Goal: Task Accomplishment & Management: Use online tool/utility

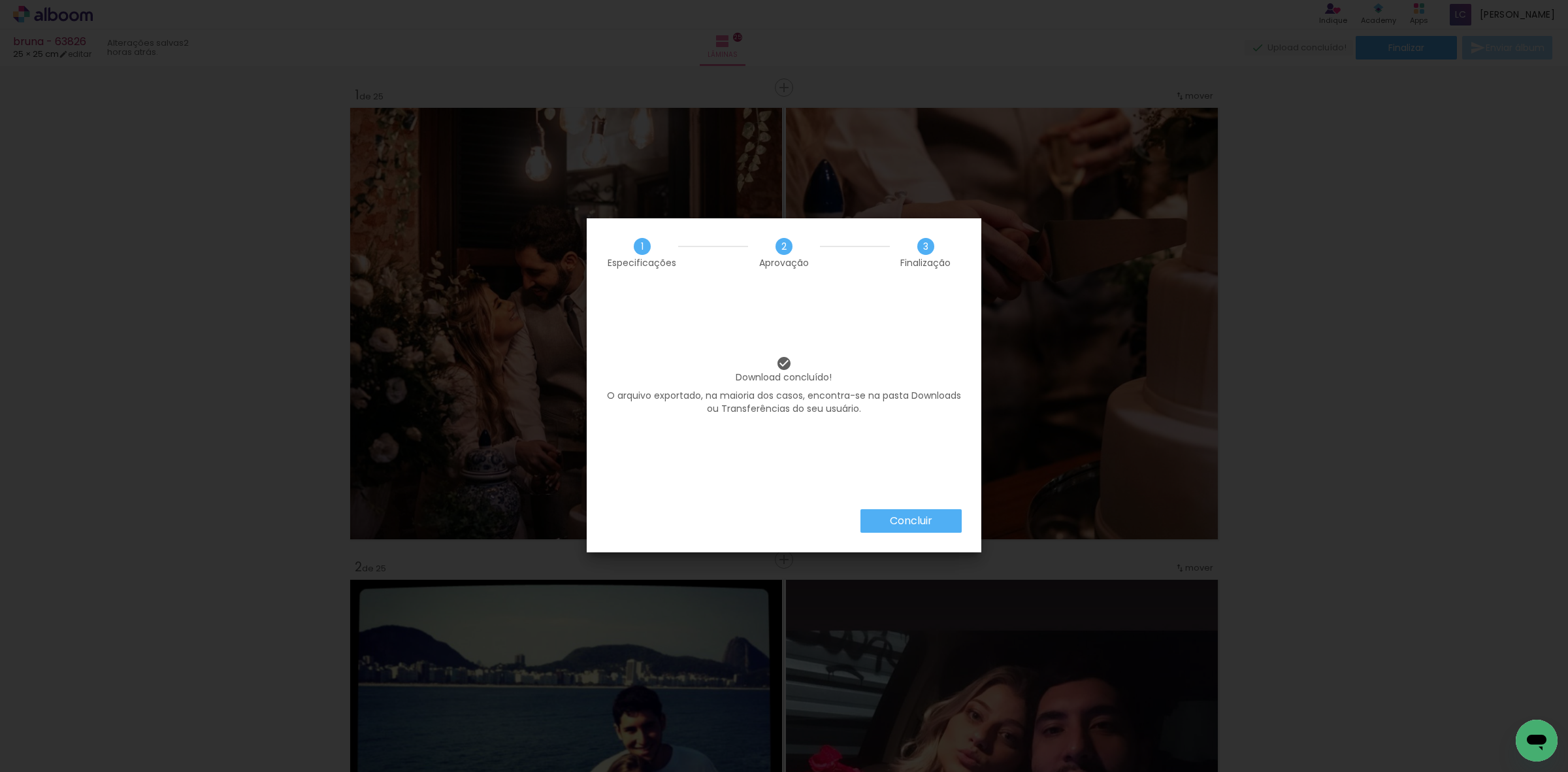
scroll to position [10815, 0]
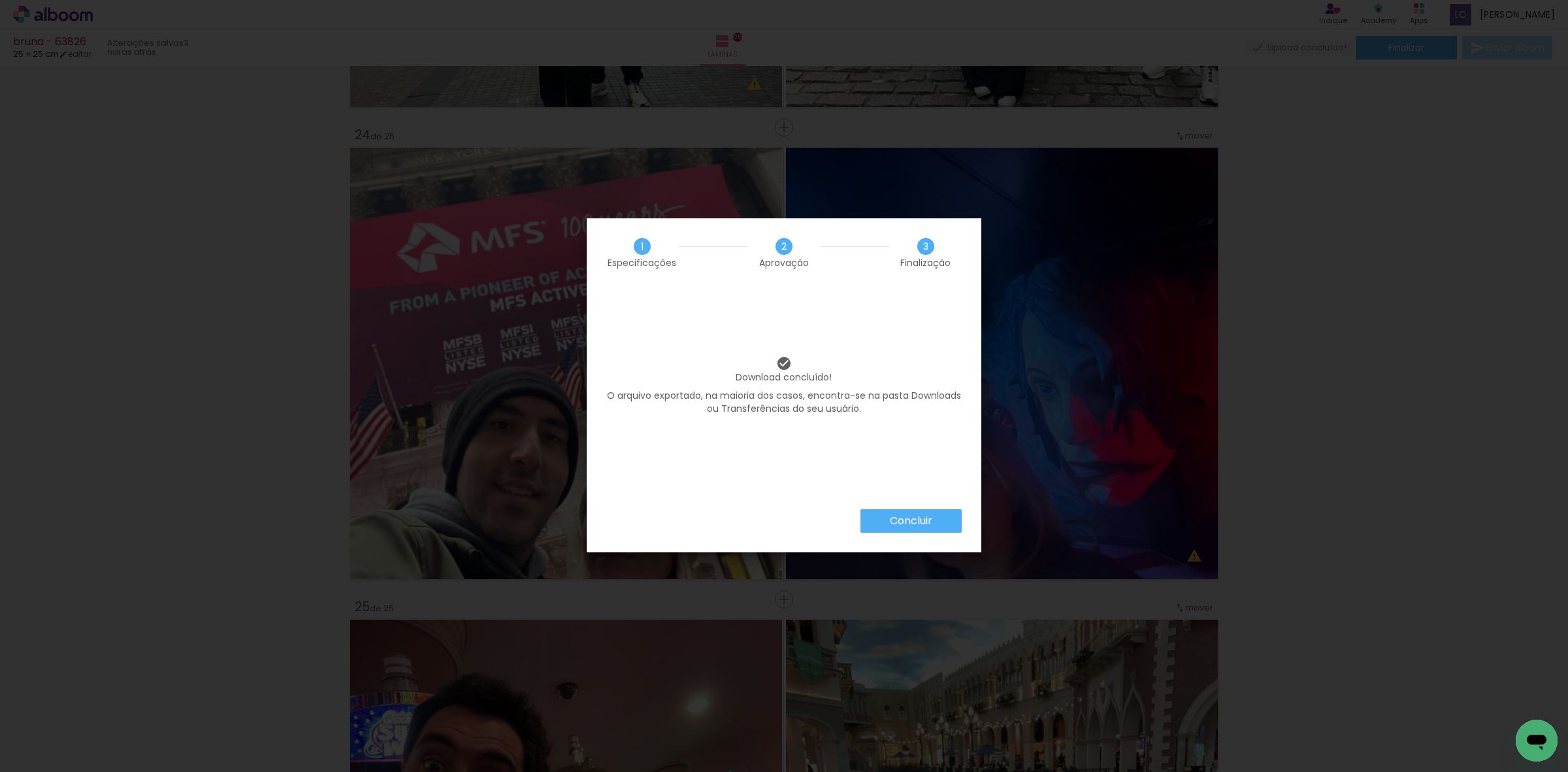
click at [900, 510] on paper-button "Concluir" at bounding box center [911, 521] width 101 height 24
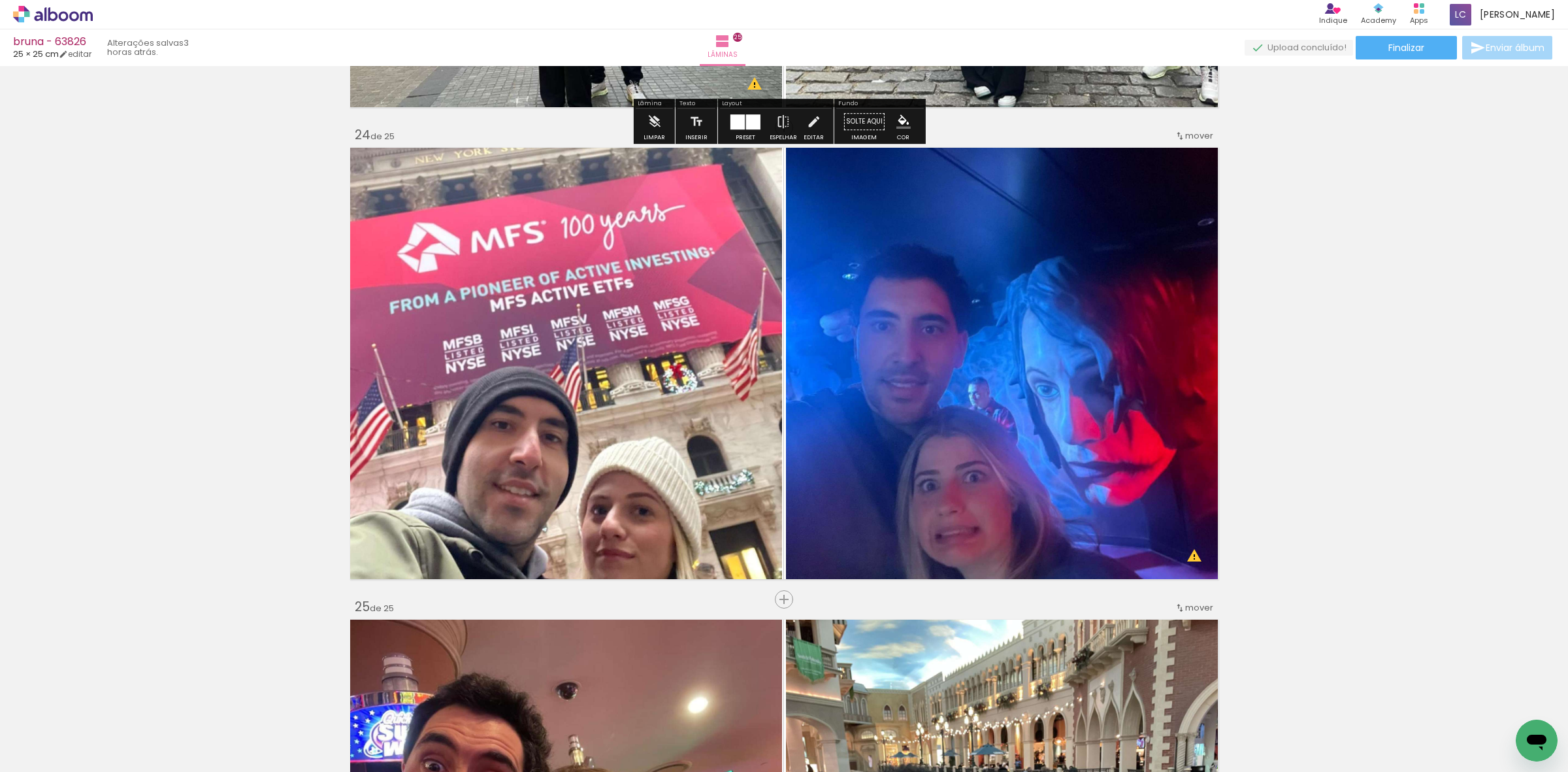
click at [70, 18] on icon at bounding box center [74, 16] width 10 height 10
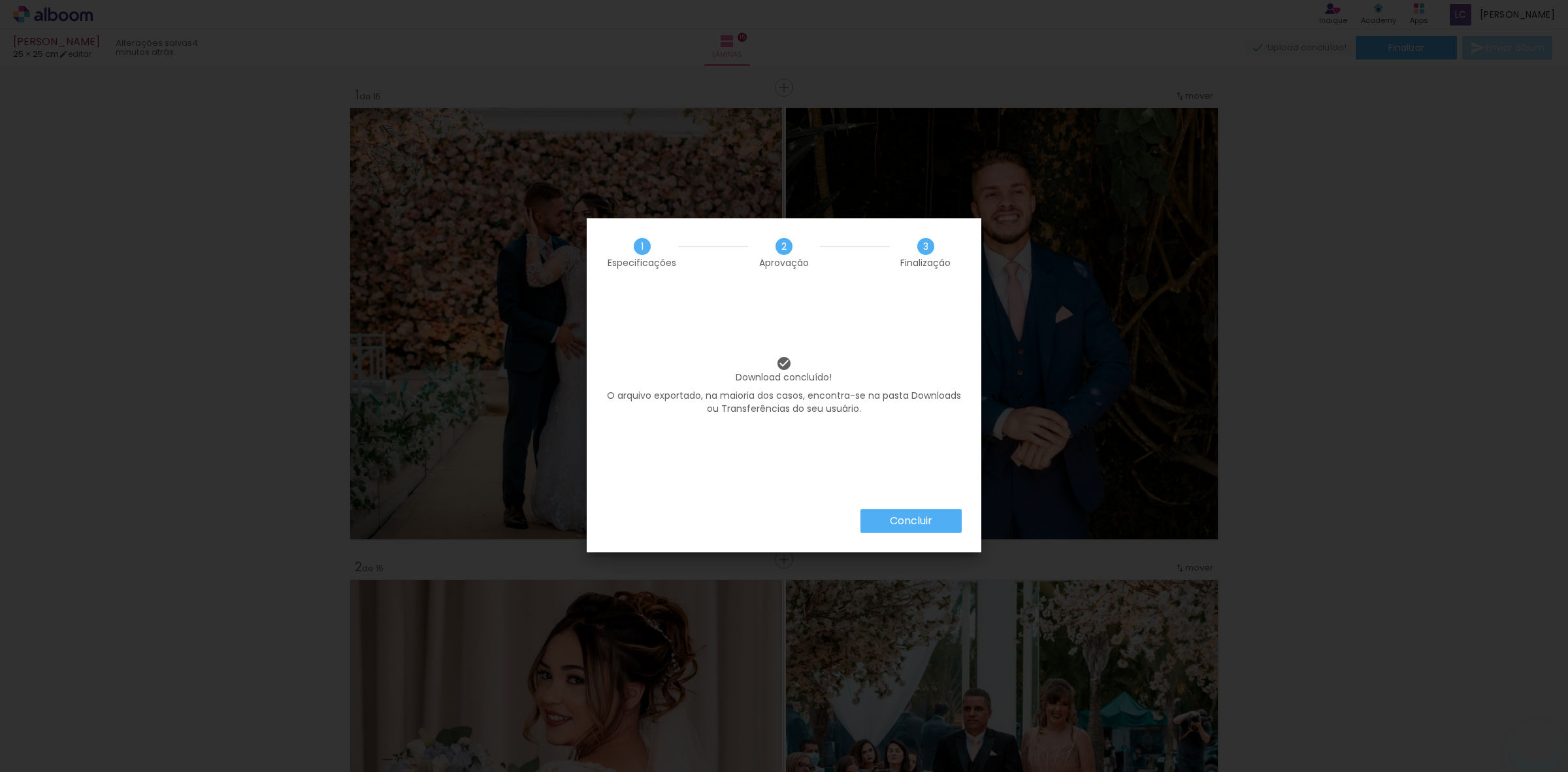
click at [1316, 449] on iron-overlay-backdrop at bounding box center [784, 386] width 1568 height 772
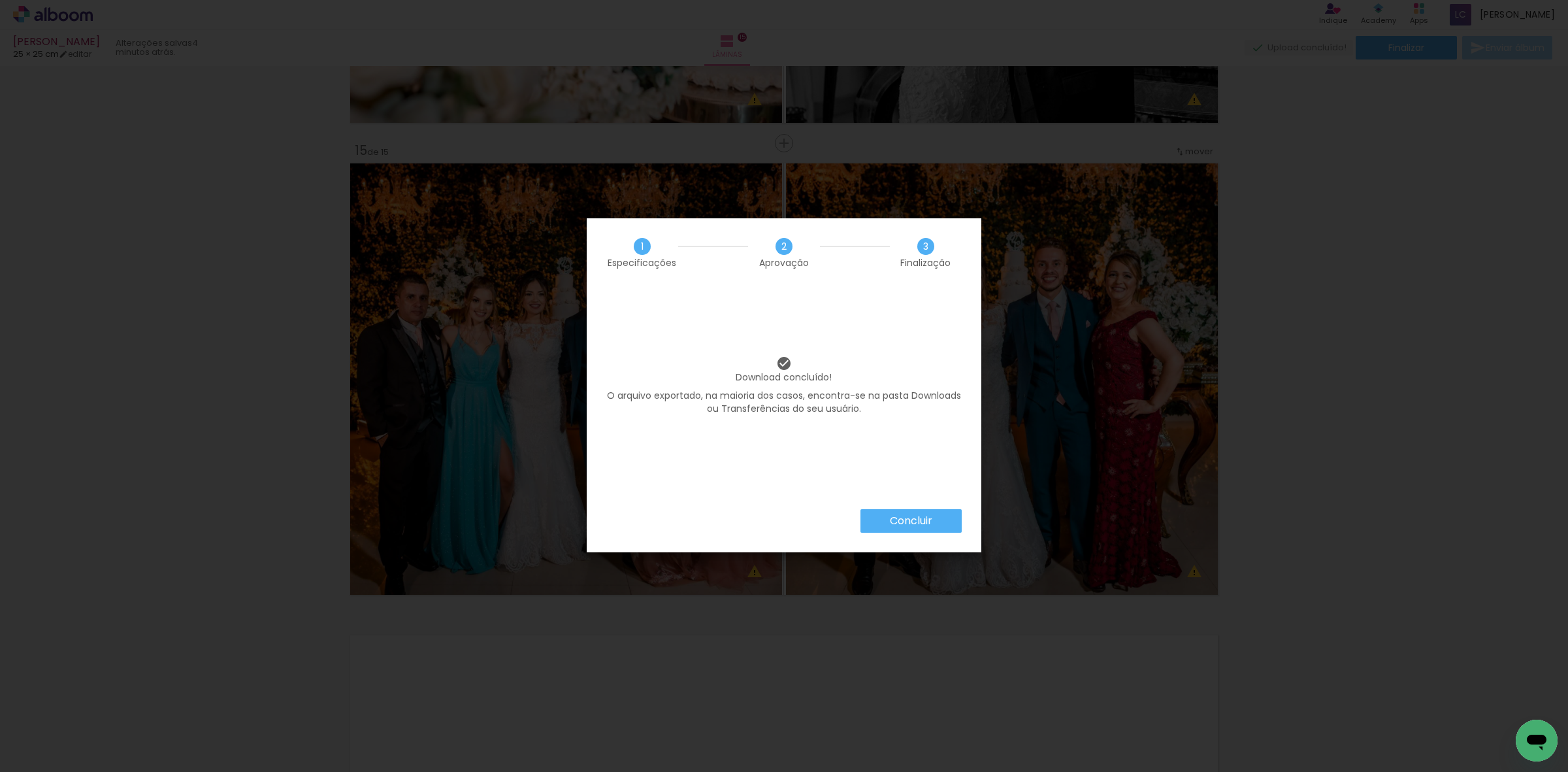
scroll to position [0, 738]
click at [0, 0] on slot "Concluir" at bounding box center [0, 0] width 0 height 0
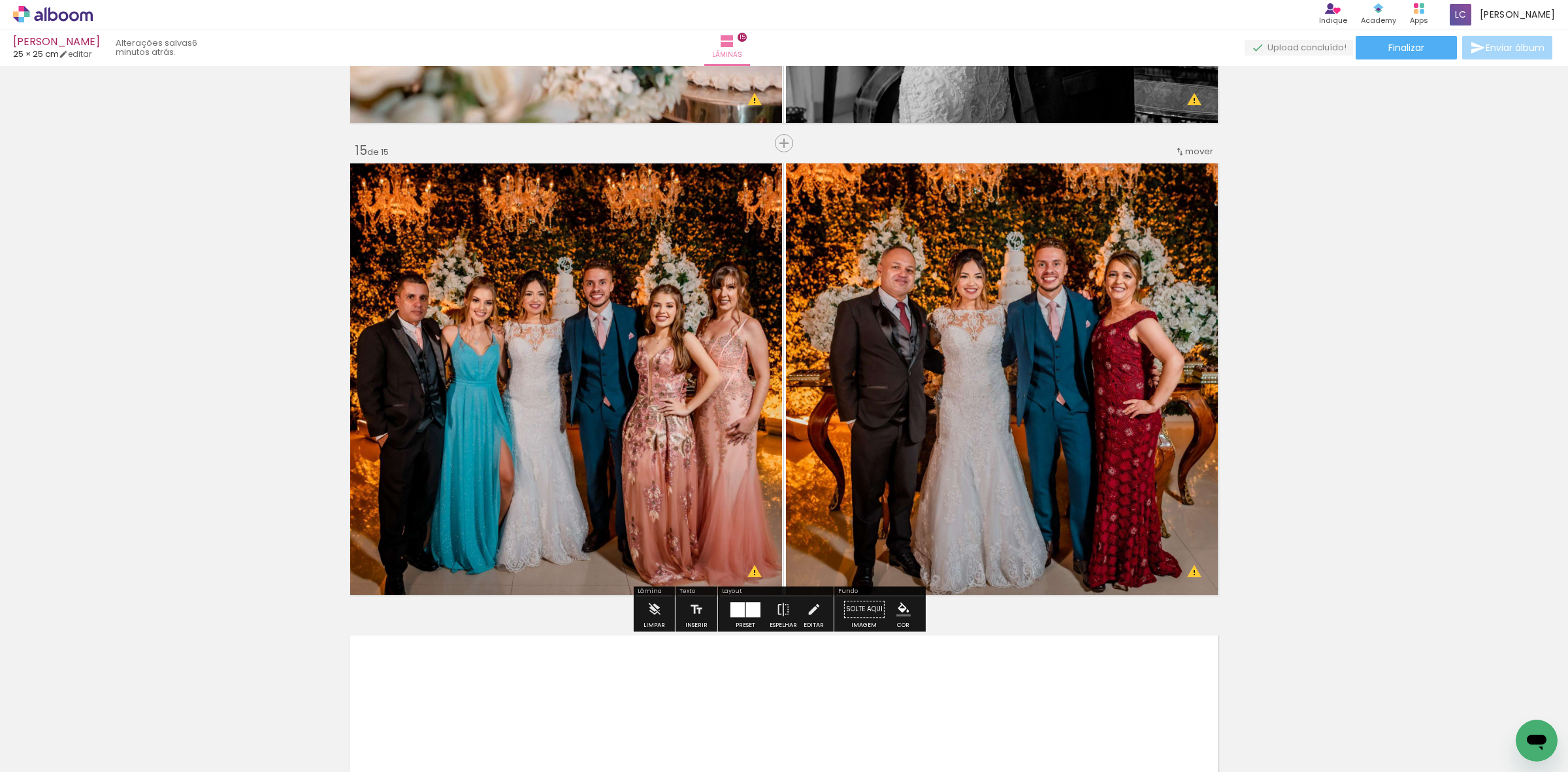
click at [57, 6] on icon at bounding box center [53, 14] width 80 height 17
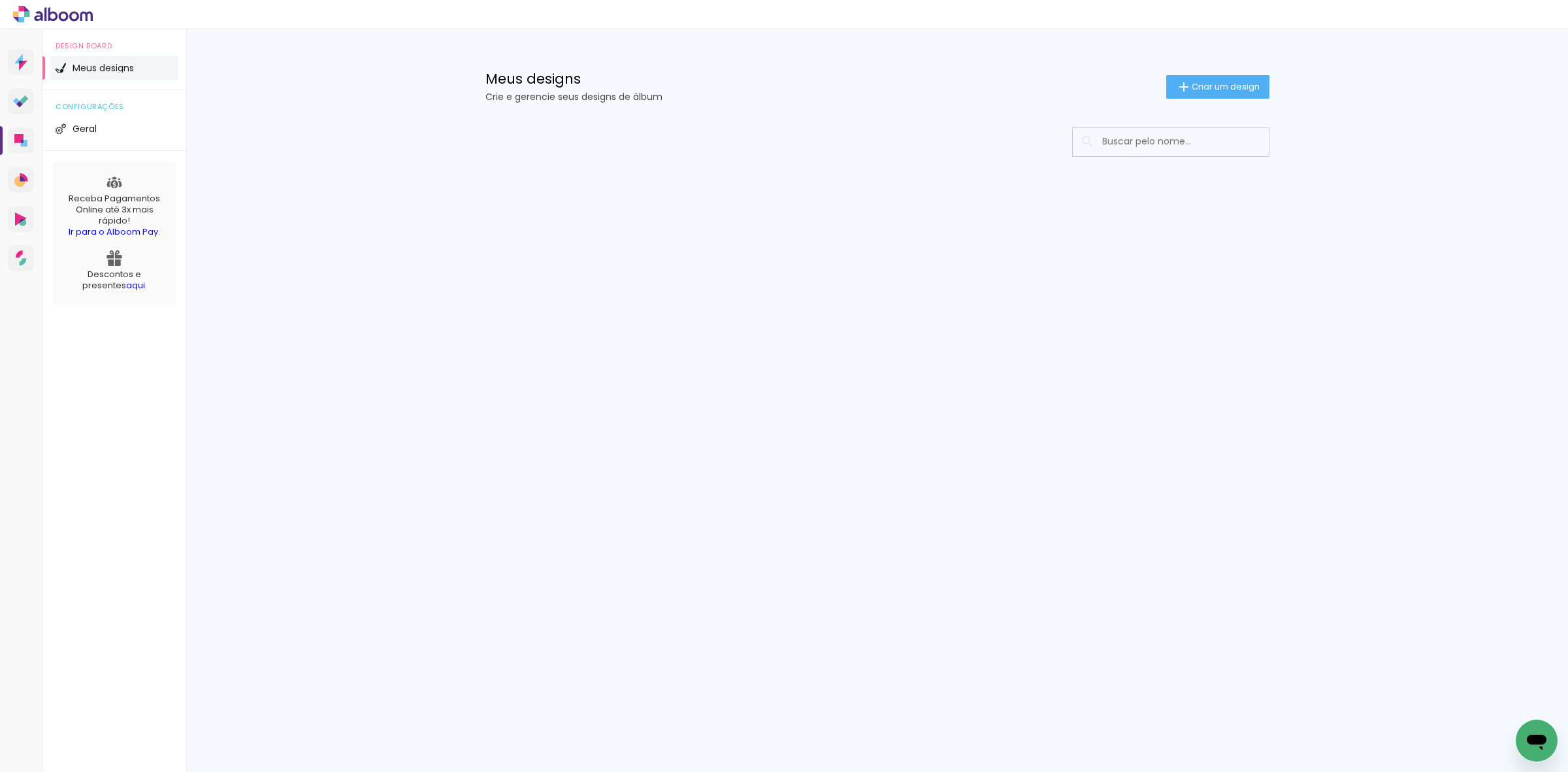
click at [862, 377] on div "Prosite Website + Landing pages Proof Sistema de seleção e venda de fotos Desig…" at bounding box center [784, 400] width 1568 height 743
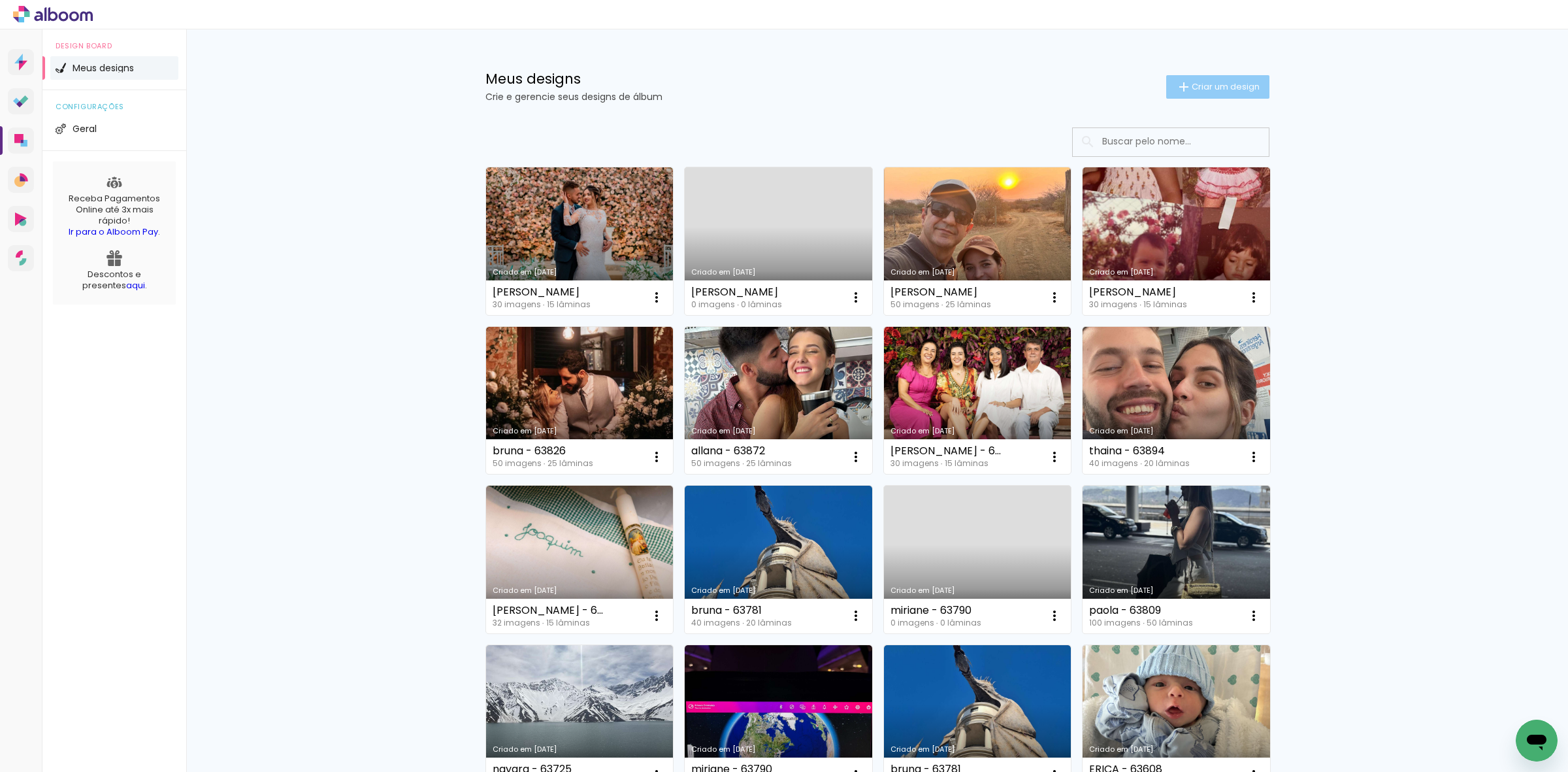
click at [1178, 80] on iron-icon at bounding box center [1184, 87] width 16 height 16
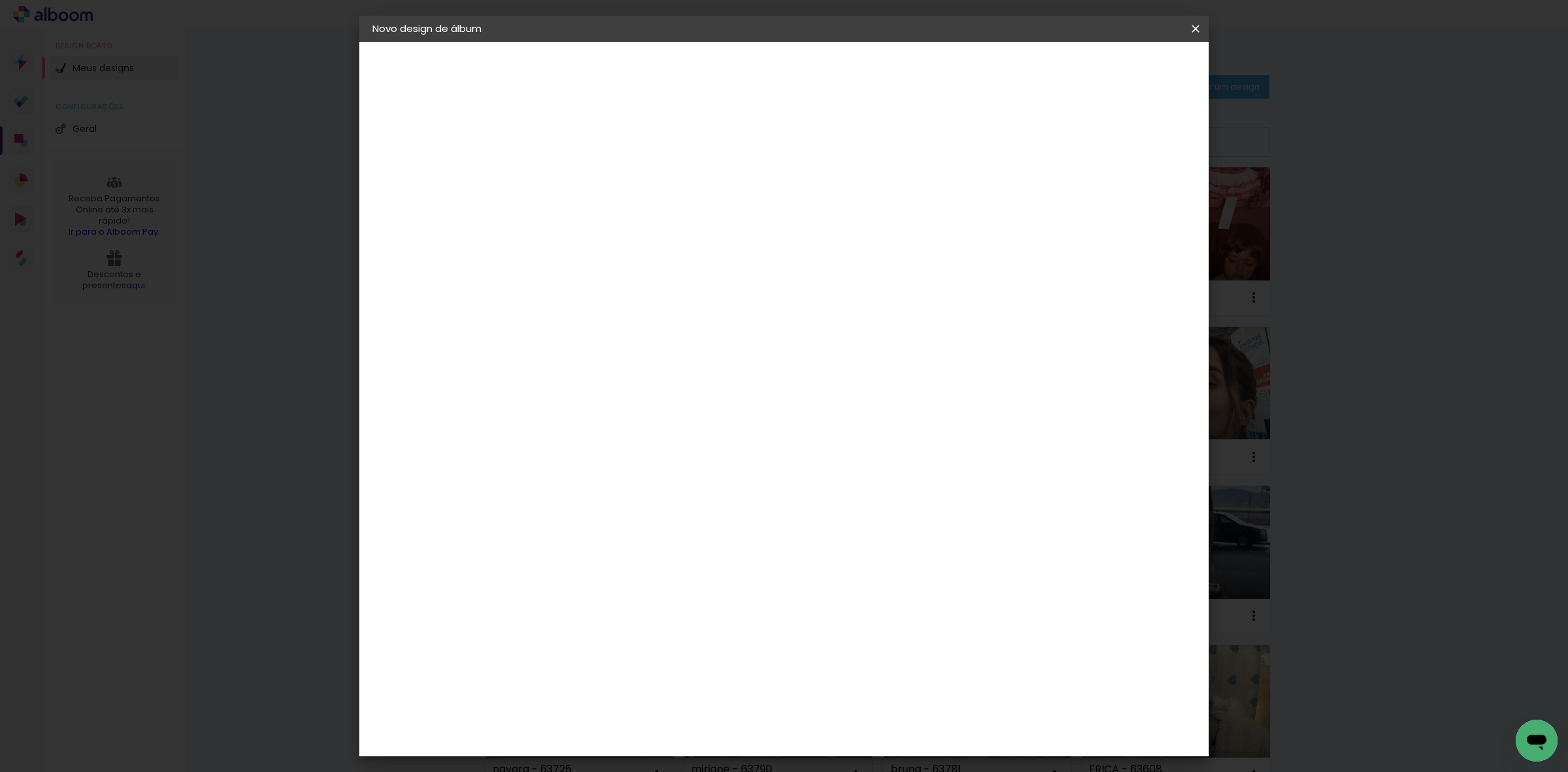
click at [586, 171] on input at bounding box center [586, 175] width 0 height 20
type input "[PERSON_NAME]"
type paper-input "[PERSON_NAME]"
click at [0, 0] on slot "Avançar" at bounding box center [0, 0] width 0 height 0
click at [831, 200] on paper-item "Tamanho Livre" at bounding box center [768, 199] width 126 height 29
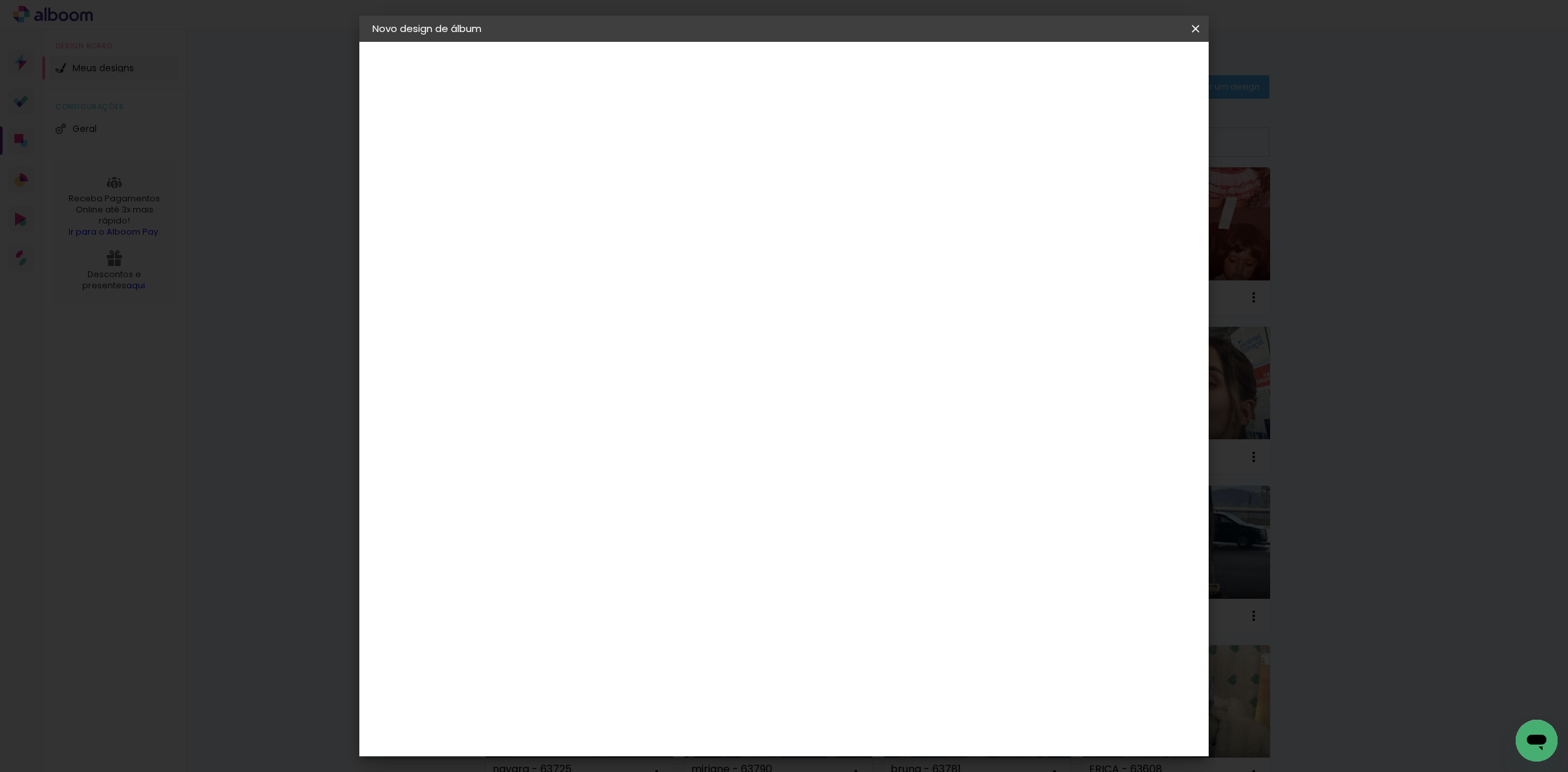
click at [0, 0] on slot "Avançar" at bounding box center [0, 0] width 0 height 0
click at [864, 539] on input "60" at bounding box center [855, 544] width 34 height 20
click at [864, 538] on input "60" at bounding box center [855, 544] width 34 height 20
type input "40,6"
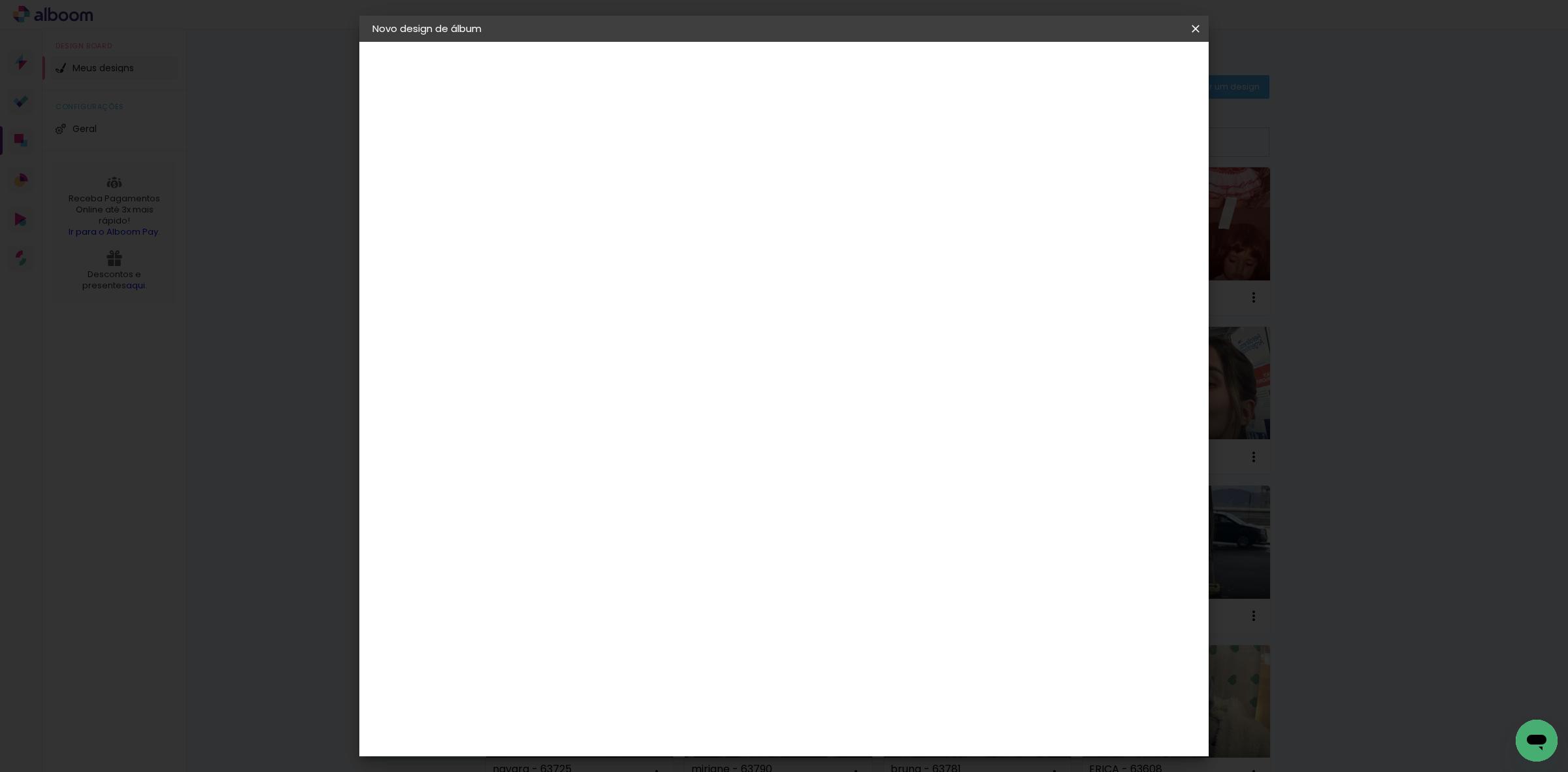
type paper-input "40,6"
click at [553, 419] on paper-input-container "30 cm" at bounding box center [553, 432] width 59 height 33
click at [551, 430] on input "30" at bounding box center [545, 432] width 34 height 20
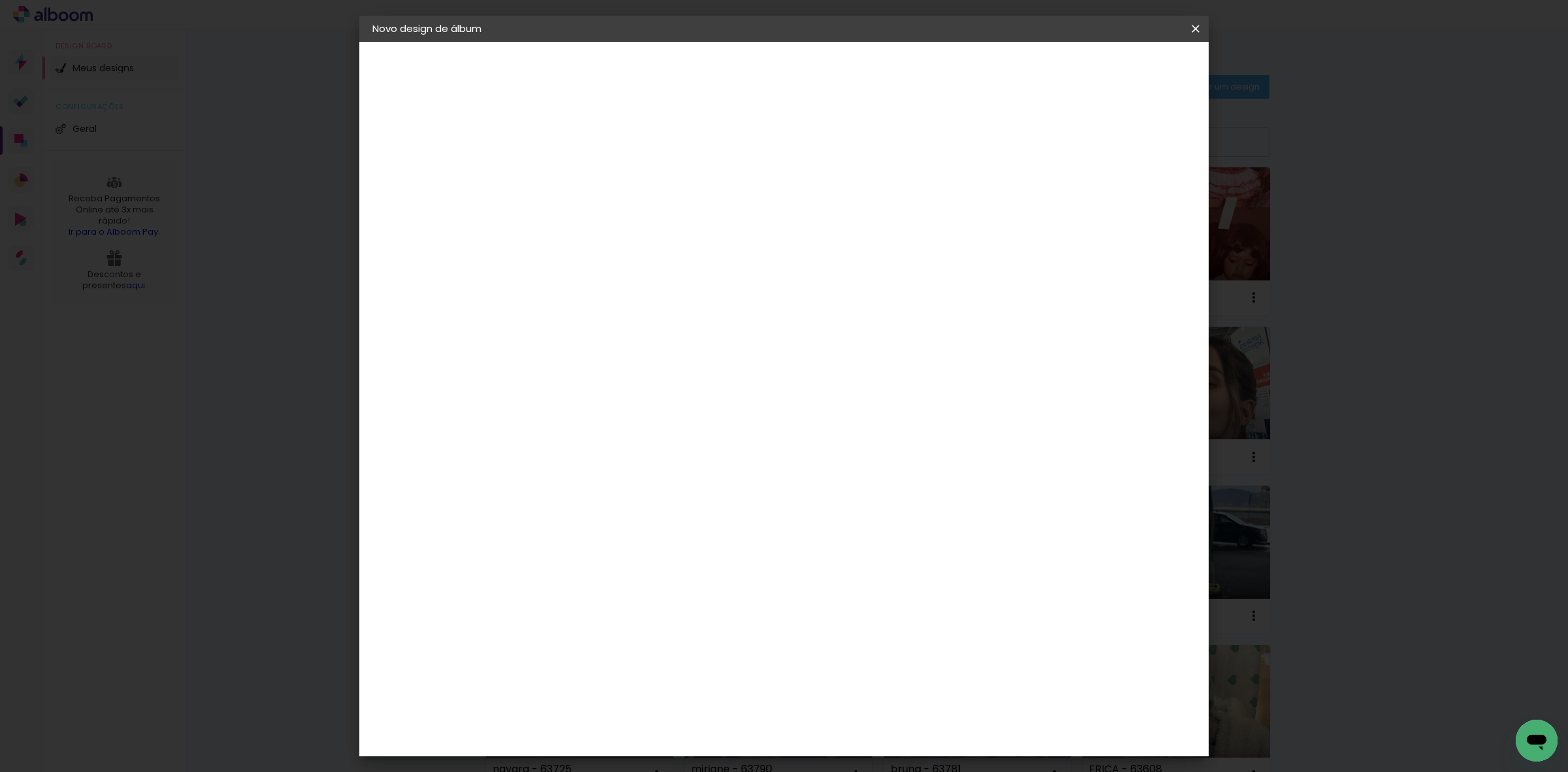
type input "20,3"
type paper-input "20,3"
type input "4"
type paper-input "4"
click at [1125, 202] on input "4" at bounding box center [1122, 198] width 24 height 20
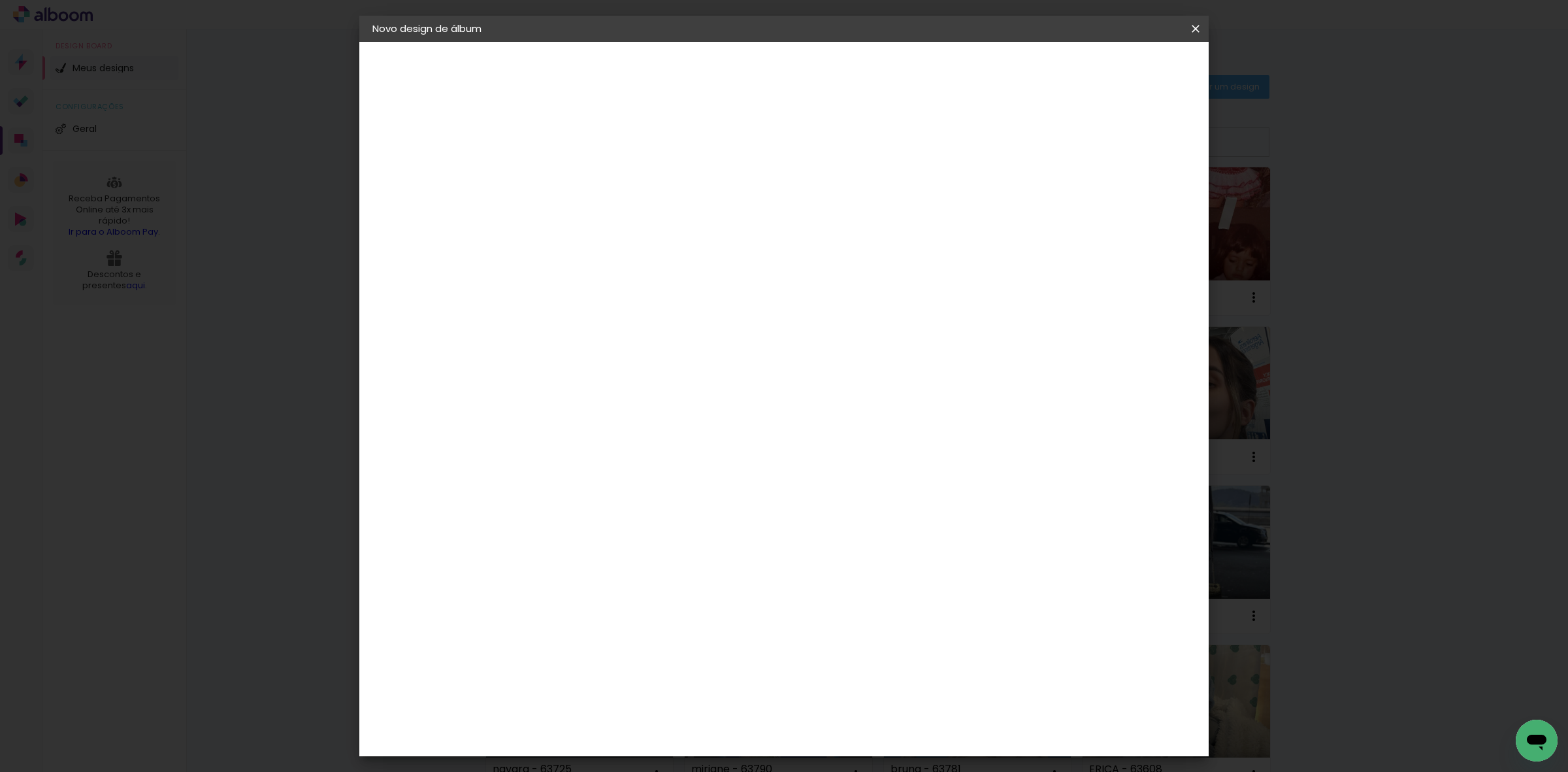
type input "3"
type paper-input "3"
click at [1129, 202] on input "3" at bounding box center [1127, 198] width 24 height 20
type input "2"
type paper-input "2"
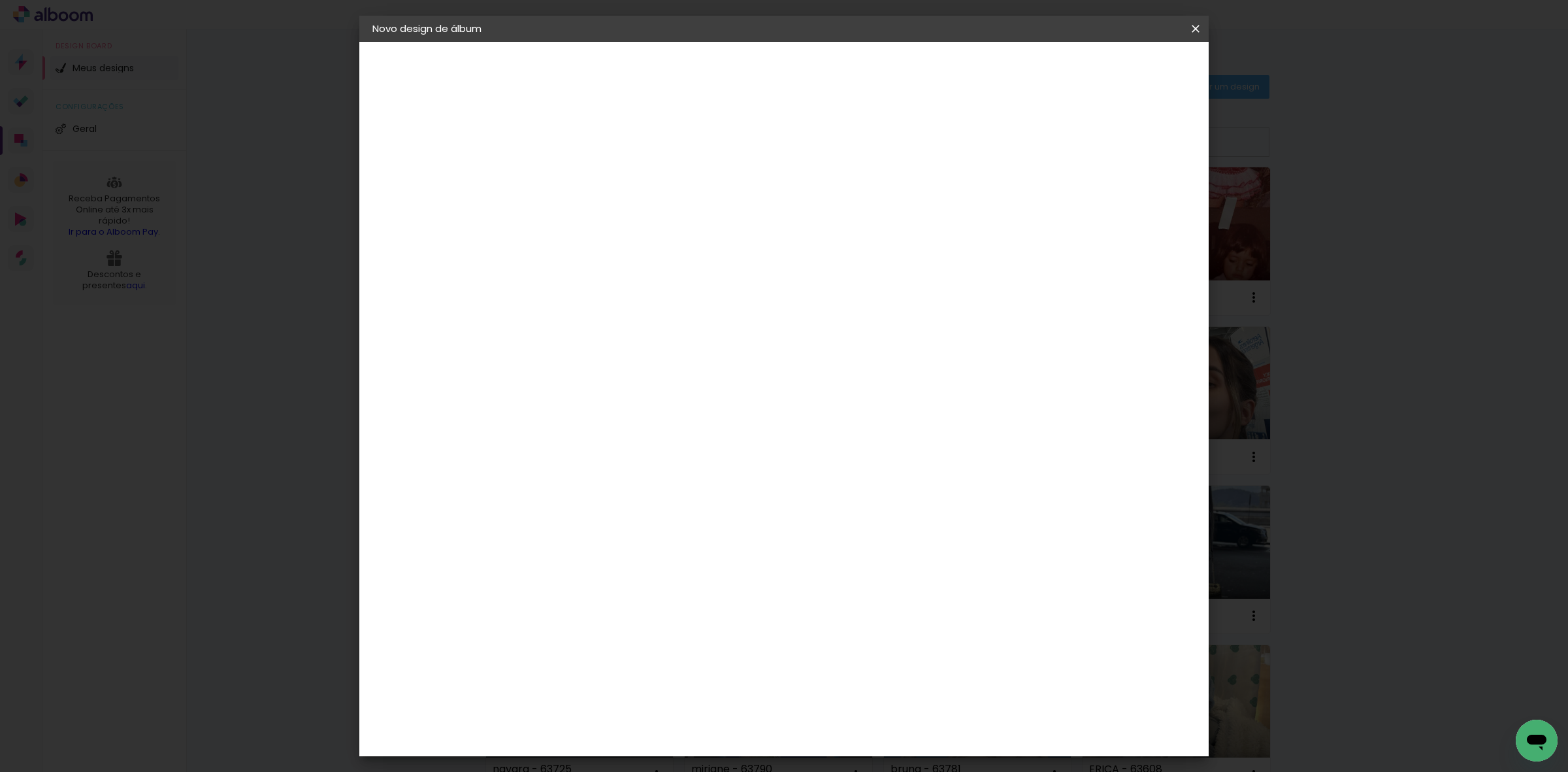
click at [1131, 203] on input "2" at bounding box center [1127, 198] width 24 height 20
click at [1125, 75] on paper-button "Iniciar design" at bounding box center [1082, 69] width 86 height 22
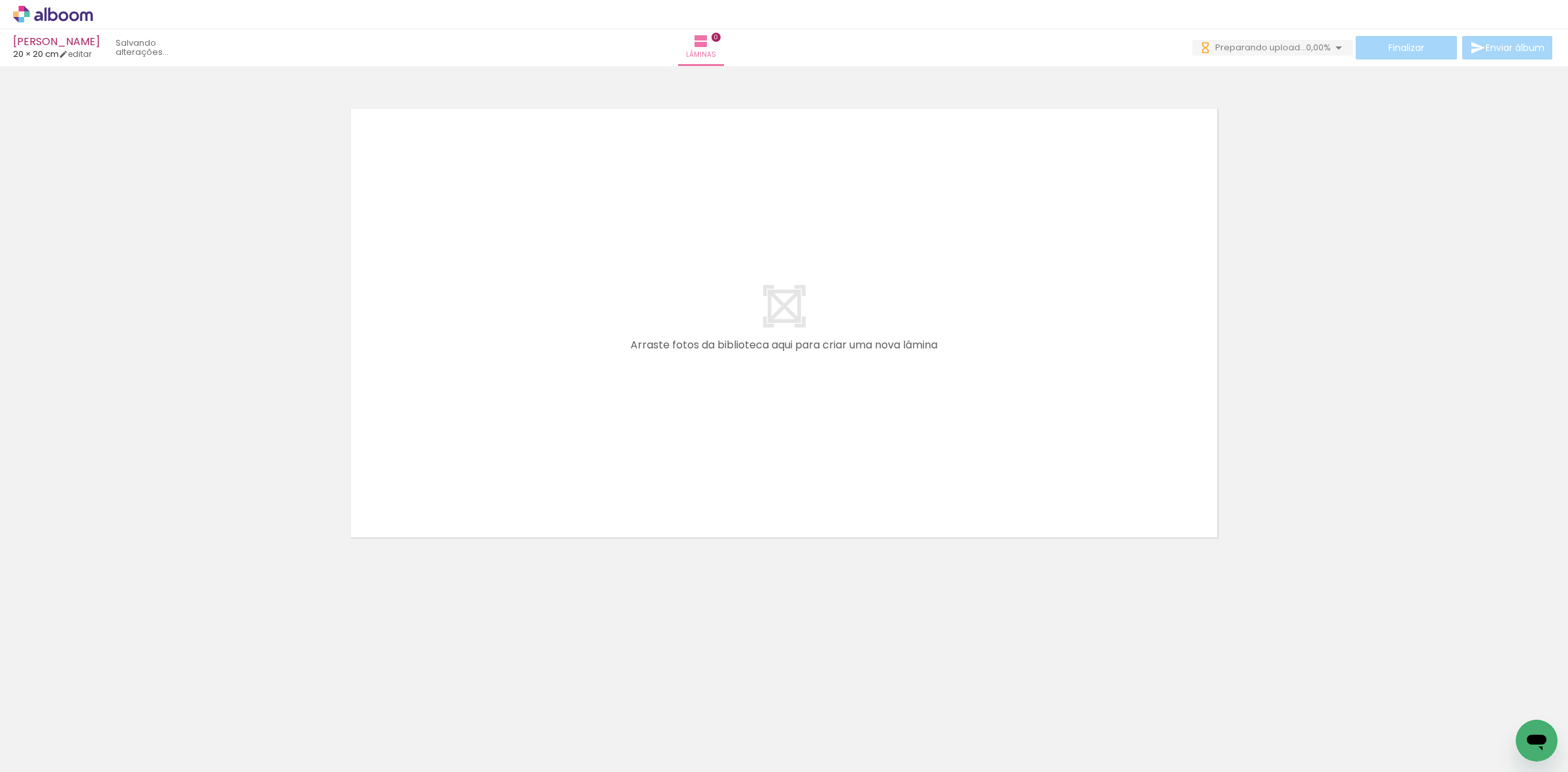
drag, startPoint x: 142, startPoint y: 724, endPoint x: 256, endPoint y: 714, distance: 114.4
click at [412, 482] on quentale-workspace at bounding box center [784, 386] width 1568 height 772
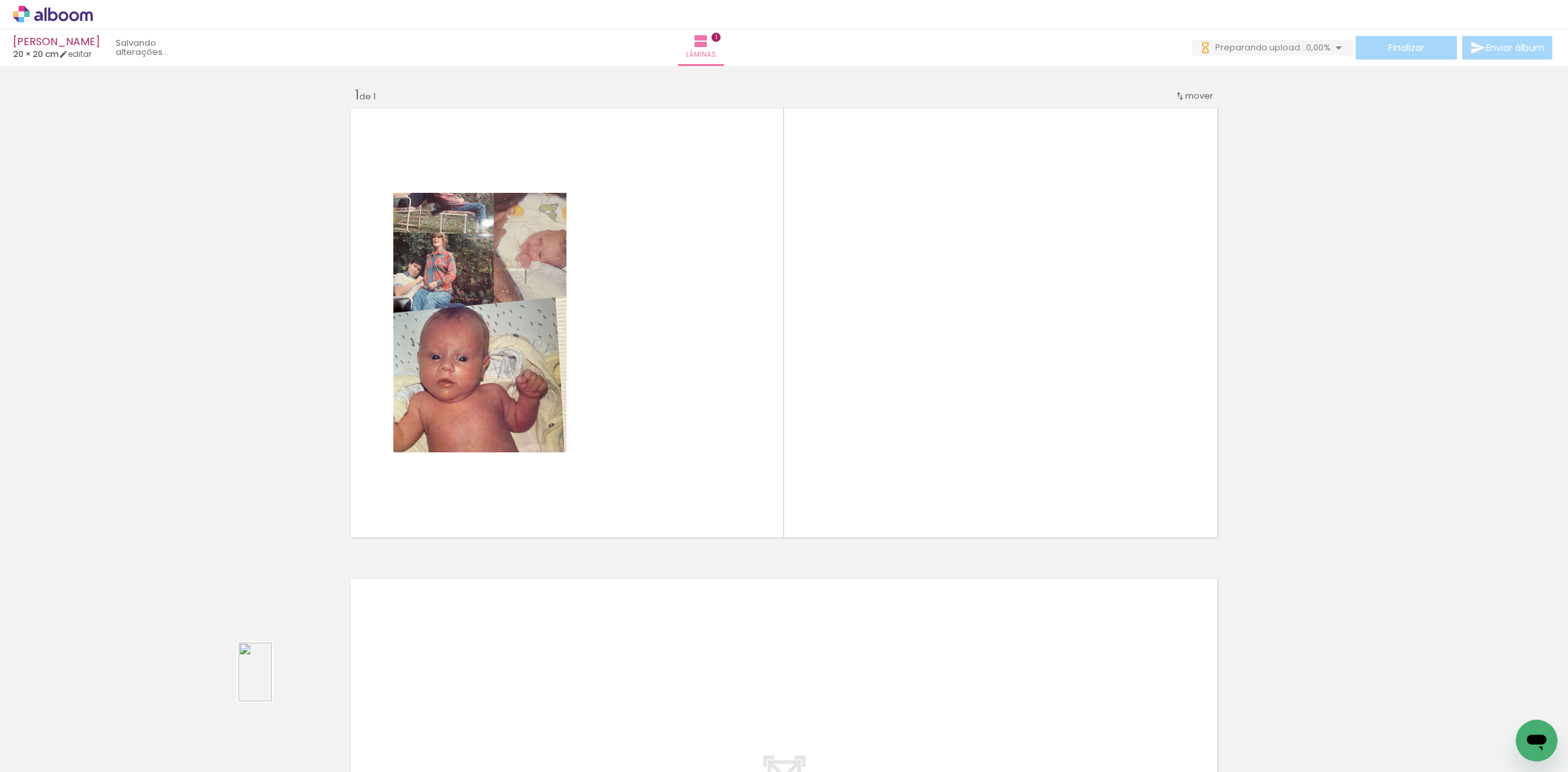
drag, startPoint x: 260, startPoint y: 705, endPoint x: 689, endPoint y: 302, distance: 588.6
click at [689, 302] on quentale-workspace at bounding box center [784, 386] width 1568 height 772
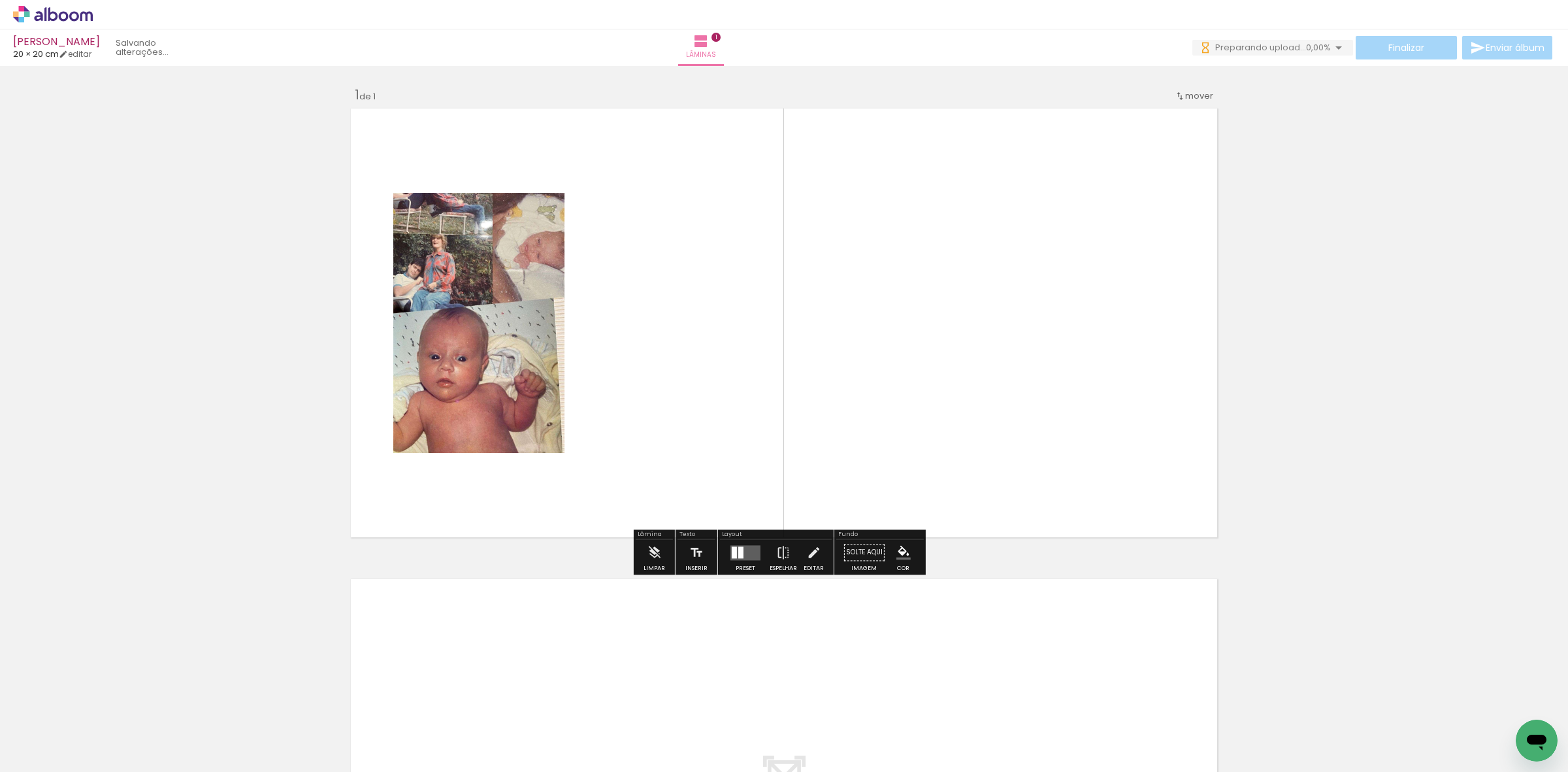
click at [746, 544] on div at bounding box center [745, 552] width 35 height 26
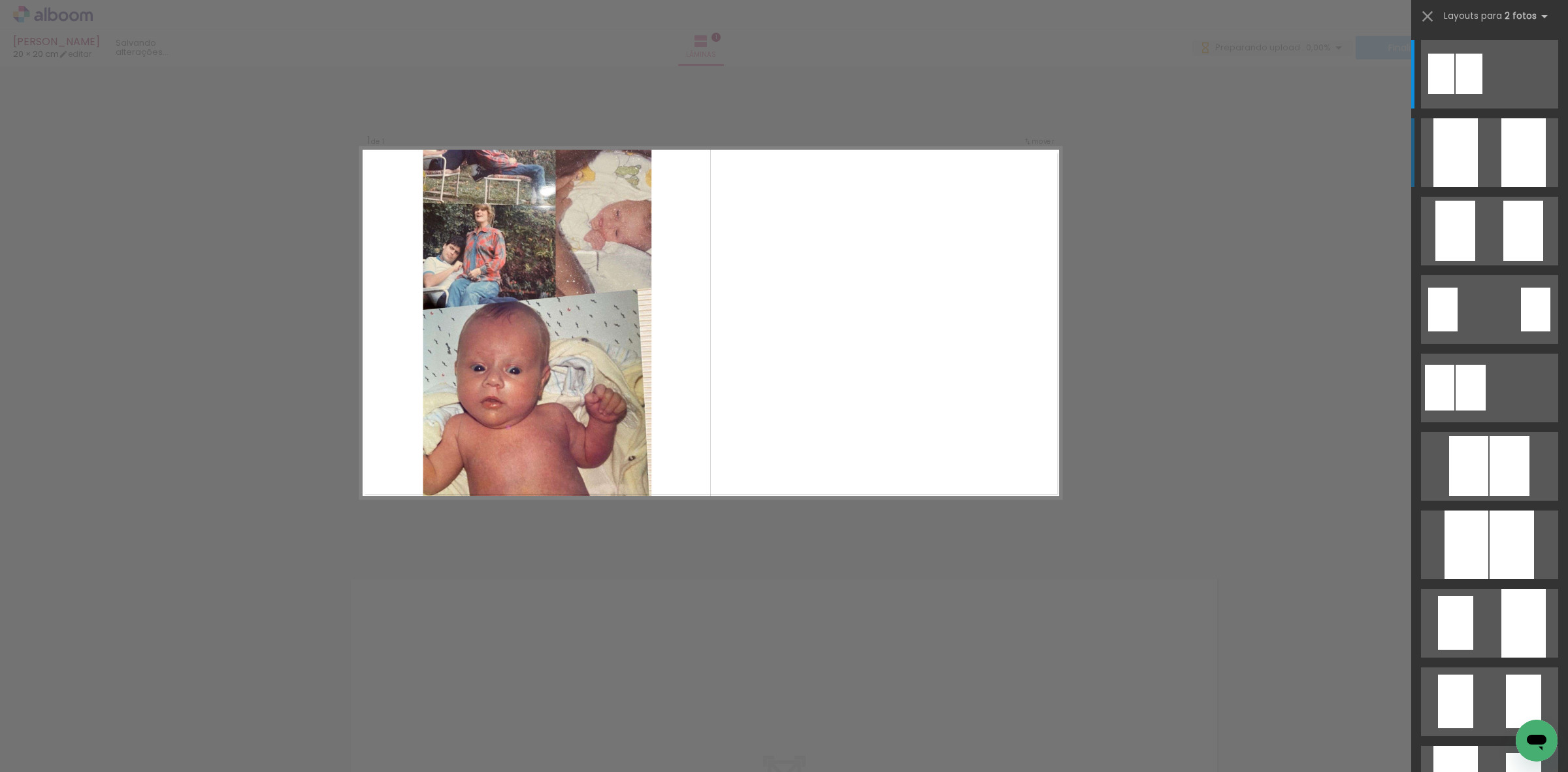
click at [1457, 144] on div at bounding box center [1456, 152] width 44 height 69
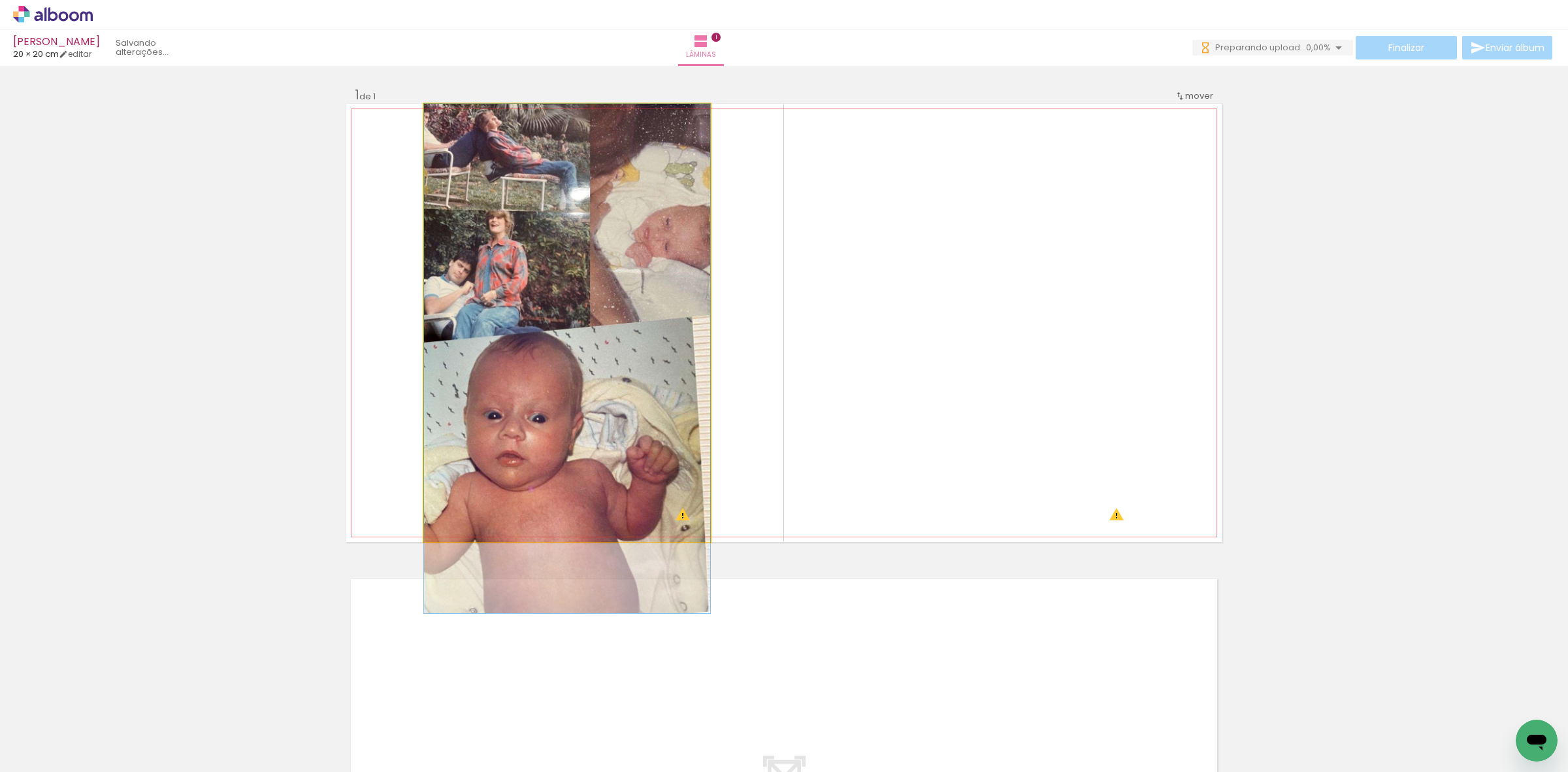
drag, startPoint x: 556, startPoint y: 340, endPoint x: 564, endPoint y: 378, distance: 38.8
click at [564, 378] on quentale-photo at bounding box center [567, 323] width 286 height 438
click at [447, 327] on quentale-photo at bounding box center [567, 323] width 286 height 438
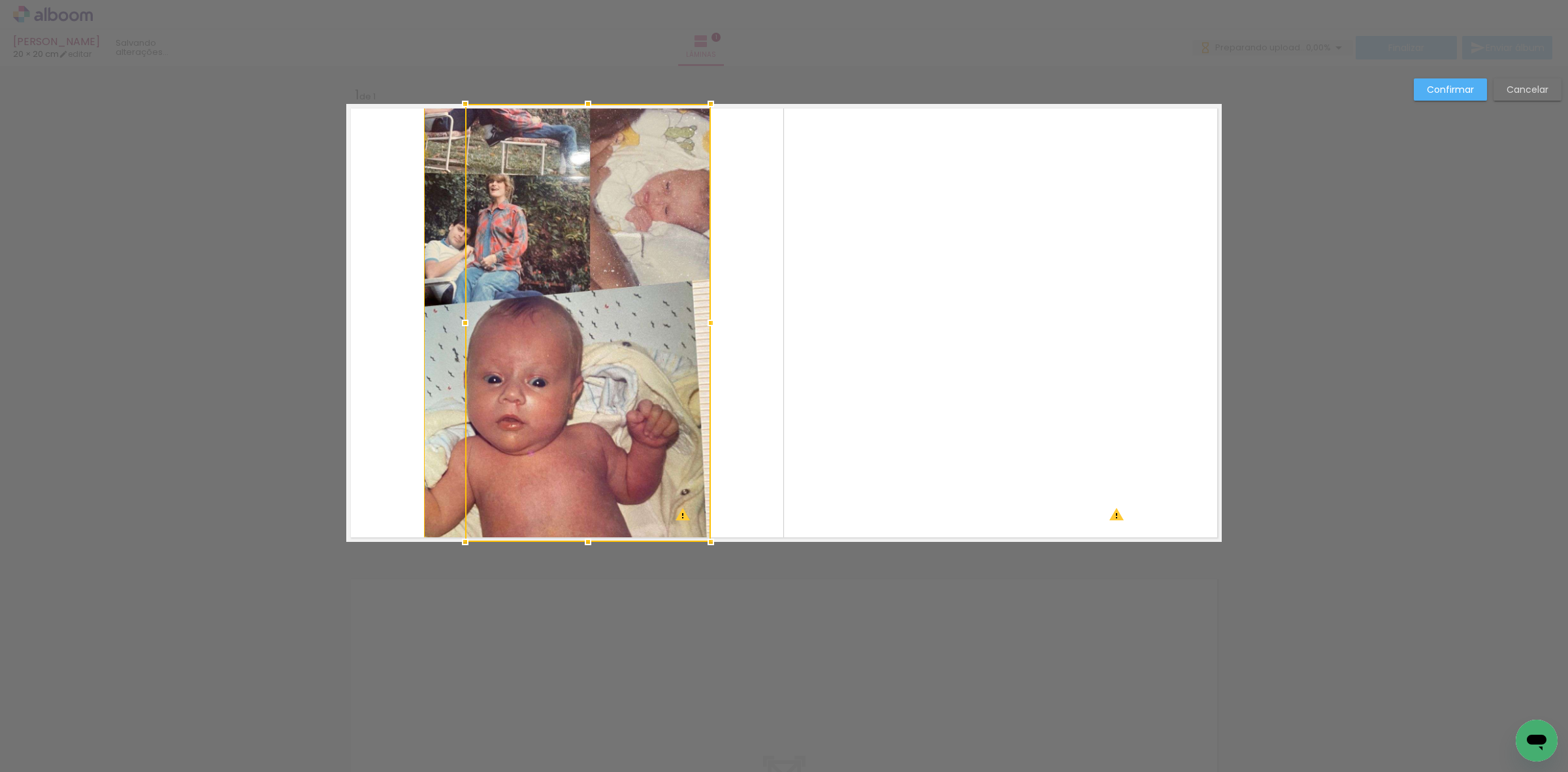
drag, startPoint x: 416, startPoint y: 321, endPoint x: 457, endPoint y: 322, distance: 41.0
click at [457, 322] on div at bounding box center [465, 323] width 26 height 26
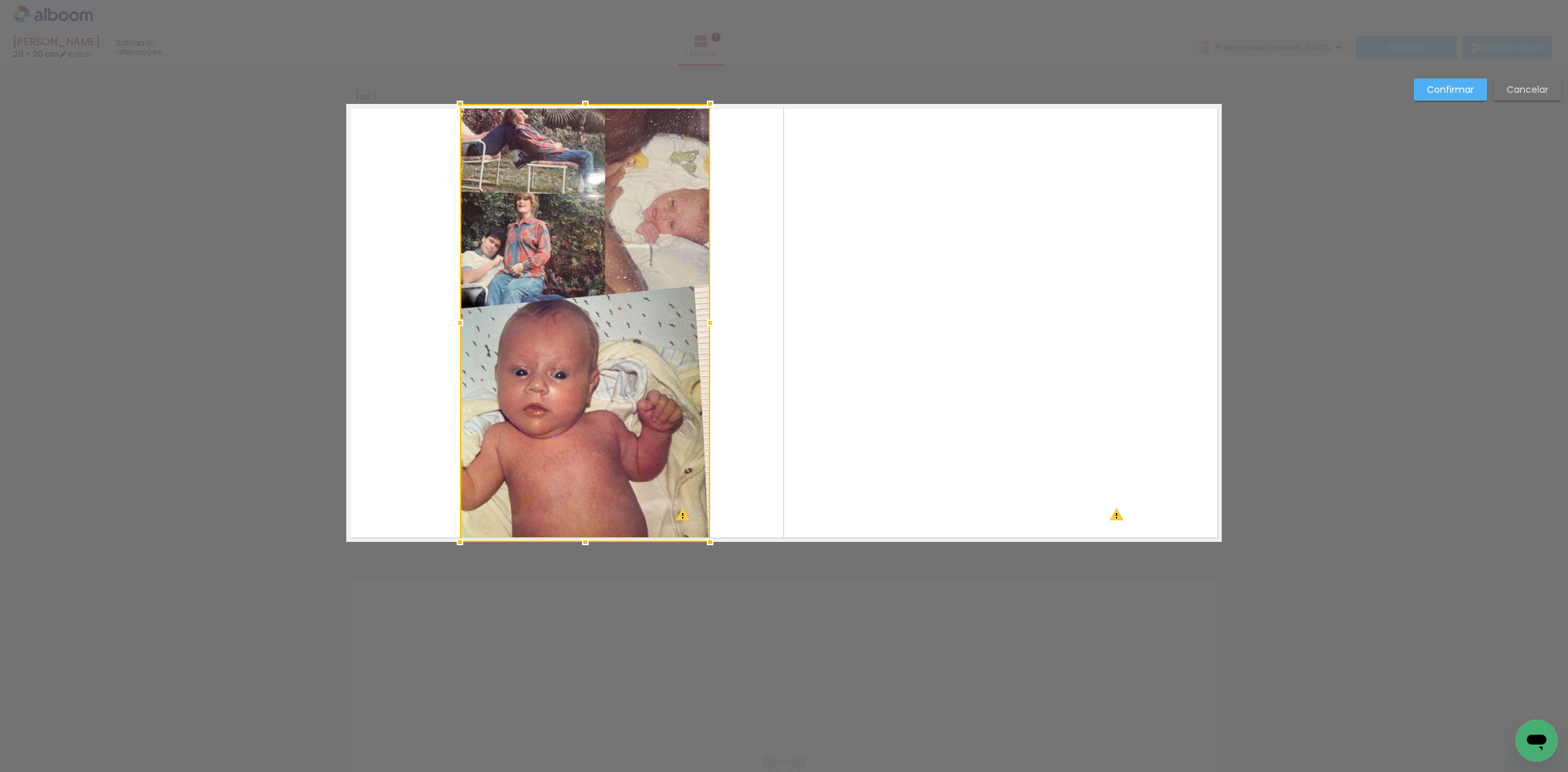
drag, startPoint x: 417, startPoint y: 319, endPoint x: 452, endPoint y: 317, distance: 35.1
click at [452, 317] on div at bounding box center [460, 323] width 26 height 26
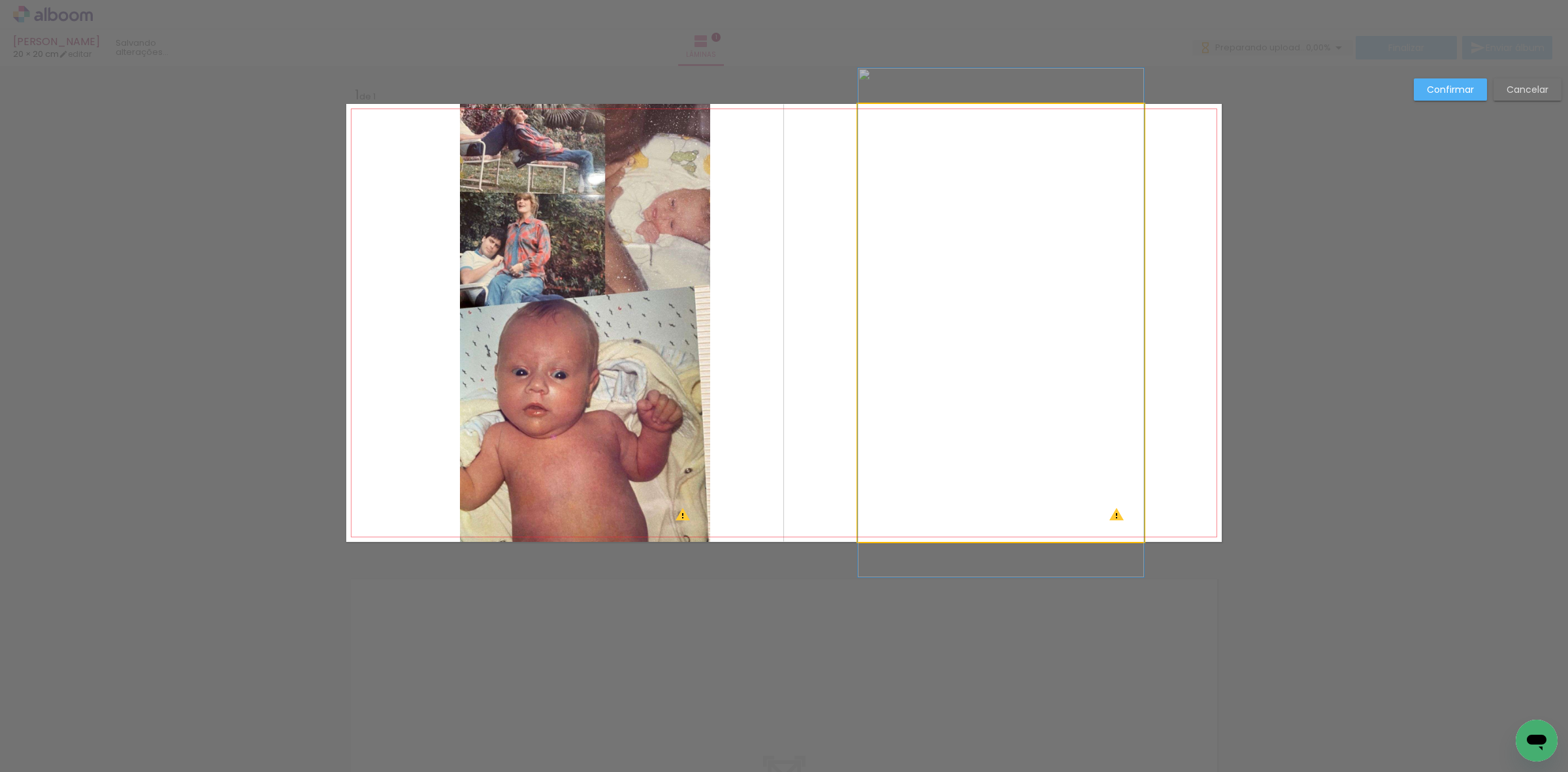
click at [910, 232] on quentale-photo at bounding box center [1001, 323] width 286 height 438
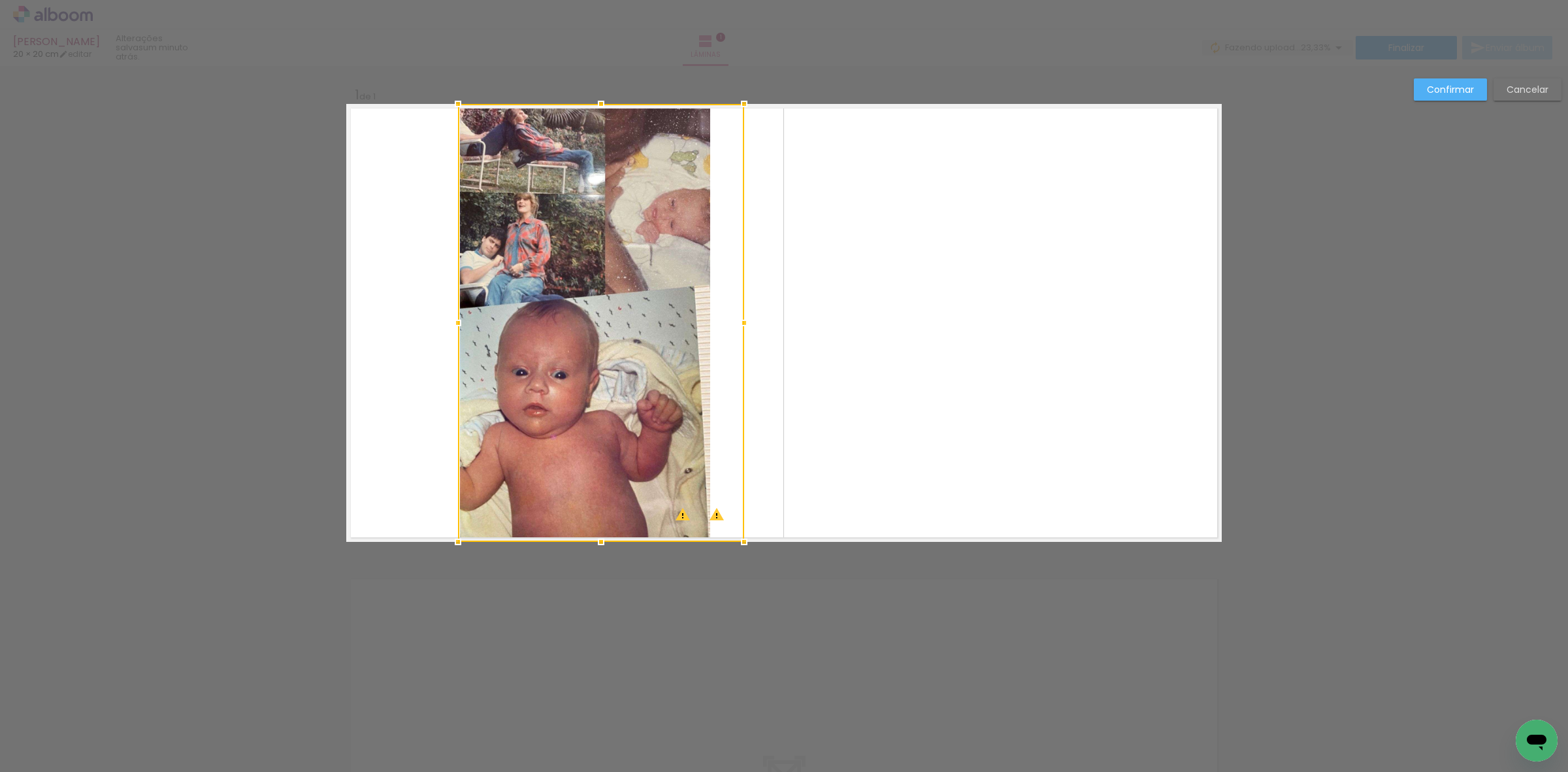
drag, startPoint x: 968, startPoint y: 313, endPoint x: 568, endPoint y: 360, distance: 402.8
click at [568, 360] on div at bounding box center [601, 323] width 286 height 438
drag, startPoint x: 720, startPoint y: 324, endPoint x: 707, endPoint y: 324, distance: 13.0
click at [707, 324] on div at bounding box center [708, 323] width 26 height 26
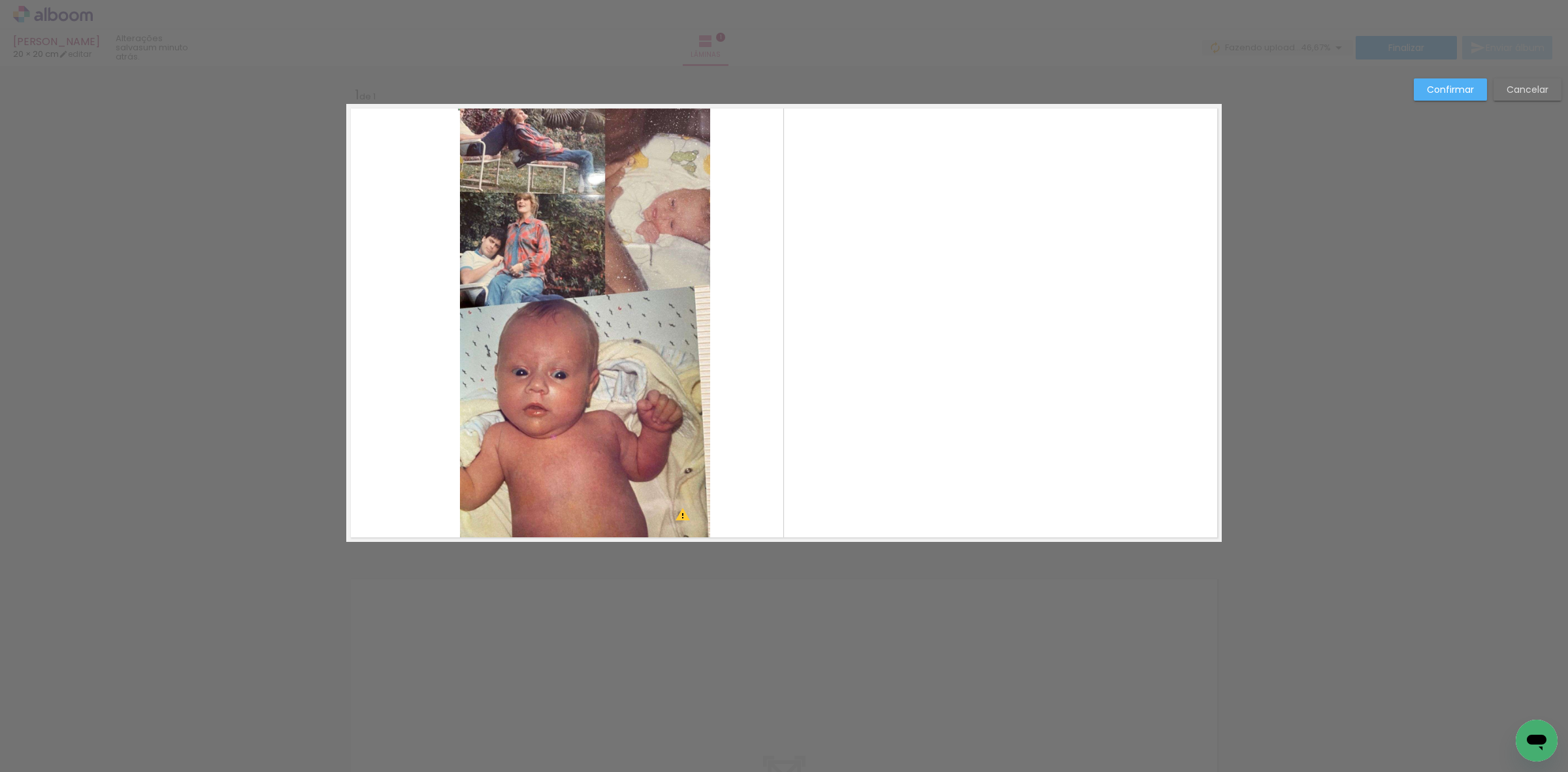
click at [540, 337] on quentale-photo at bounding box center [585, 323] width 250 height 438
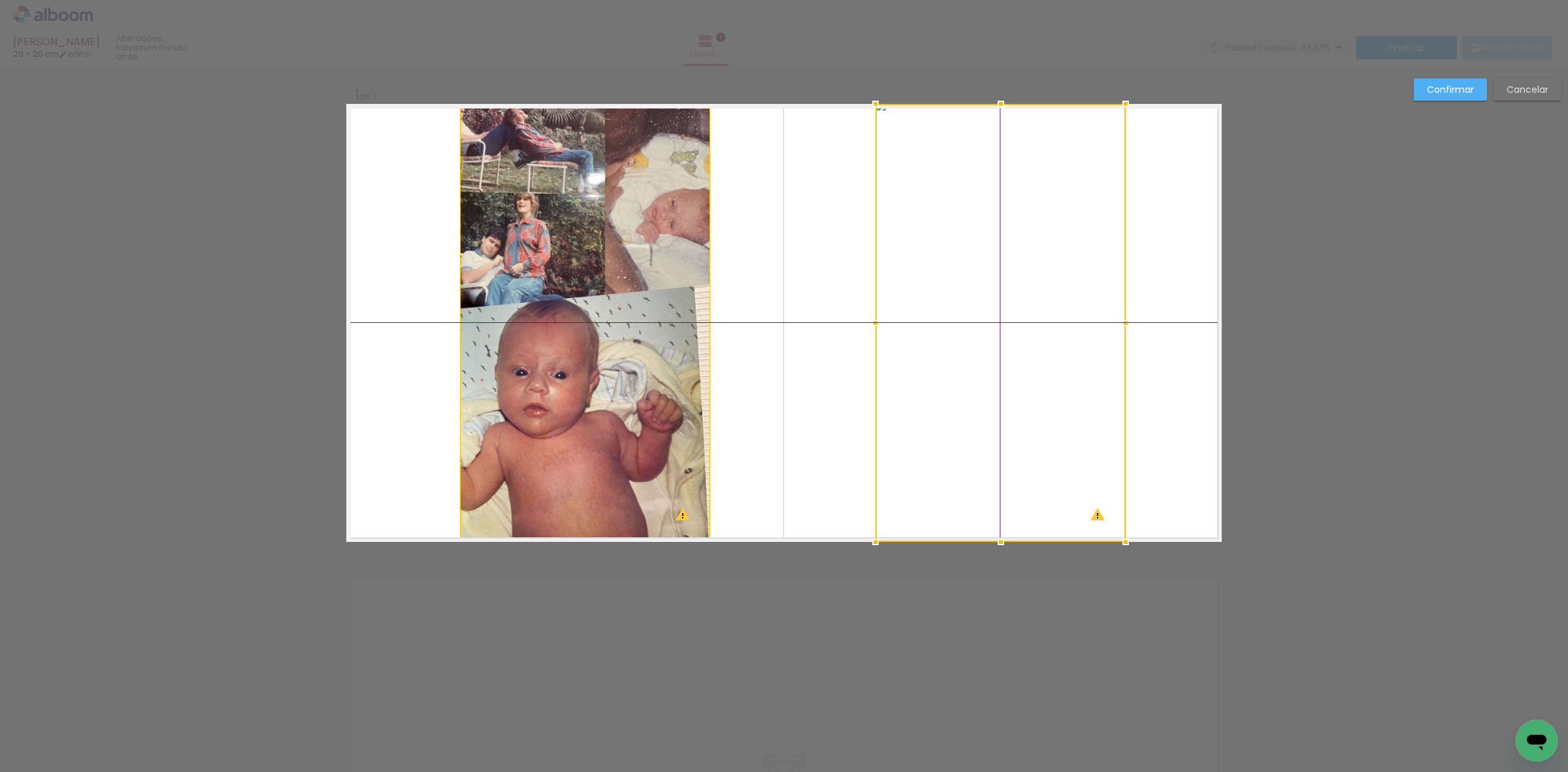
drag, startPoint x: 540, startPoint y: 337, endPoint x: 961, endPoint y: 340, distance: 421.0
click at [961, 340] on div at bounding box center [1000, 323] width 250 height 438
click at [1411, 96] on div "Confirmar Cancelar" at bounding box center [1484, 94] width 154 height 32
click at [500, 378] on quentale-photo at bounding box center [585, 323] width 250 height 438
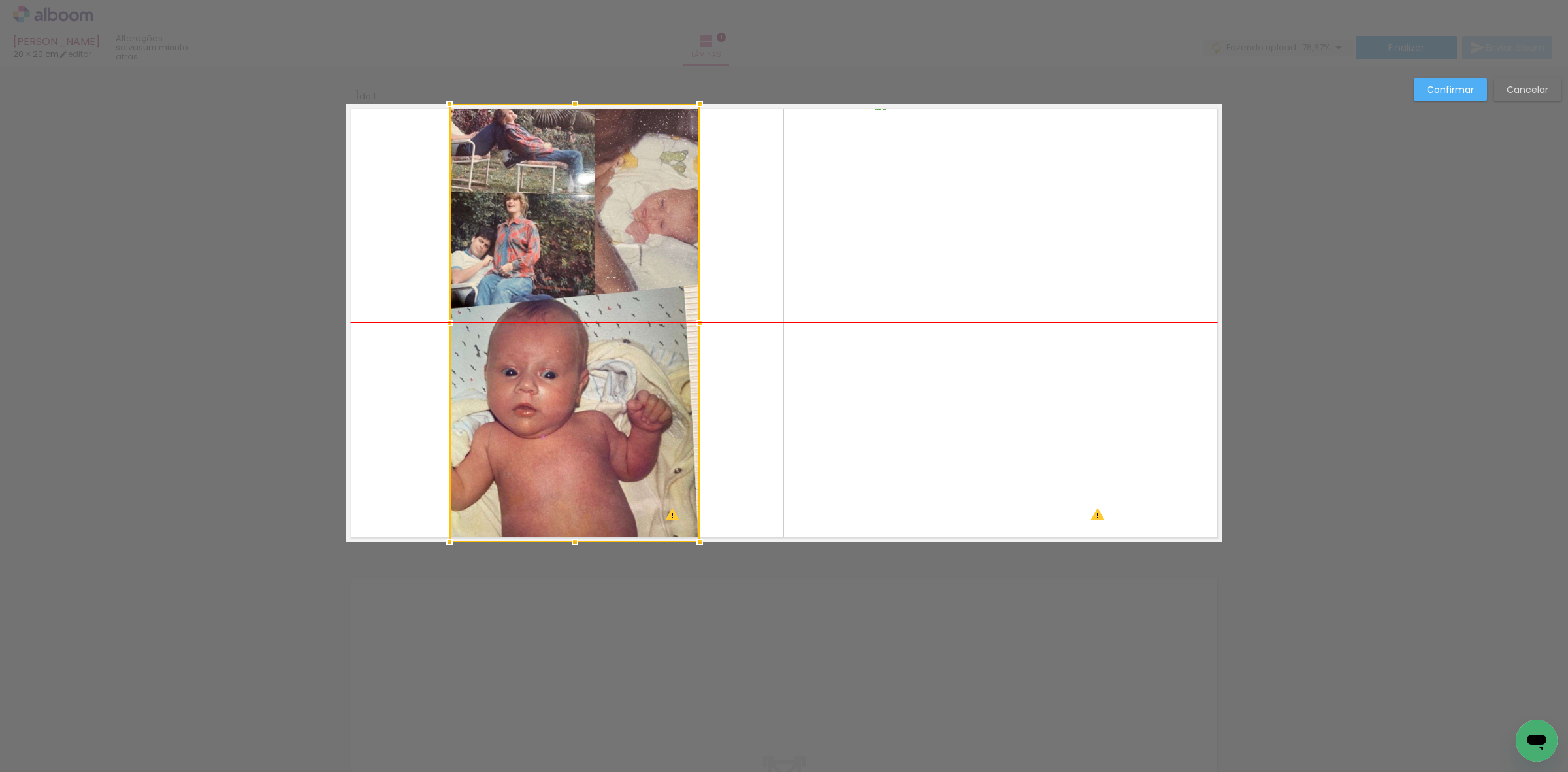
drag, startPoint x: 585, startPoint y: 358, endPoint x: 575, endPoint y: 358, distance: 10.0
click at [575, 358] on div at bounding box center [574, 323] width 250 height 438
drag, startPoint x: 575, startPoint y: 358, endPoint x: 563, endPoint y: 351, distance: 13.9
click at [563, 351] on div at bounding box center [575, 323] width 250 height 438
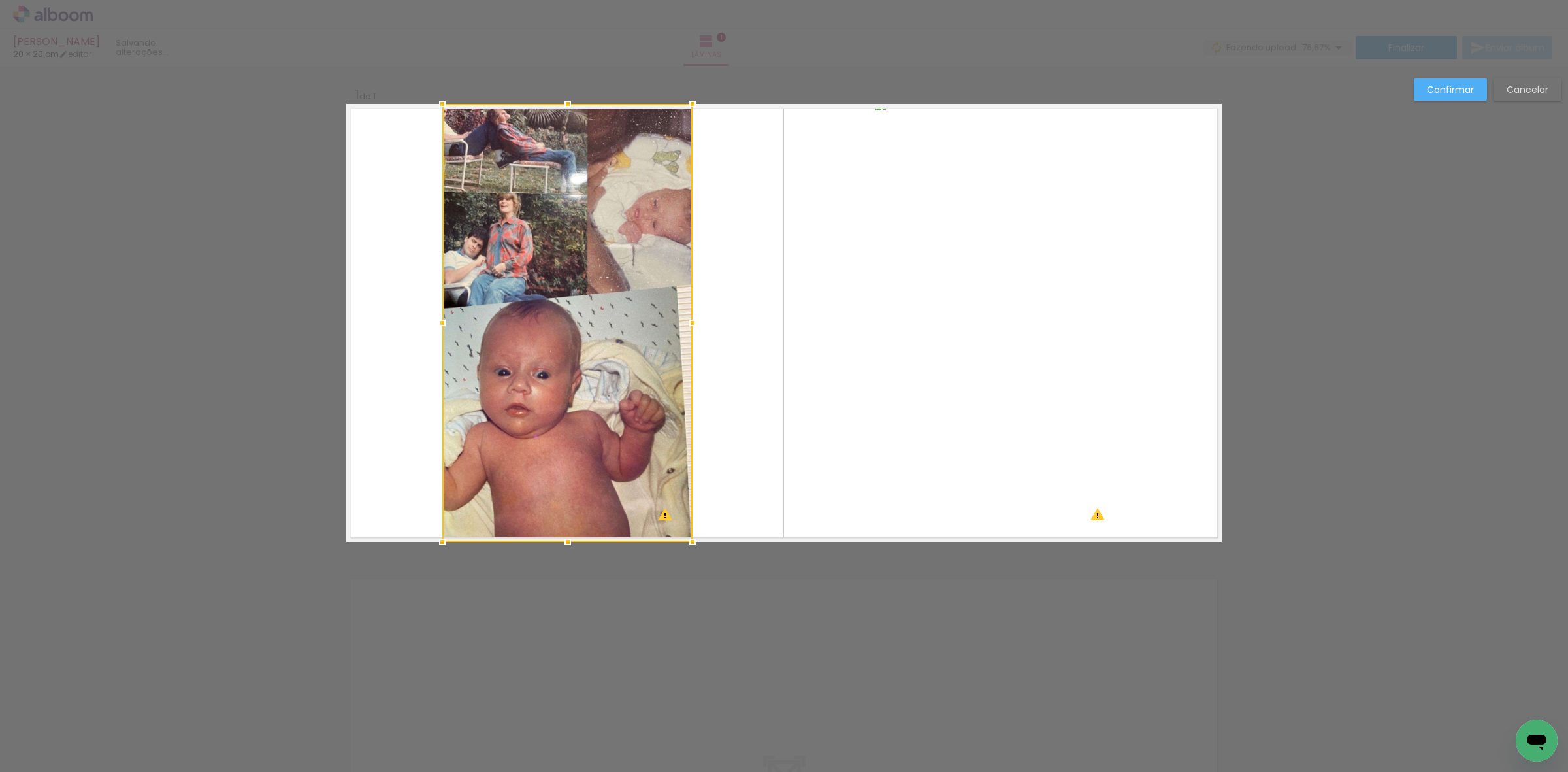
click at [563, 351] on div at bounding box center [567, 323] width 250 height 438
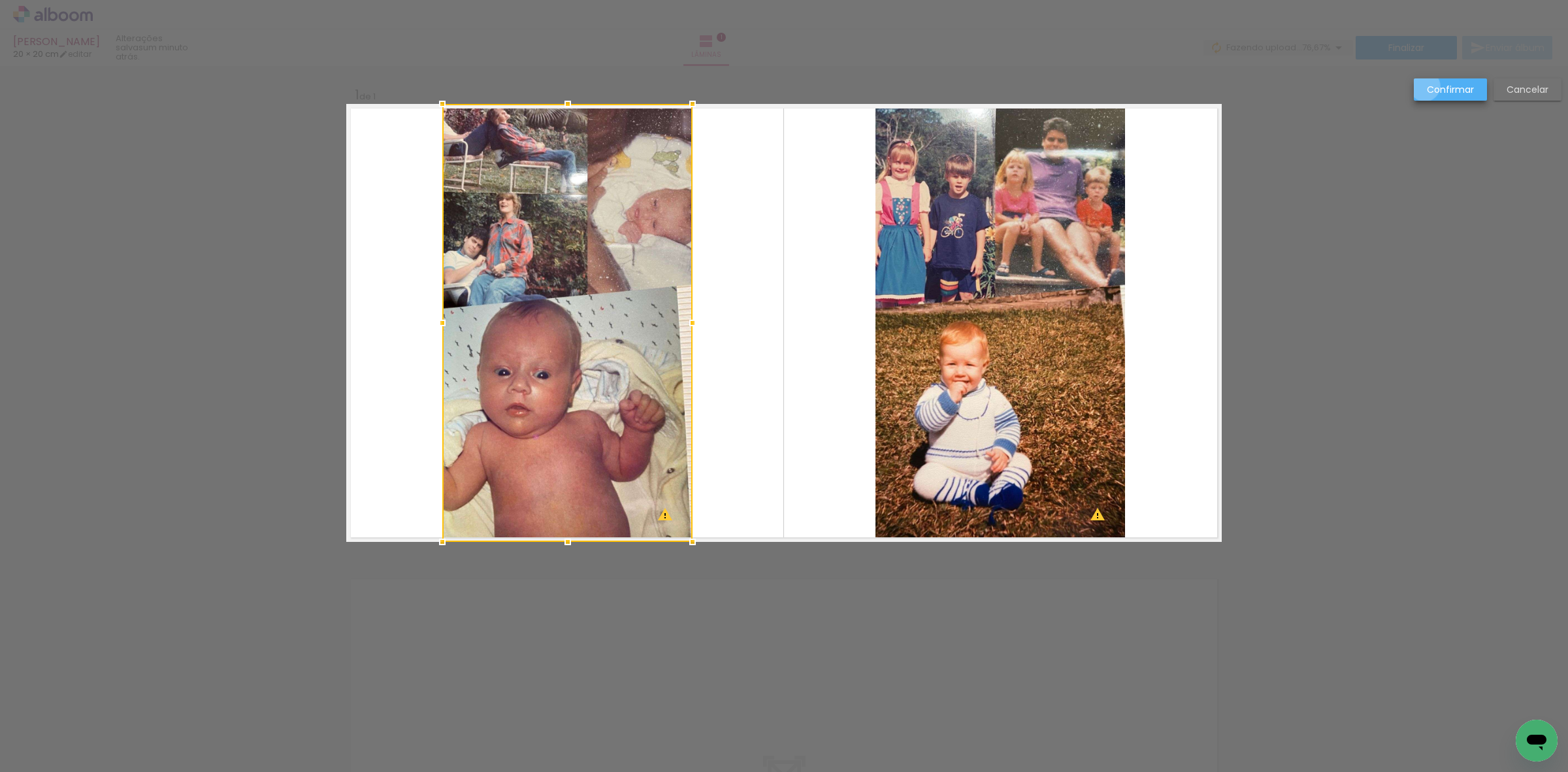
click at [1425, 86] on paper-button "Confirmar" at bounding box center [1450, 90] width 73 height 22
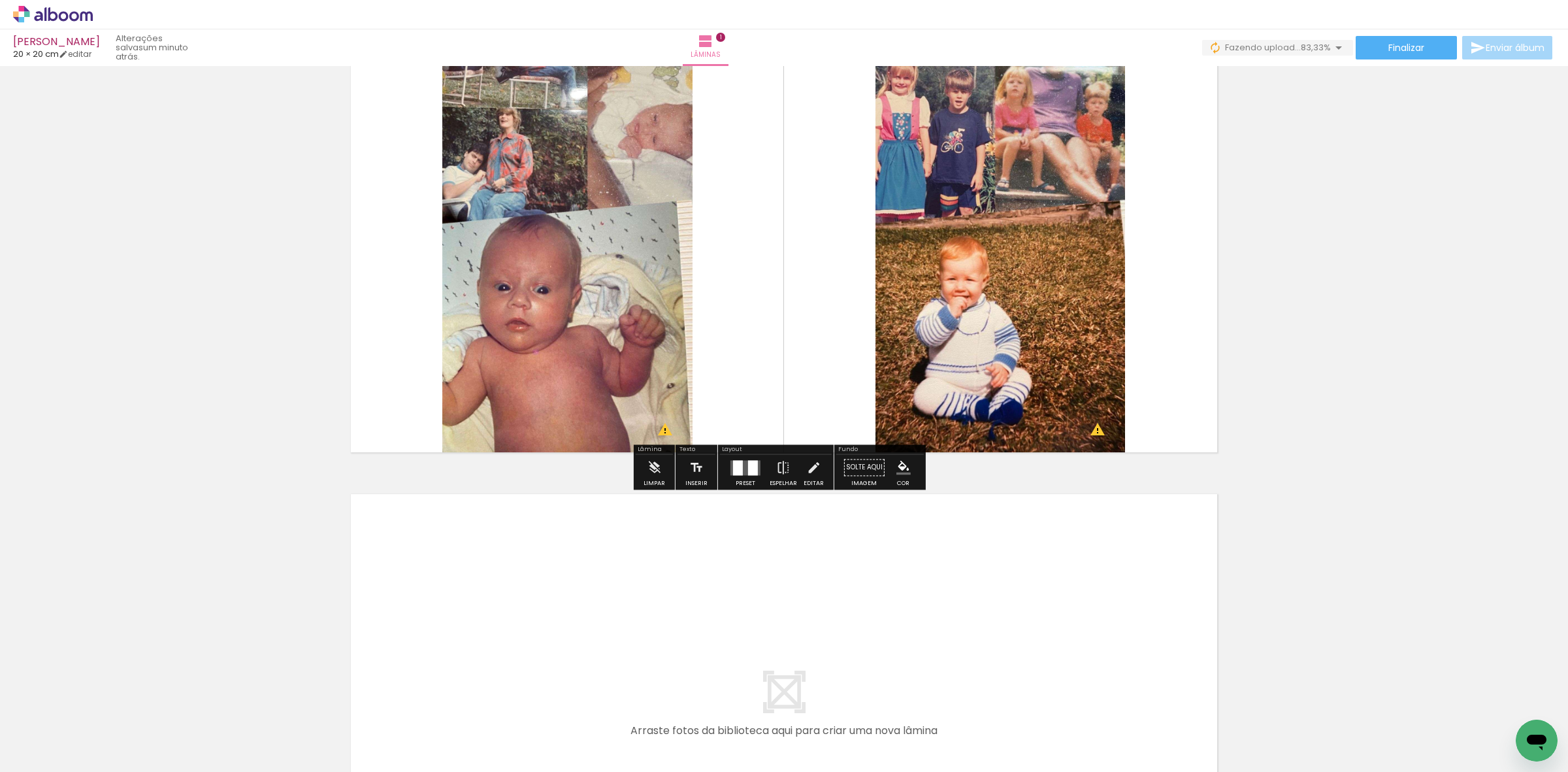
scroll to position [164, 0]
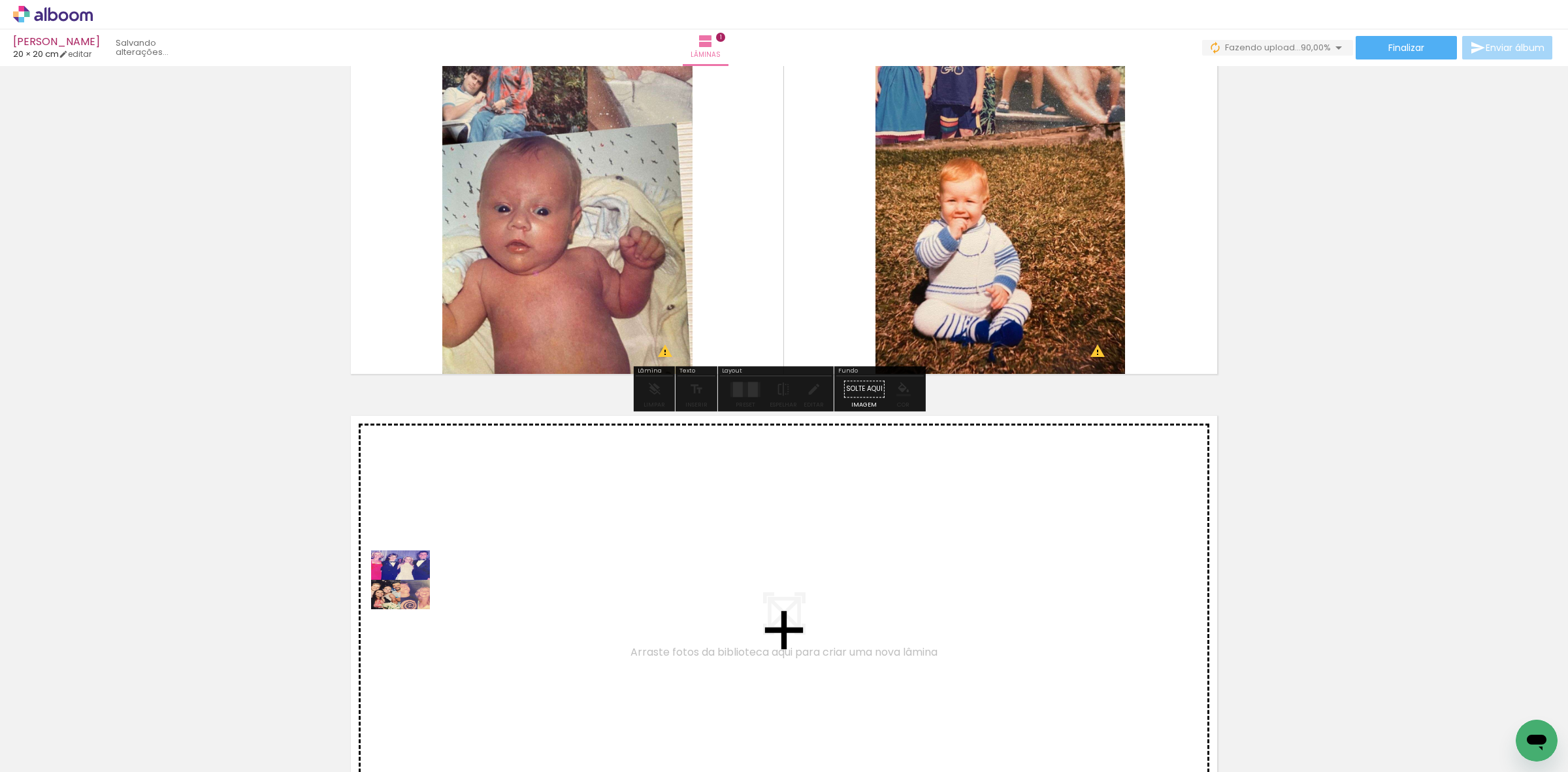
drag, startPoint x: 283, startPoint y: 706, endPoint x: 466, endPoint y: 554, distance: 237.9
click at [466, 554] on quentale-workspace at bounding box center [784, 386] width 1568 height 772
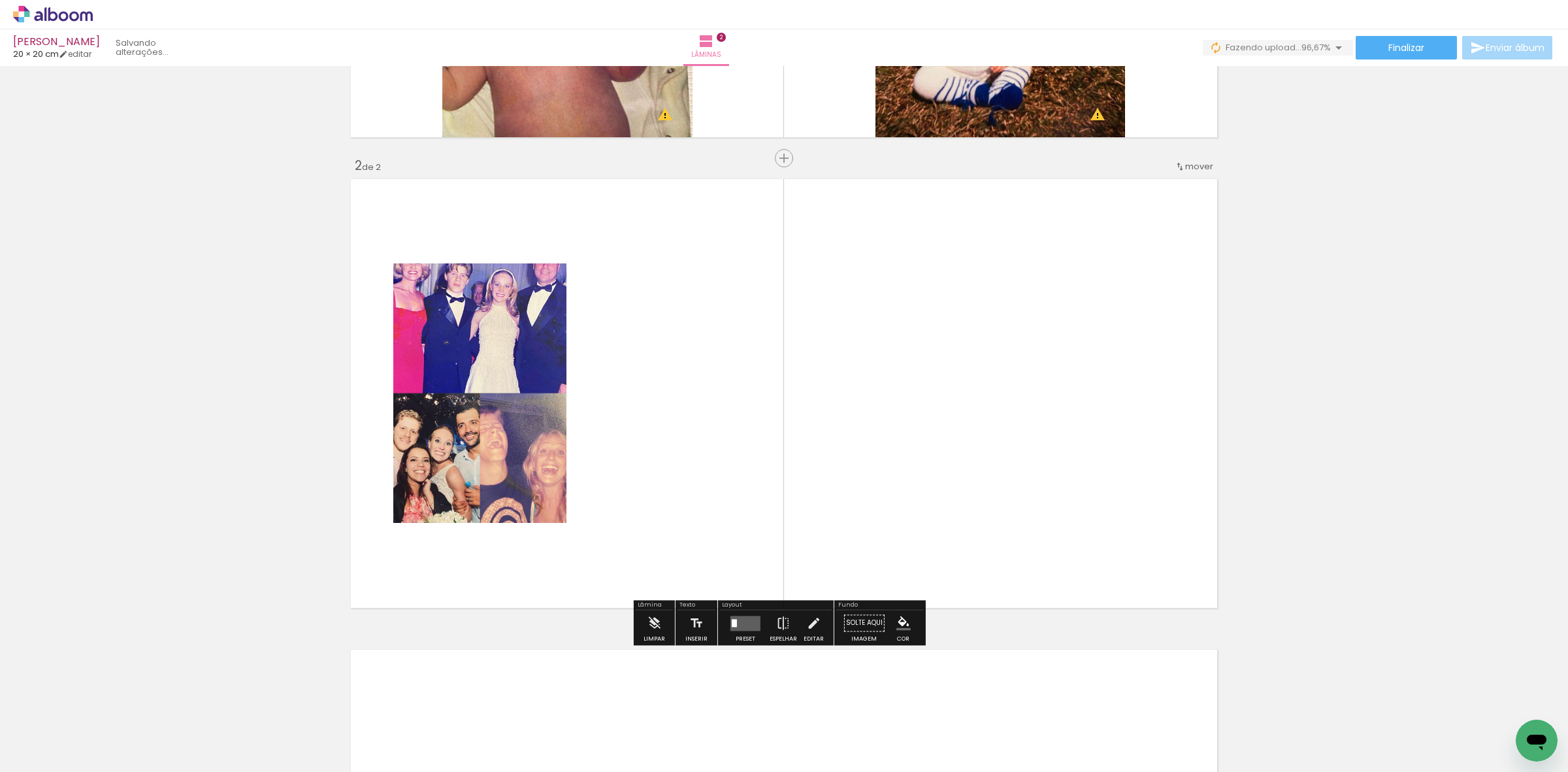
scroll to position [415, 0]
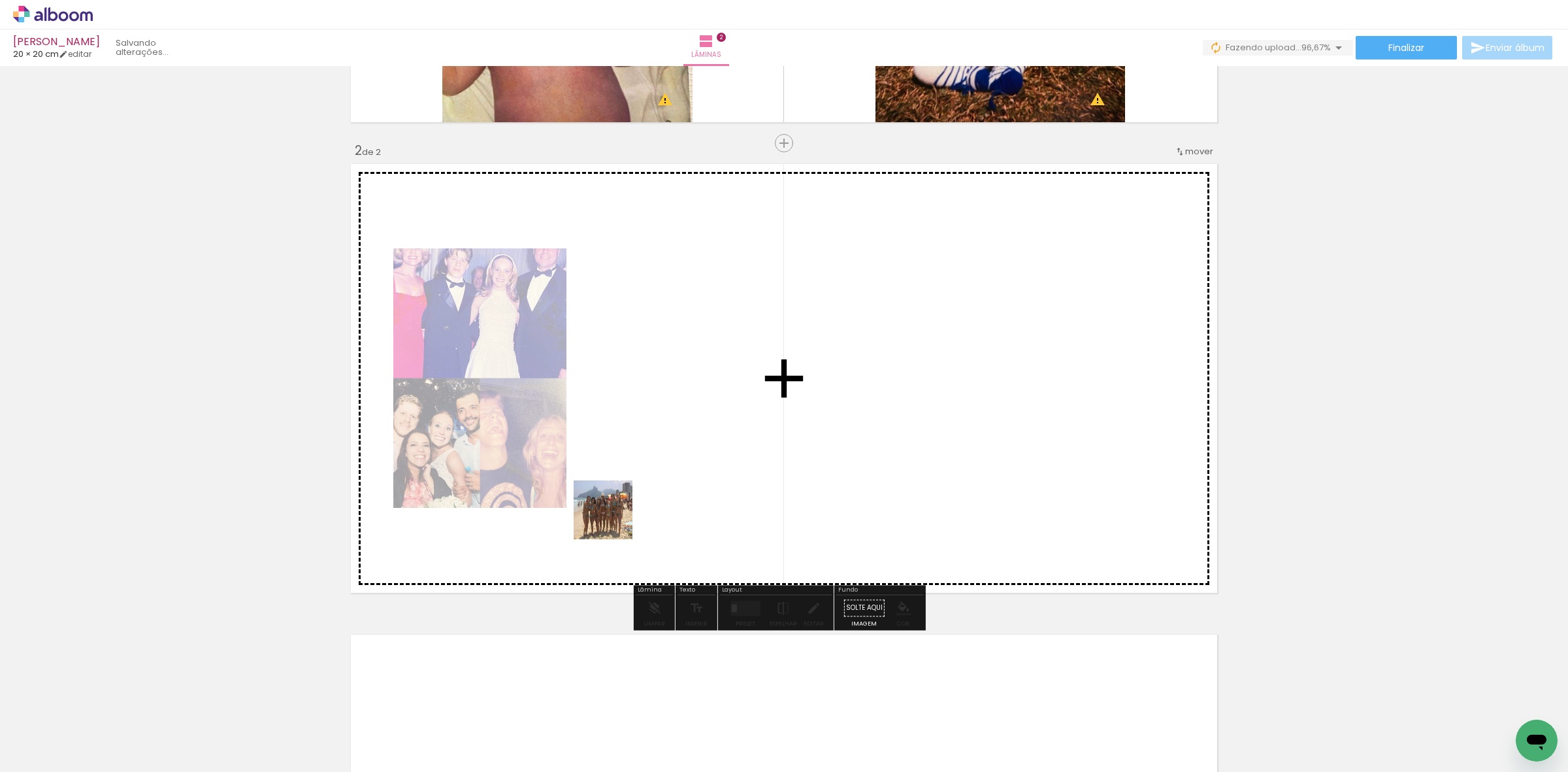
drag, startPoint x: 352, startPoint y: 737, endPoint x: 730, endPoint y: 615, distance: 397.2
click at [647, 478] on quentale-workspace at bounding box center [784, 386] width 1568 height 772
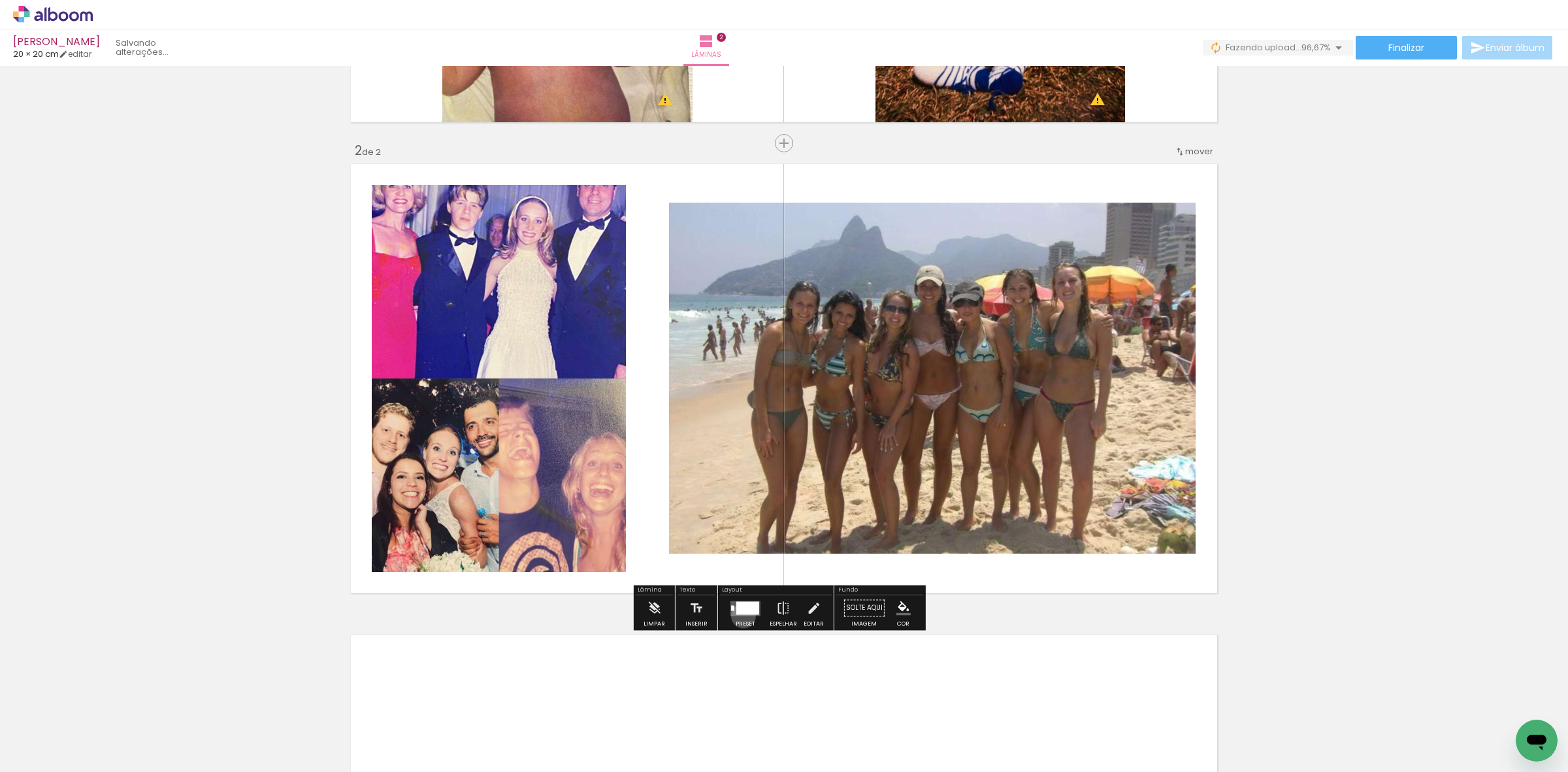
click at [740, 616] on div at bounding box center [745, 608] width 35 height 26
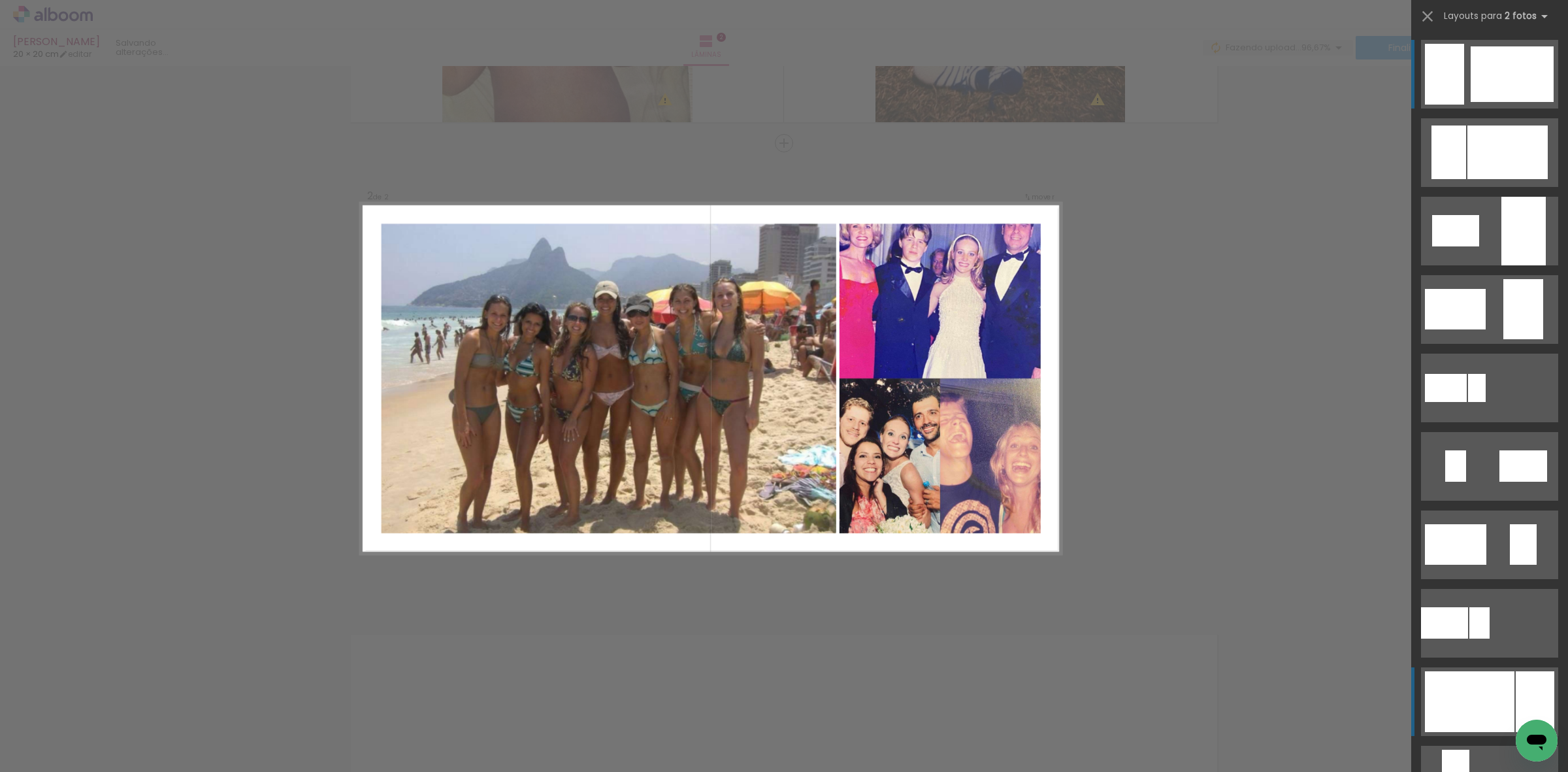
click at [1503, 697] on div at bounding box center [1469, 701] width 90 height 61
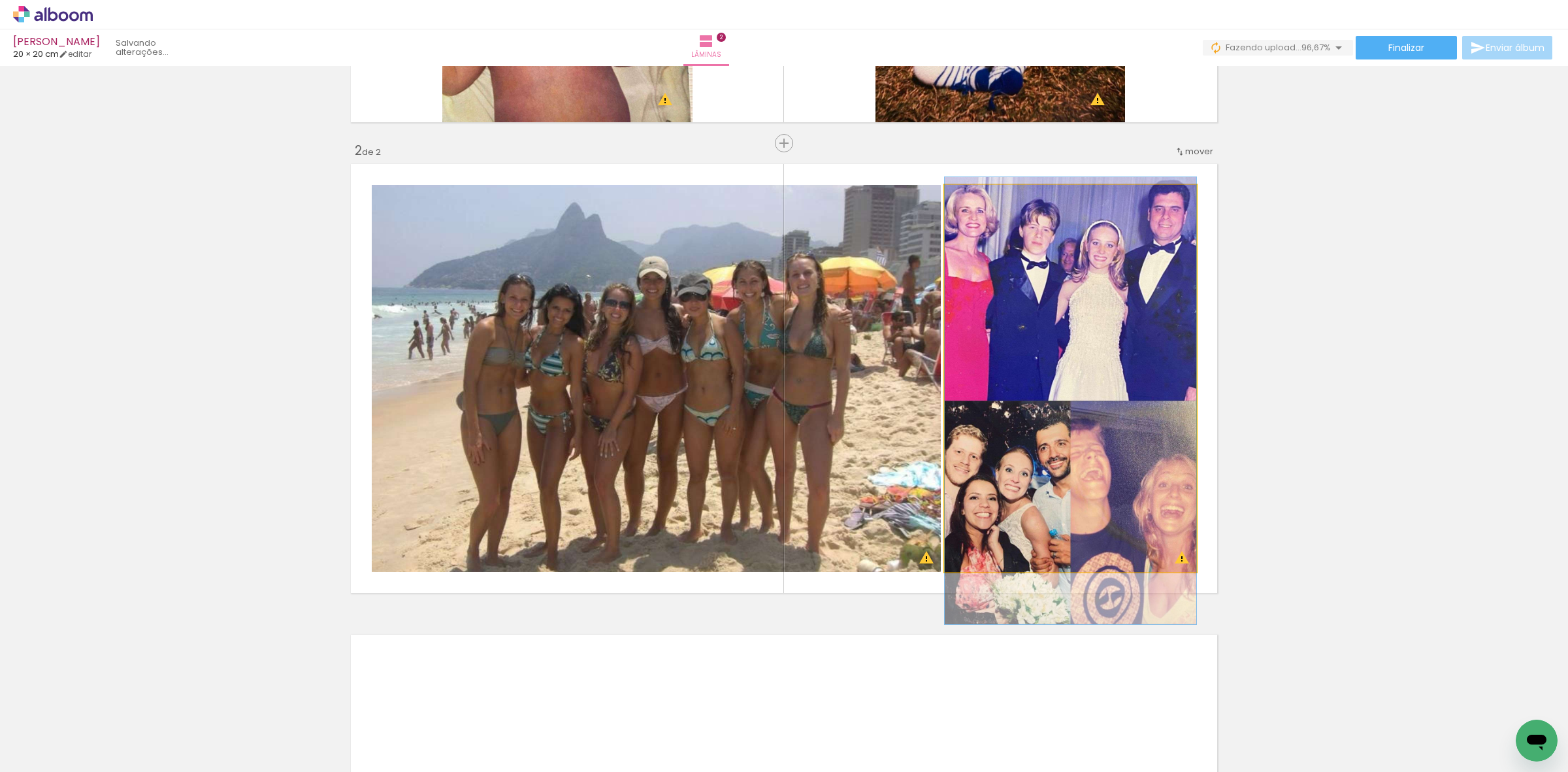
drag, startPoint x: 1089, startPoint y: 351, endPoint x: 1099, endPoint y: 374, distance: 25.1
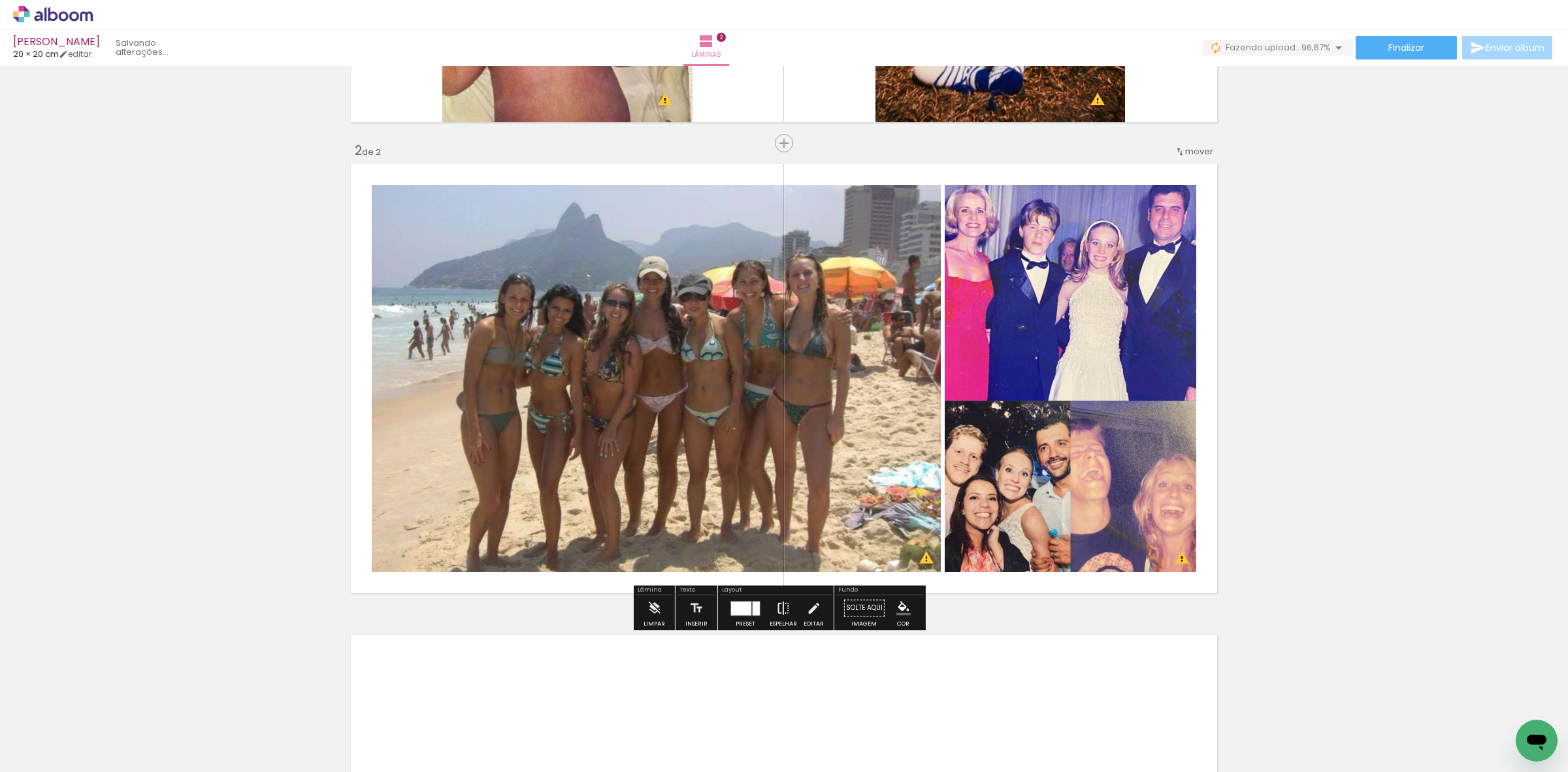
click at [776, 621] on iron-icon at bounding box center [783, 608] width 14 height 26
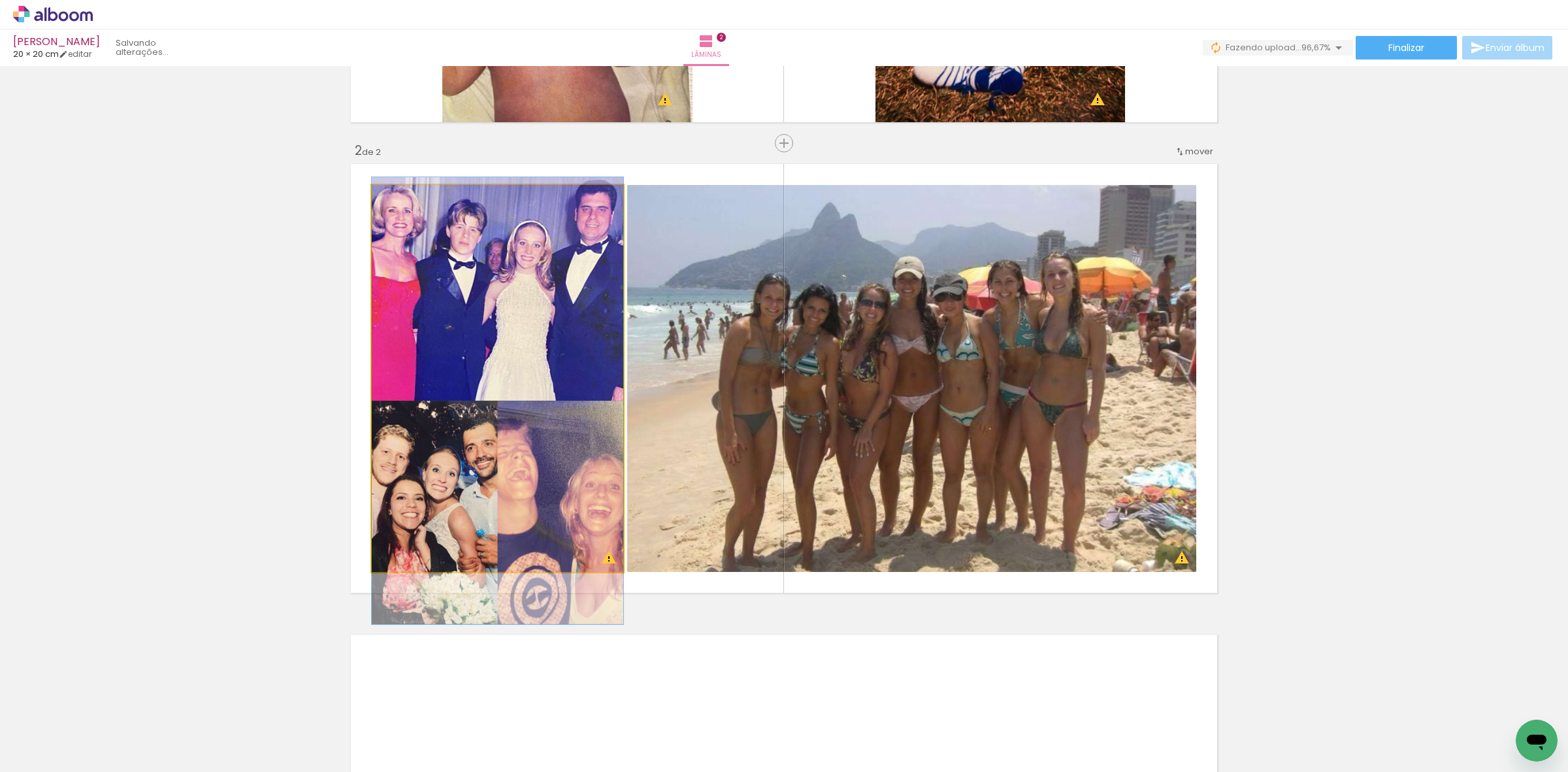
click at [571, 423] on quentale-photo at bounding box center [498, 379] width 252 height 387
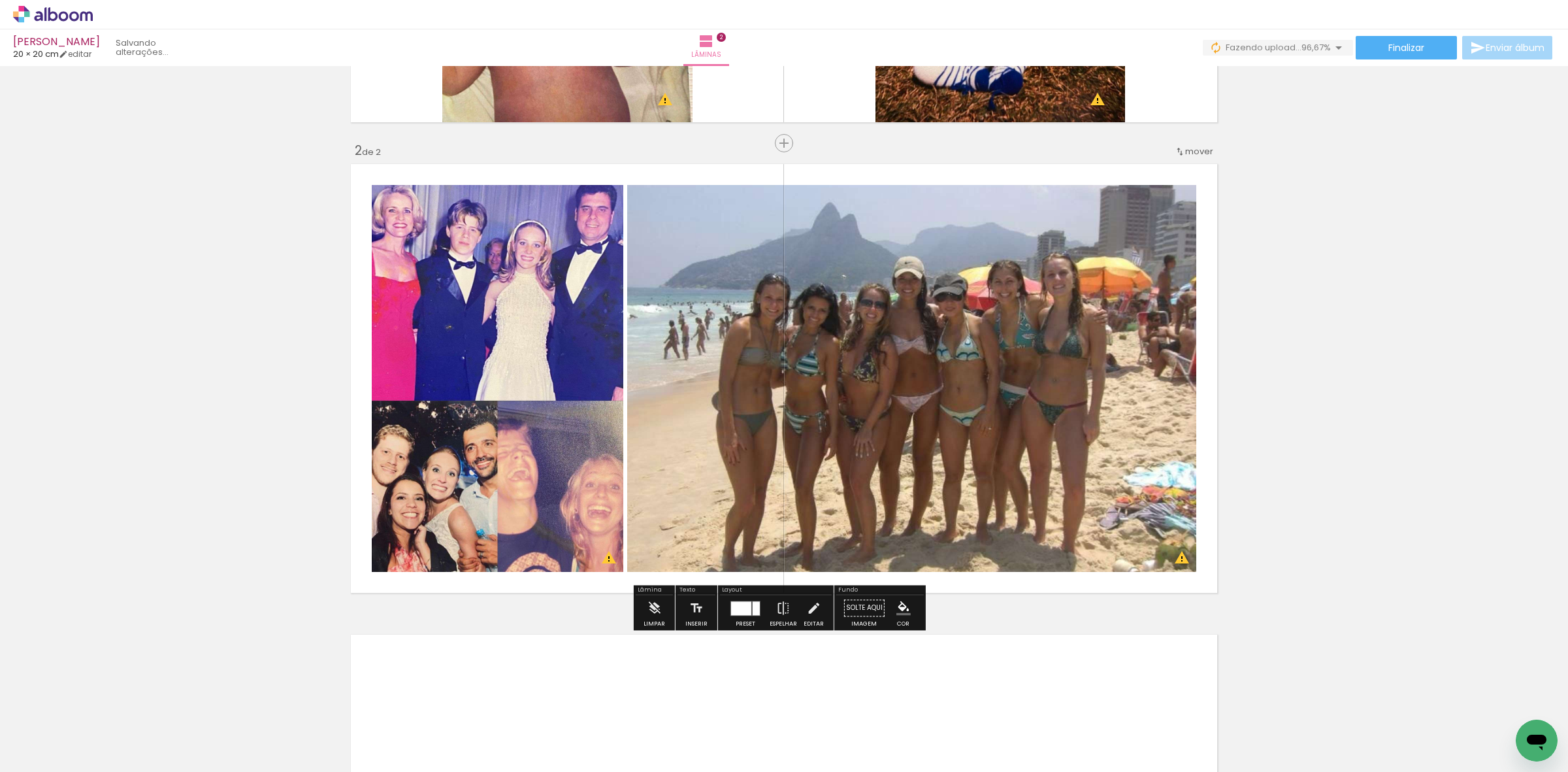
click at [582, 420] on quentale-photo at bounding box center [498, 379] width 252 height 387
drag, startPoint x: 582, startPoint y: 420, endPoint x: 602, endPoint y: 390, distance: 36.1
click at [583, 419] on quentale-photo at bounding box center [498, 379] width 252 height 387
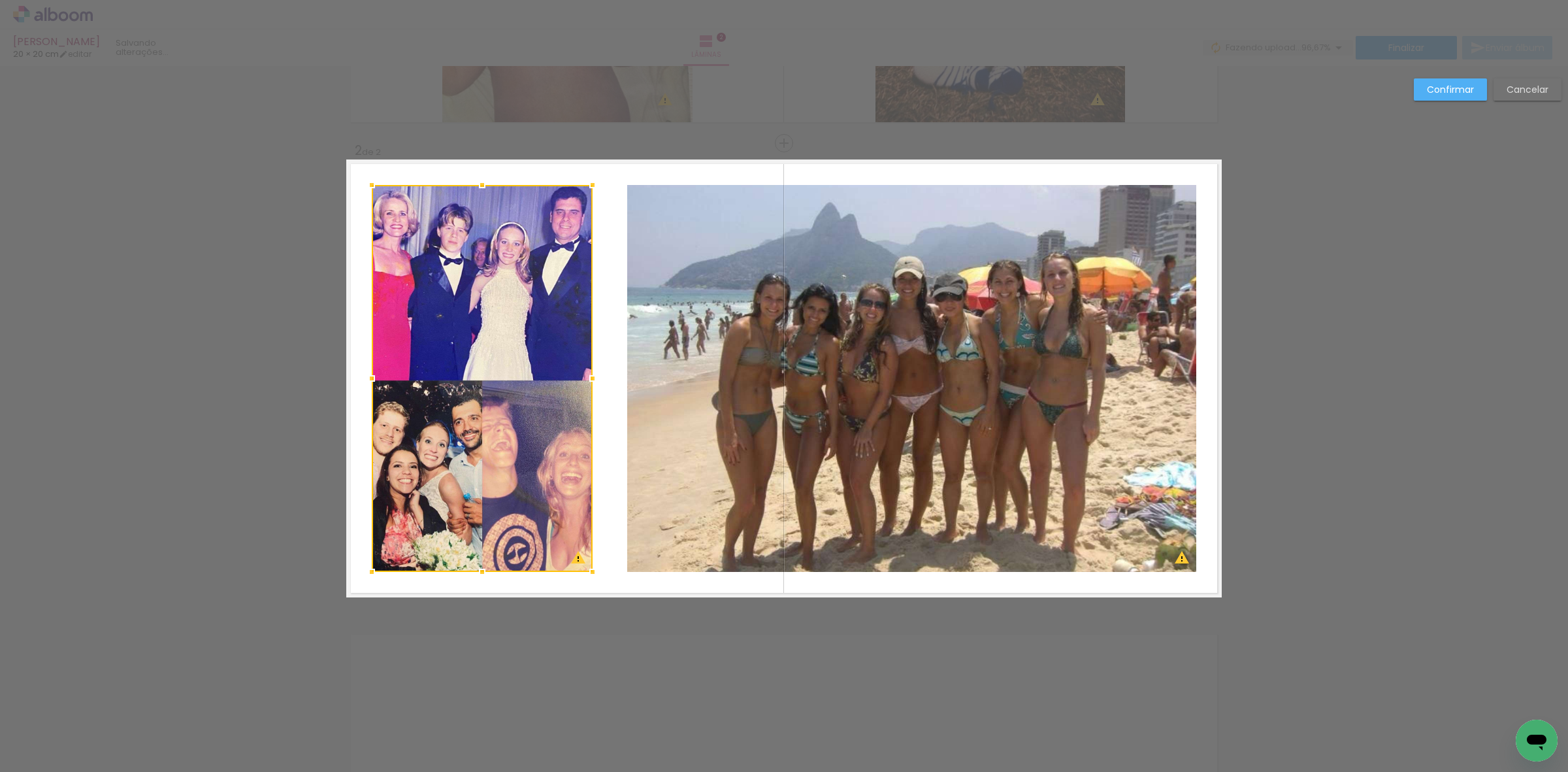
drag, startPoint x: 618, startPoint y: 390, endPoint x: 592, endPoint y: 392, distance: 26.1
click at [592, 392] on album-spread "2 de 2" at bounding box center [784, 378] width 876 height 438
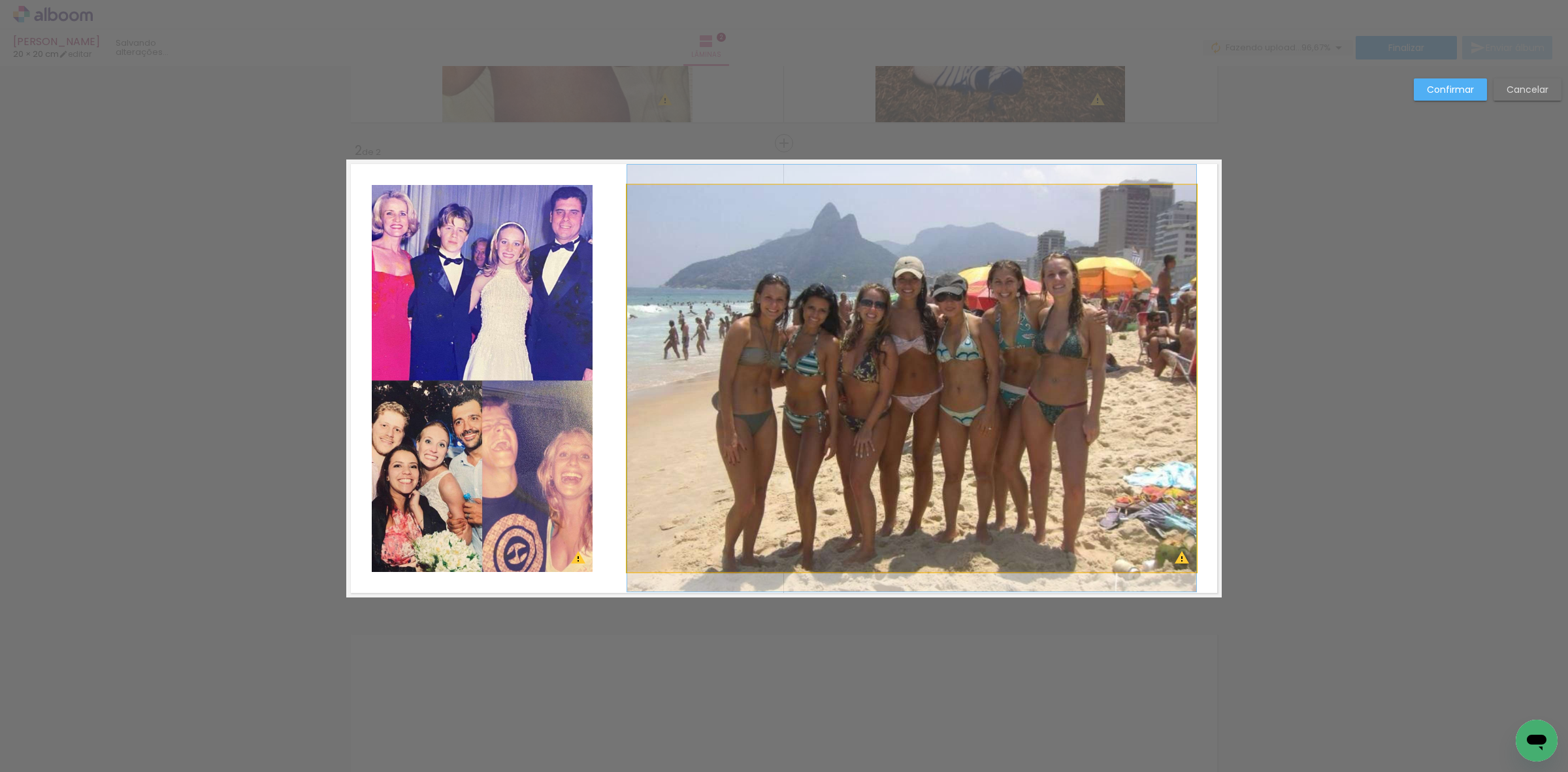
drag, startPoint x: 634, startPoint y: 391, endPoint x: 626, endPoint y: 389, distance: 8.2
click at [634, 390] on quentale-photo at bounding box center [912, 379] width 569 height 387
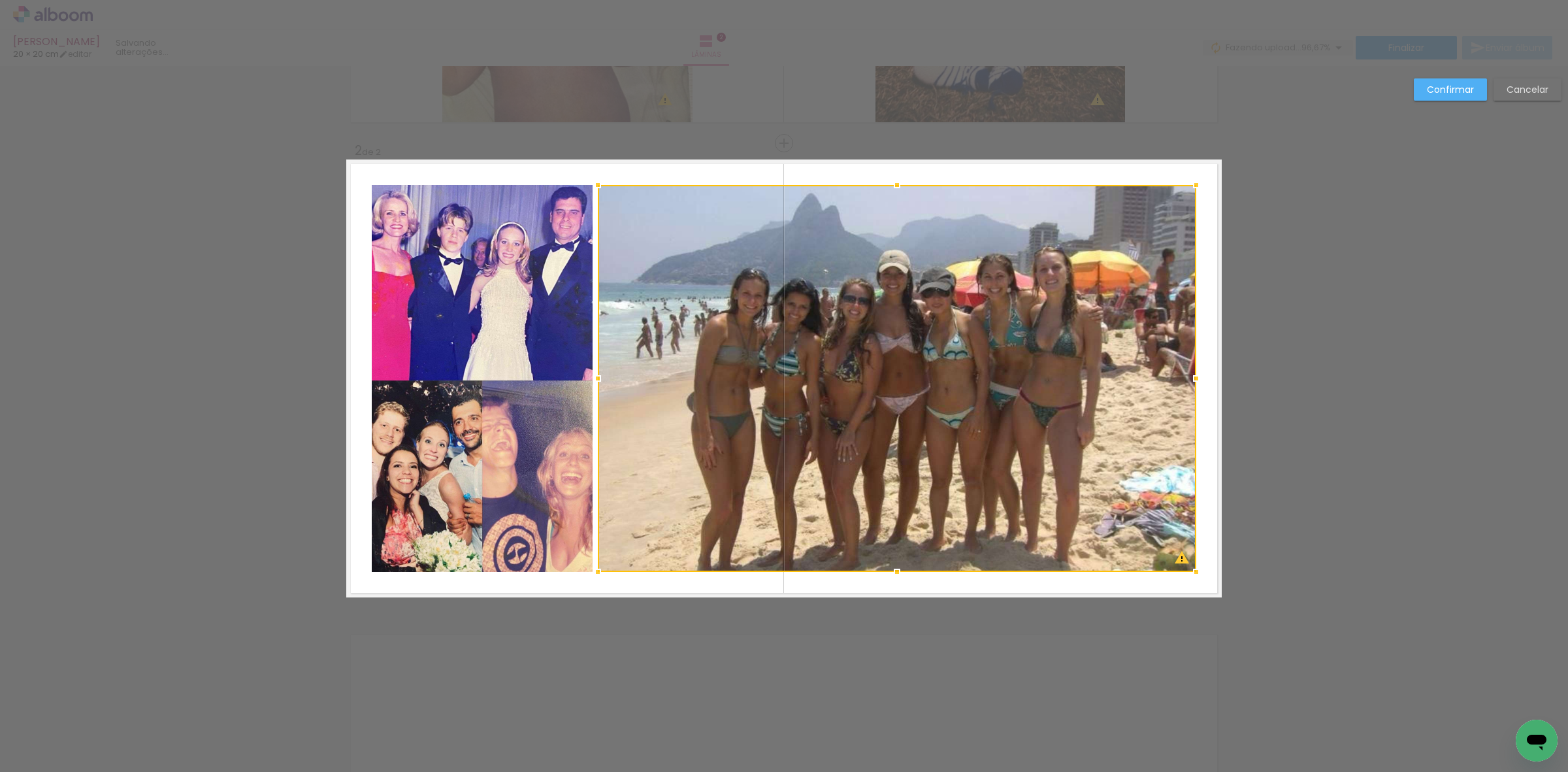
drag, startPoint x: 616, startPoint y: 389, endPoint x: 595, endPoint y: 389, distance: 21.0
click at [595, 389] on div at bounding box center [598, 379] width 26 height 26
click at [1465, 79] on paper-button "Confirmar" at bounding box center [1450, 90] width 73 height 22
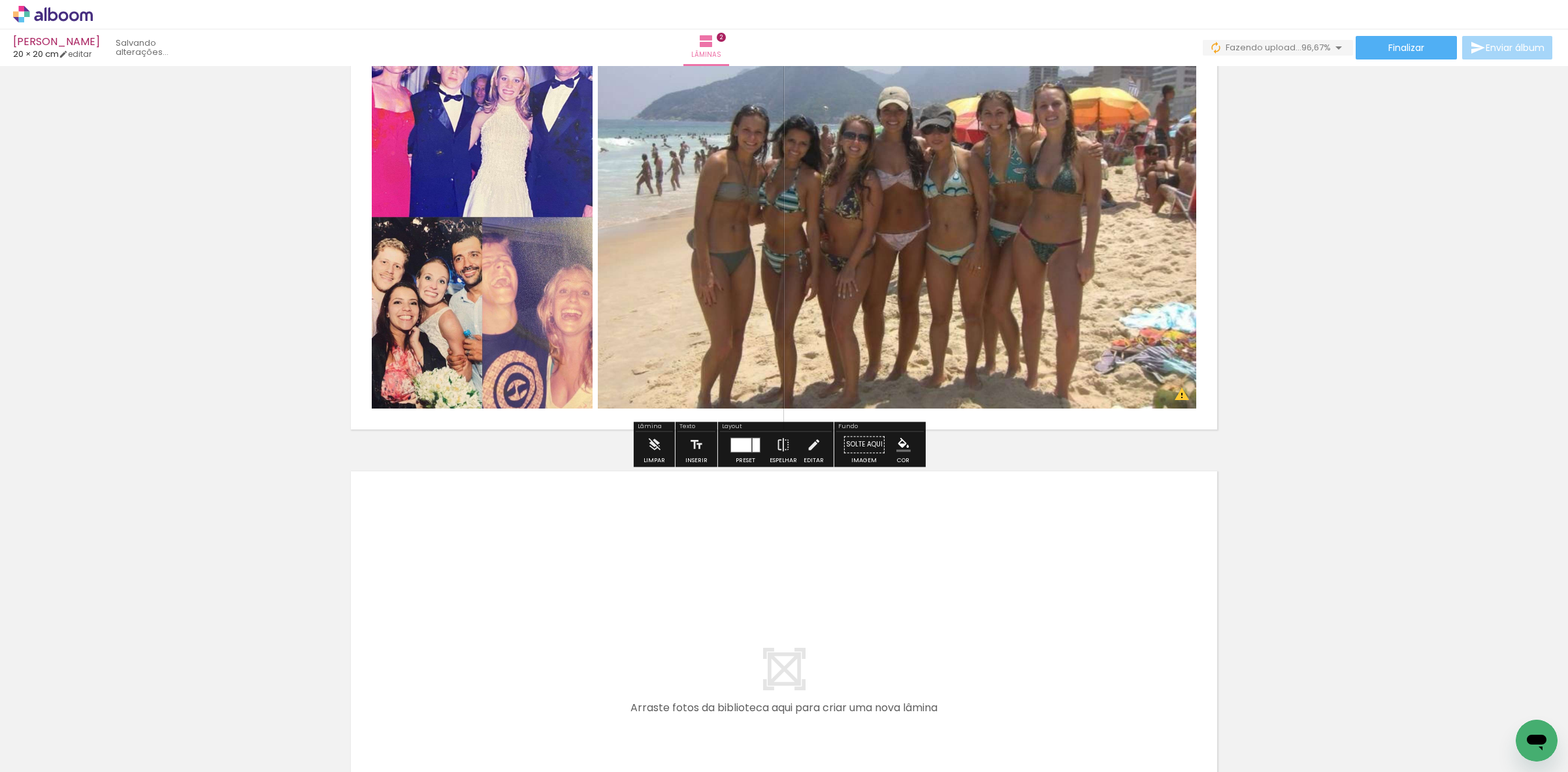
drag, startPoint x: 438, startPoint y: 698, endPoint x: 466, endPoint y: 765, distance: 72.6
click at [505, 622] on quentale-workspace at bounding box center [784, 386] width 1568 height 772
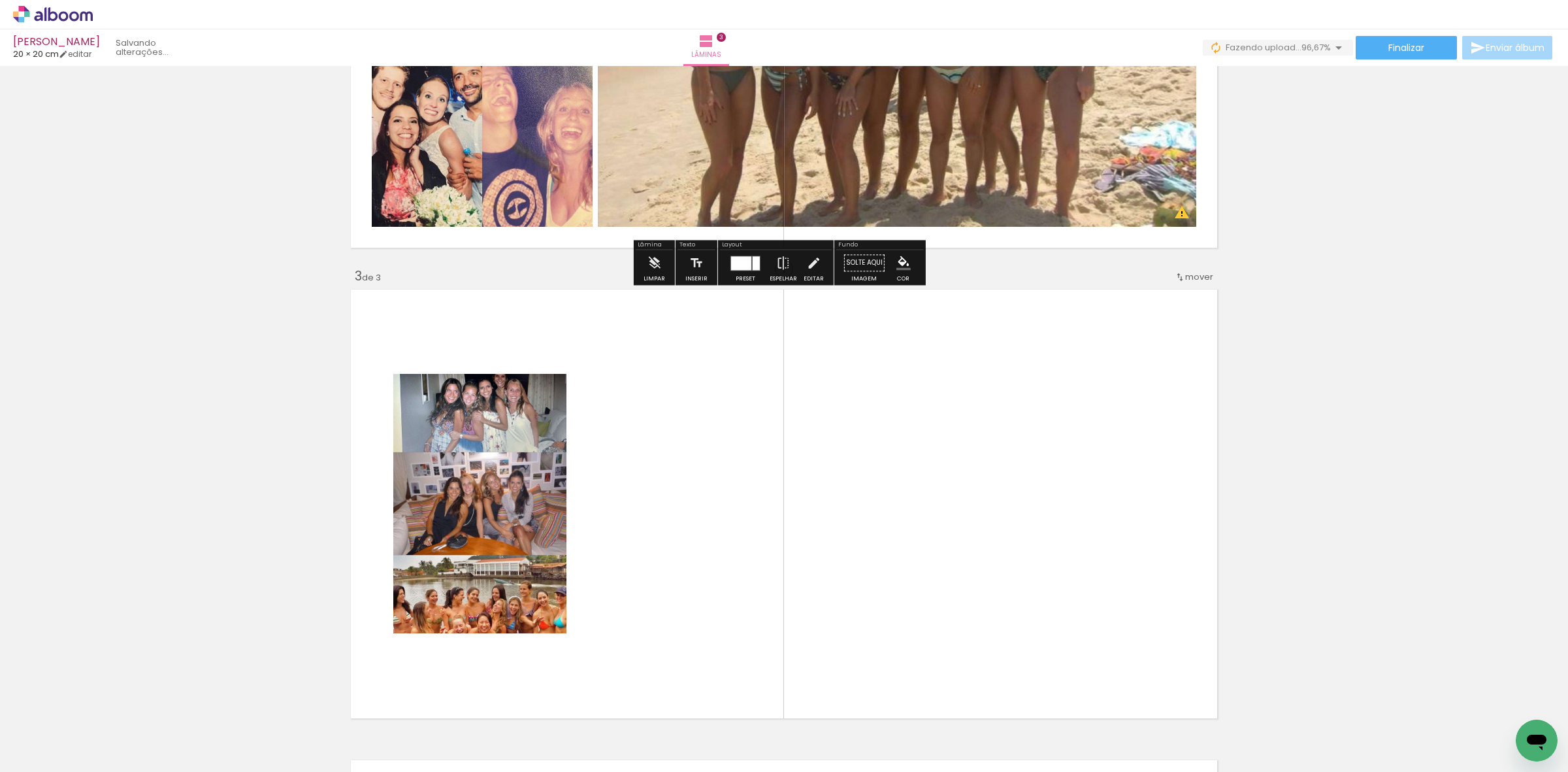
scroll to position [886, 0]
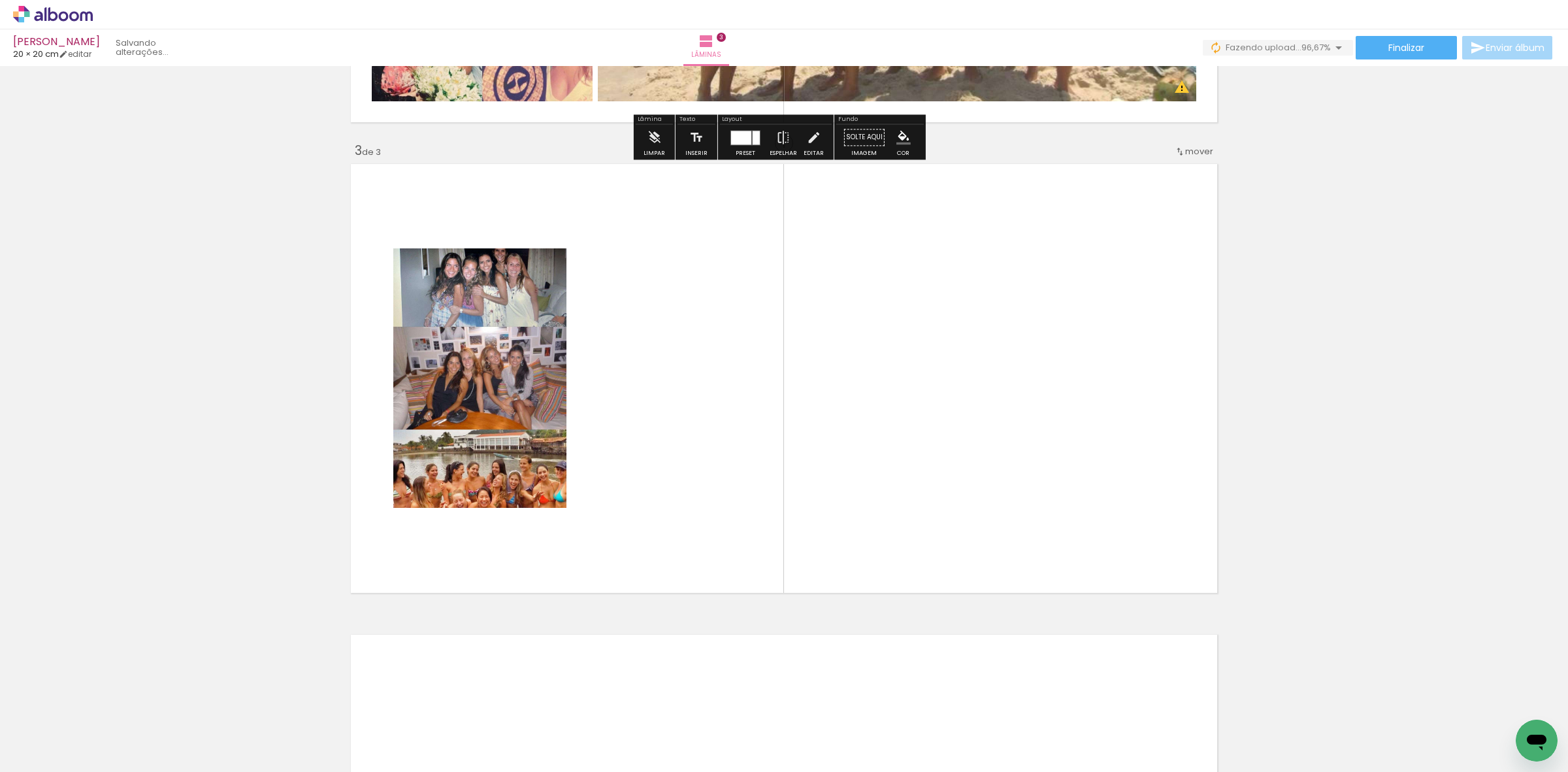
drag, startPoint x: 697, startPoint y: 469, endPoint x: 666, endPoint y: 578, distance: 113.3
click at [700, 461] on quentale-workspace at bounding box center [784, 386] width 1568 height 772
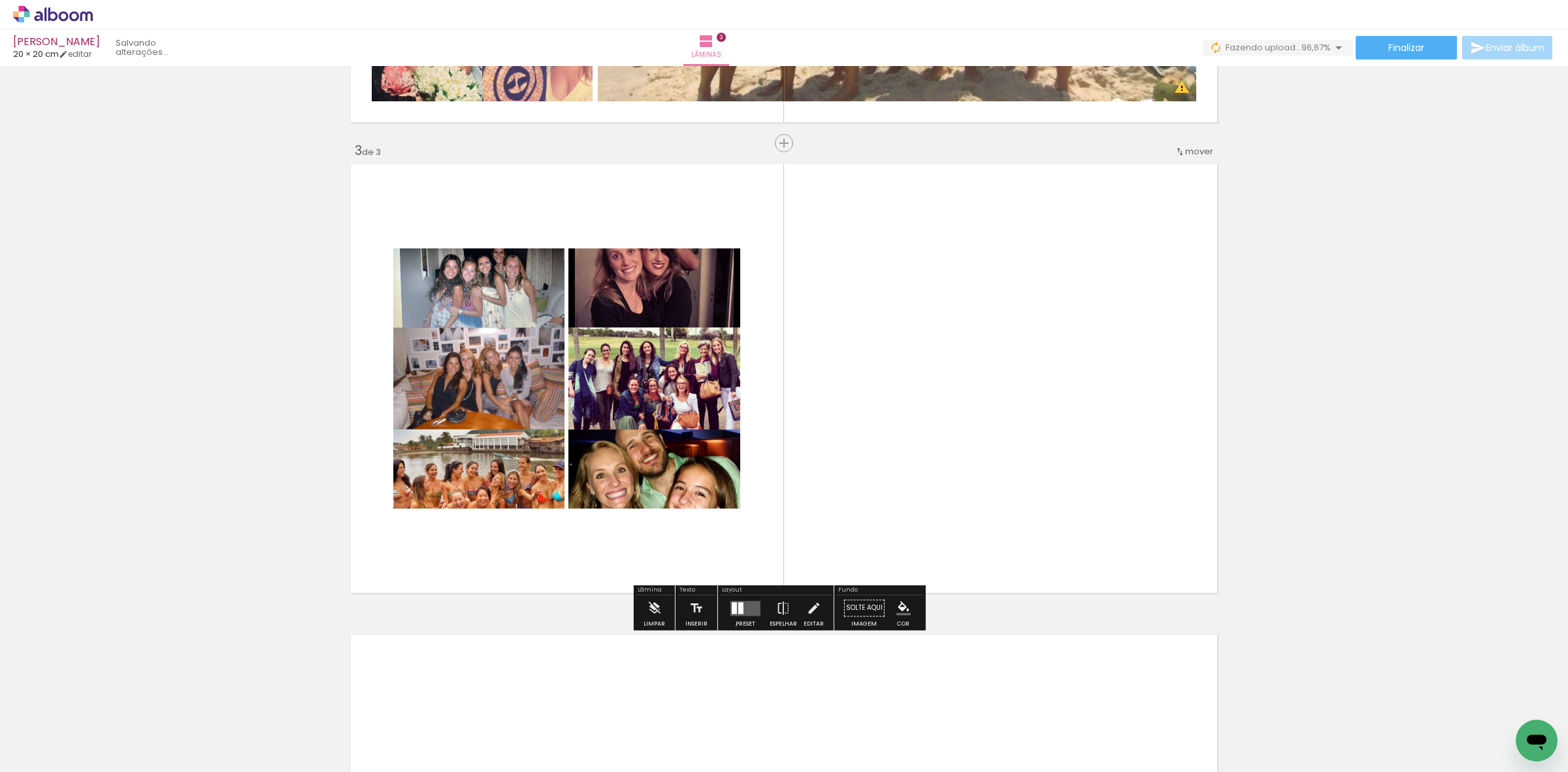
click at [736, 625] on div "Preset" at bounding box center [745, 623] width 20 height 6
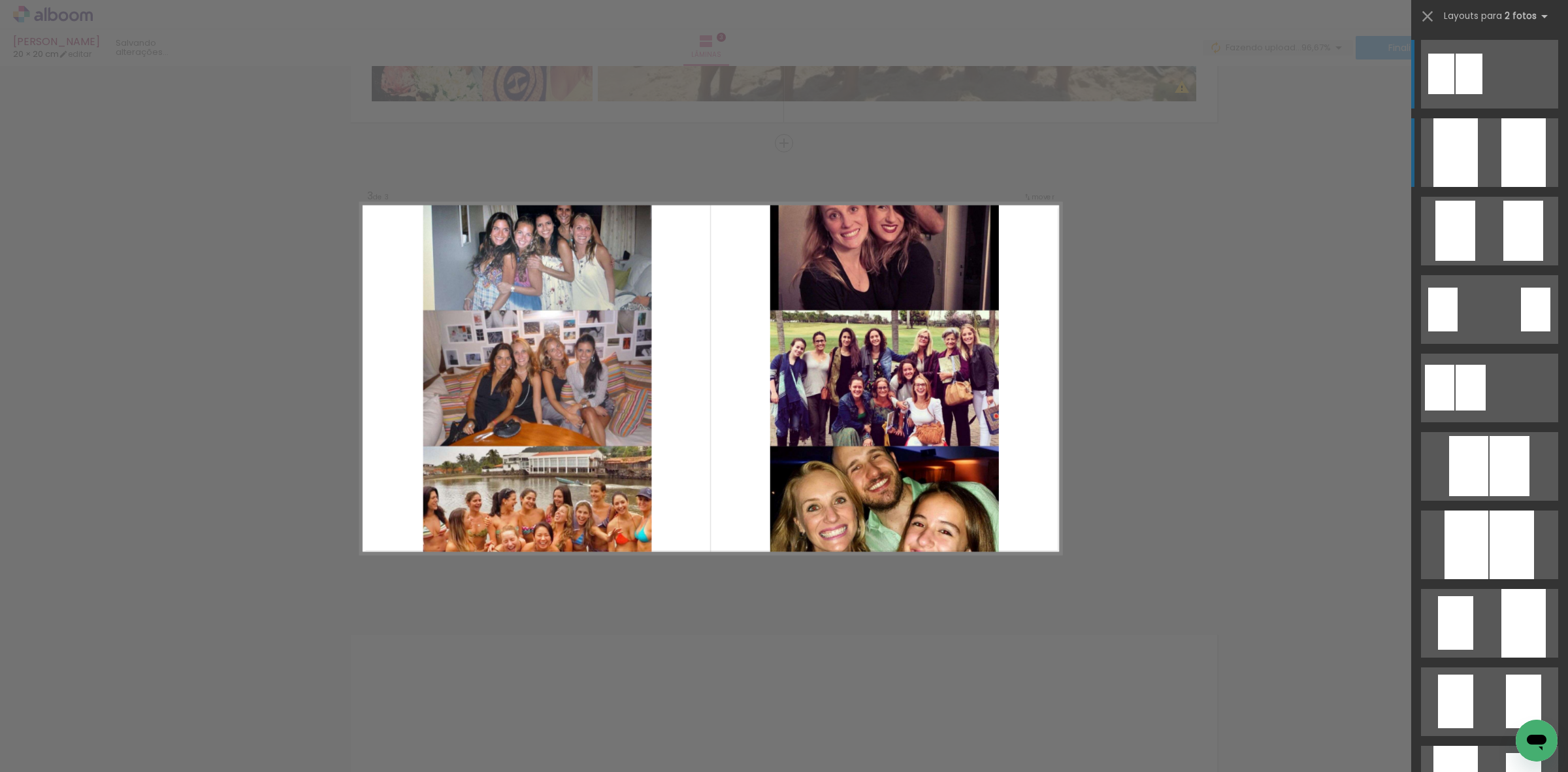
click at [1490, 146] on quentale-layouter at bounding box center [1490, 152] width 137 height 69
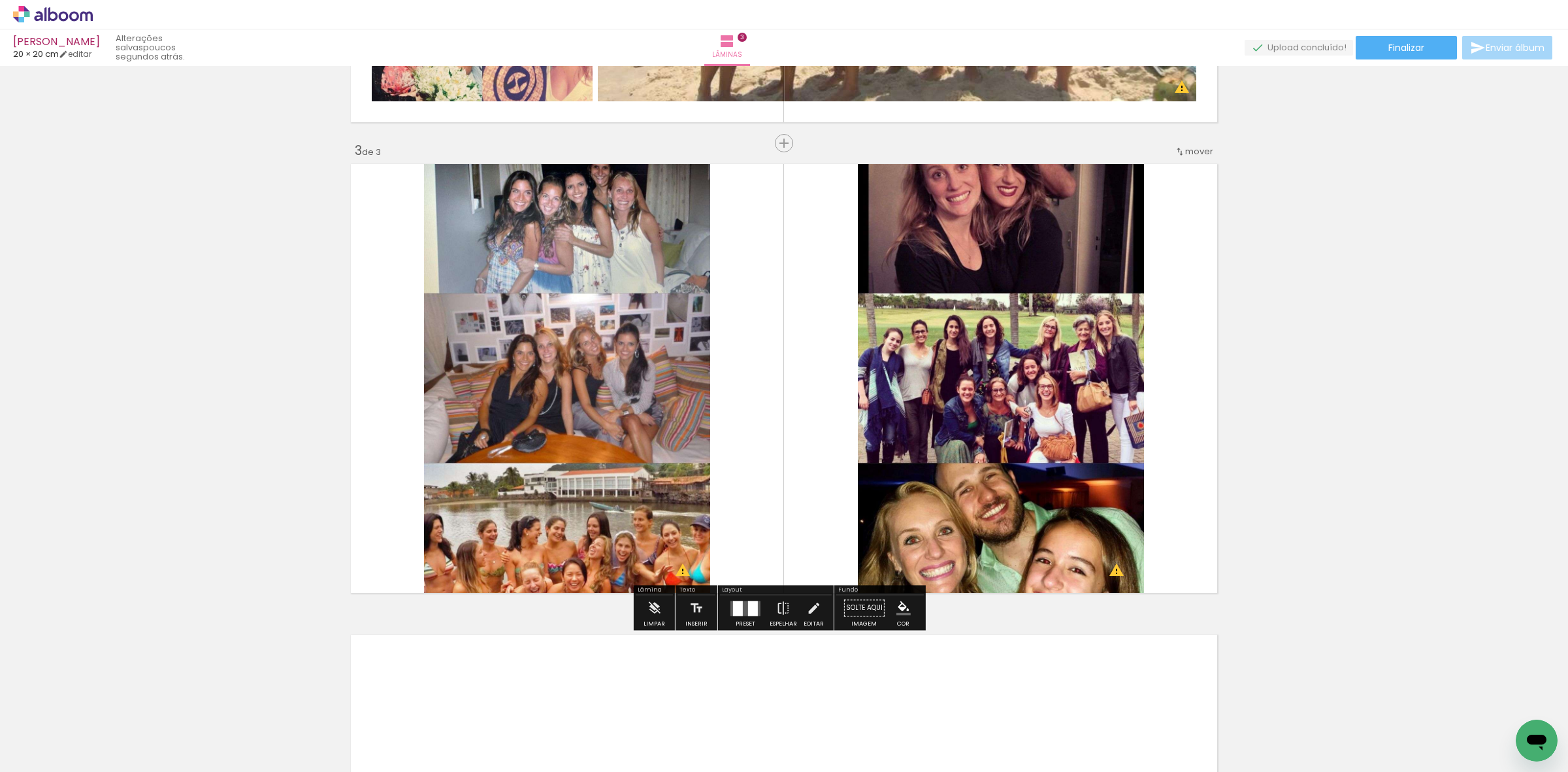
click at [619, 368] on quentale-photo at bounding box center [567, 378] width 286 height 438
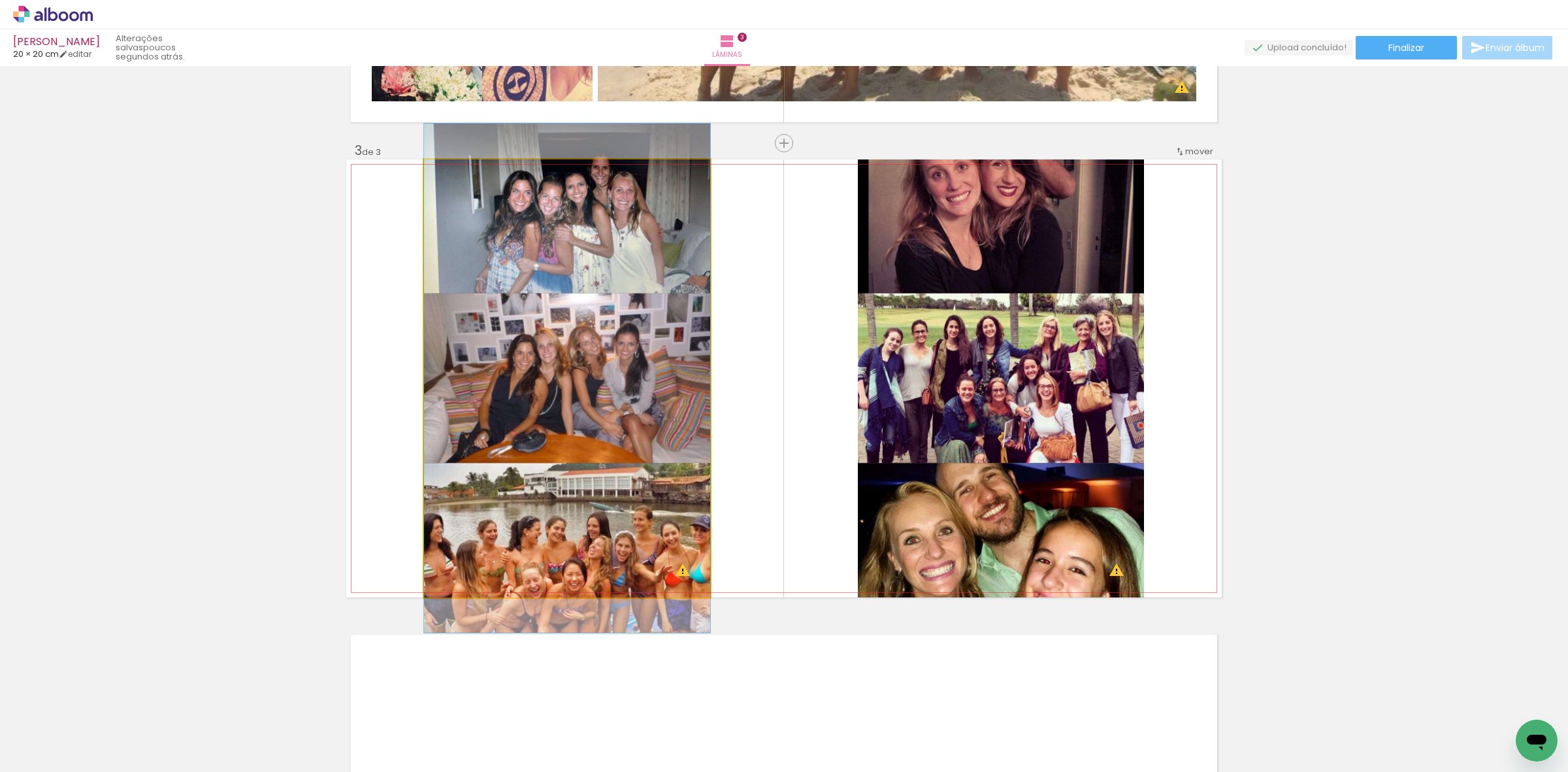
click at [619, 368] on quentale-photo at bounding box center [567, 378] width 286 height 438
click at [653, 373] on quentale-photo at bounding box center [567, 378] width 286 height 438
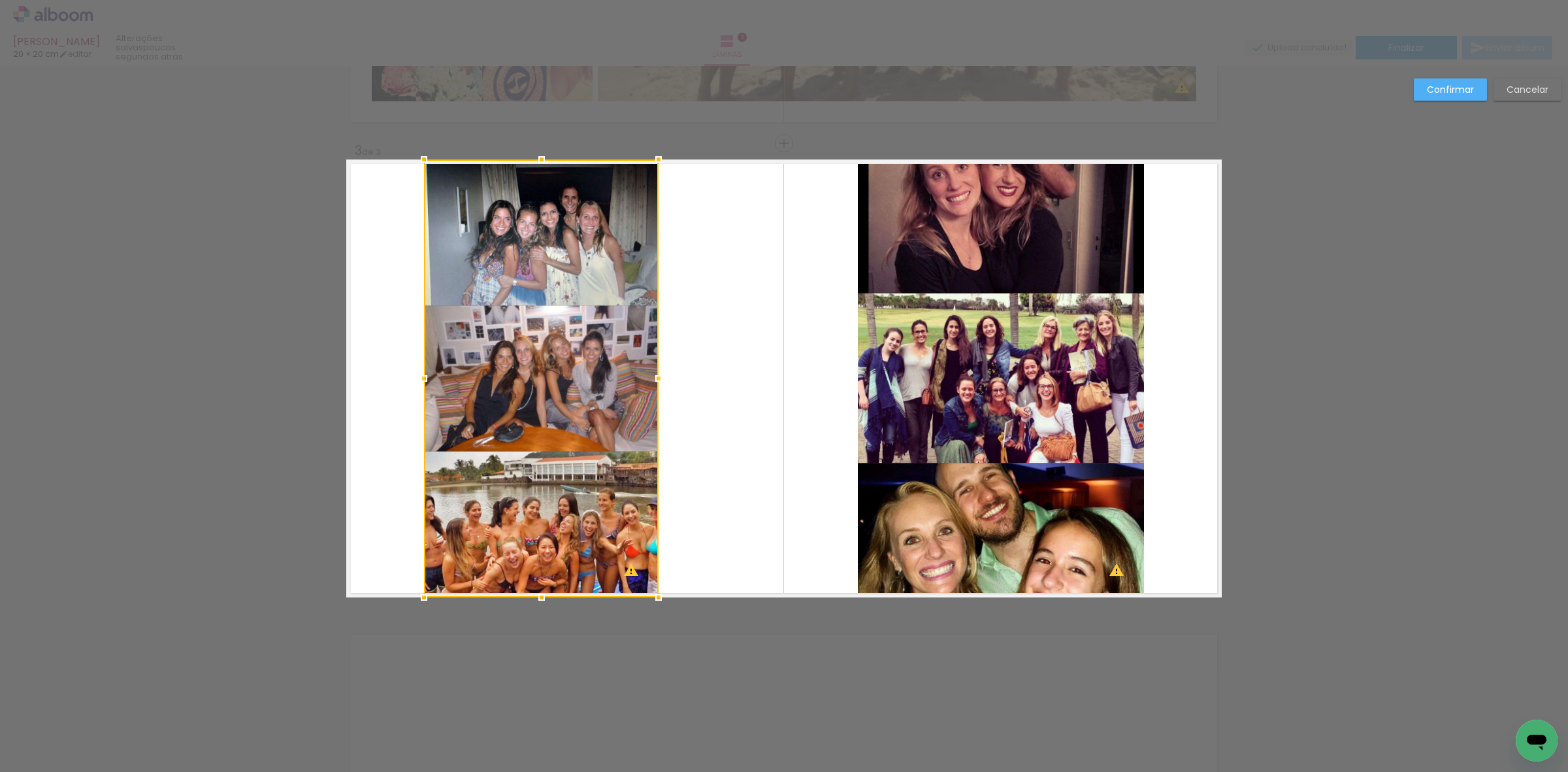
drag, startPoint x: 702, startPoint y: 376, endPoint x: 651, endPoint y: 376, distance: 51.0
click at [651, 376] on div at bounding box center [658, 379] width 26 height 26
click at [1000, 387] on quentale-photo at bounding box center [1001, 378] width 286 height 438
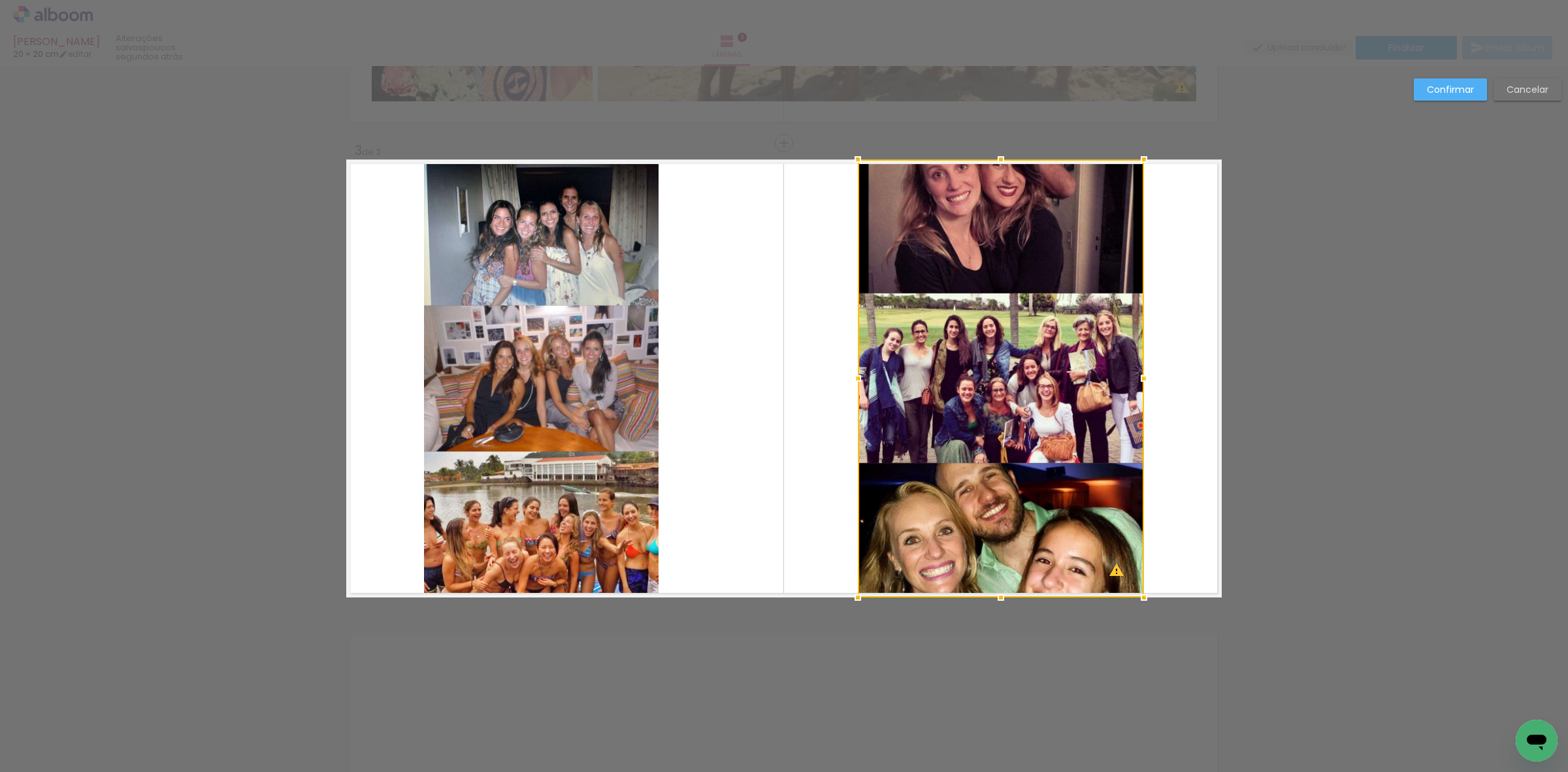
click at [1000, 387] on div at bounding box center [1001, 378] width 286 height 438
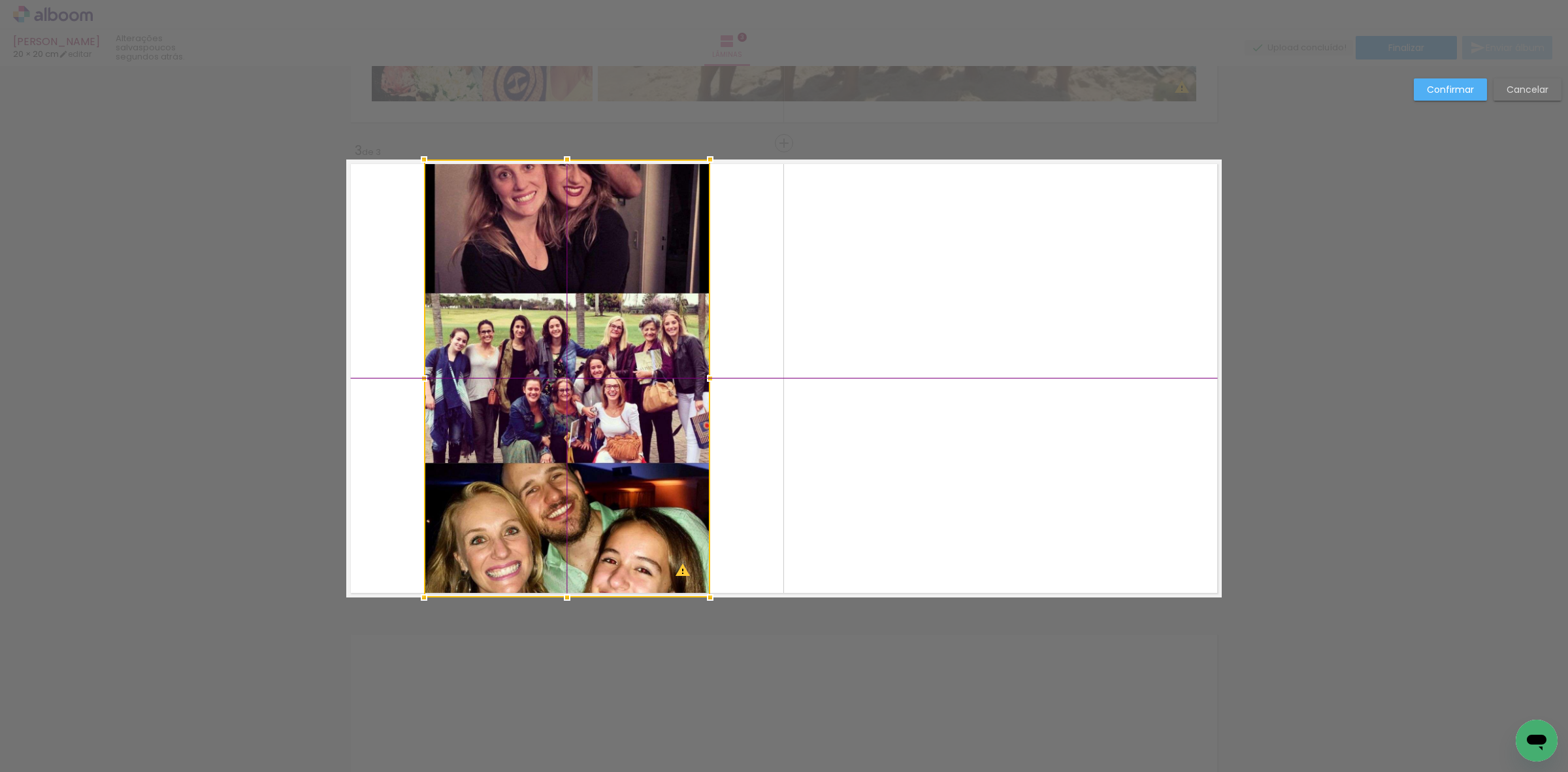
drag, startPoint x: 1000, startPoint y: 387, endPoint x: 518, endPoint y: 441, distance: 485.0
click at [571, 423] on div at bounding box center [567, 378] width 286 height 438
click at [482, 371] on div at bounding box center [568, 378] width 286 height 438
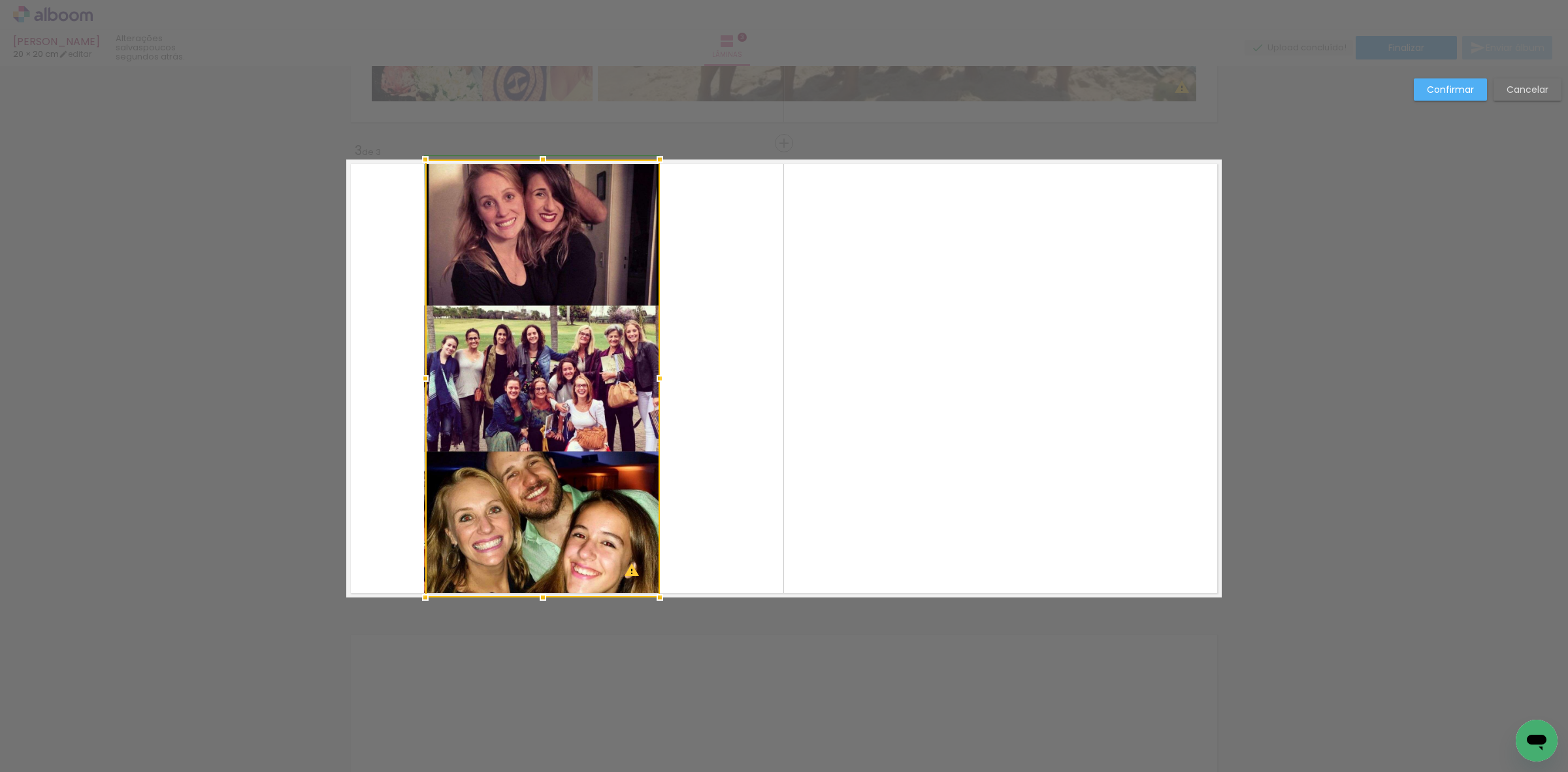
drag, startPoint x: 707, startPoint y: 372, endPoint x: 655, endPoint y: 371, distance: 52.0
click at [655, 371] on div at bounding box center [660, 379] width 26 height 26
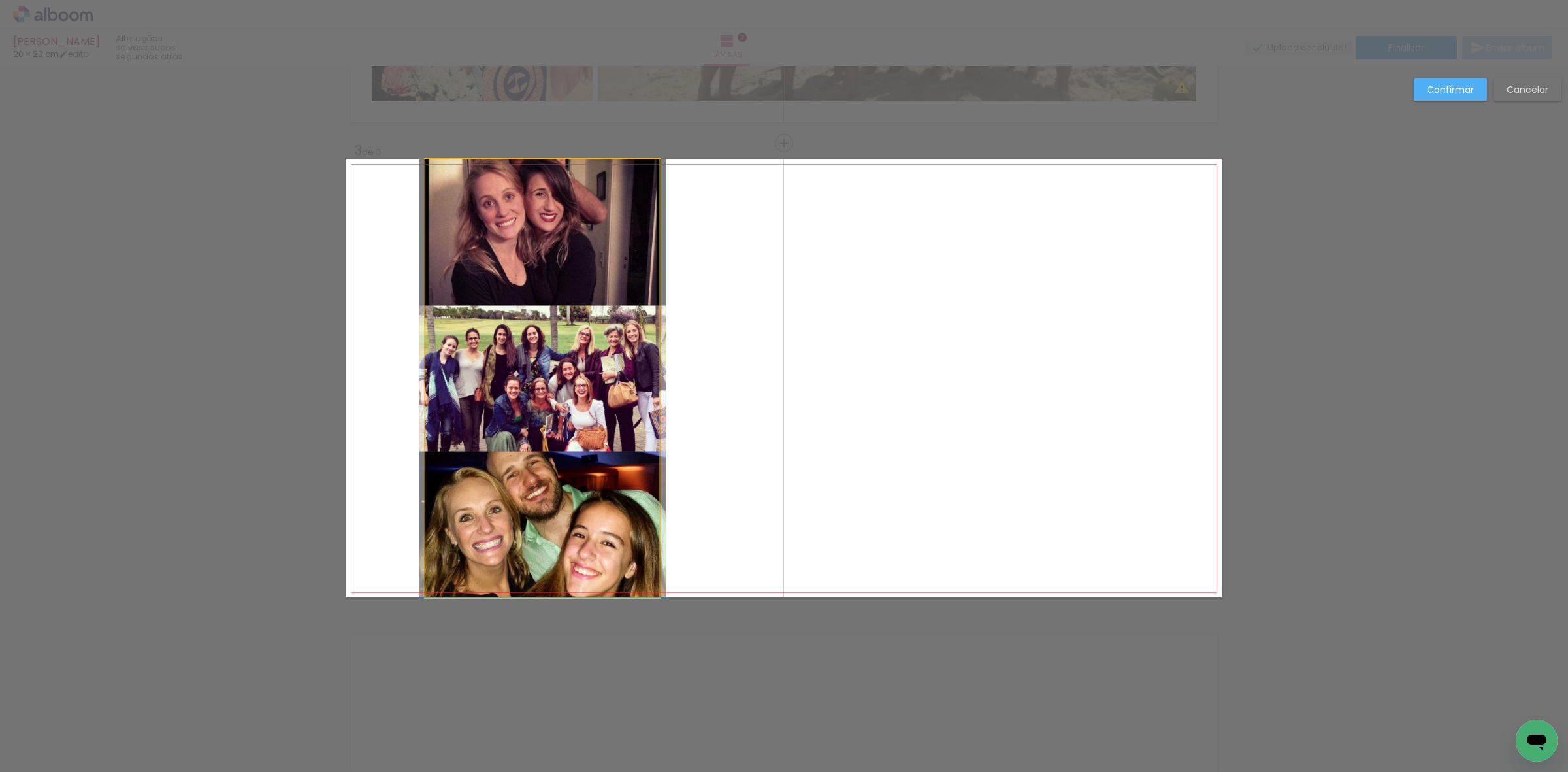
click at [573, 371] on quentale-photo at bounding box center [542, 378] width 235 height 438
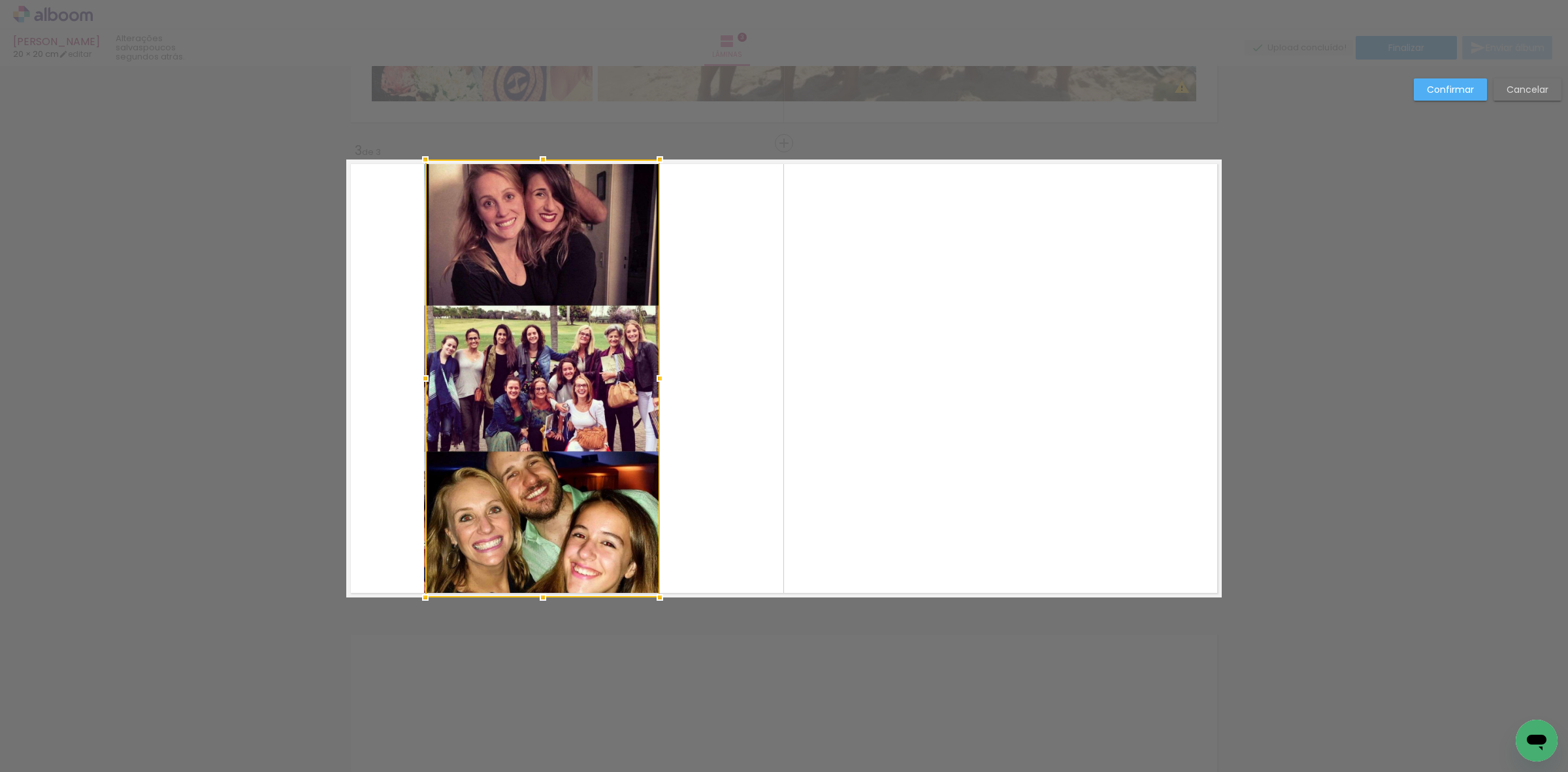
click at [573, 371] on div at bounding box center [542, 378] width 235 height 438
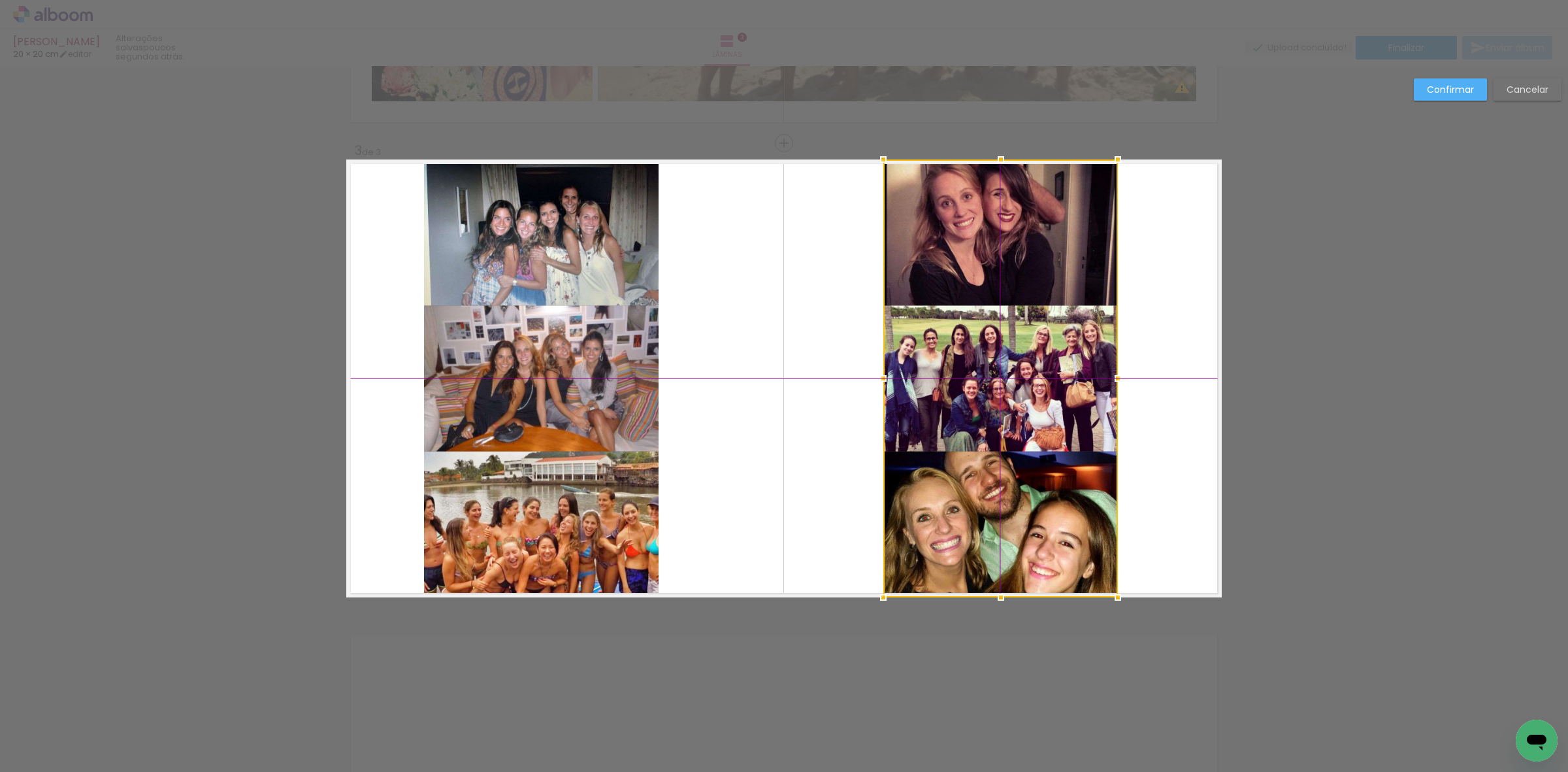
drag, startPoint x: 573, startPoint y: 371, endPoint x: 1030, endPoint y: 370, distance: 457.0
click at [1030, 370] on div at bounding box center [1000, 378] width 235 height 438
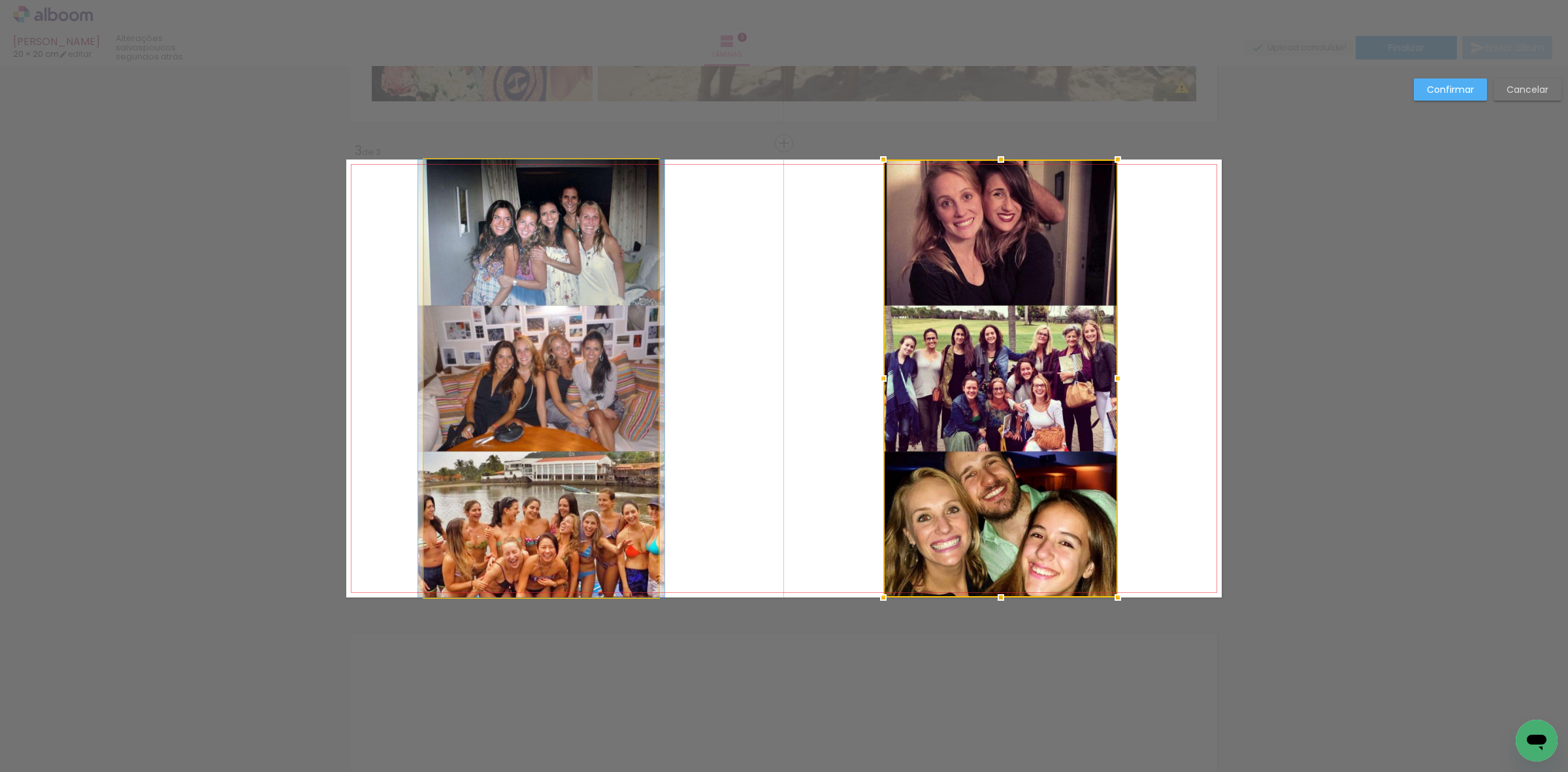
click at [599, 372] on quentale-photo at bounding box center [541, 378] width 235 height 438
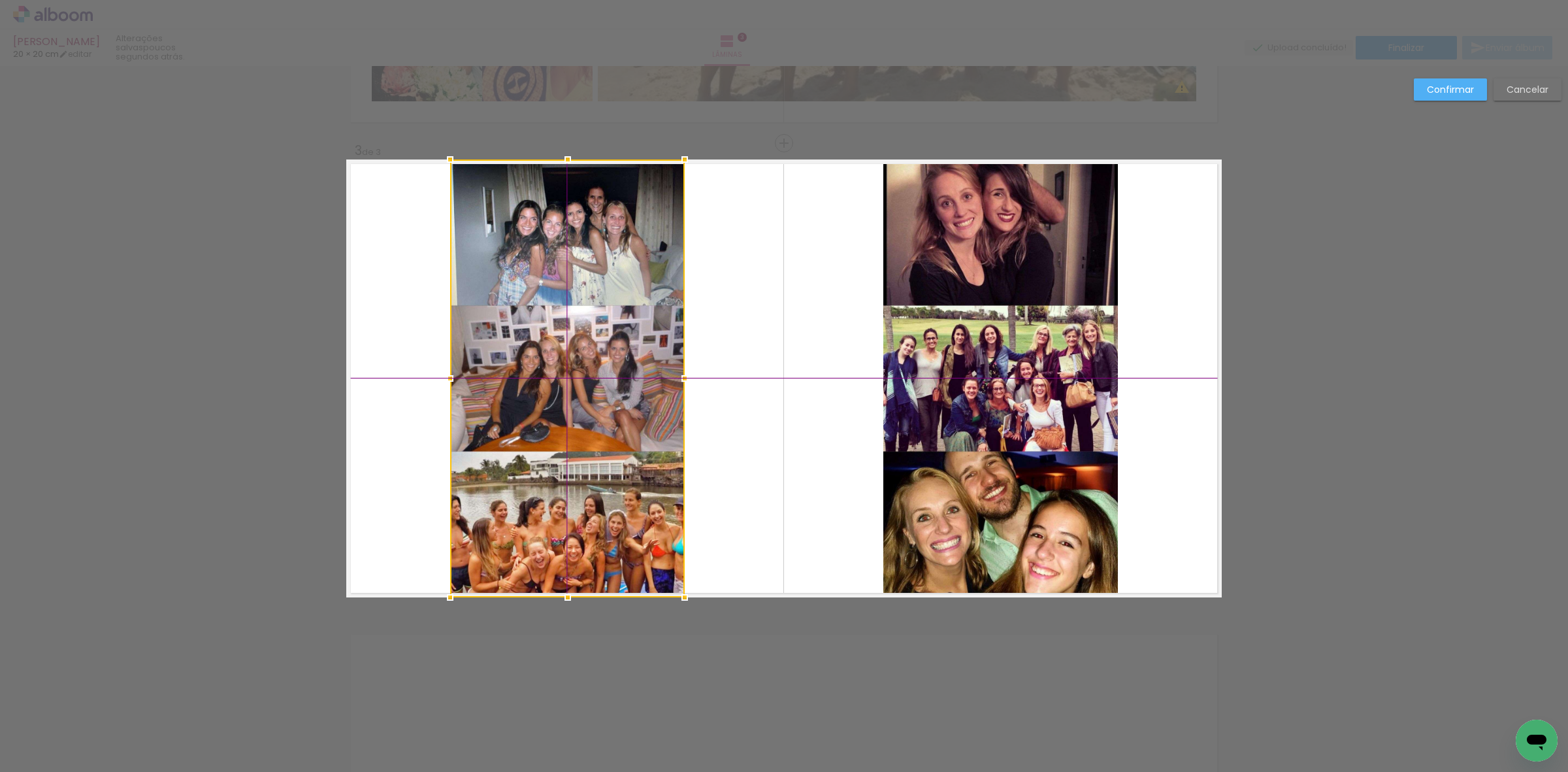
drag, startPoint x: 599, startPoint y: 372, endPoint x: 609, endPoint y: 377, distance: 11.2
click at [609, 377] on div at bounding box center [567, 378] width 235 height 438
click at [1420, 80] on paper-button "Confirmar" at bounding box center [1450, 90] width 73 height 22
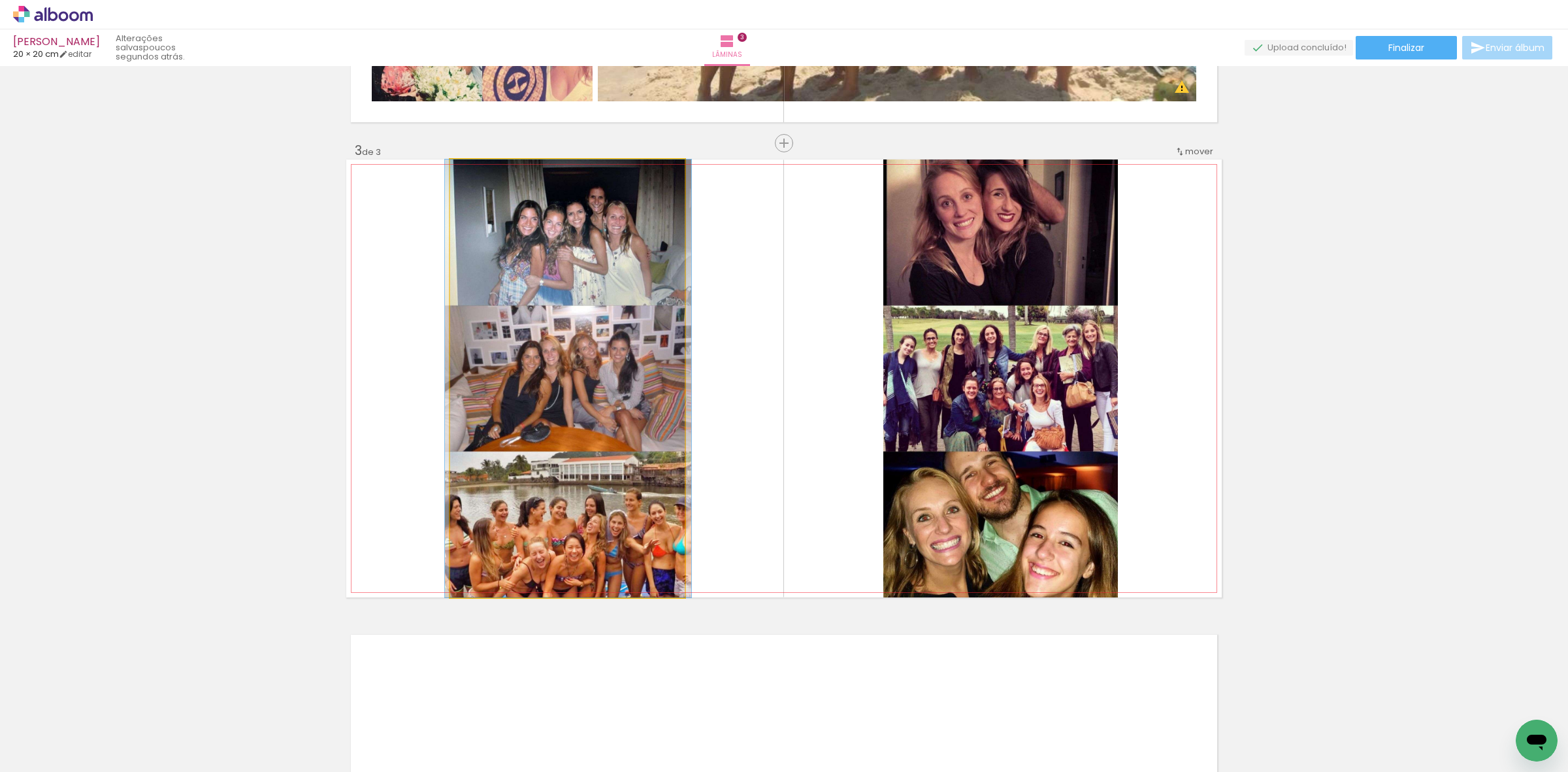
drag, startPoint x: 586, startPoint y: 416, endPoint x: 587, endPoint y: 381, distance: 35.0
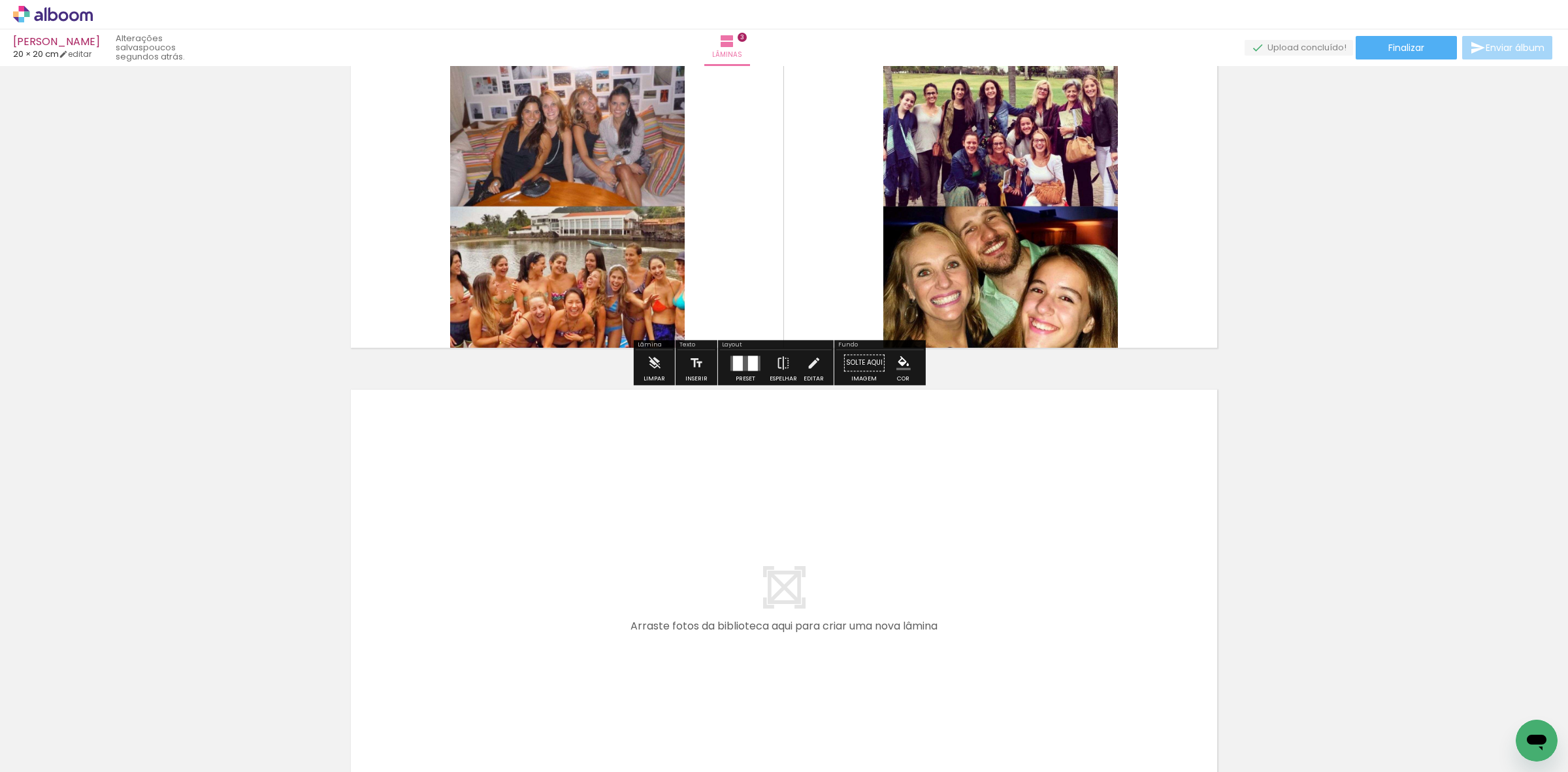
drag, startPoint x: 570, startPoint y: 707, endPoint x: 658, endPoint y: 724, distance: 89.6
click at [565, 657] on quentale-workspace at bounding box center [784, 386] width 1568 height 772
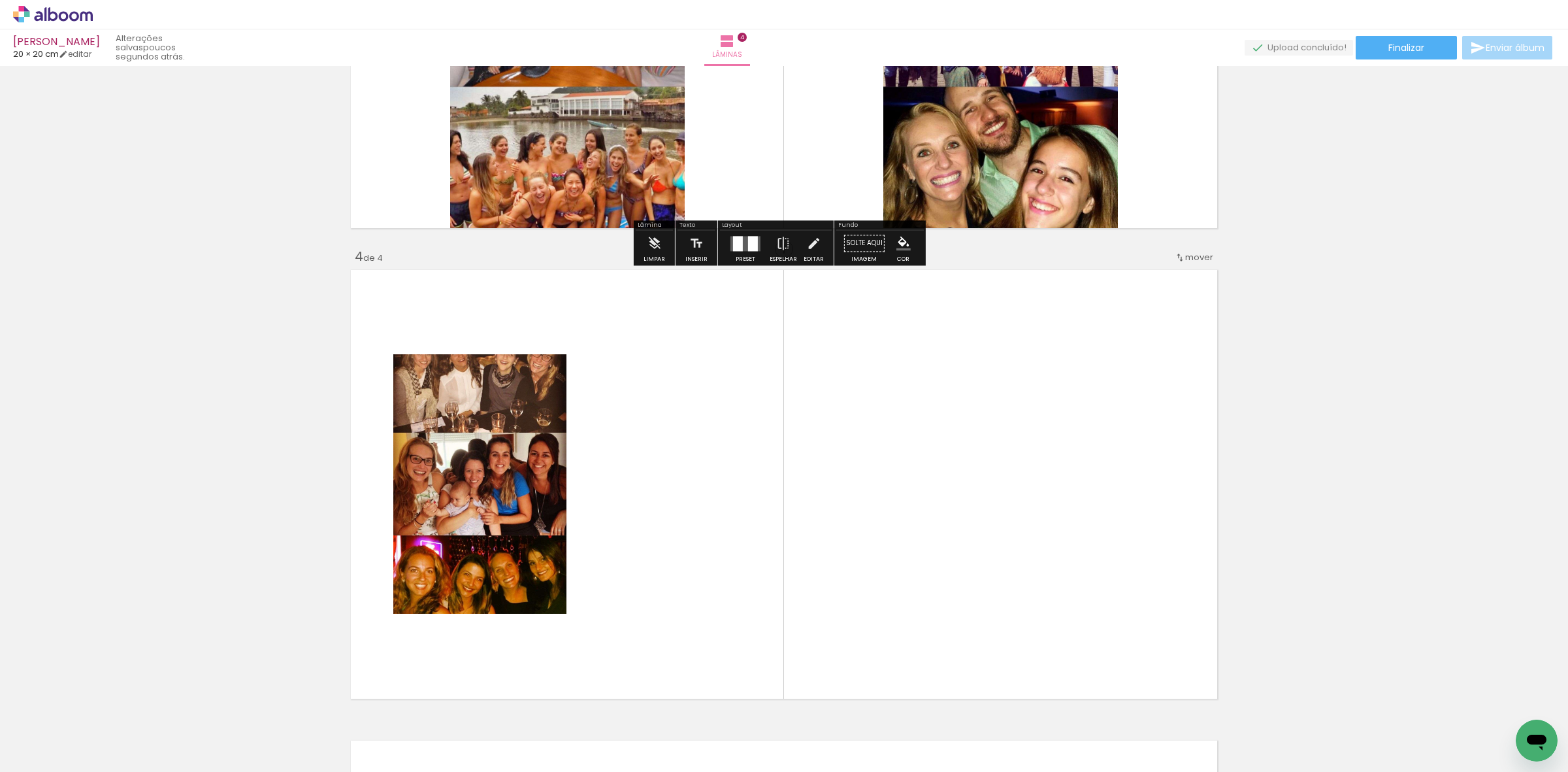
drag, startPoint x: 660, startPoint y: 726, endPoint x: 743, endPoint y: 624, distance: 131.5
click at [709, 521] on quentale-workspace at bounding box center [784, 386] width 1568 height 772
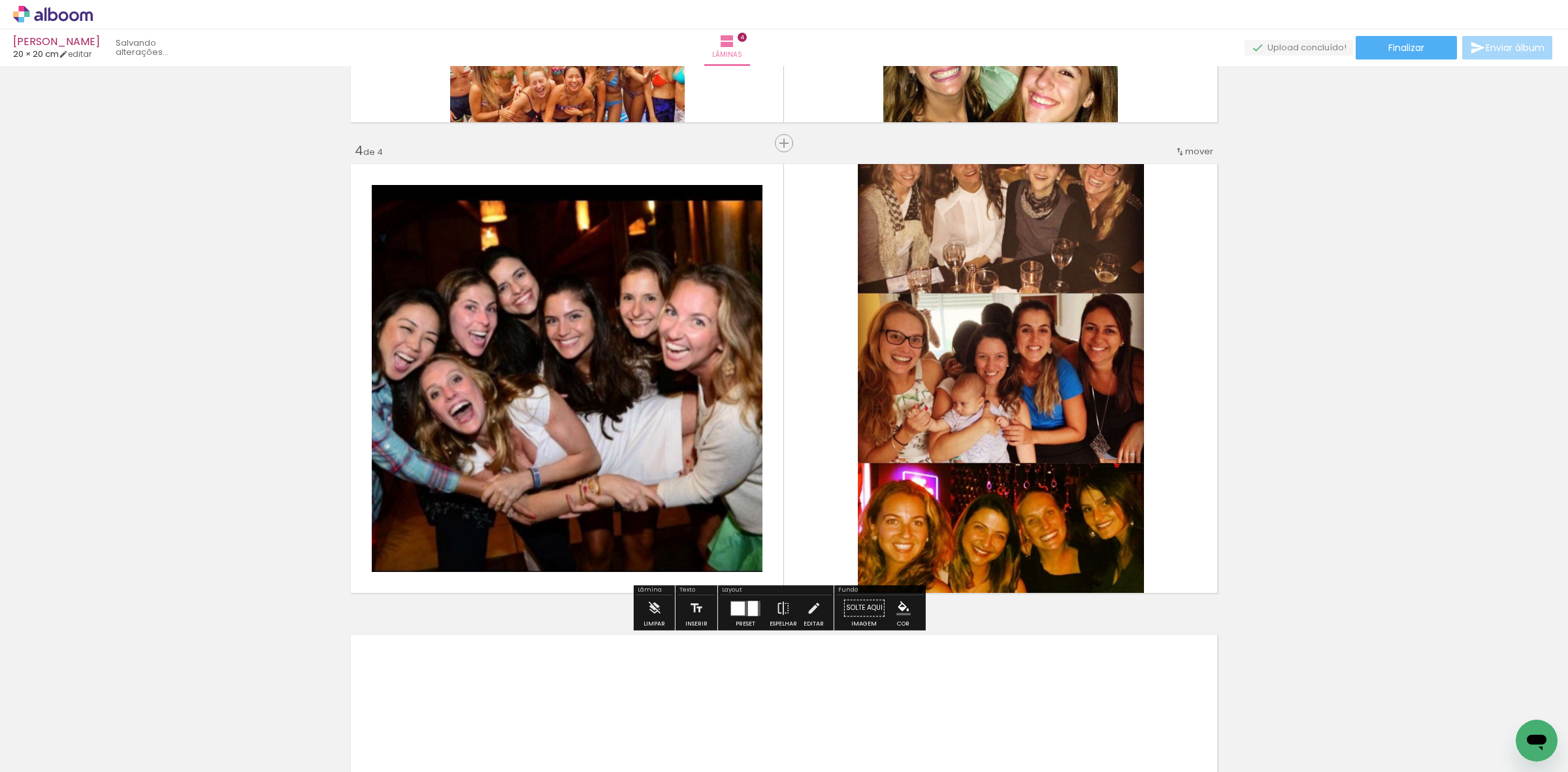
scroll to position [1356, 0]
click at [737, 612] on div at bounding box center [738, 608] width 14 height 14
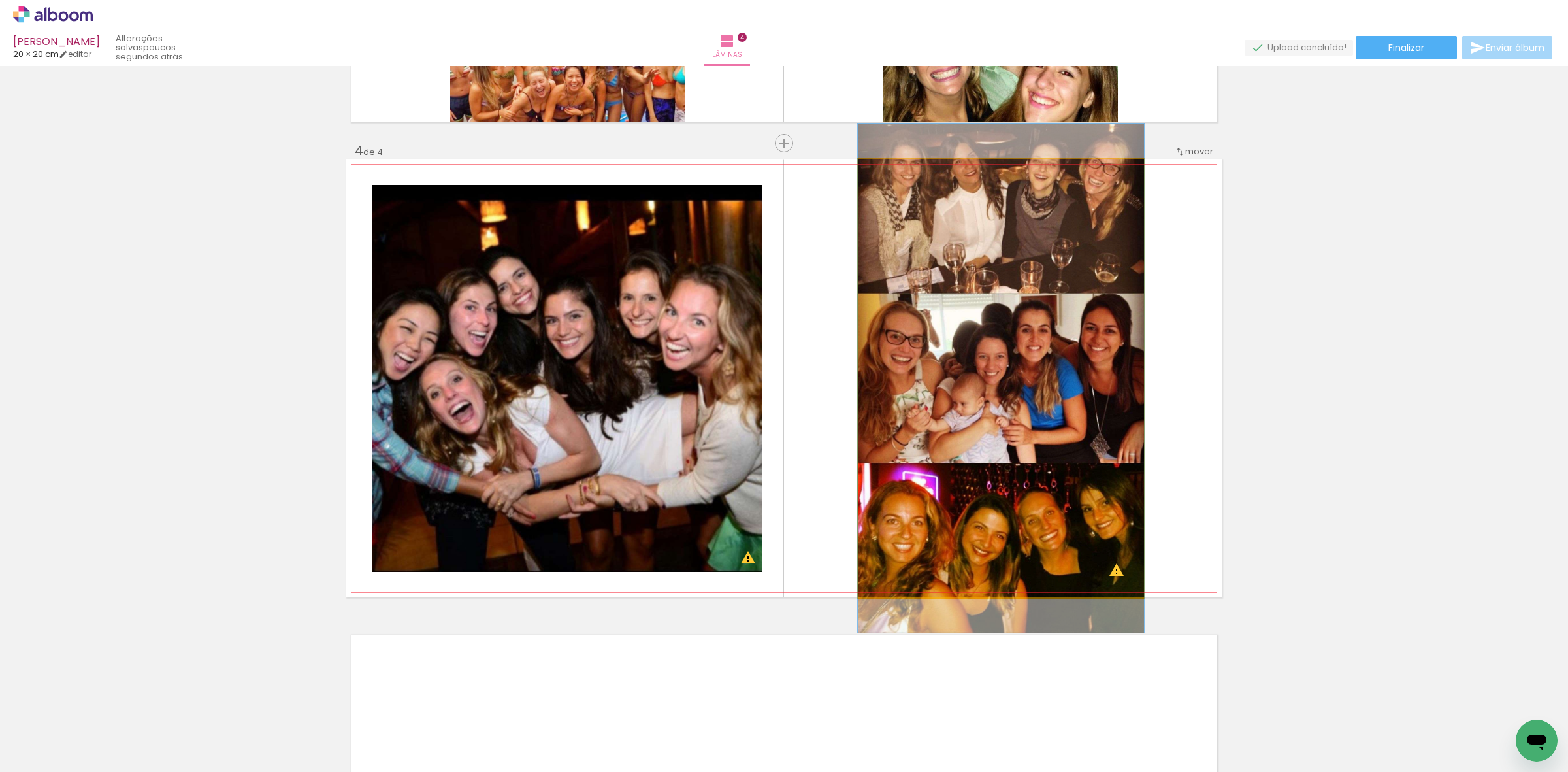
click at [1065, 495] on quentale-photo at bounding box center [1001, 378] width 286 height 438
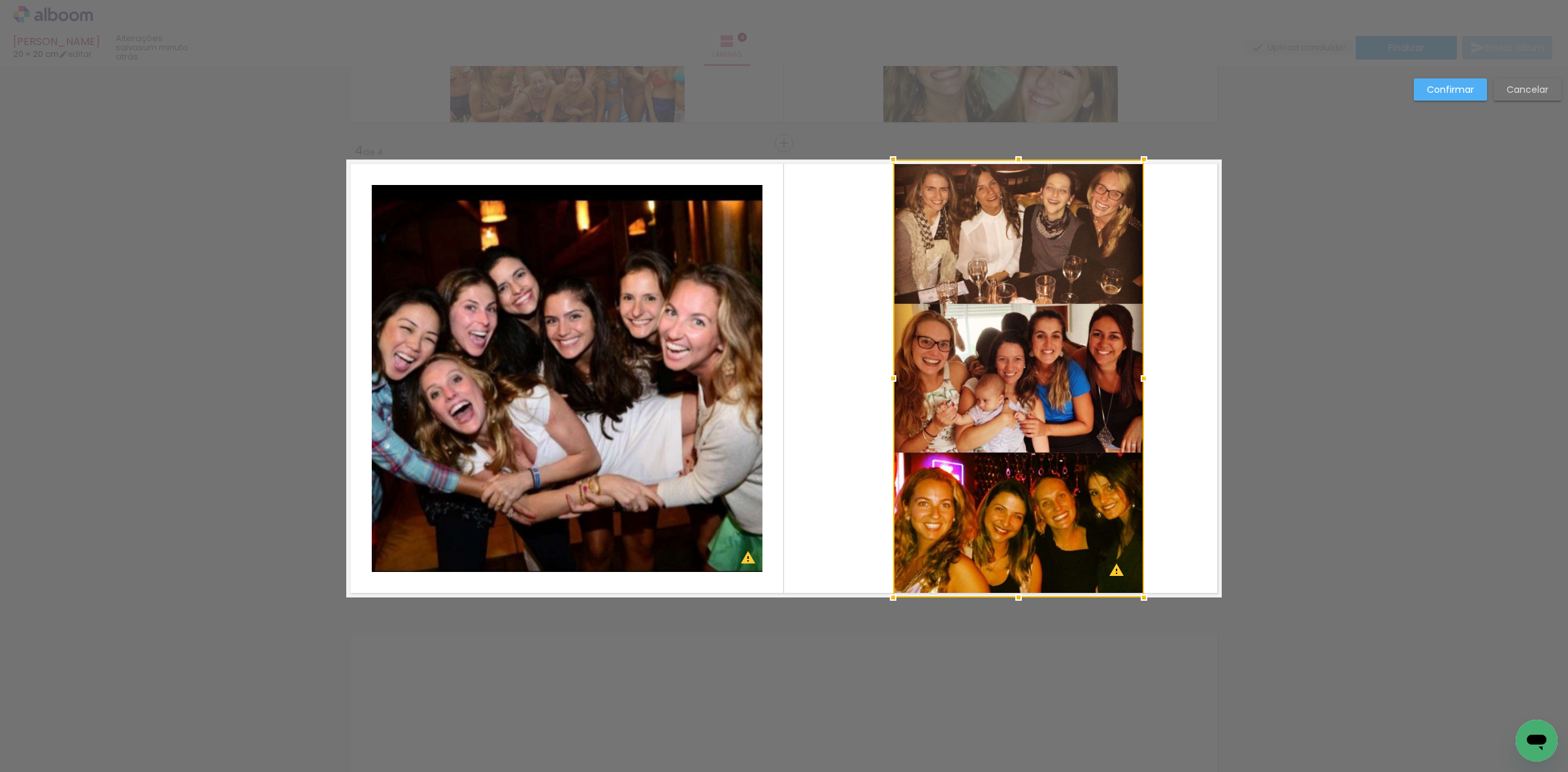
drag, startPoint x: 847, startPoint y: 372, endPoint x: 897, endPoint y: 367, distance: 50.2
click at [897, 367] on div at bounding box center [893, 379] width 26 height 26
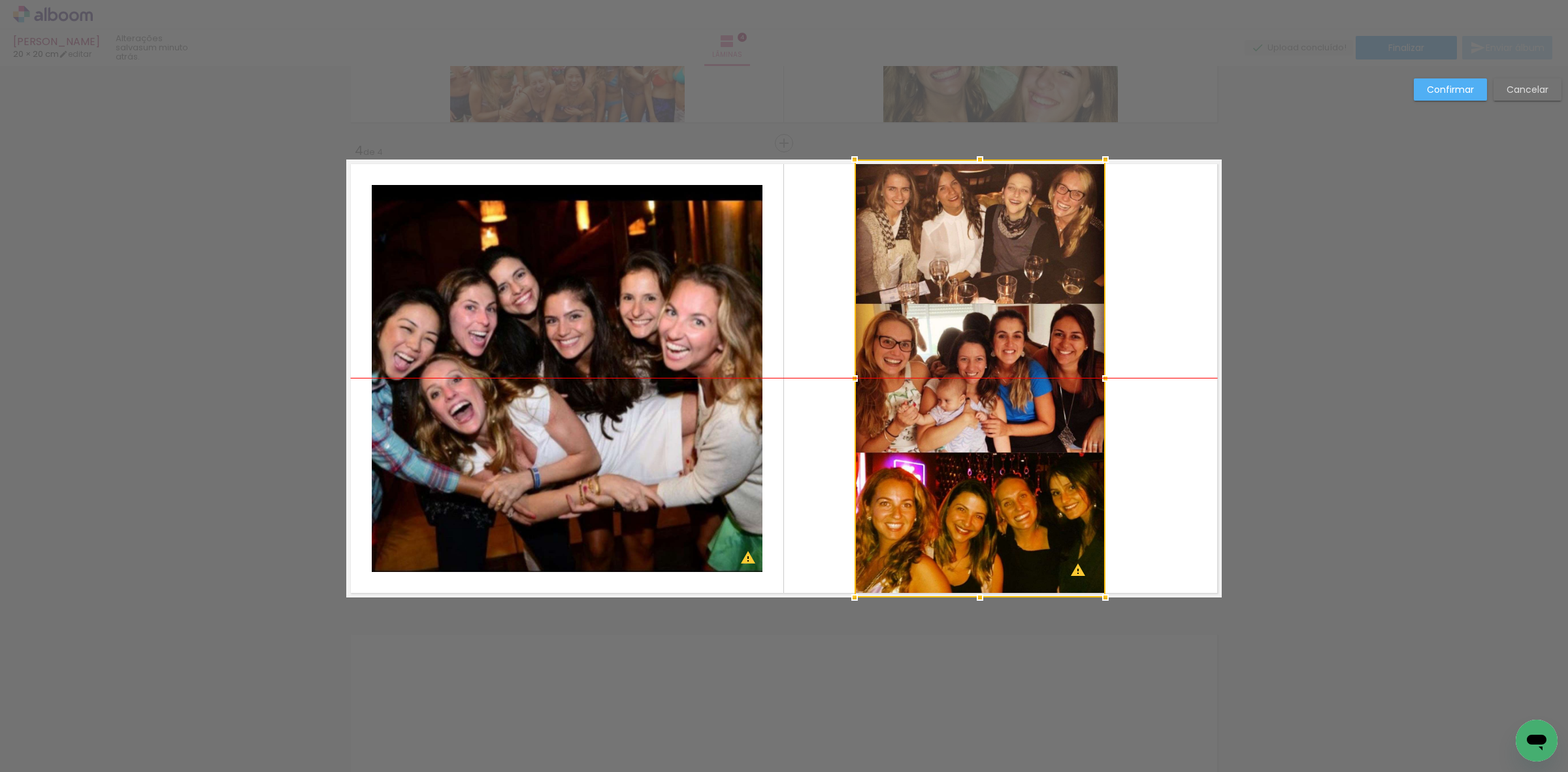
drag, startPoint x: 997, startPoint y: 334, endPoint x: 959, endPoint y: 334, distance: 38.0
click at [959, 334] on div at bounding box center [980, 378] width 251 height 438
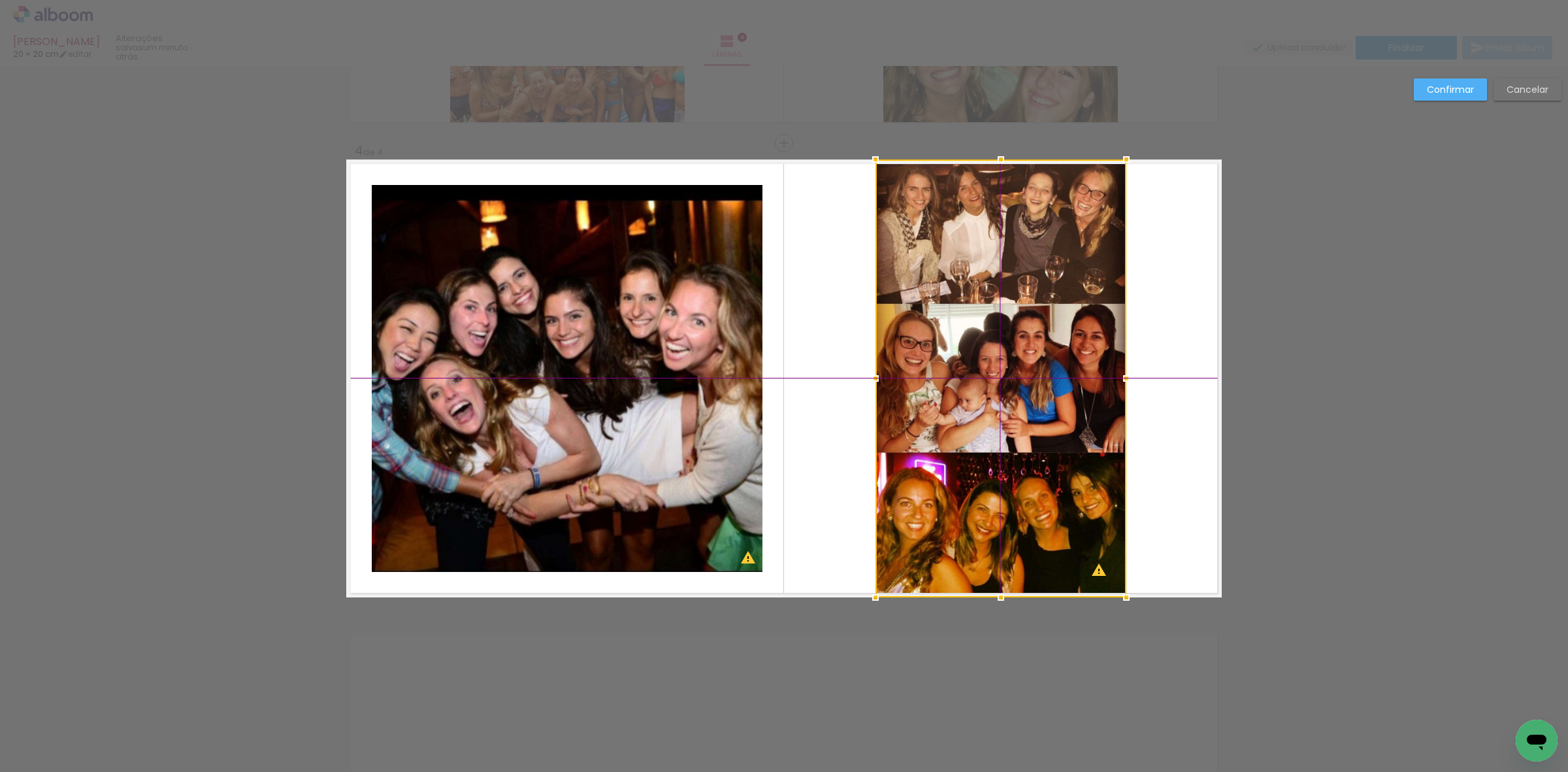
drag, startPoint x: 1034, startPoint y: 412, endPoint x: 1063, endPoint y: 415, distance: 29.2
click at [1063, 415] on div at bounding box center [1001, 378] width 251 height 438
click at [1457, 80] on paper-button "Confirmar" at bounding box center [1450, 90] width 73 height 22
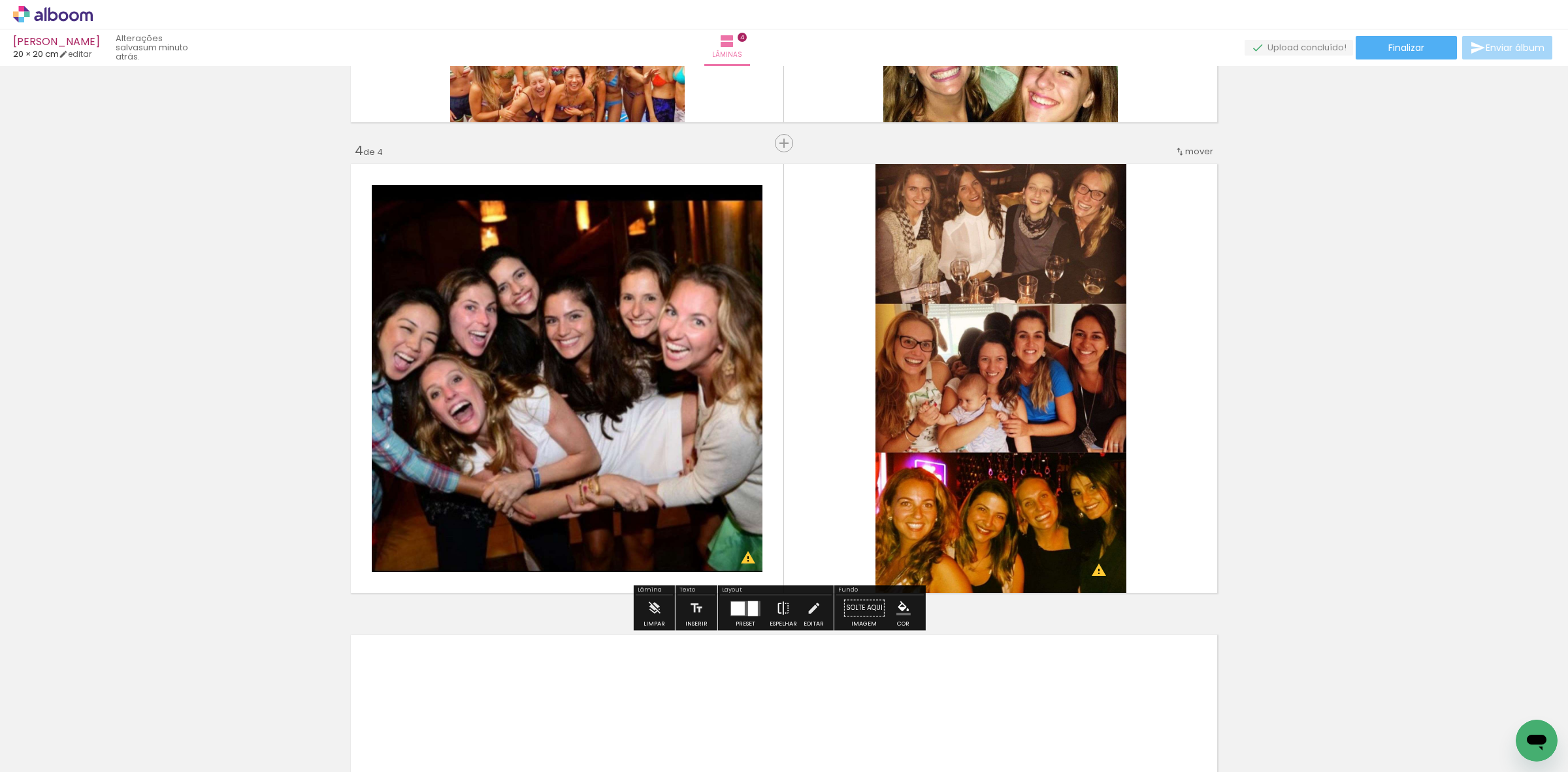
click at [776, 603] on iron-icon at bounding box center [783, 608] width 14 height 26
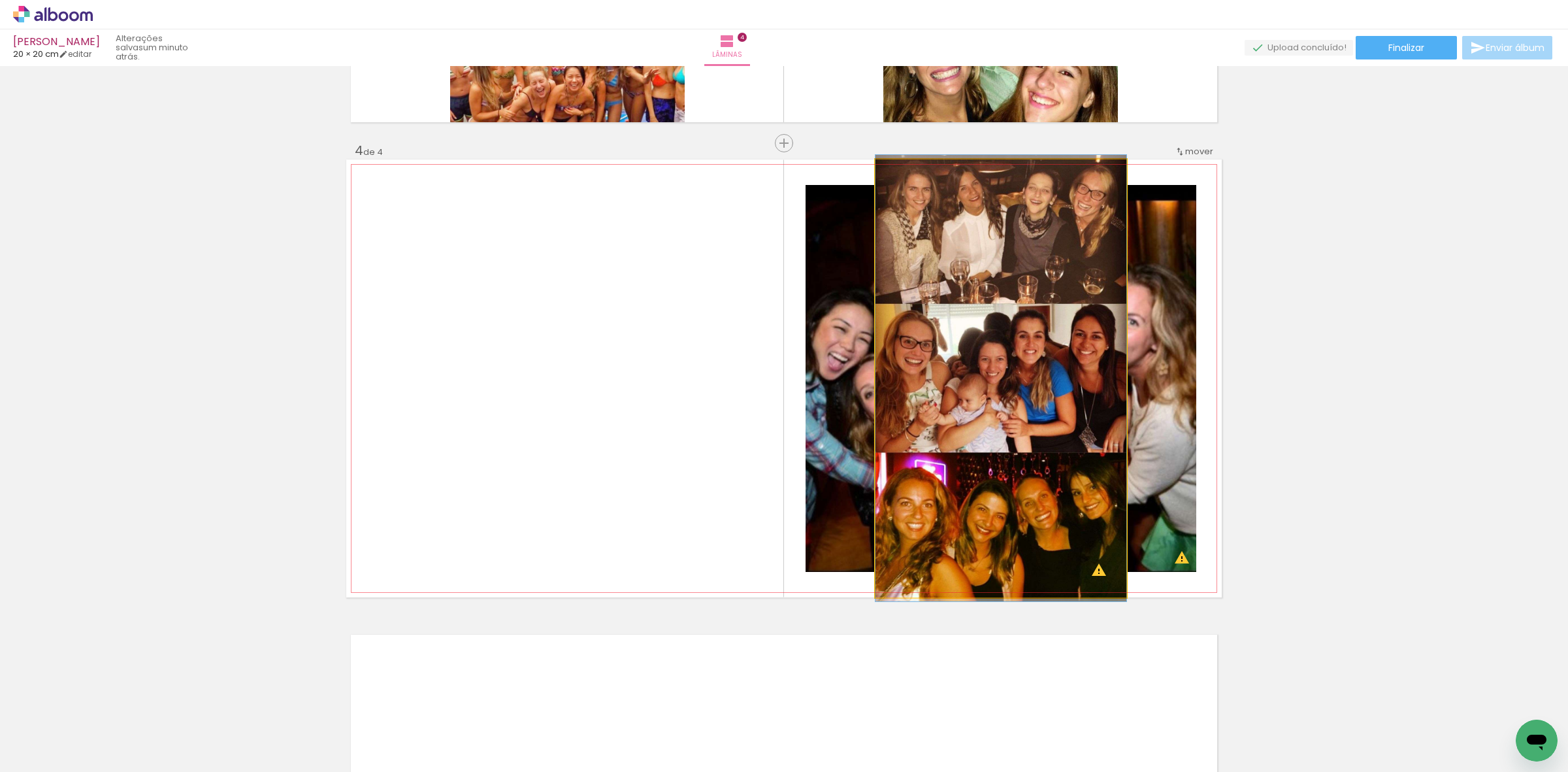
click at [1040, 179] on quentale-photo at bounding box center [1001, 378] width 251 height 438
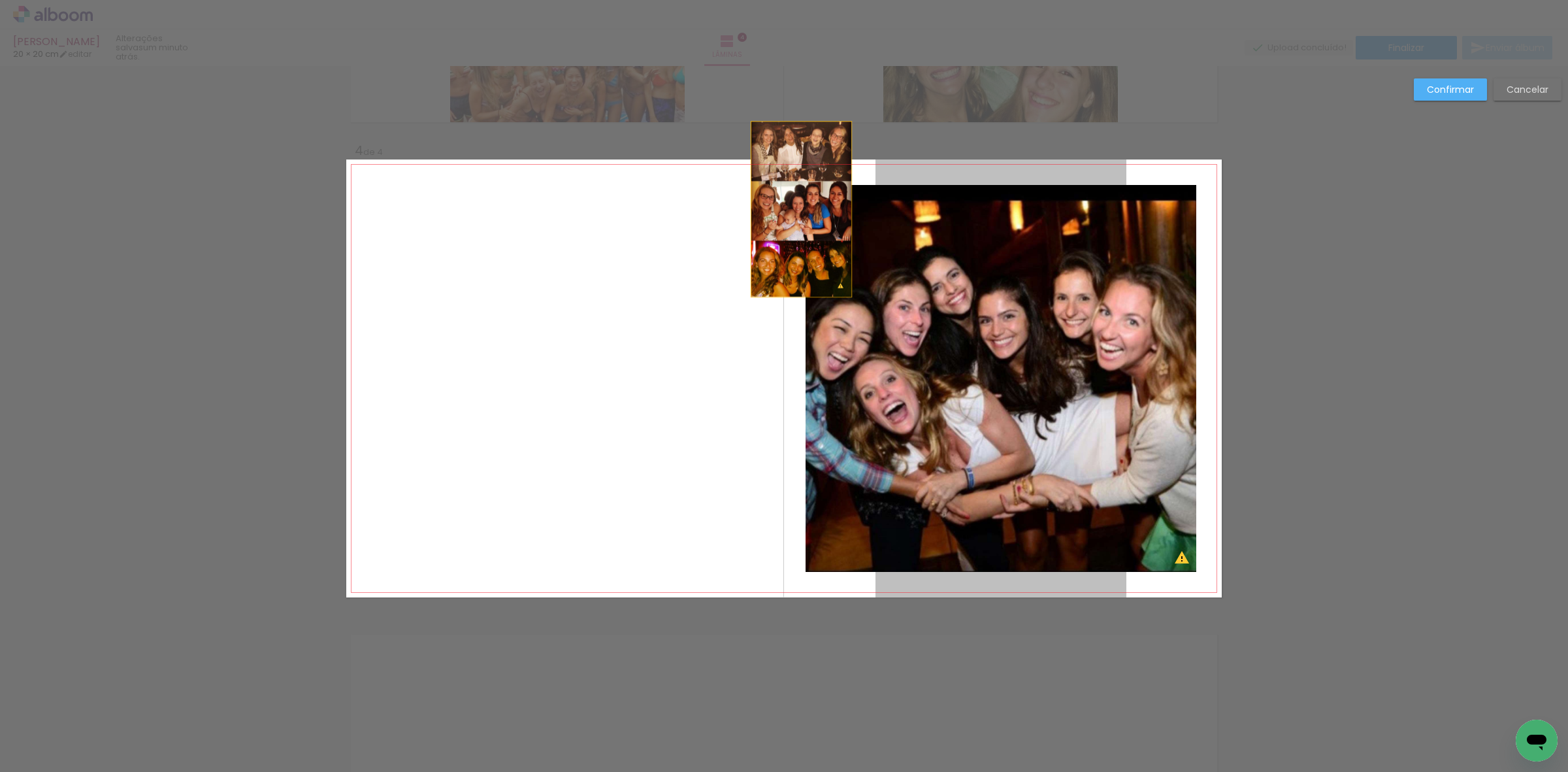
drag, startPoint x: 1040, startPoint y: 179, endPoint x: 795, endPoint y: 209, distance: 246.8
click at [795, 209] on quentale-layouter at bounding box center [784, 378] width 876 height 438
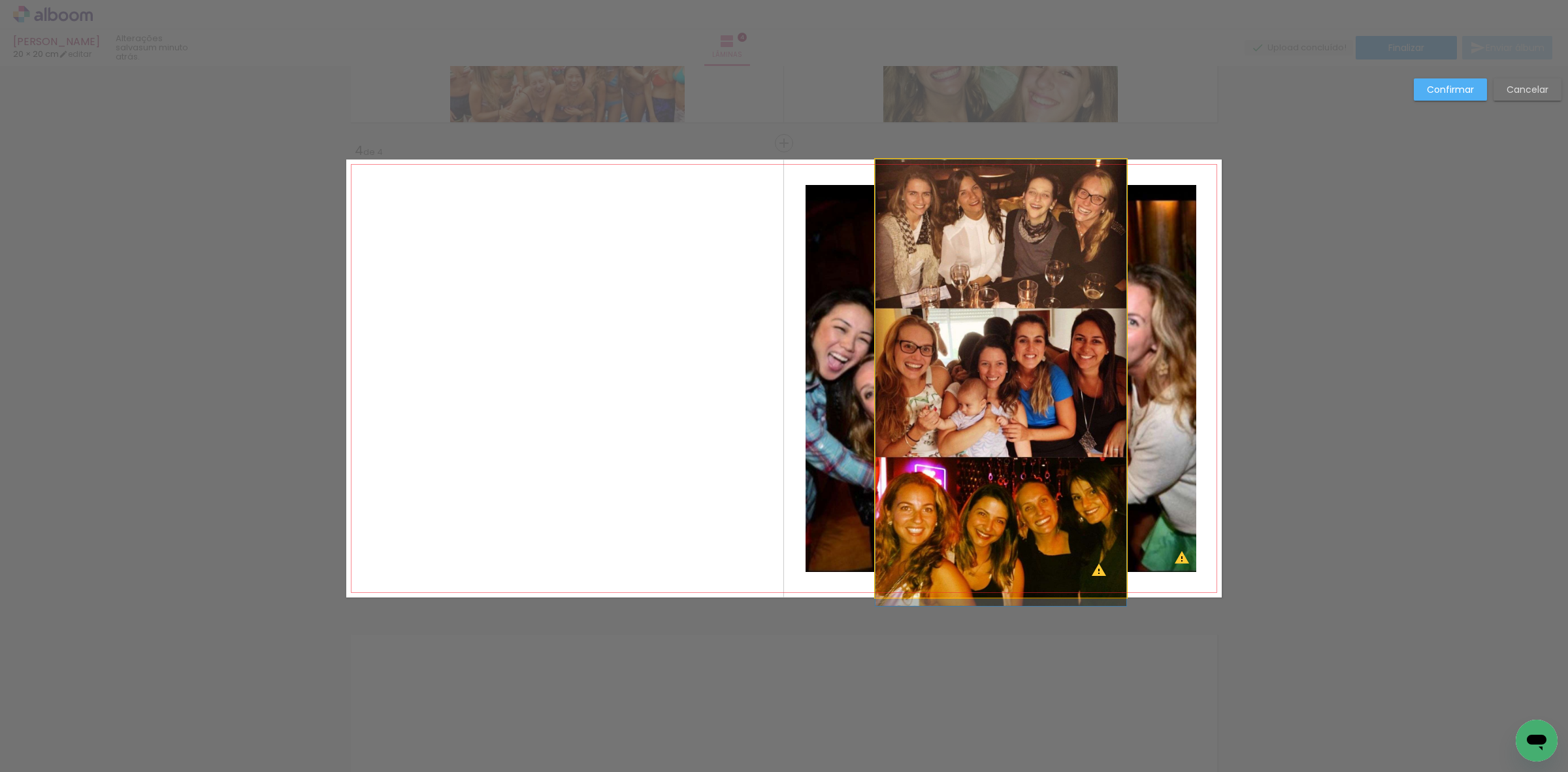
click at [964, 206] on quentale-photo at bounding box center [1001, 378] width 251 height 438
click at [964, 206] on div at bounding box center [1001, 378] width 251 height 438
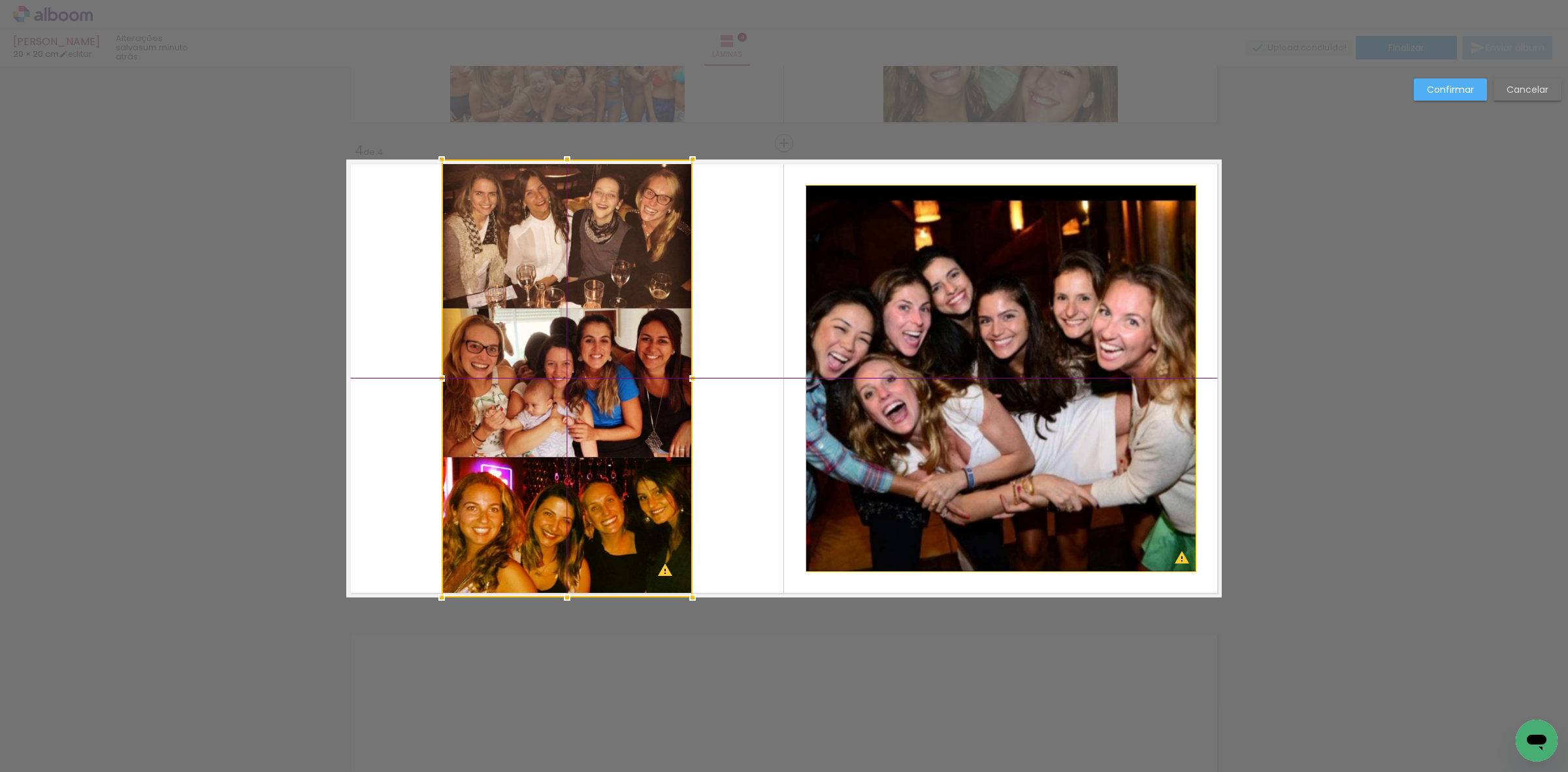
drag, startPoint x: 994, startPoint y: 342, endPoint x: 560, endPoint y: 350, distance: 434.1
click at [560, 350] on div at bounding box center [567, 378] width 251 height 438
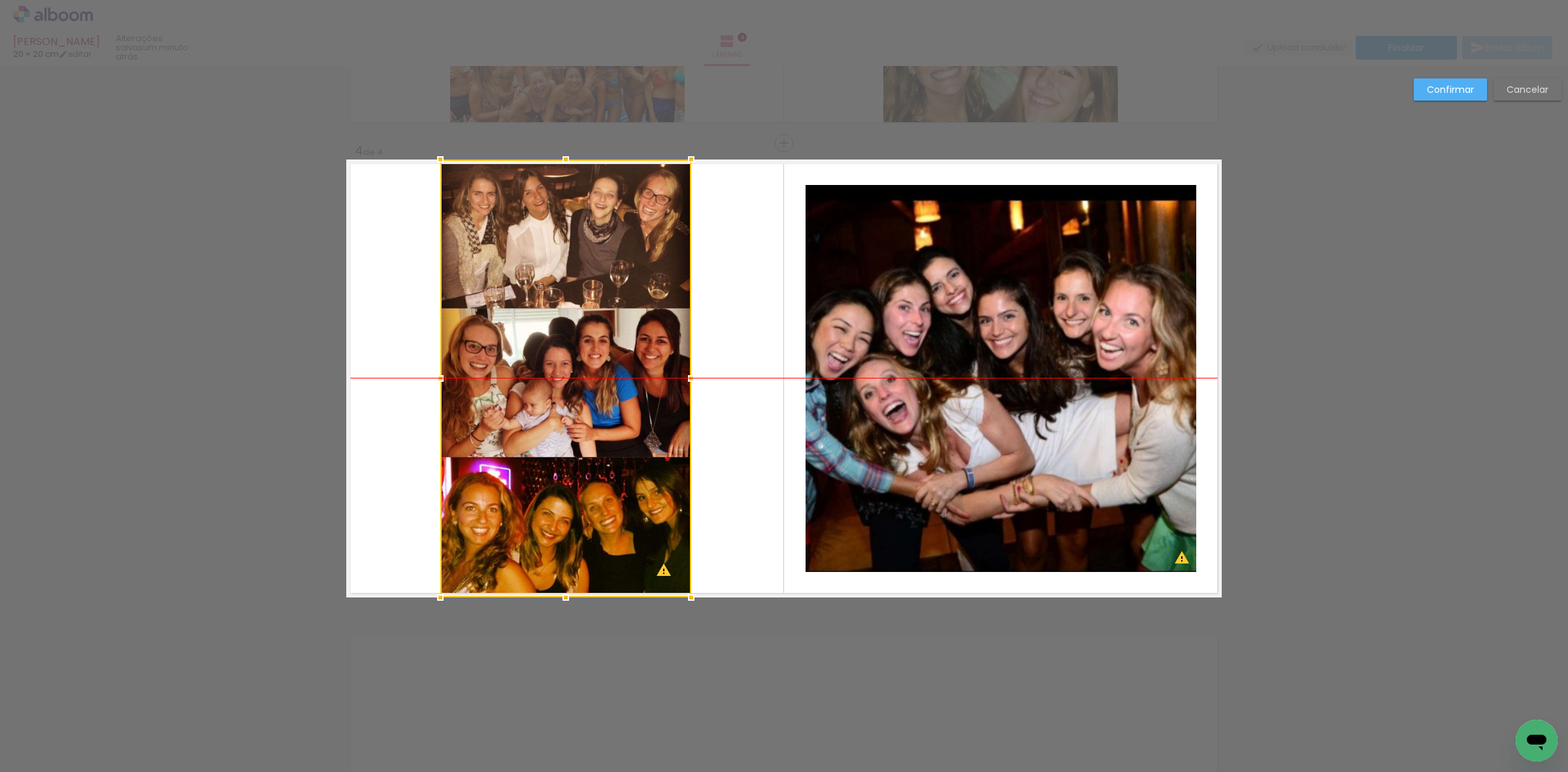
click at [545, 383] on div at bounding box center [566, 378] width 251 height 438
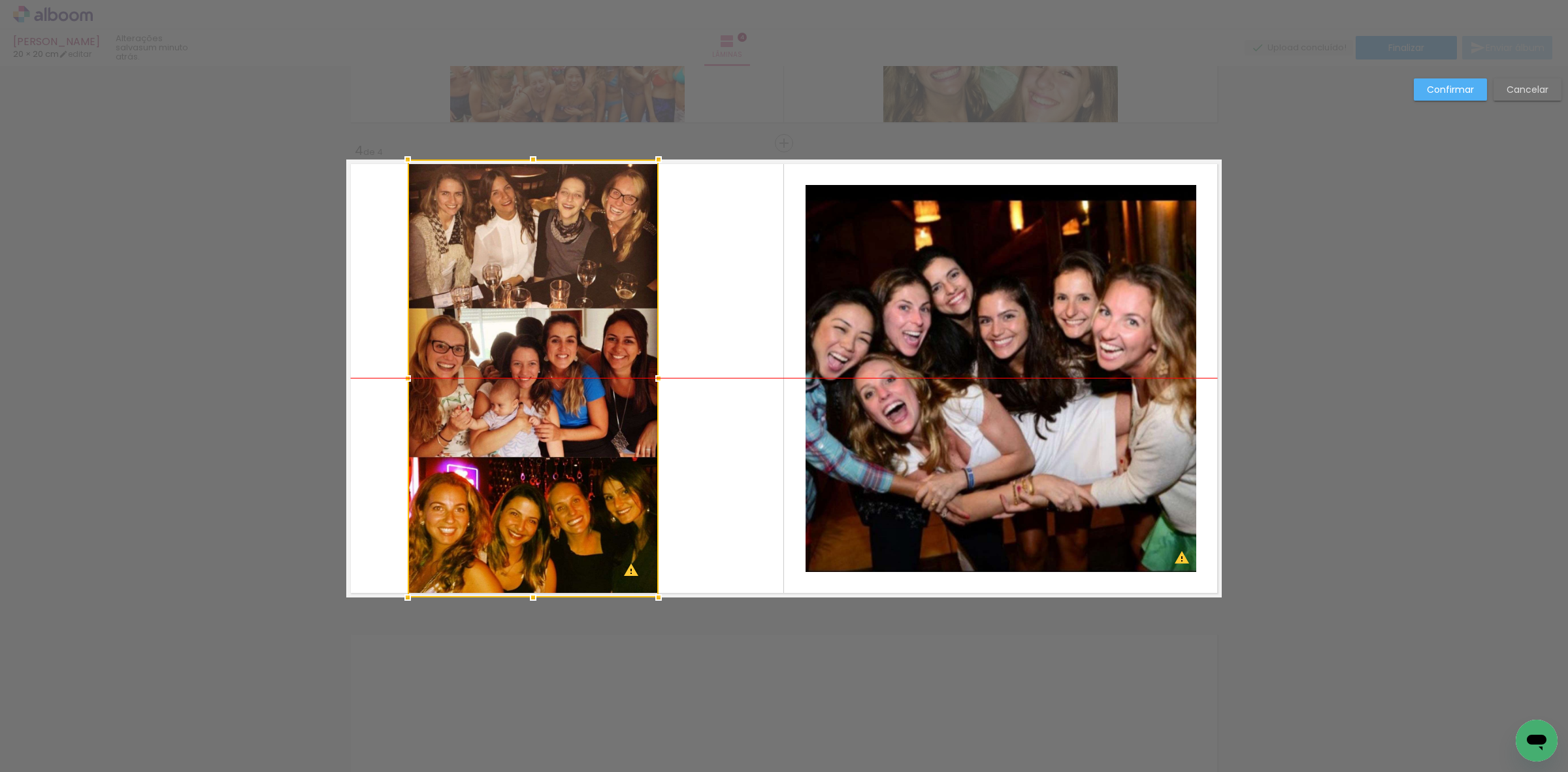
drag, startPoint x: 602, startPoint y: 416, endPoint x: 550, endPoint y: 377, distance: 65.0
click at [569, 415] on div at bounding box center [533, 378] width 251 height 438
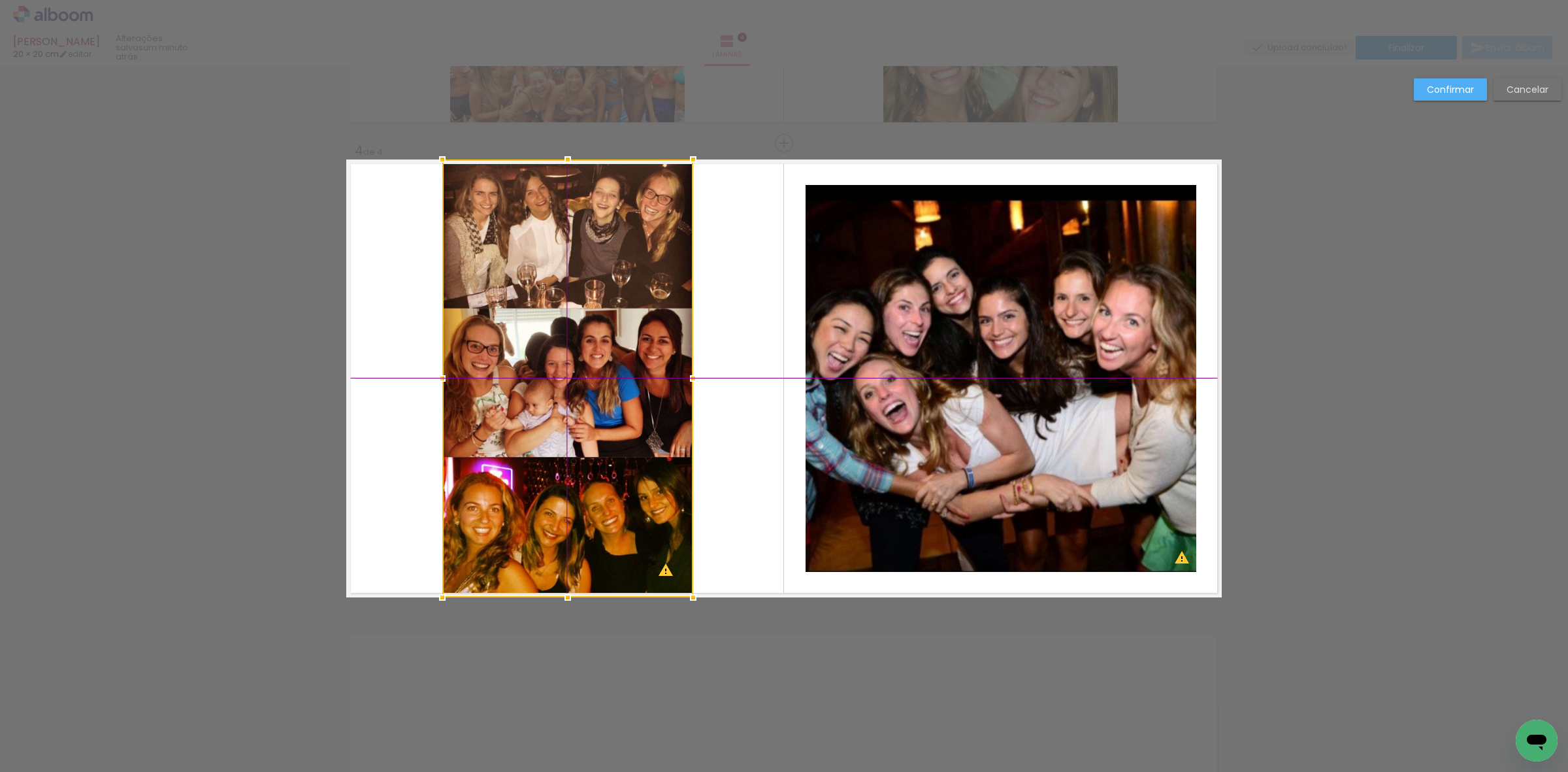
drag, startPoint x: 545, startPoint y: 372, endPoint x: 583, endPoint y: 368, distance: 38.2
click at [583, 368] on div at bounding box center [568, 378] width 251 height 438
click at [0, 0] on slot "Confirmar" at bounding box center [0, 0] width 0 height 0
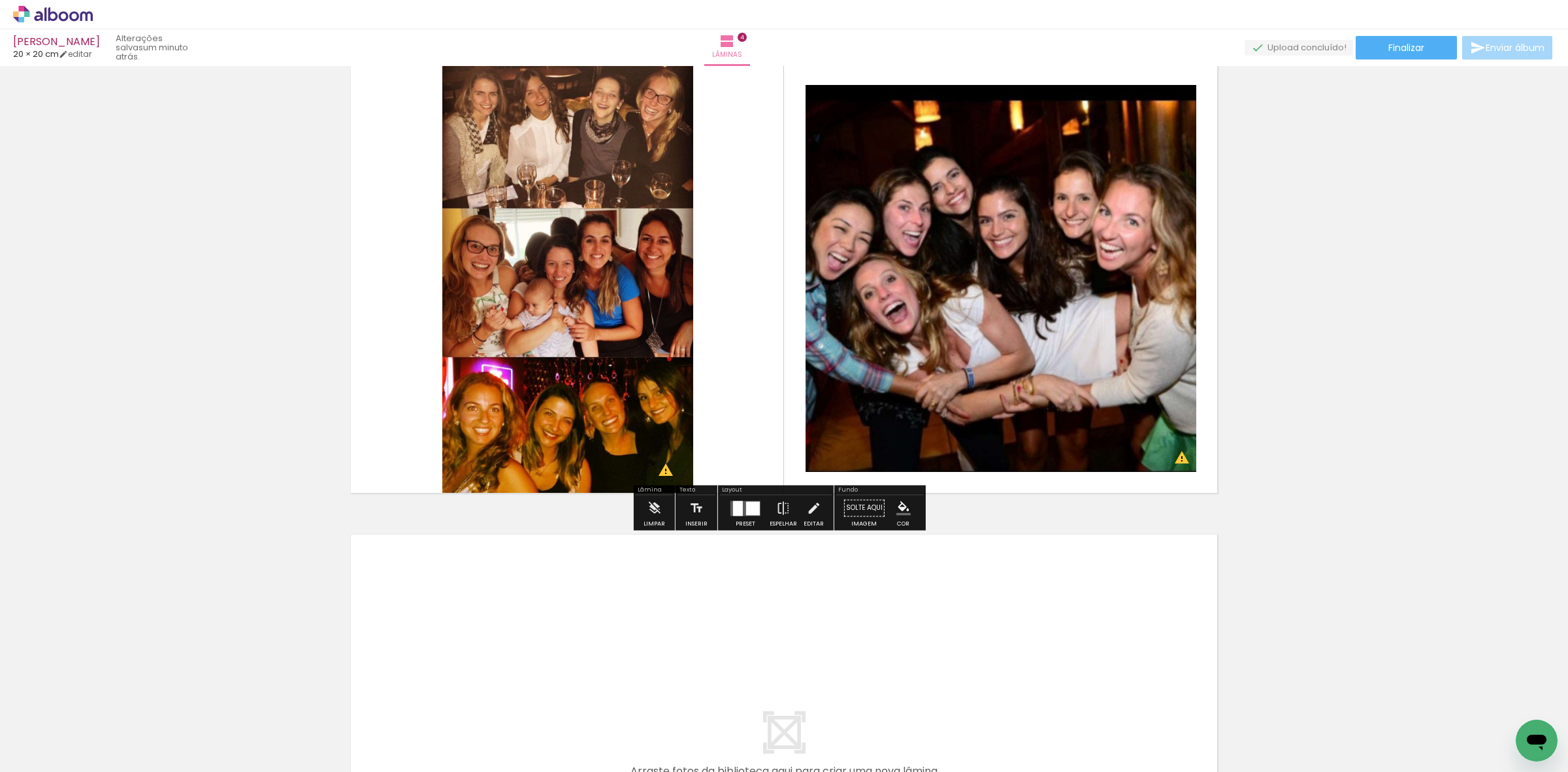
scroll to position [1602, 0]
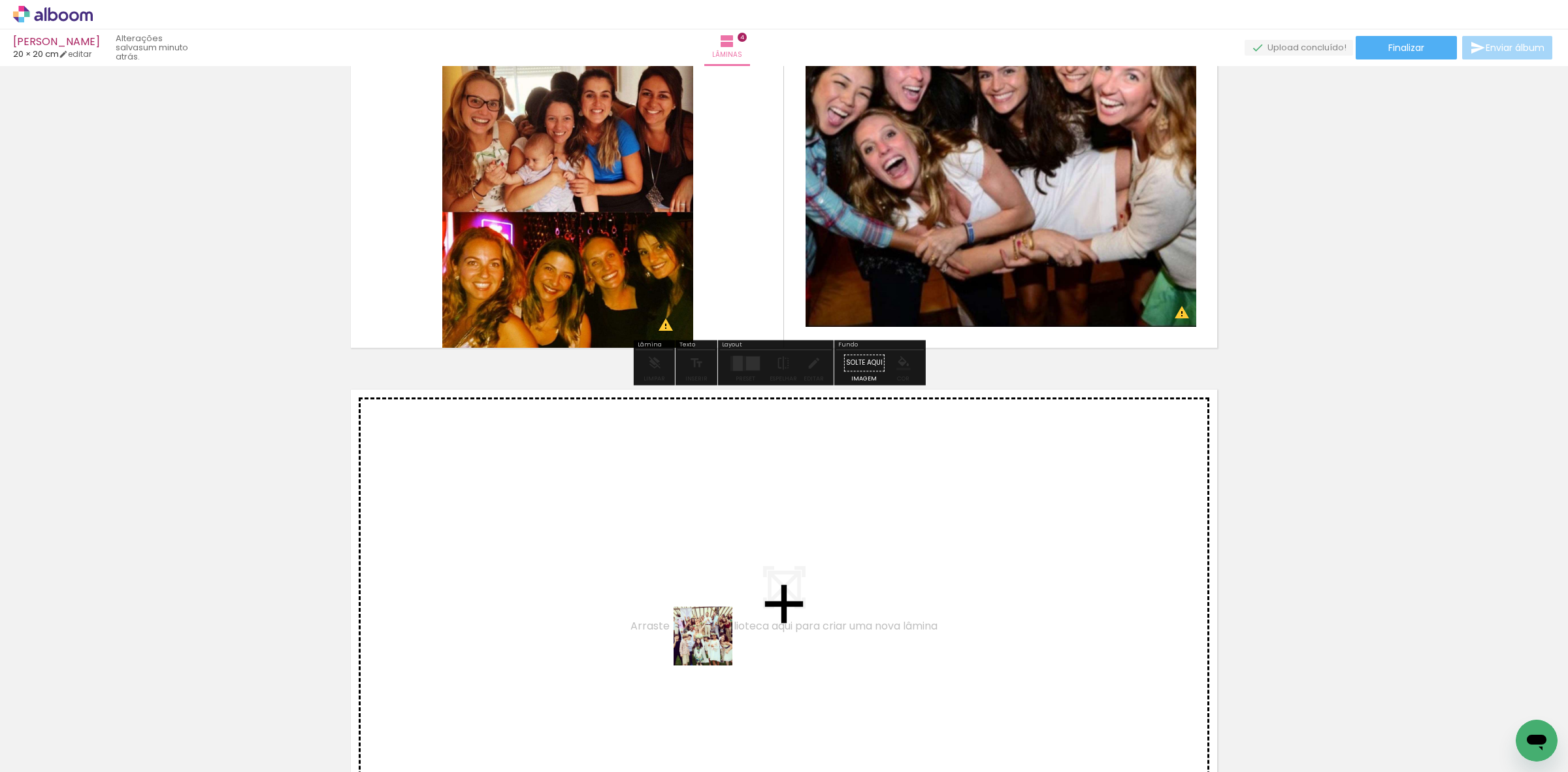
drag, startPoint x: 719, startPoint y: 730, endPoint x: 784, endPoint y: 693, distance: 74.8
click at [714, 632] on quentale-workspace at bounding box center [784, 386] width 1568 height 772
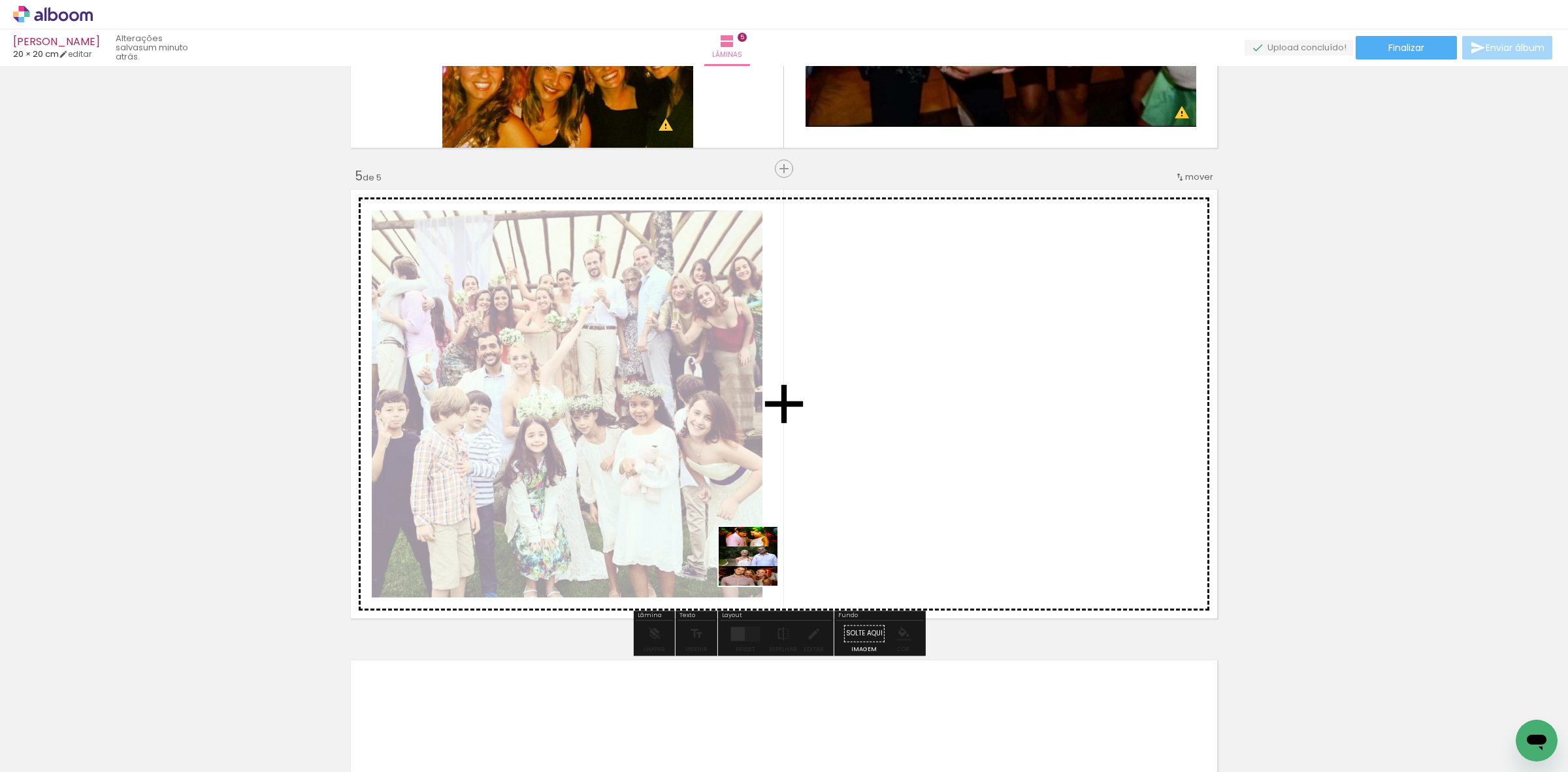
scroll to position [1827, 0]
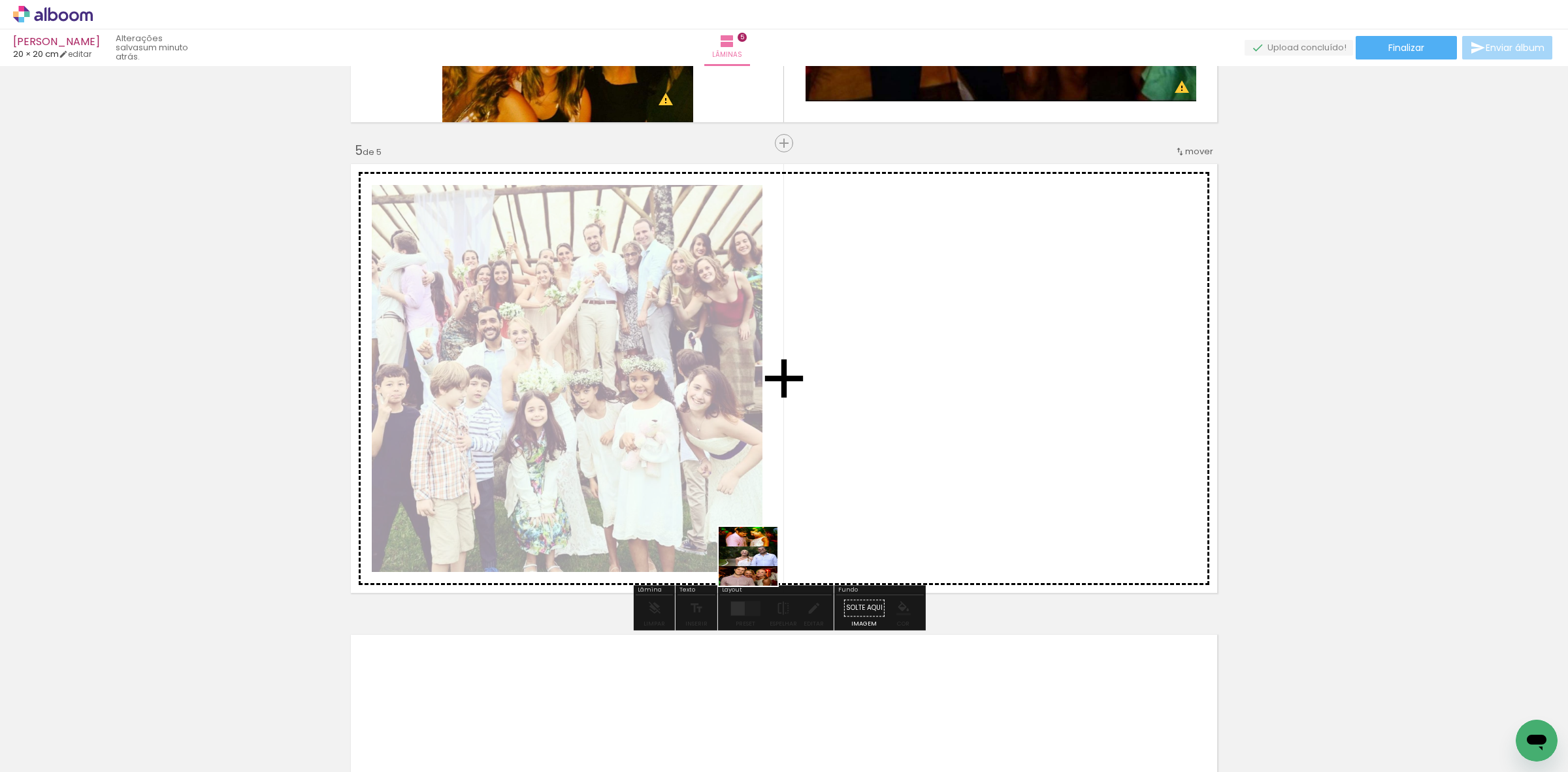
drag, startPoint x: 789, startPoint y: 697, endPoint x: 758, endPoint y: 566, distance: 134.6
click at [758, 566] on quentale-workspace at bounding box center [784, 386] width 1568 height 772
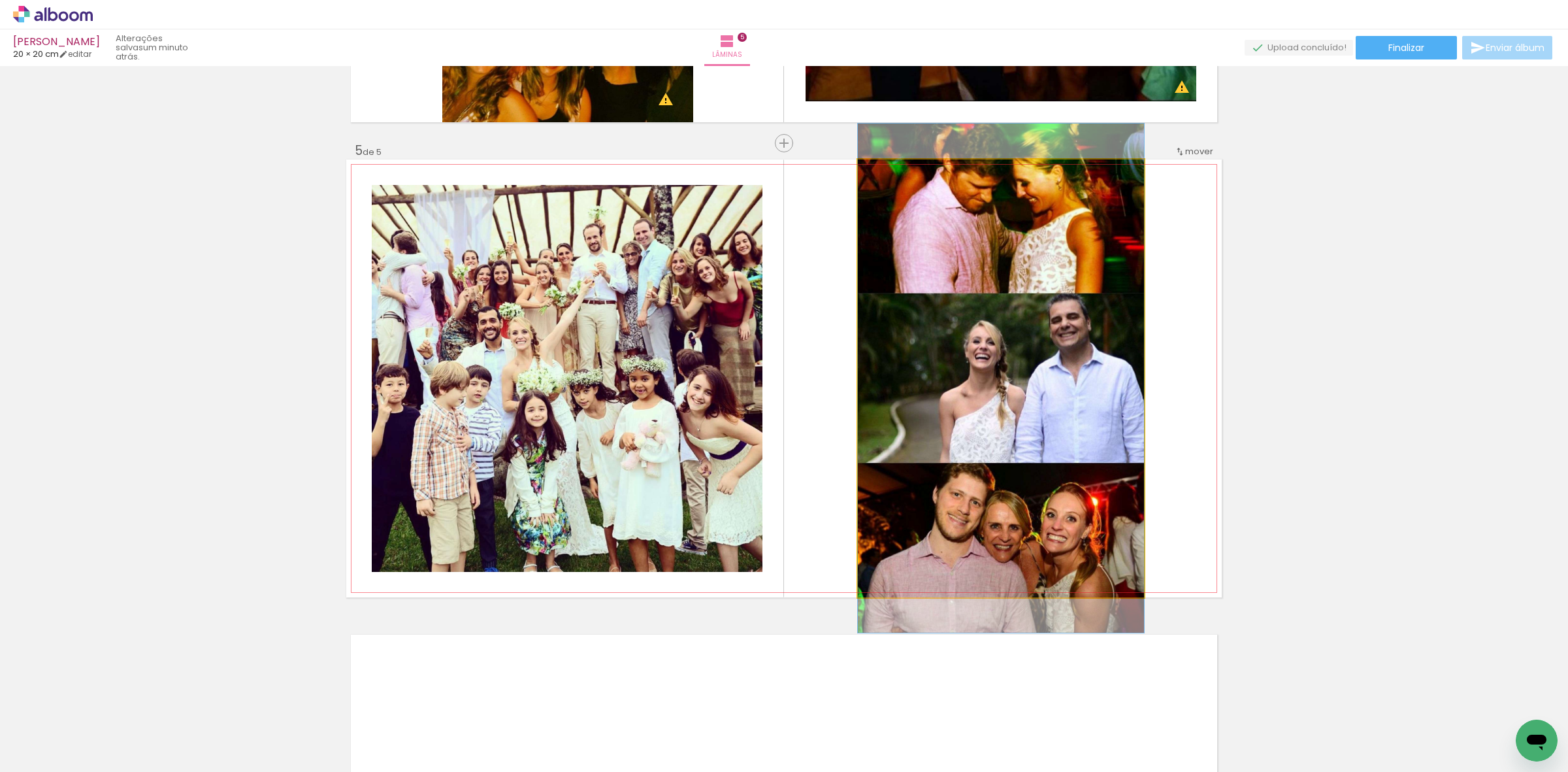
click at [1056, 419] on quentale-photo at bounding box center [1001, 378] width 286 height 438
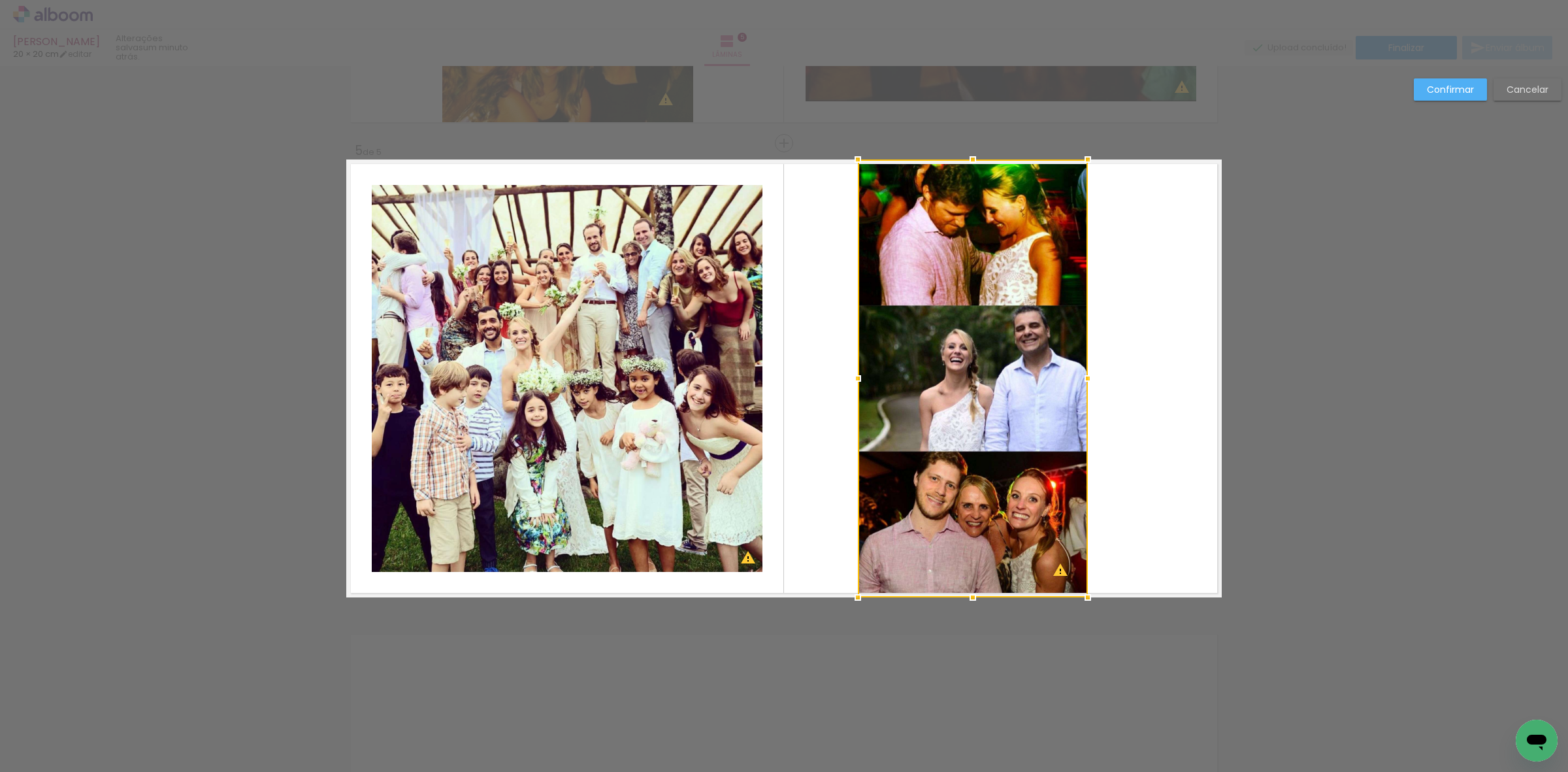
drag, startPoint x: 1138, startPoint y: 377, endPoint x: 1080, endPoint y: 377, distance: 58.0
click at [1080, 377] on div at bounding box center [1088, 379] width 26 height 26
click at [1004, 407] on div at bounding box center [973, 378] width 230 height 438
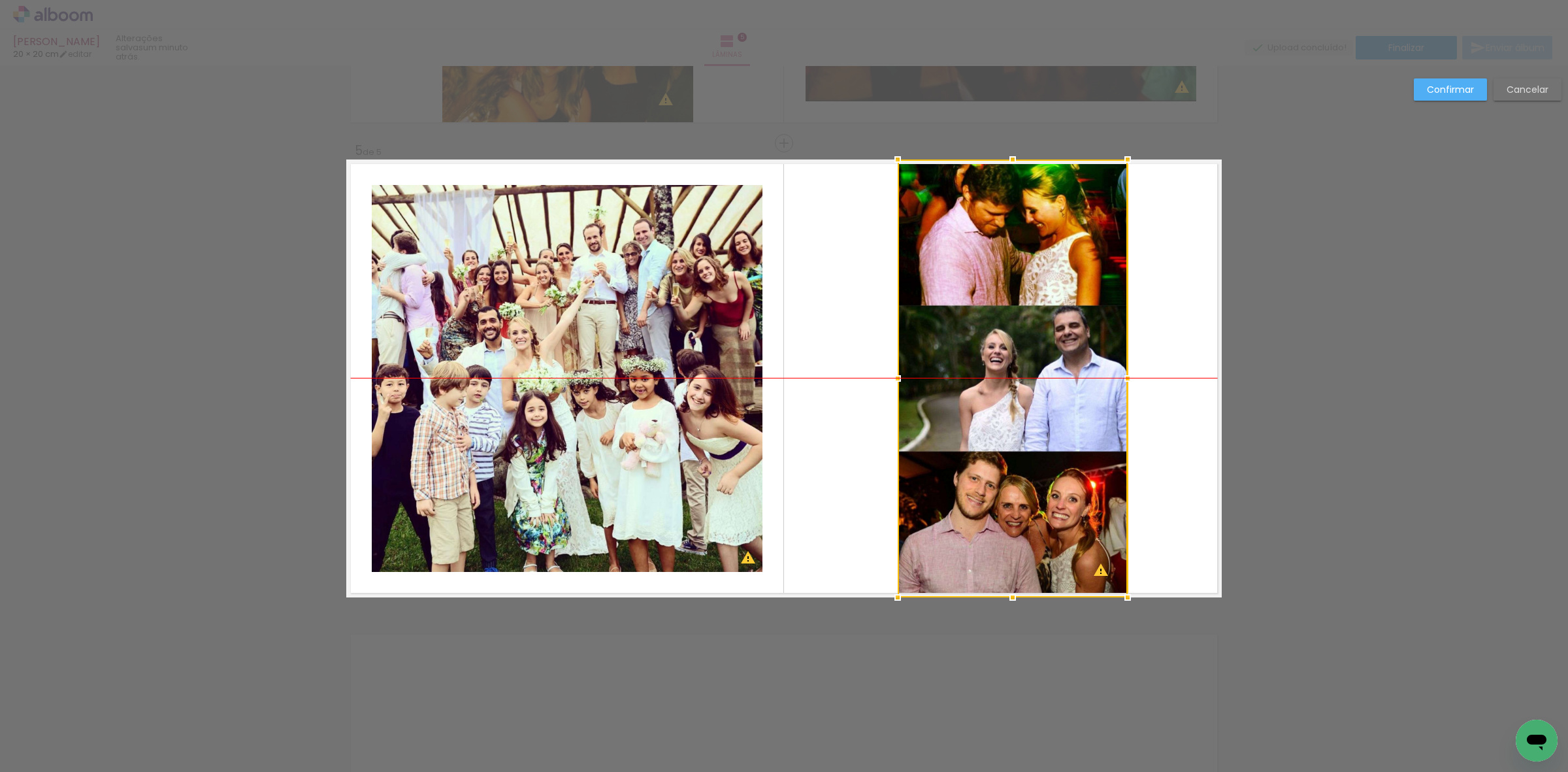
drag, startPoint x: 1004, startPoint y: 407, endPoint x: 1021, endPoint y: 407, distance: 17.0
click at [1021, 407] on div at bounding box center [1013, 378] width 230 height 438
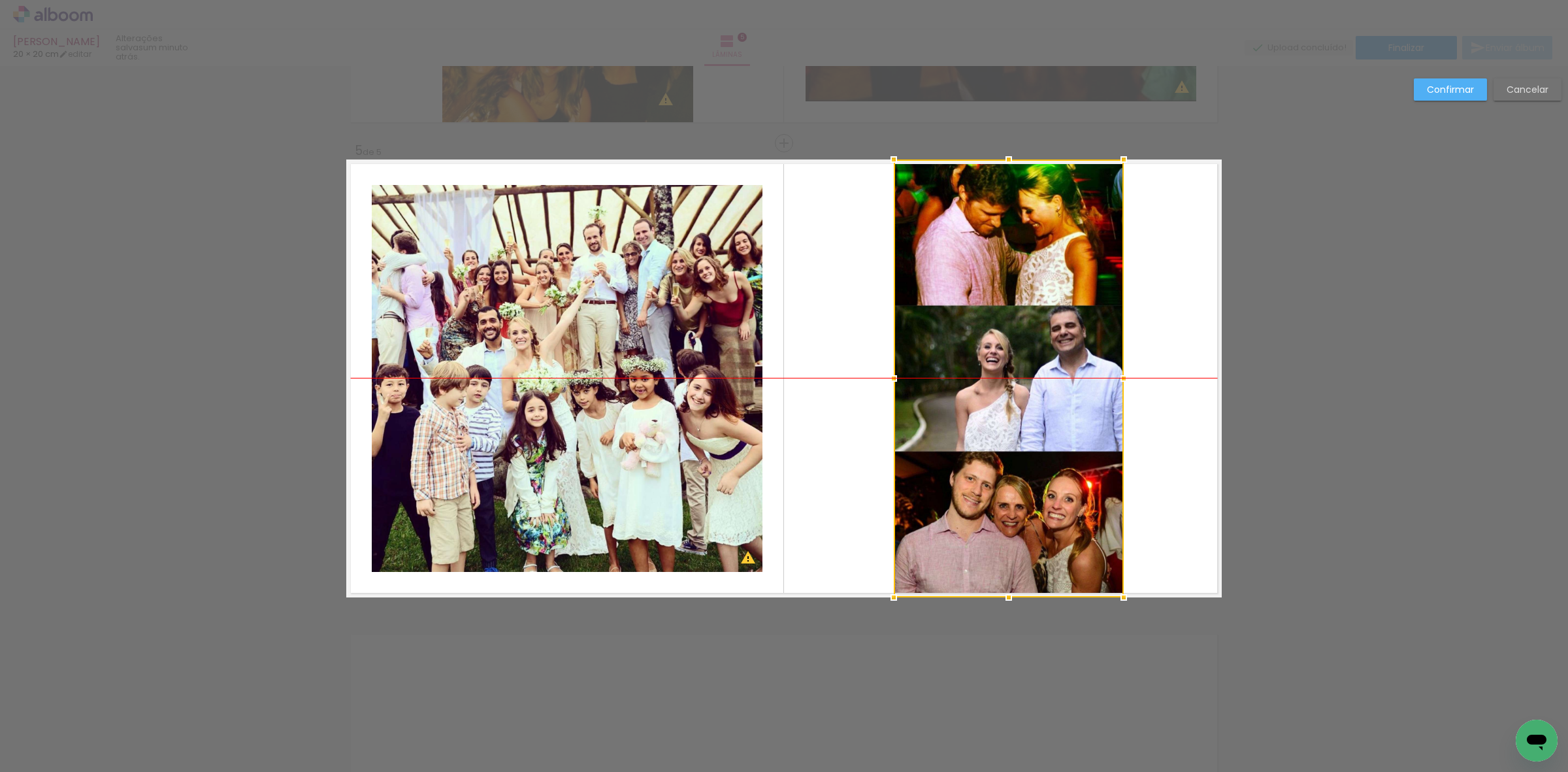
drag, startPoint x: 982, startPoint y: 474, endPoint x: 962, endPoint y: 474, distance: 20.0
click at [997, 474] on div at bounding box center [1009, 378] width 230 height 438
click at [962, 474] on div at bounding box center [1009, 378] width 230 height 438
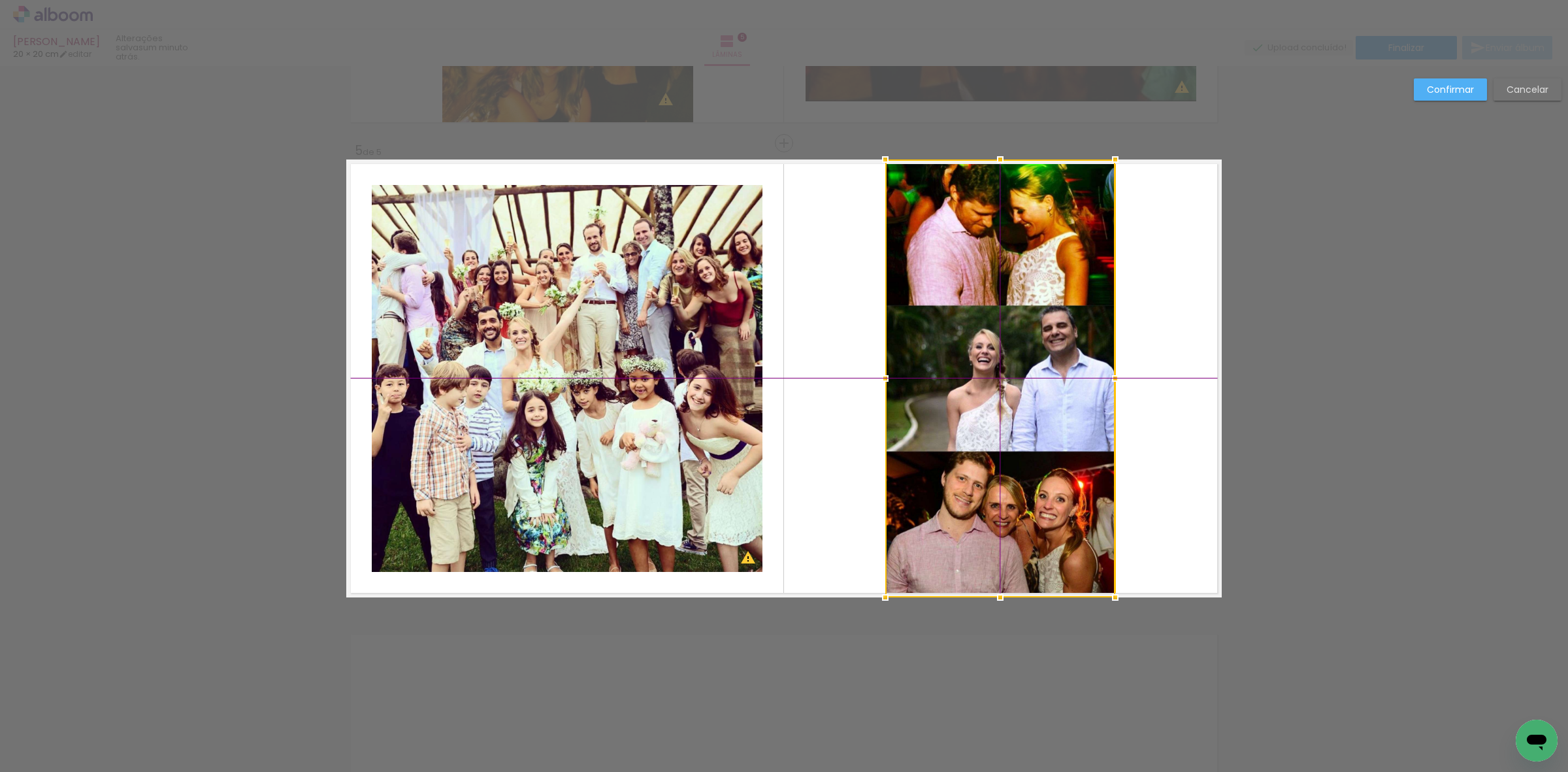
drag, startPoint x: 1034, startPoint y: 364, endPoint x: 1041, endPoint y: 361, distance: 7.6
click at [1041, 361] on div at bounding box center [1000, 378] width 230 height 438
drag, startPoint x: 1048, startPoint y: 361, endPoint x: 1052, endPoint y: 370, distance: 9.8
click at [1052, 370] on div at bounding box center [1001, 378] width 230 height 438
click at [0, 0] on slot "Confirmar" at bounding box center [0, 0] width 0 height 0
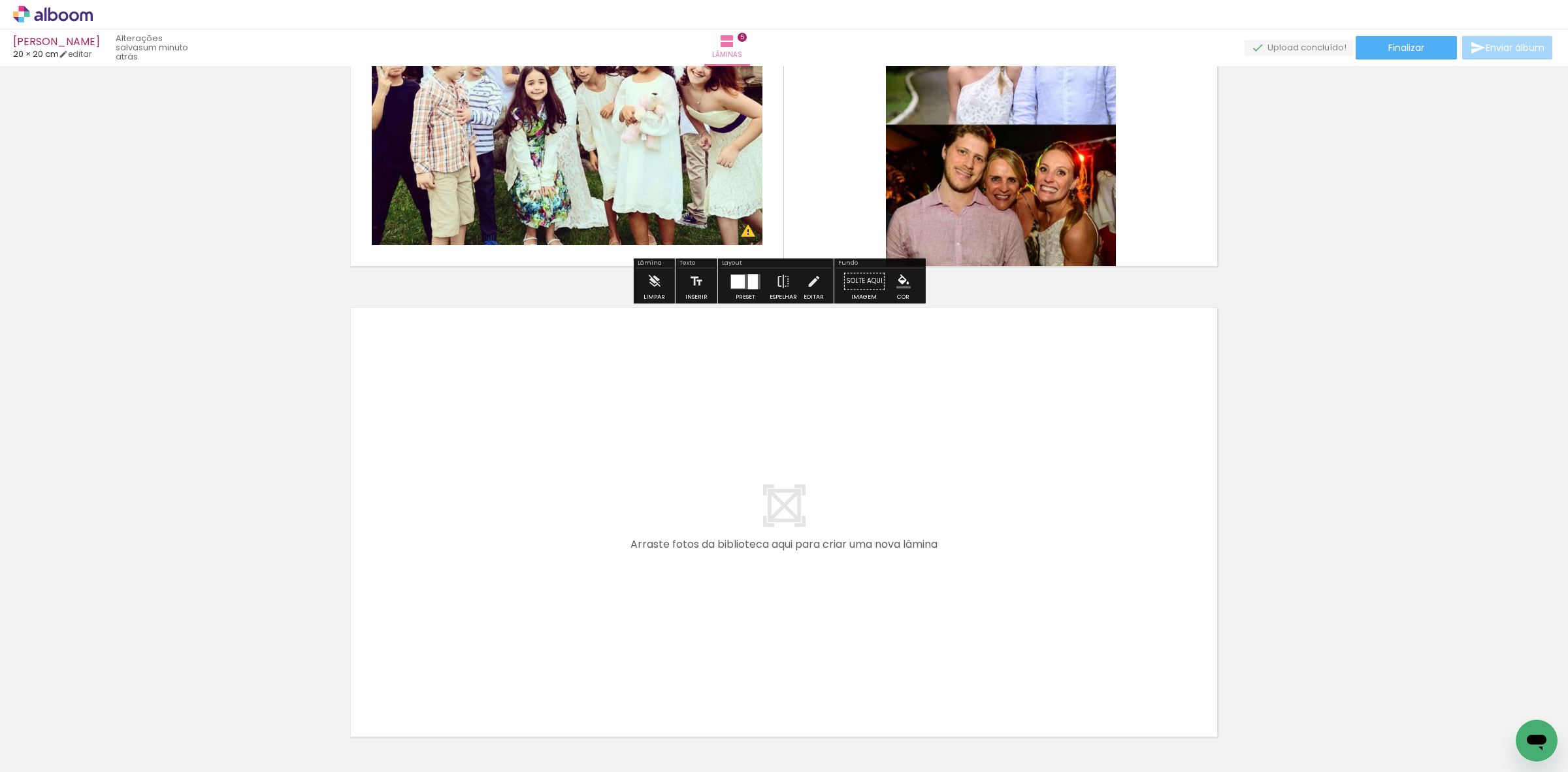
drag, startPoint x: 874, startPoint y: 716, endPoint x: 862, endPoint y: 612, distance: 104.7
click at [862, 612] on quentale-workspace at bounding box center [784, 386] width 1568 height 772
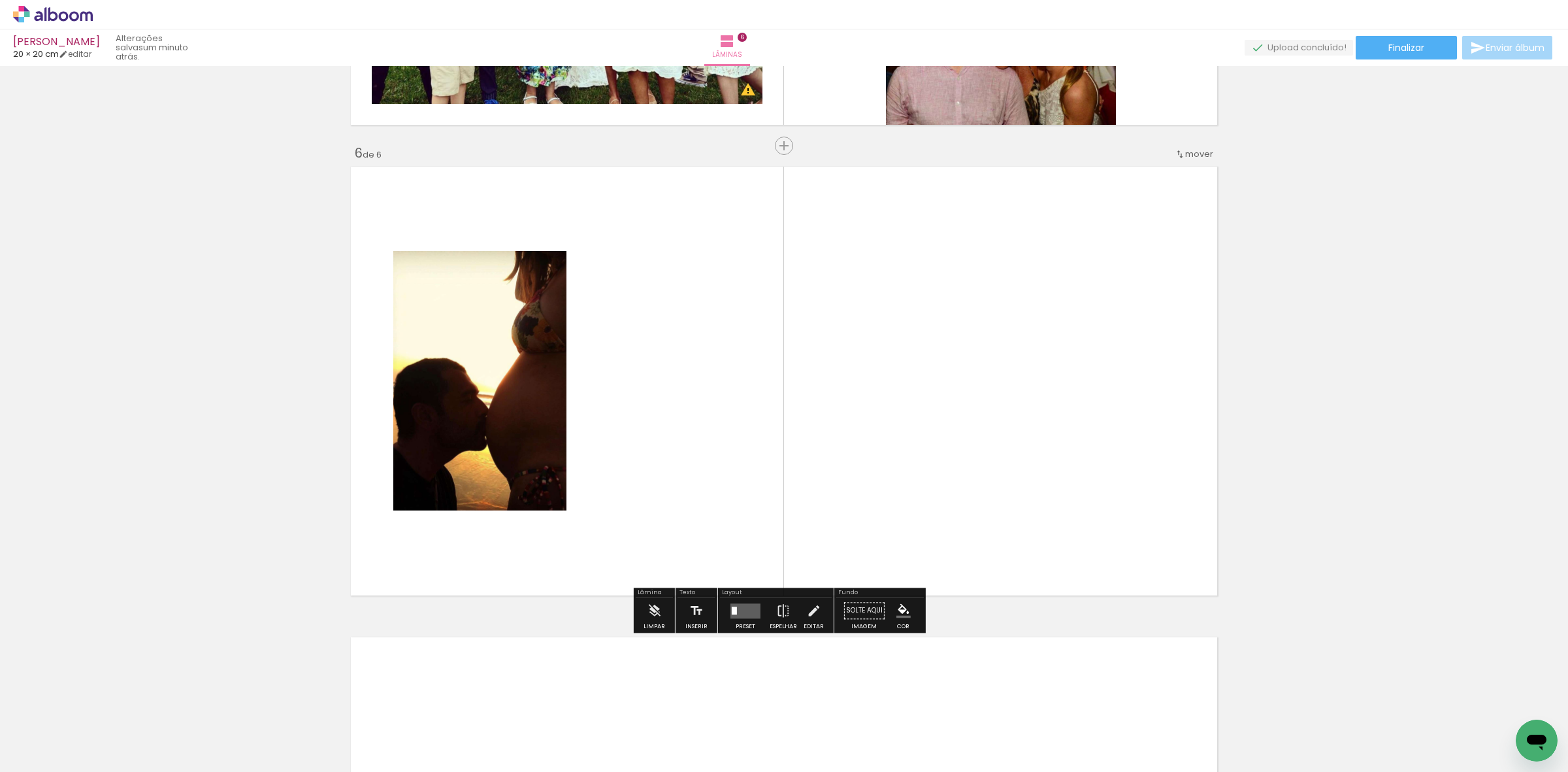
drag, startPoint x: 958, startPoint y: 712, endPoint x: 884, endPoint y: 528, distance: 198.3
click at [900, 569] on quentale-workspace at bounding box center [784, 386] width 1568 height 772
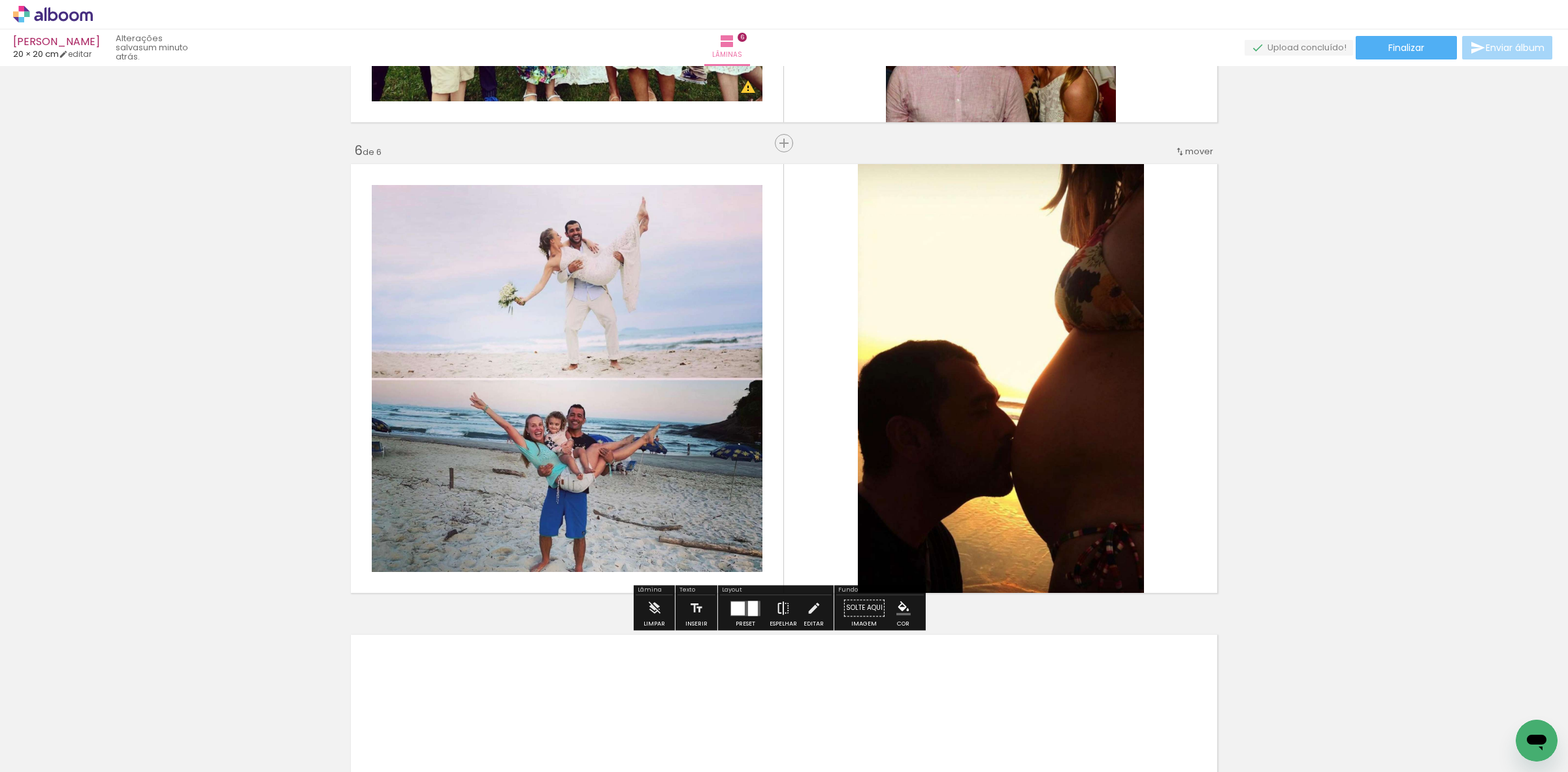
click at [783, 611] on iron-icon at bounding box center [783, 608] width 14 height 26
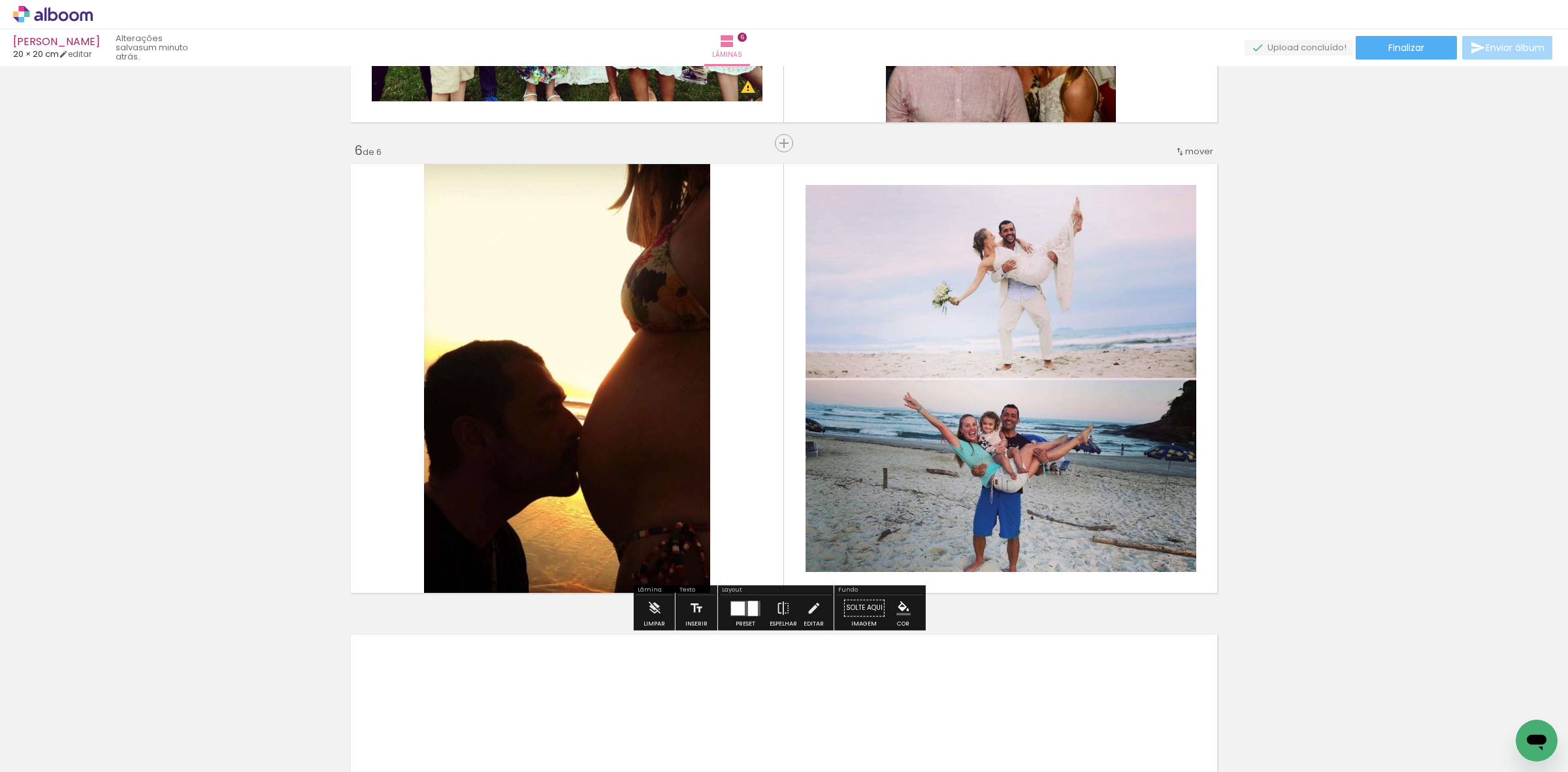
scroll to position [2625, 0]
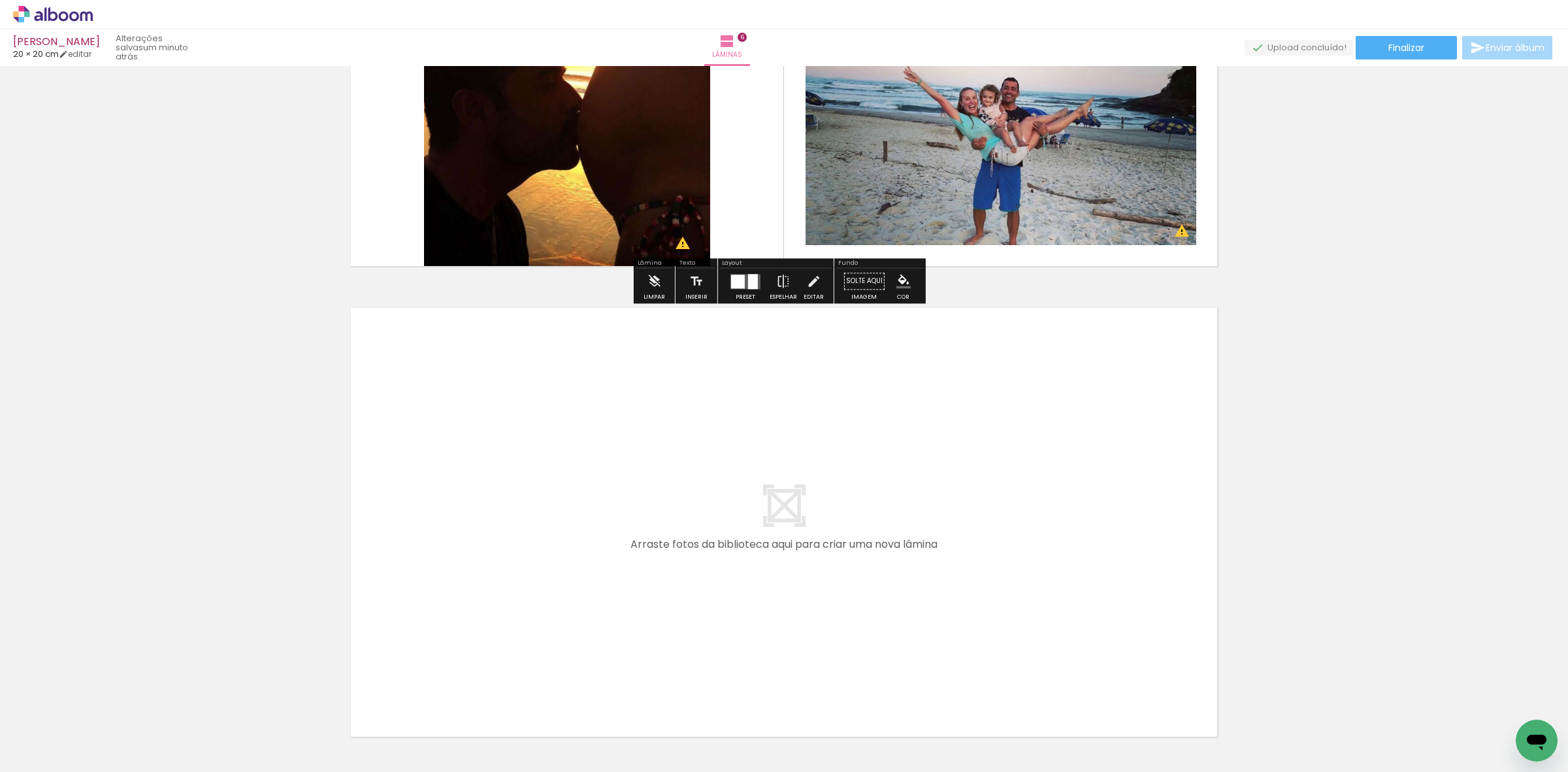
drag, startPoint x: 1018, startPoint y: 740, endPoint x: 1091, endPoint y: 724, distance: 74.7
click at [1013, 583] on quentale-workspace at bounding box center [784, 386] width 1568 height 772
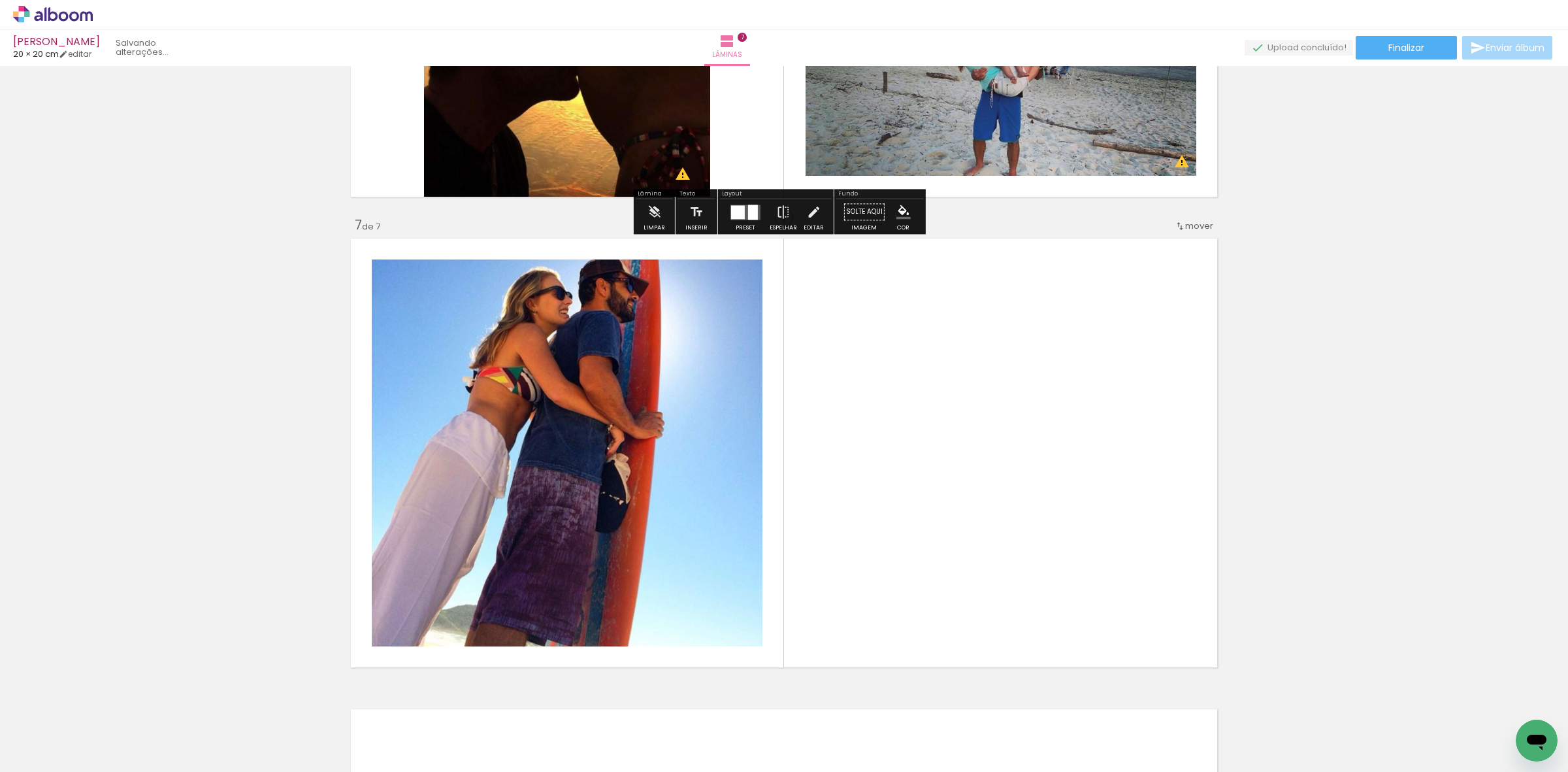
scroll to position [2768, 0]
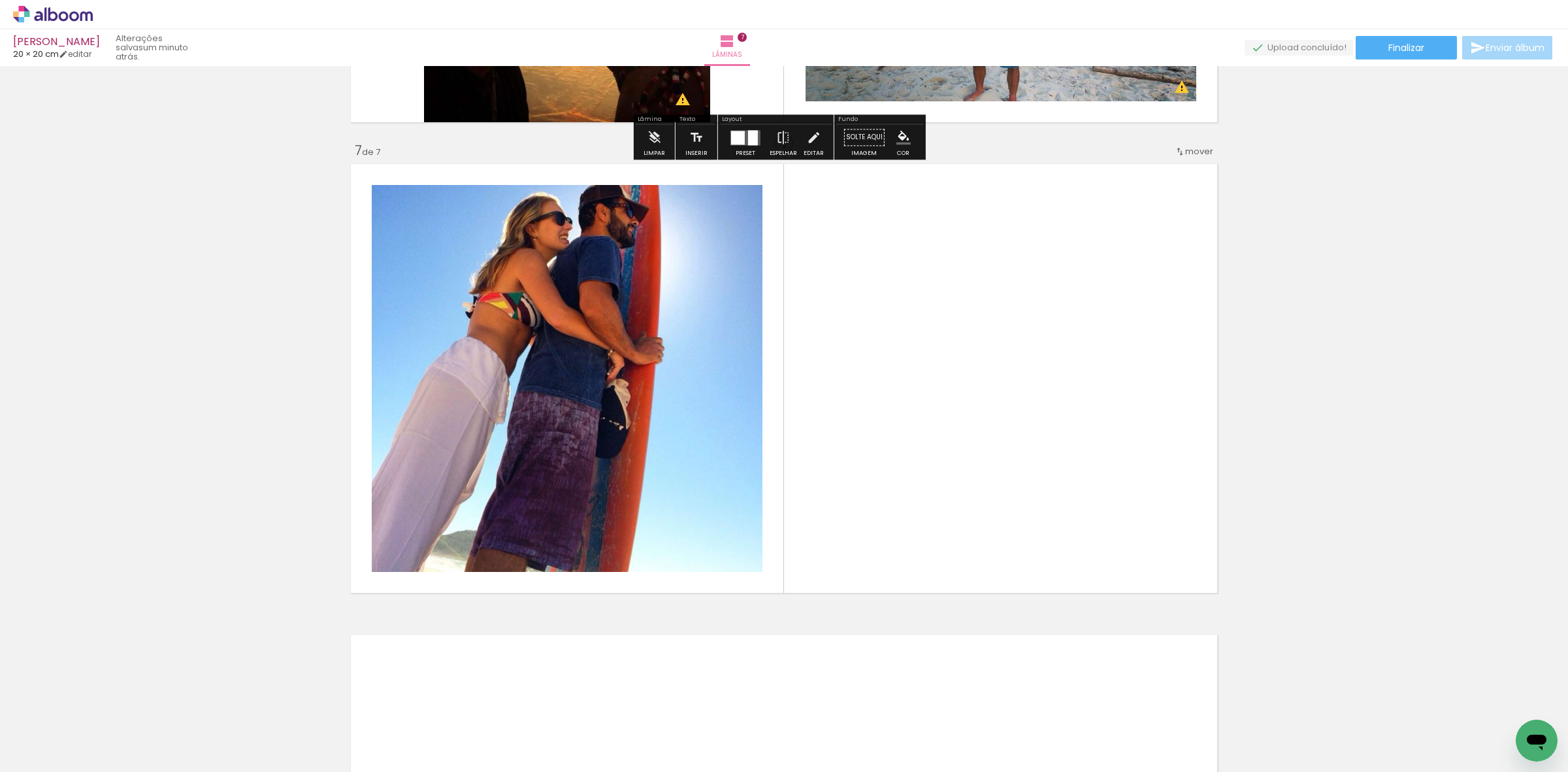
drag, startPoint x: 1083, startPoint y: 729, endPoint x: 991, endPoint y: 507, distance: 240.3
click at [991, 507] on quentale-workspace at bounding box center [784, 386] width 1568 height 772
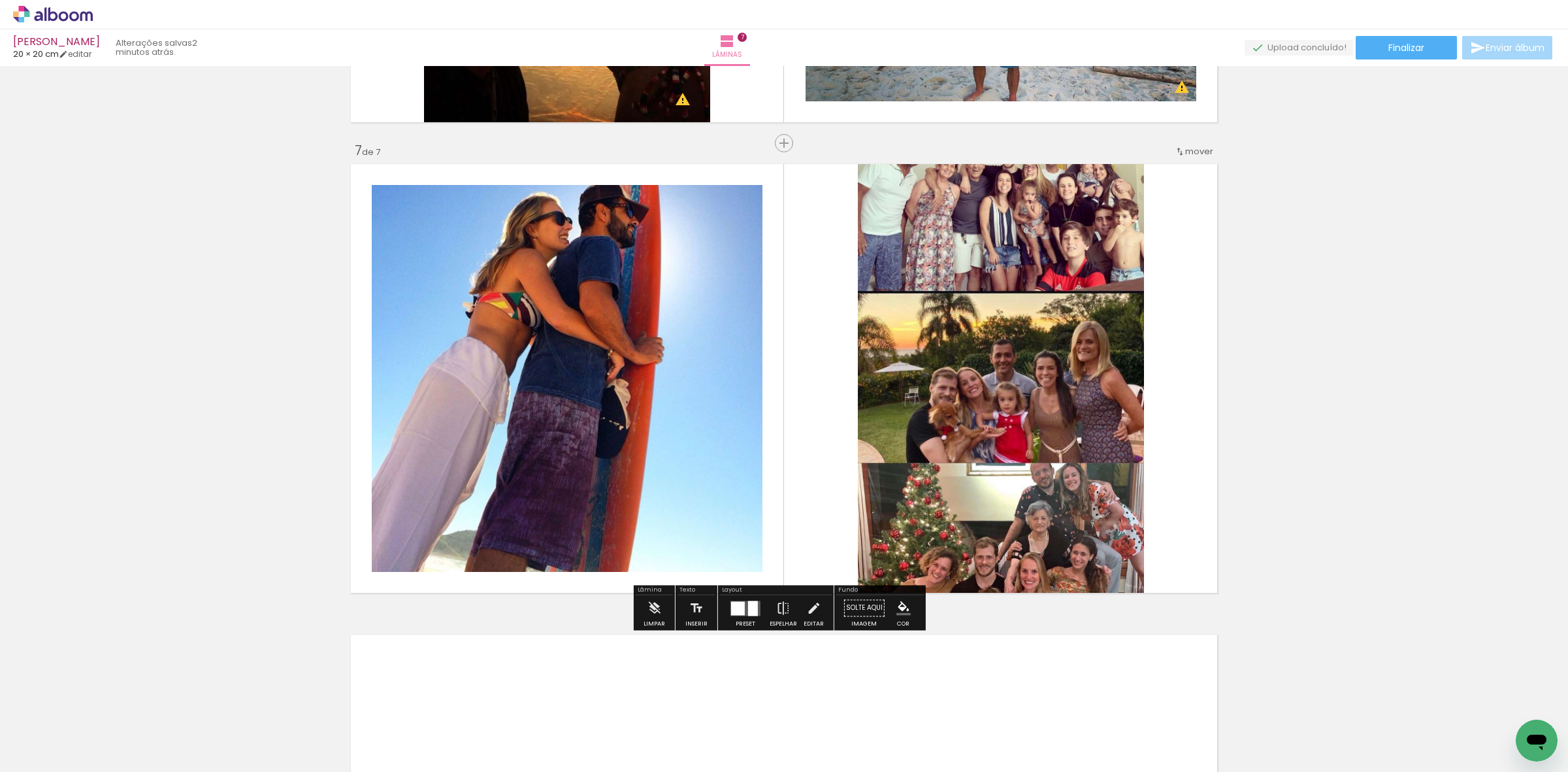
click at [920, 436] on quentale-photo at bounding box center [1001, 378] width 286 height 438
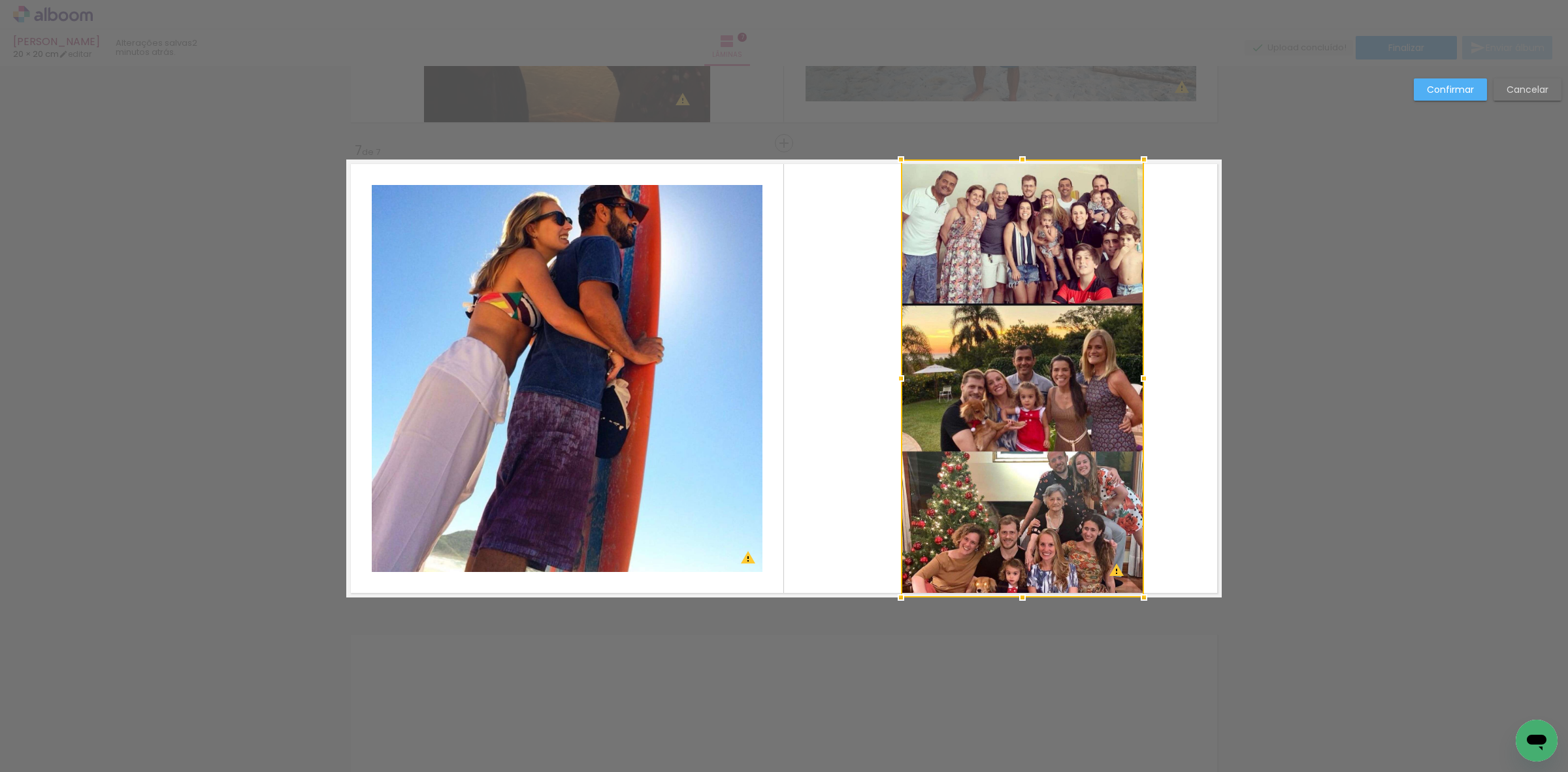
drag, startPoint x: 847, startPoint y: 377, endPoint x: 971, endPoint y: 426, distance: 133.3
click at [888, 377] on div at bounding box center [901, 379] width 26 height 26
click at [970, 429] on div at bounding box center [1022, 378] width 245 height 438
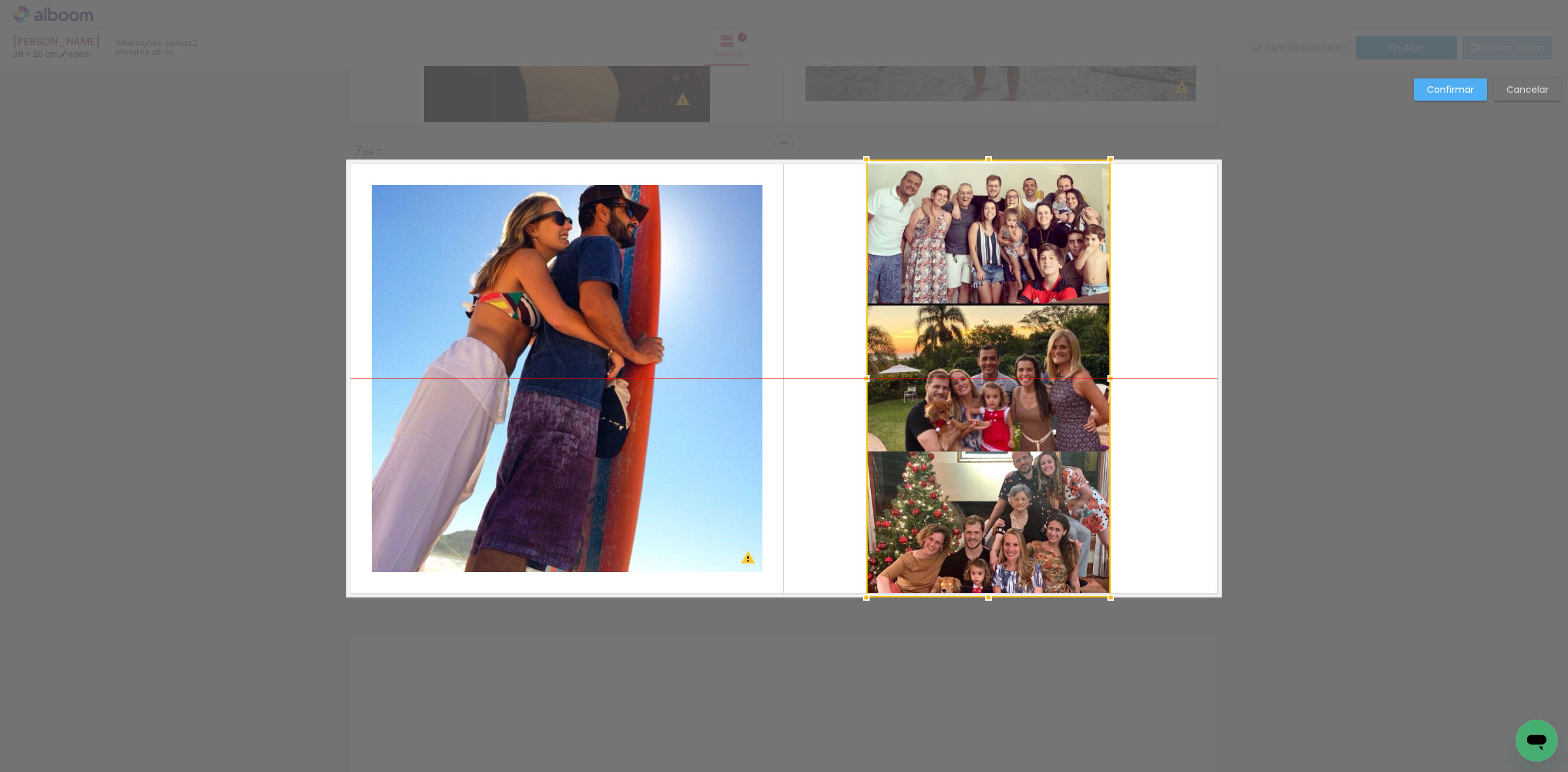
drag, startPoint x: 970, startPoint y: 429, endPoint x: 936, endPoint y: 429, distance: 34.0
click at [936, 429] on div at bounding box center [989, 378] width 245 height 438
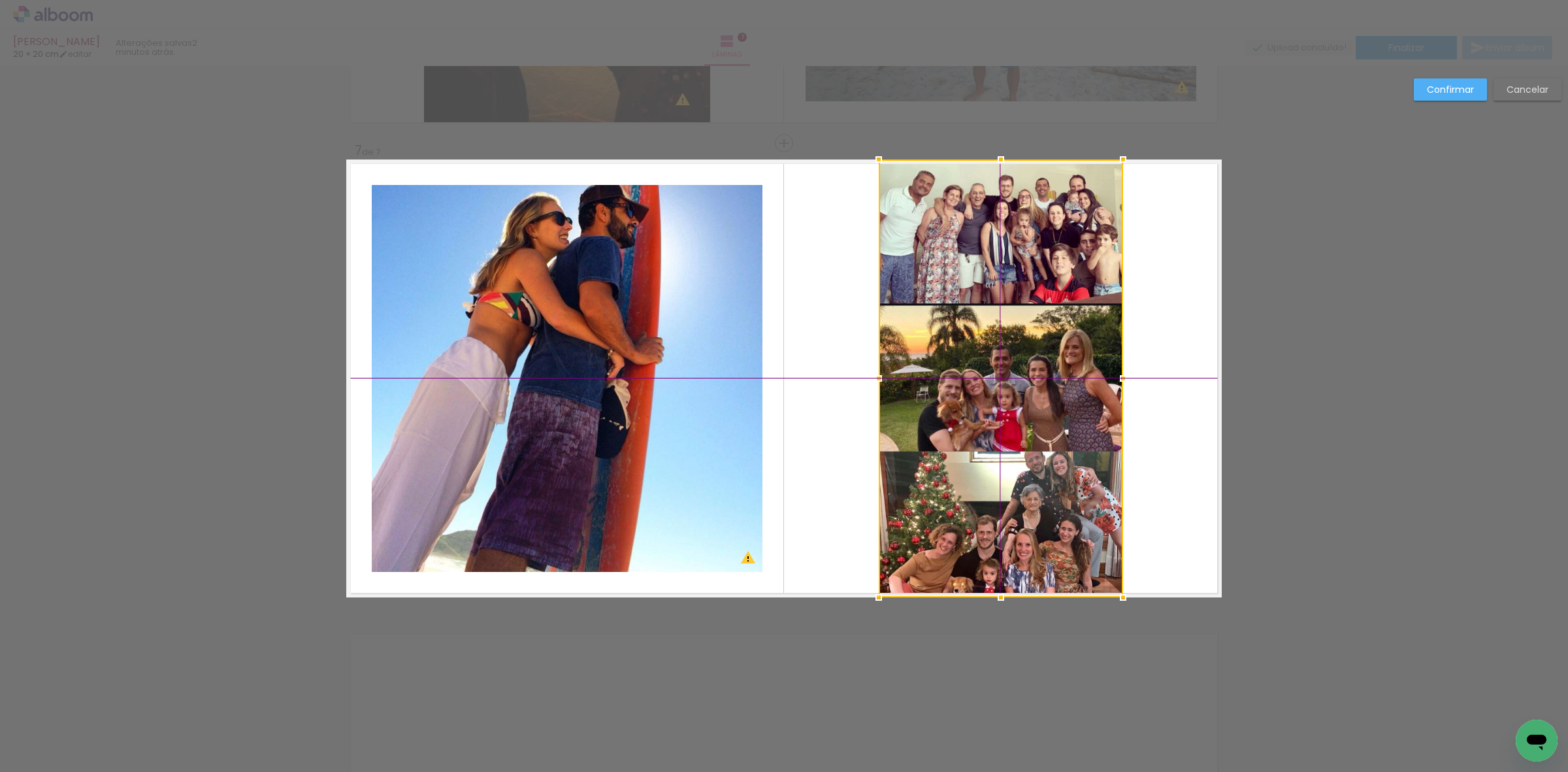
drag, startPoint x: 1080, startPoint y: 410, endPoint x: 1074, endPoint y: 402, distance: 10.0
click at [1090, 403] on div at bounding box center [1001, 378] width 245 height 438
click at [1425, 86] on paper-button "Confirmar" at bounding box center [1450, 90] width 73 height 22
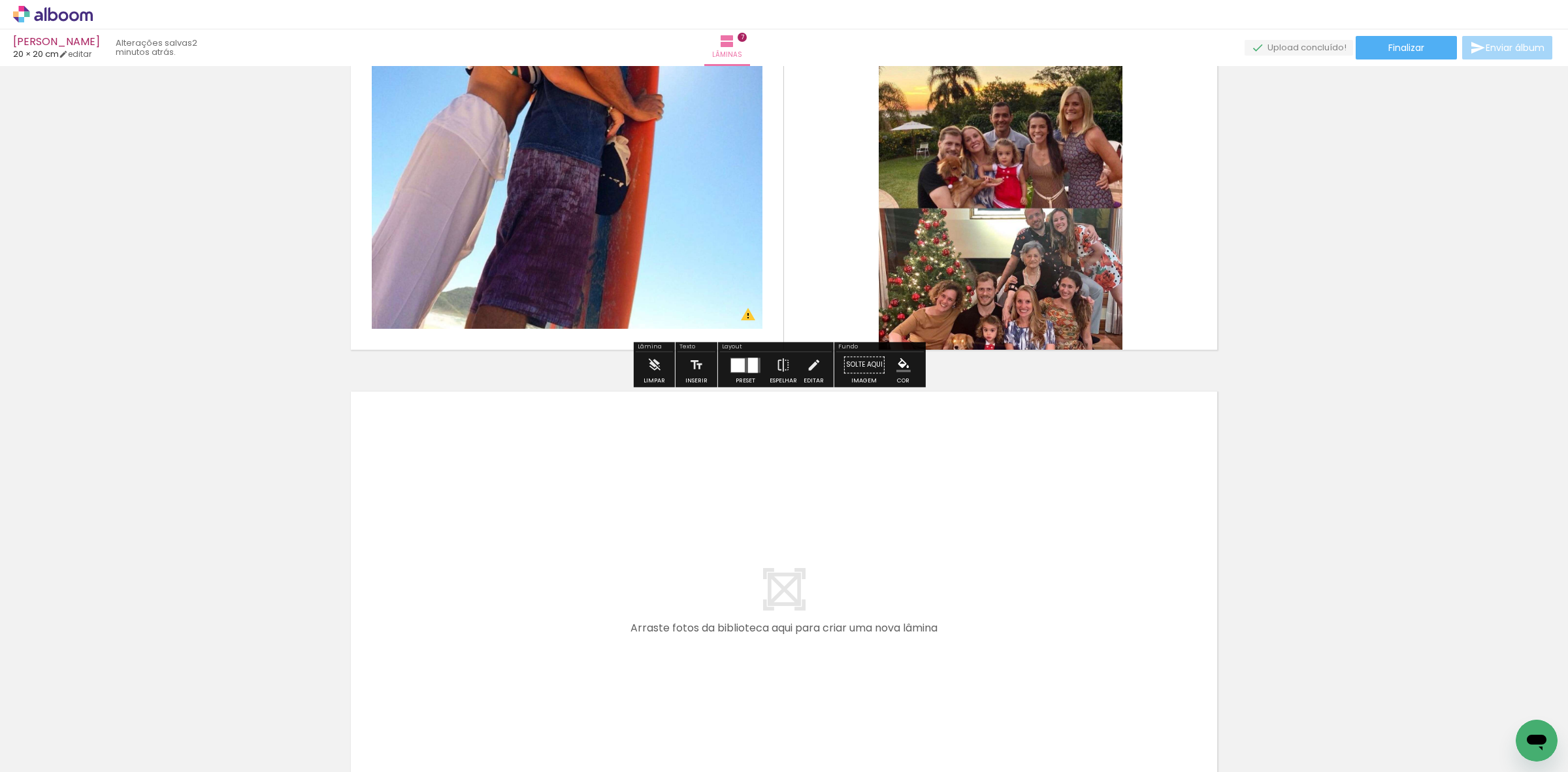
scroll to position [3013, 0]
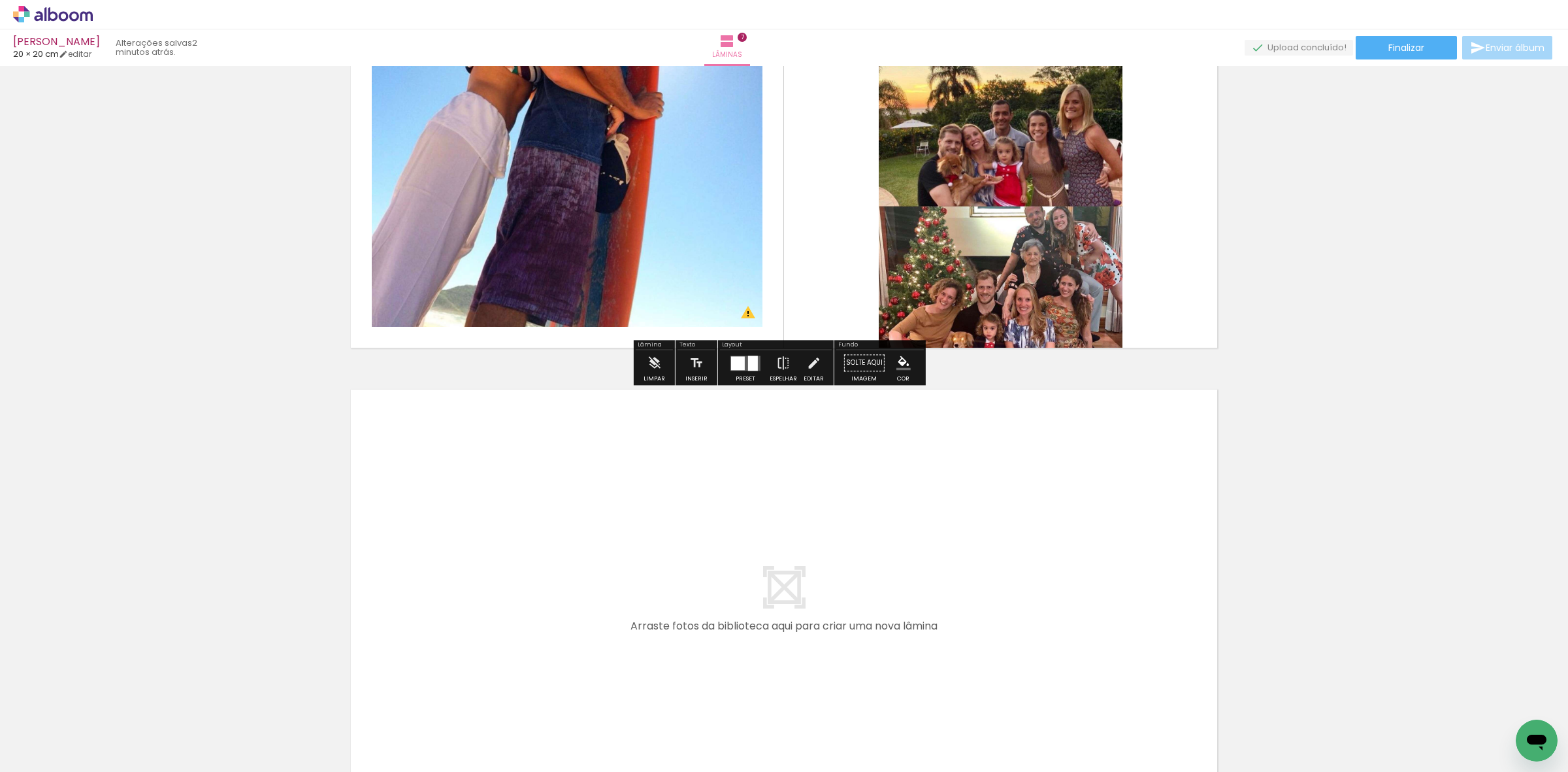
drag, startPoint x: 1171, startPoint y: 724, endPoint x: 1248, endPoint y: 737, distance: 78.1
click at [1119, 639] on quentale-workspace at bounding box center [784, 386] width 1568 height 772
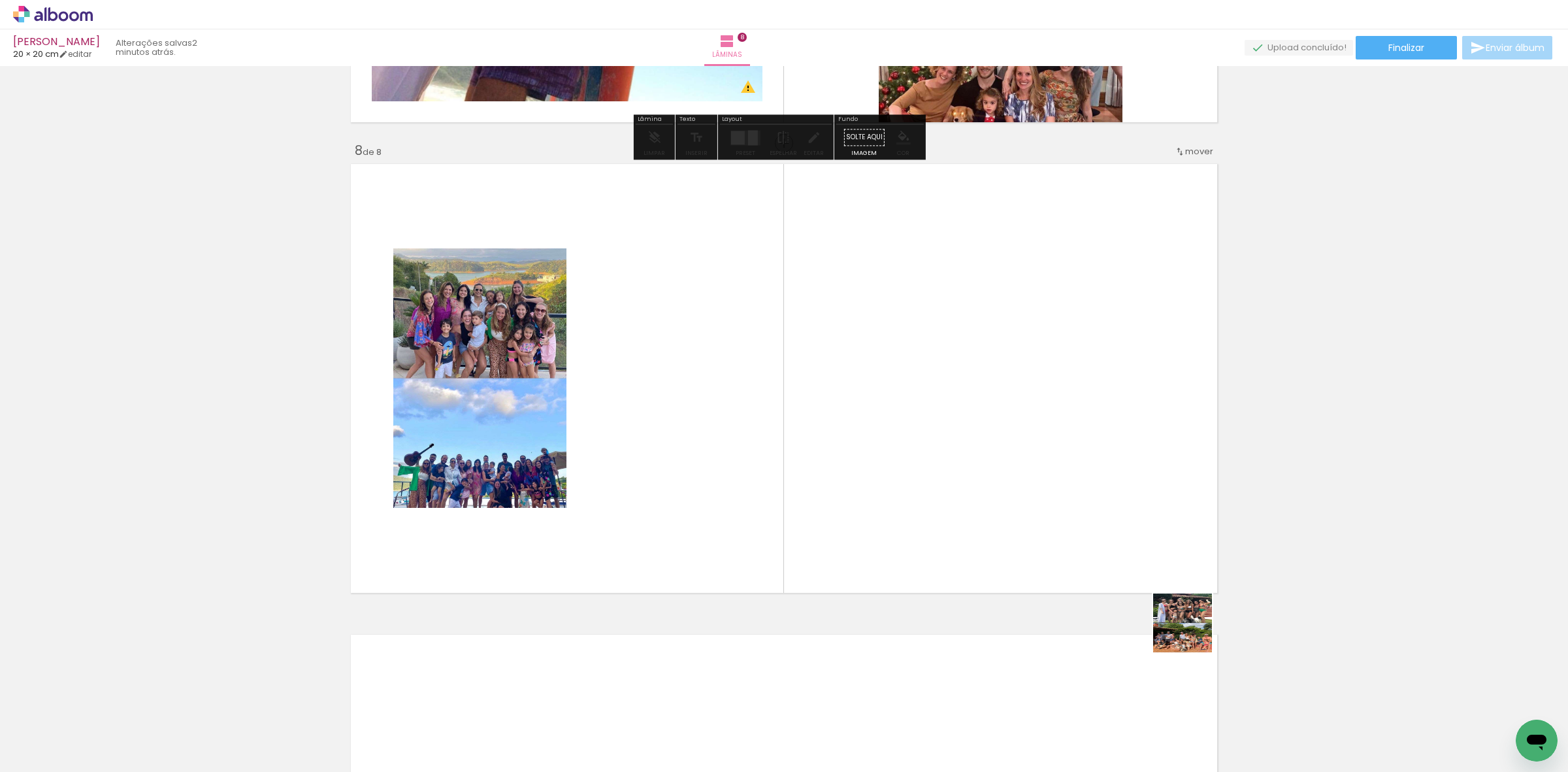
drag, startPoint x: 1192, startPoint y: 633, endPoint x: 897, endPoint y: 479, distance: 332.8
click at [1008, 474] on quentale-workspace at bounding box center [784, 386] width 1568 height 772
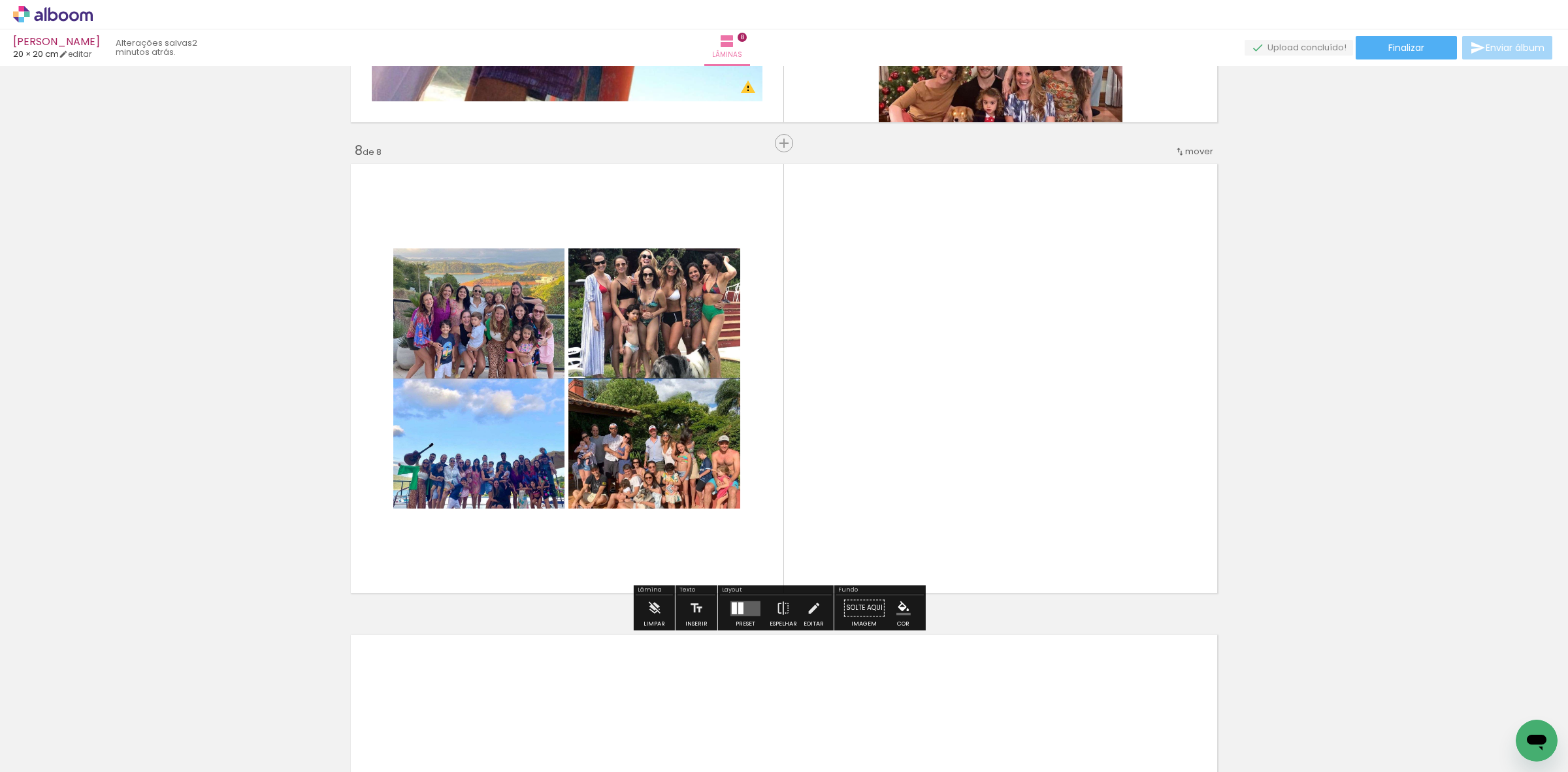
click at [733, 608] on div at bounding box center [734, 608] width 5 height 12
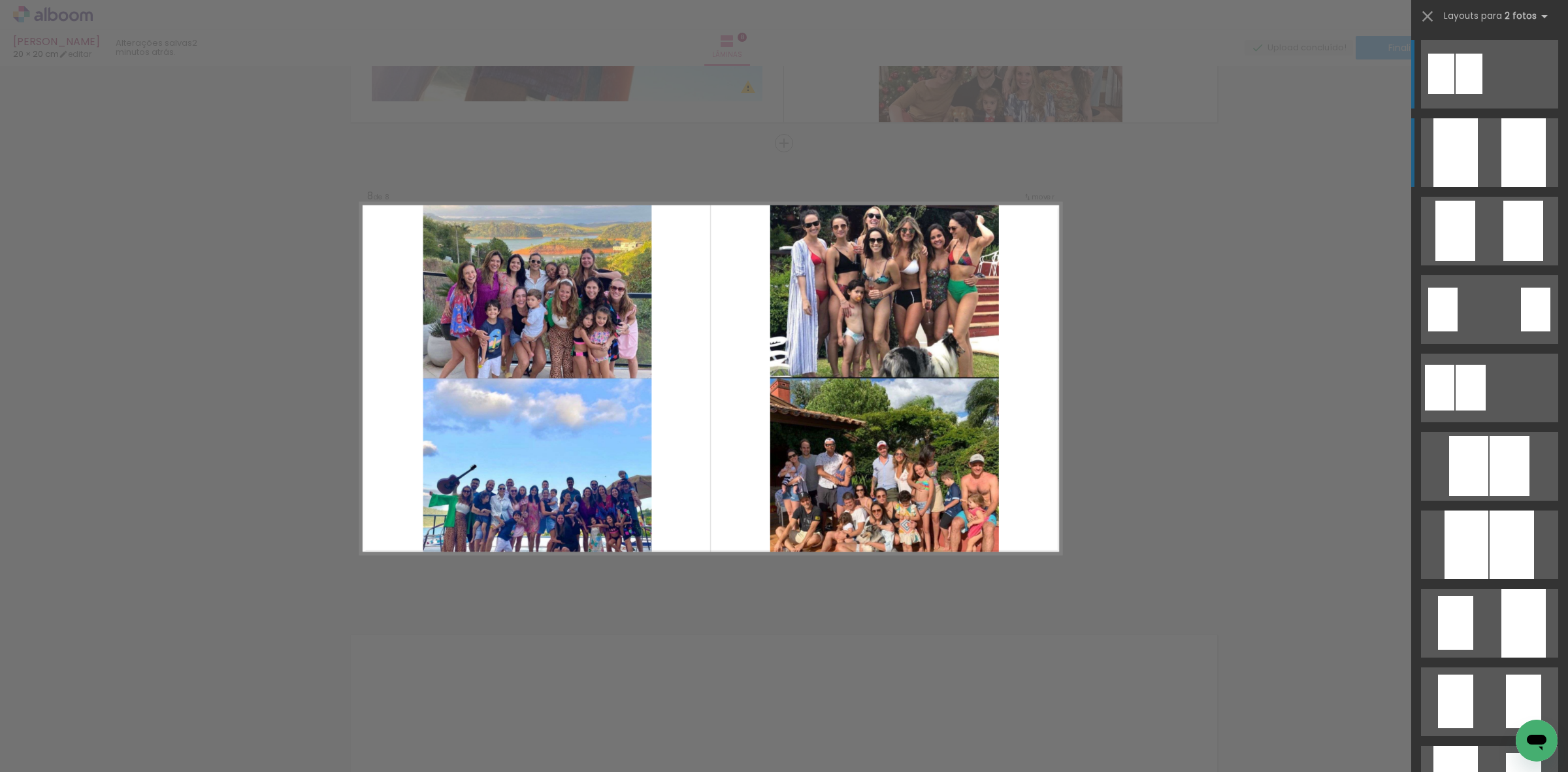
click at [1490, 134] on quentale-layouter at bounding box center [1490, 152] width 137 height 69
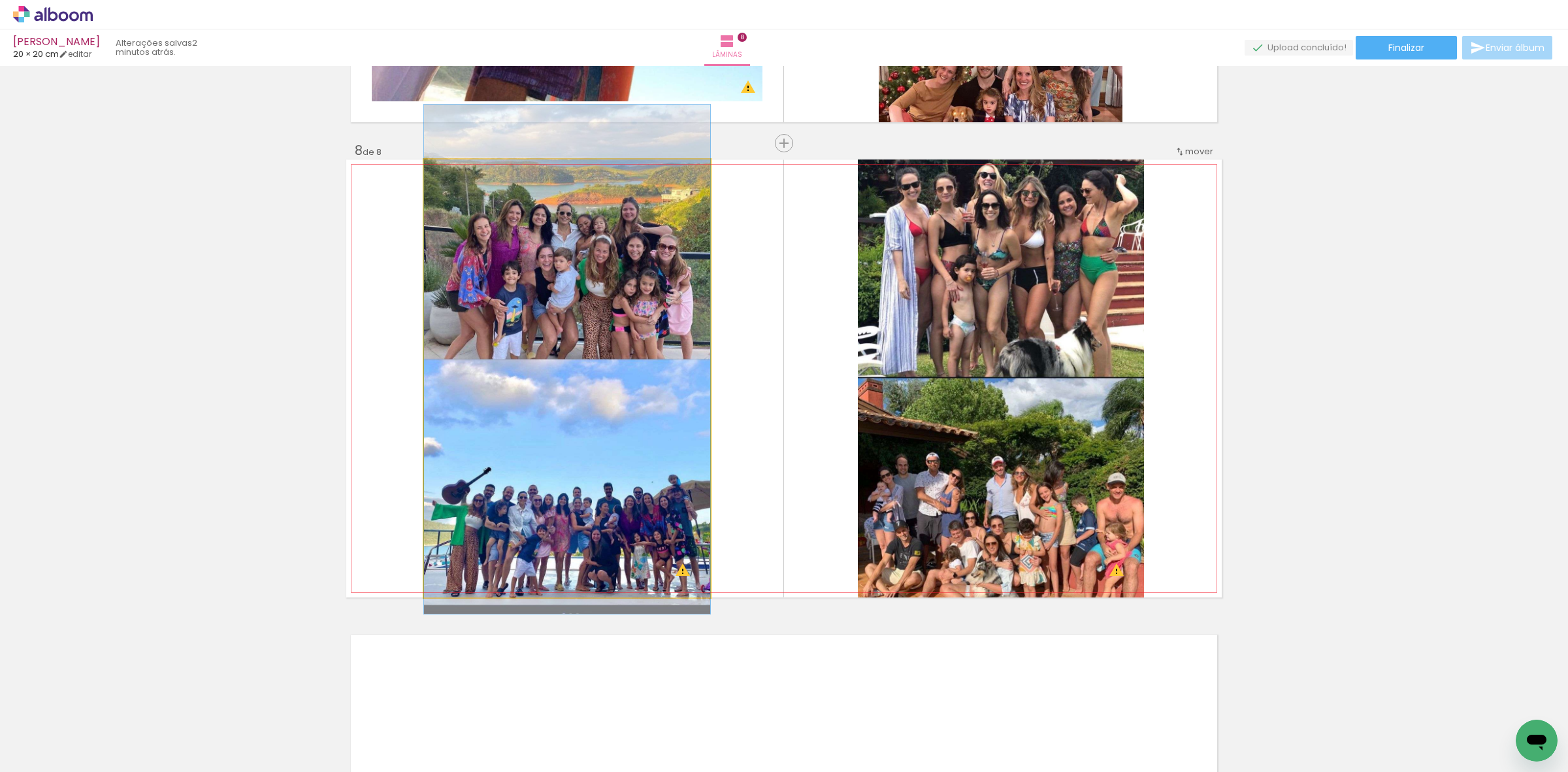
drag, startPoint x: 611, startPoint y: 418, endPoint x: 605, endPoint y: 399, distance: 19.9
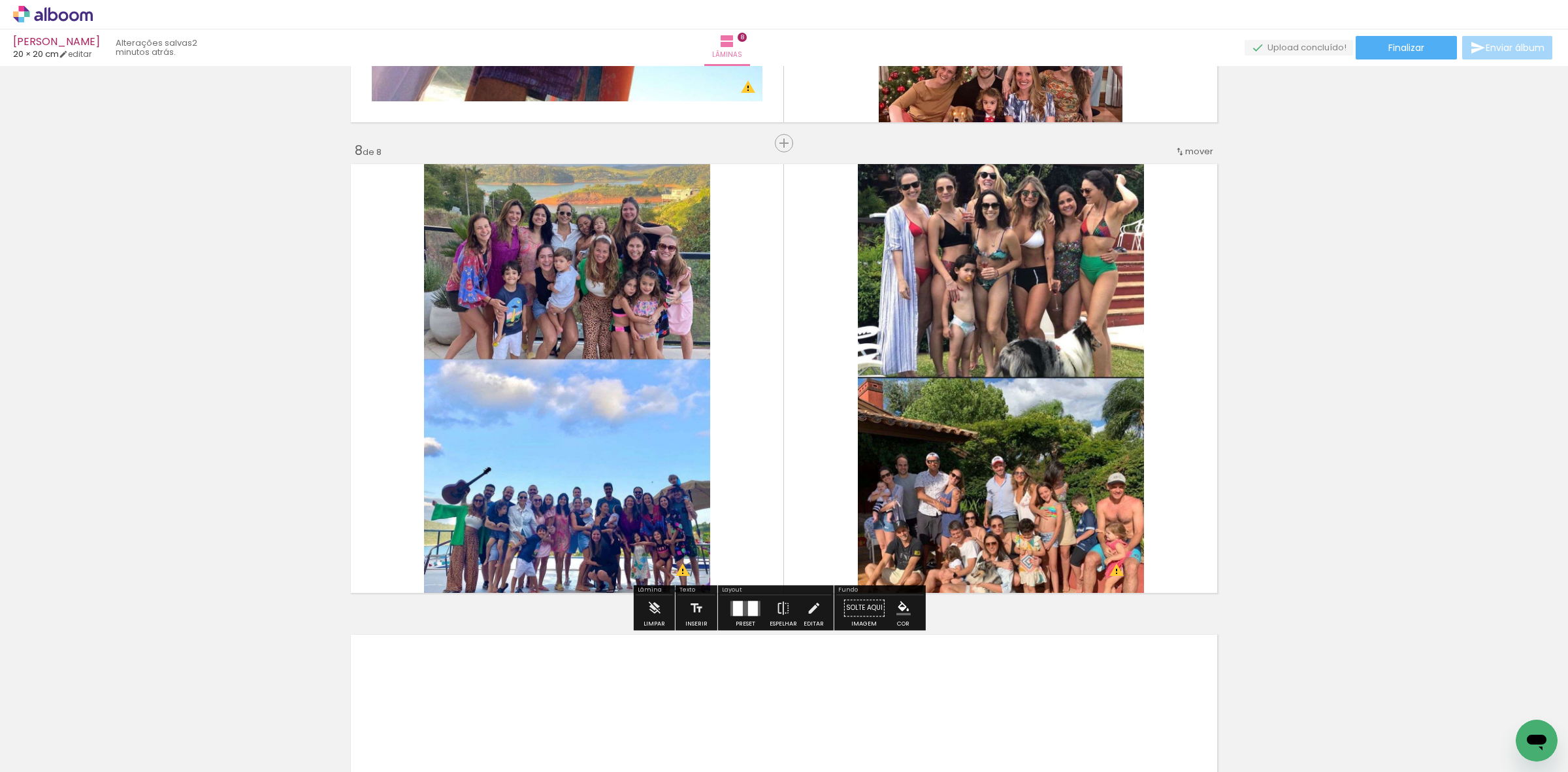
click at [655, 389] on quentale-photo at bounding box center [567, 378] width 286 height 438
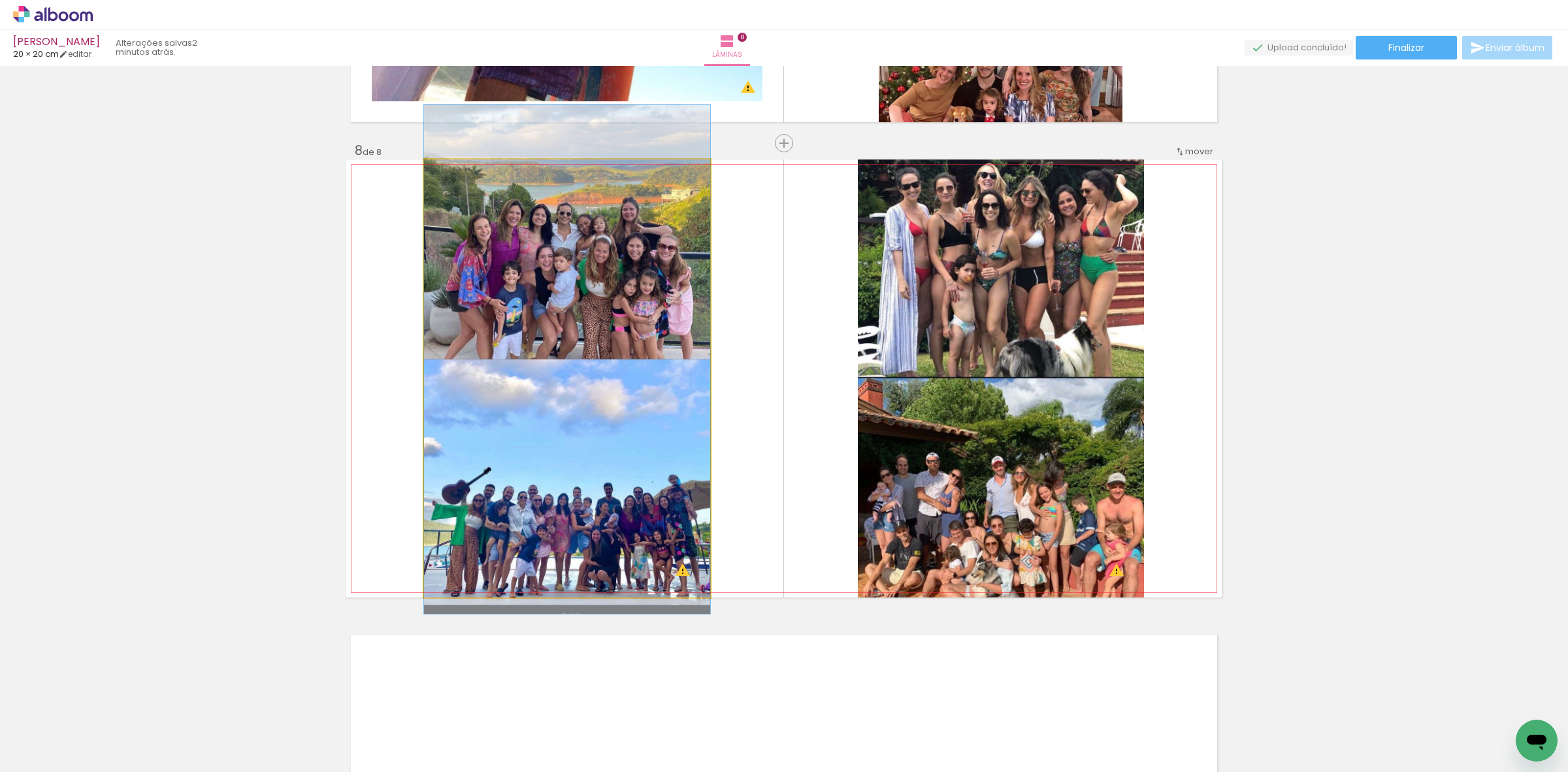
click at [655, 389] on quentale-photo at bounding box center [567, 378] width 286 height 438
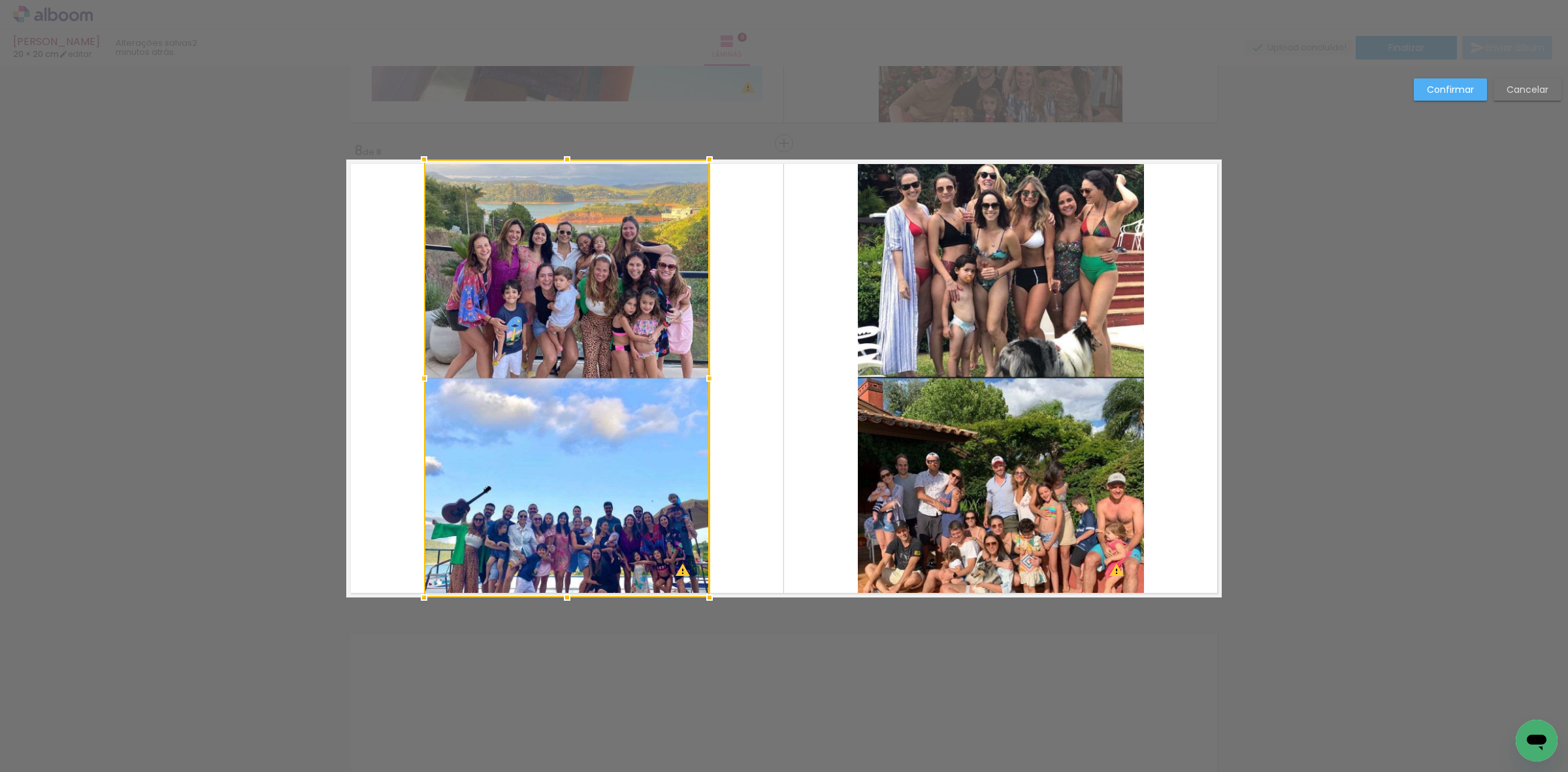
drag, startPoint x: 706, startPoint y: 378, endPoint x: 651, endPoint y: 381, distance: 55.1
click at [651, 381] on div at bounding box center [566, 378] width 286 height 438
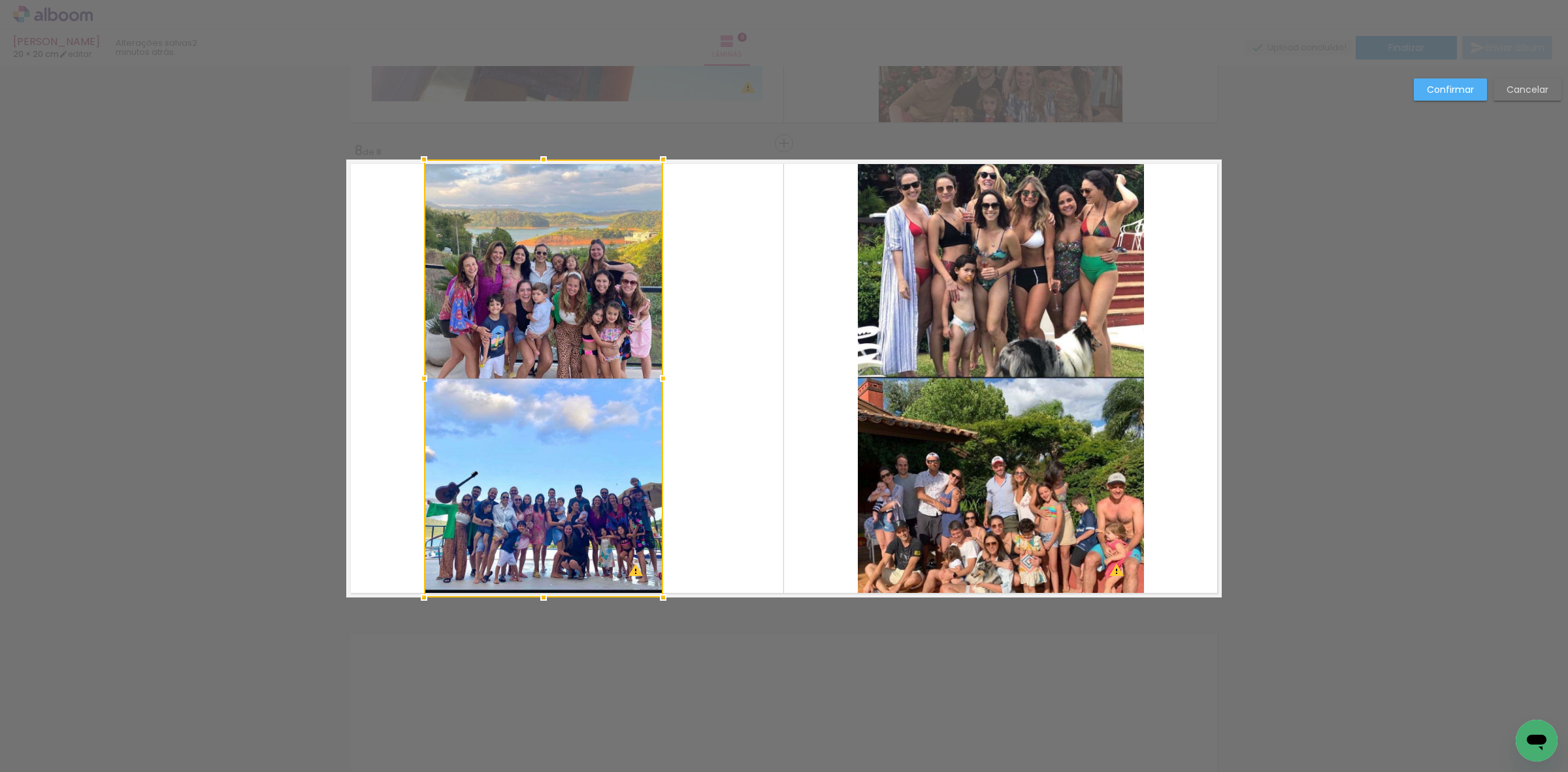
drag, startPoint x: 706, startPoint y: 381, endPoint x: 663, endPoint y: 383, distance: 43.0
click at [663, 383] on div at bounding box center [663, 379] width 26 height 26
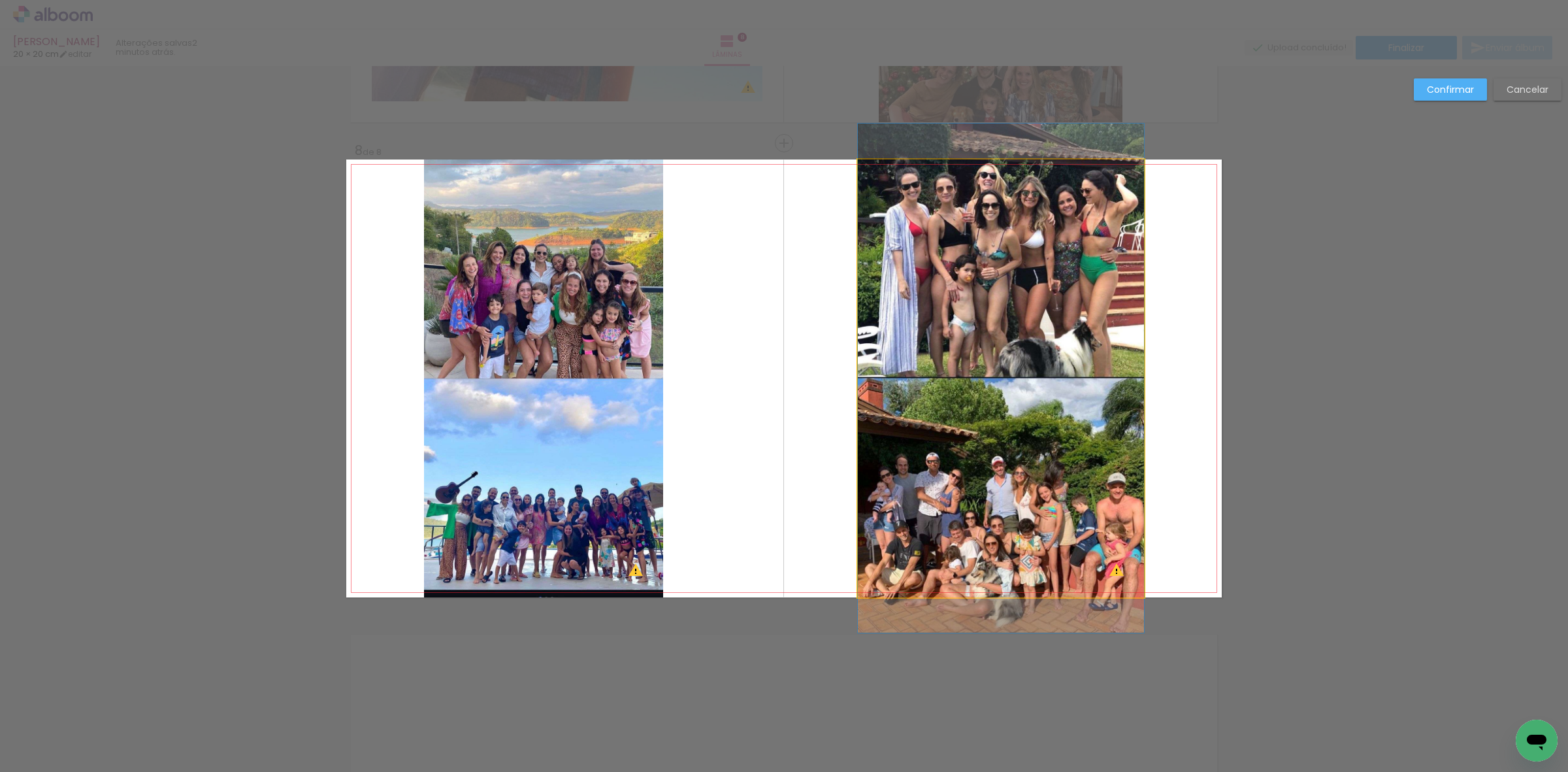
click at [941, 339] on quentale-photo at bounding box center [1001, 378] width 286 height 438
click at [663, 339] on div at bounding box center [543, 378] width 239 height 438
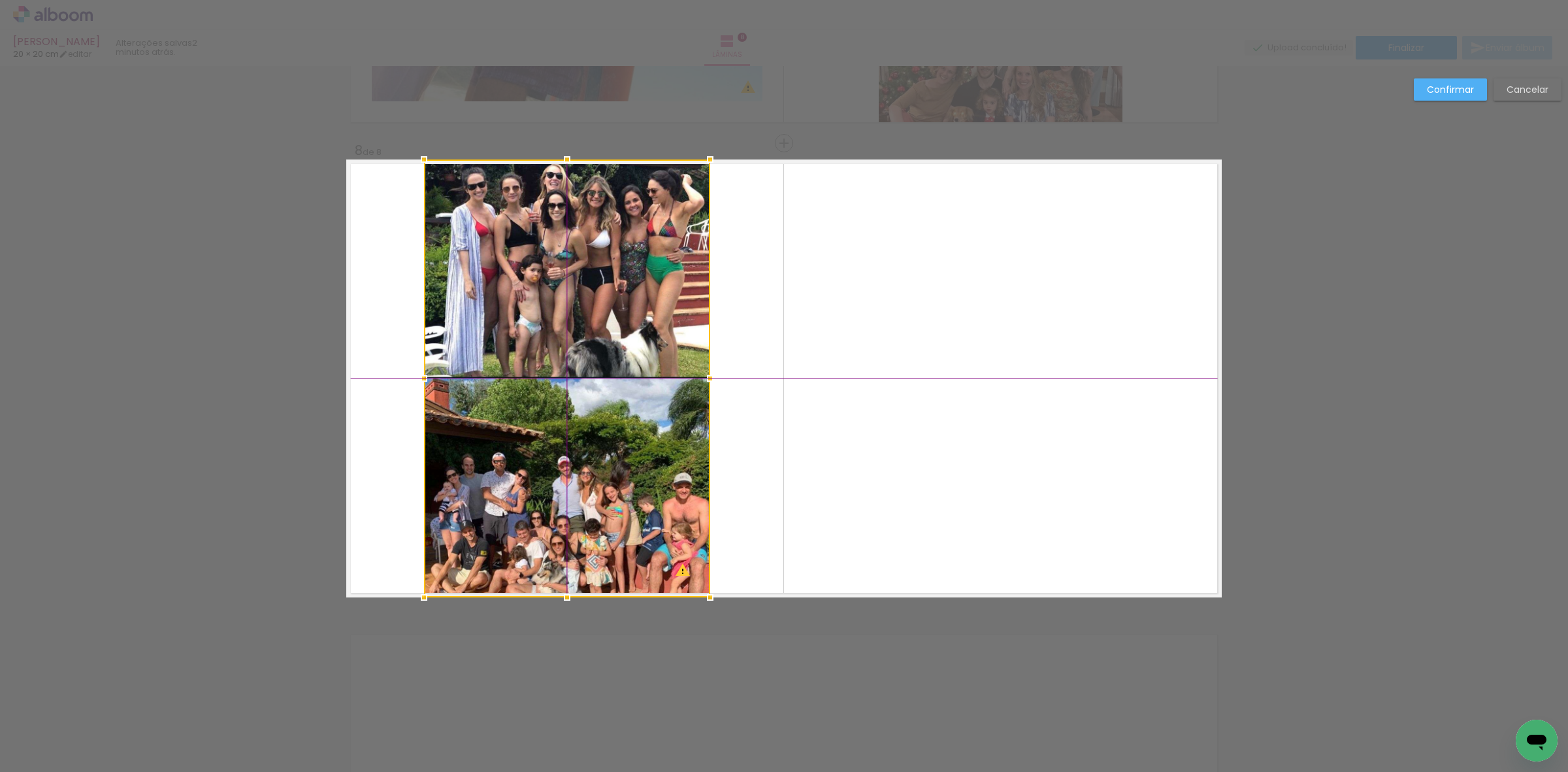
drag, startPoint x: 1023, startPoint y: 328, endPoint x: 592, endPoint y: 327, distance: 431.0
click at [592, 327] on div at bounding box center [567, 378] width 286 height 438
drag, startPoint x: 704, startPoint y: 365, endPoint x: 687, endPoint y: 370, distance: 17.7
click at [687, 370] on div at bounding box center [567, 378] width 286 height 438
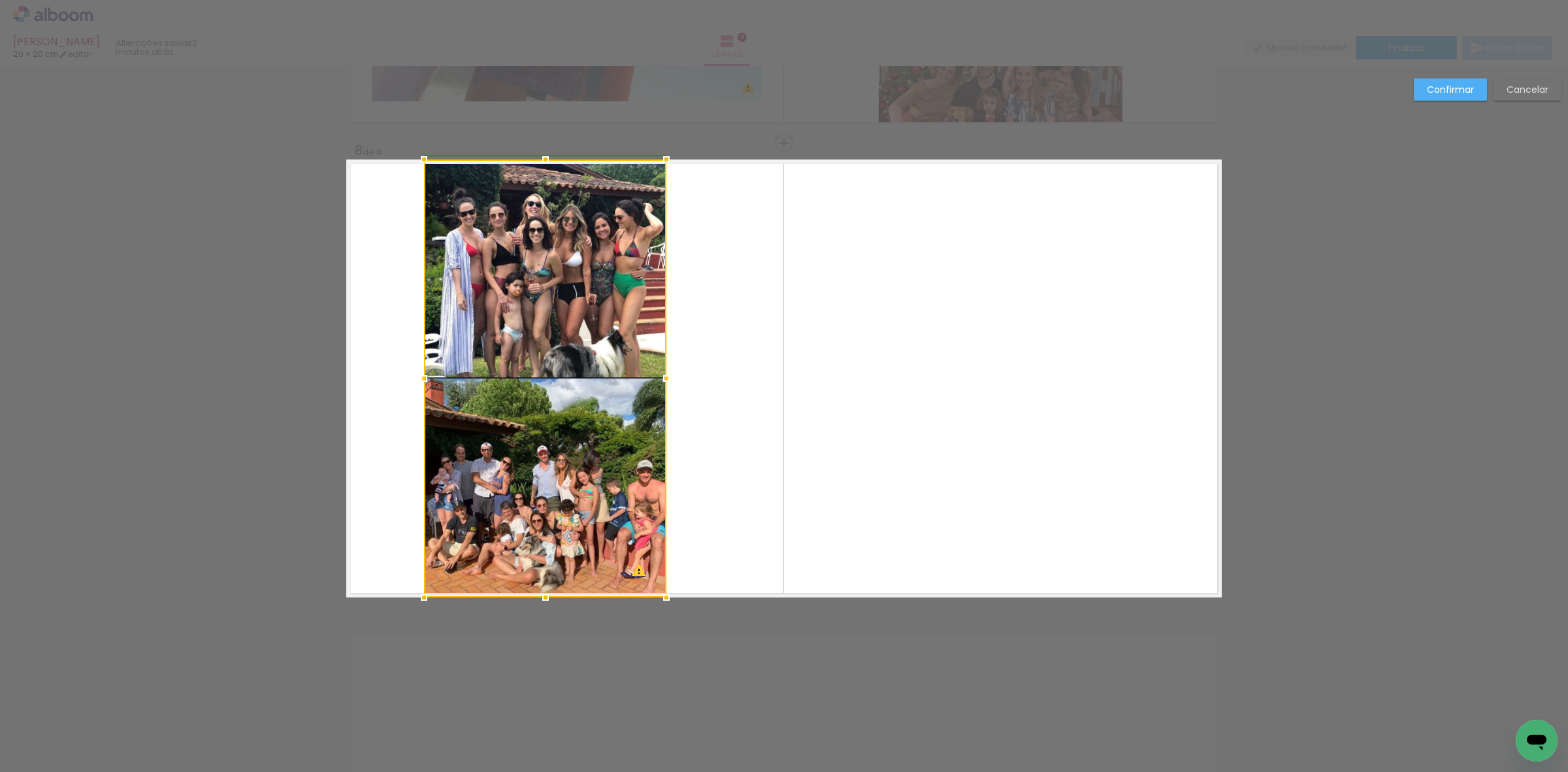
drag, startPoint x: 701, startPoint y: 383, endPoint x: 650, endPoint y: 386, distance: 51.1
click at [653, 386] on div at bounding box center [666, 379] width 26 height 26
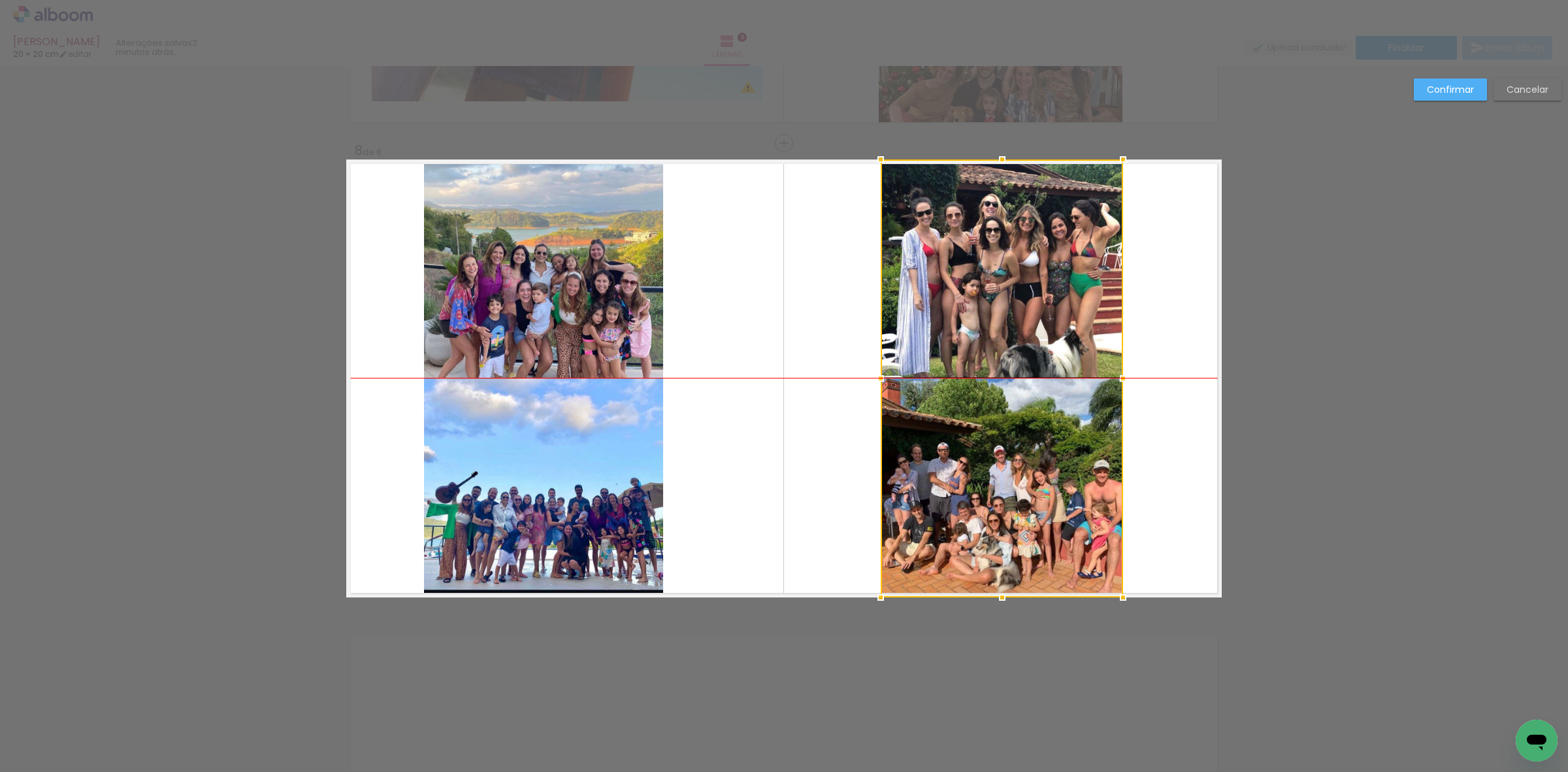
drag, startPoint x: 592, startPoint y: 415, endPoint x: 1049, endPoint y: 415, distance: 457.0
click at [1050, 415] on div at bounding box center [1002, 378] width 243 height 438
click at [1046, 416] on div at bounding box center [1001, 378] width 243 height 438
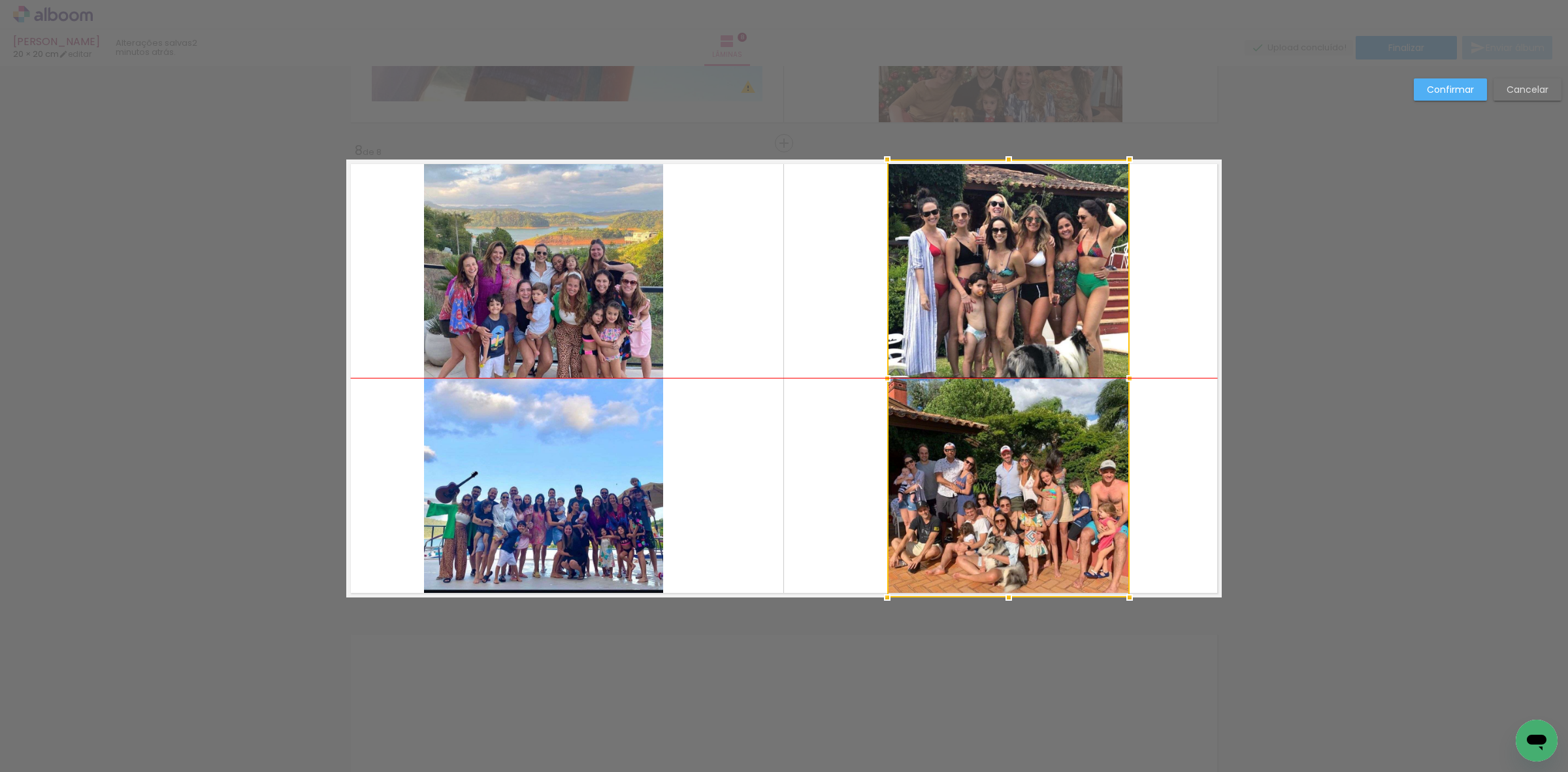
drag, startPoint x: 1044, startPoint y: 416, endPoint x: 1053, endPoint y: 416, distance: 9.0
click at [1053, 416] on div at bounding box center [1008, 378] width 243 height 438
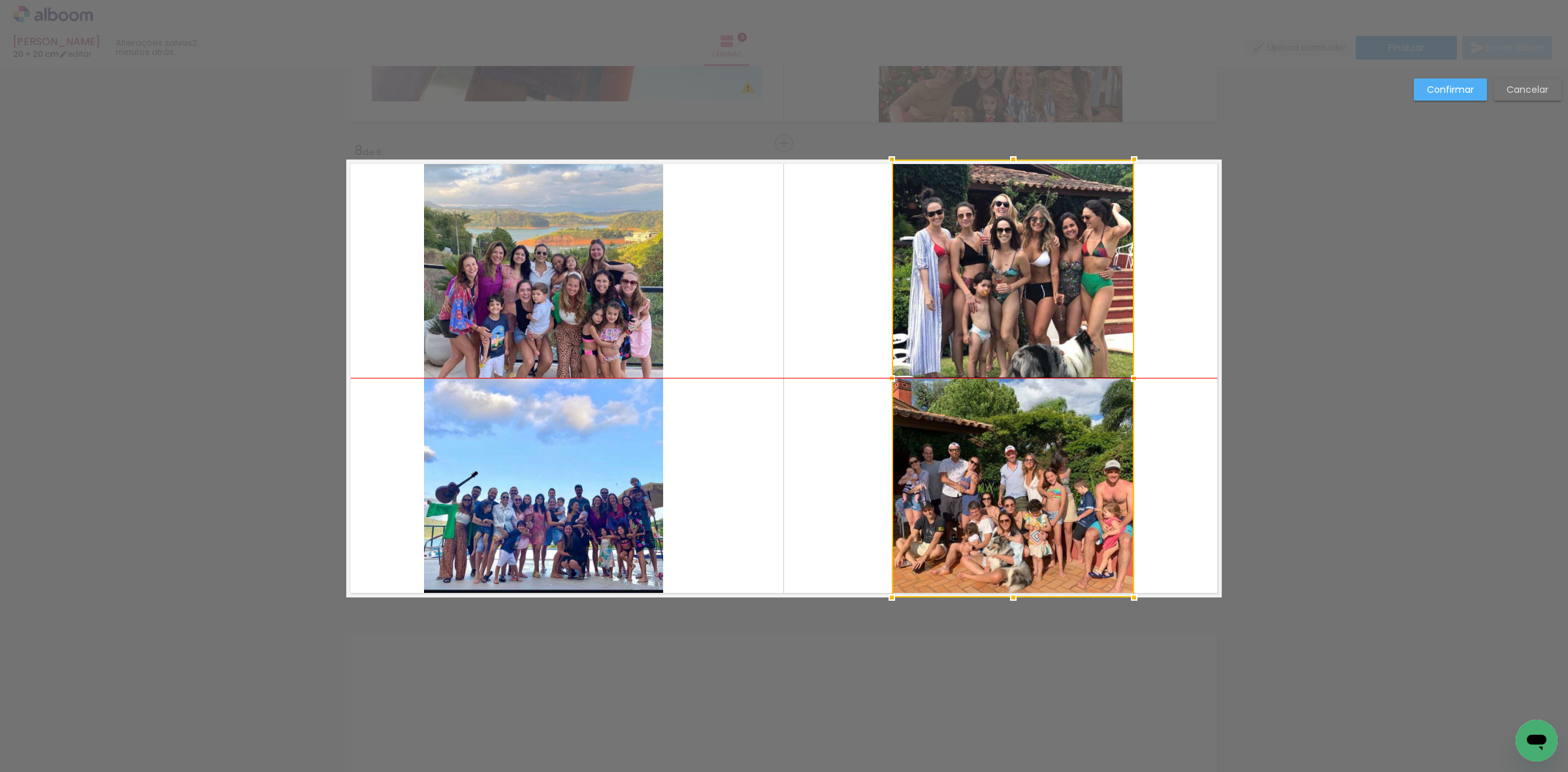
drag, startPoint x: 1010, startPoint y: 389, endPoint x: 1037, endPoint y: 380, distance: 28.5
click at [1037, 383] on div at bounding box center [1013, 378] width 243 height 438
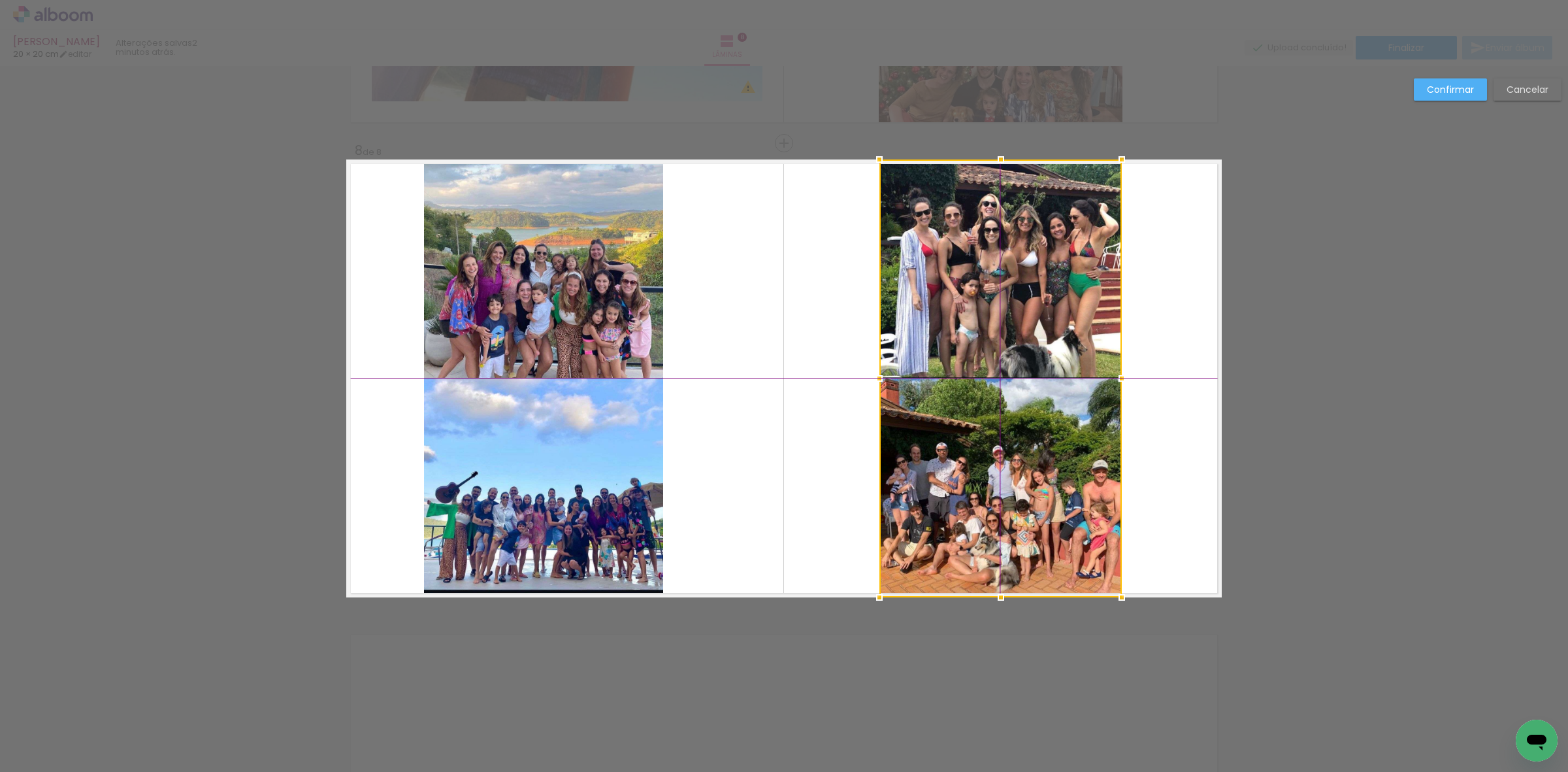
drag, startPoint x: 1040, startPoint y: 308, endPoint x: 976, endPoint y: 288, distance: 67.1
click at [976, 288] on div at bounding box center [1000, 378] width 243 height 438
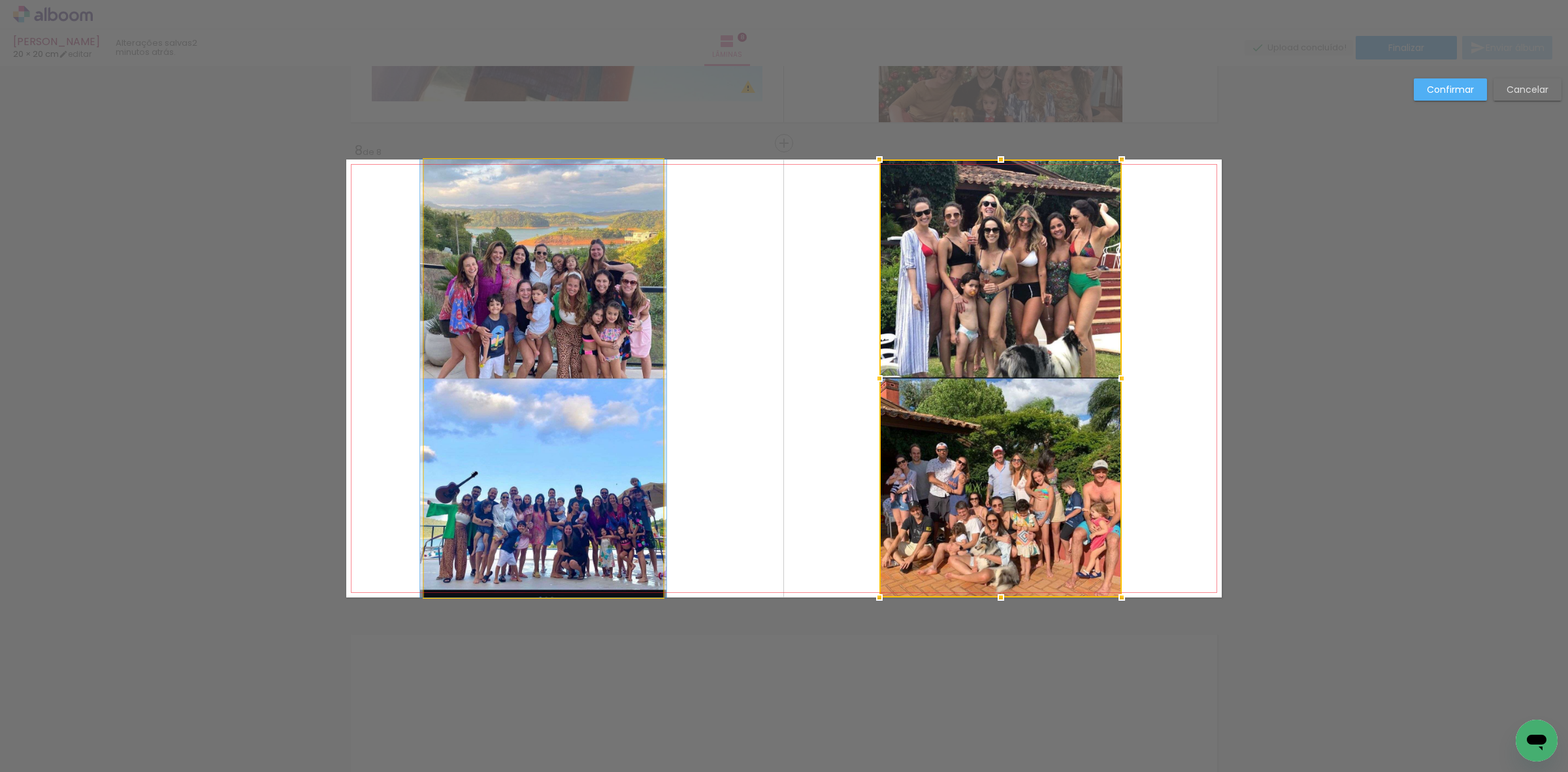
click at [507, 360] on quentale-photo at bounding box center [543, 378] width 239 height 438
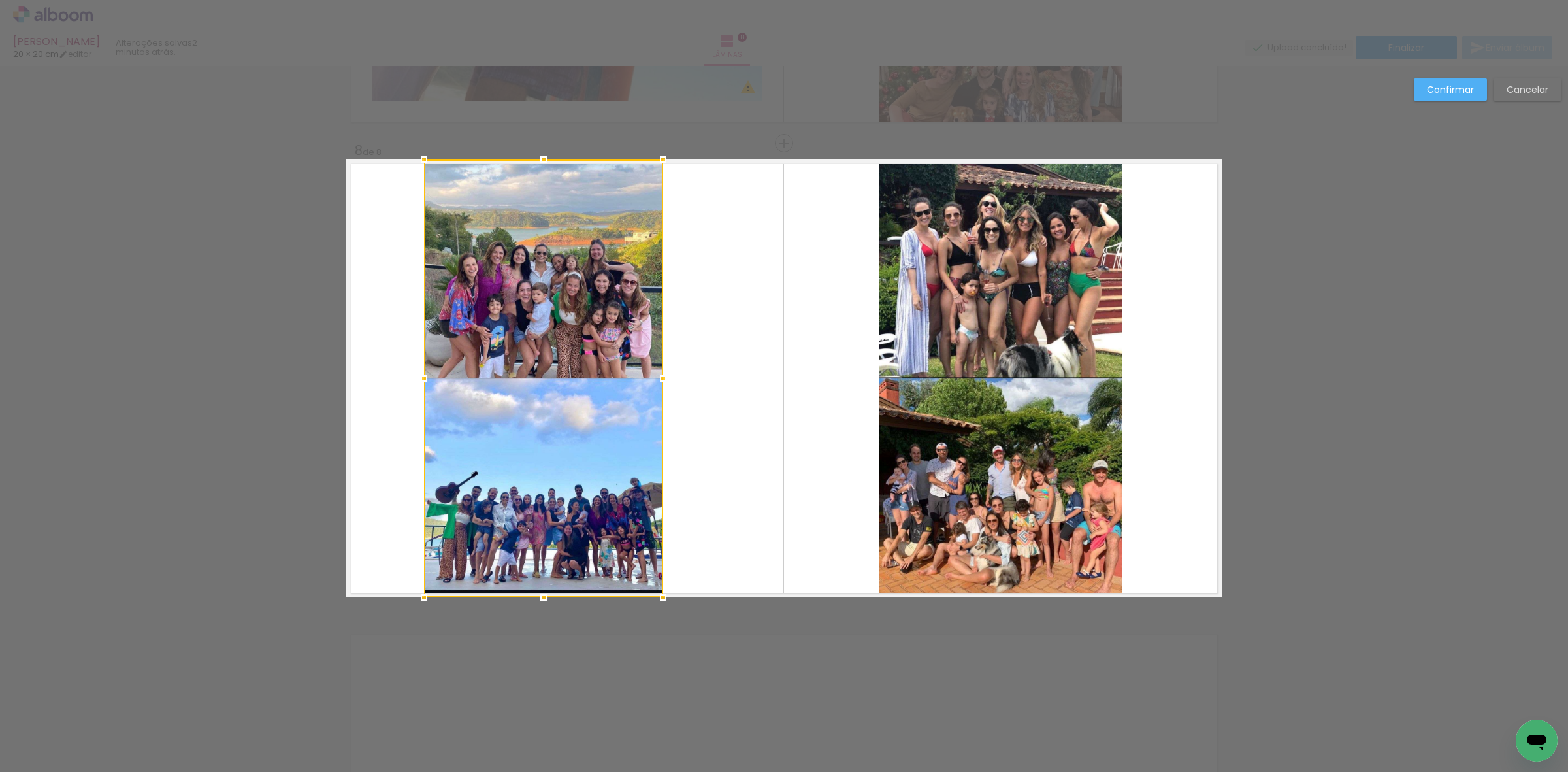
click at [507, 360] on div at bounding box center [543, 378] width 239 height 438
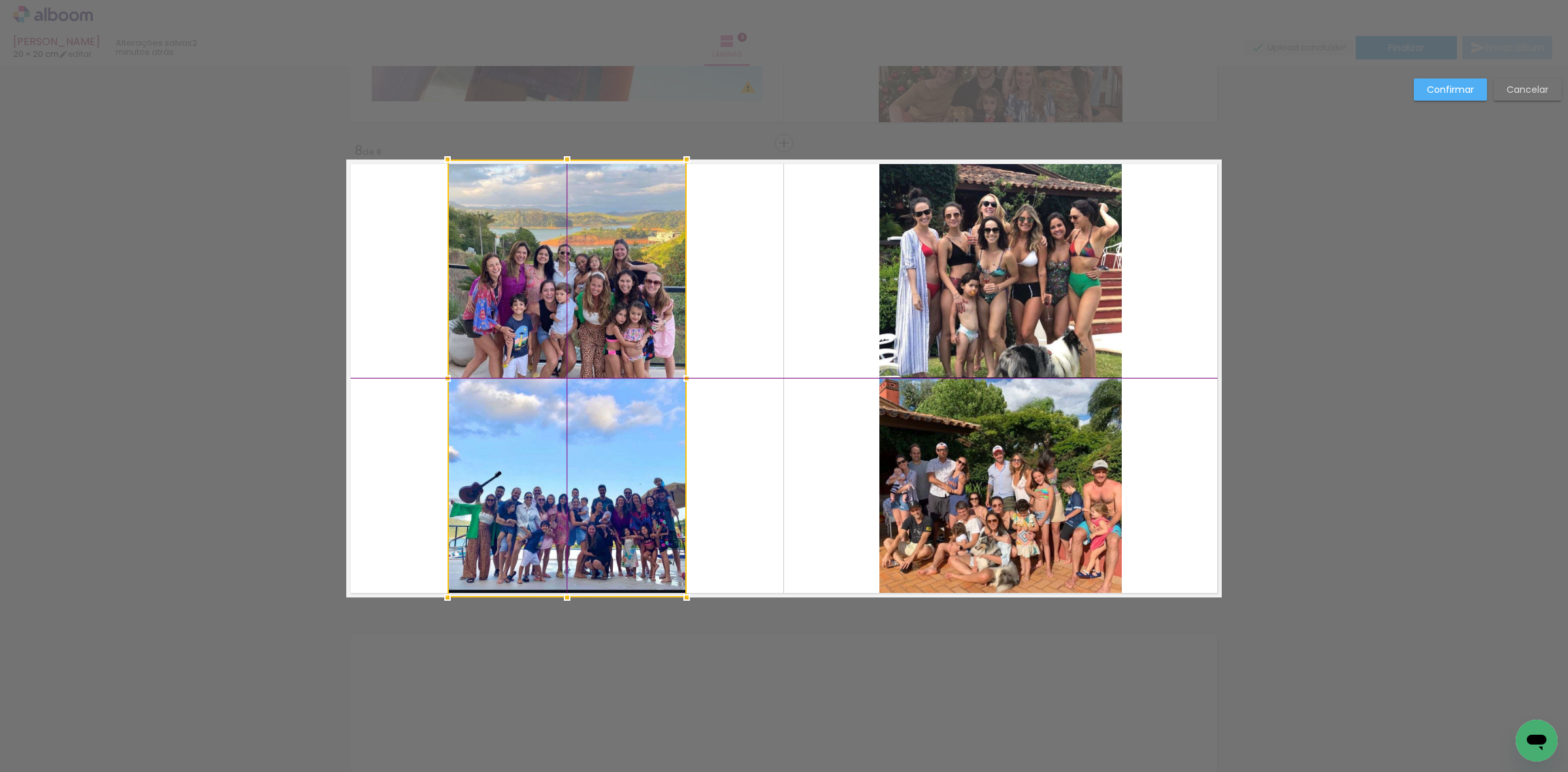
drag, startPoint x: 507, startPoint y: 360, endPoint x: 527, endPoint y: 363, distance: 20.2
click at [527, 363] on div at bounding box center [567, 378] width 239 height 438
click at [1463, 80] on paper-button "Confirmar" at bounding box center [1450, 90] width 73 height 22
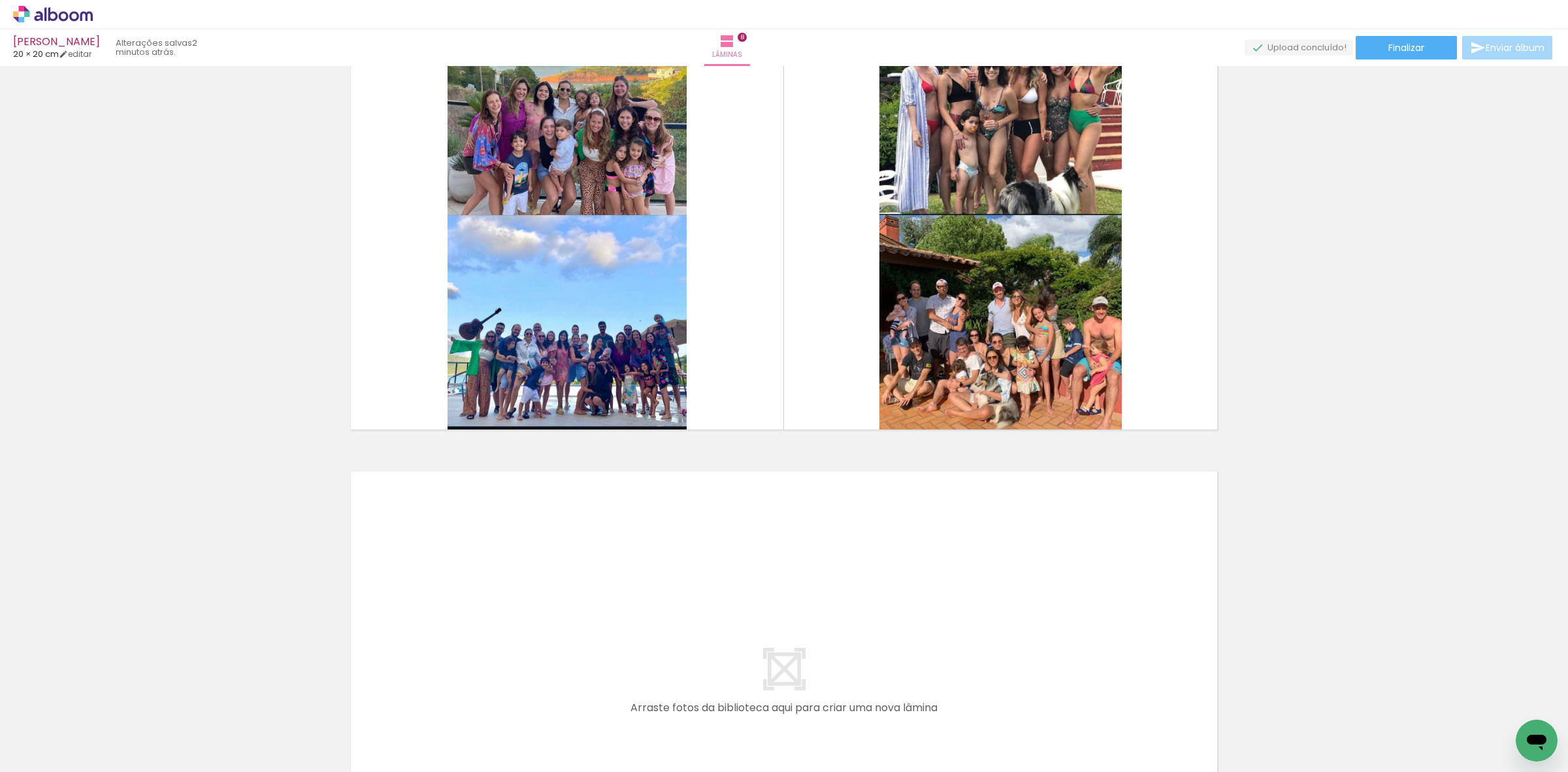
scroll to position [0, 507]
drag, startPoint x: 808, startPoint y: 684, endPoint x: 824, endPoint y: 618, distance: 67.9
click at [824, 618] on quentale-workspace at bounding box center [784, 386] width 1568 height 772
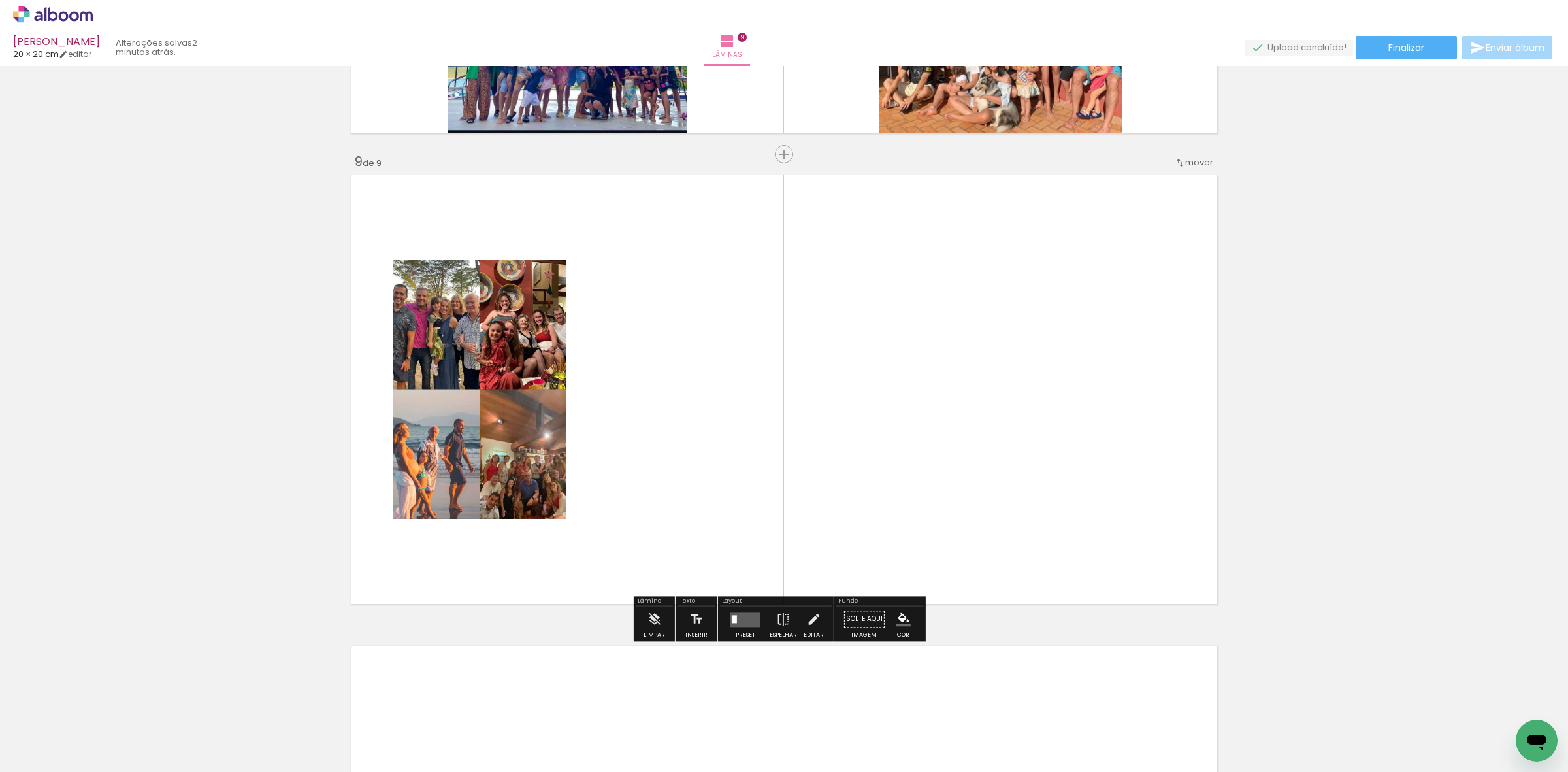
scroll to position [3710, 0]
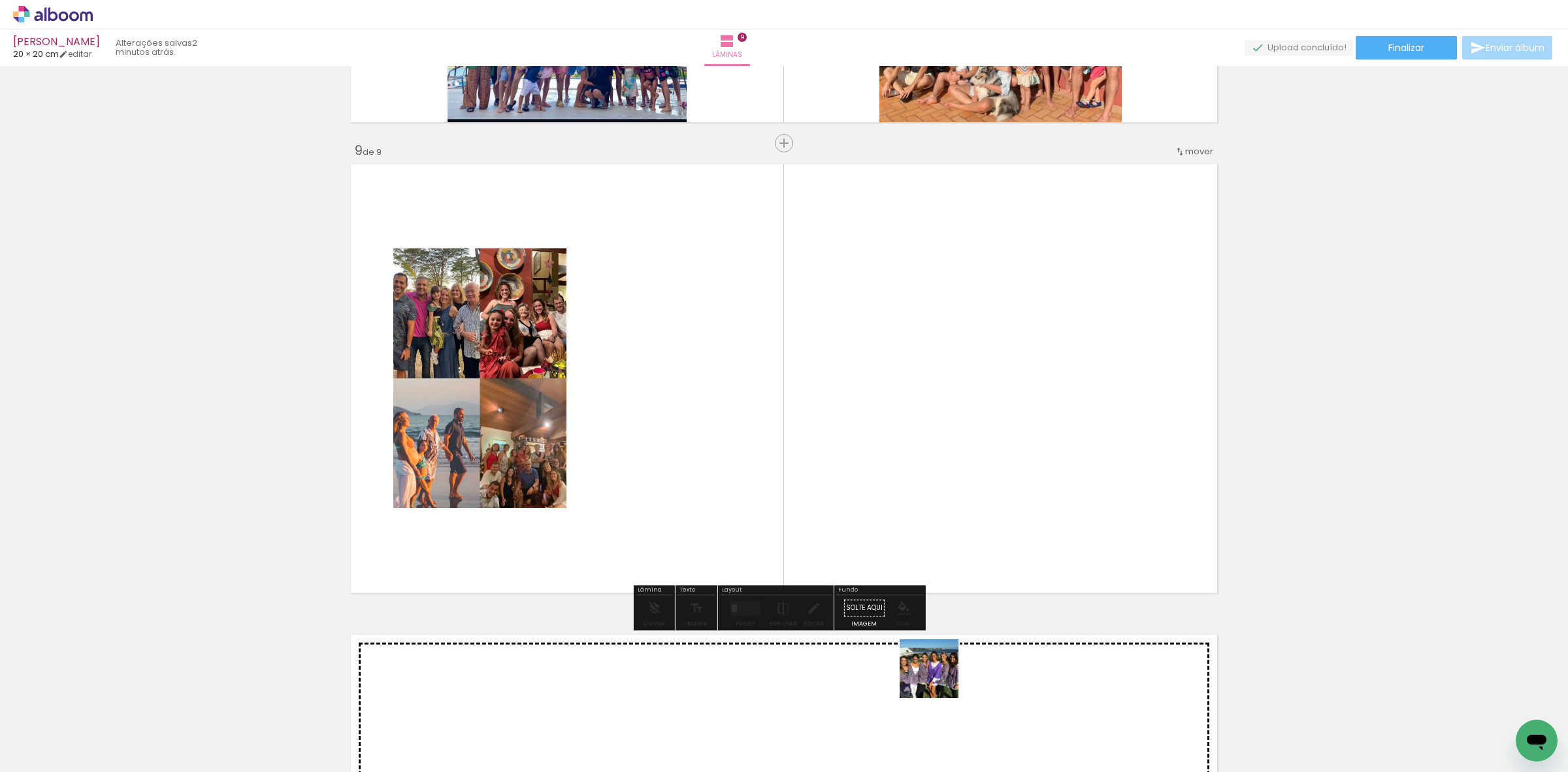
drag, startPoint x: 862, startPoint y: 728, endPoint x: 971, endPoint y: 580, distance: 183.8
click at [970, 589] on quentale-workspace at bounding box center [784, 386] width 1568 height 772
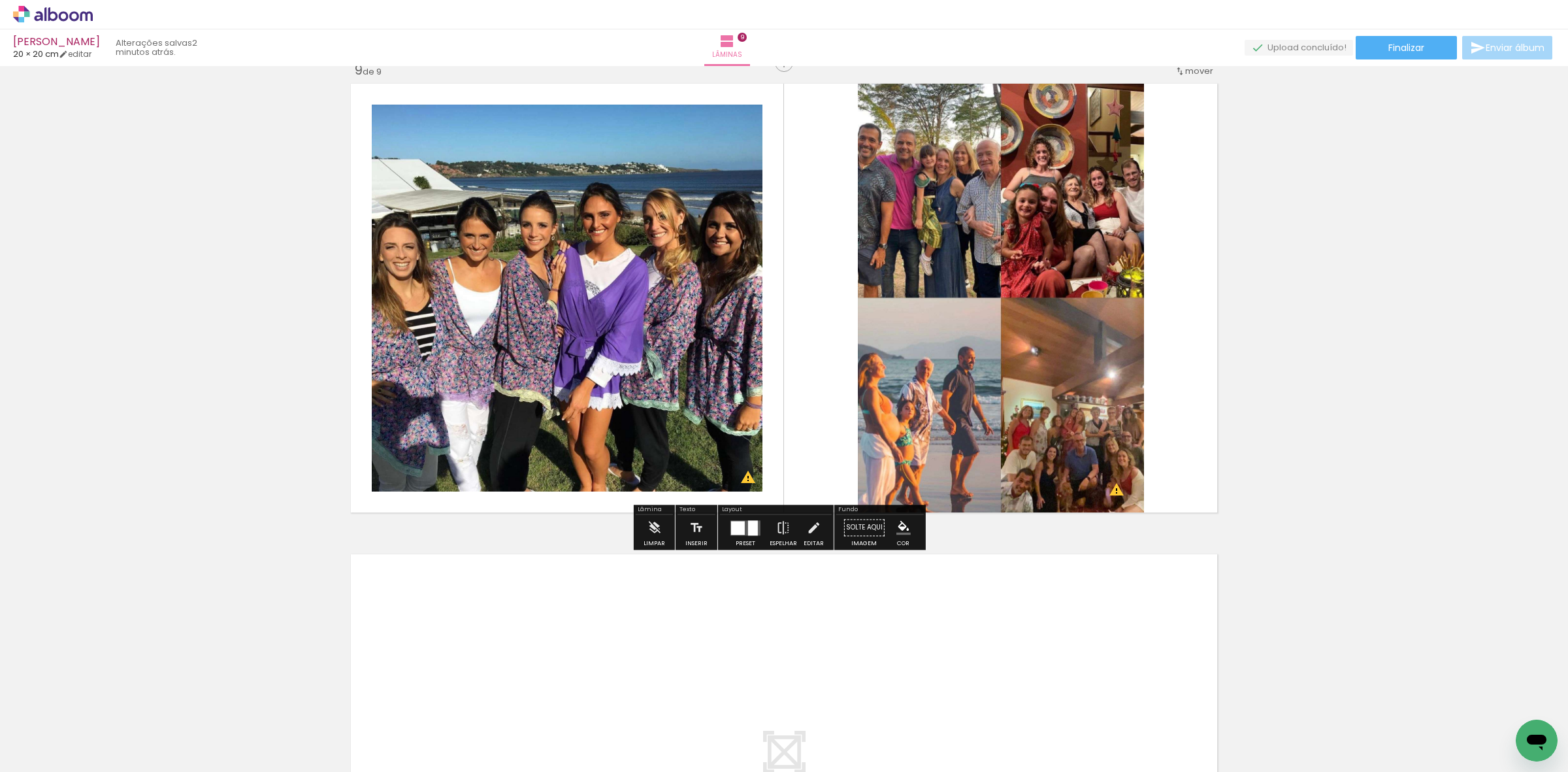
scroll to position [3791, 0]
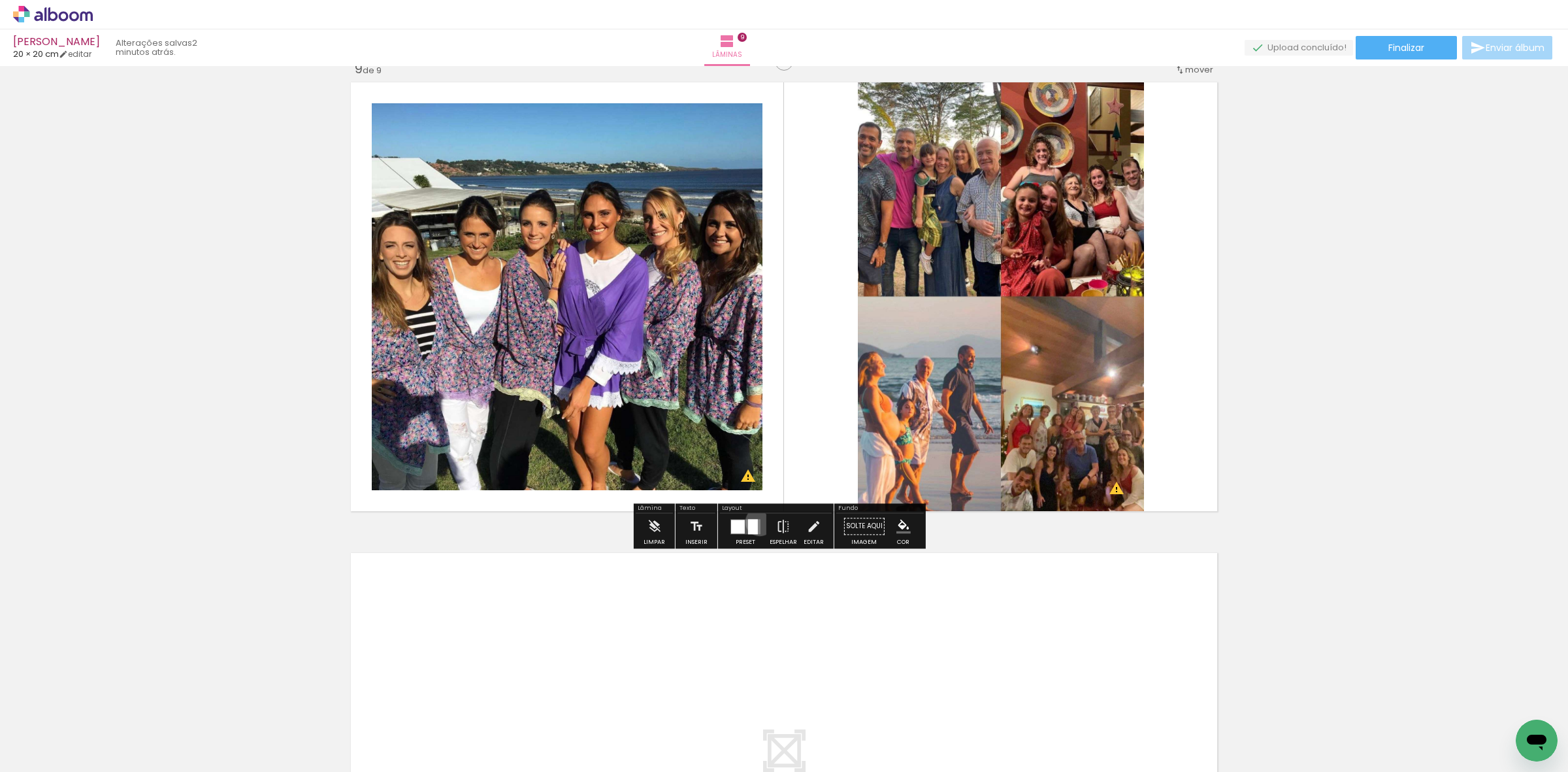
click at [757, 521] on quentale-layouter at bounding box center [745, 526] width 30 height 15
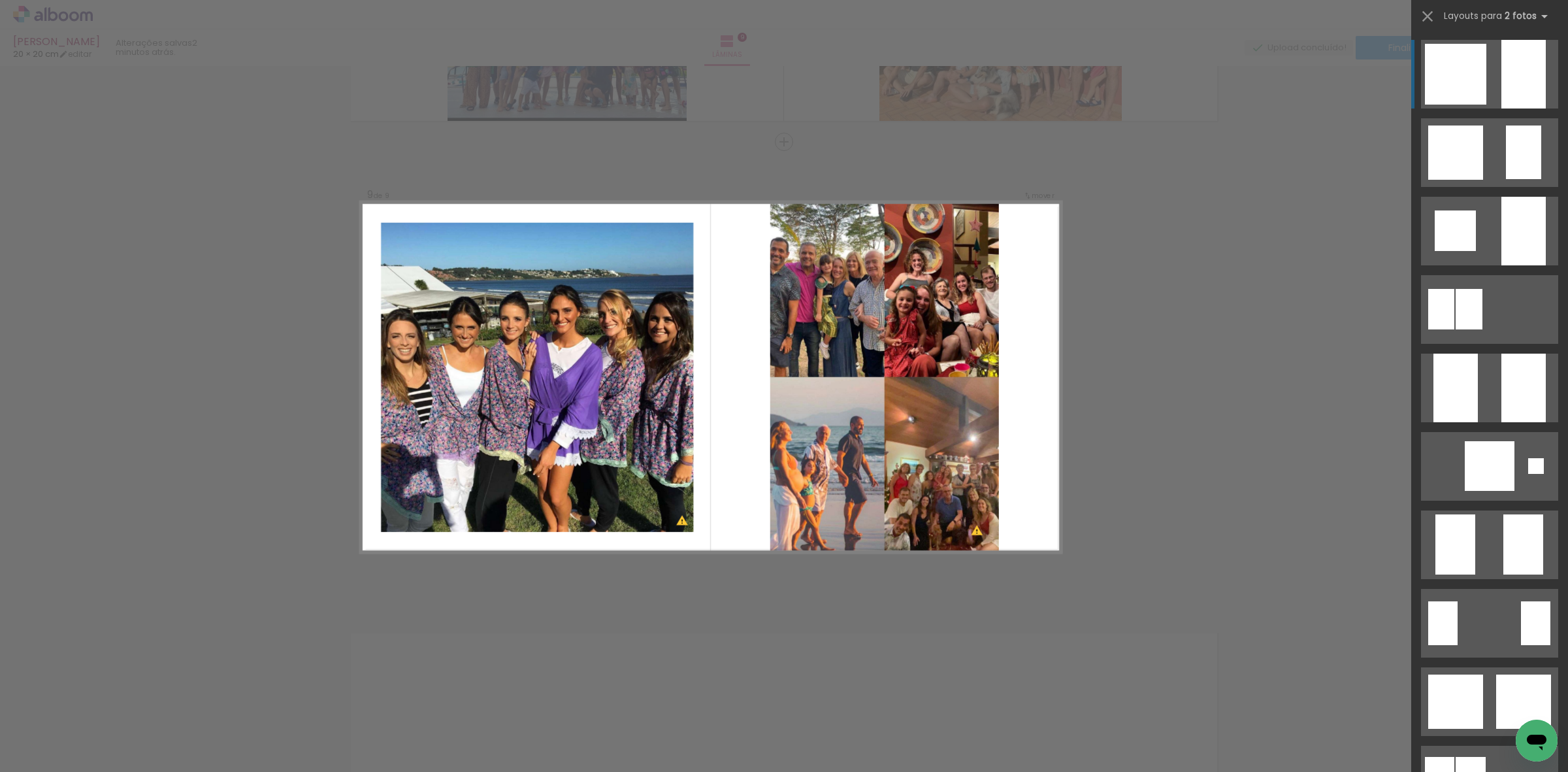
scroll to position [3710, 0]
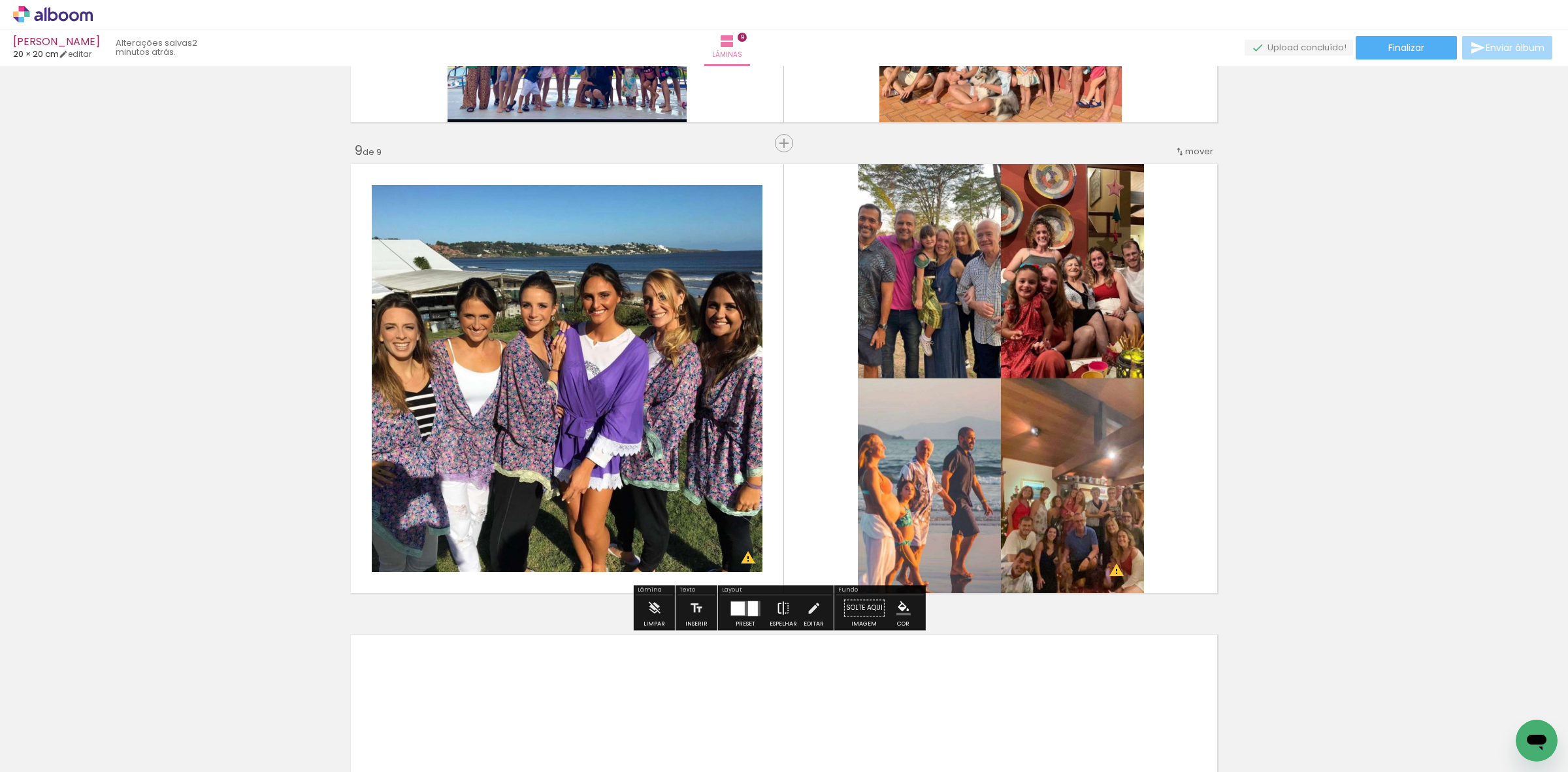
click at [776, 610] on iron-icon at bounding box center [783, 608] width 14 height 26
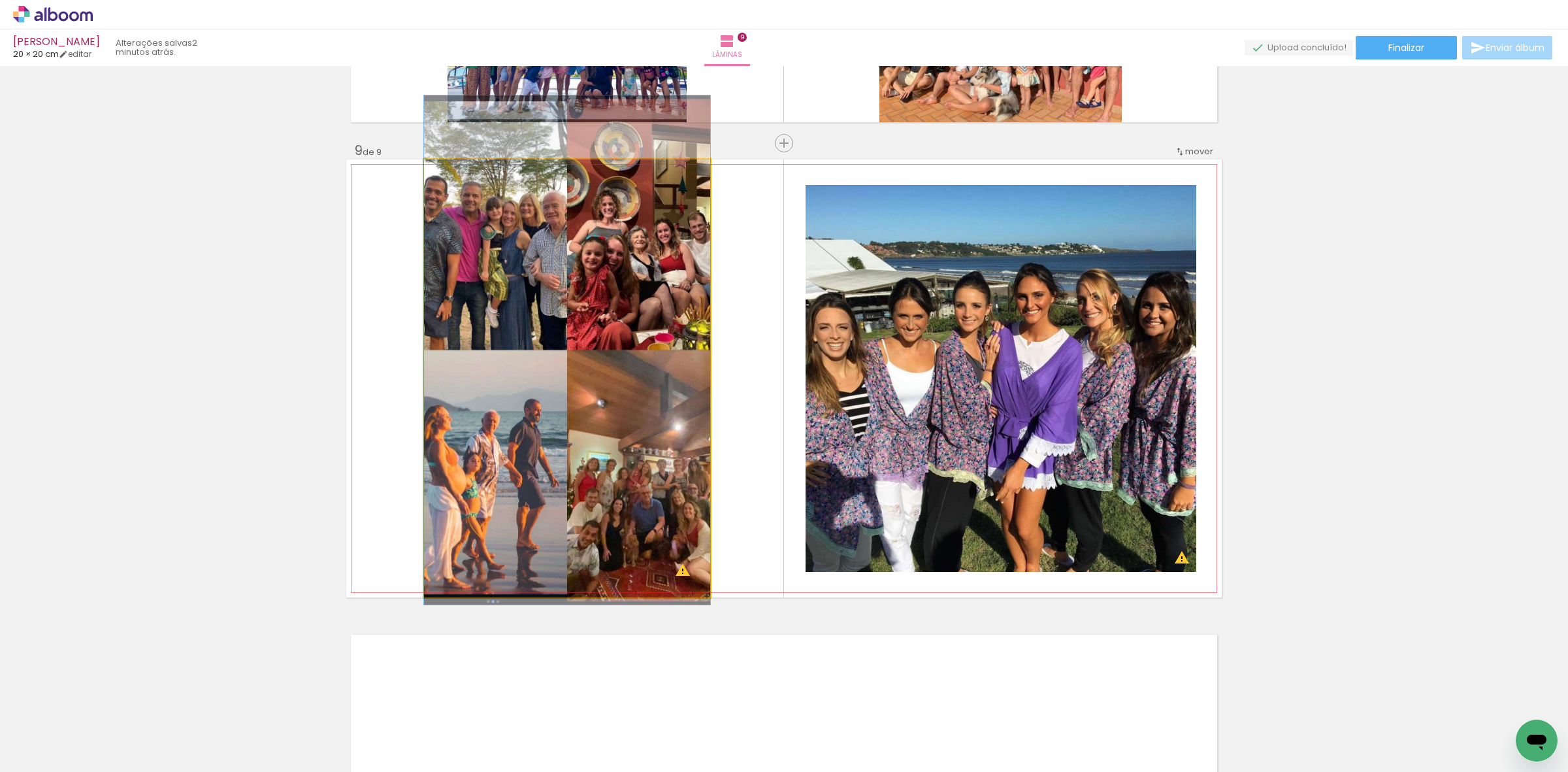
drag, startPoint x: 628, startPoint y: 469, endPoint x: 622, endPoint y: 441, distance: 28.6
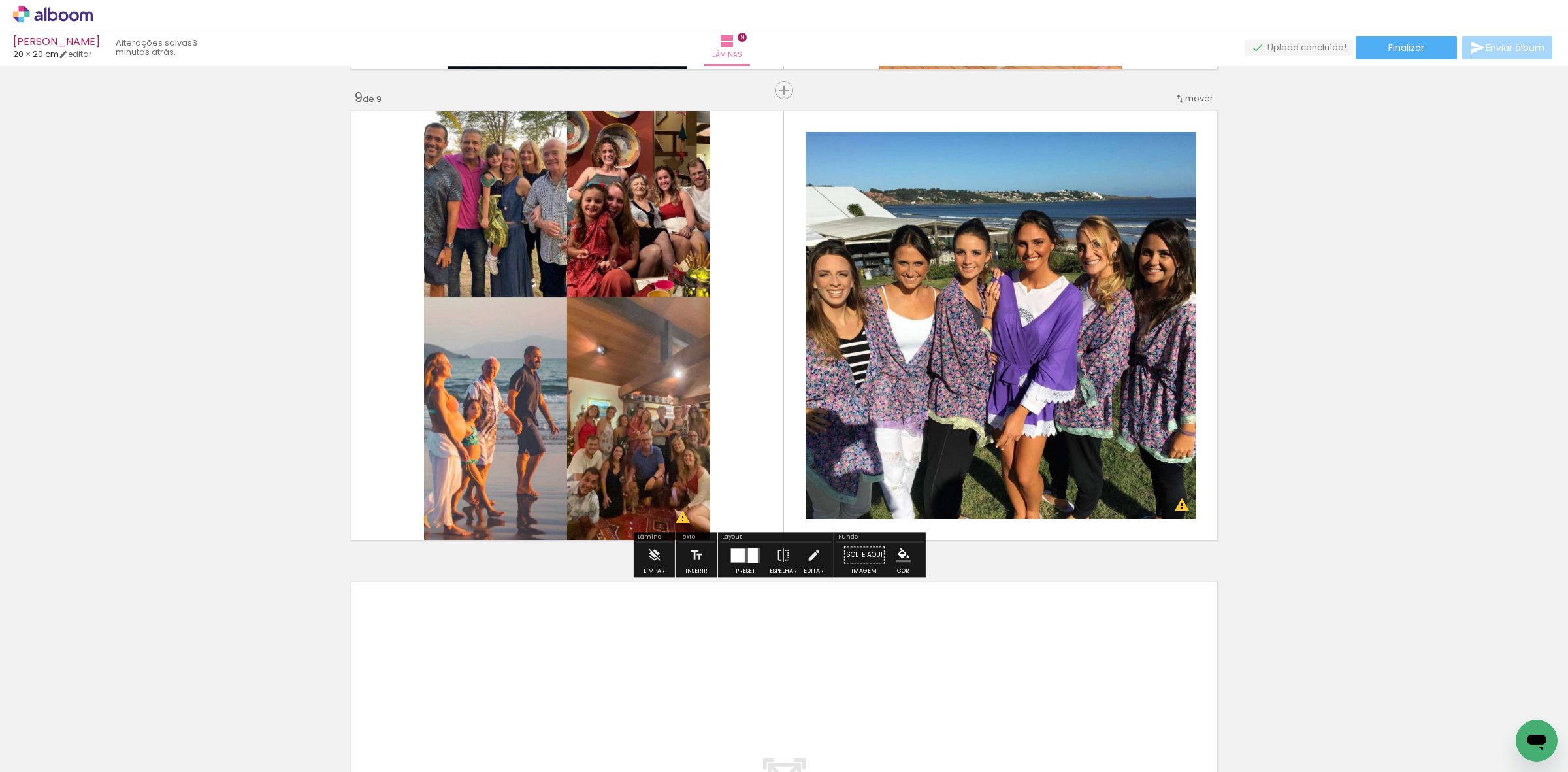
scroll to position [3791, 0]
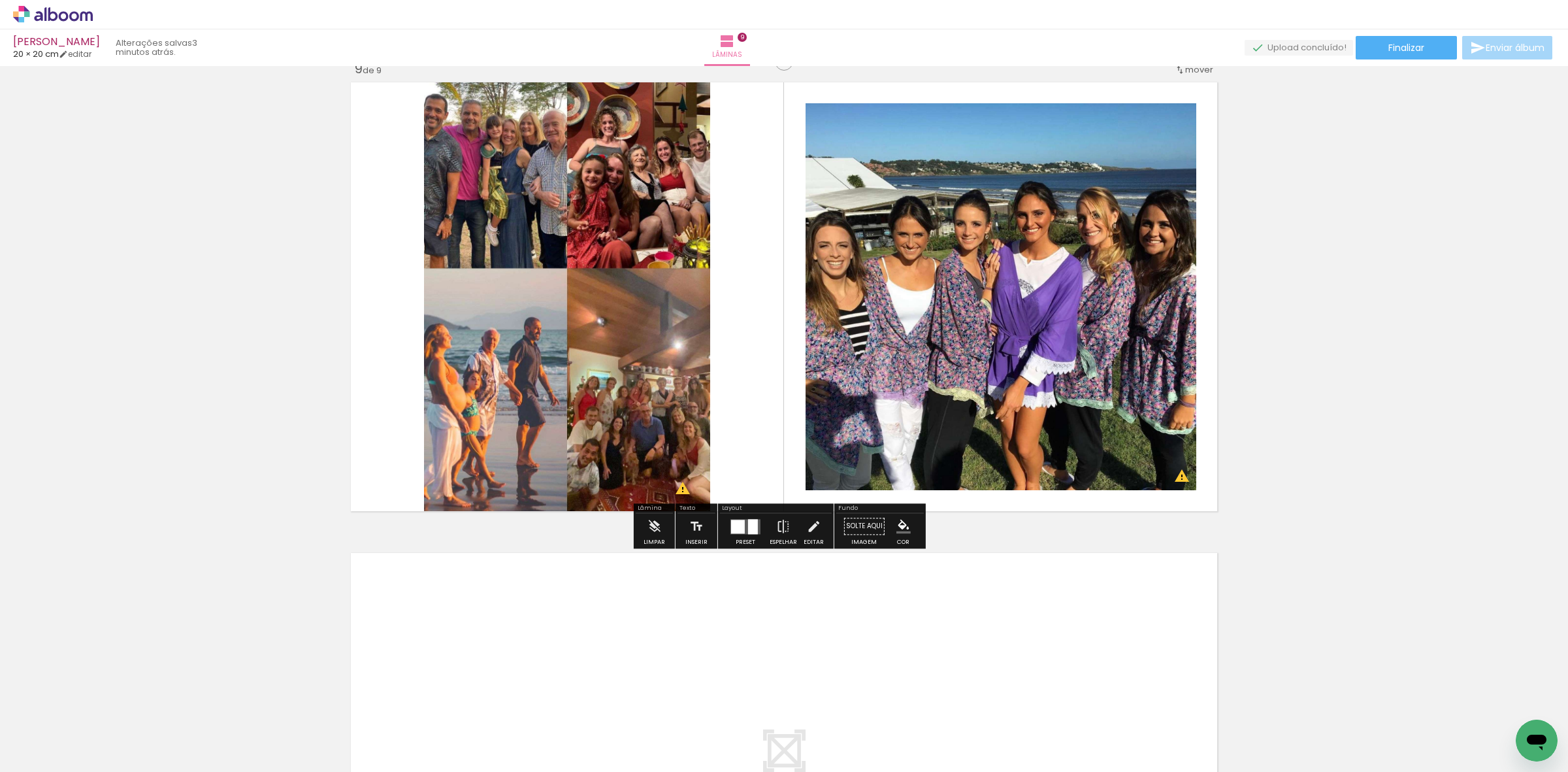
drag, startPoint x: 913, startPoint y: 729, endPoint x: 909, endPoint y: 629, distance: 100.1
click at [909, 629] on quentale-workspace at bounding box center [784, 386] width 1568 height 772
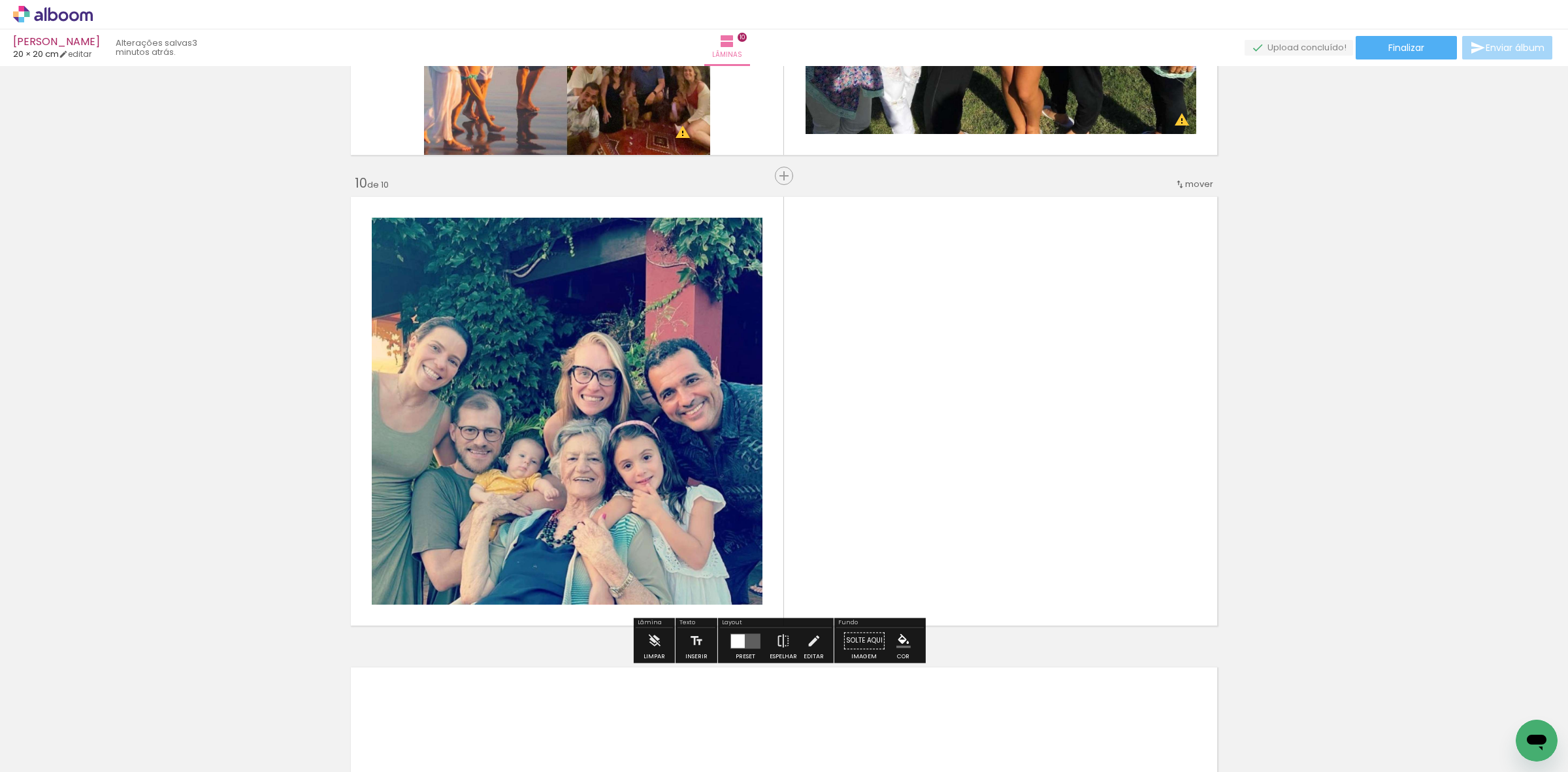
scroll to position [4181, 0]
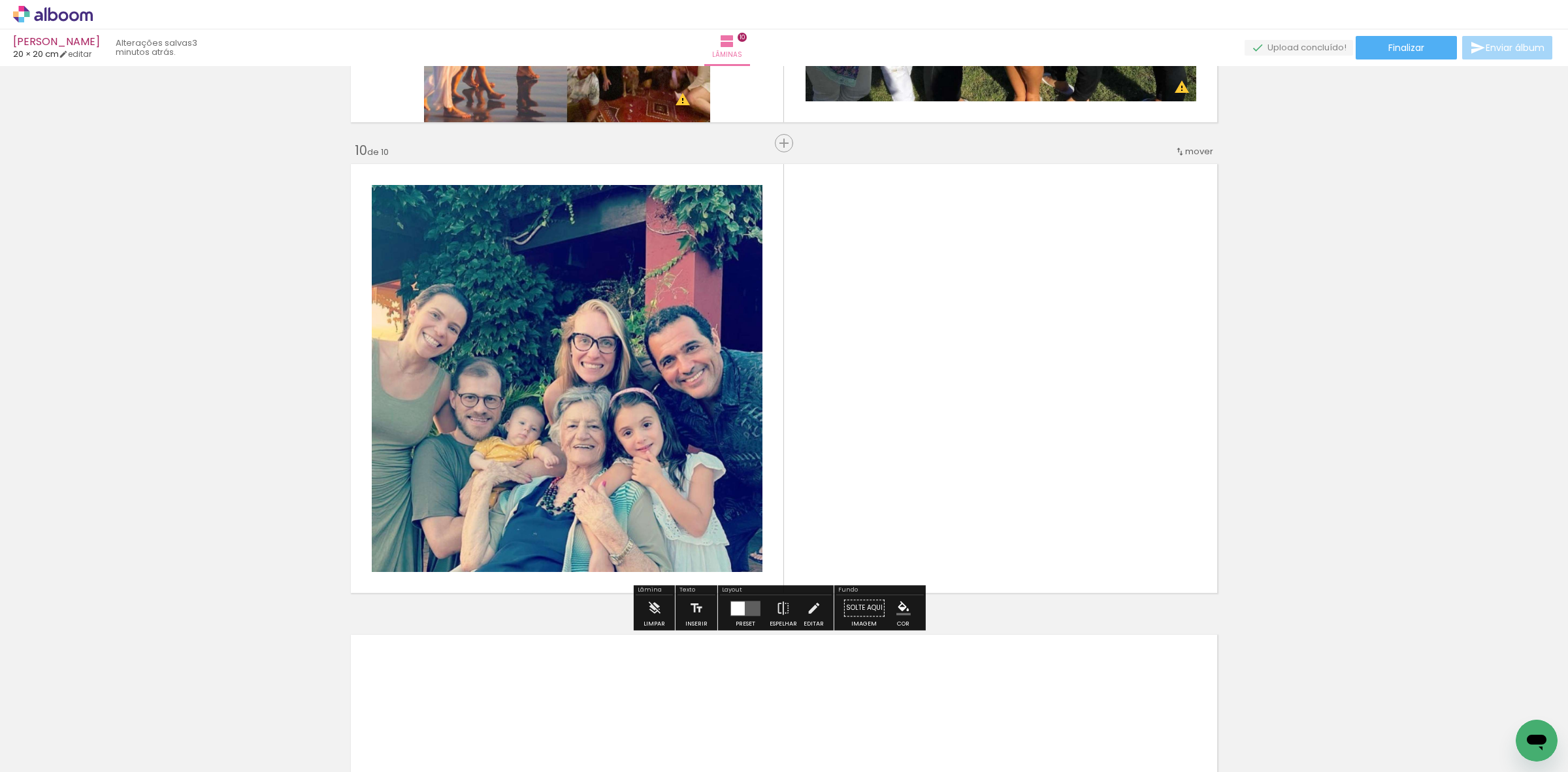
click at [1013, 588] on quentale-workspace at bounding box center [784, 386] width 1568 height 772
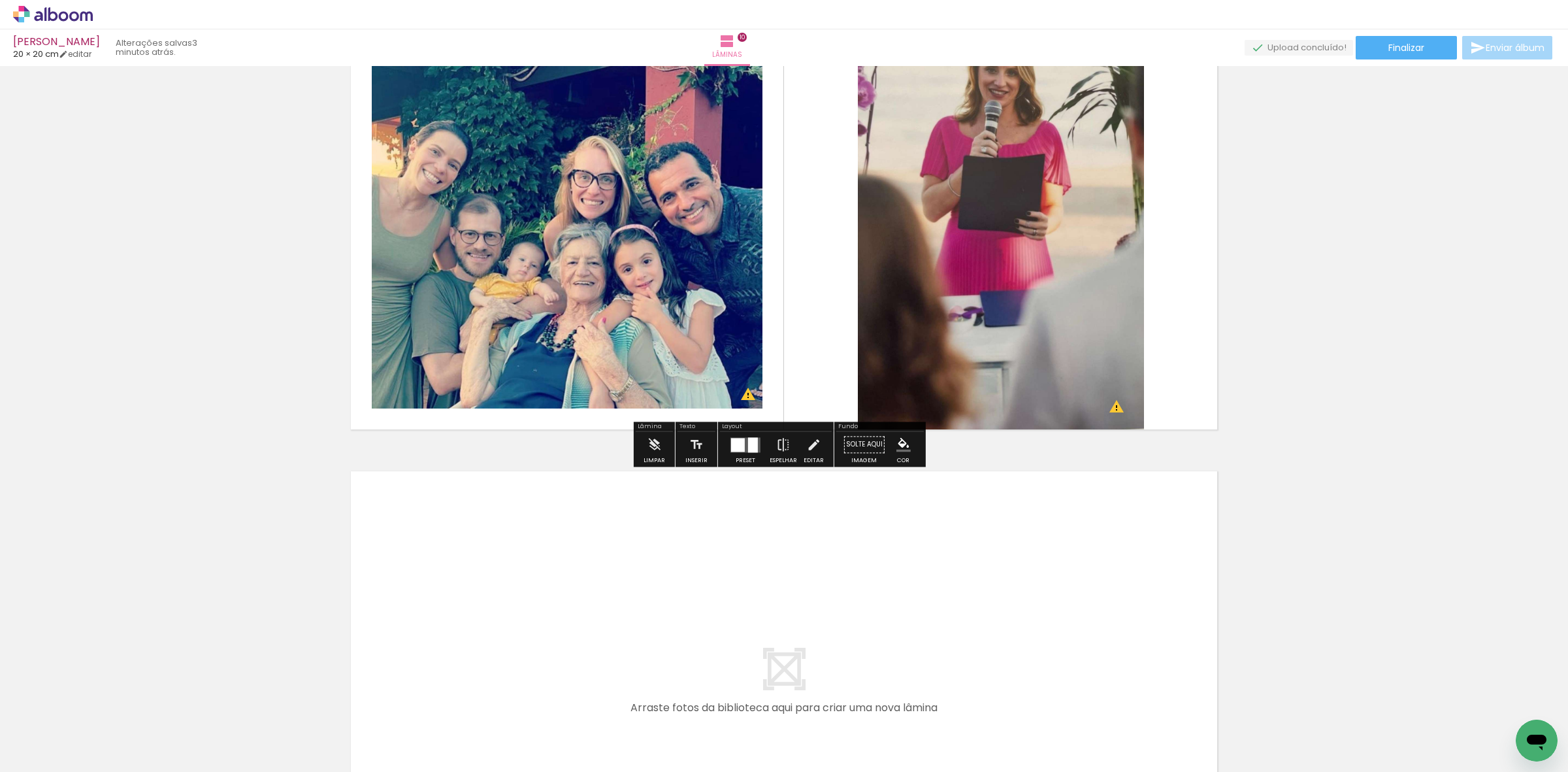
drag, startPoint x: 1090, startPoint y: 714, endPoint x: 1173, endPoint y: 726, distance: 83.9
click at [1082, 635] on quentale-workspace at bounding box center [784, 386] width 1568 height 772
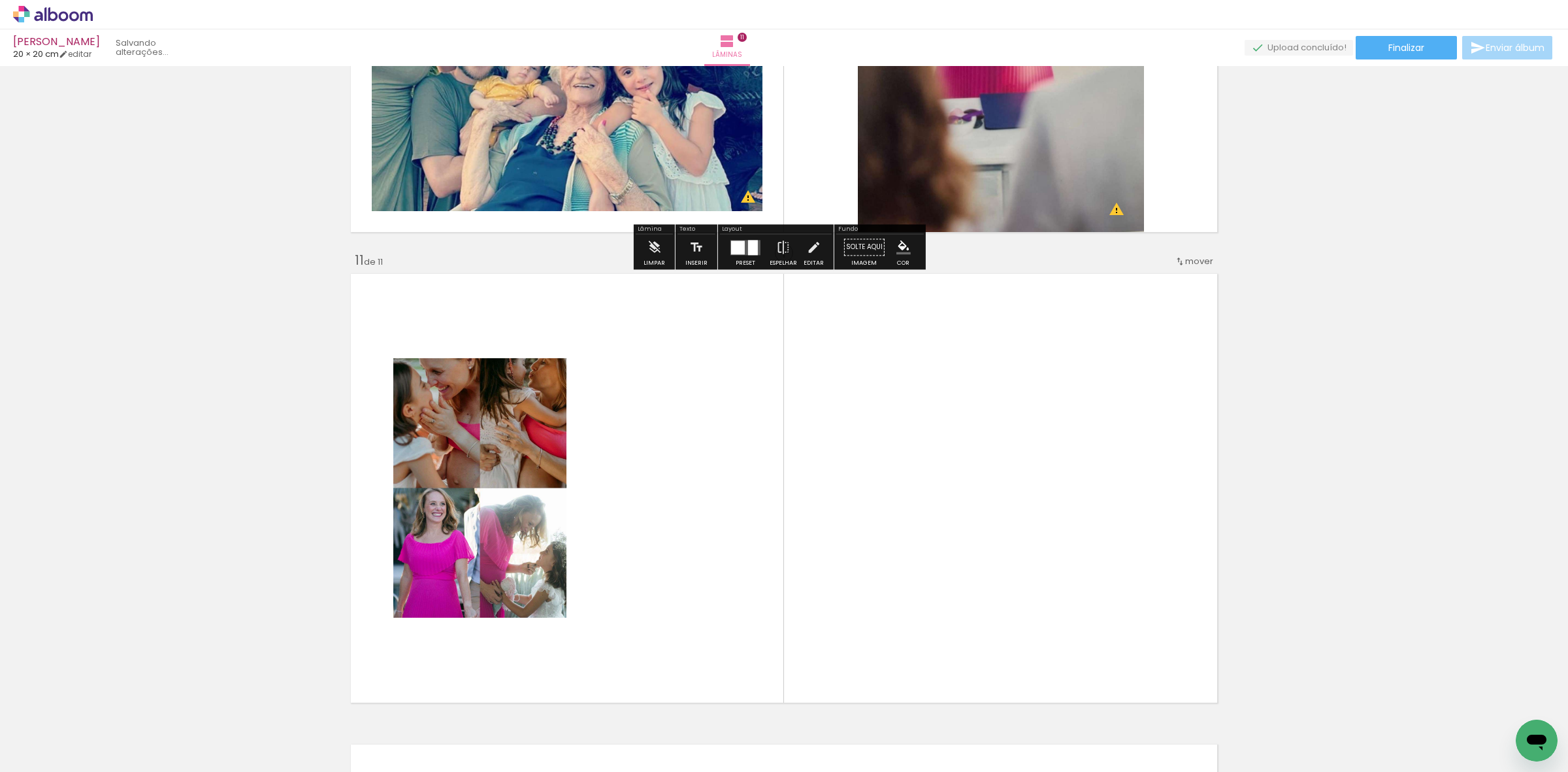
drag, startPoint x: 1173, startPoint y: 726, endPoint x: 755, endPoint y: 492, distance: 479.0
click at [1043, 531] on quentale-workspace at bounding box center [784, 386] width 1568 height 772
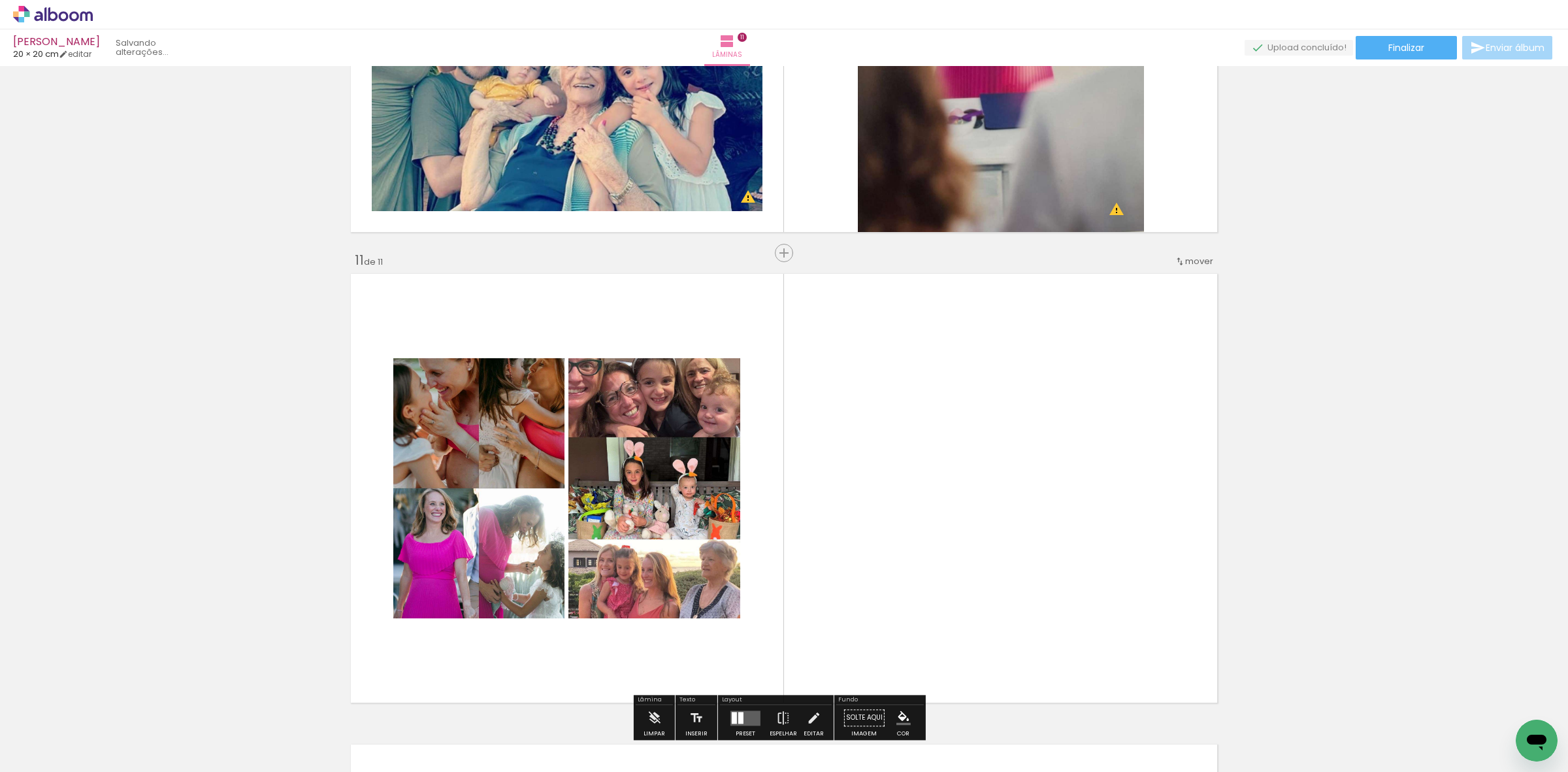
scroll to position [4651, 0]
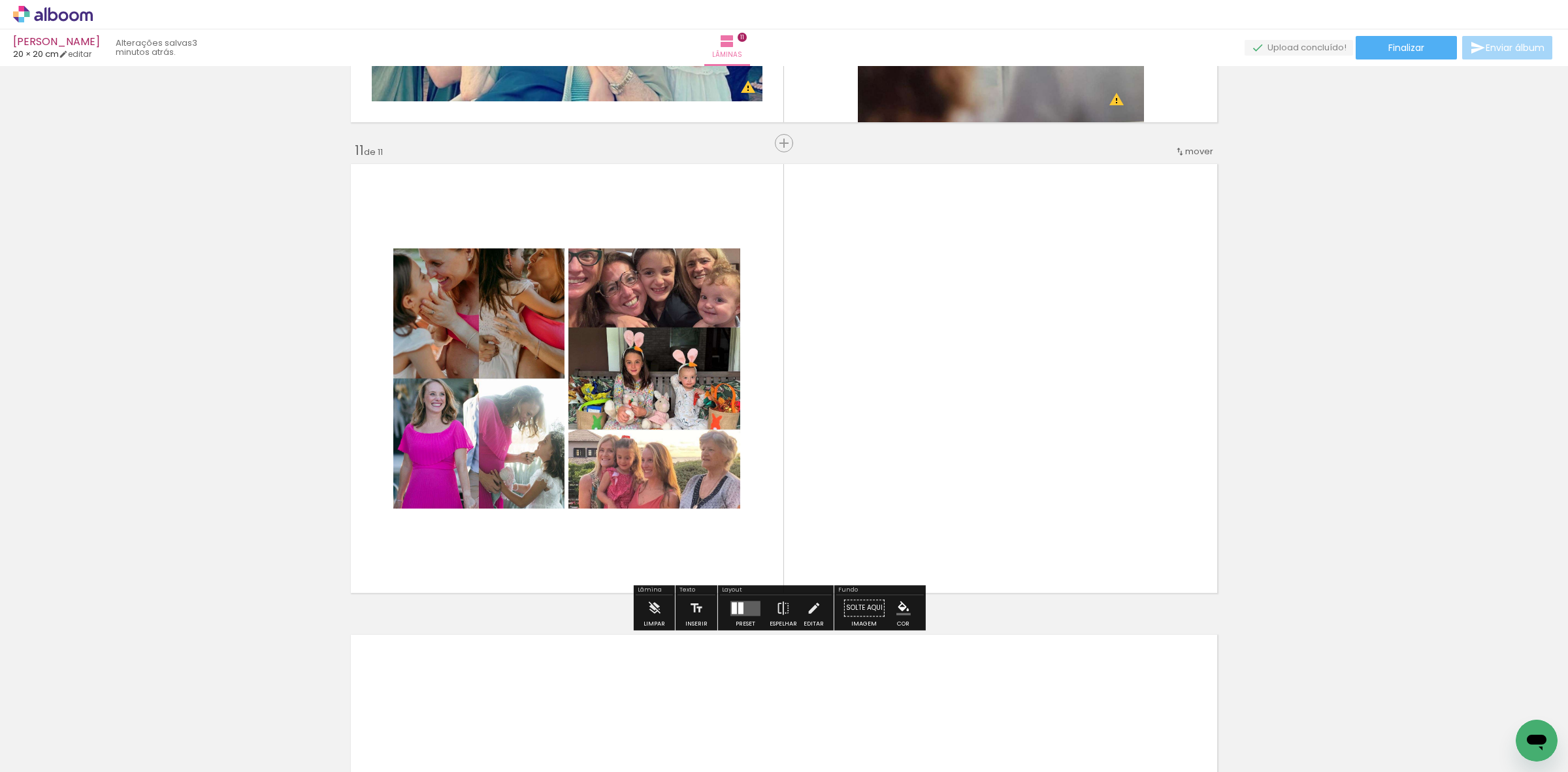
click at [720, 605] on div "Preset Espelhar Editar" at bounding box center [775, 611] width 112 height 33
click at [746, 603] on quentale-layouter at bounding box center [745, 608] width 30 height 15
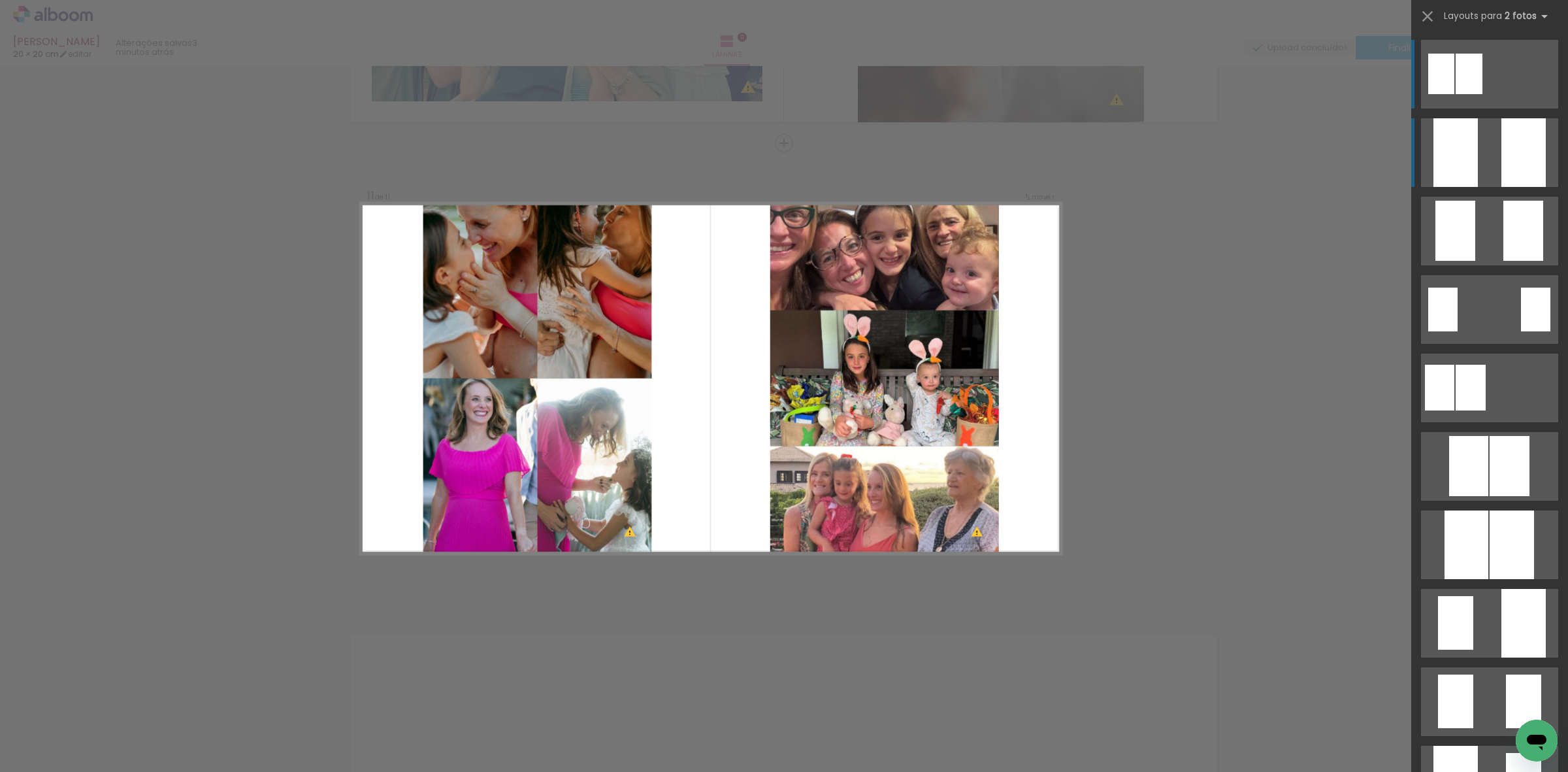
click at [1439, 155] on div at bounding box center [1456, 152] width 44 height 69
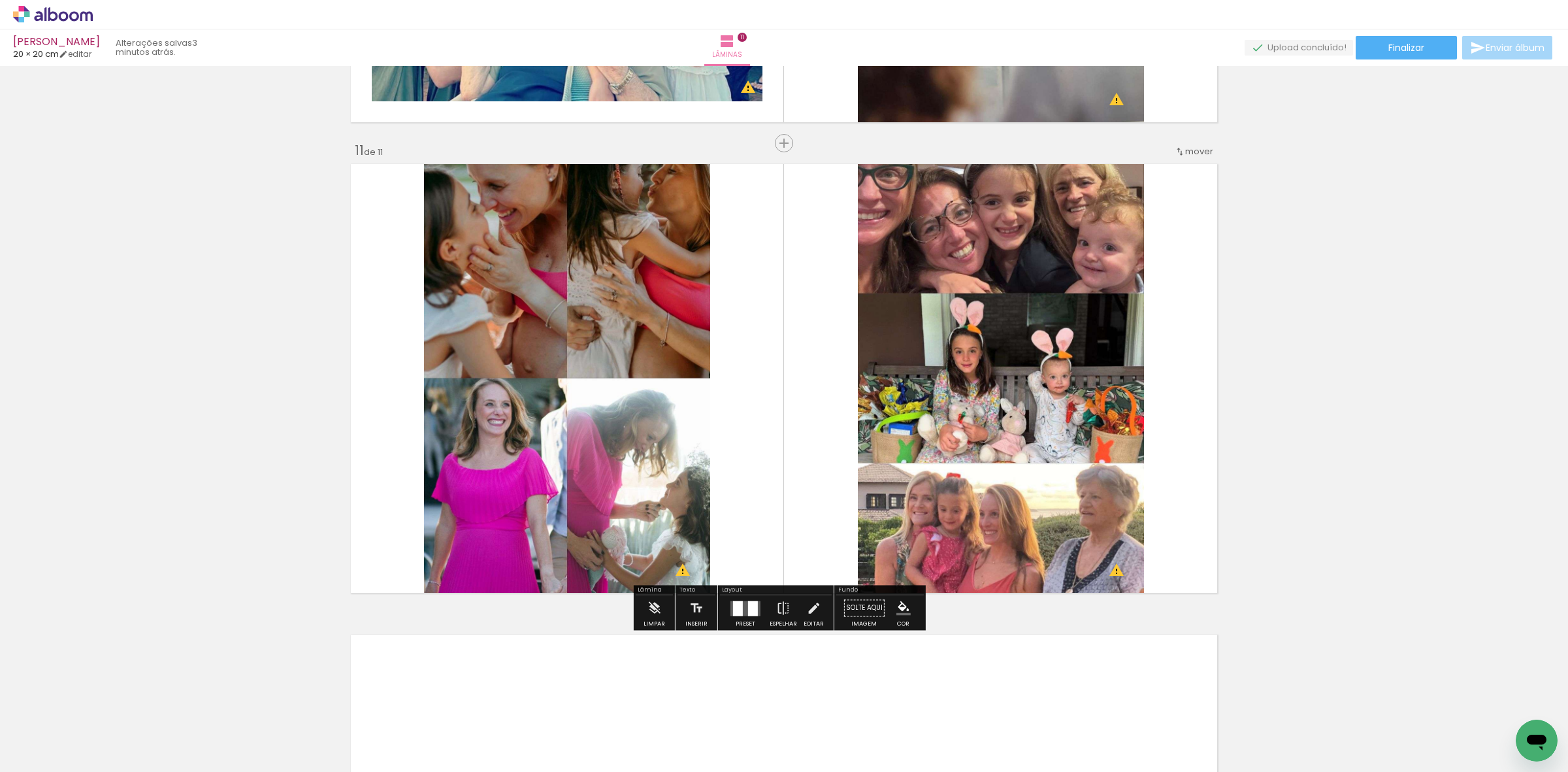
click at [677, 357] on quentale-photo at bounding box center [567, 378] width 286 height 438
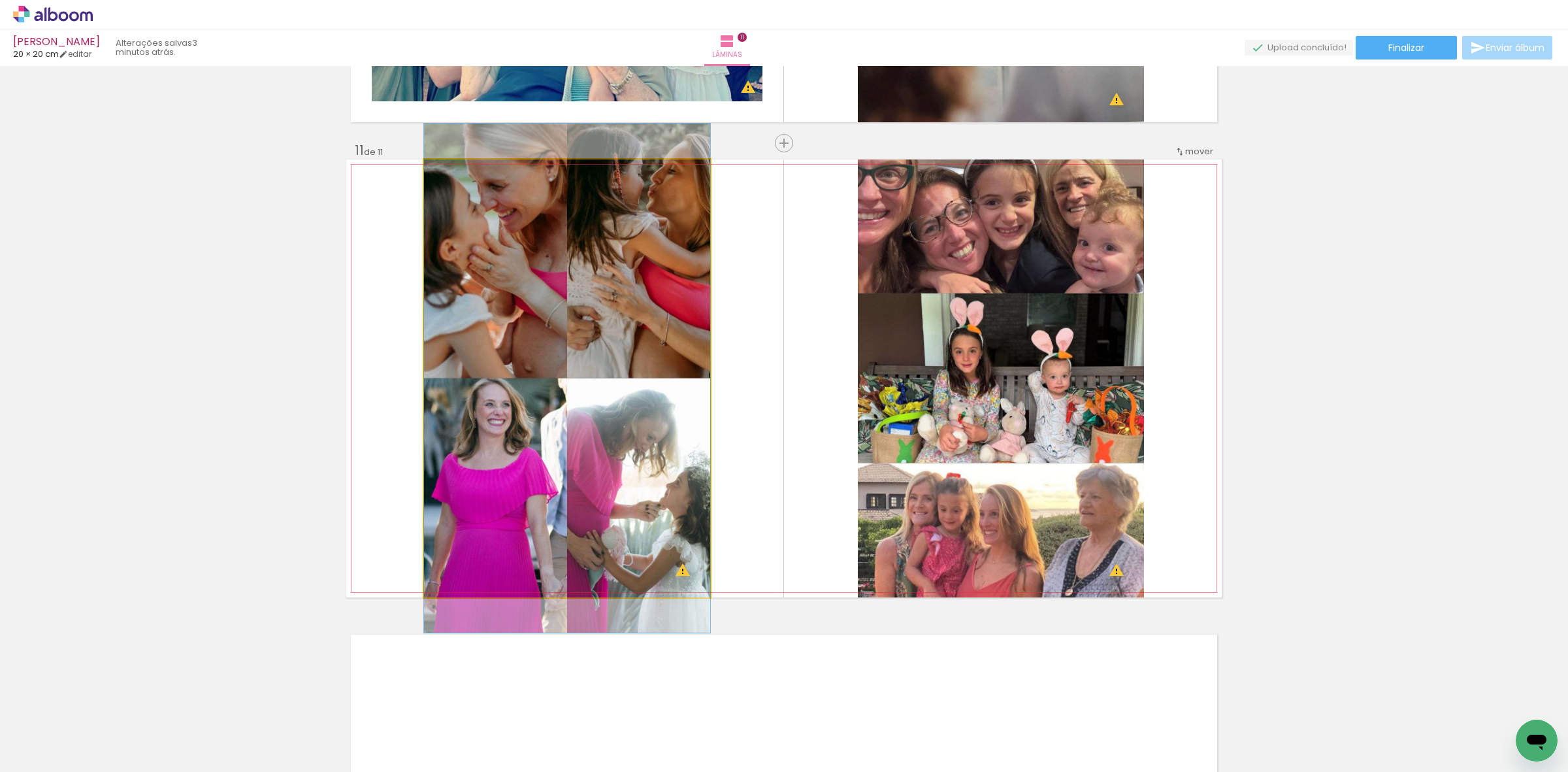
click at [677, 357] on quentale-photo at bounding box center [567, 378] width 286 height 438
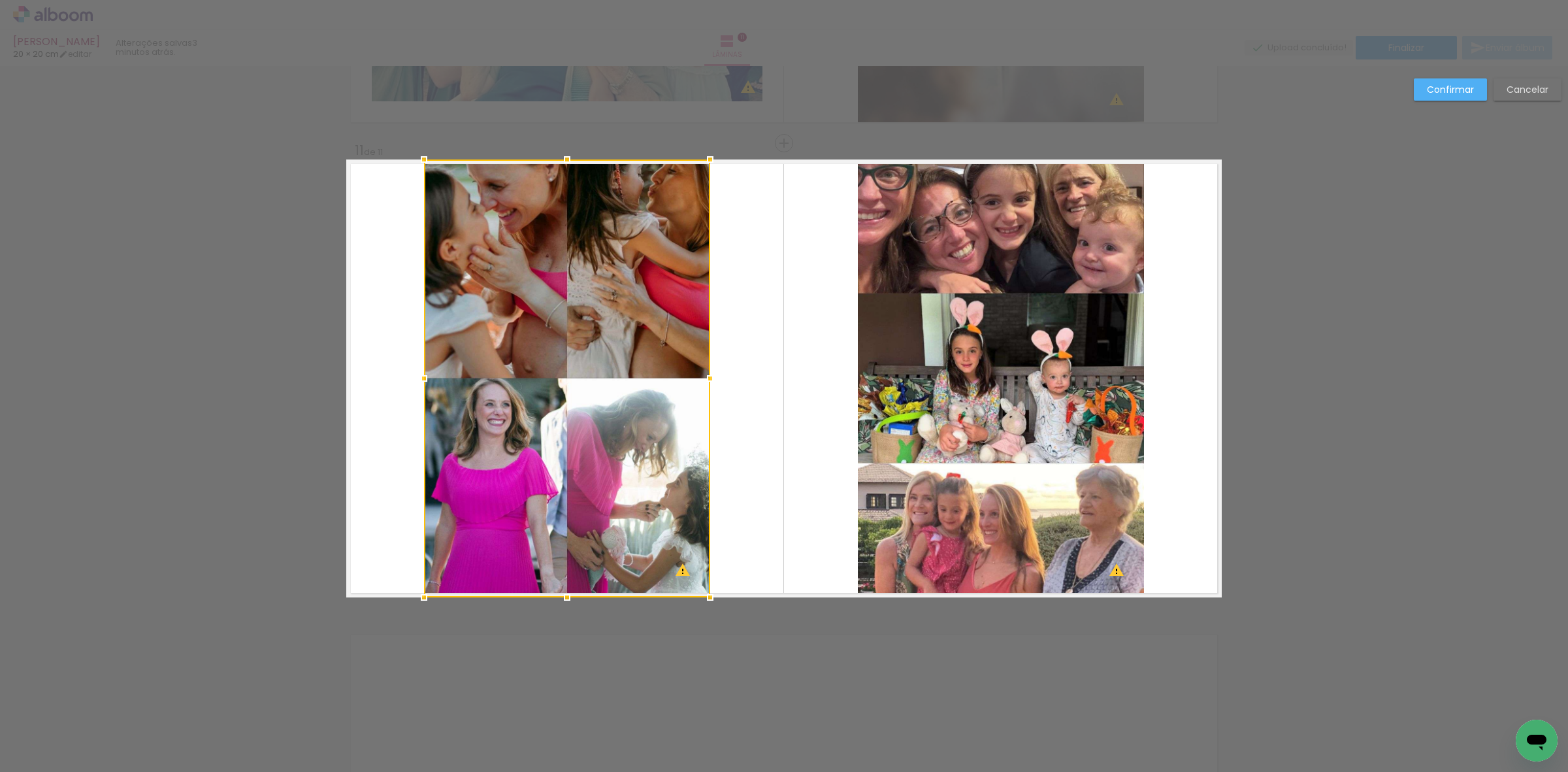
drag, startPoint x: 702, startPoint y: 395, endPoint x: 694, endPoint y: 395, distance: 8.0
click at [694, 395] on div at bounding box center [567, 378] width 286 height 438
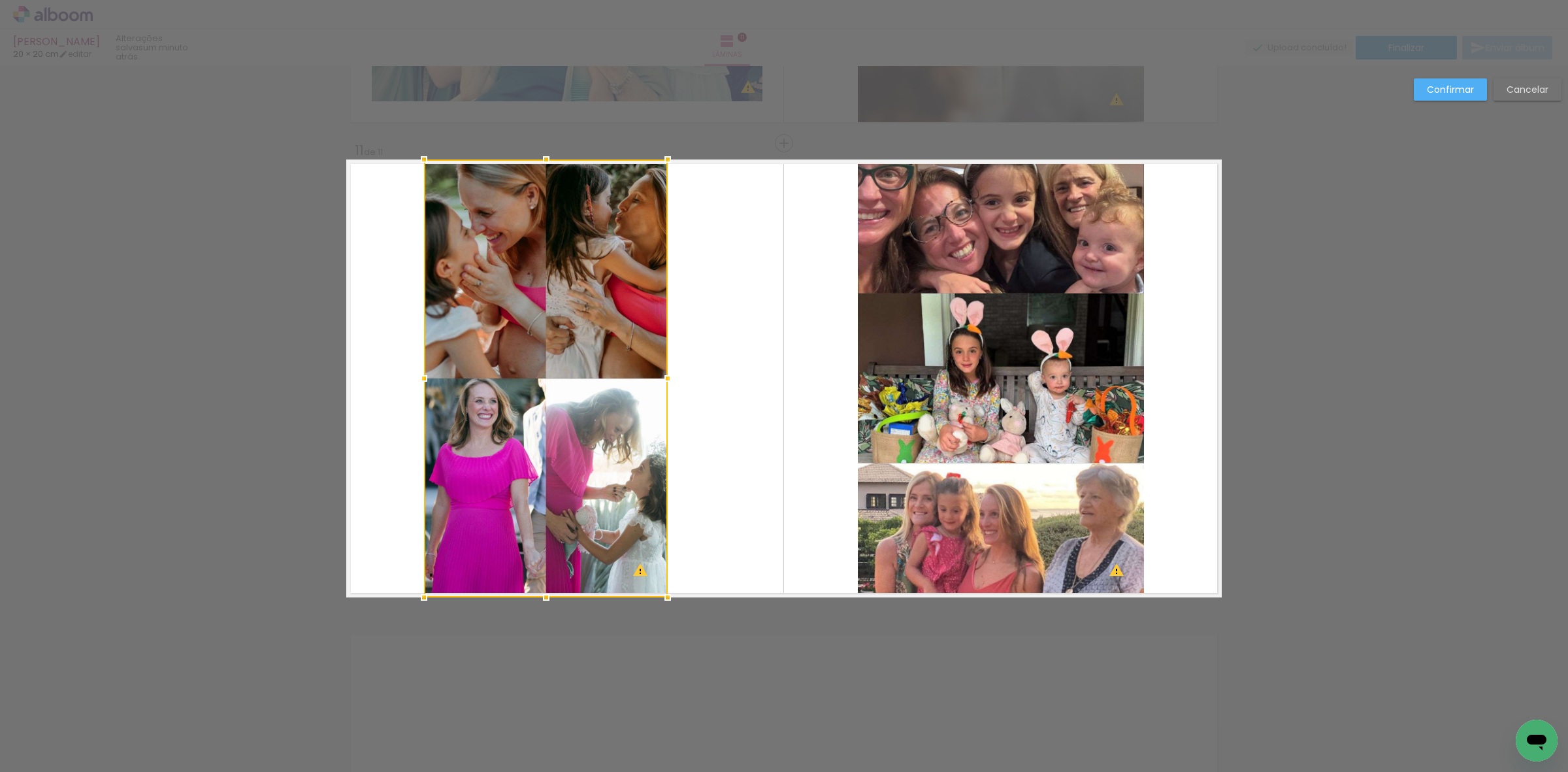
drag, startPoint x: 709, startPoint y: 375, endPoint x: 675, endPoint y: 378, distance: 34.1
click at [675, 378] on album-spread "11 de 11" at bounding box center [784, 378] width 876 height 438
click at [909, 368] on quentale-photo at bounding box center [1001, 378] width 286 height 438
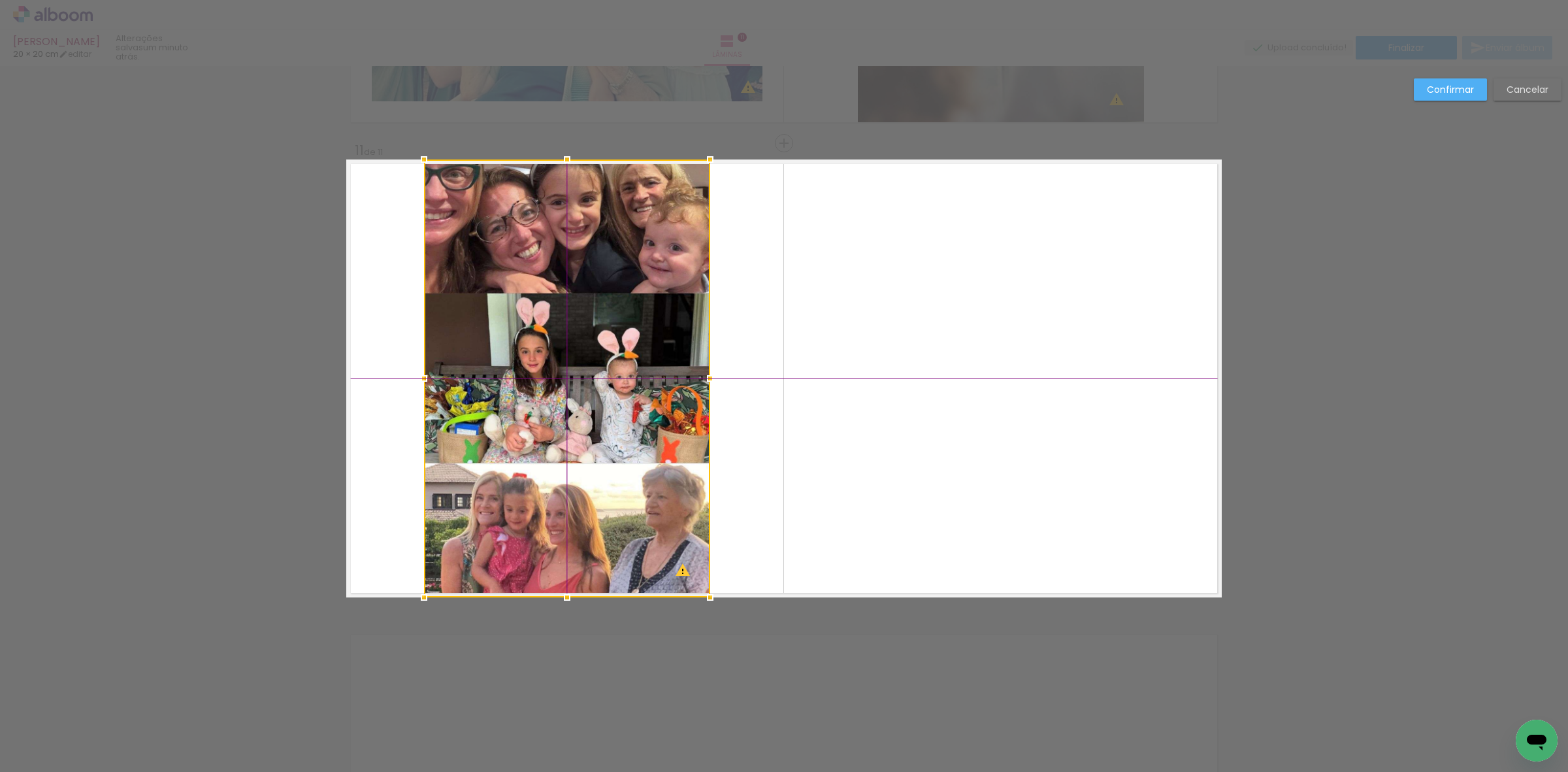
drag, startPoint x: 909, startPoint y: 368, endPoint x: 444, endPoint y: 379, distance: 465.1
click at [486, 379] on div at bounding box center [567, 378] width 286 height 438
drag, startPoint x: 419, startPoint y: 381, endPoint x: 408, endPoint y: 383, distance: 11.2
click at [411, 383] on div at bounding box center [424, 379] width 26 height 26
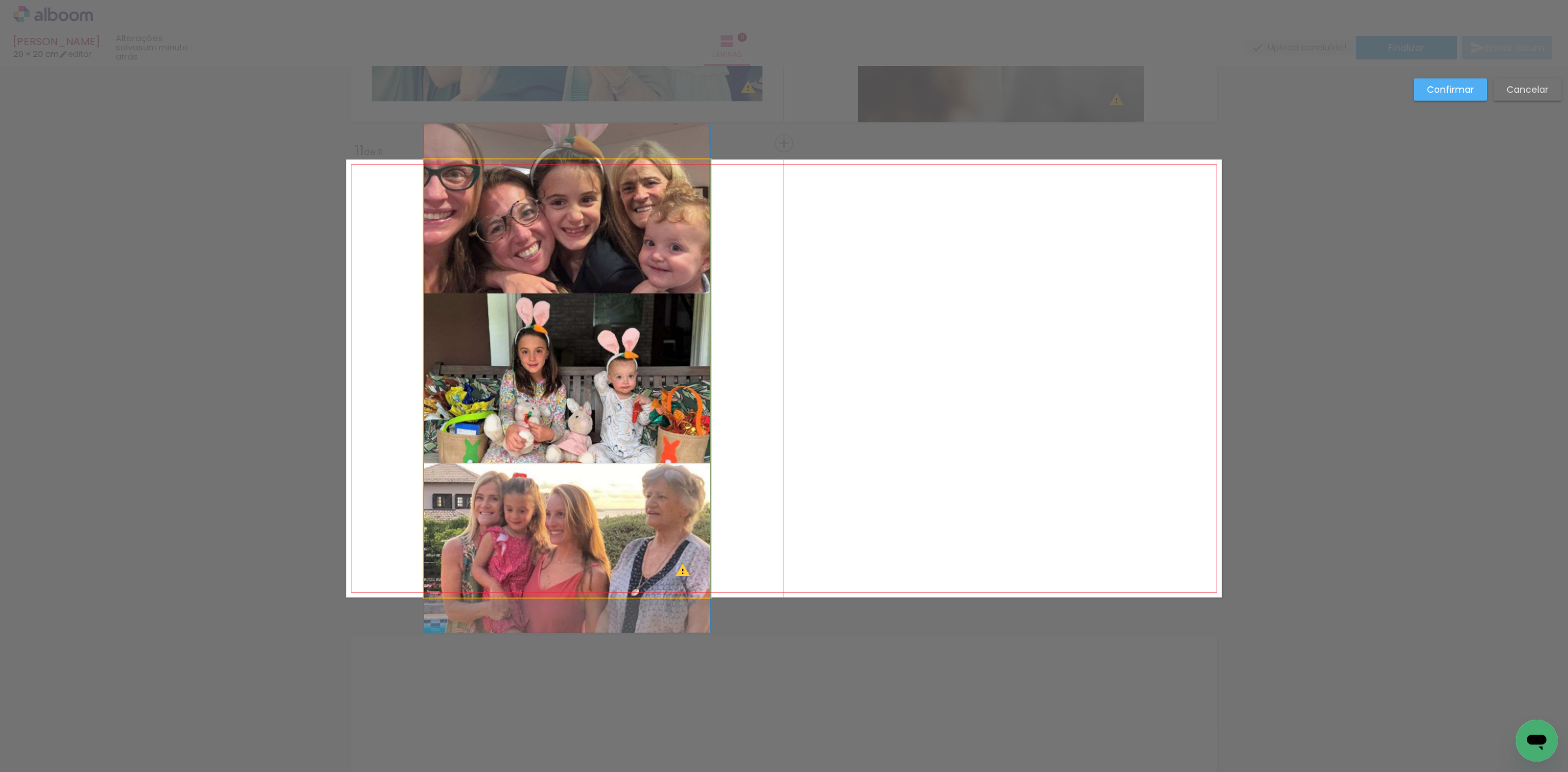
click at [641, 366] on quentale-photo at bounding box center [567, 378] width 286 height 438
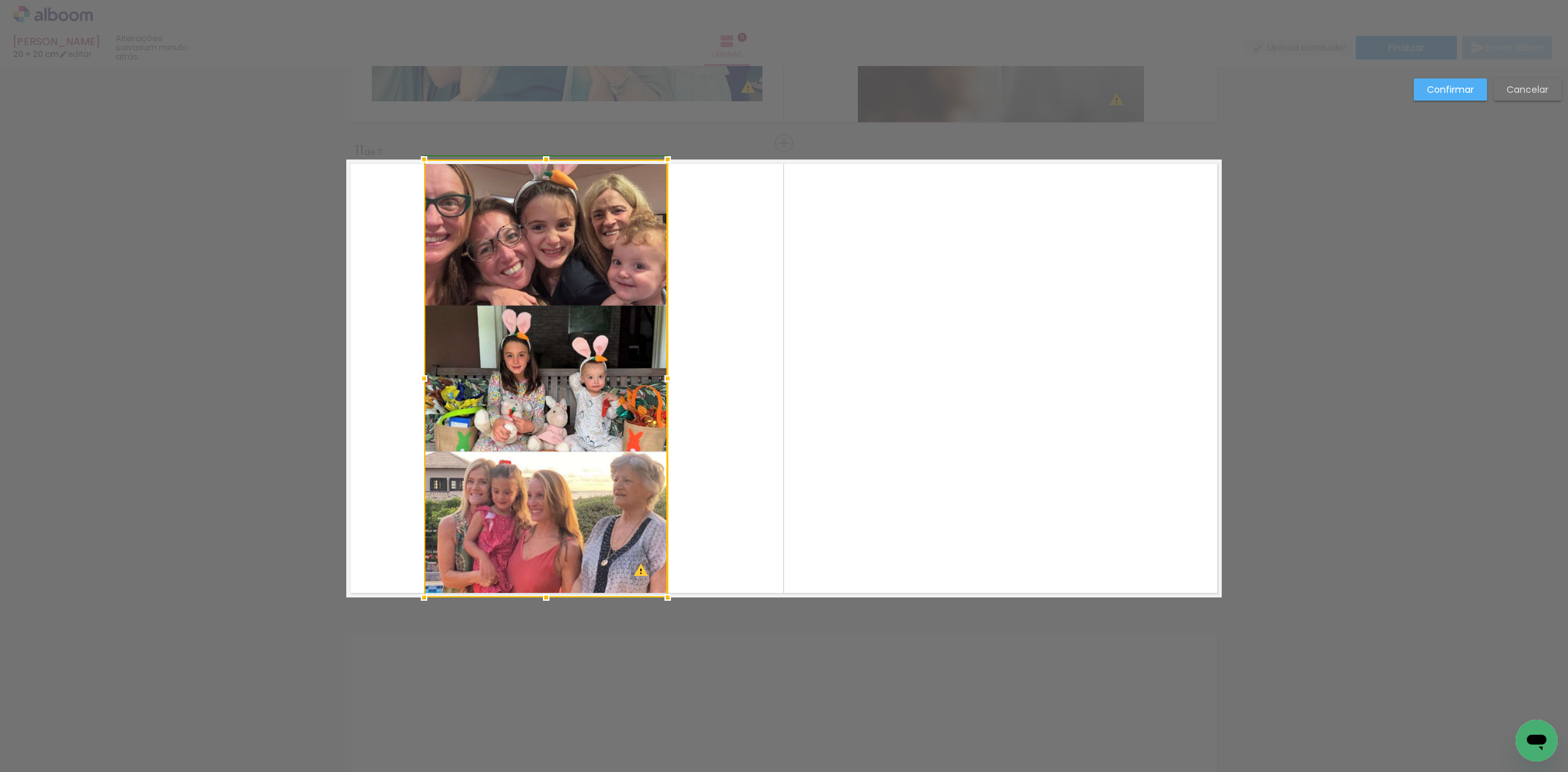
drag, startPoint x: 703, startPoint y: 383, endPoint x: 660, endPoint y: 384, distance: 43.0
click at [660, 384] on div at bounding box center [668, 379] width 26 height 26
click at [577, 387] on div at bounding box center [545, 378] width 244 height 438
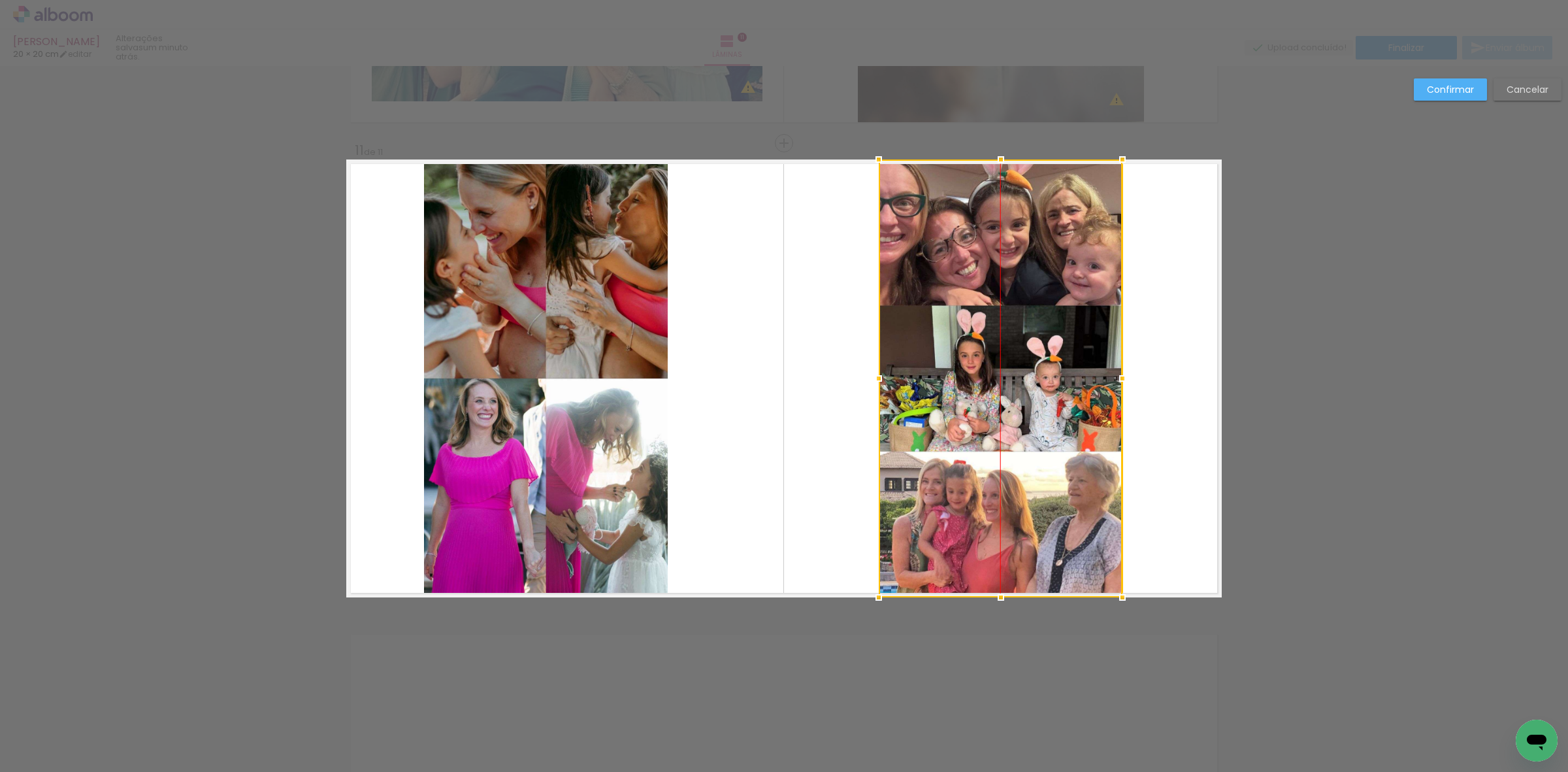
drag, startPoint x: 577, startPoint y: 387, endPoint x: 1031, endPoint y: 492, distance: 466.0
click at [1031, 492] on div at bounding box center [1000, 378] width 244 height 438
click at [592, 392] on quentale-photo at bounding box center [545, 378] width 244 height 438
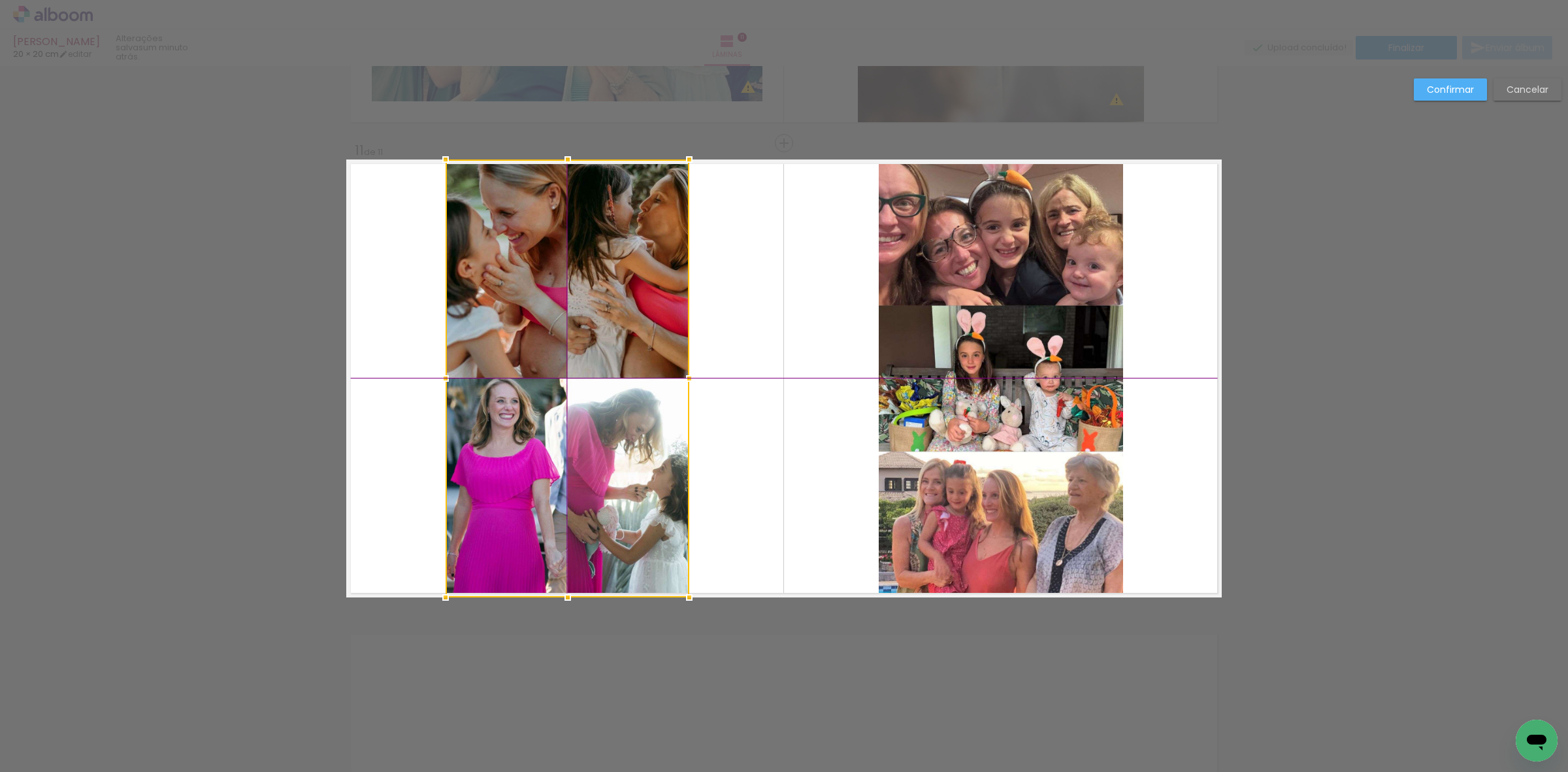
drag, startPoint x: 592, startPoint y: 392, endPoint x: 614, endPoint y: 393, distance: 22.0
click at [614, 393] on div at bounding box center [567, 378] width 244 height 438
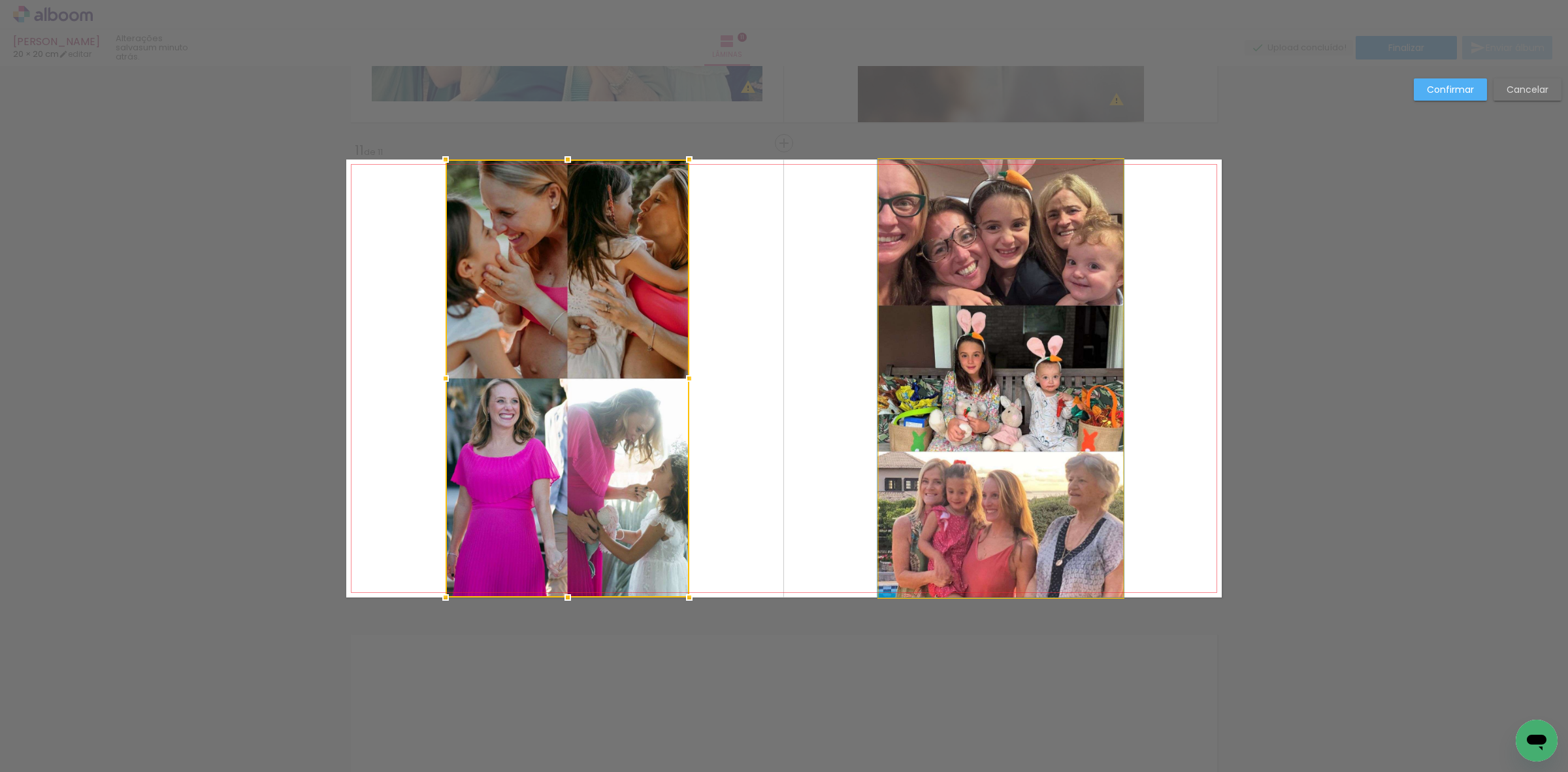
click at [949, 277] on quentale-photo at bounding box center [1000, 378] width 244 height 438
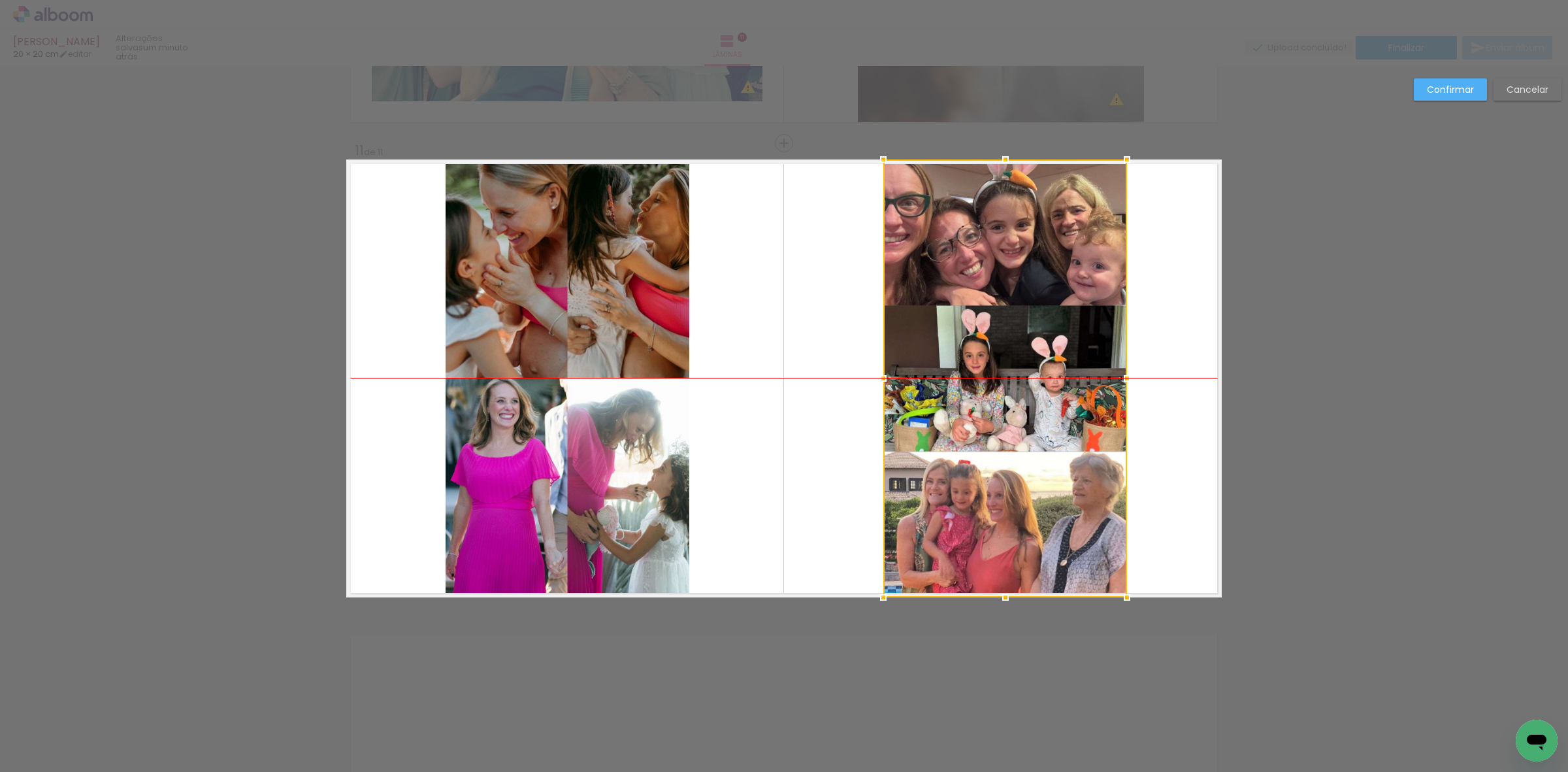
click at [954, 278] on div at bounding box center [1005, 378] width 244 height 438
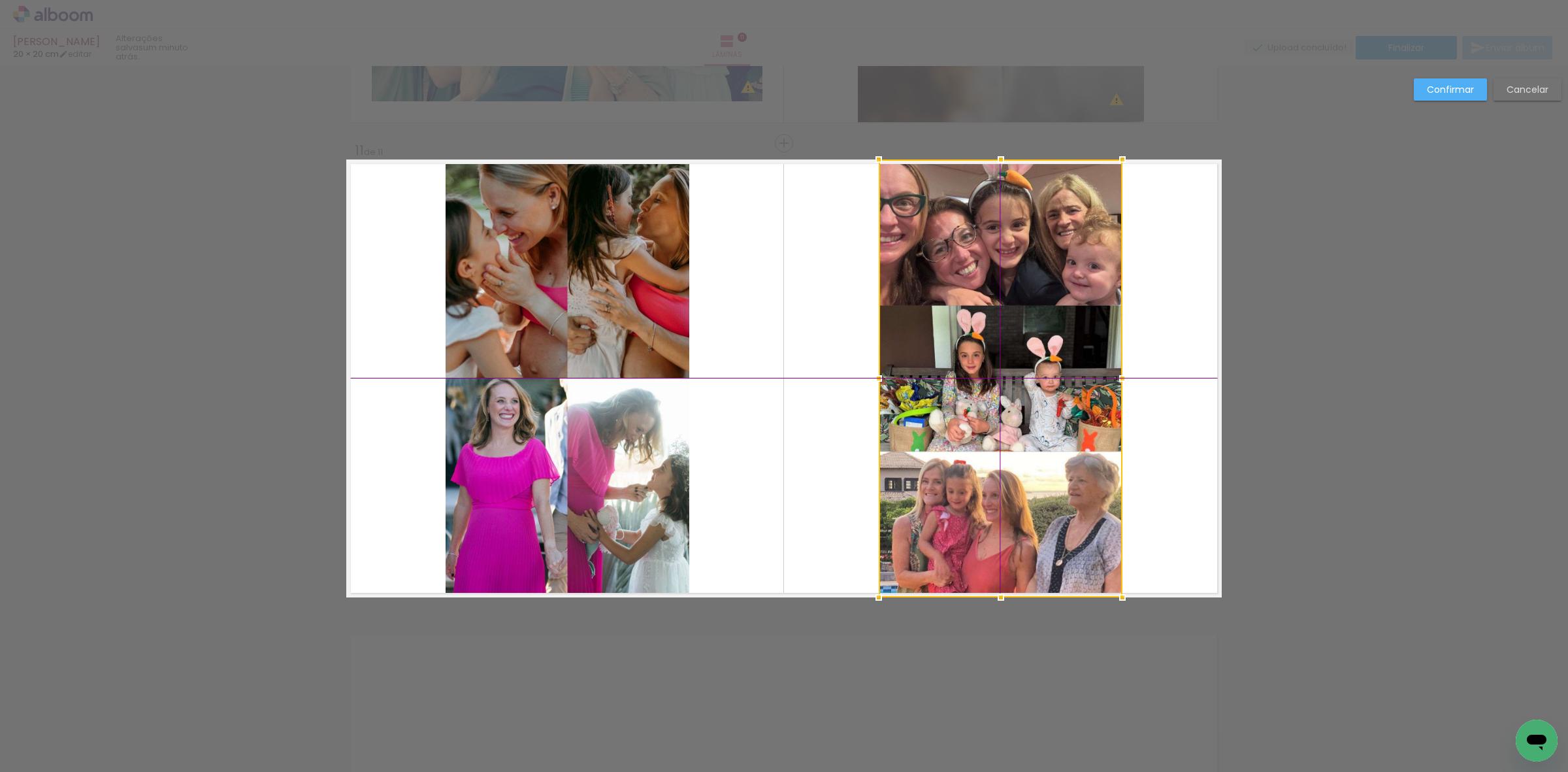
click at [951, 279] on div at bounding box center [1000, 378] width 244 height 438
click at [0, 0] on slot "Confirmar" at bounding box center [0, 0] width 0 height 0
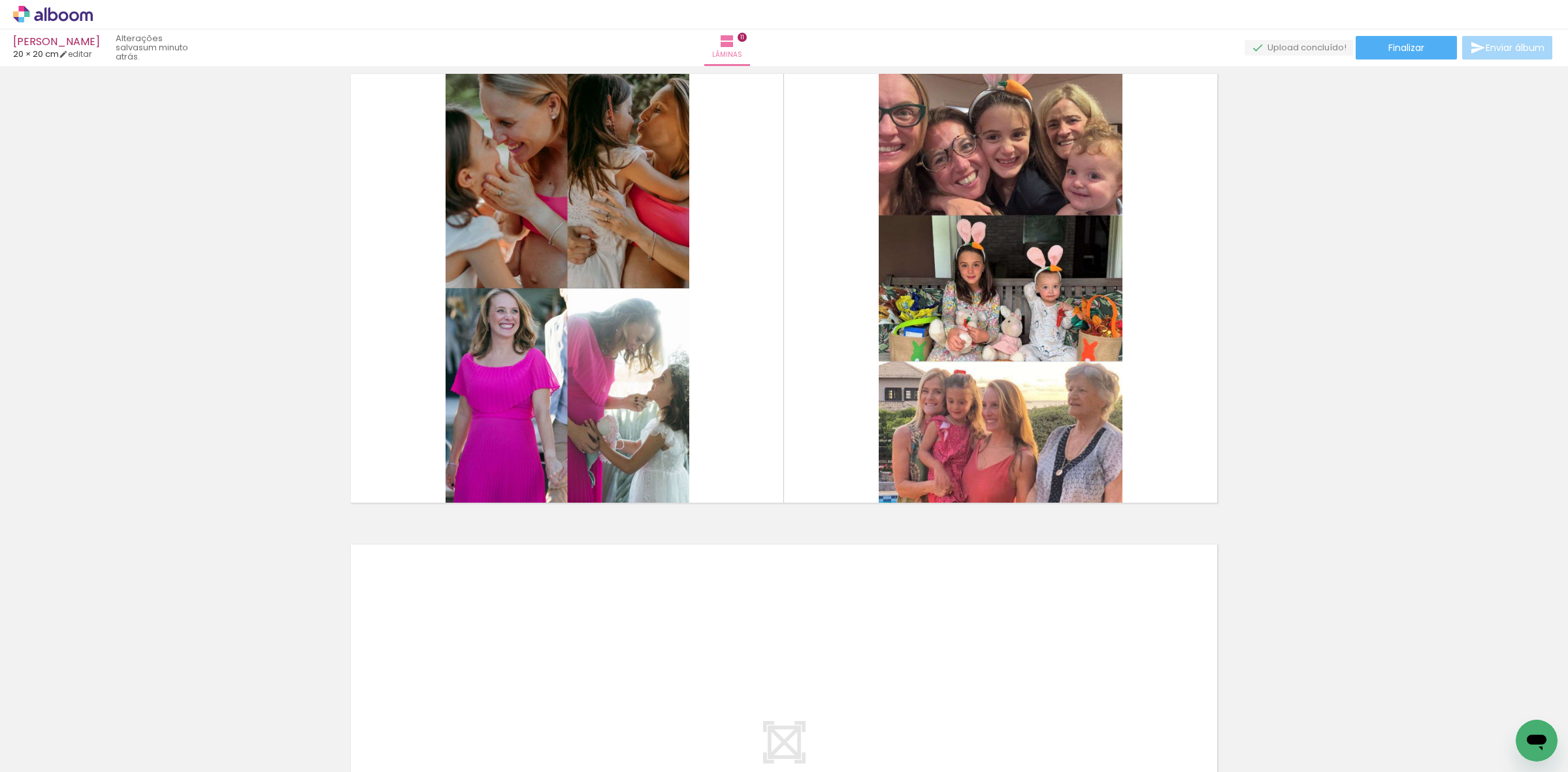
scroll to position [4896, 0]
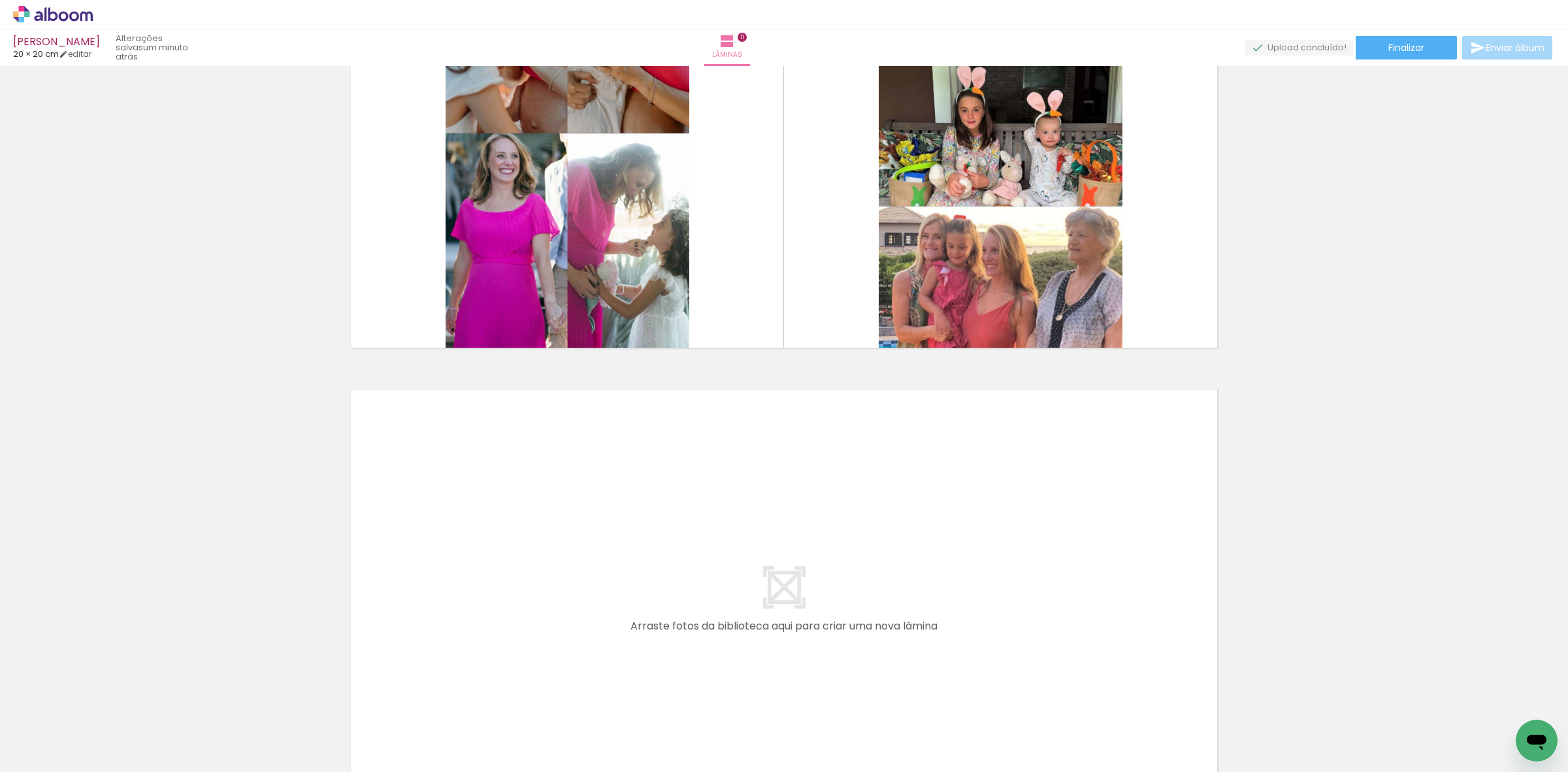
drag, startPoint x: 998, startPoint y: 704, endPoint x: 1082, endPoint y: 701, distance: 84.1
click at [1004, 629] on quentale-workspace at bounding box center [784, 386] width 1568 height 772
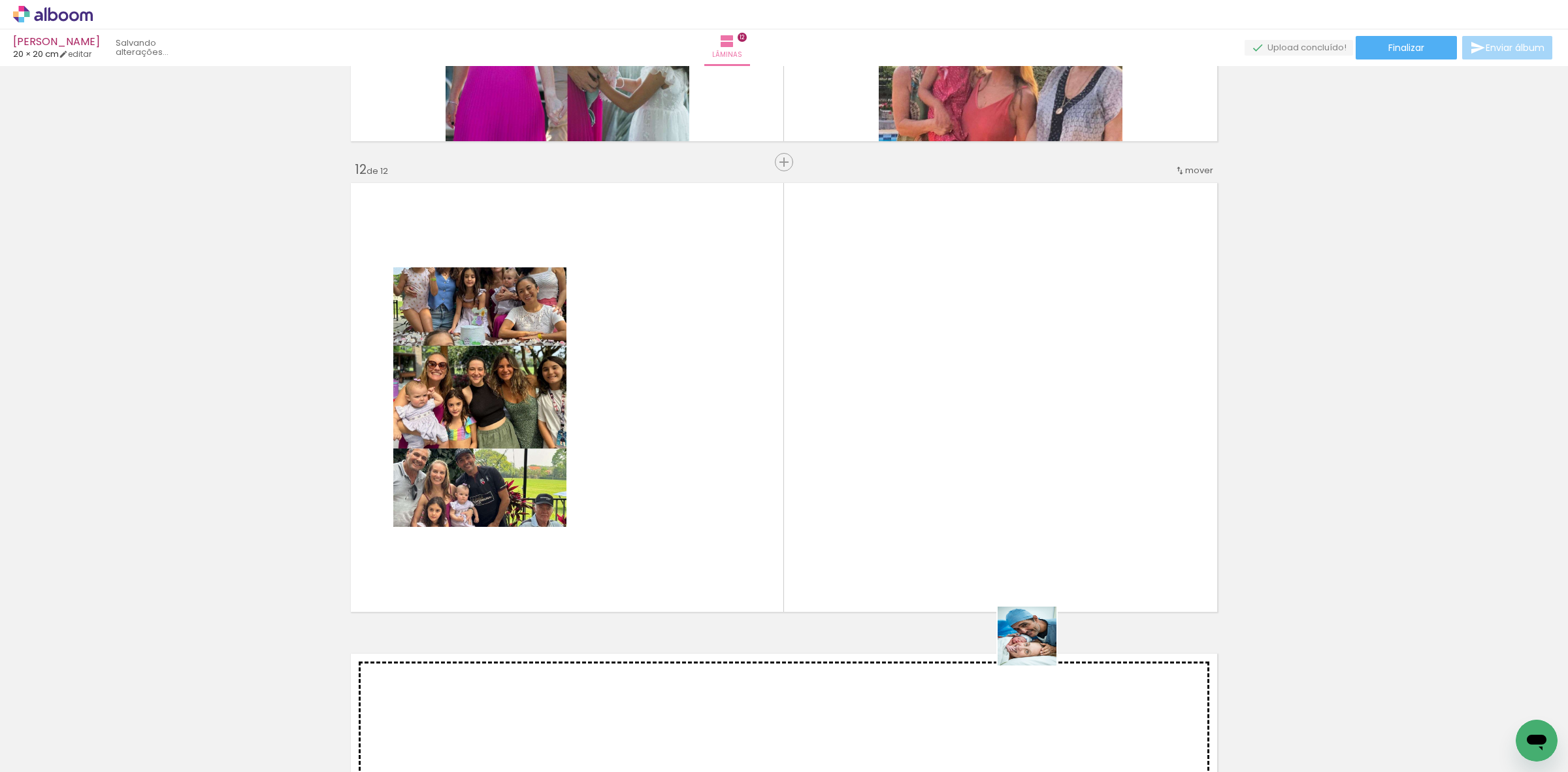
scroll to position [5121, 0]
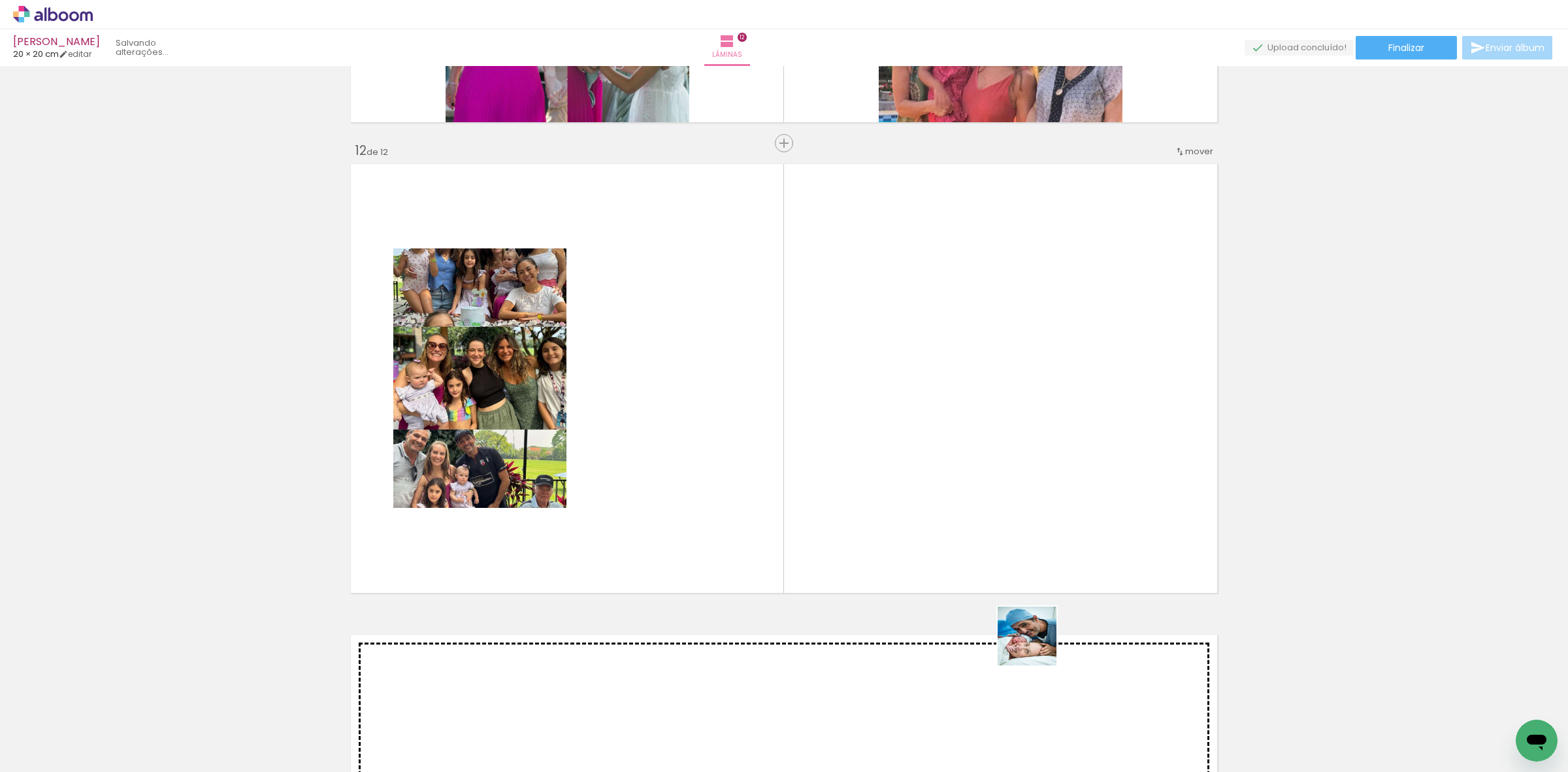
drag, startPoint x: 1082, startPoint y: 701, endPoint x: 851, endPoint y: 605, distance: 250.2
click at [920, 573] on quentale-workspace at bounding box center [784, 386] width 1568 height 772
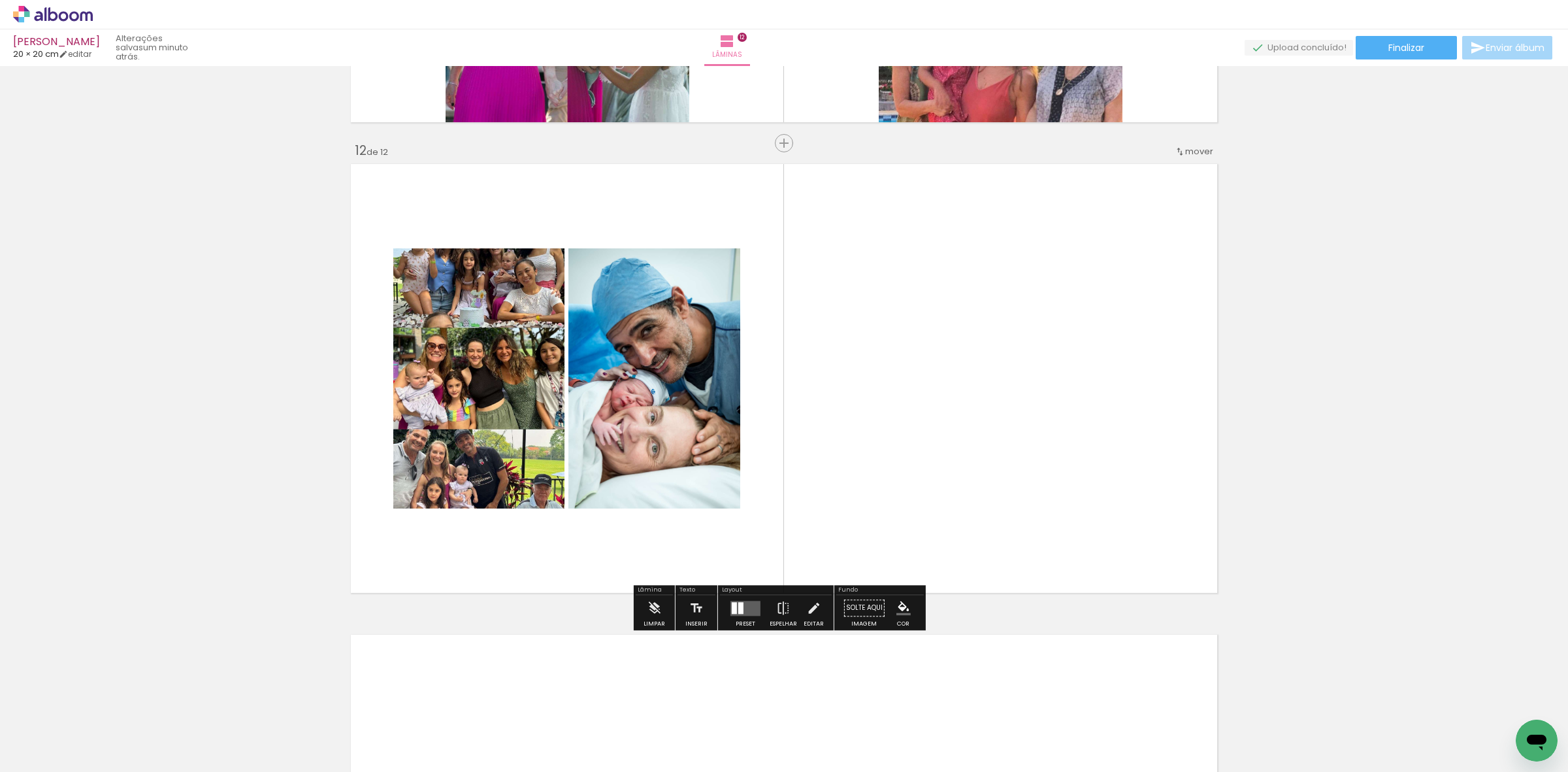
click at [728, 620] on div at bounding box center [745, 608] width 35 height 26
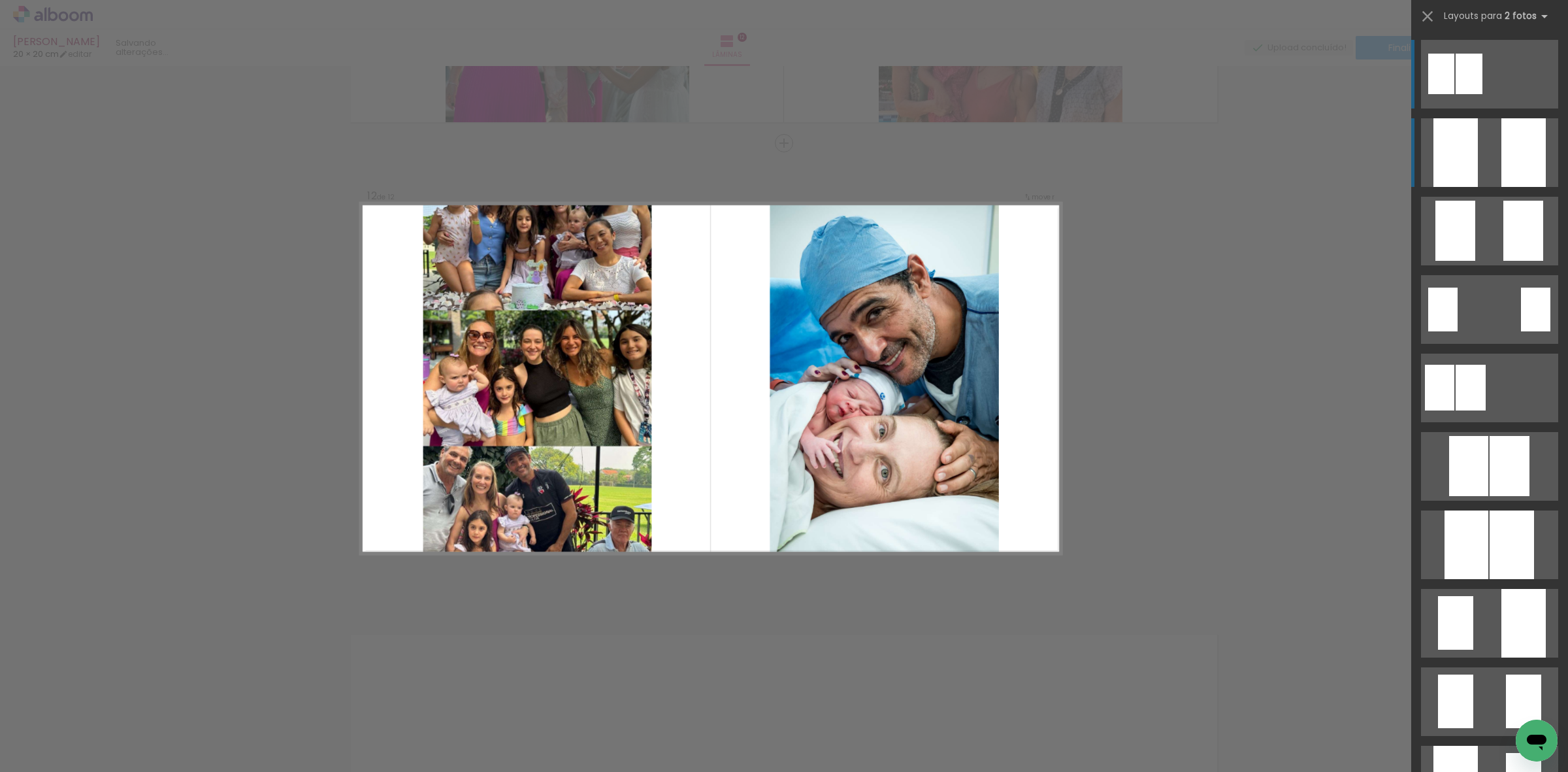
click at [1511, 164] on div at bounding box center [1524, 152] width 44 height 69
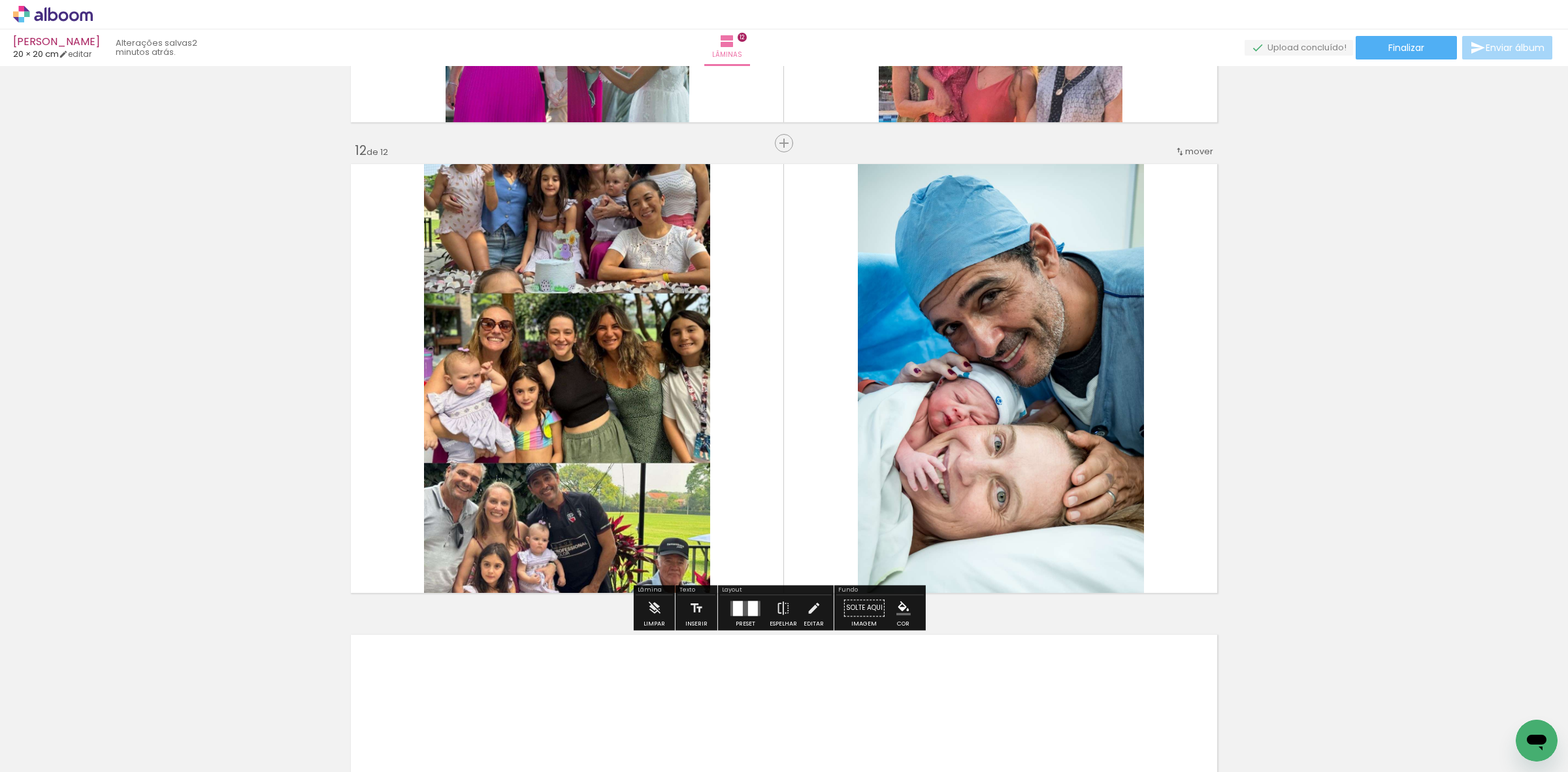
click at [677, 302] on quentale-photo at bounding box center [567, 378] width 286 height 438
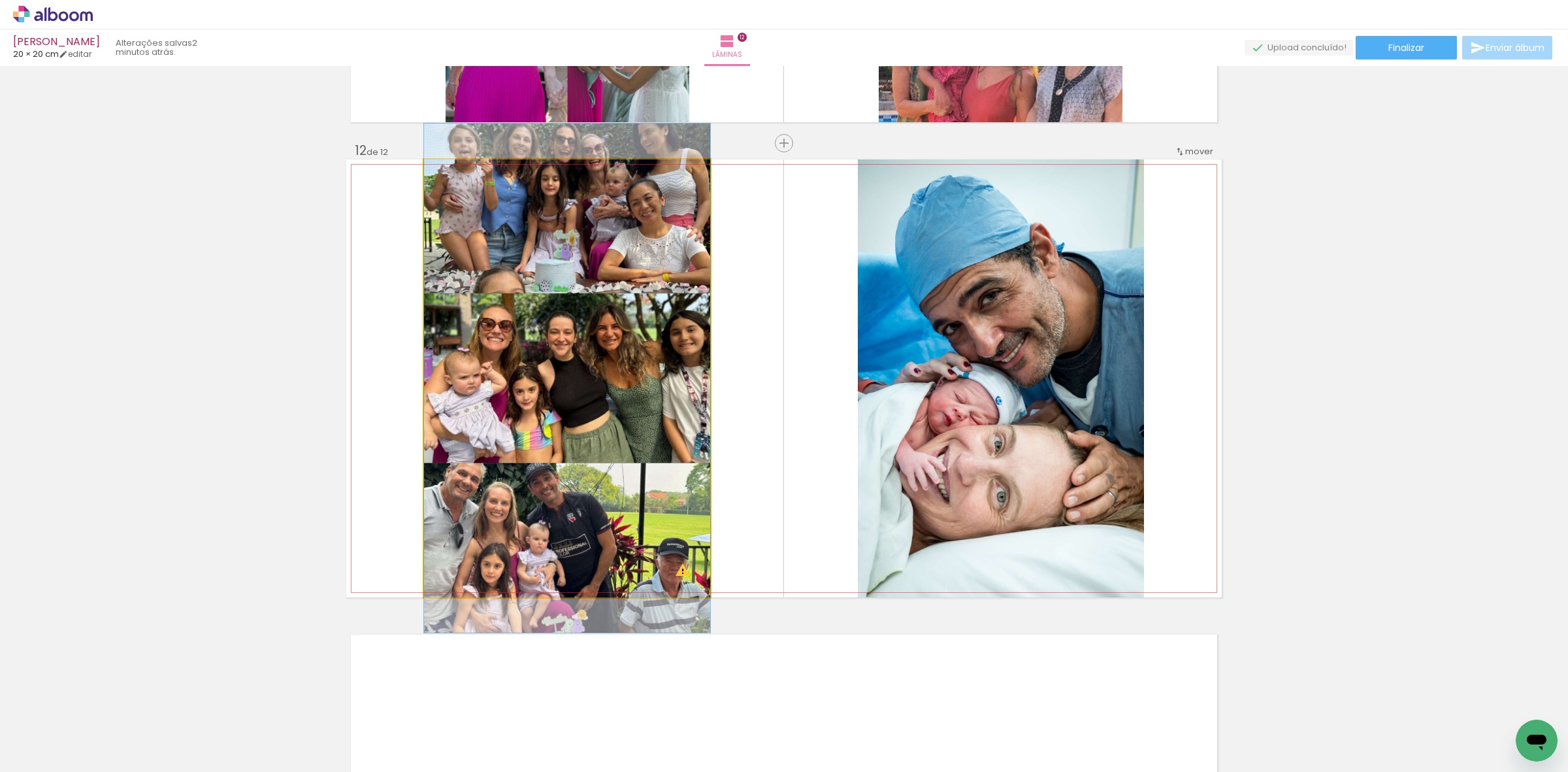
click at [677, 302] on quentale-photo at bounding box center [567, 378] width 286 height 438
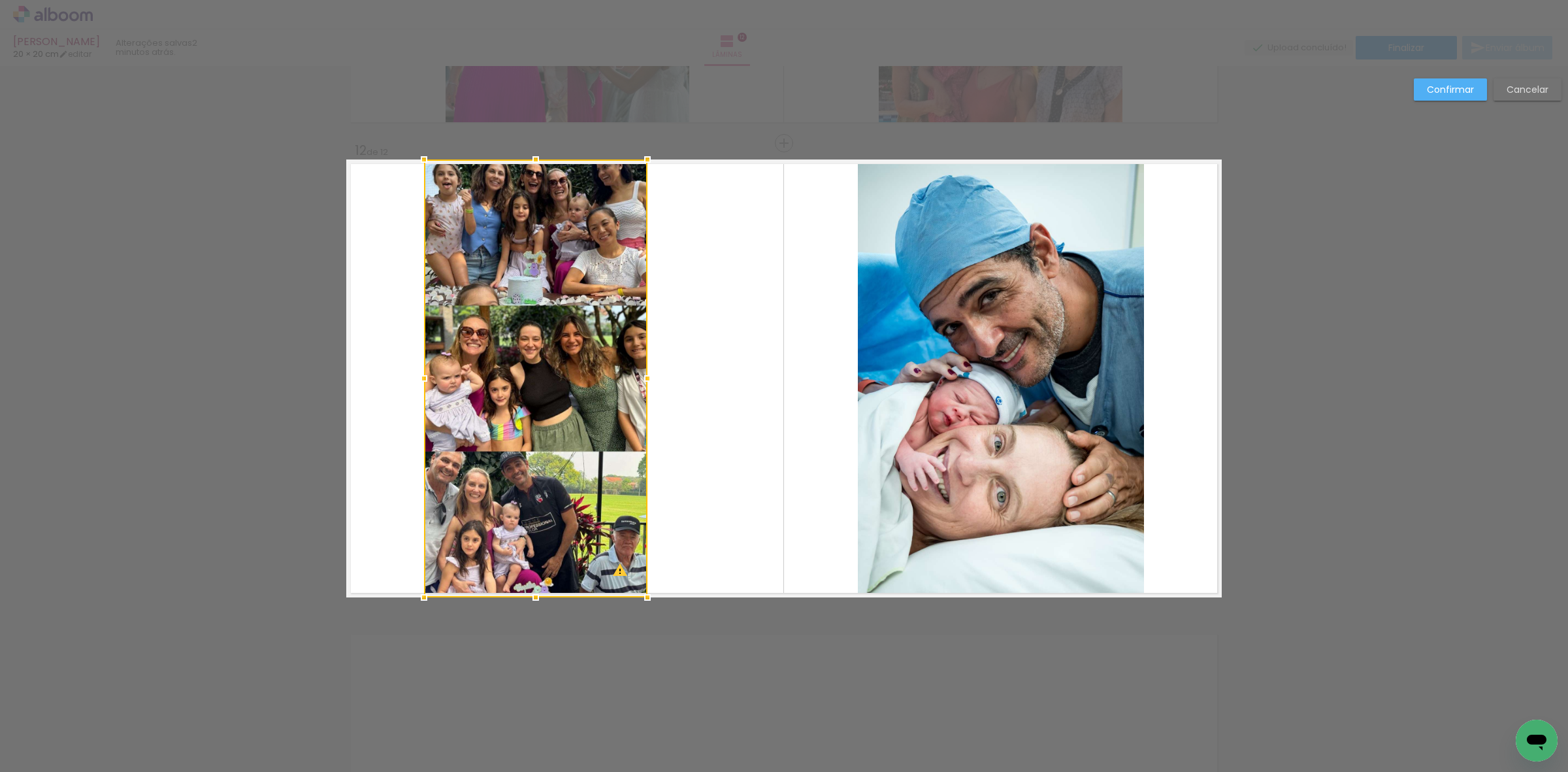
drag, startPoint x: 700, startPoint y: 374, endPoint x: 636, endPoint y: 374, distance: 64.0
click at [636, 374] on div at bounding box center [647, 379] width 26 height 26
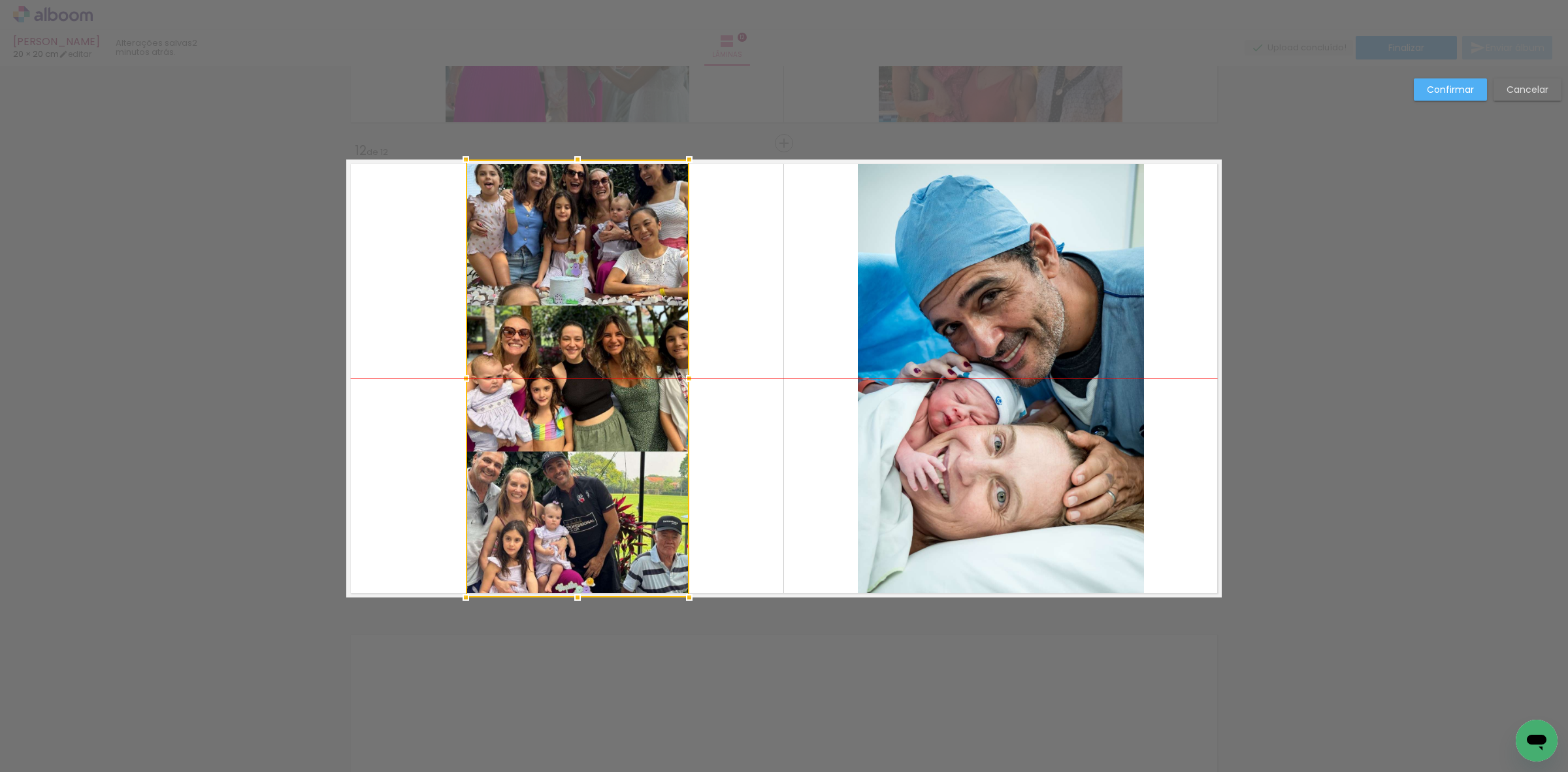
drag, startPoint x: 582, startPoint y: 370, endPoint x: 624, endPoint y: 372, distance: 42.0
click at [624, 372] on div at bounding box center [577, 378] width 224 height 438
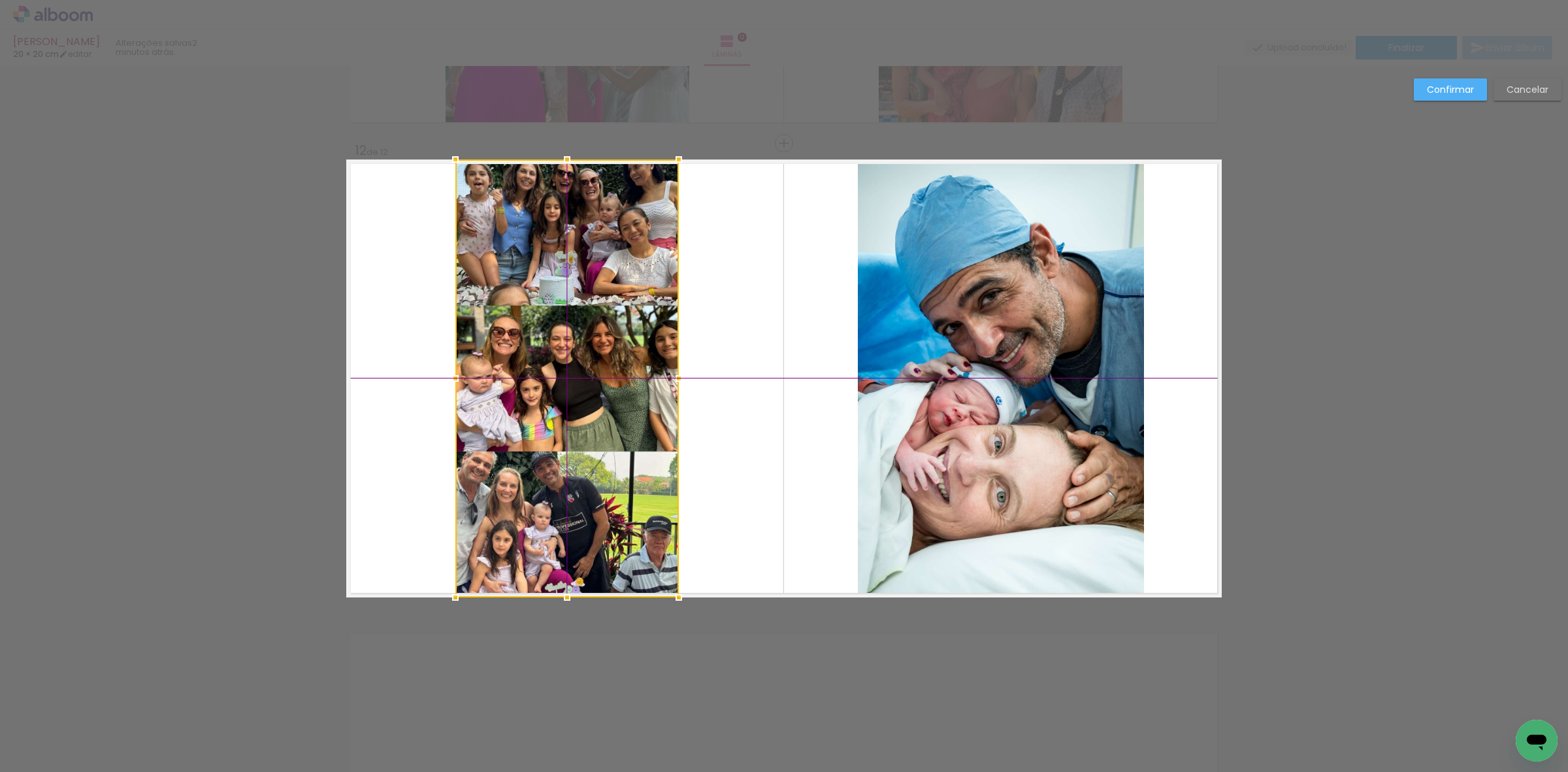
drag, startPoint x: 615, startPoint y: 393, endPoint x: 608, endPoint y: 393, distance: 7.0
click at [608, 393] on div at bounding box center [567, 378] width 224 height 438
click at [696, 384] on quentale-layouter at bounding box center [784, 378] width 876 height 438
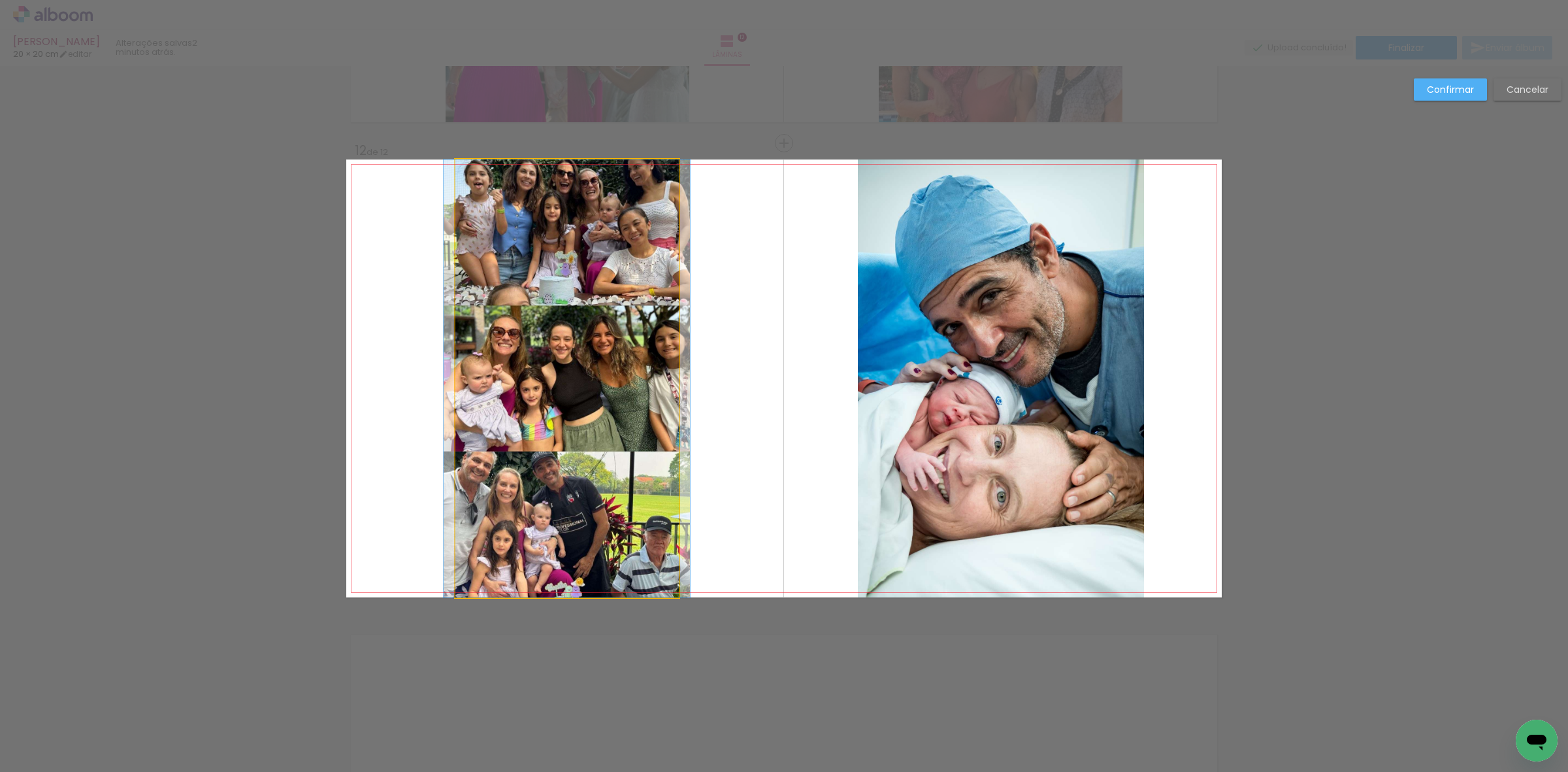
click at [588, 372] on quentale-photo at bounding box center [567, 378] width 224 height 438
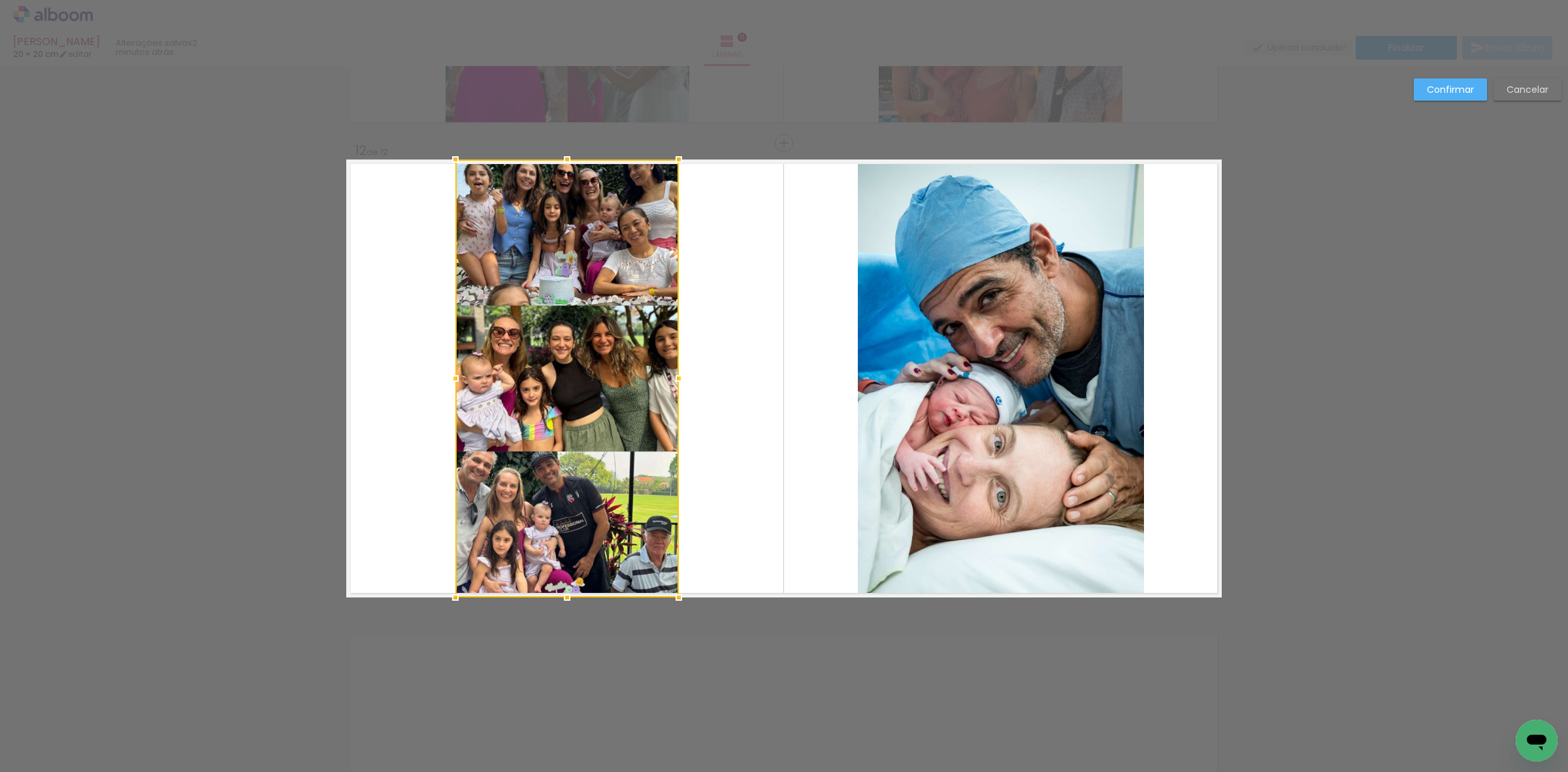
click at [653, 383] on div at bounding box center [567, 378] width 224 height 438
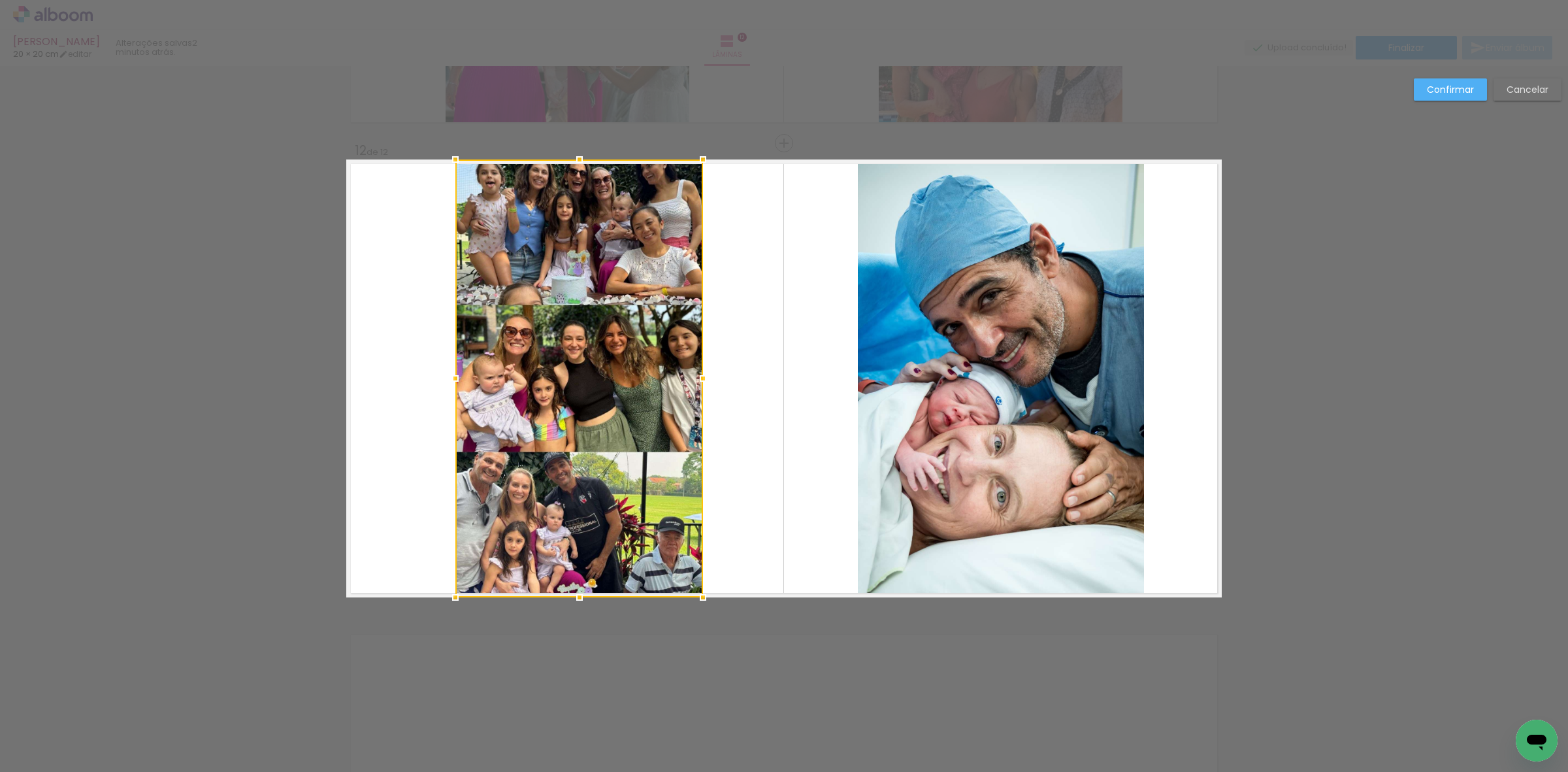
drag, startPoint x: 668, startPoint y: 383, endPoint x: 689, endPoint y: 381, distance: 21.1
click at [690, 381] on div at bounding box center [703, 379] width 26 height 26
click at [729, 423] on quentale-layouter at bounding box center [784, 378] width 876 height 438
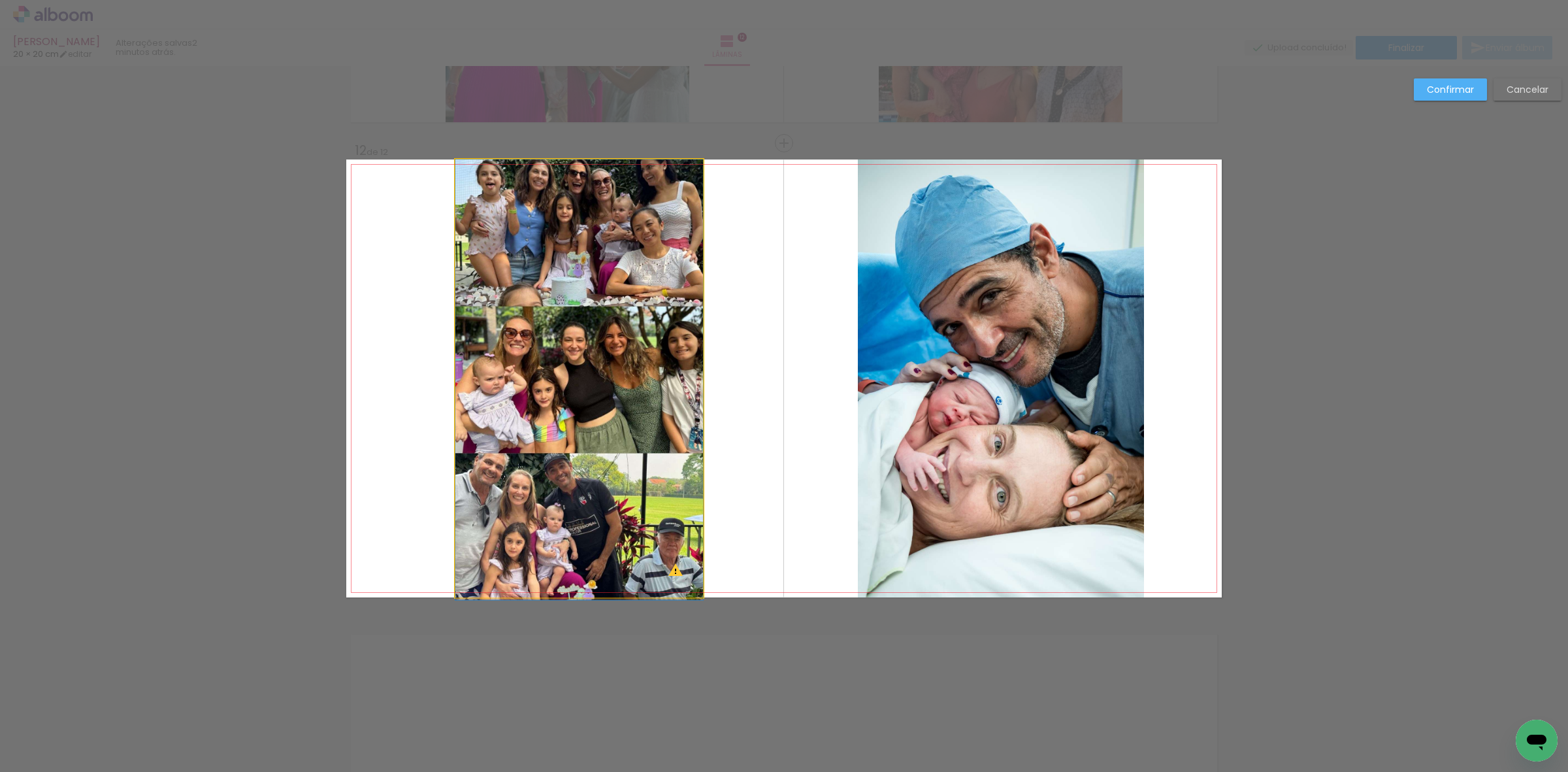
drag, startPoint x: 635, startPoint y: 353, endPoint x: 631, endPoint y: 376, distance: 23.3
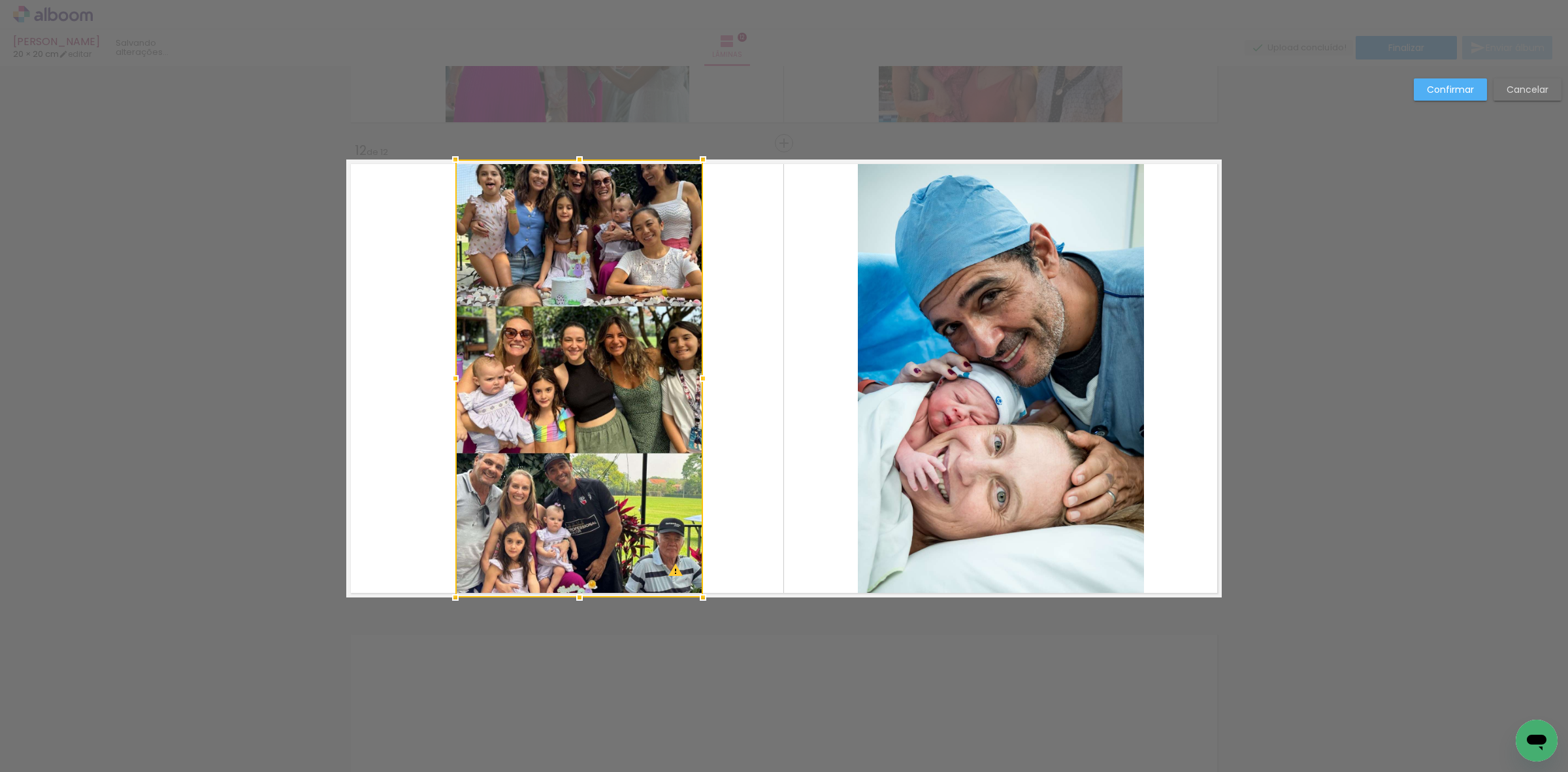
click at [631, 376] on div at bounding box center [579, 378] width 248 height 438
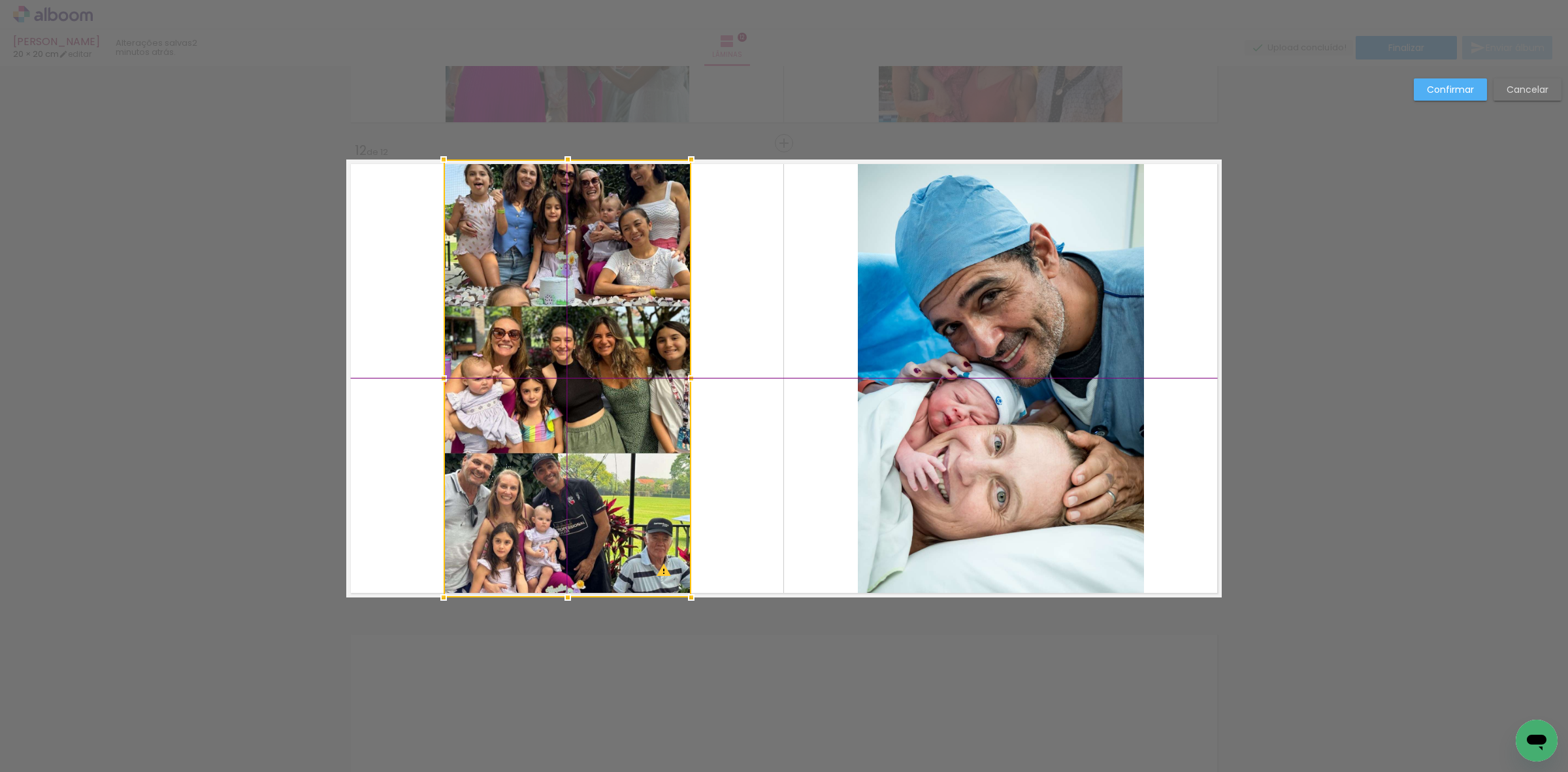
drag, startPoint x: 631, startPoint y: 376, endPoint x: 615, endPoint y: 379, distance: 16.3
click at [615, 379] on div at bounding box center [567, 378] width 248 height 438
click at [0, 0] on slot "Confirmar" at bounding box center [0, 0] width 0 height 0
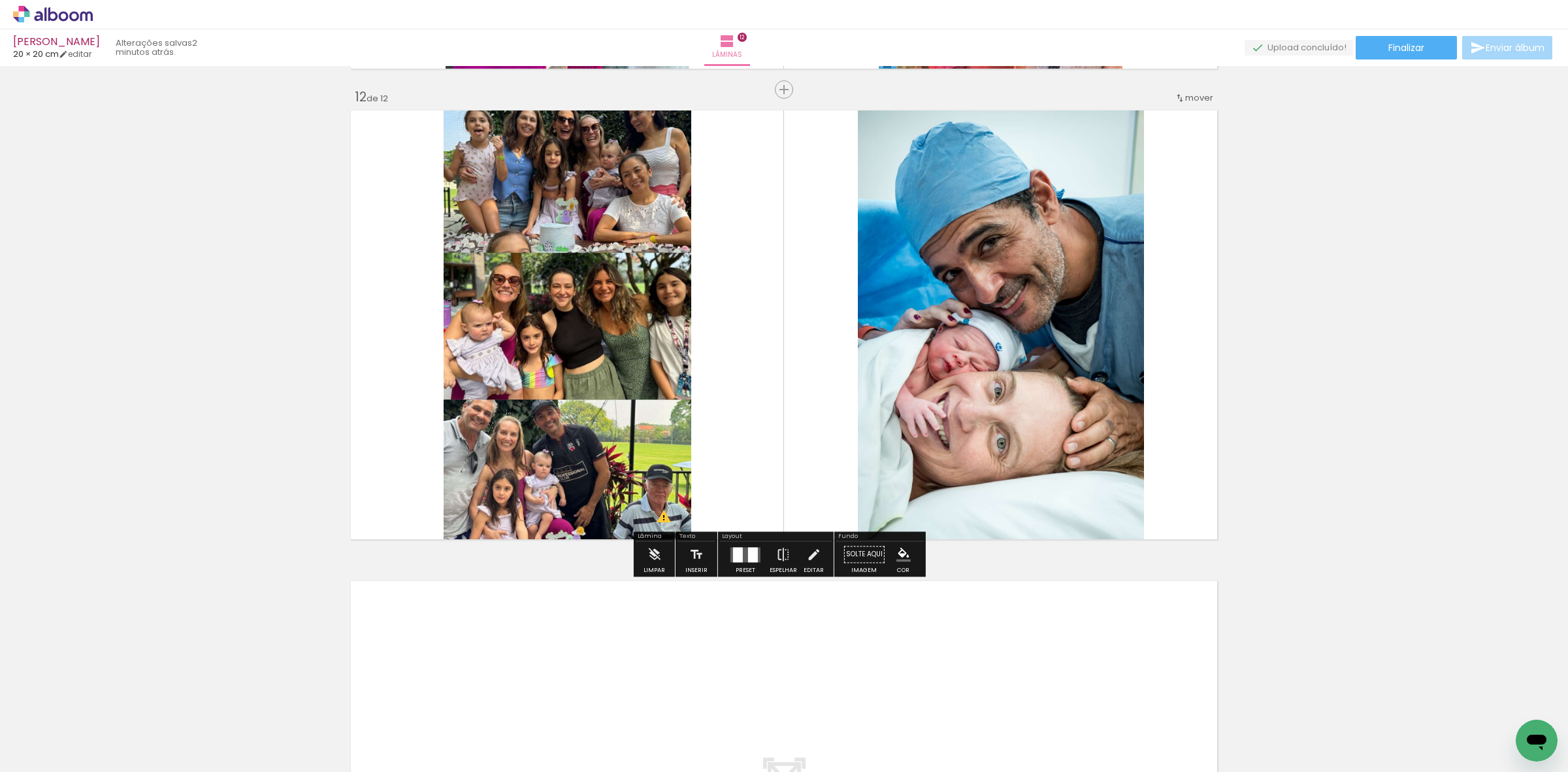
scroll to position [5285, 0]
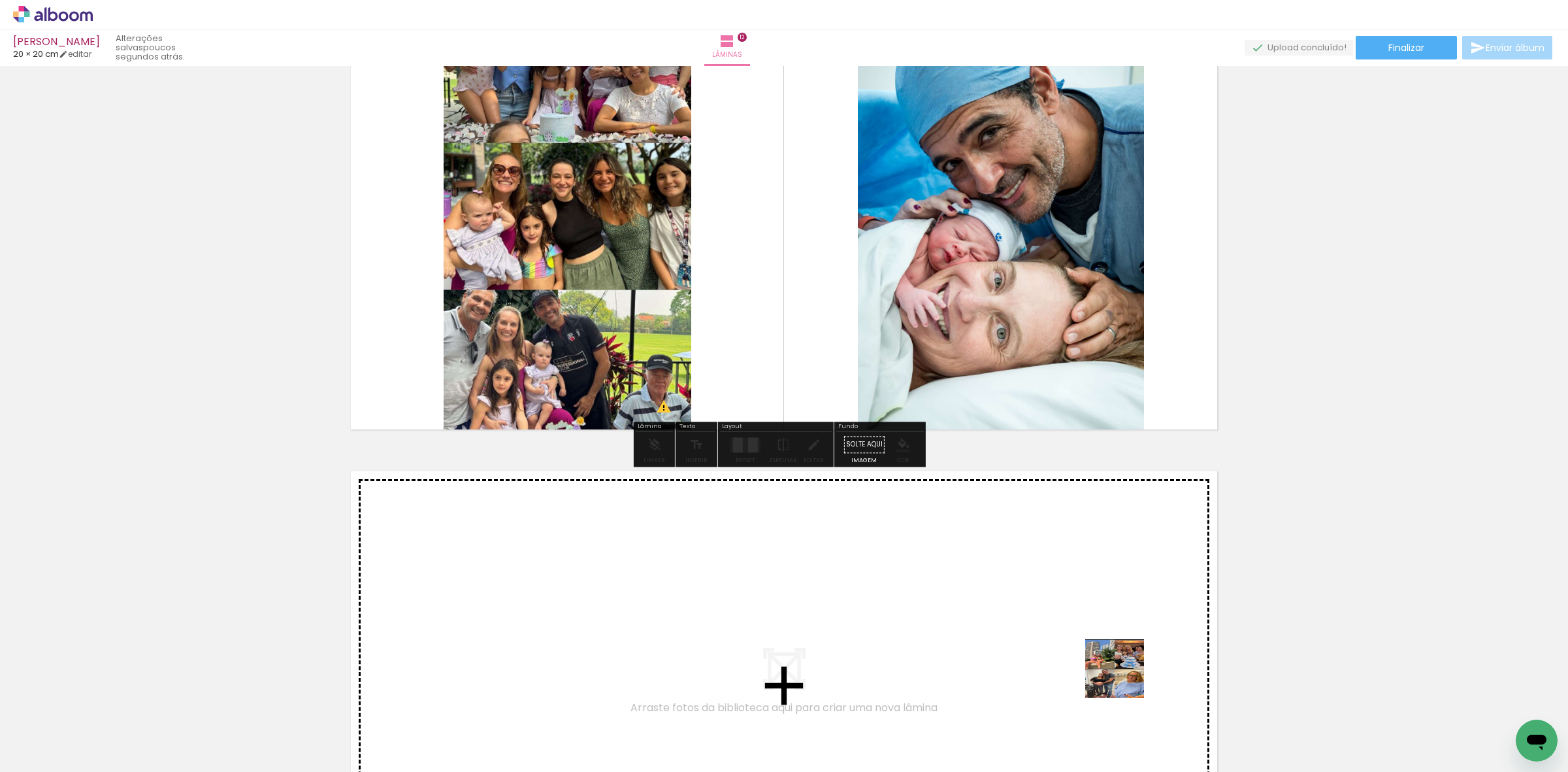
drag, startPoint x: 1150, startPoint y: 695, endPoint x: 1119, endPoint y: 665, distance: 43.1
click at [1119, 665] on quentale-workspace at bounding box center [784, 386] width 1568 height 772
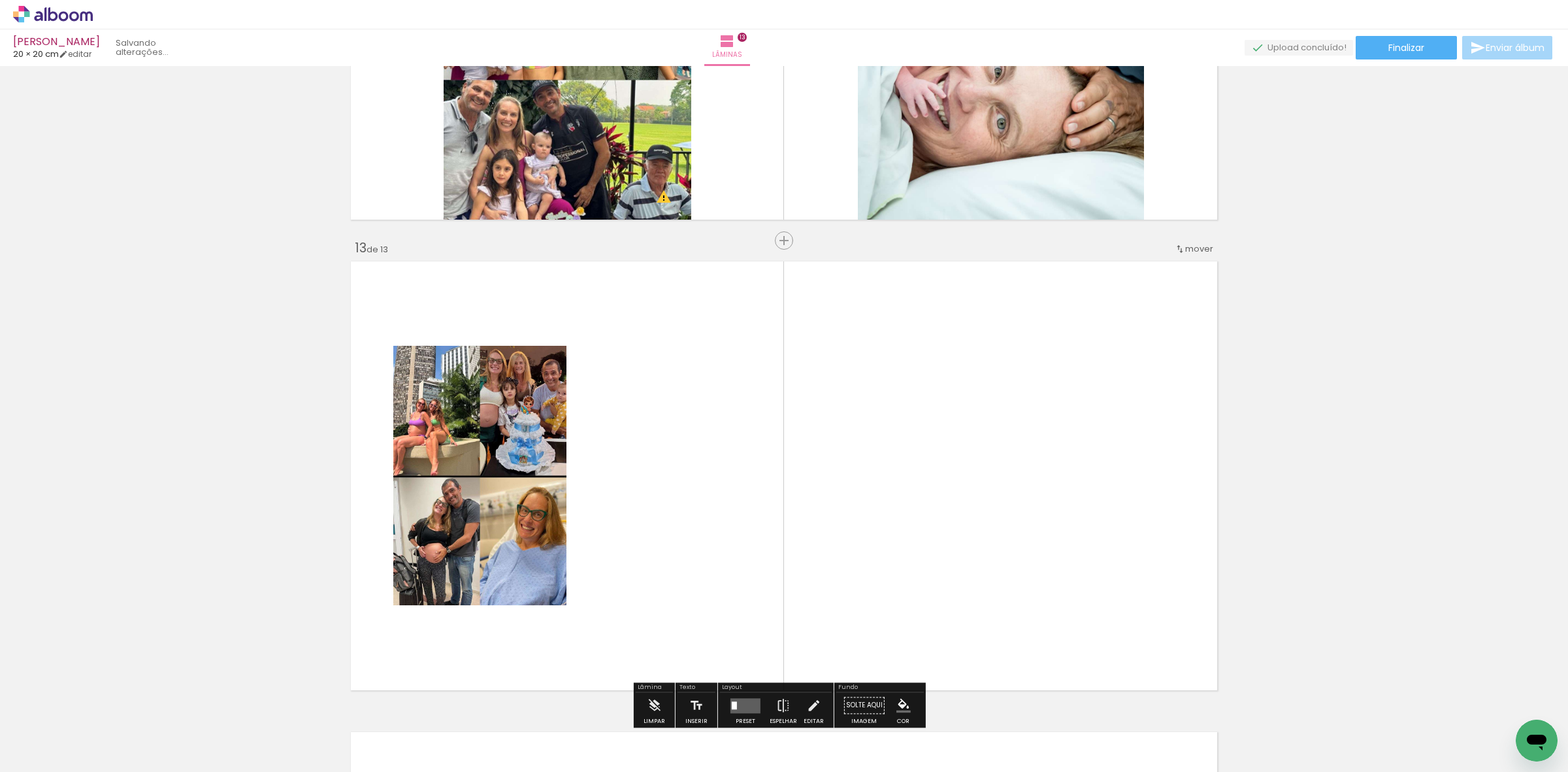
scroll to position [5592, 0]
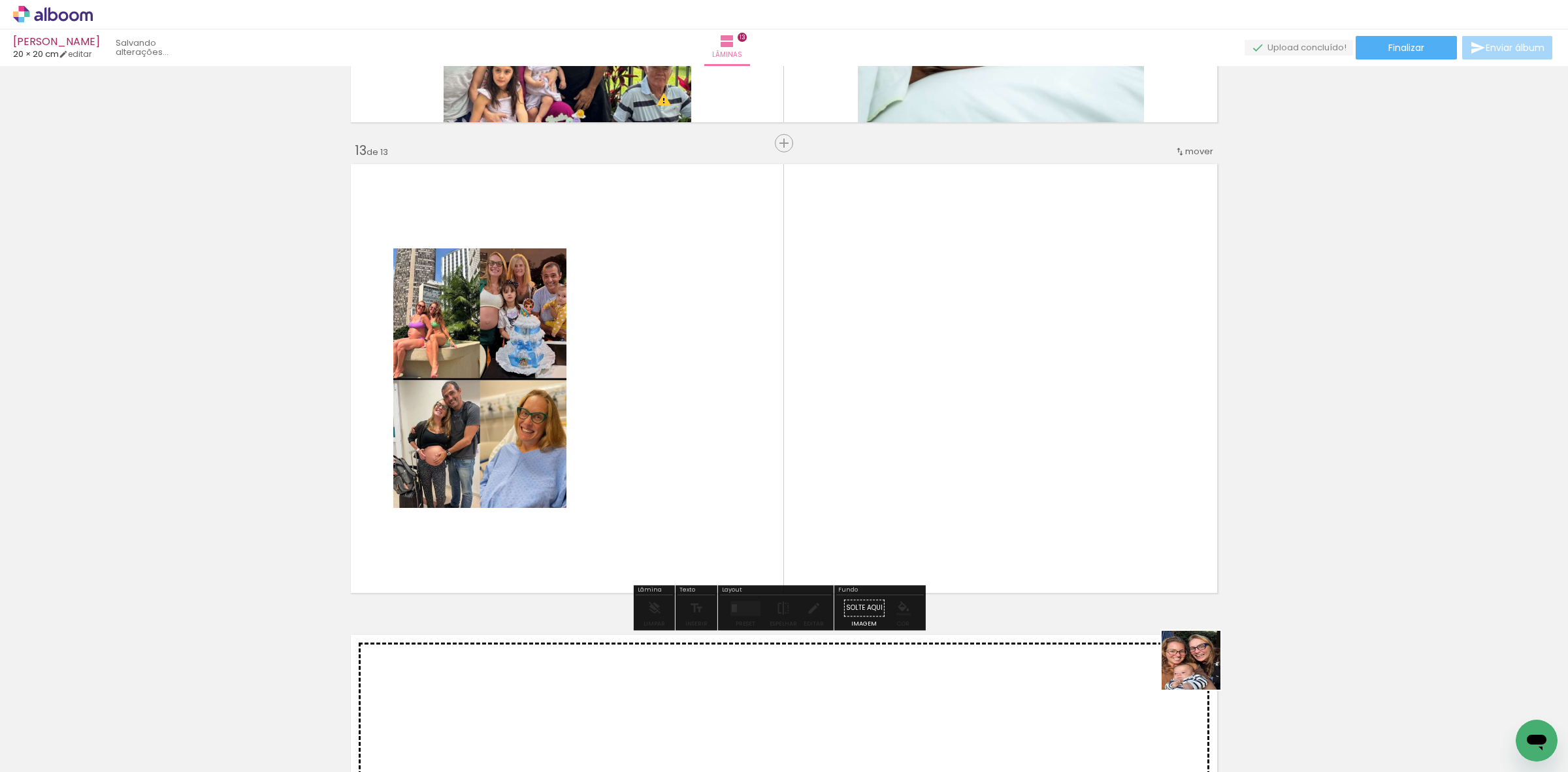
drag, startPoint x: 1231, startPoint y: 712, endPoint x: 961, endPoint y: 446, distance: 379.0
click at [961, 446] on quentale-workspace at bounding box center [784, 386] width 1568 height 772
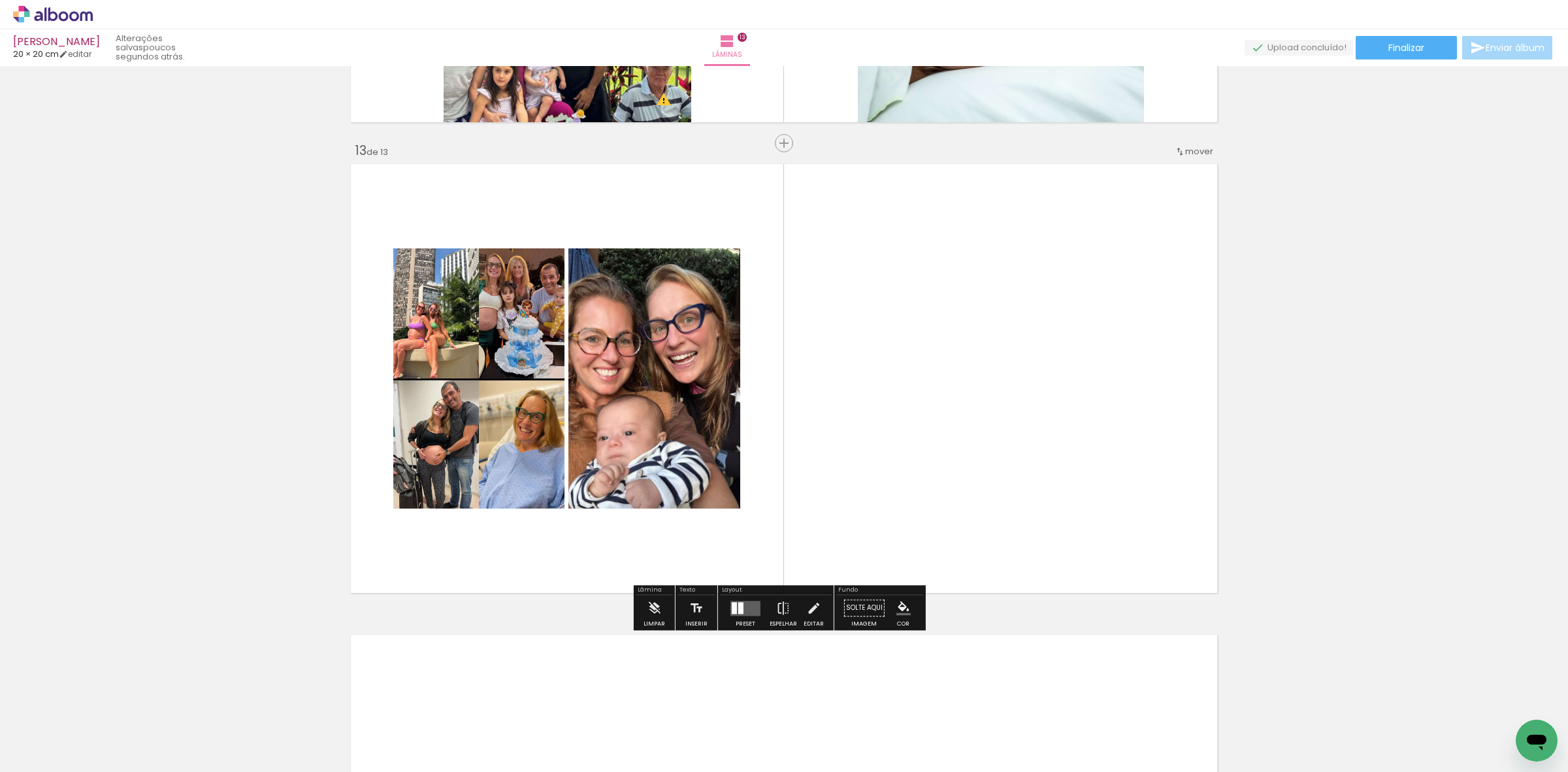
click at [720, 616] on div "Preset Espelhar Editar" at bounding box center [775, 611] width 112 height 33
click at [728, 616] on div at bounding box center [745, 608] width 35 height 26
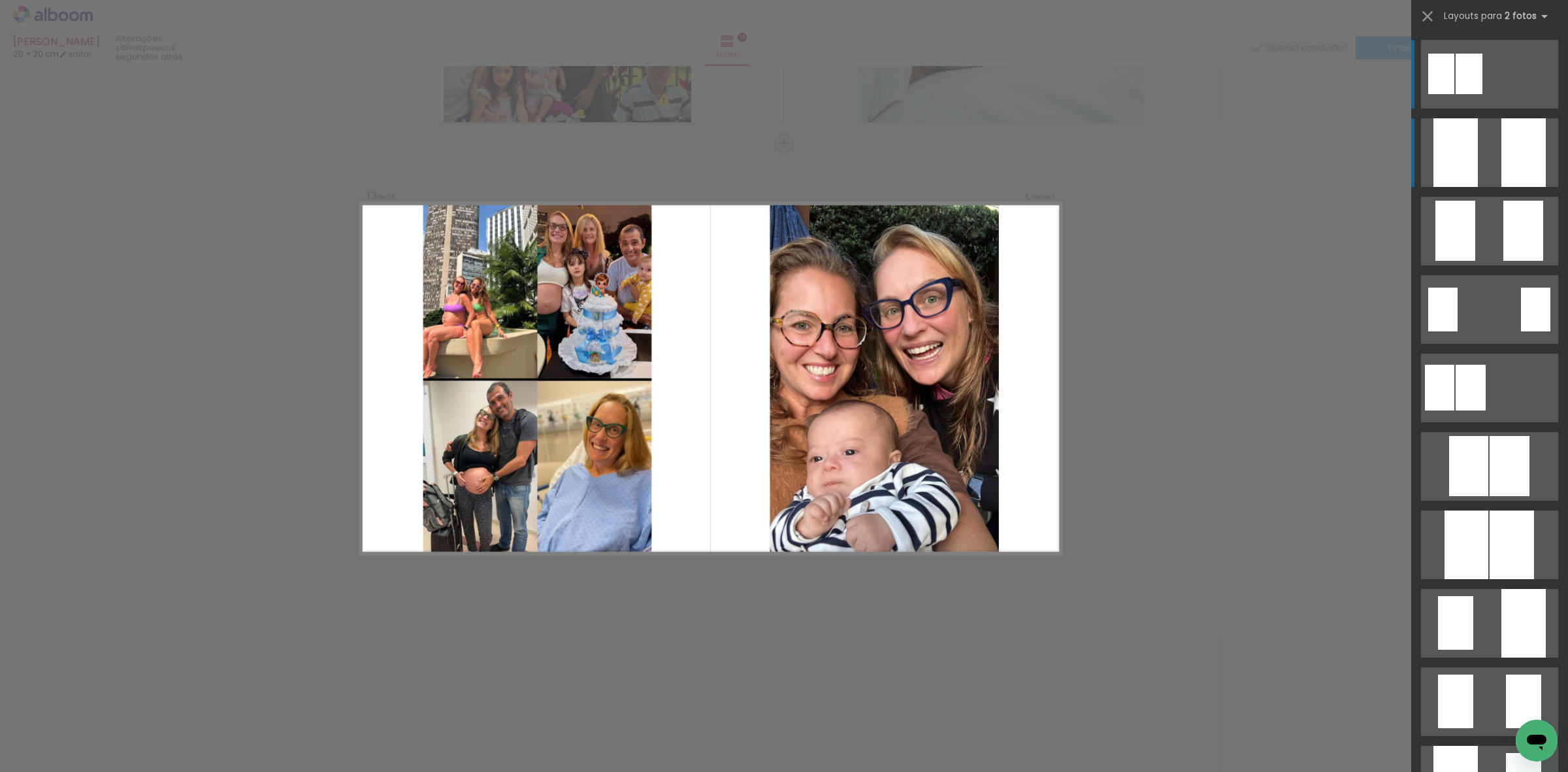
click at [1465, 181] on div at bounding box center [1456, 152] width 44 height 69
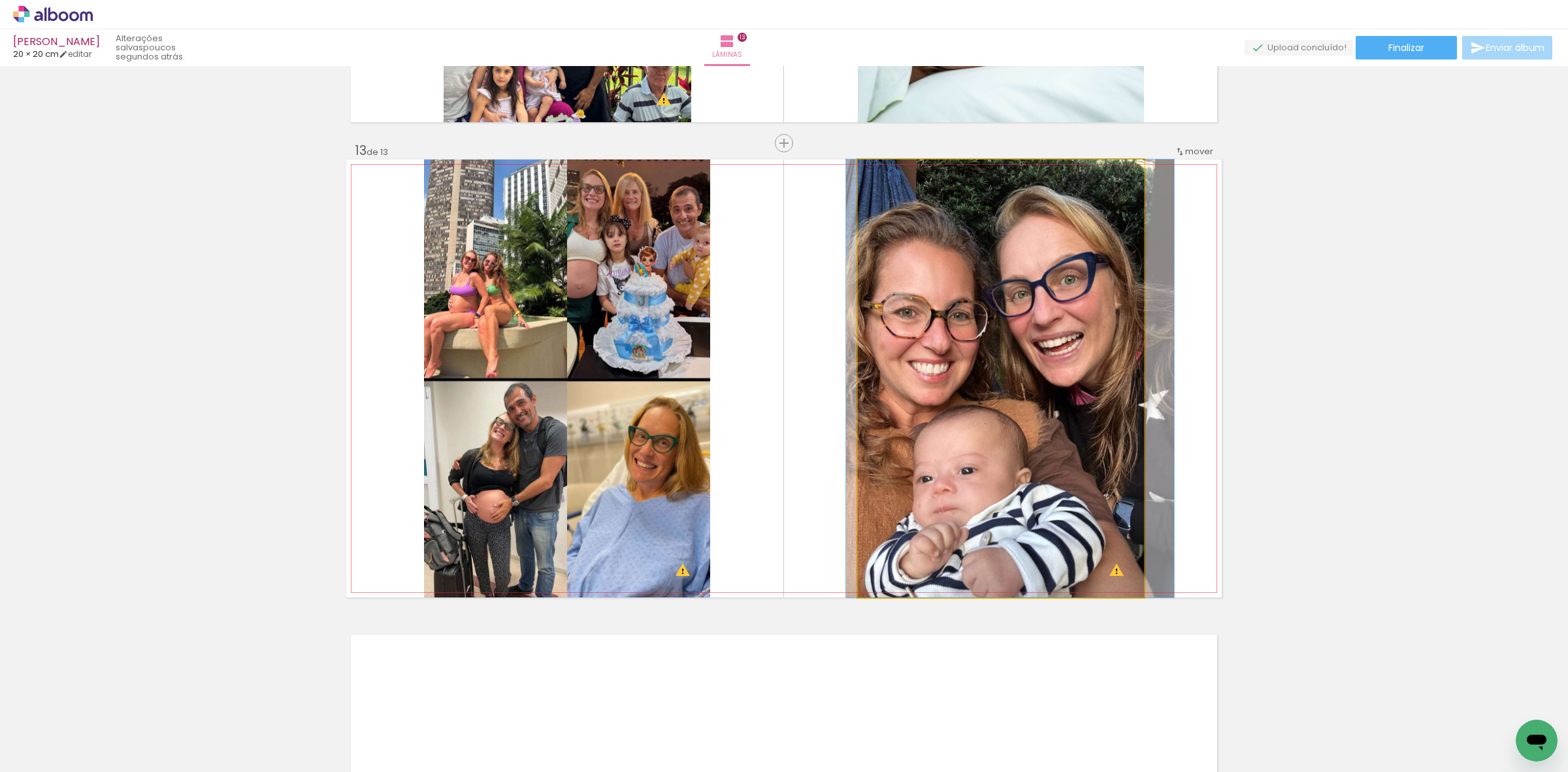
drag, startPoint x: 1097, startPoint y: 311, endPoint x: 1106, endPoint y: 280, distance: 32.3
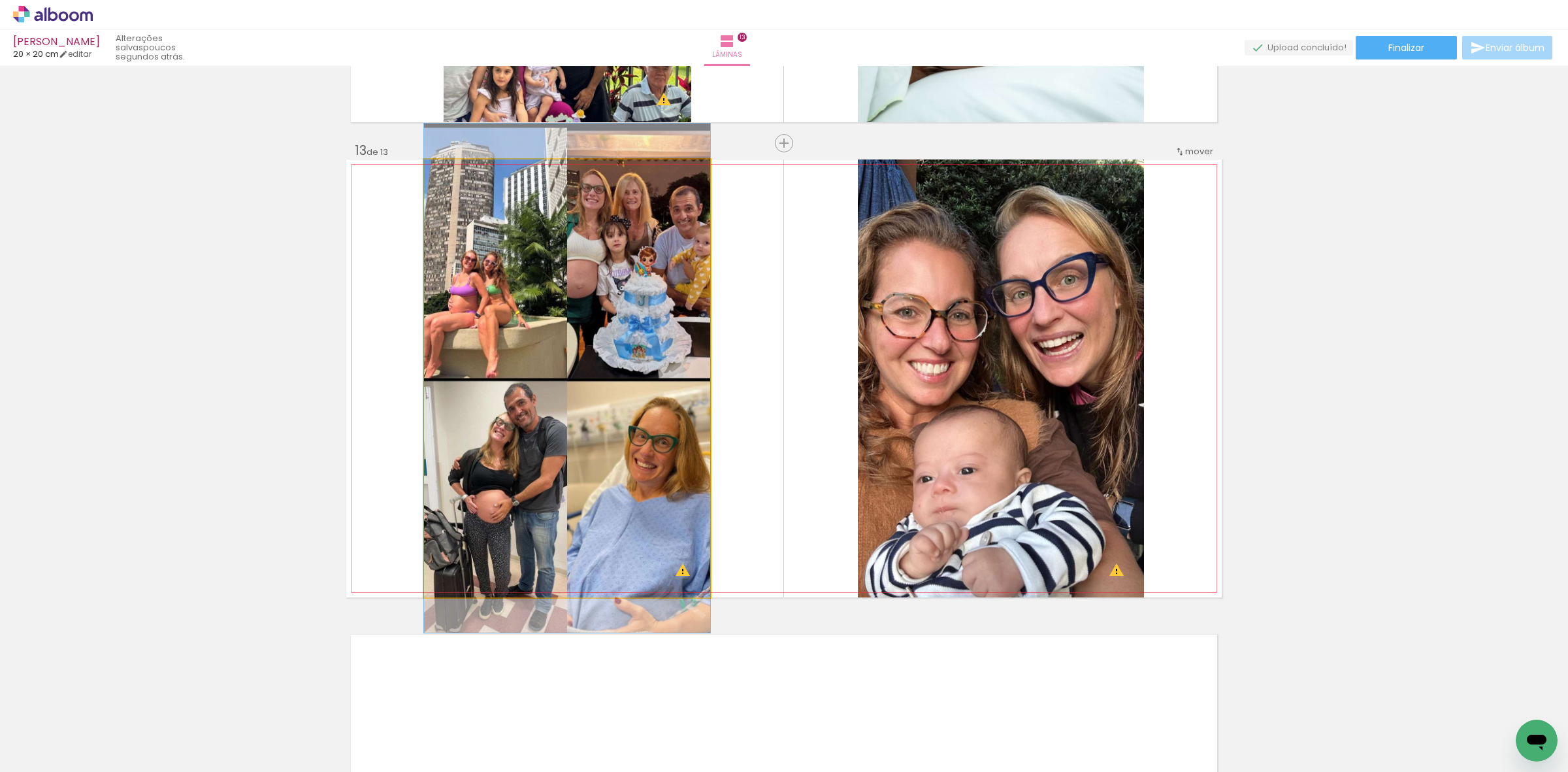
click at [660, 350] on quentale-photo at bounding box center [567, 378] width 286 height 438
click at [699, 357] on quentale-photo at bounding box center [567, 378] width 286 height 438
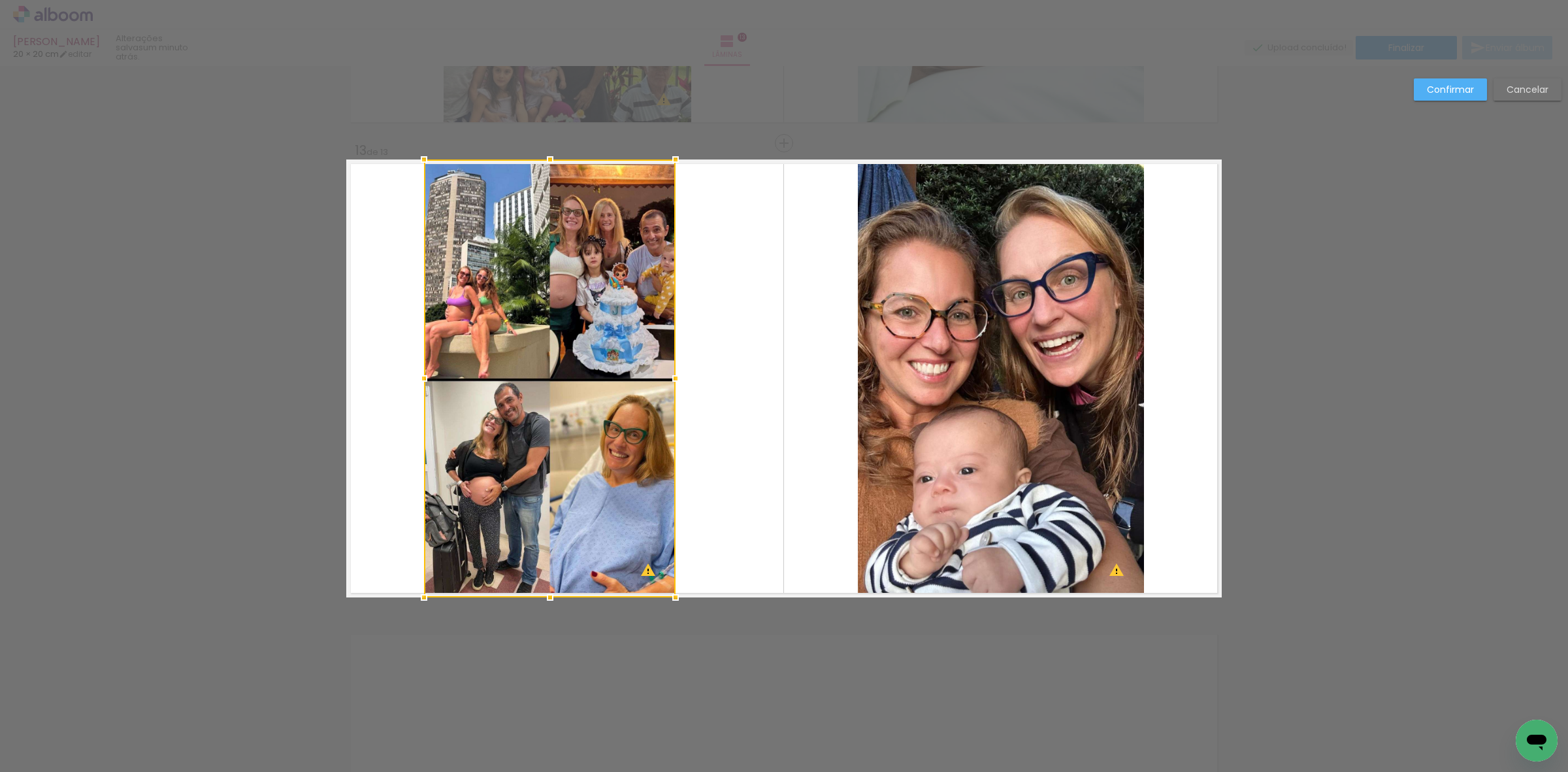
drag, startPoint x: 709, startPoint y: 381, endPoint x: 678, endPoint y: 379, distance: 31.1
click at [678, 379] on div at bounding box center [675, 379] width 26 height 26
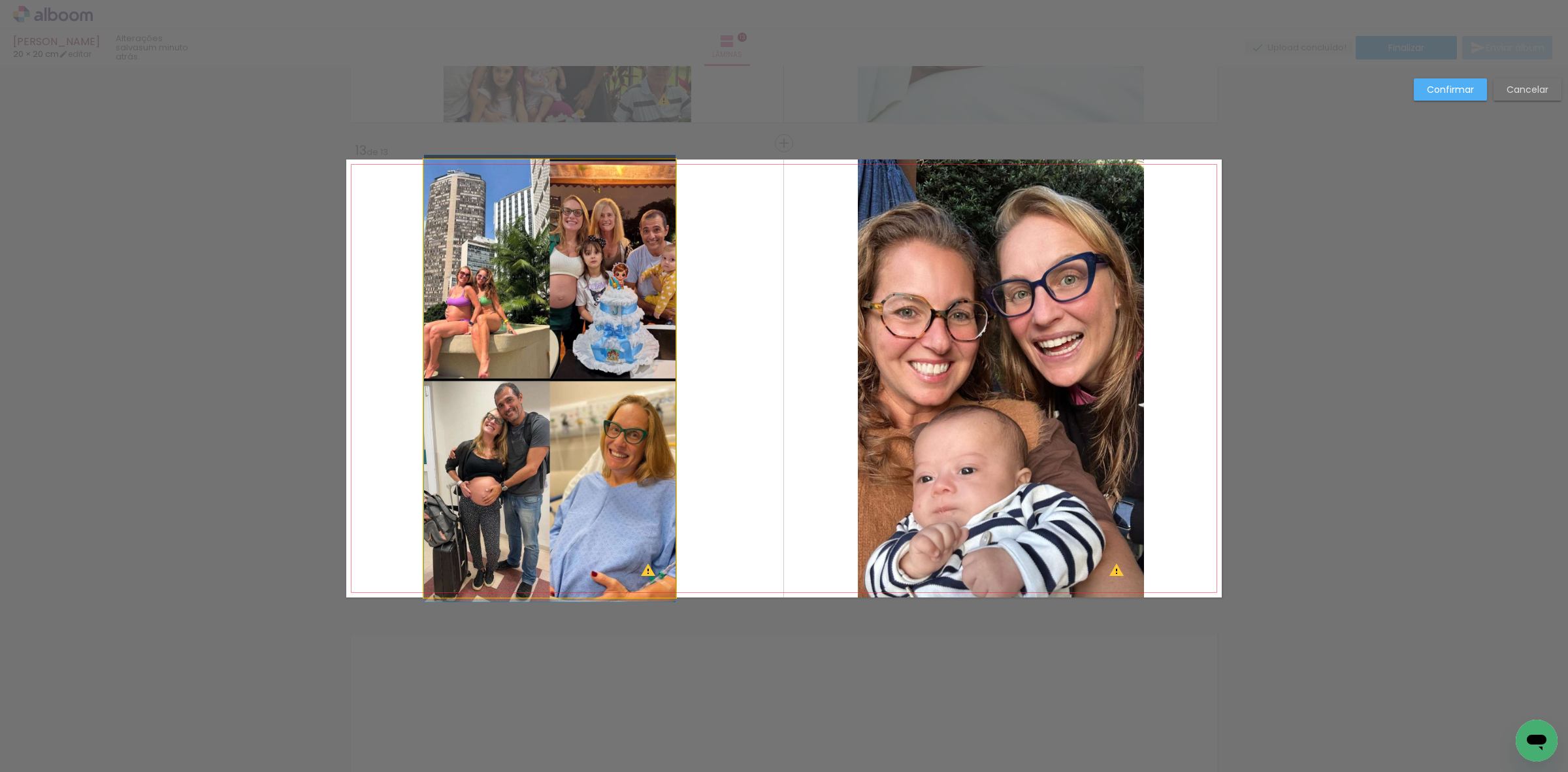
click at [603, 379] on quentale-photo at bounding box center [549, 378] width 252 height 438
click at [603, 379] on div at bounding box center [549, 378] width 252 height 438
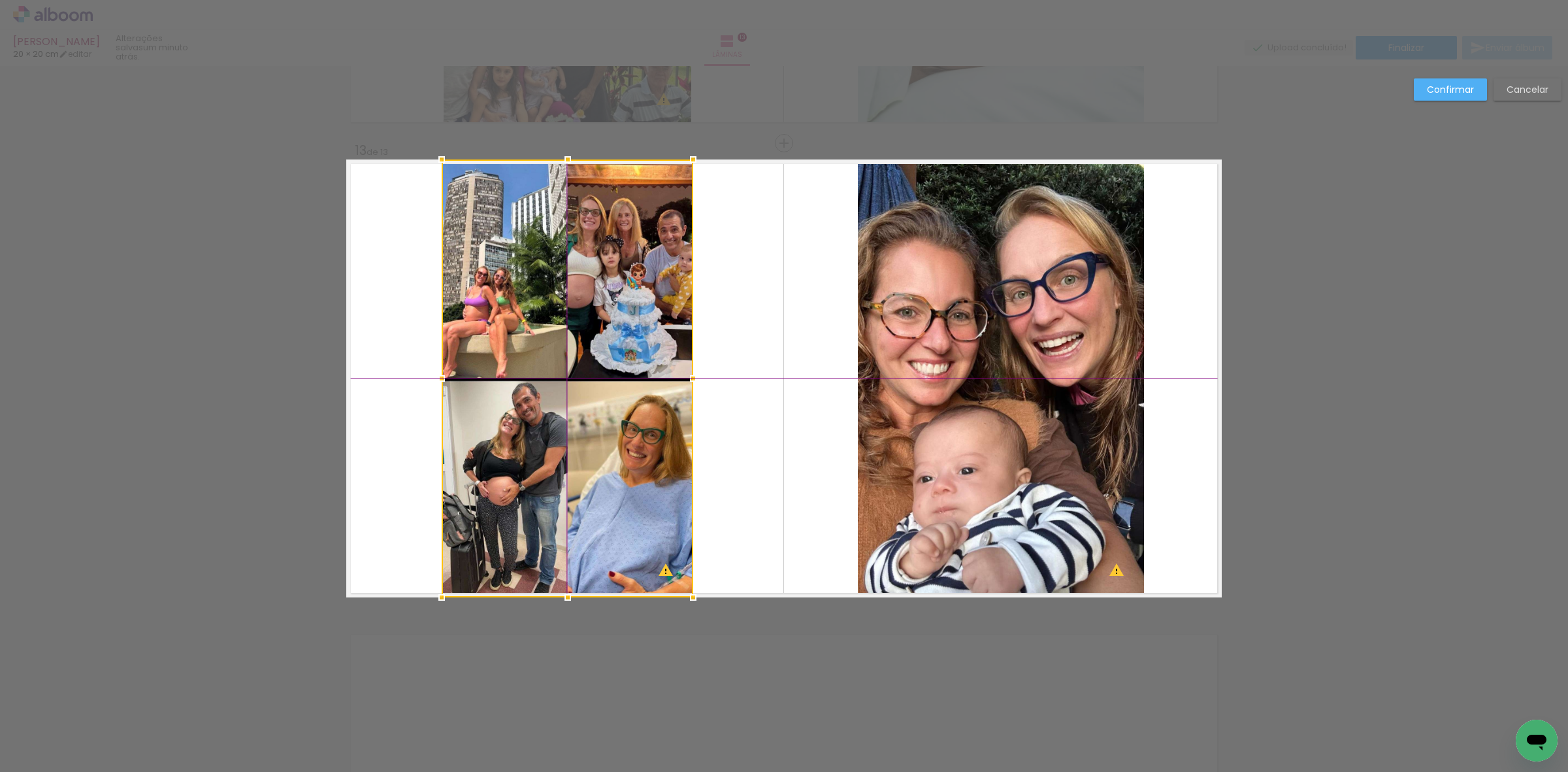
drag, startPoint x: 603, startPoint y: 379, endPoint x: 625, endPoint y: 377, distance: 22.1
click at [625, 377] on div at bounding box center [567, 378] width 252 height 438
click at [0, 0] on slot "Confirmar" at bounding box center [0, 0] width 0 height 0
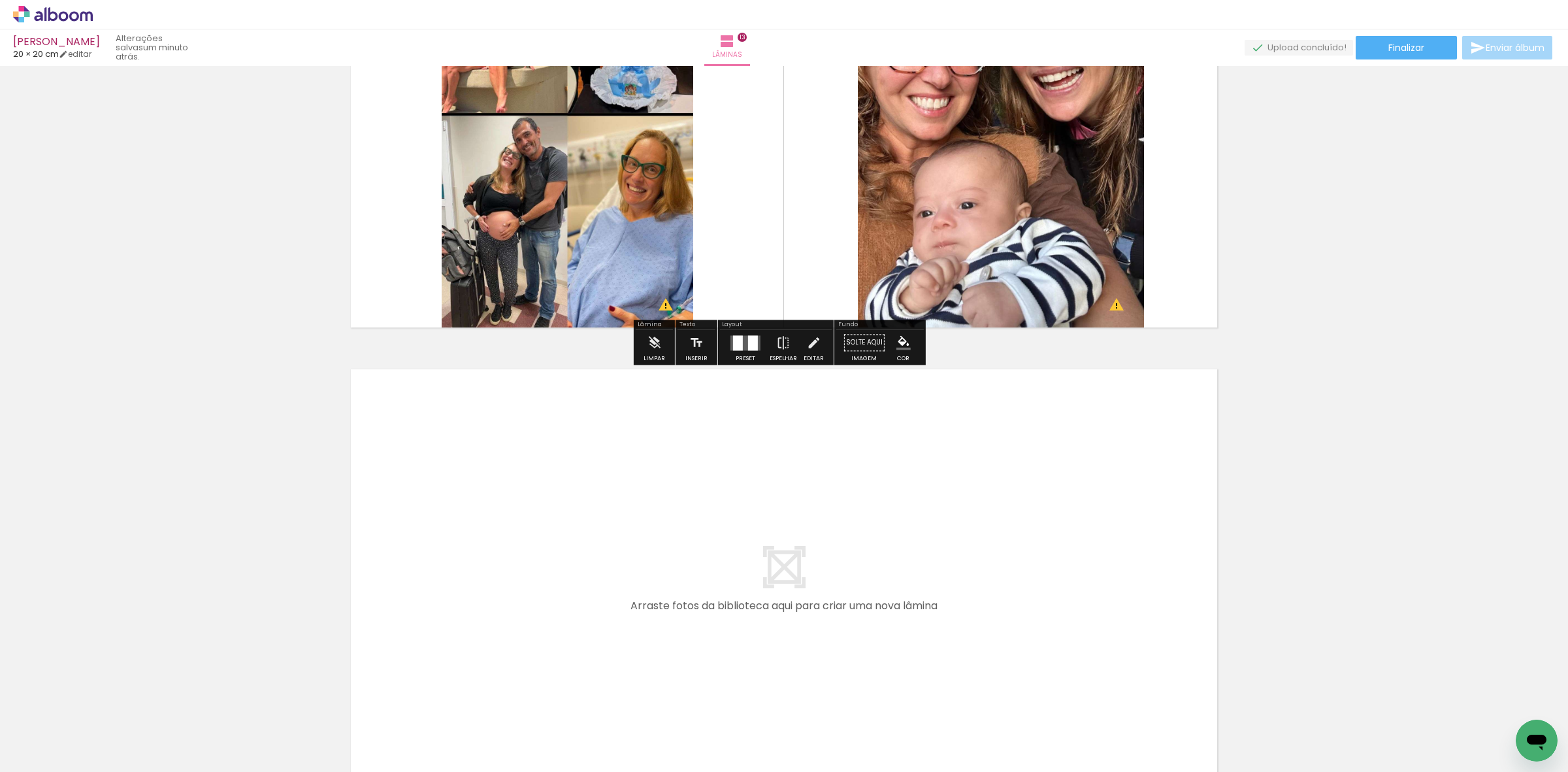
scroll to position [6001, 0]
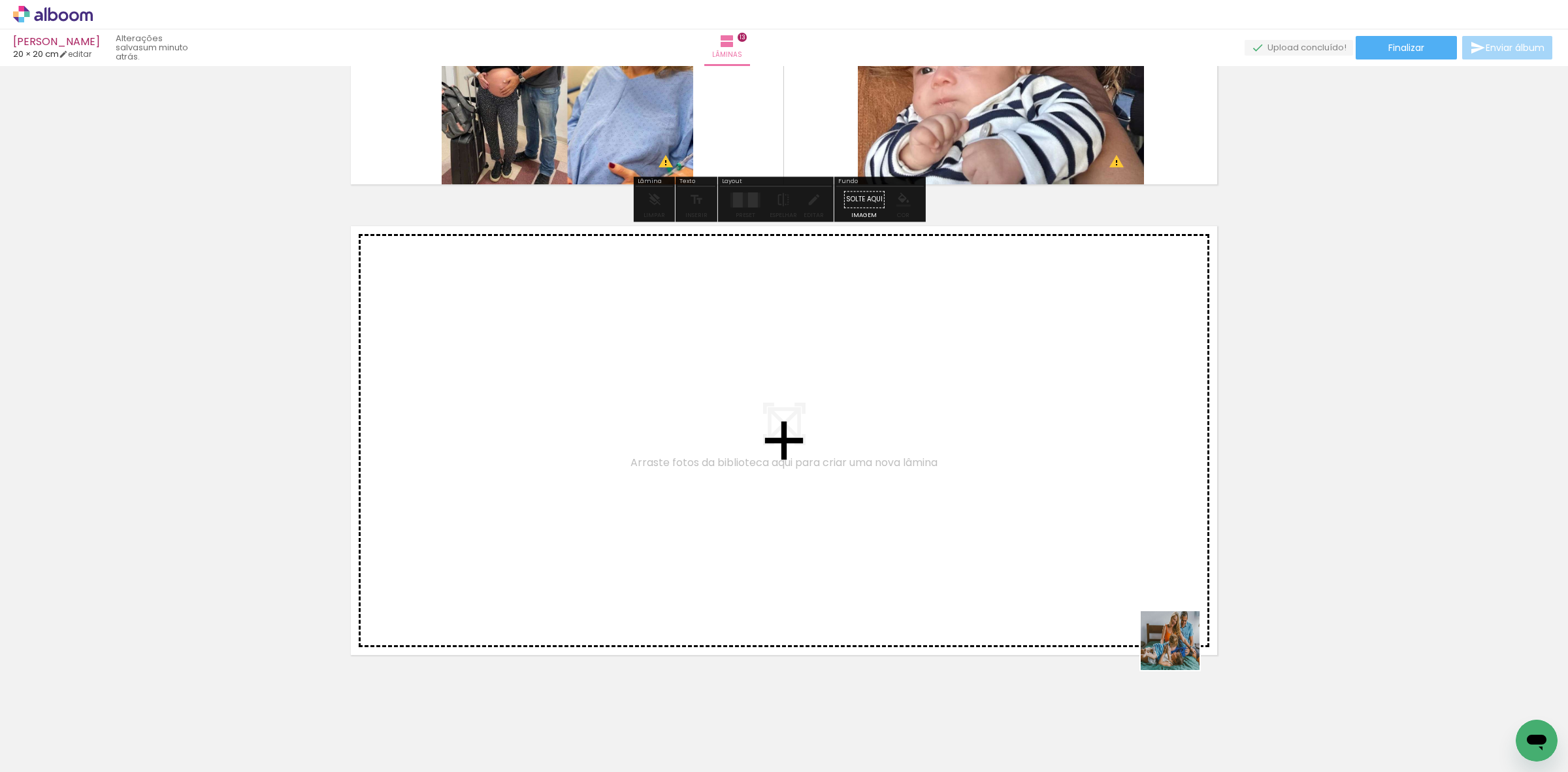
drag, startPoint x: 1324, startPoint y: 712, endPoint x: 1012, endPoint y: 553, distance: 350.2
click at [1012, 553] on quentale-workspace at bounding box center [784, 386] width 1568 height 772
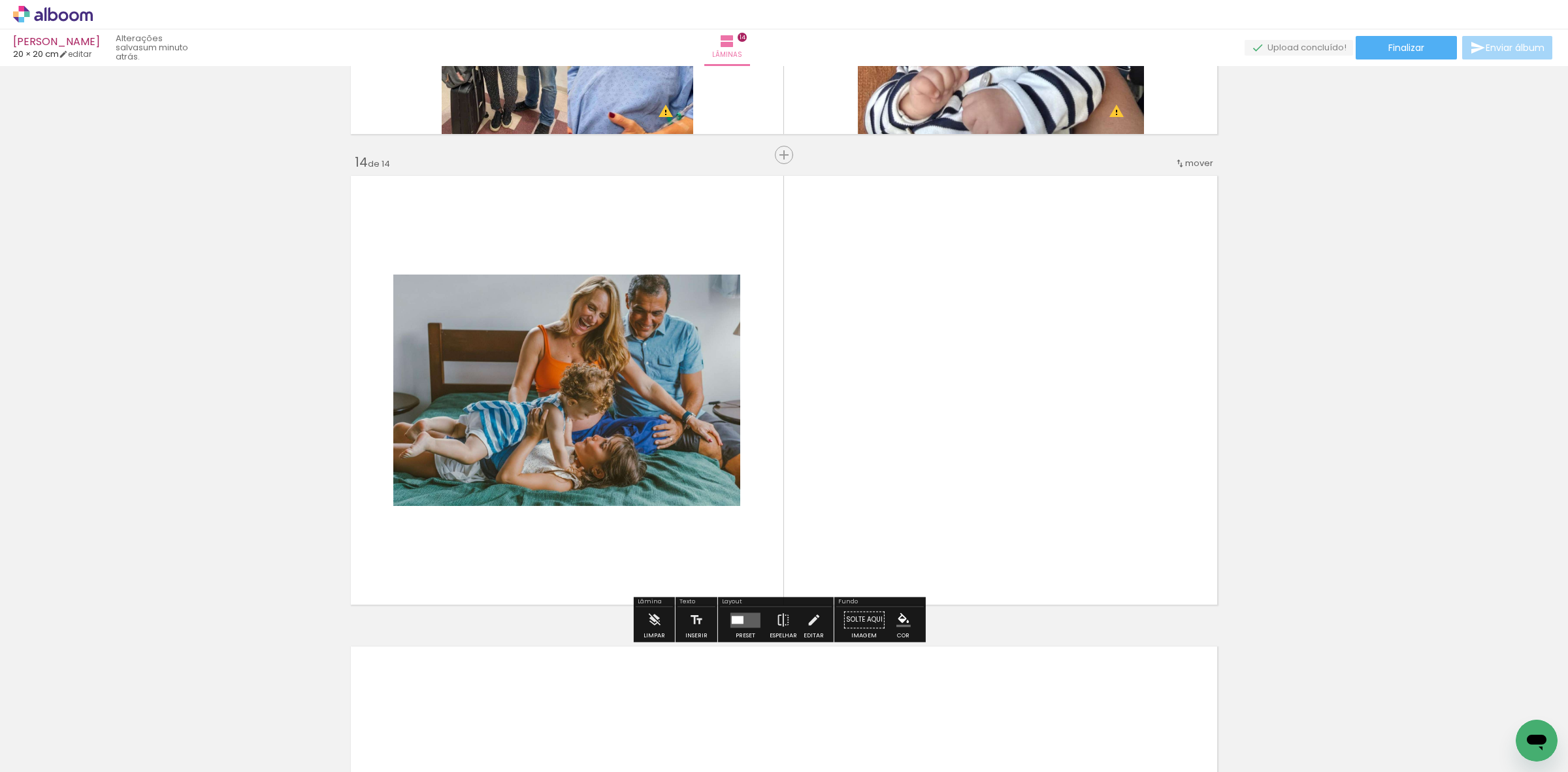
scroll to position [6063, 0]
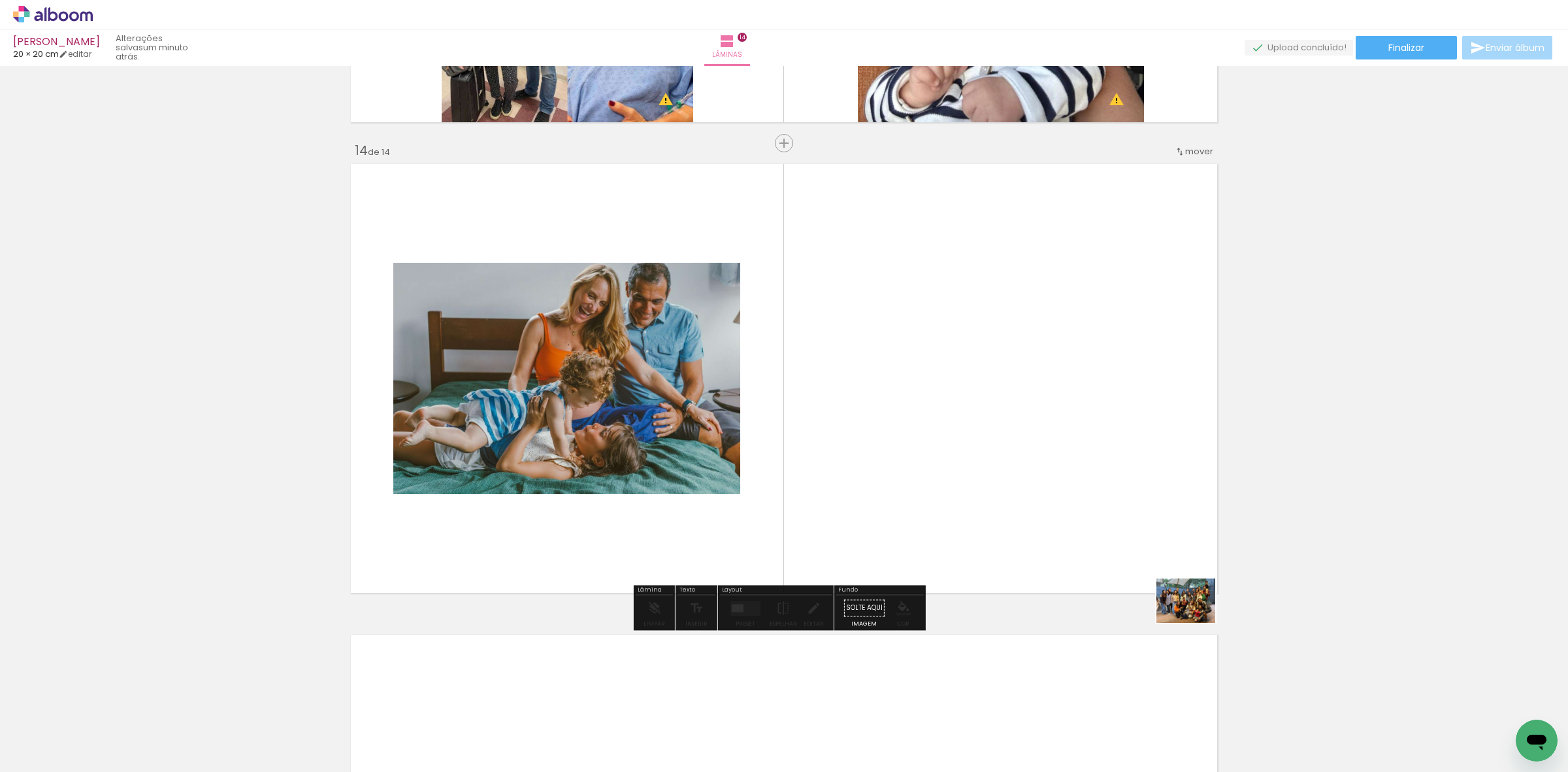
drag, startPoint x: 1372, startPoint y: 724, endPoint x: 998, endPoint y: 513, distance: 429.4
click at [998, 513] on quentale-workspace at bounding box center [784, 386] width 1568 height 772
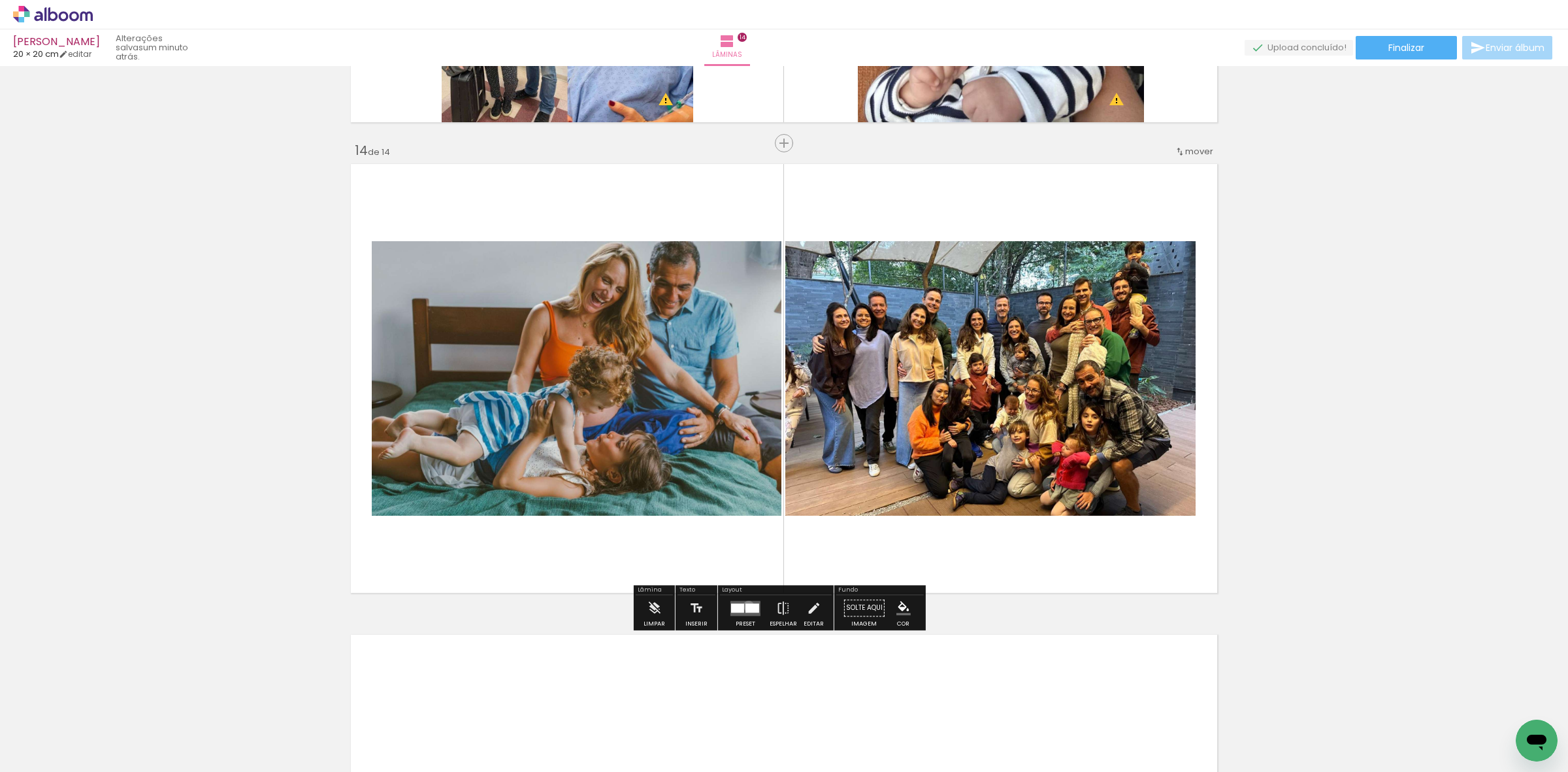
click at [745, 606] on div at bounding box center [752, 608] width 14 height 9
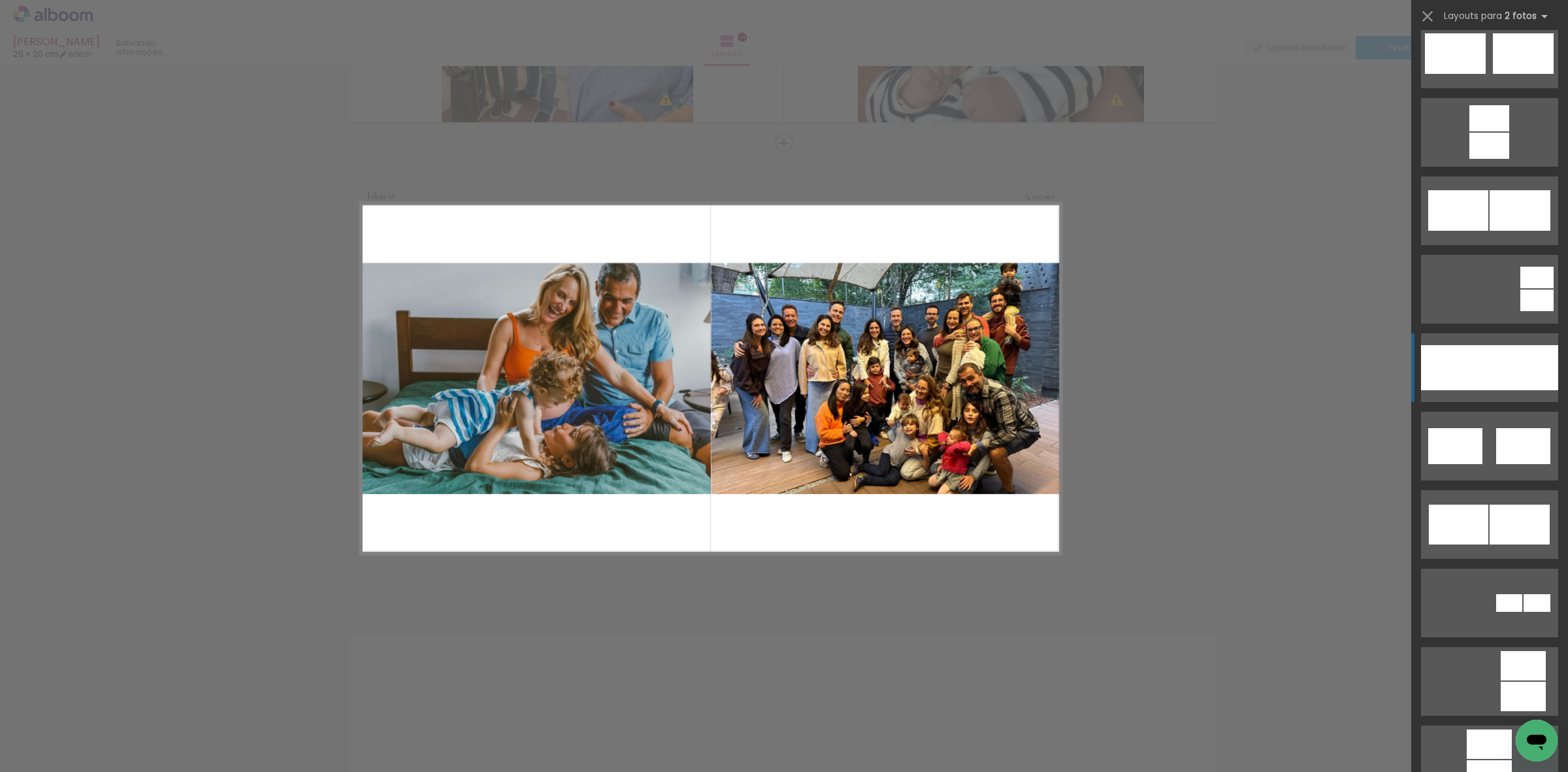
scroll to position [572, 0]
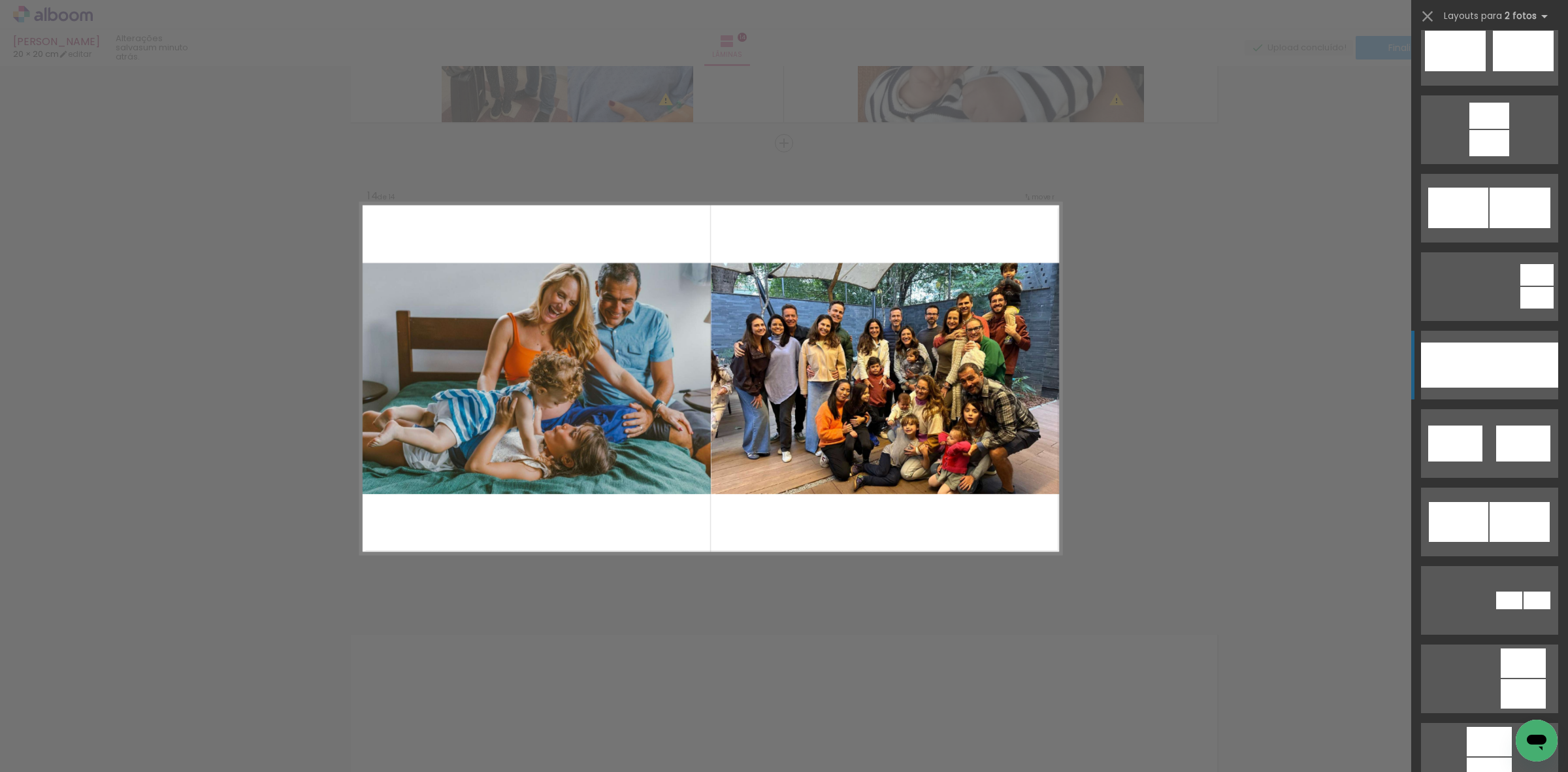
click at [1444, 374] on div at bounding box center [1455, 365] width 69 height 45
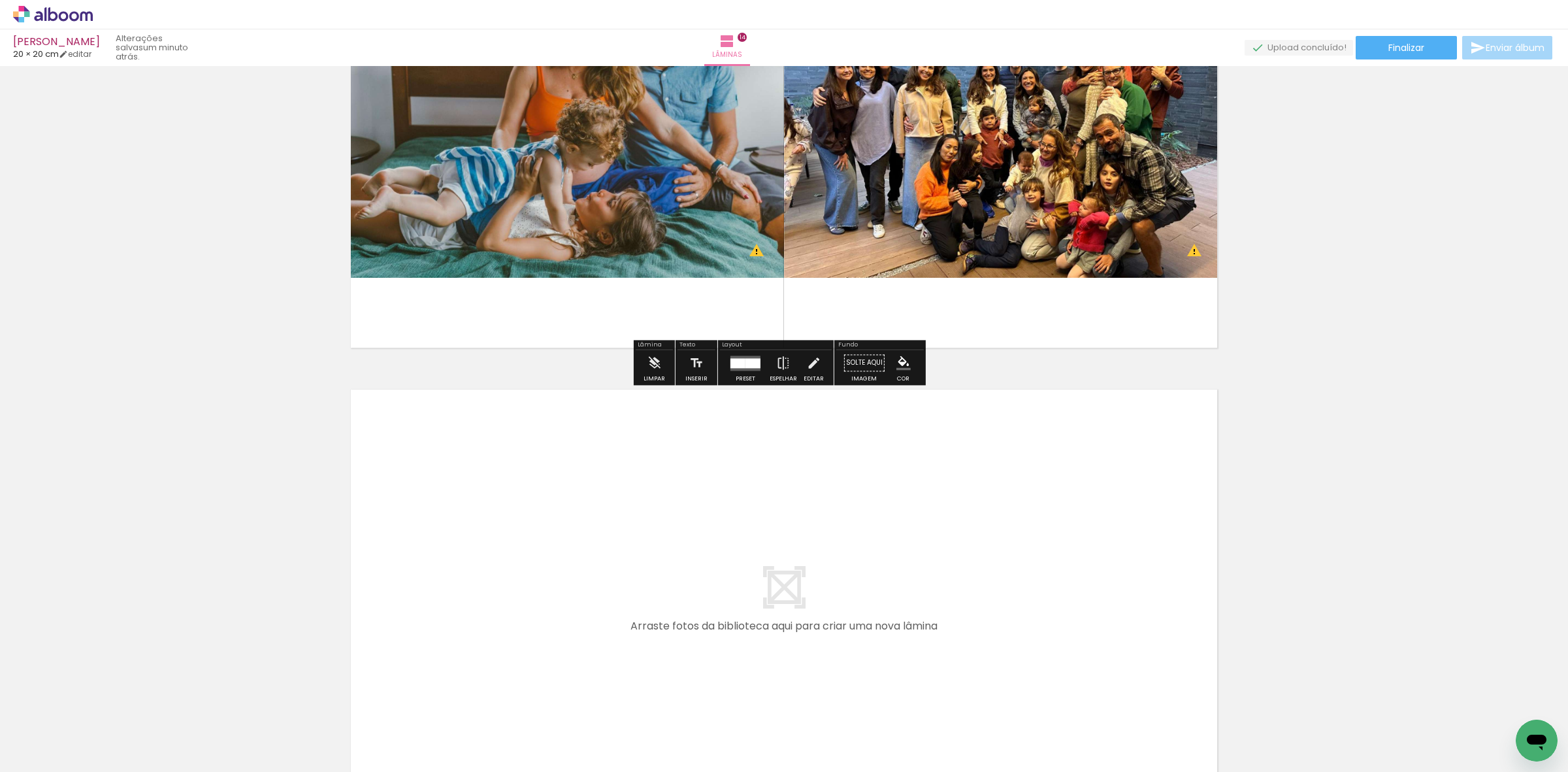
drag, startPoint x: 1406, startPoint y: 709, endPoint x: 872, endPoint y: 504, distance: 572.0
click at [872, 504] on quentale-workspace at bounding box center [784, 386] width 1568 height 772
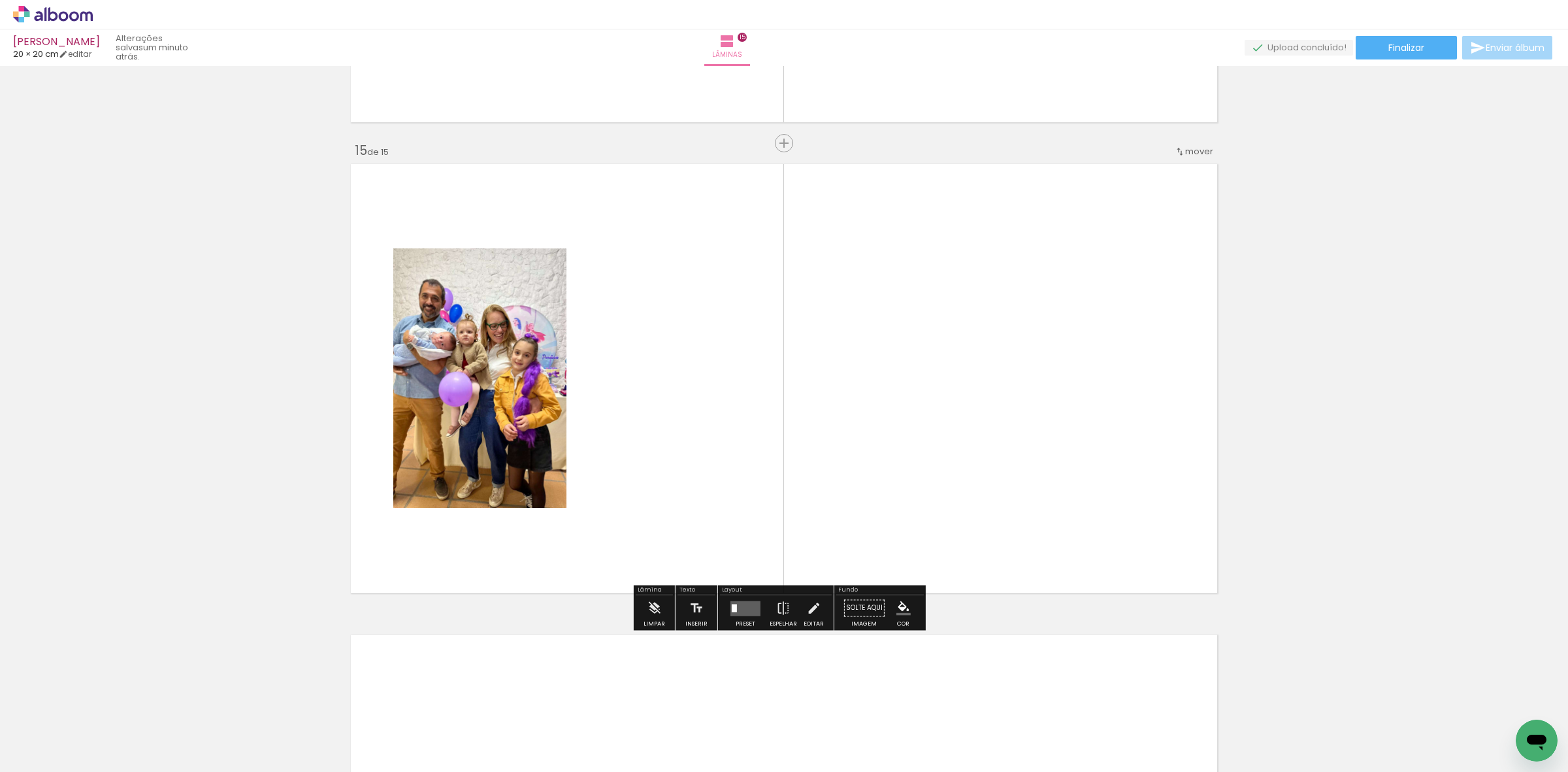
scroll to position [6534, 0]
drag, startPoint x: 1529, startPoint y: 703, endPoint x: 748, endPoint y: 448, distance: 821.6
click at [957, 472] on quentale-workspace at bounding box center [784, 386] width 1568 height 772
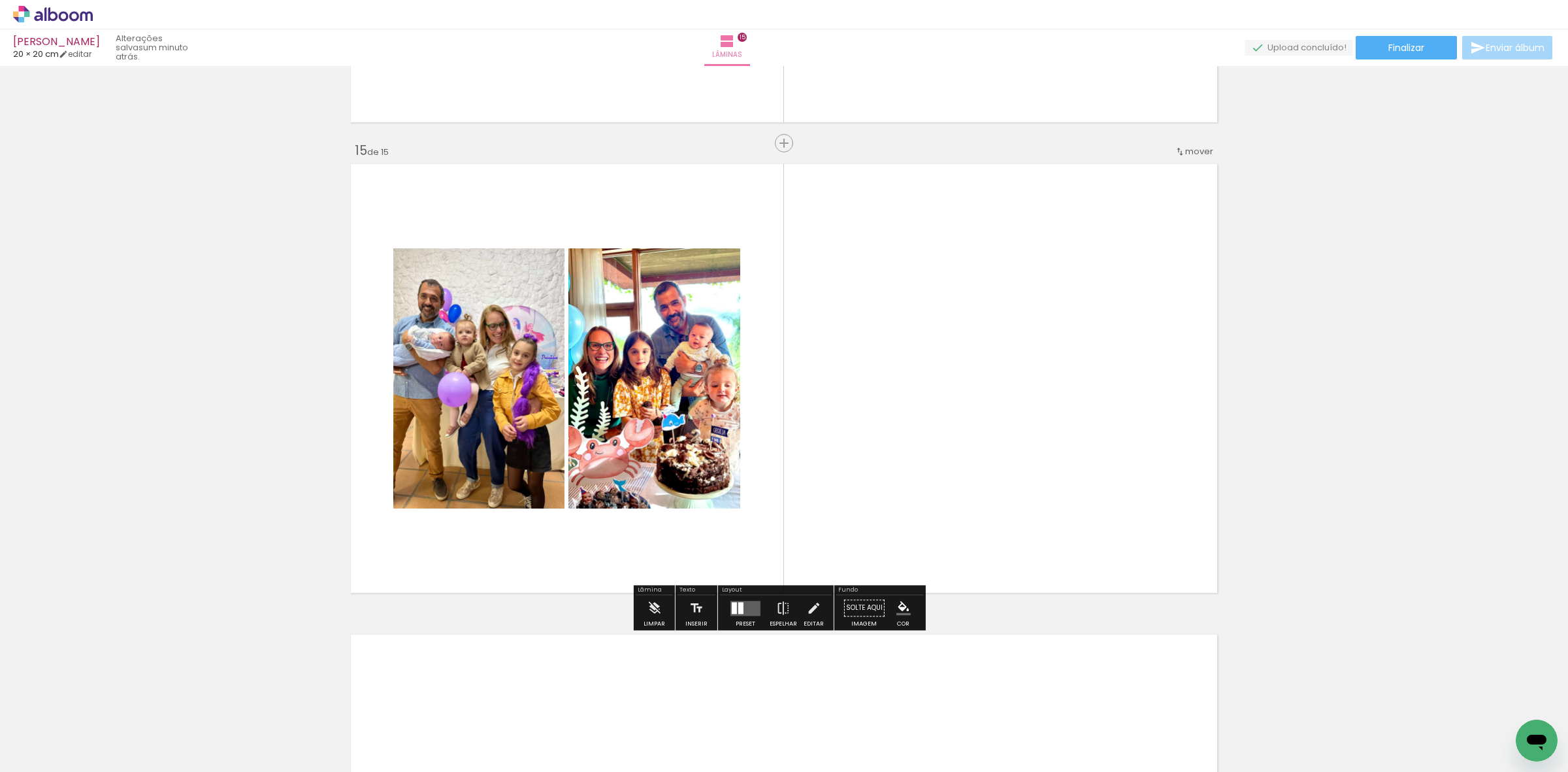
click at [713, 609] on div "Texto Inserir" at bounding box center [696, 607] width 42 height 45
click at [732, 613] on div at bounding box center [734, 608] width 5 height 12
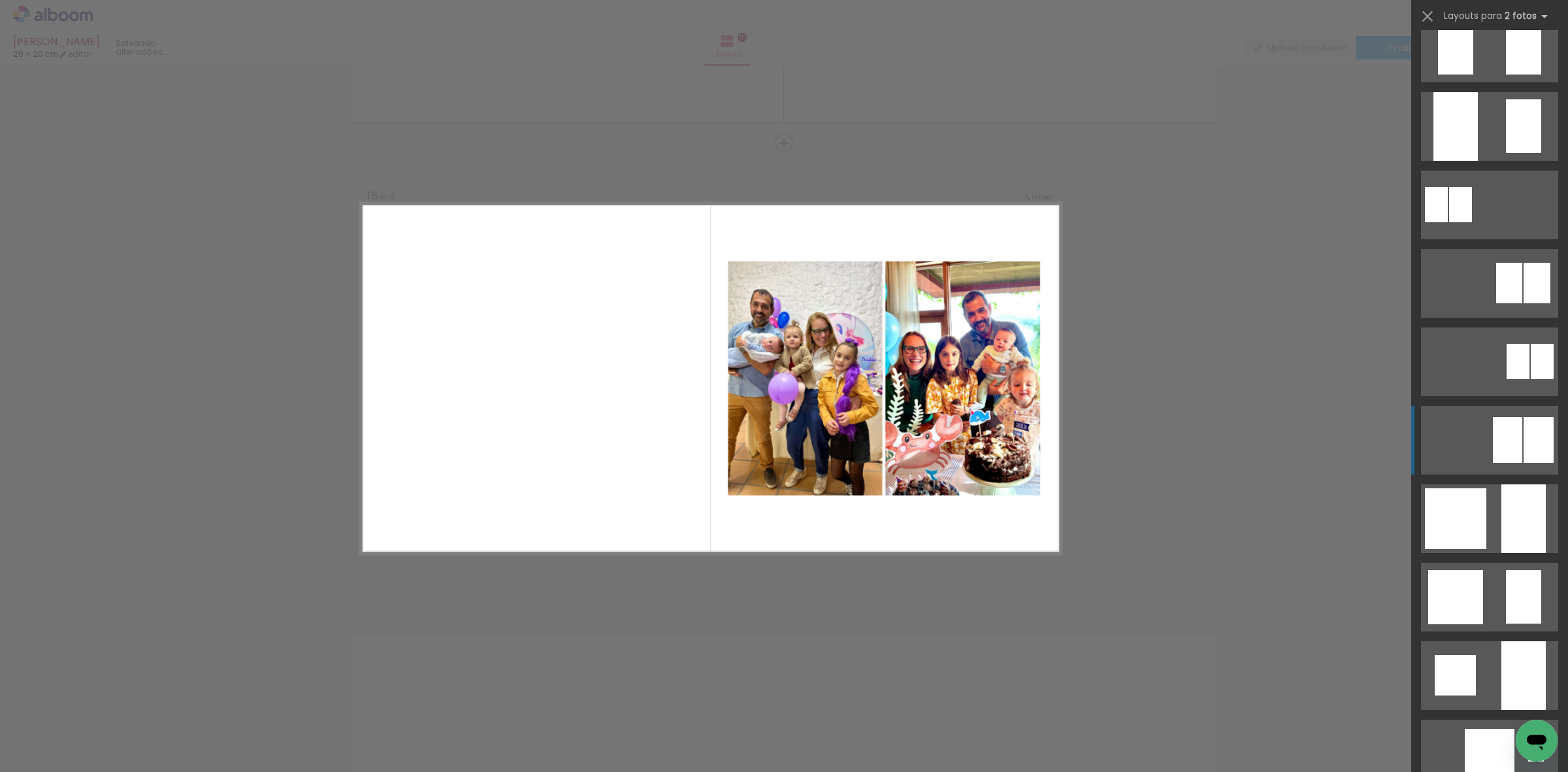
scroll to position [1062, 0]
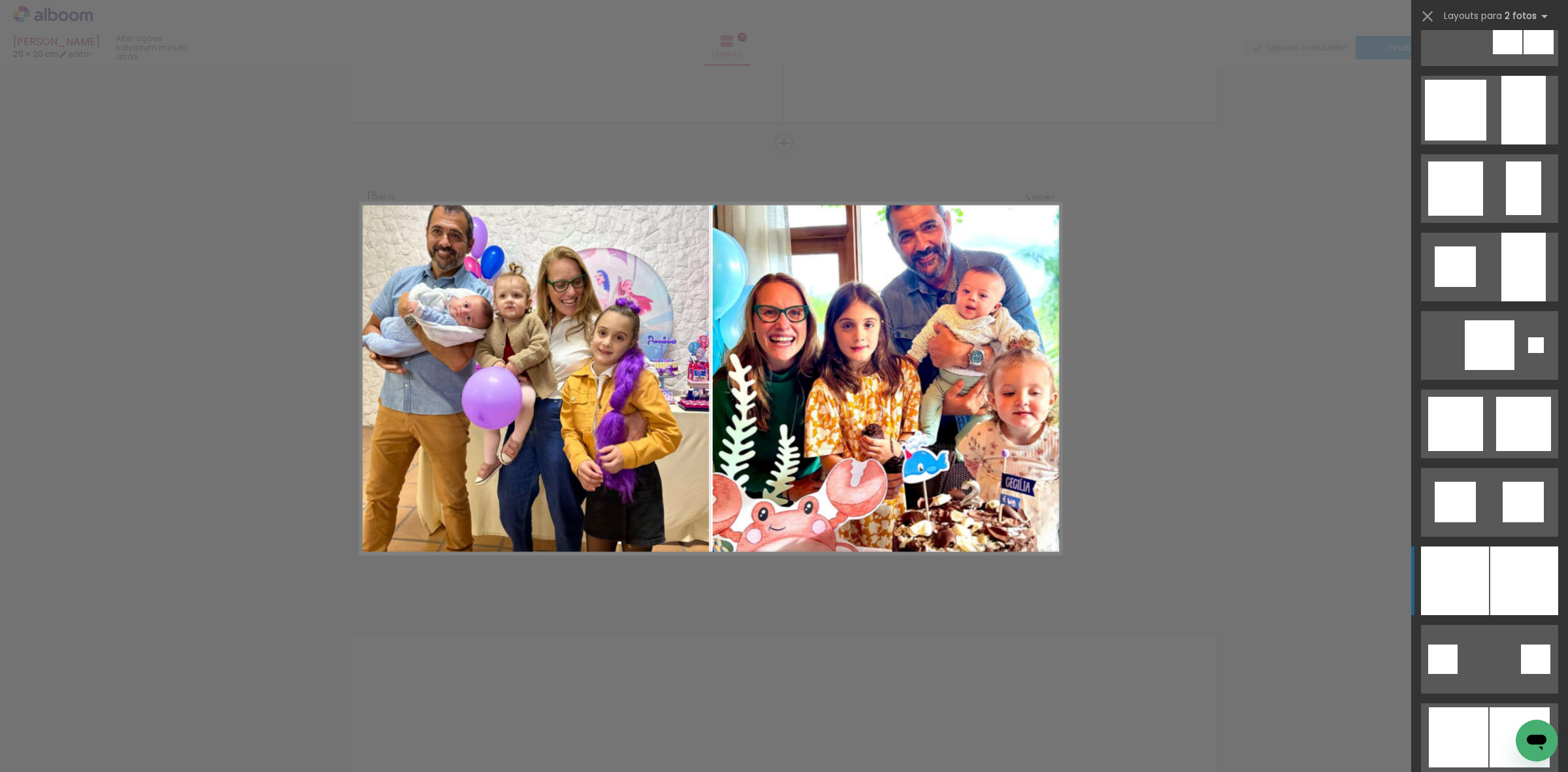
click at [1474, 560] on div at bounding box center [1455, 580] width 68 height 69
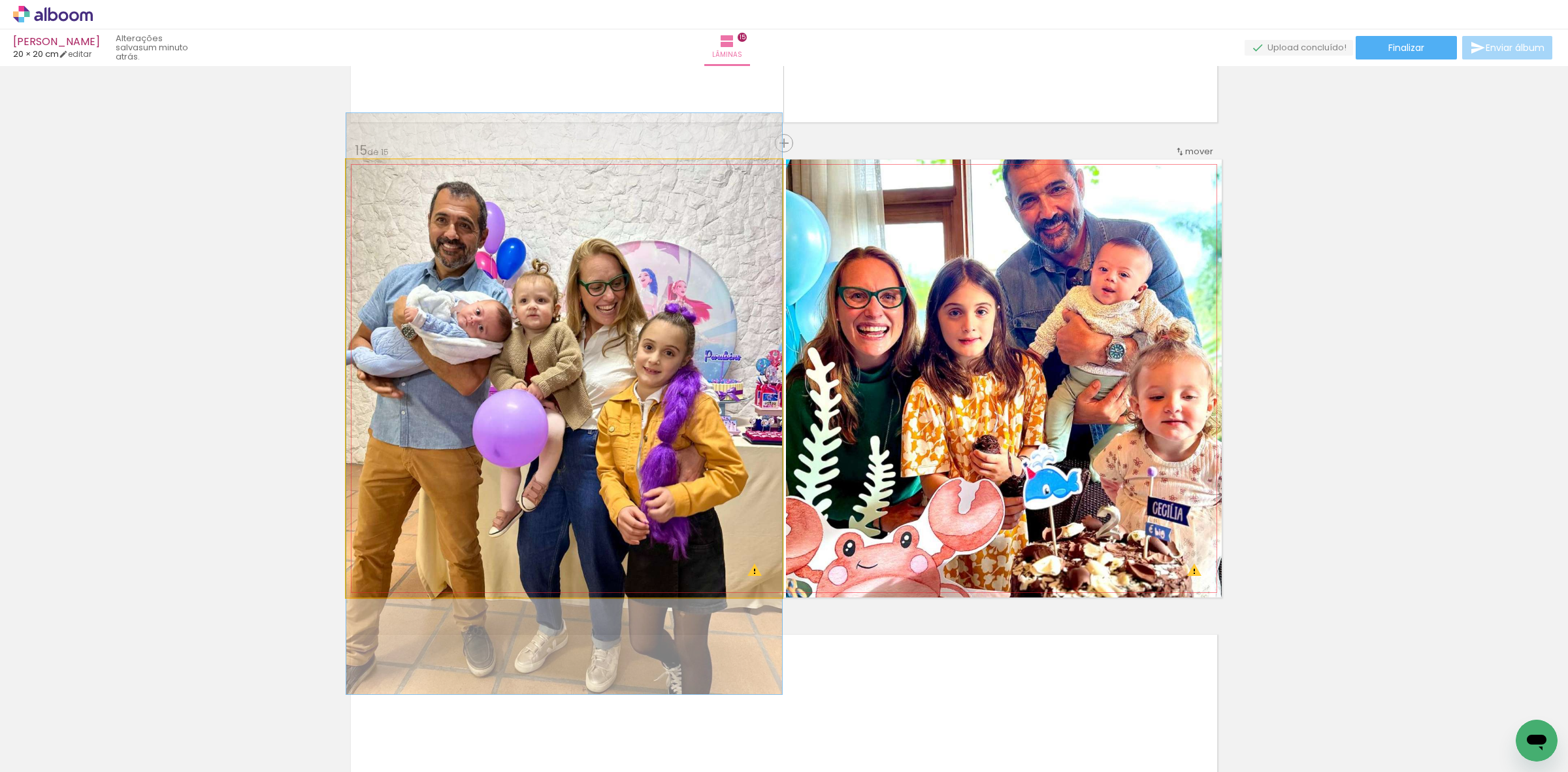
drag, startPoint x: 624, startPoint y: 417, endPoint x: 634, endPoint y: 442, distance: 26.9
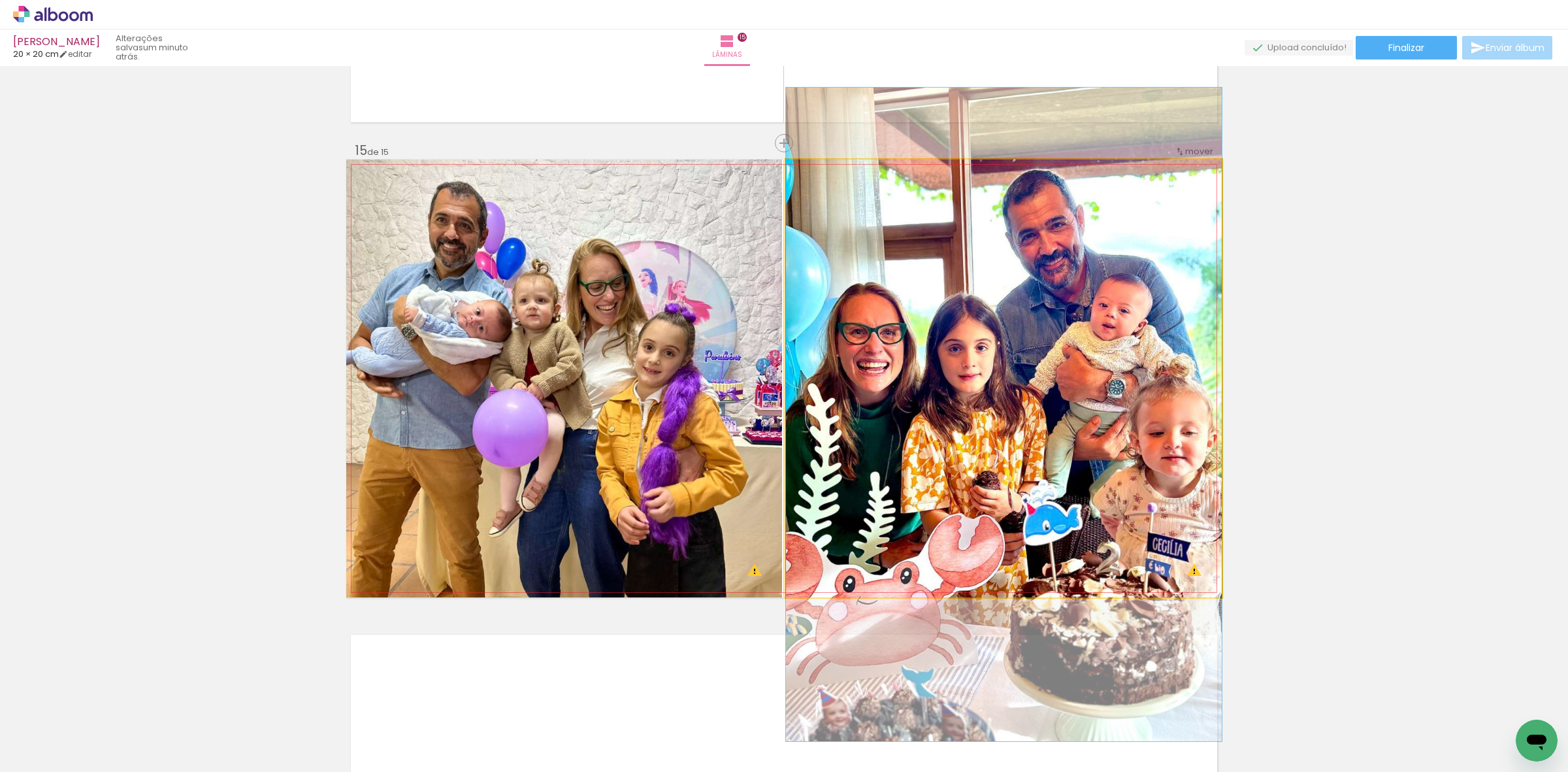
drag, startPoint x: 913, startPoint y: 431, endPoint x: 918, endPoint y: 467, distance: 36.3
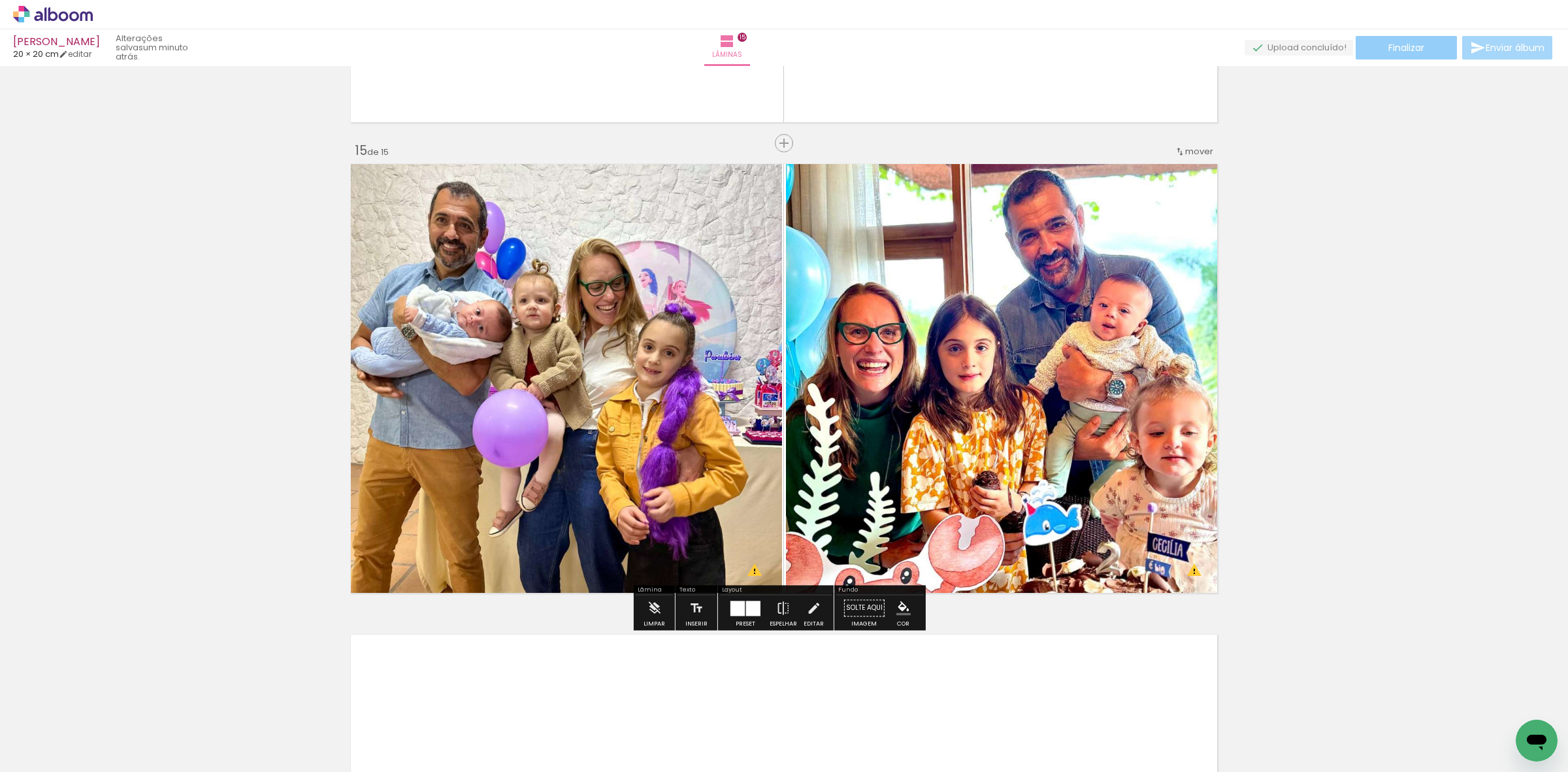
click at [1392, 54] on paper-button "Finalizar" at bounding box center [1406, 48] width 101 height 24
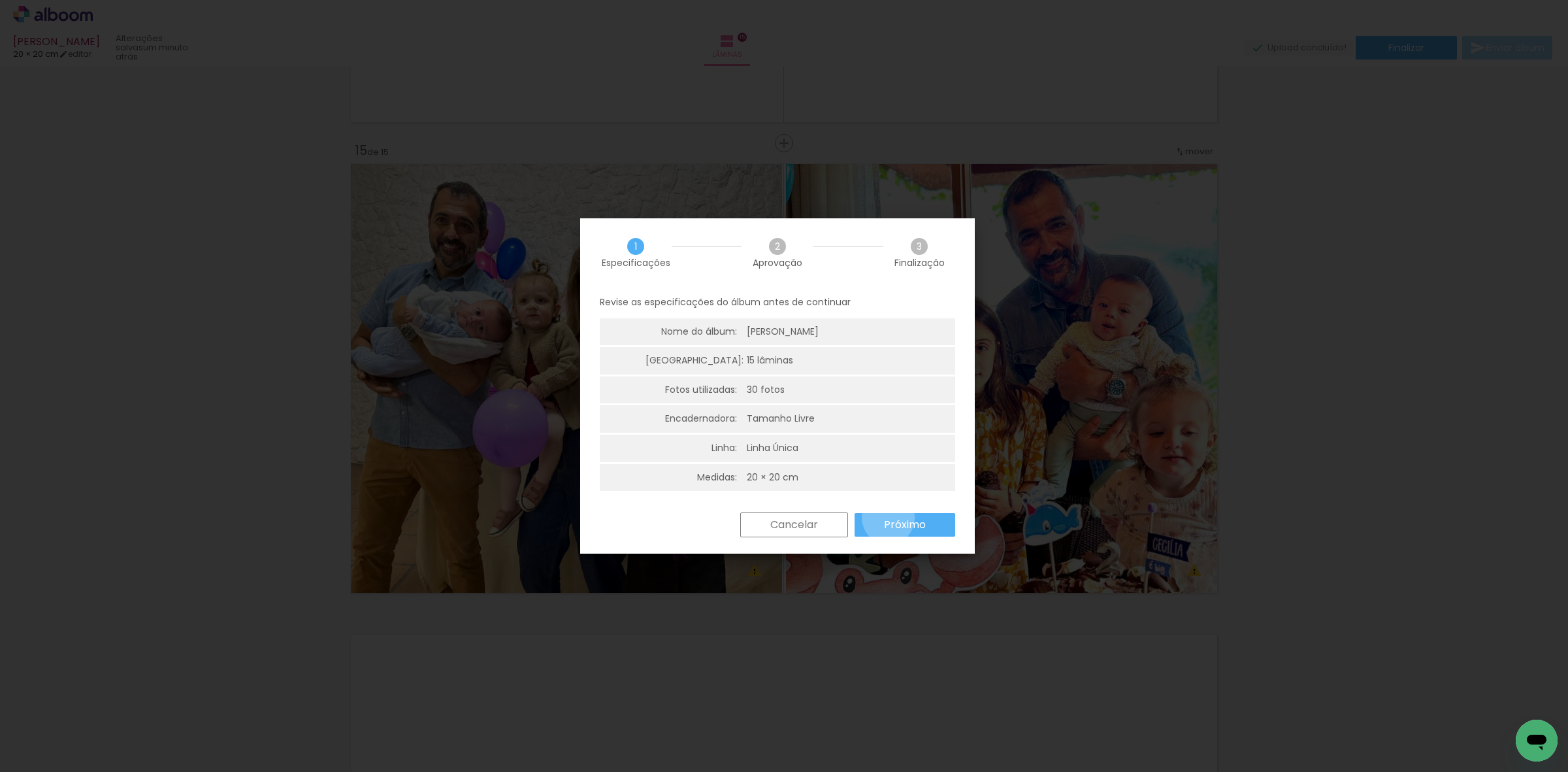
click at [0, 0] on slot "Próximo" at bounding box center [0, 0] width 0 height 0
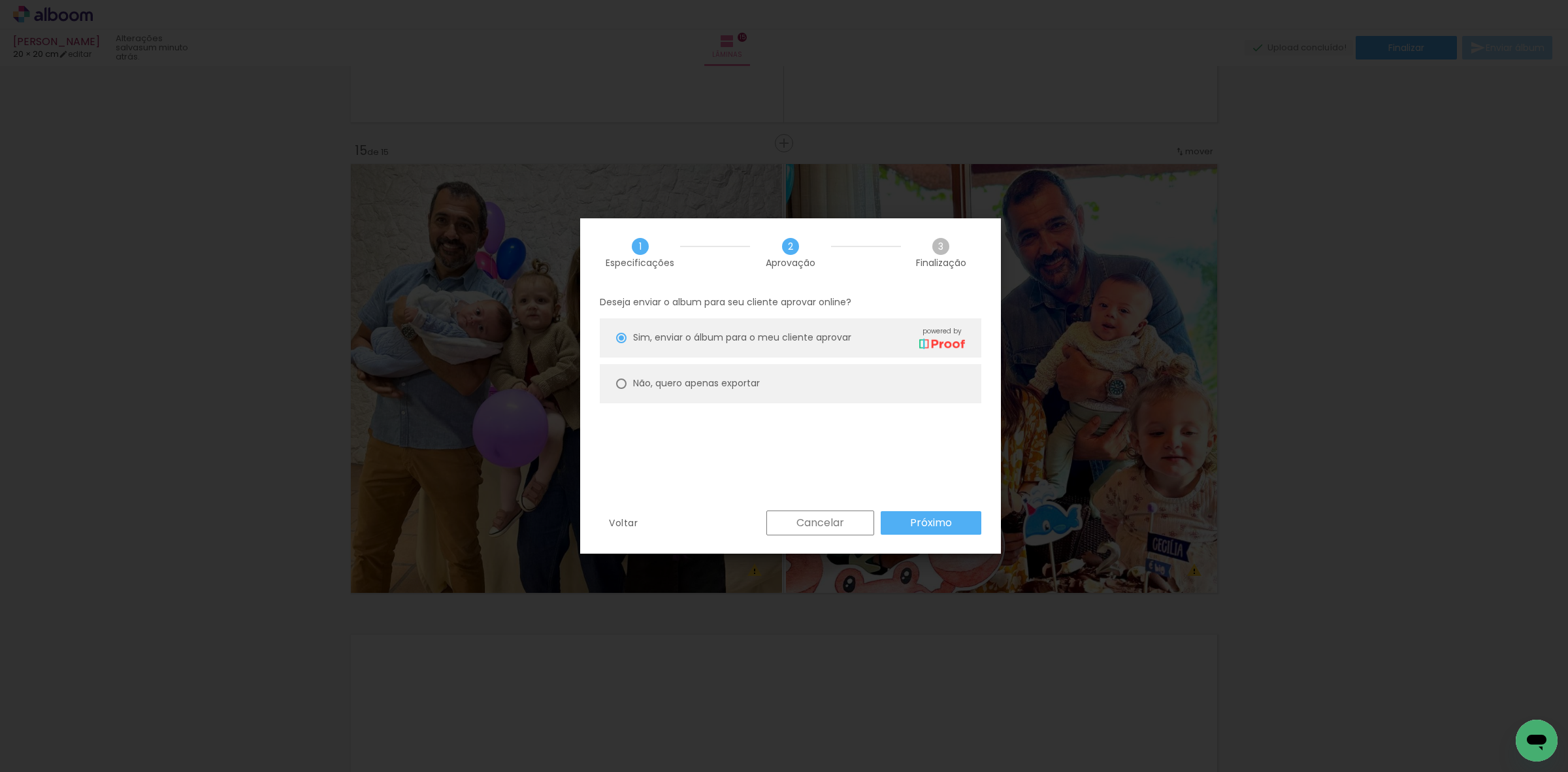
click at [732, 393] on paper-radio-button "Não, quero apenas exportar" at bounding box center [791, 384] width 382 height 39
type paper-radio-button "on"
click at [908, 518] on paper-button "Próximo" at bounding box center [931, 523] width 101 height 24
type input "Alta, 300 DPI"
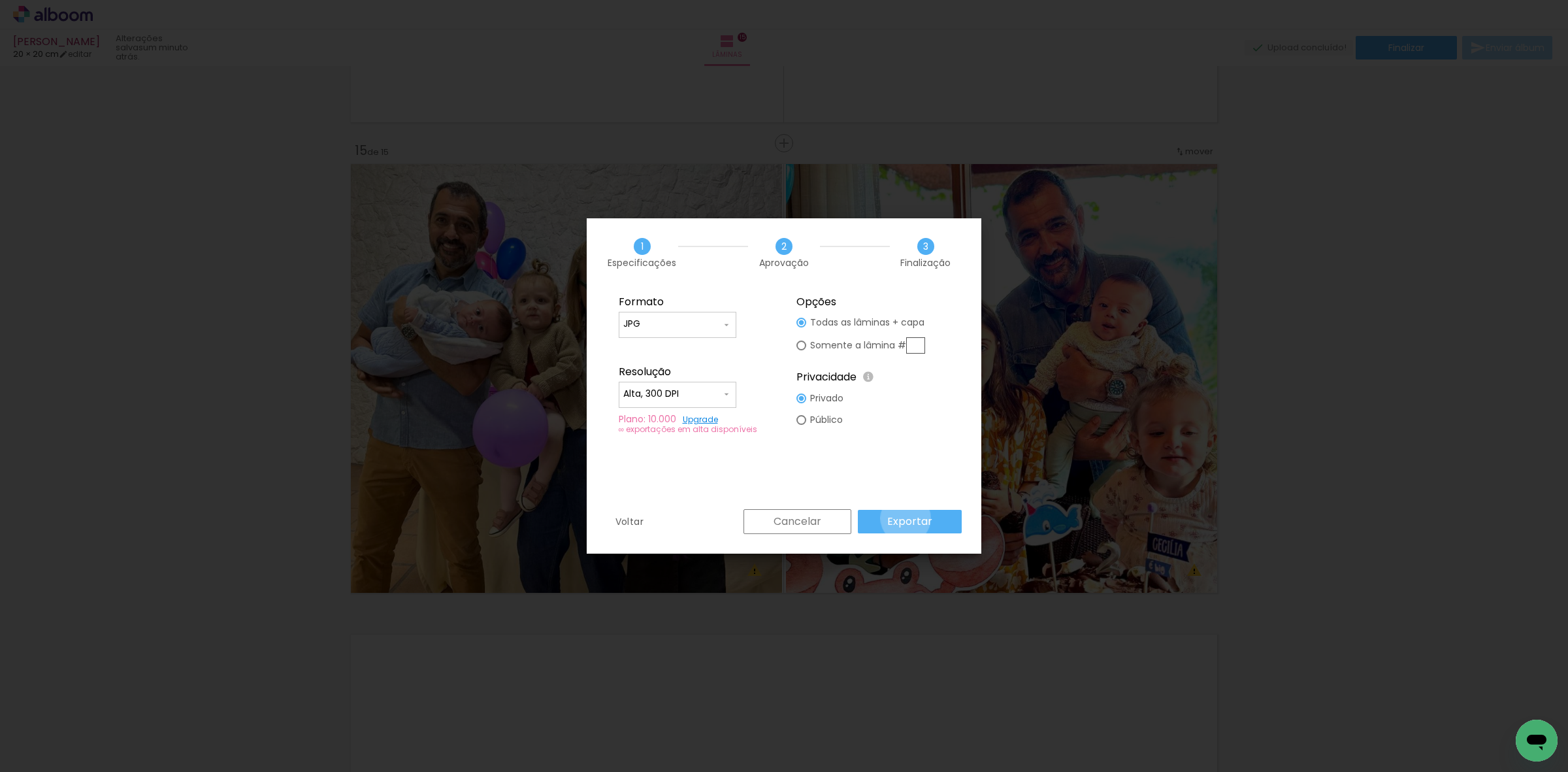
click at [0, 0] on slot "Exportar" at bounding box center [0, 0] width 0 height 0
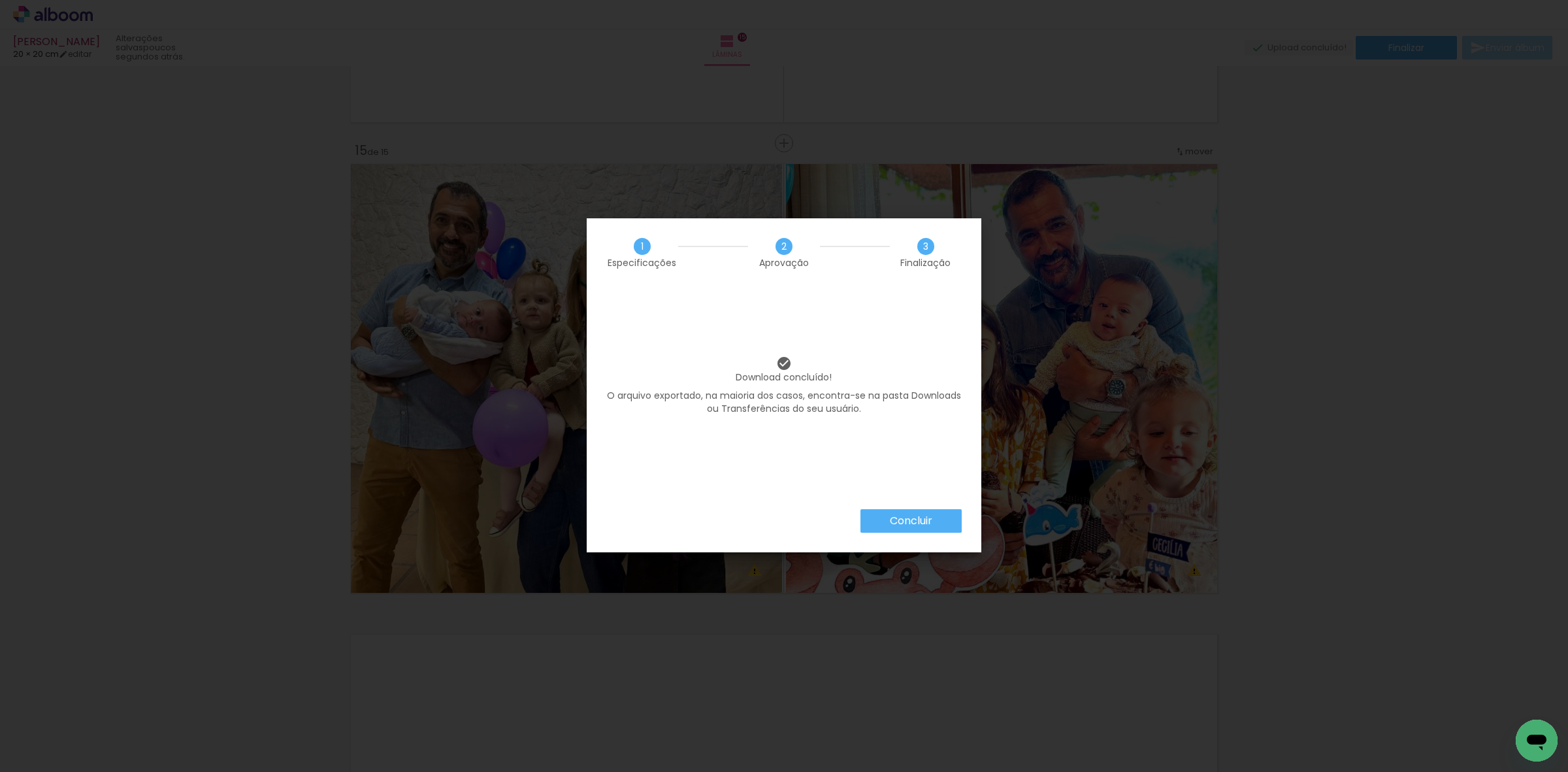
scroll to position [0, 738]
click at [467, 609] on iron-overlay-backdrop at bounding box center [784, 386] width 1568 height 772
click at [935, 517] on paper-button "Concluir" at bounding box center [911, 521] width 101 height 24
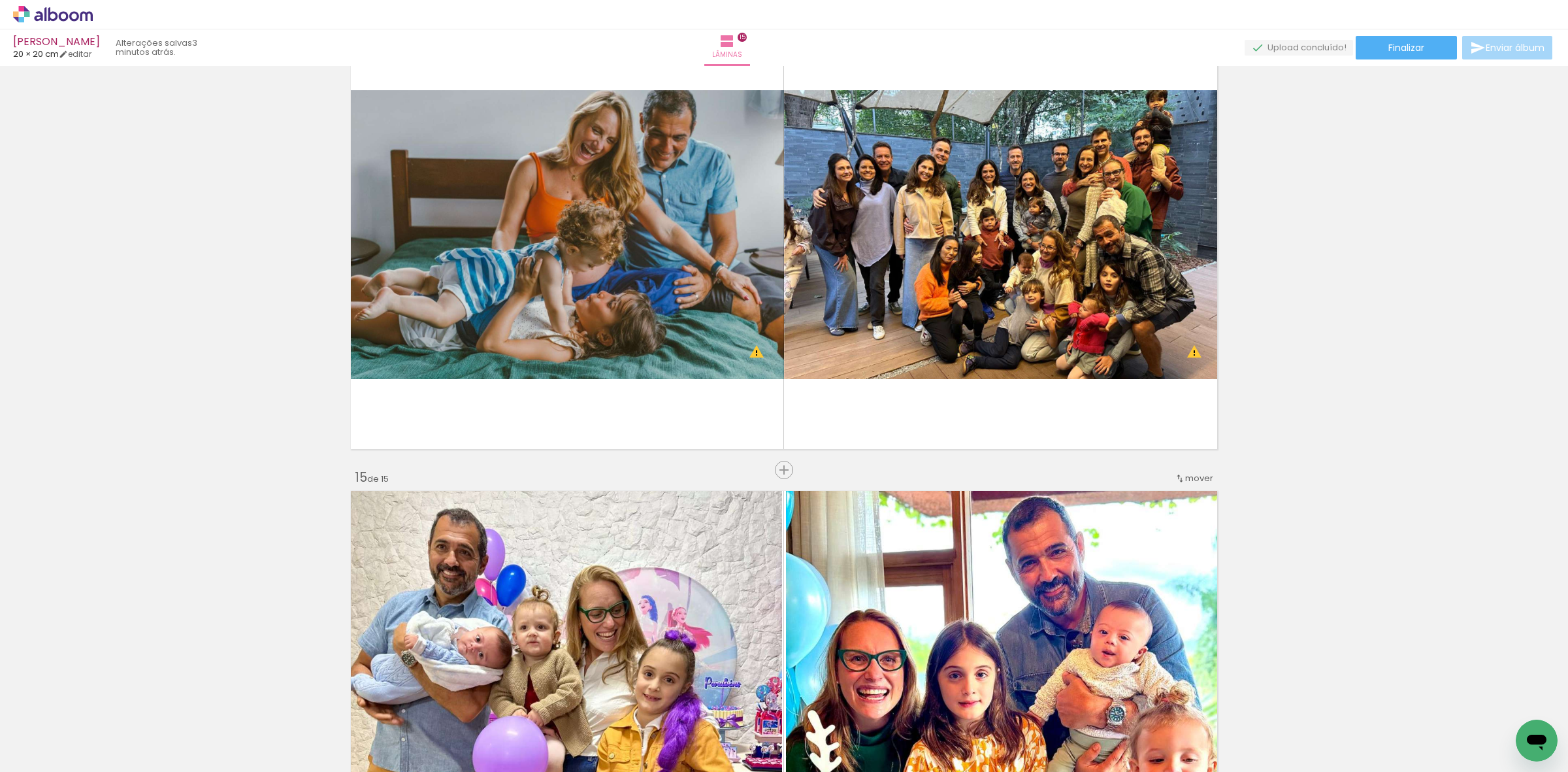
scroll to position [6125, 0]
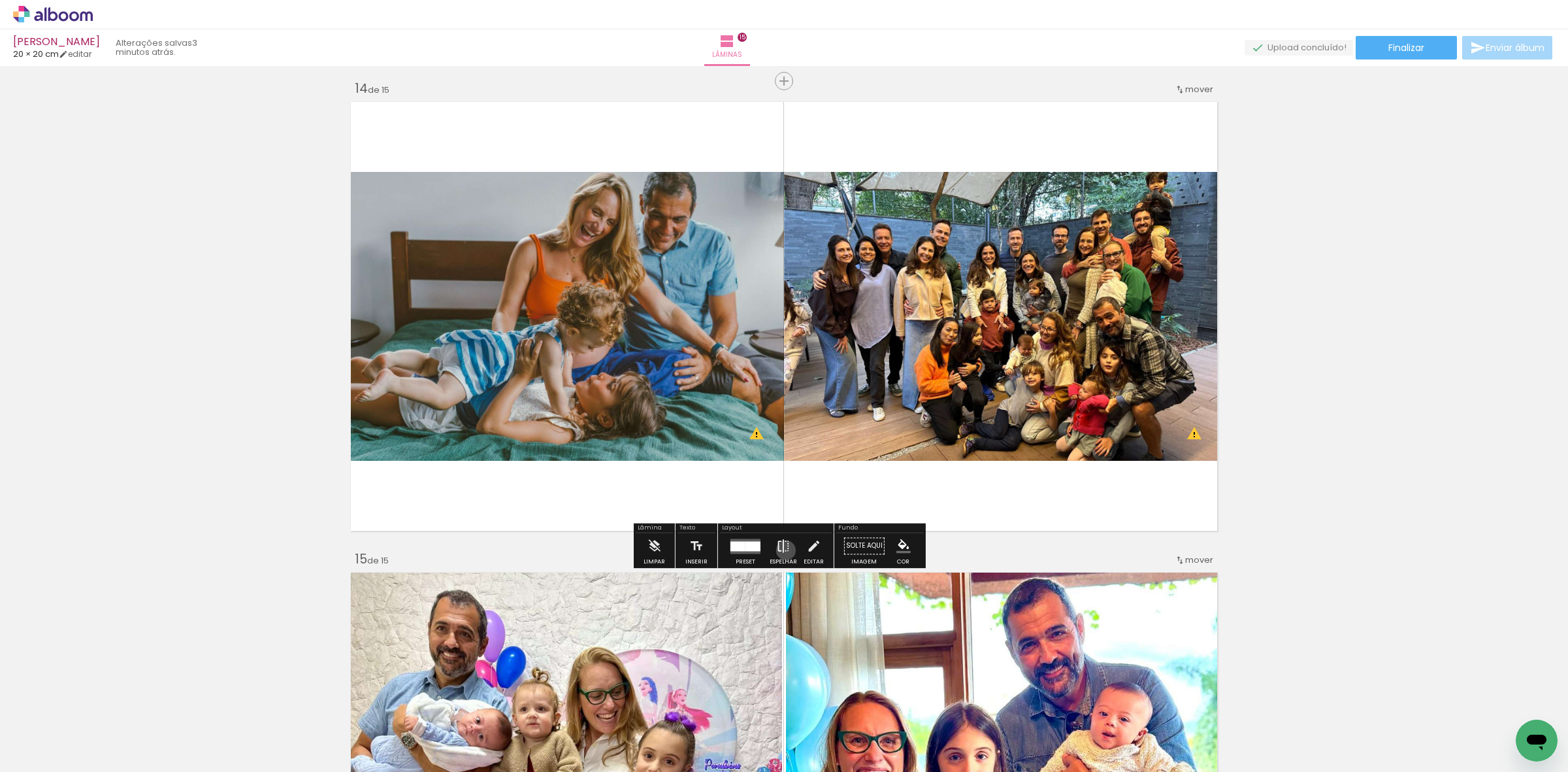
click at [783, 550] on iron-icon at bounding box center [783, 546] width 14 height 26
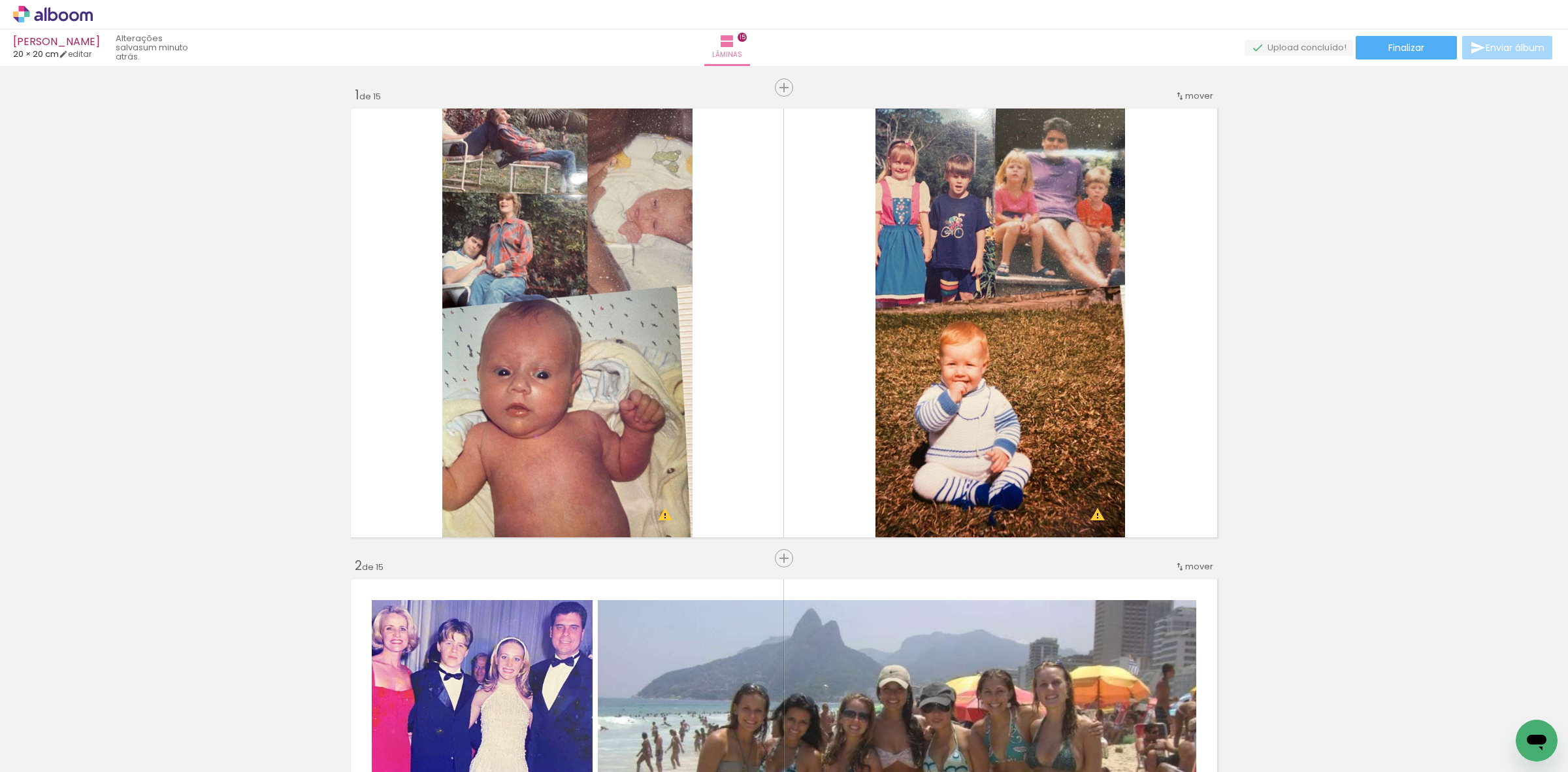
scroll to position [0, 738]
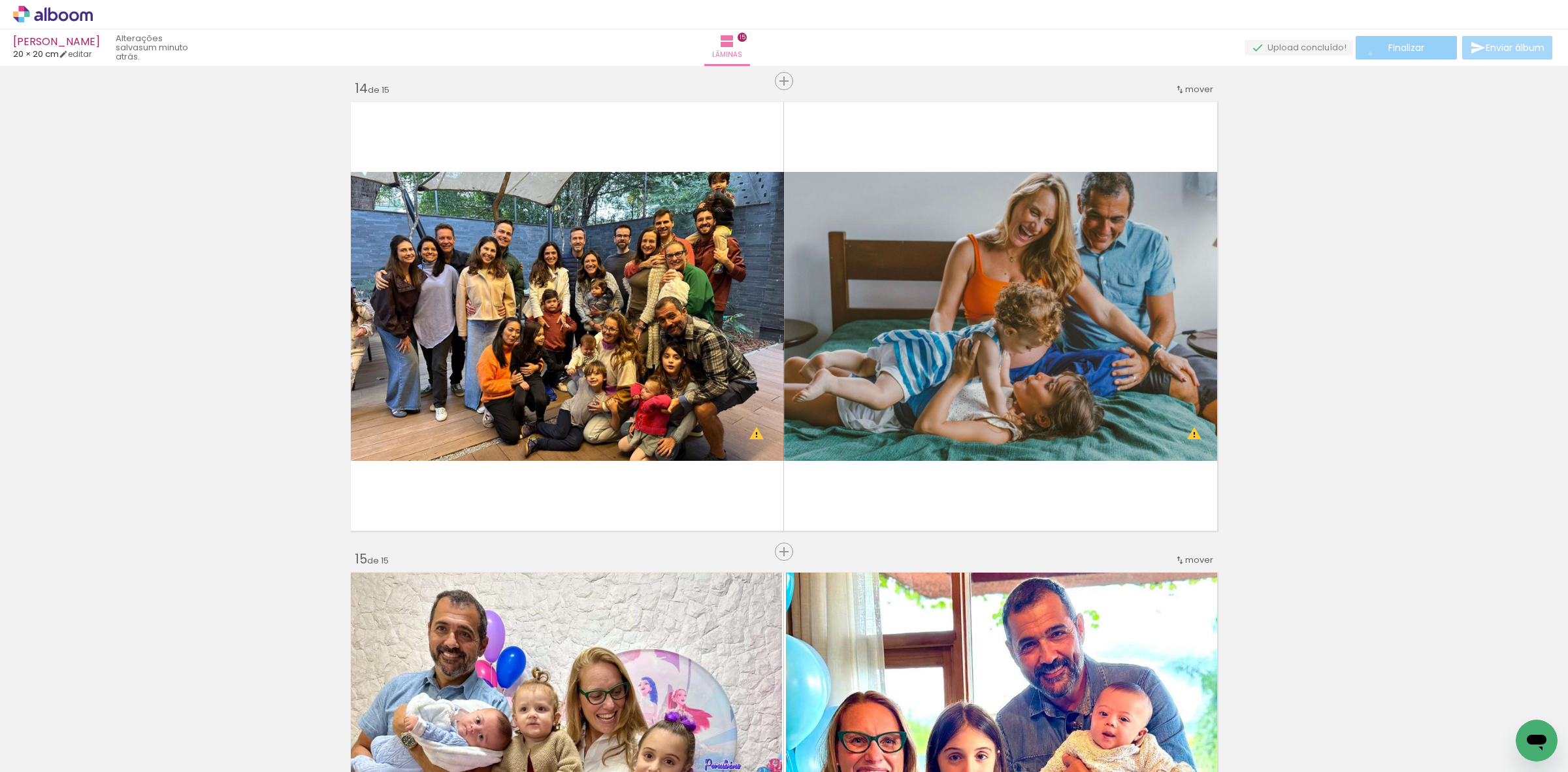
click at [1365, 53] on paper-button "Finalizar" at bounding box center [1406, 48] width 101 height 24
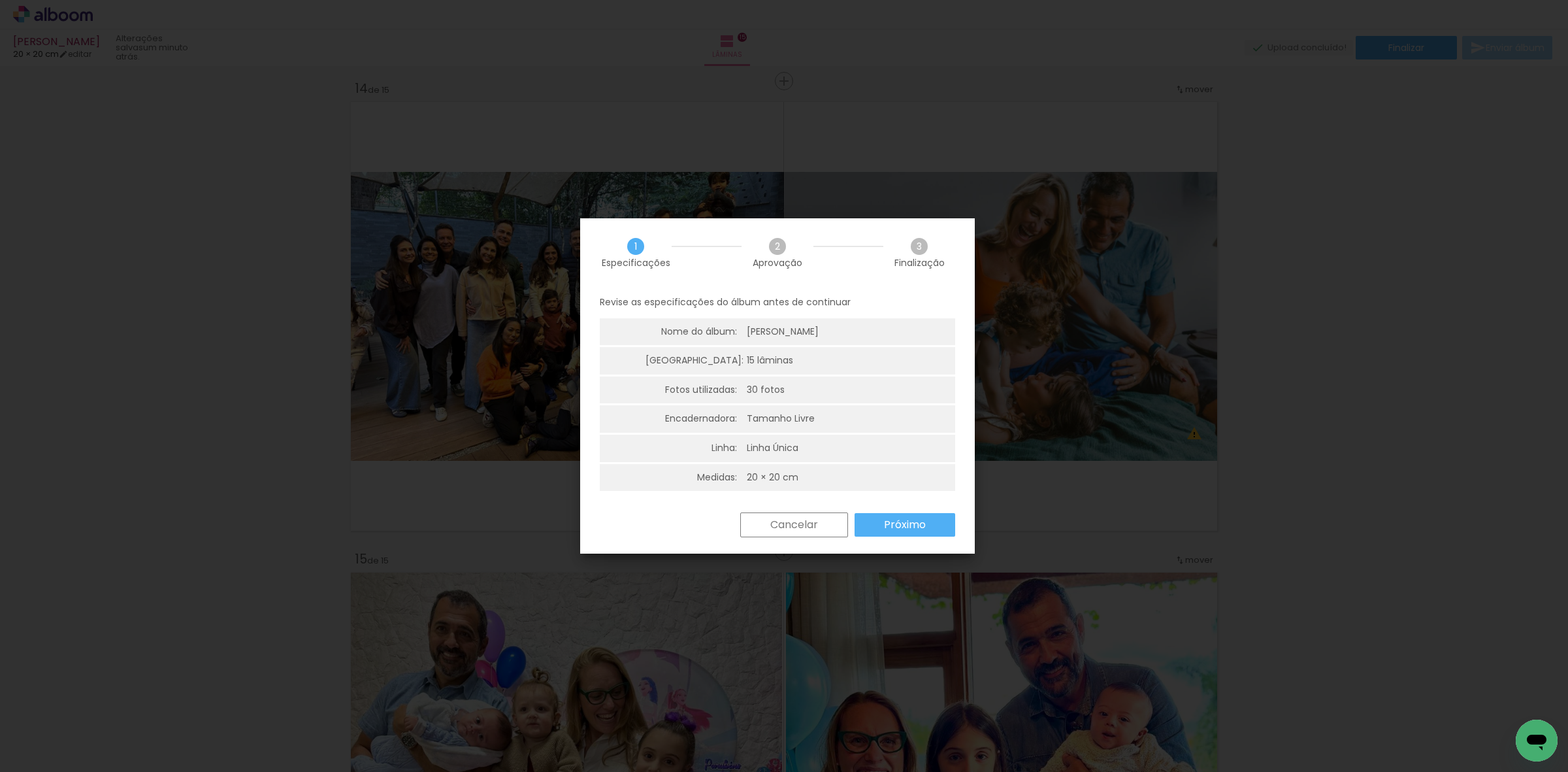
click at [929, 529] on paper-button "Próximo" at bounding box center [905, 525] width 101 height 24
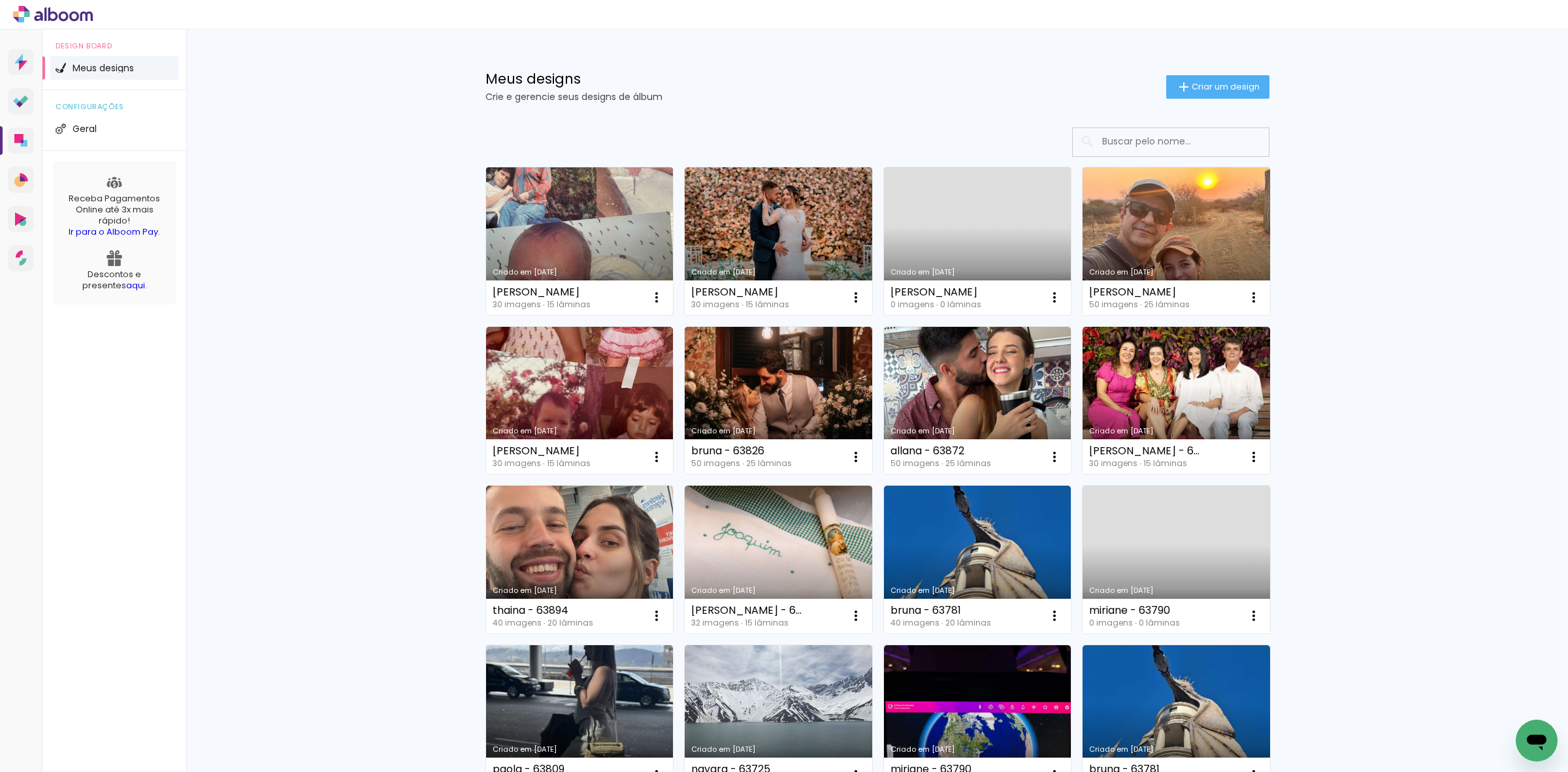
click at [575, 230] on link "Criado em [DATE]" at bounding box center [579, 241] width 188 height 148
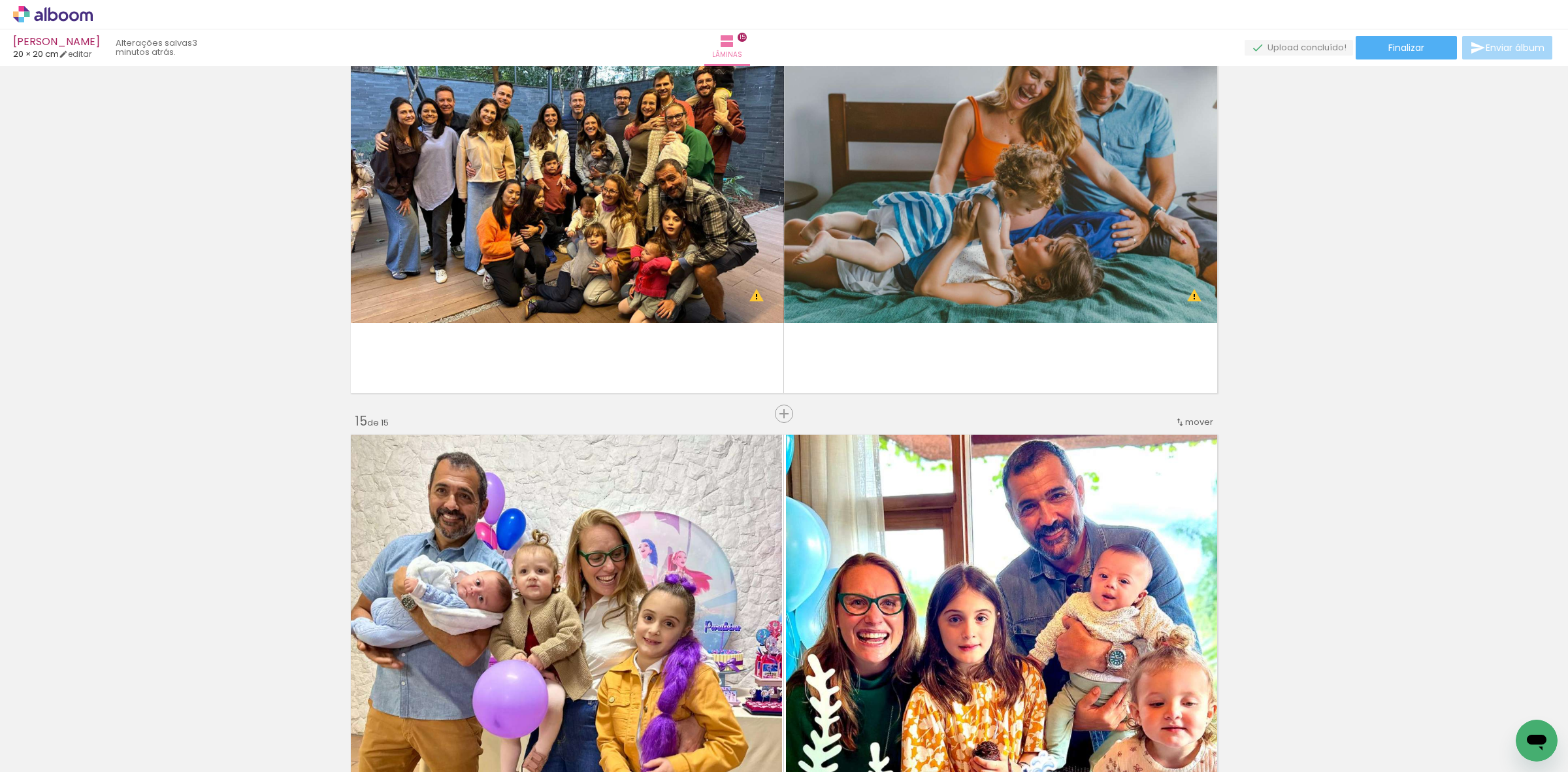
scroll to position [6282, 0]
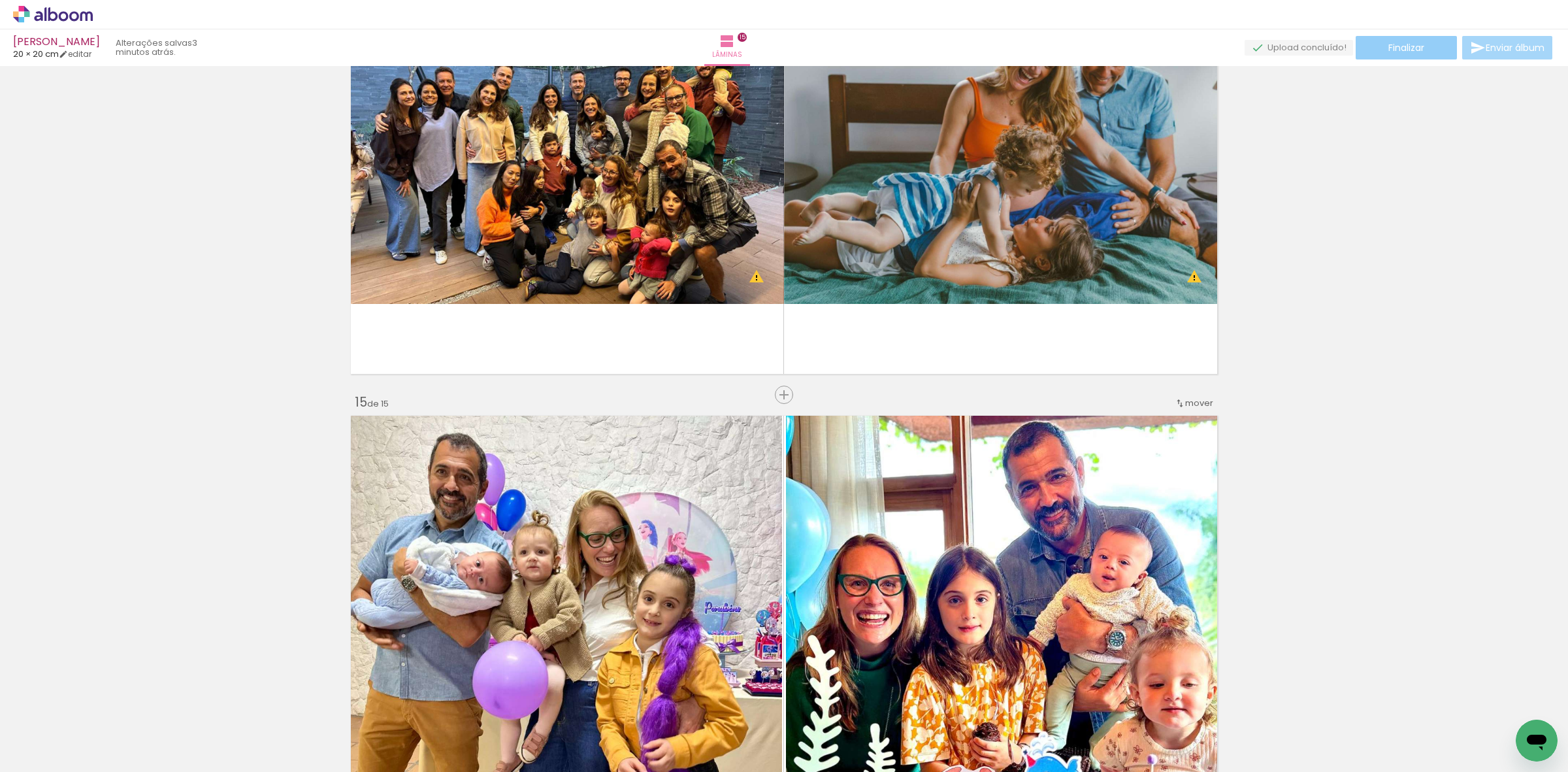
click at [1410, 54] on paper-button "Finalizar" at bounding box center [1406, 48] width 101 height 24
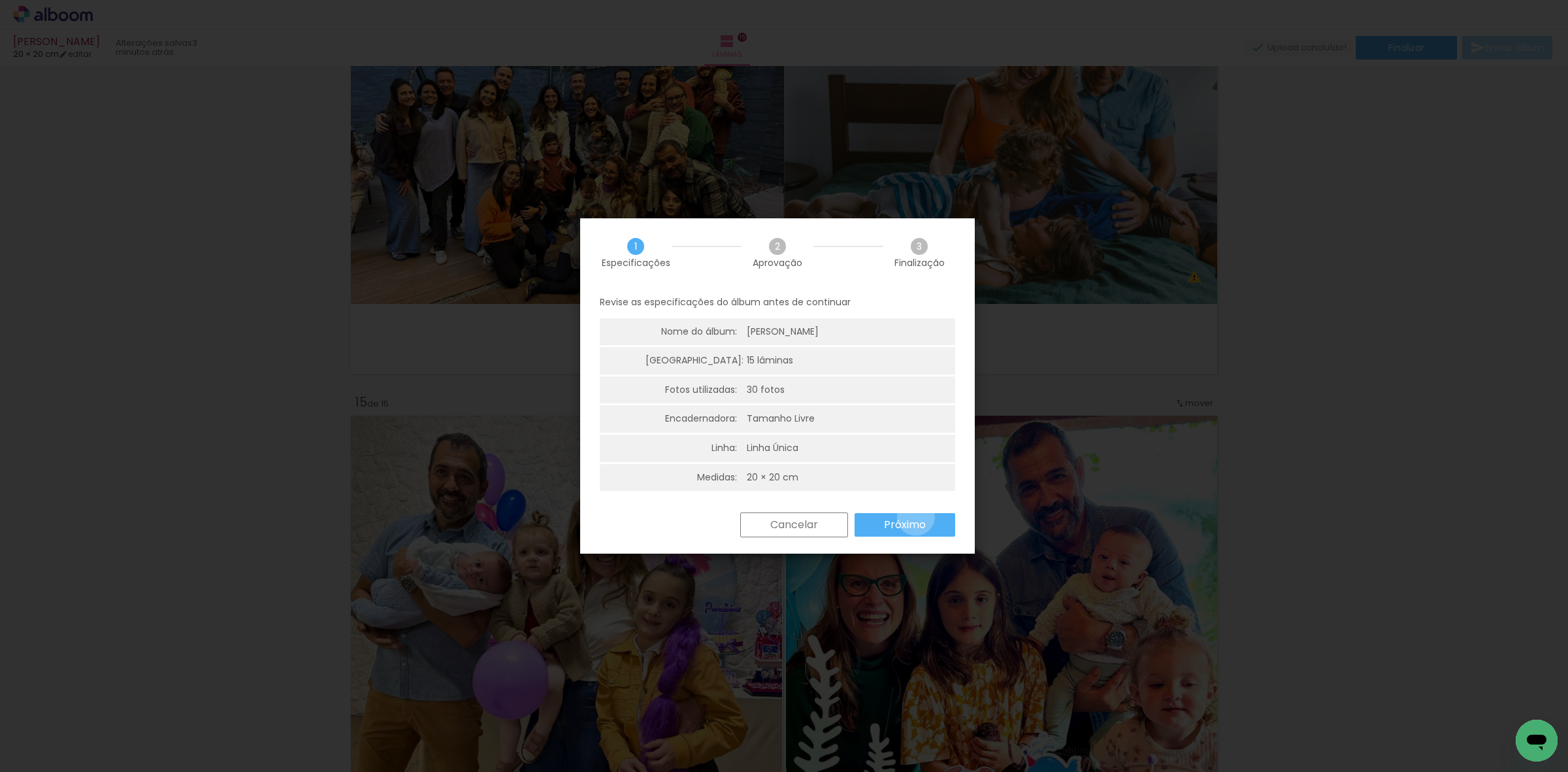
click at [0, 0] on slot "Próximo" at bounding box center [0, 0] width 0 height 0
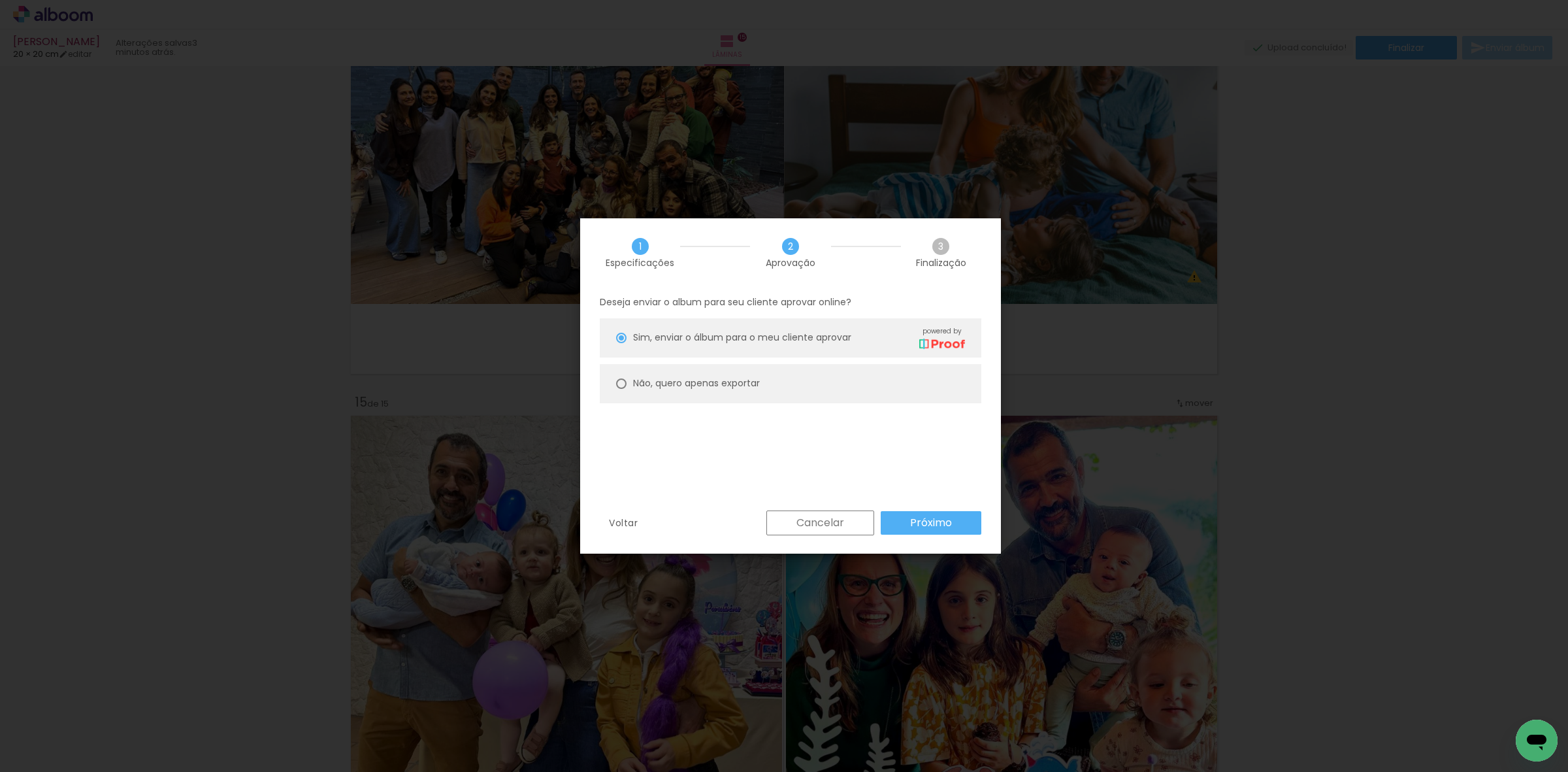
click at [741, 363] on paper-radio-group "Sim, enviar o álbum para o meu cliente aprovar powered by Não, quero apenas exp…" at bounding box center [791, 364] width 382 height 92
click at [0, 0] on slot "Não, quero apenas exportar" at bounding box center [0, 0] width 0 height 0
type paper-radio-button "on"
click at [0, 0] on slot "Próximo" at bounding box center [0, 0] width 0 height 0
type input "Alta, 300 DPI"
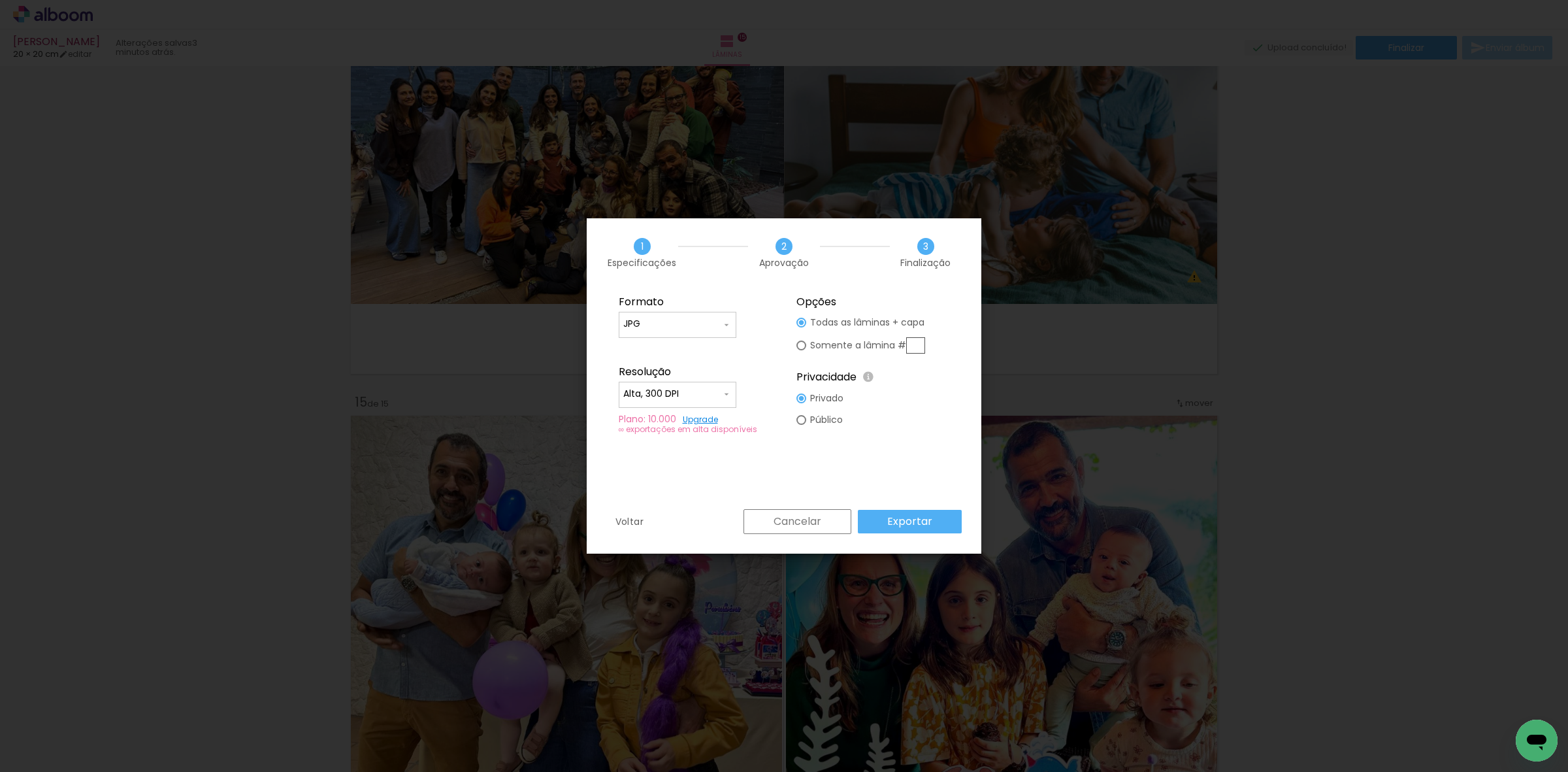
click at [0, 0] on slot "Exportar" at bounding box center [0, 0] width 0 height 0
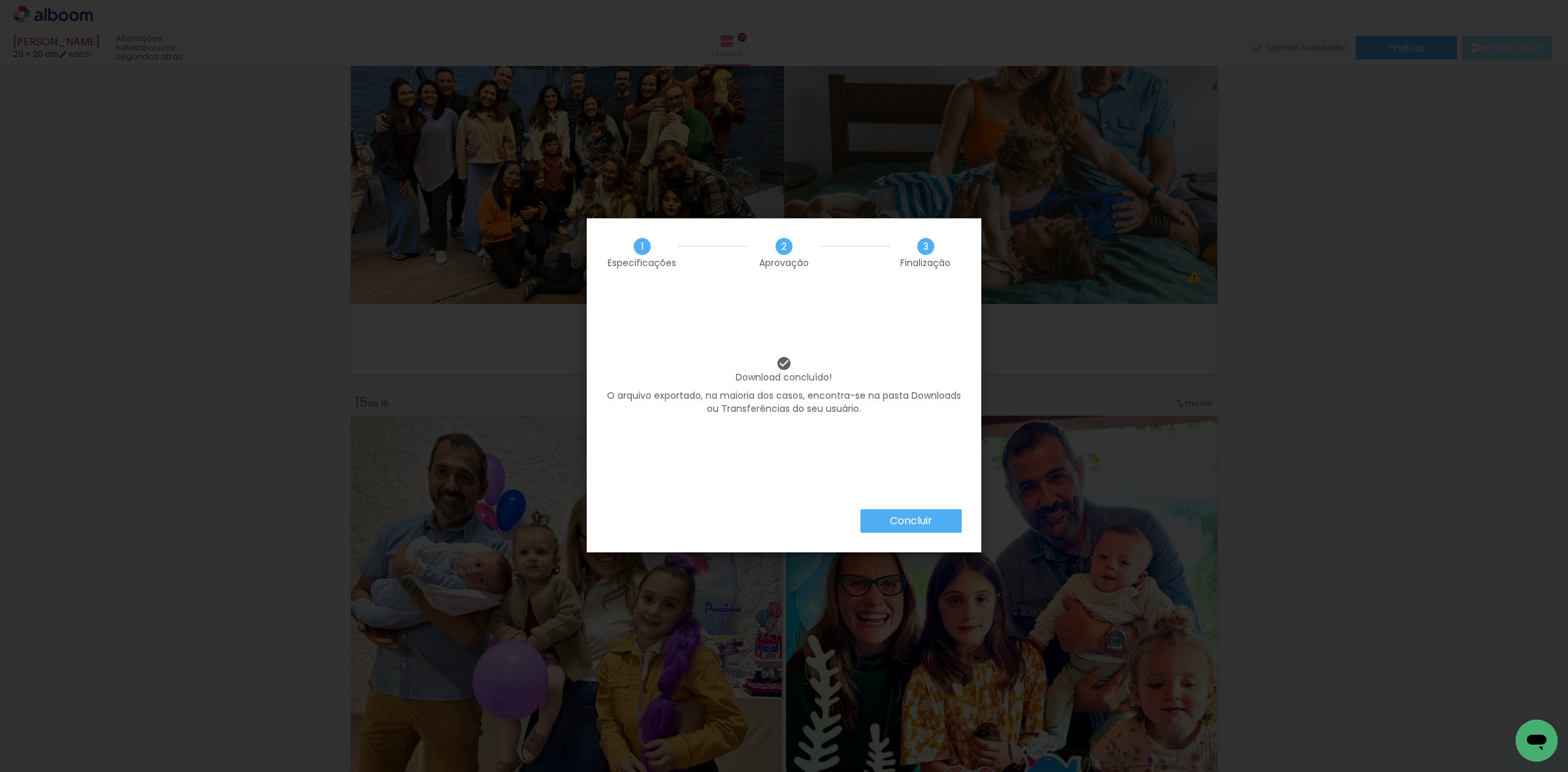
click at [774, 694] on iron-overlay-backdrop at bounding box center [784, 386] width 1568 height 772
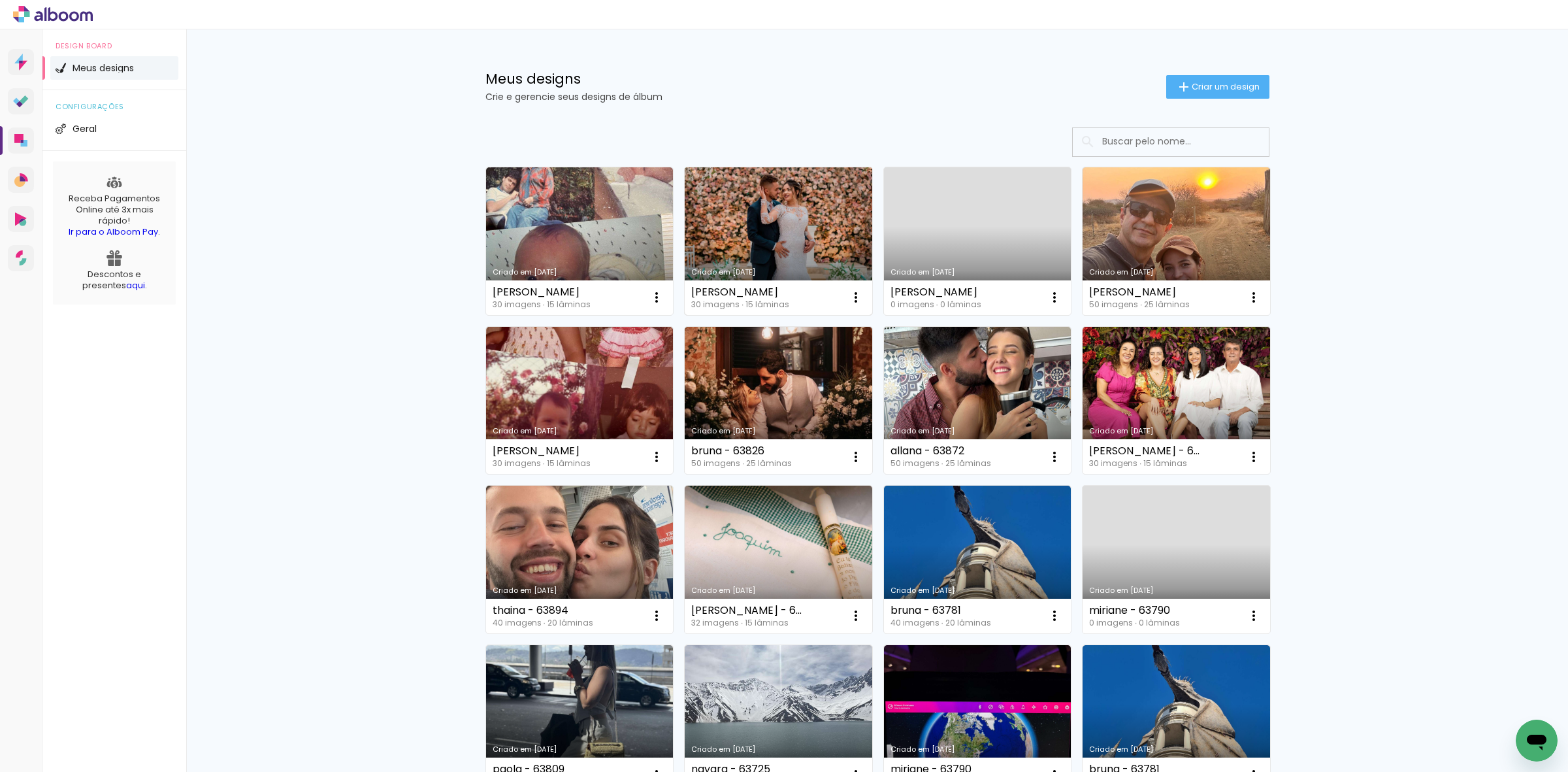
click at [724, 236] on link "Criado em [DATE]" at bounding box center [778, 241] width 188 height 148
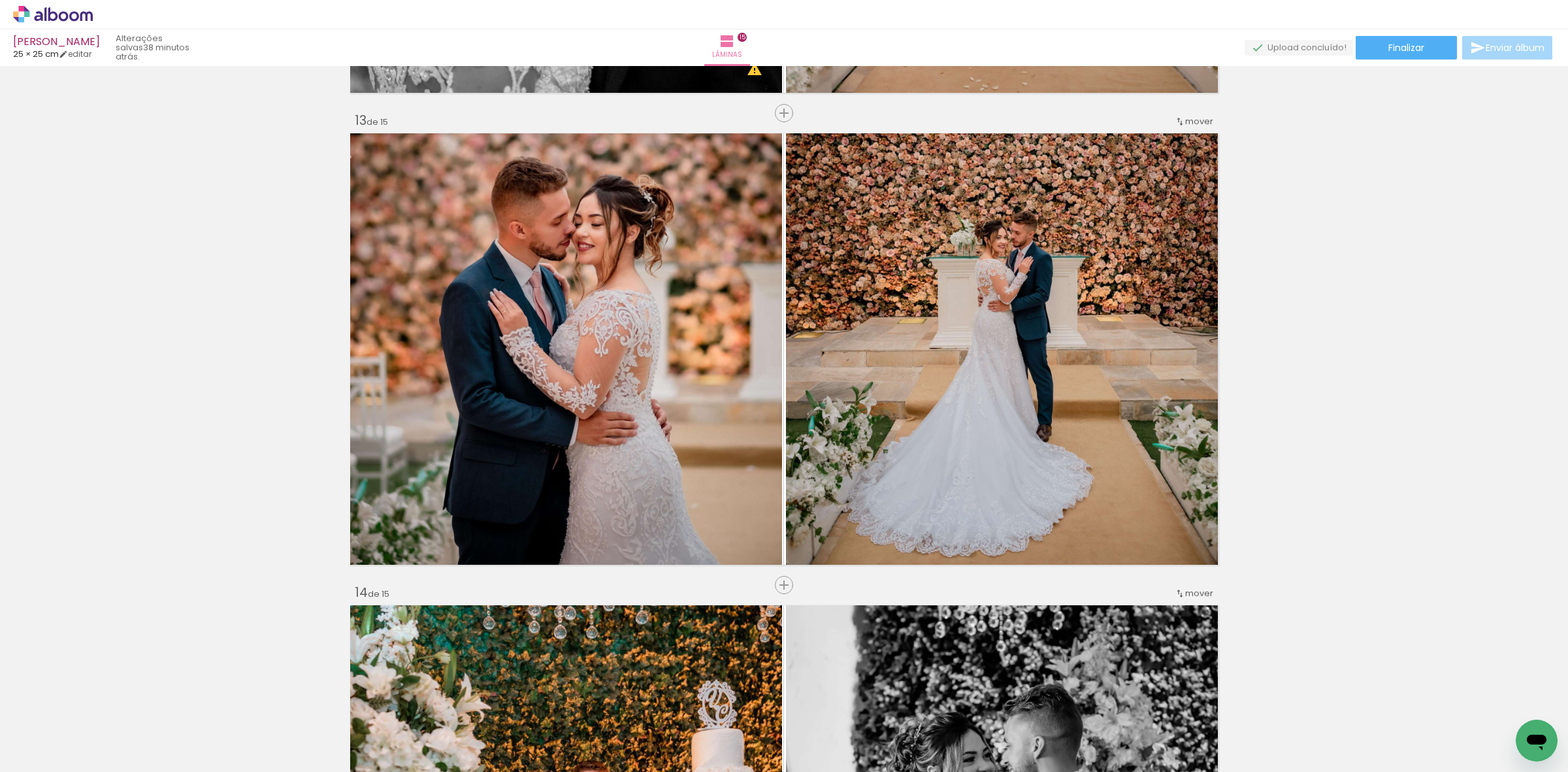
scroll to position [5720, 0]
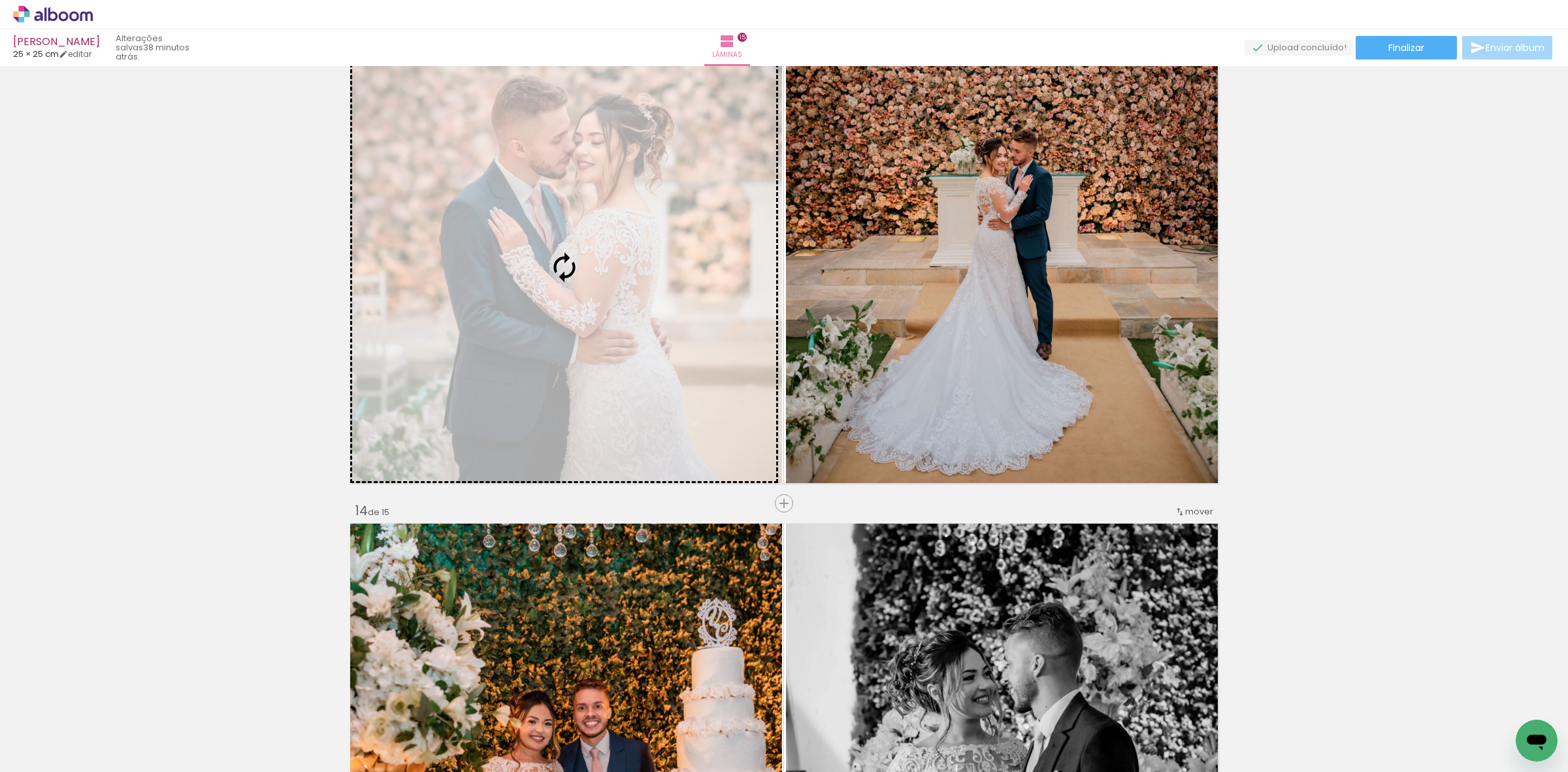
drag, startPoint x: 921, startPoint y: 364, endPoint x: 498, endPoint y: 249, distance: 438.4
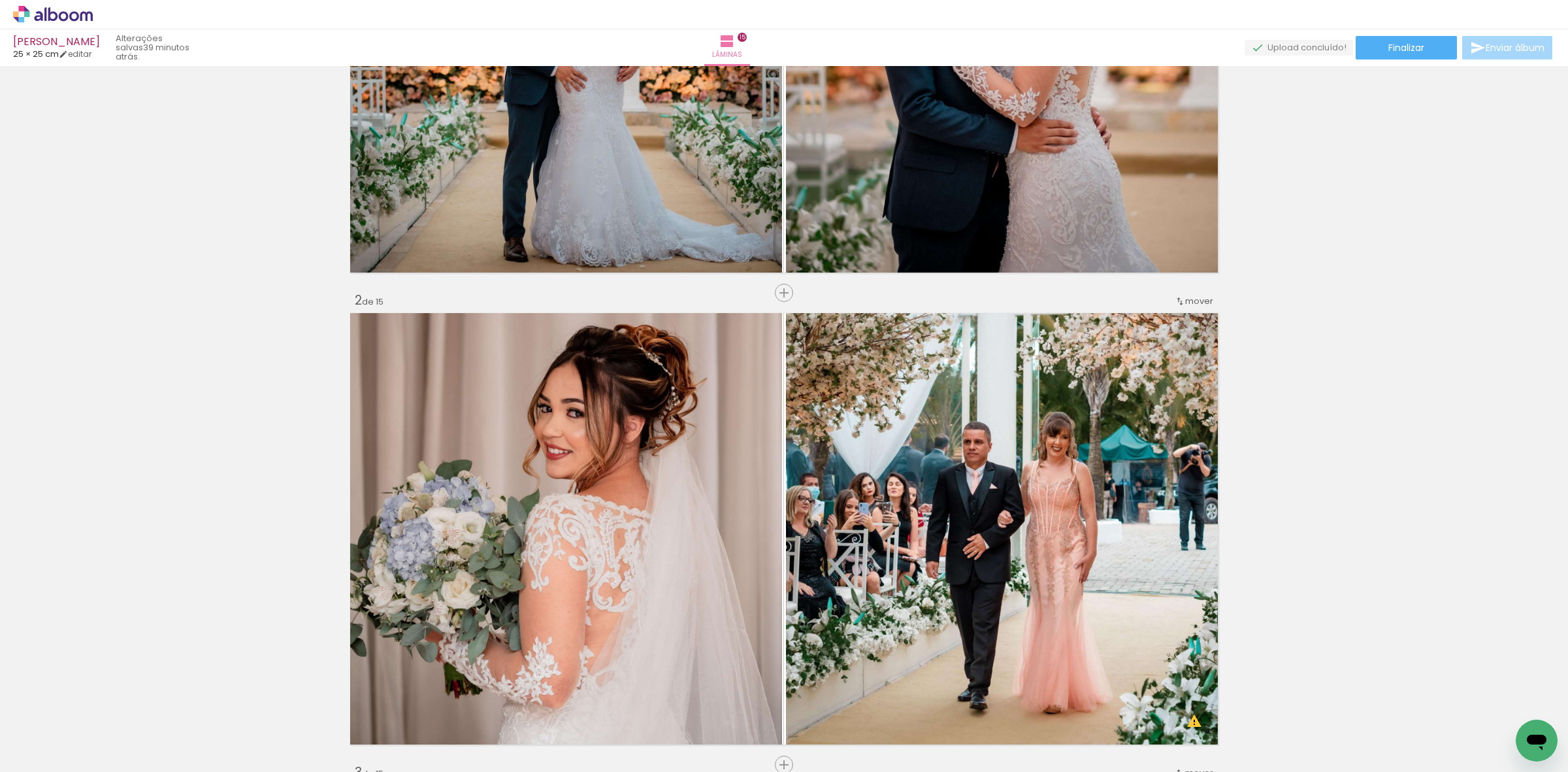
scroll to position [327, 0]
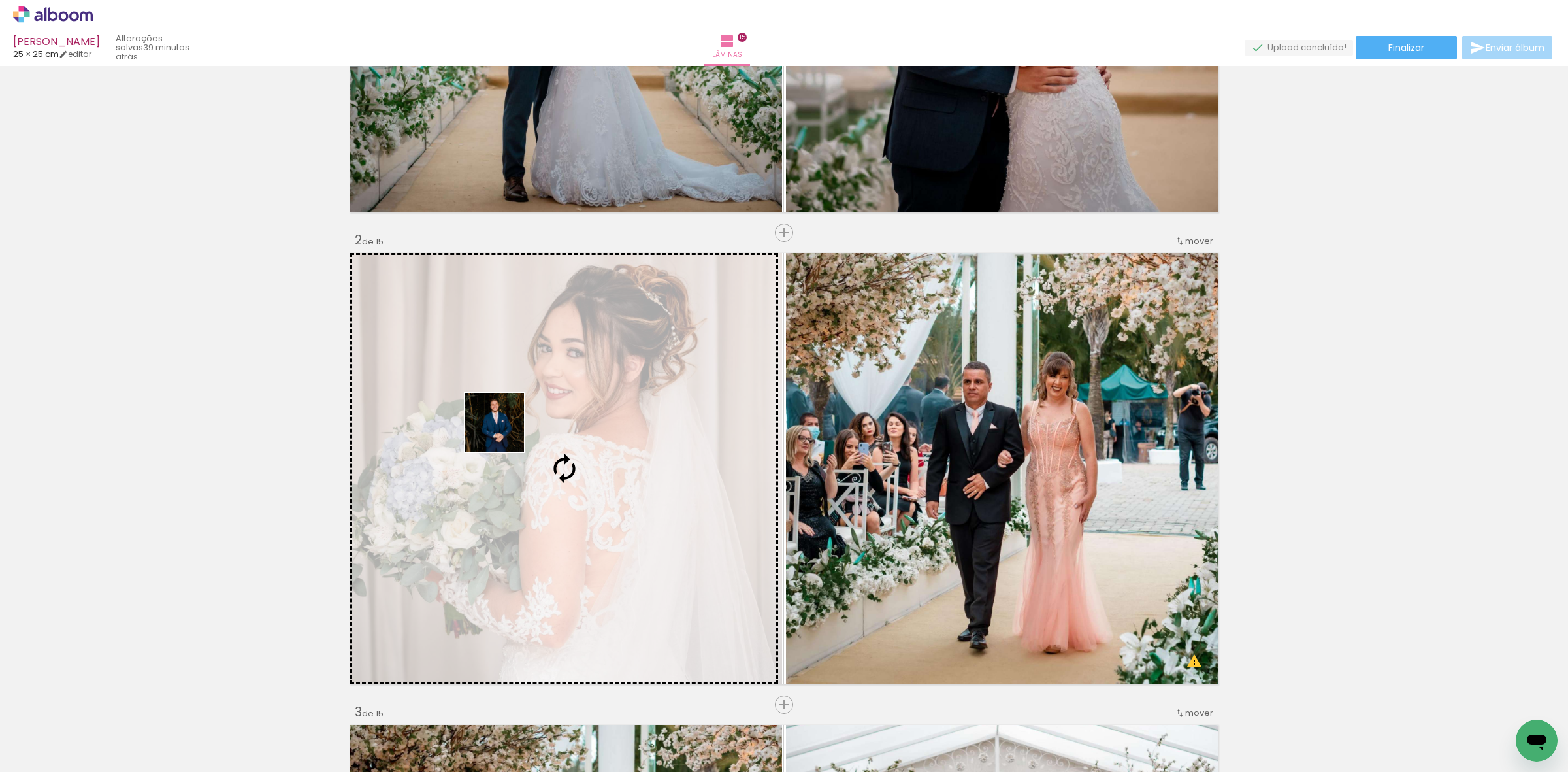
drag, startPoint x: 188, startPoint y: 739, endPoint x: 504, endPoint y: 431, distance: 441.3
click at [504, 431] on quentale-workspace at bounding box center [784, 386] width 1568 height 772
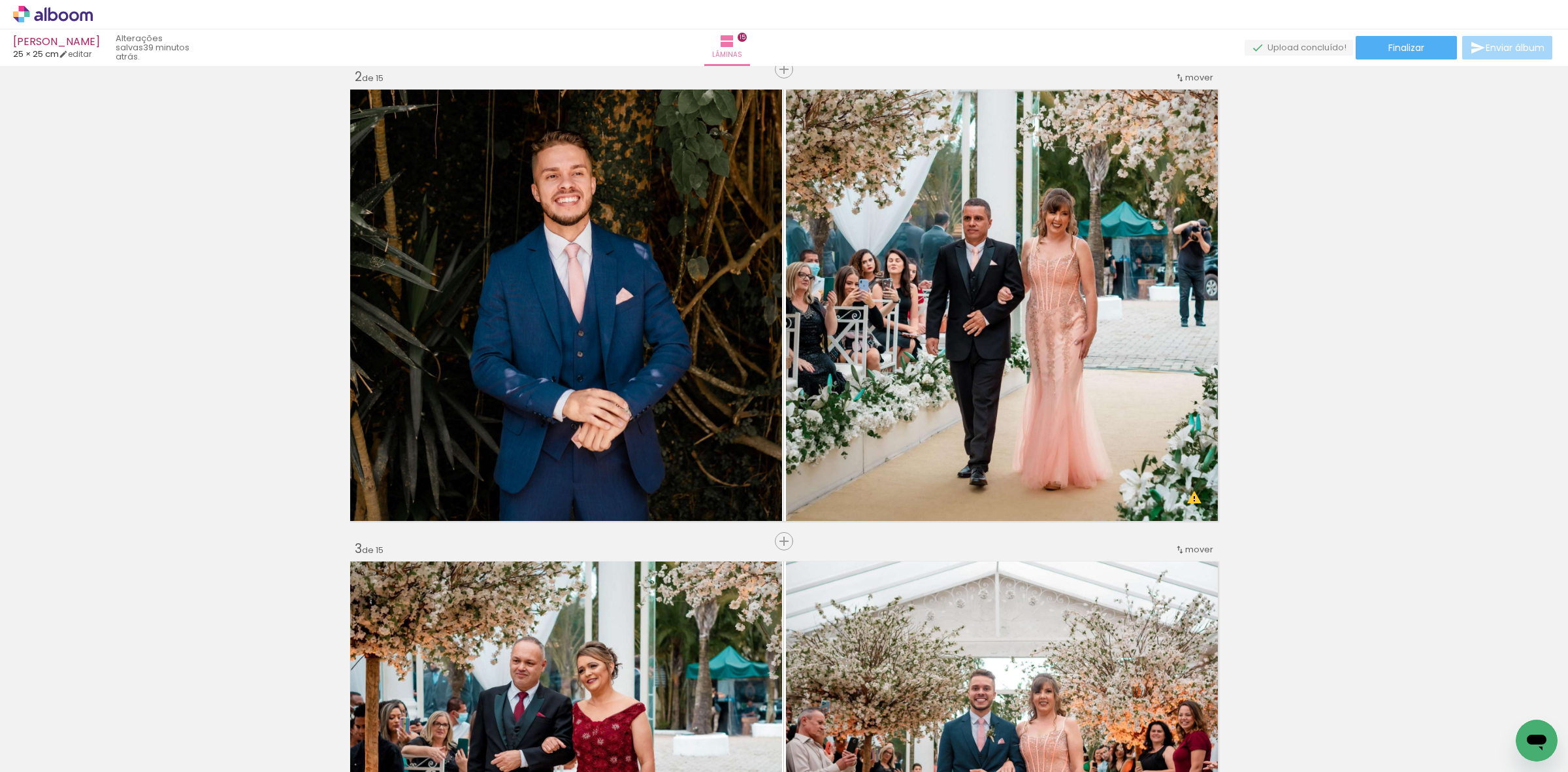
scroll to position [408, 0]
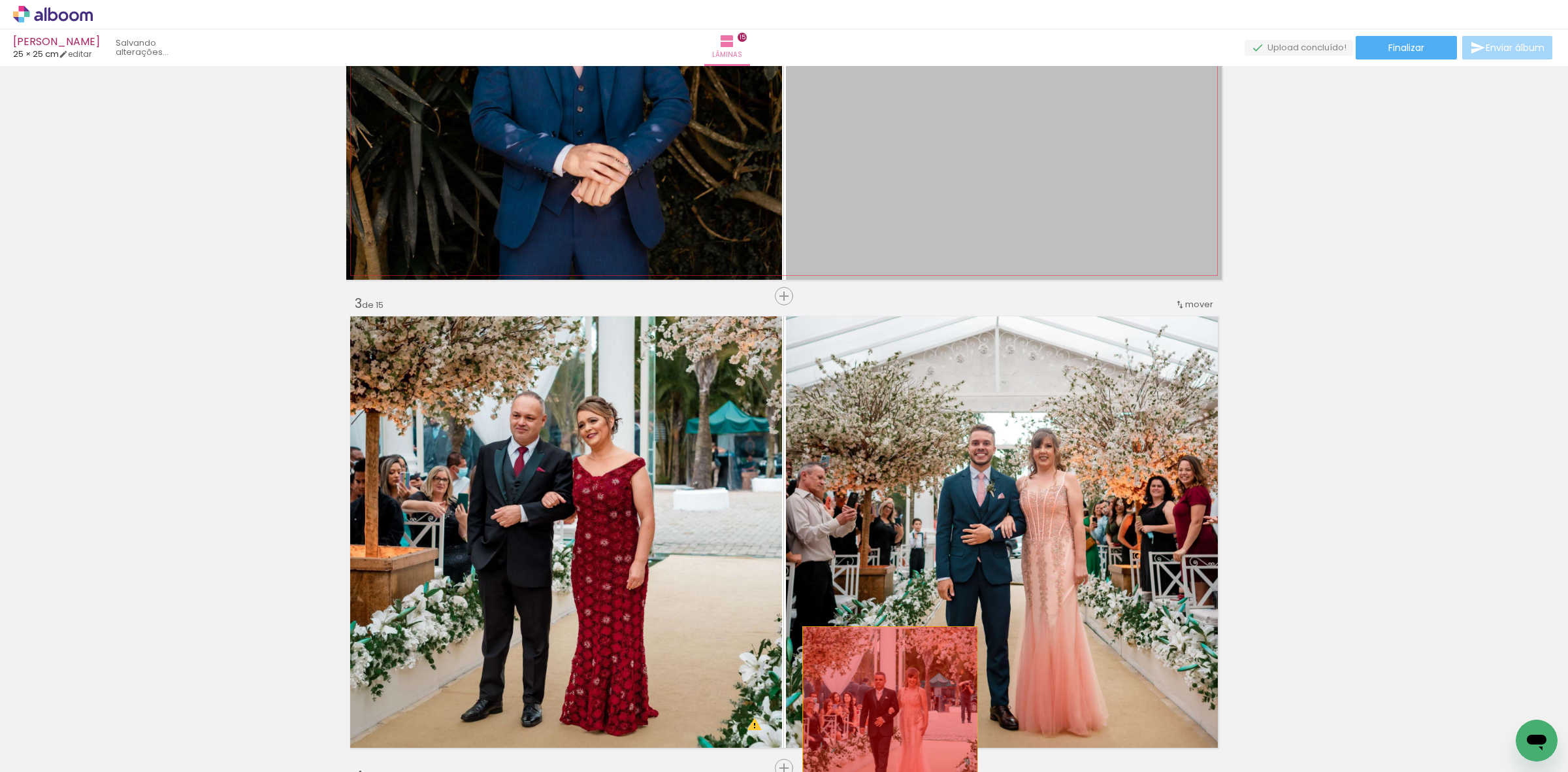
drag, startPoint x: 981, startPoint y: 208, endPoint x: 817, endPoint y: 734, distance: 551.0
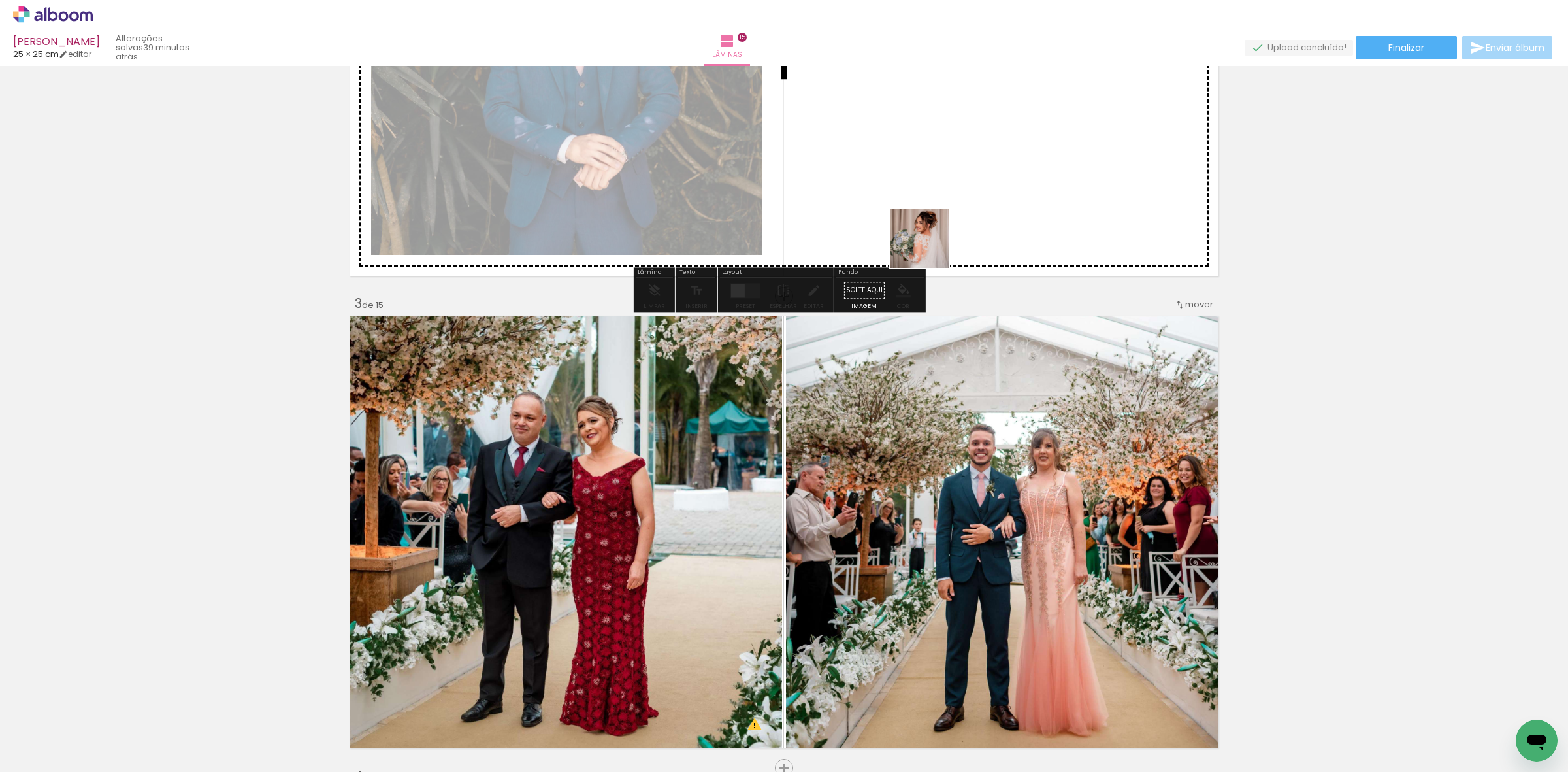
drag, startPoint x: 292, startPoint y: 736, endPoint x: 919, endPoint y: 232, distance: 804.5
click at [958, 194] on quentale-workspace at bounding box center [784, 386] width 1568 height 772
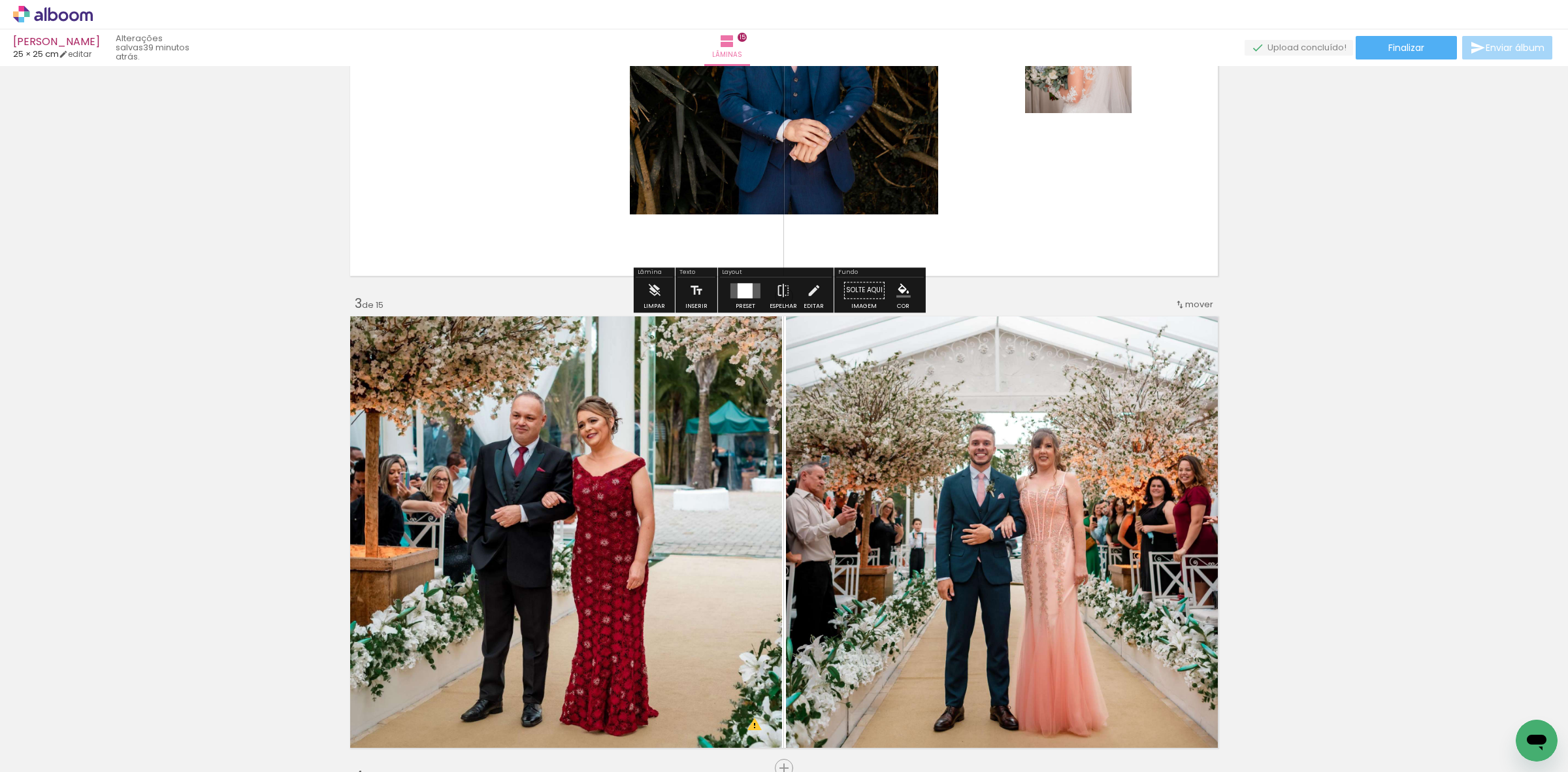
click at [740, 289] on div at bounding box center [745, 290] width 15 height 15
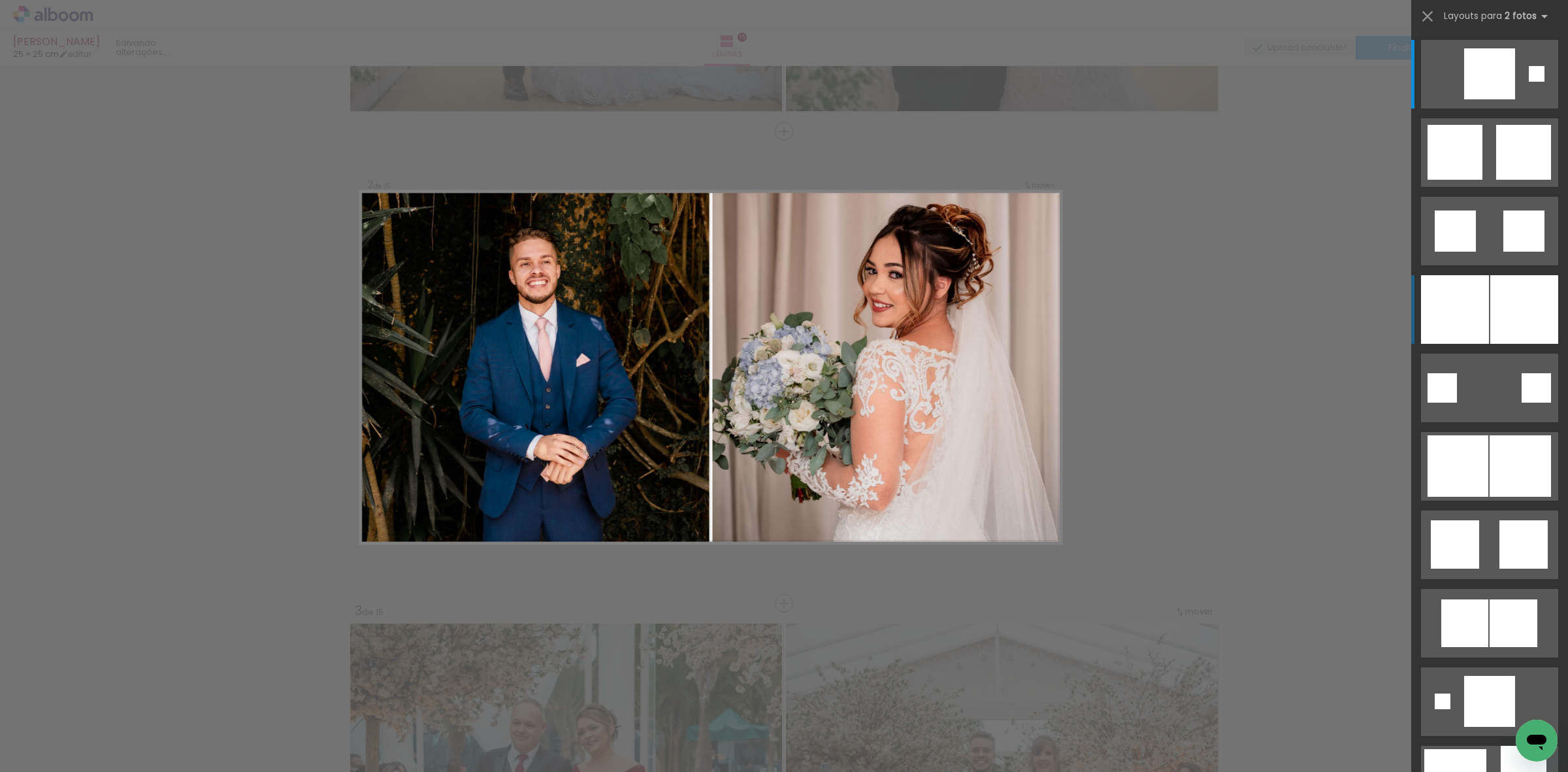
scroll to position [417, 0]
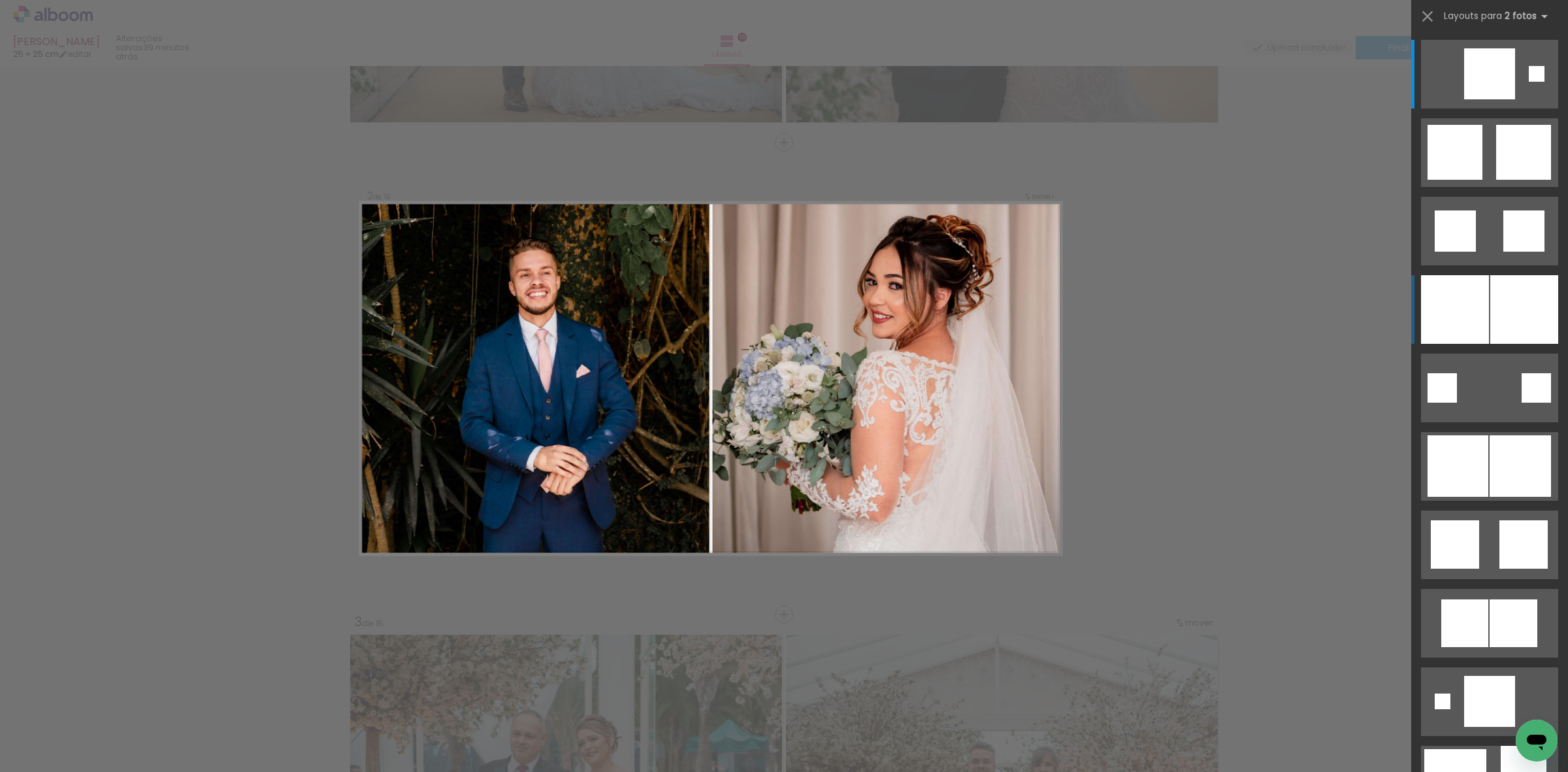
click at [1449, 302] on div at bounding box center [1455, 309] width 68 height 69
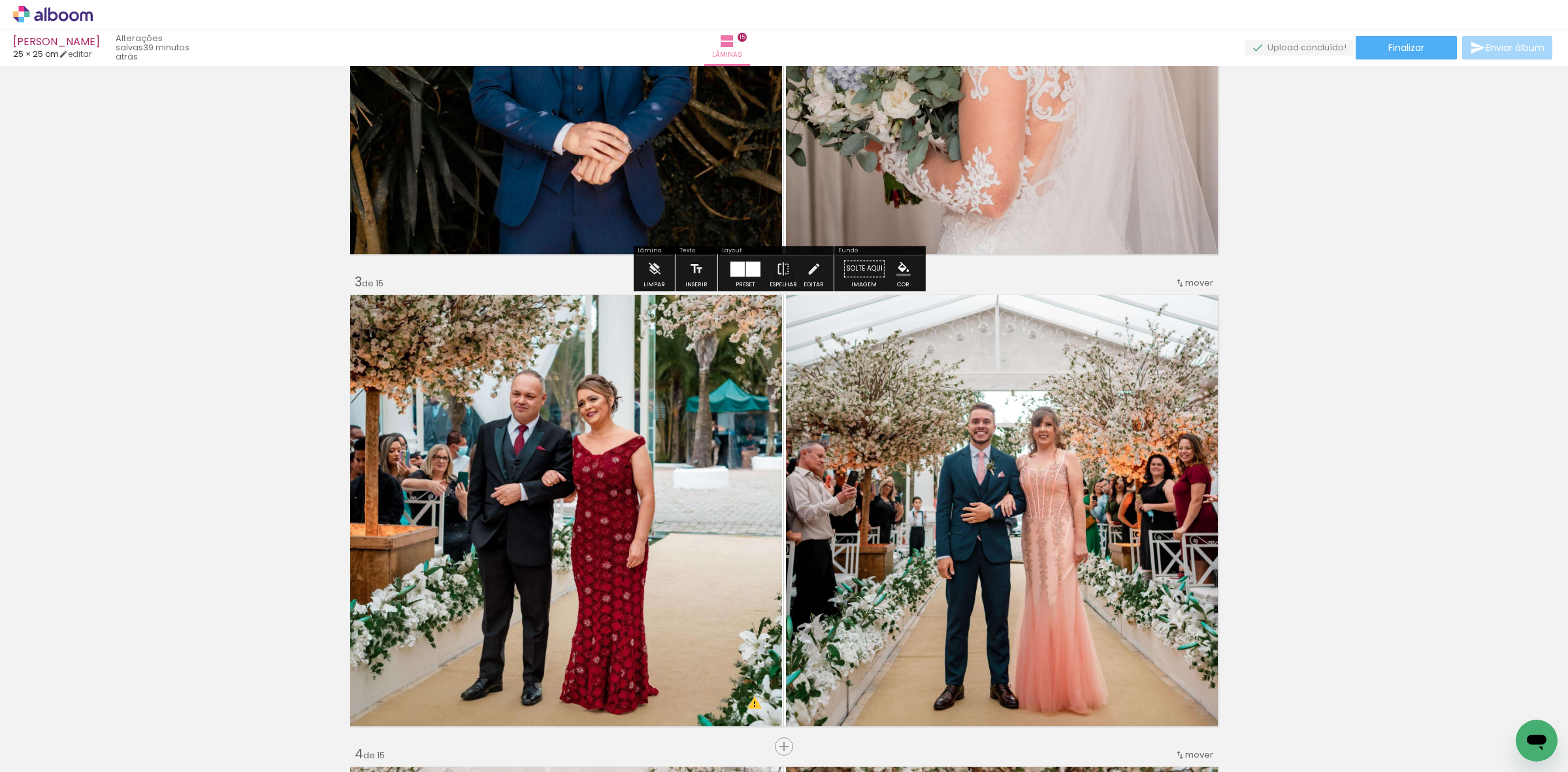
scroll to position [907, 0]
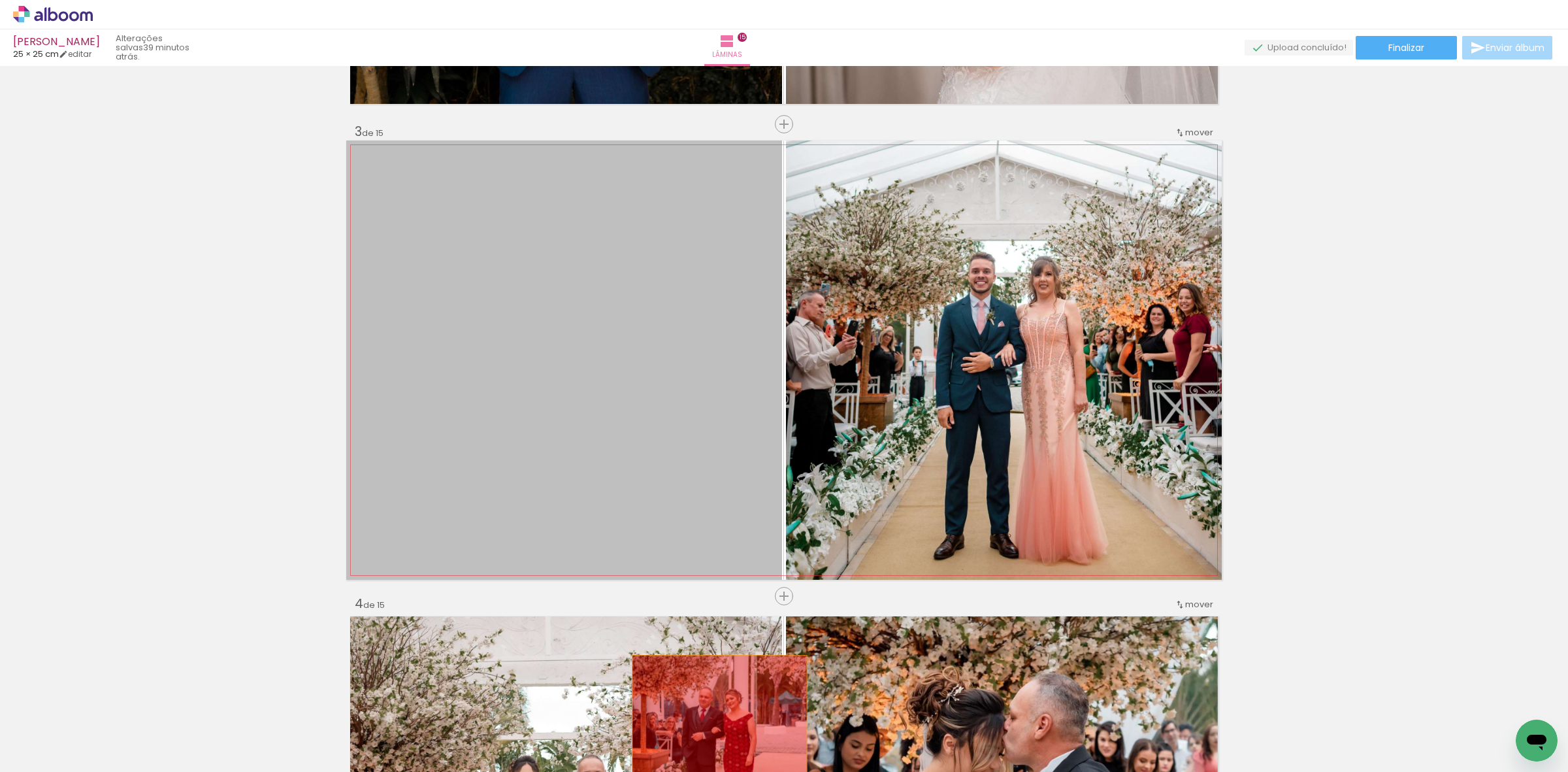
drag, startPoint x: 715, startPoint y: 479, endPoint x: 736, endPoint y: 516, distance: 42.5
click at [707, 716] on quentale-workspace at bounding box center [784, 386] width 1568 height 772
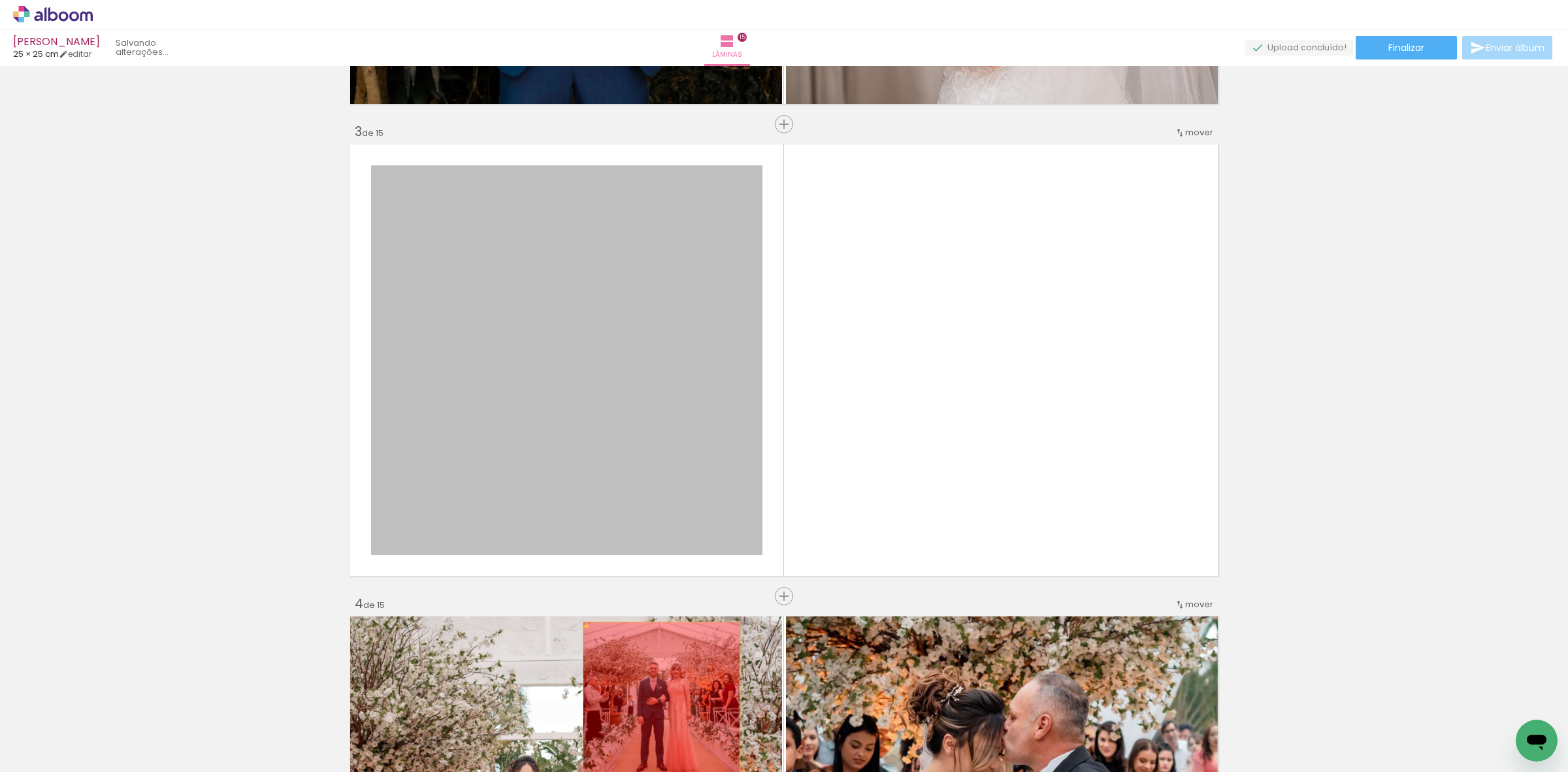
drag, startPoint x: 640, startPoint y: 563, endPoint x: 655, endPoint y: 699, distance: 136.8
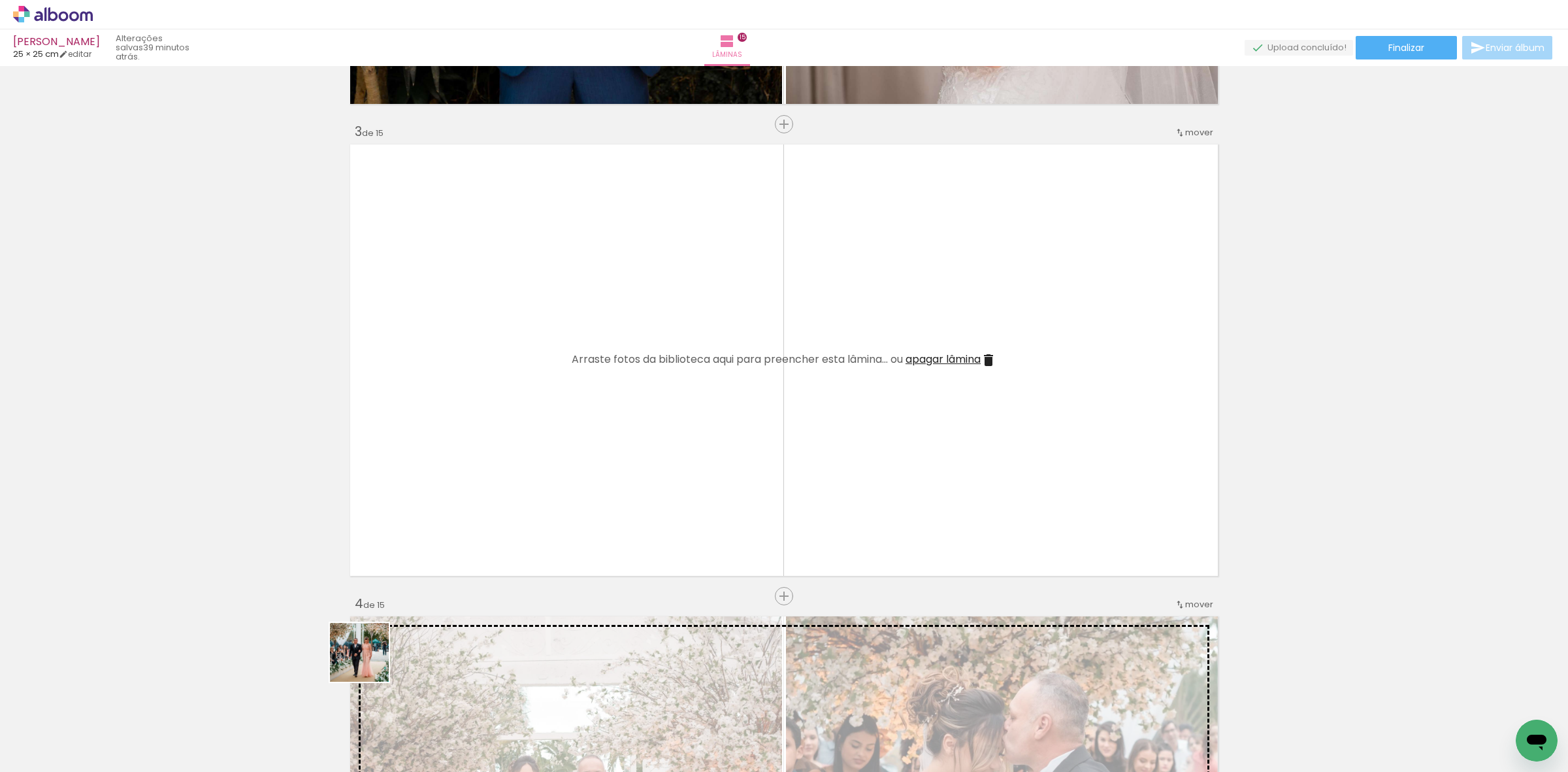
drag, startPoint x: 331, startPoint y: 716, endPoint x: 475, endPoint y: 618, distance: 174.2
click at [461, 480] on quentale-workspace at bounding box center [784, 386] width 1568 height 772
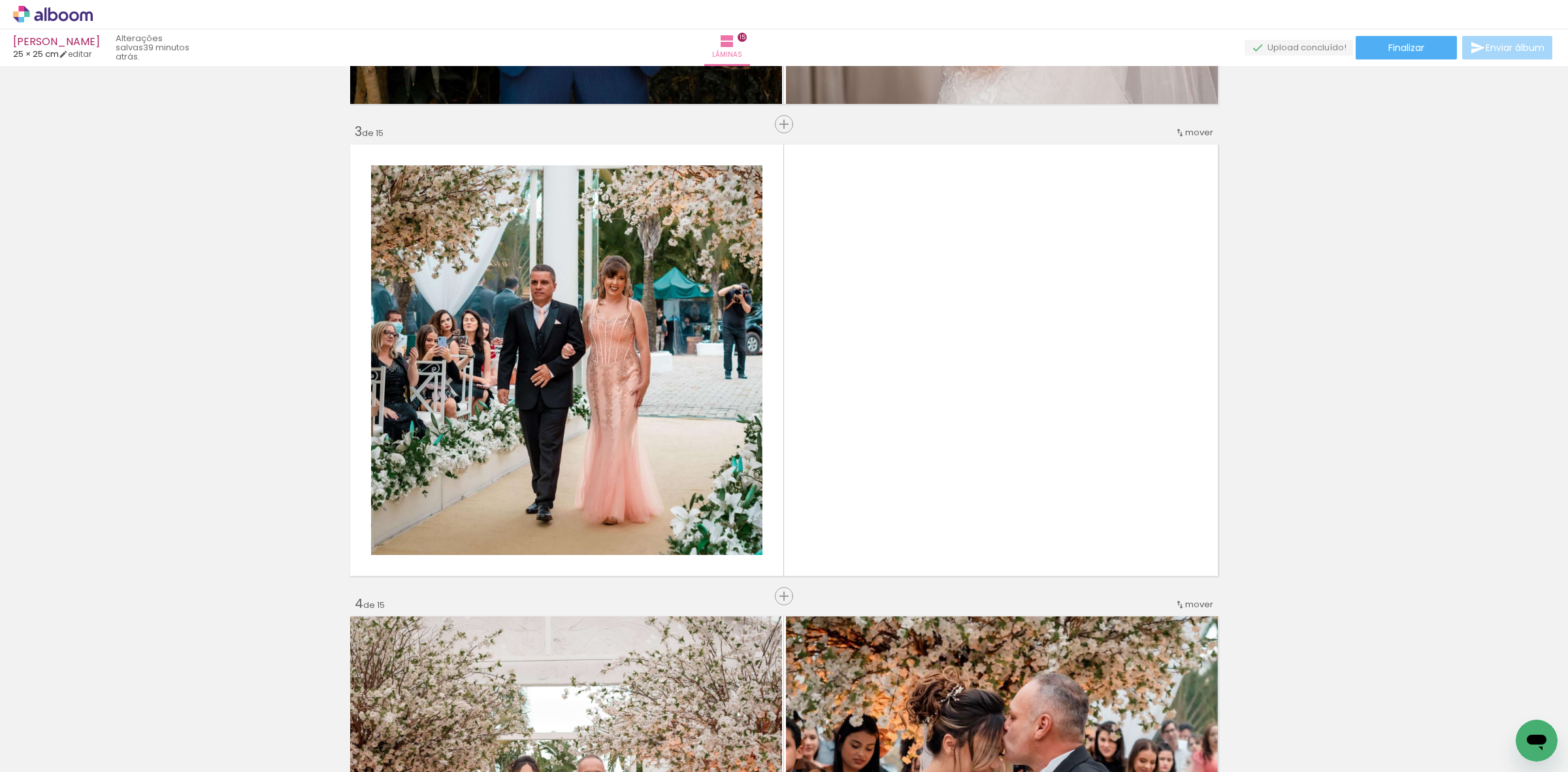
drag, startPoint x: 425, startPoint y: 714, endPoint x: 698, endPoint y: 540, distance: 323.7
click at [630, 368] on quentale-workspace at bounding box center [784, 386] width 1568 height 772
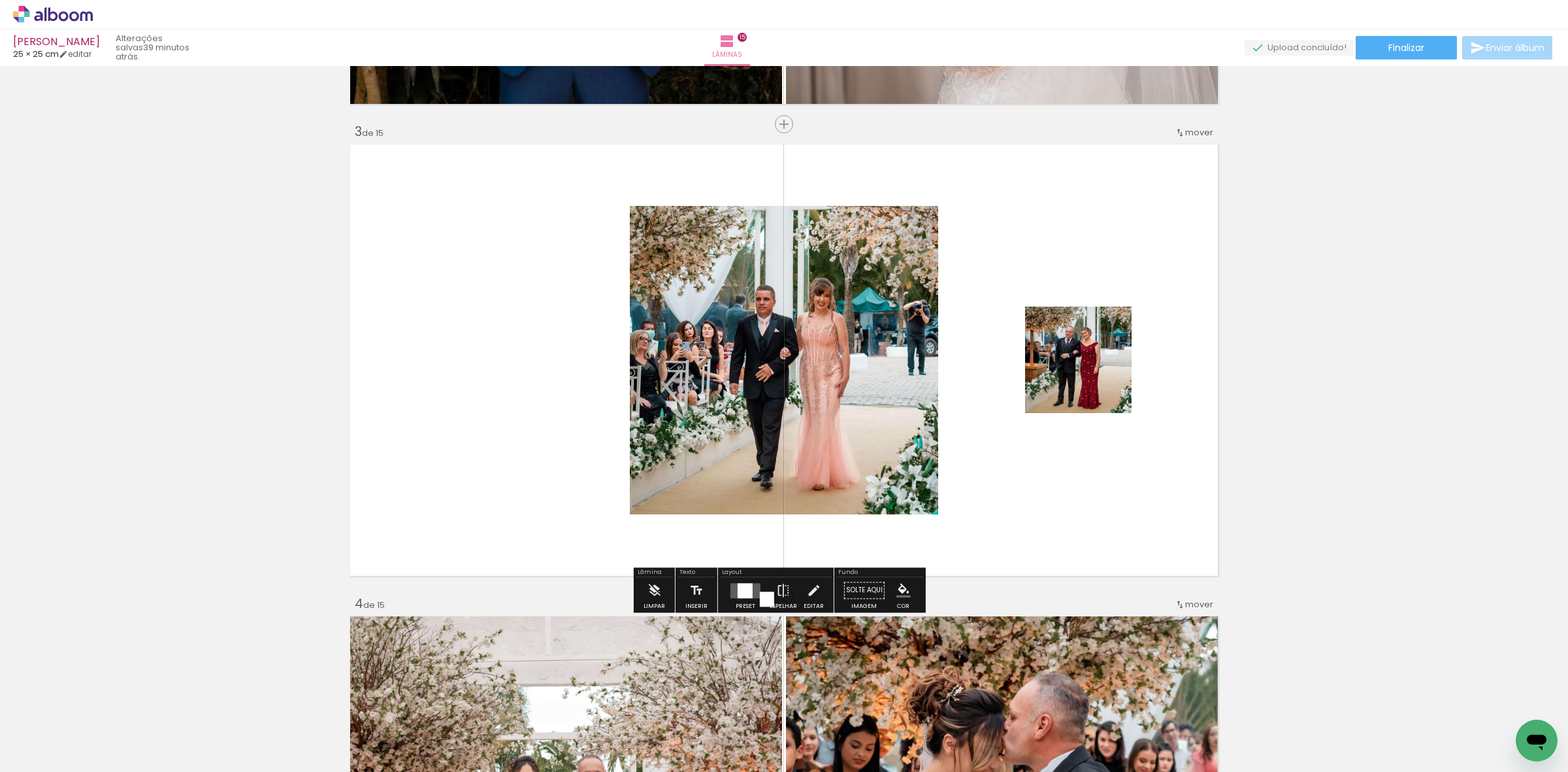
click at [742, 583] on div at bounding box center [745, 590] width 15 height 15
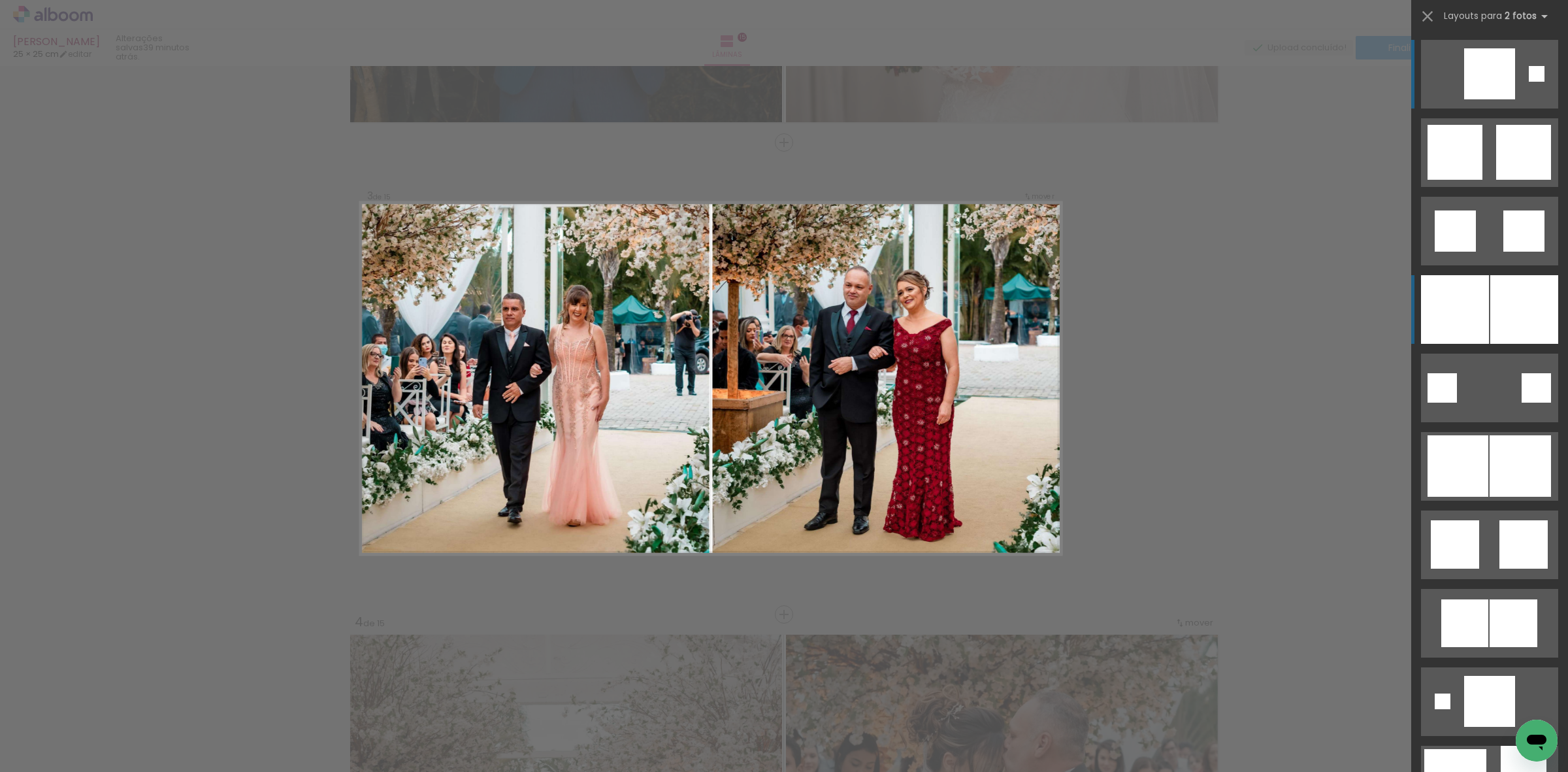
click at [1524, 304] on div at bounding box center [1524, 309] width 68 height 69
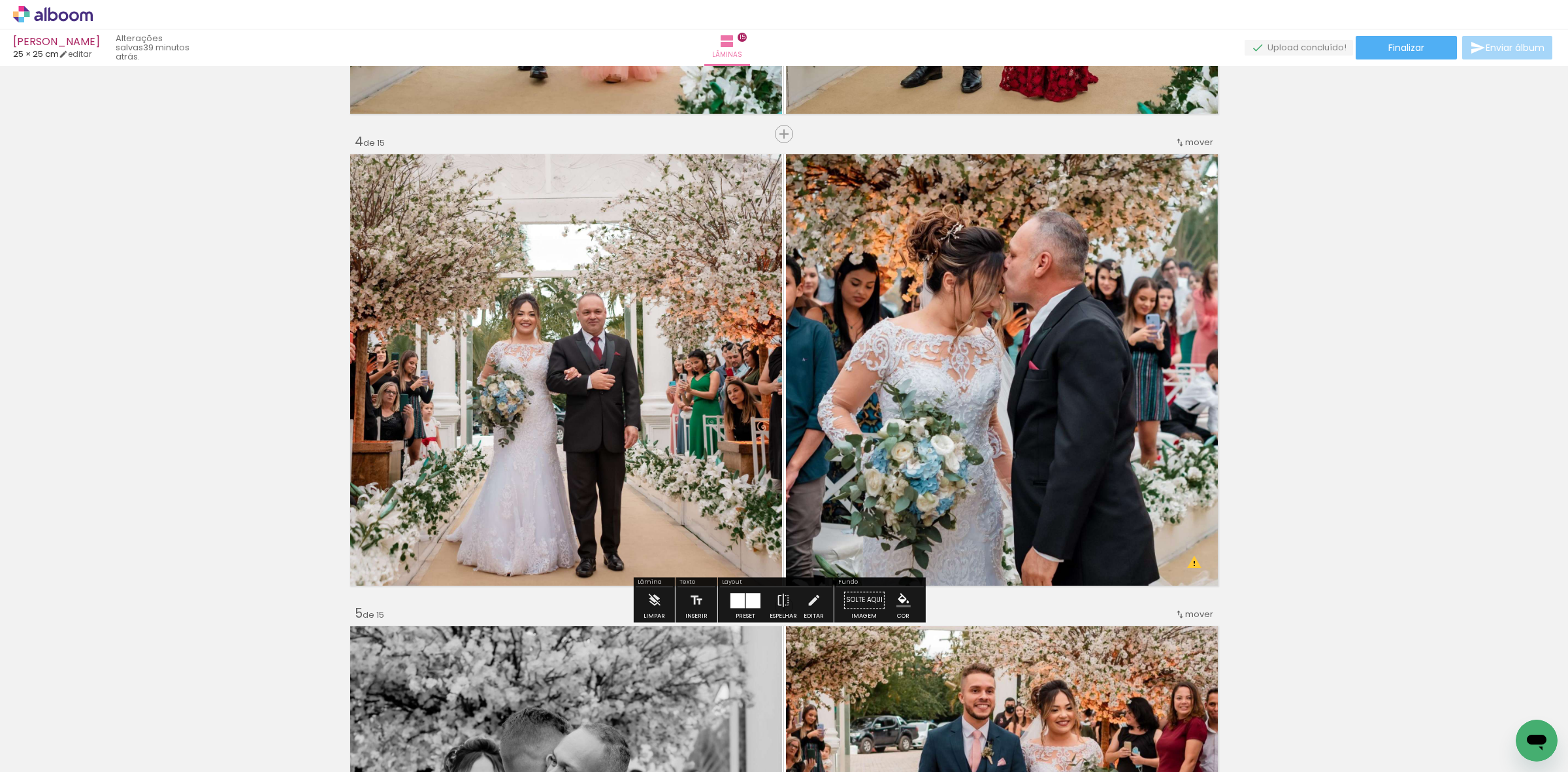
scroll to position [1379, 0]
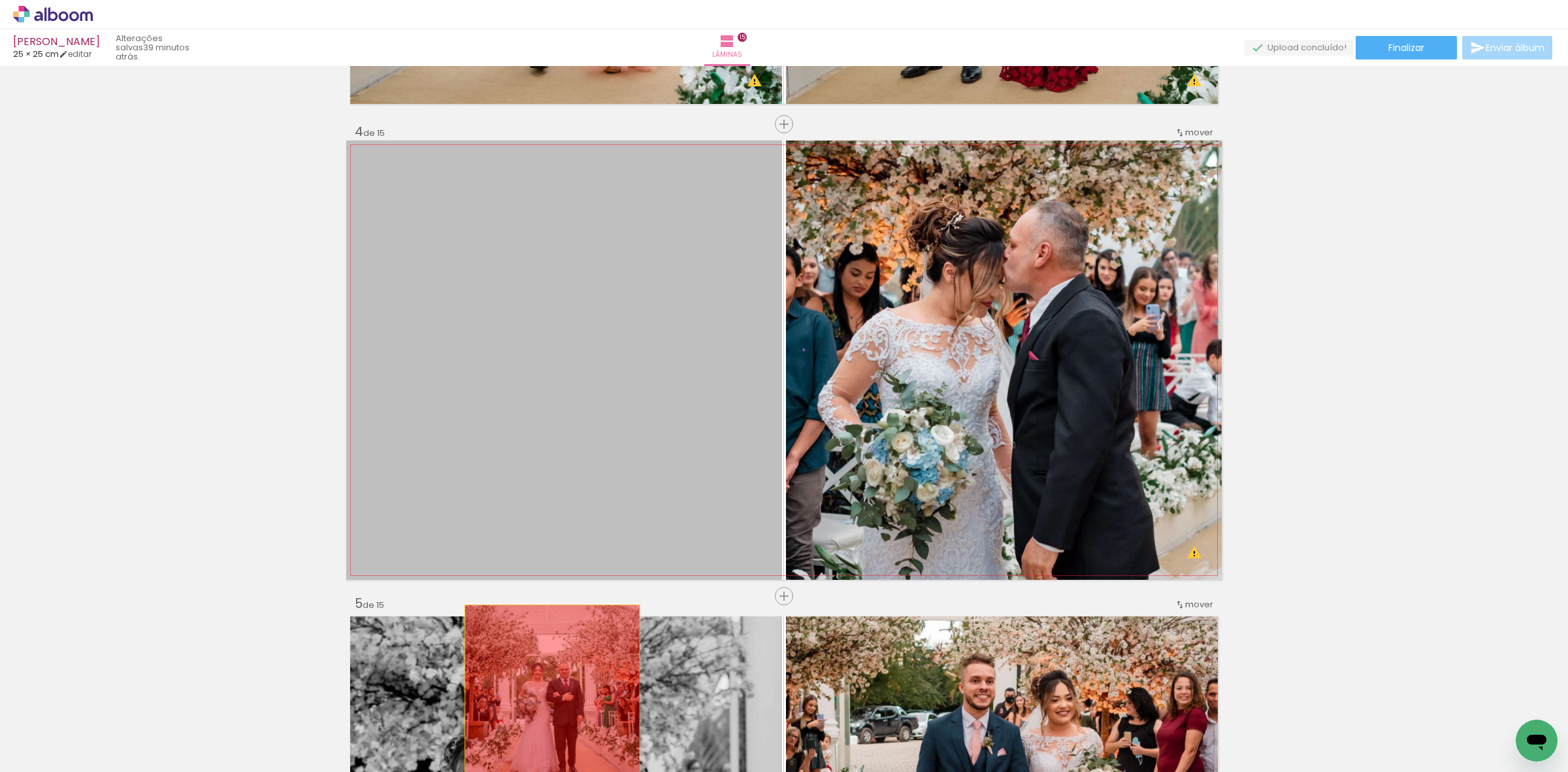
drag, startPoint x: 546, startPoint y: 468, endPoint x: 540, endPoint y: 618, distance: 150.1
click at [540, 744] on quentale-workspace at bounding box center [784, 386] width 1568 height 772
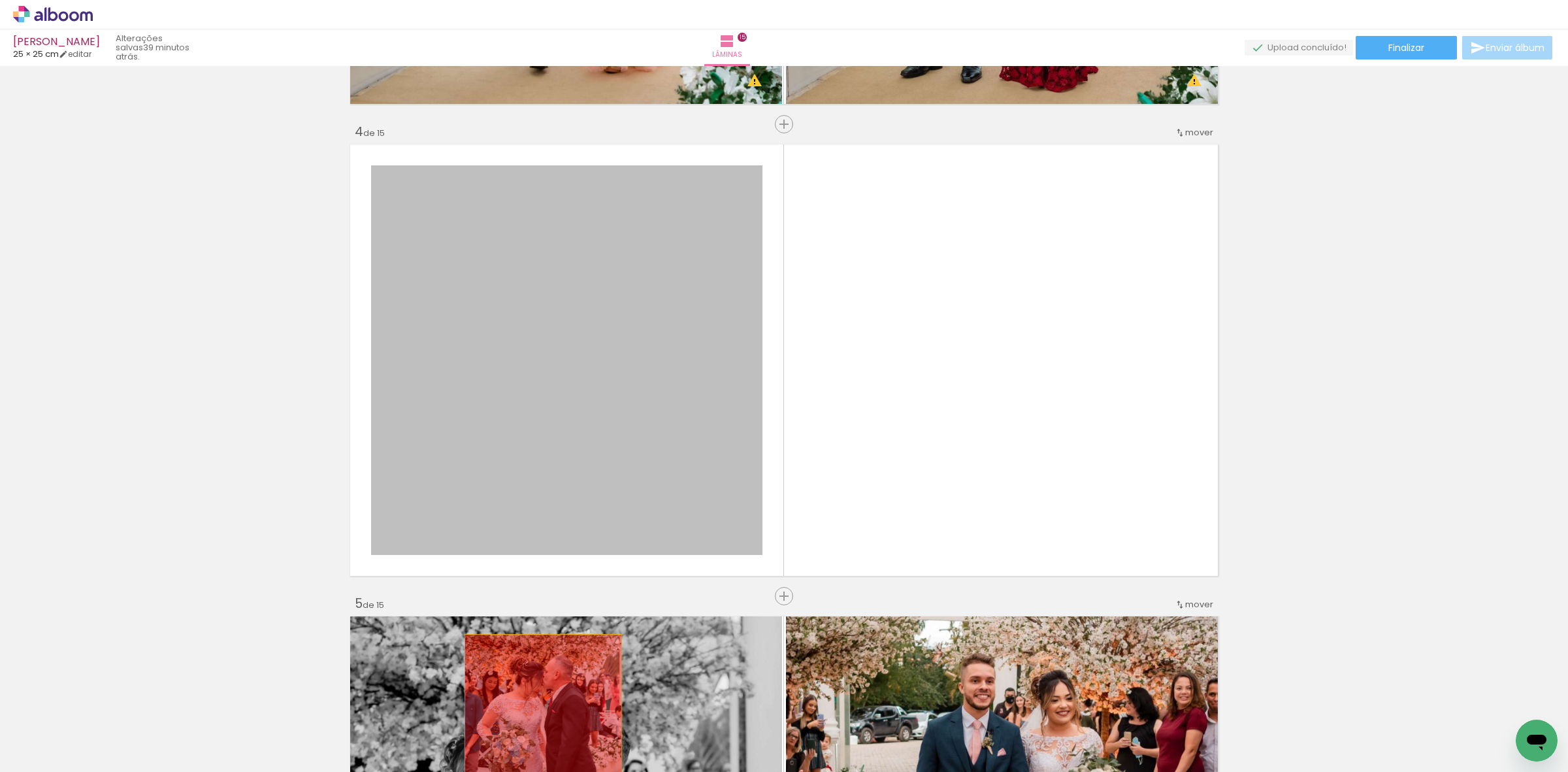
drag, startPoint x: 537, startPoint y: 572, endPoint x: 537, endPoint y: 718, distance: 146.0
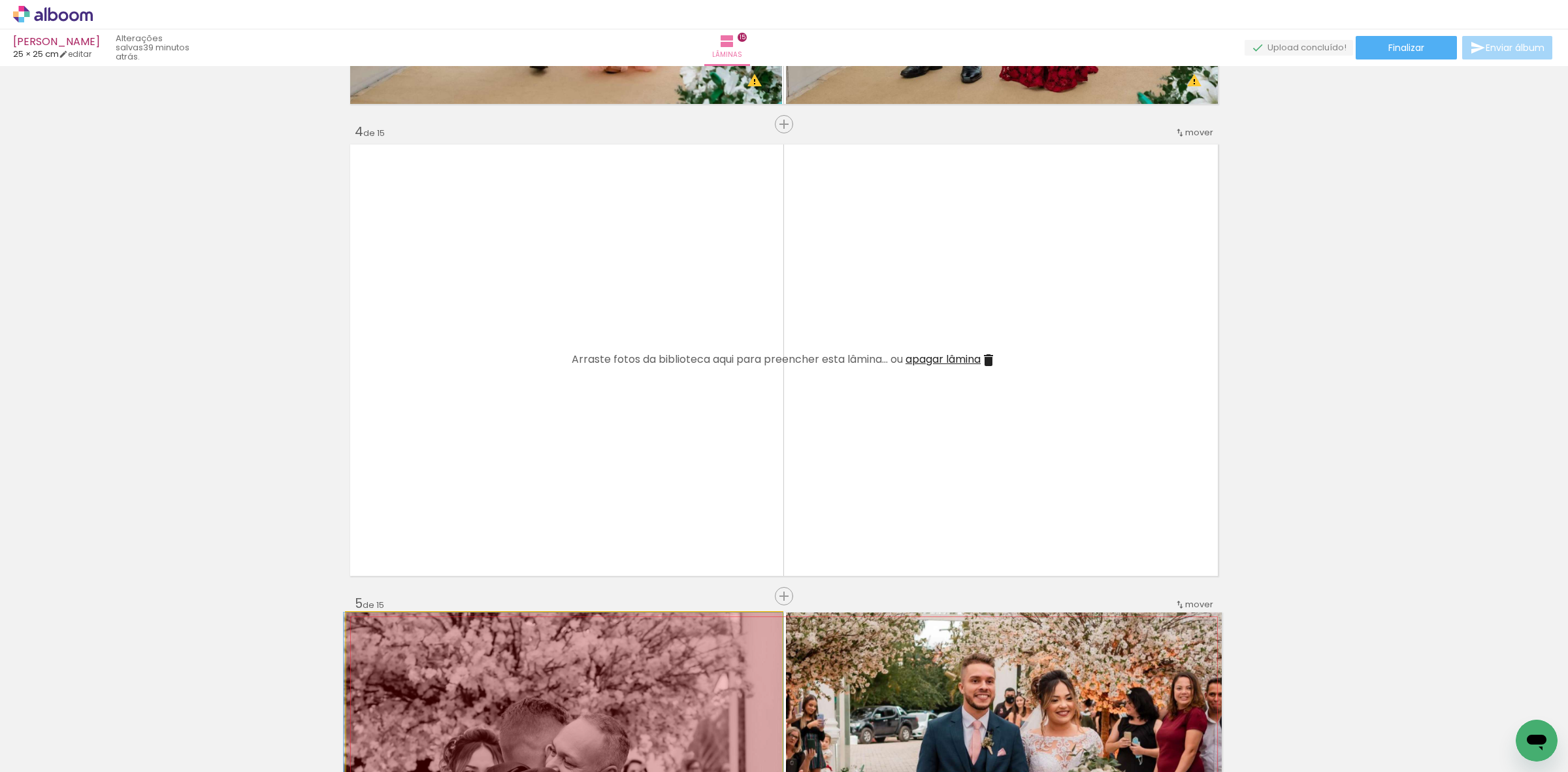
drag, startPoint x: 534, startPoint y: 641, endPoint x: 534, endPoint y: 705, distance: 64.0
click at [534, 705] on quentale-workspace at bounding box center [784, 386] width 1568 height 772
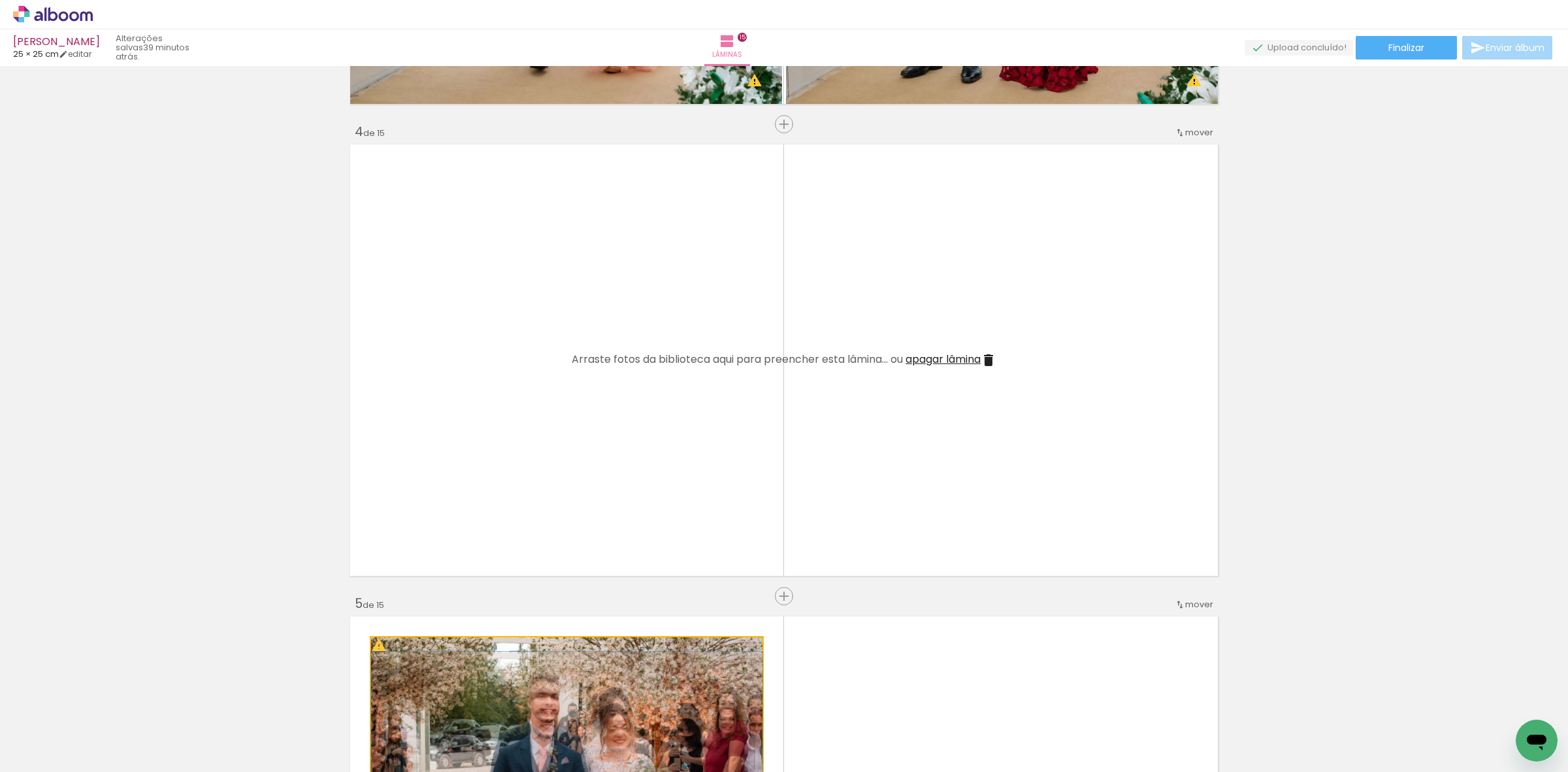
drag, startPoint x: 534, startPoint y: 660, endPoint x: 536, endPoint y: 721, distance: 61.0
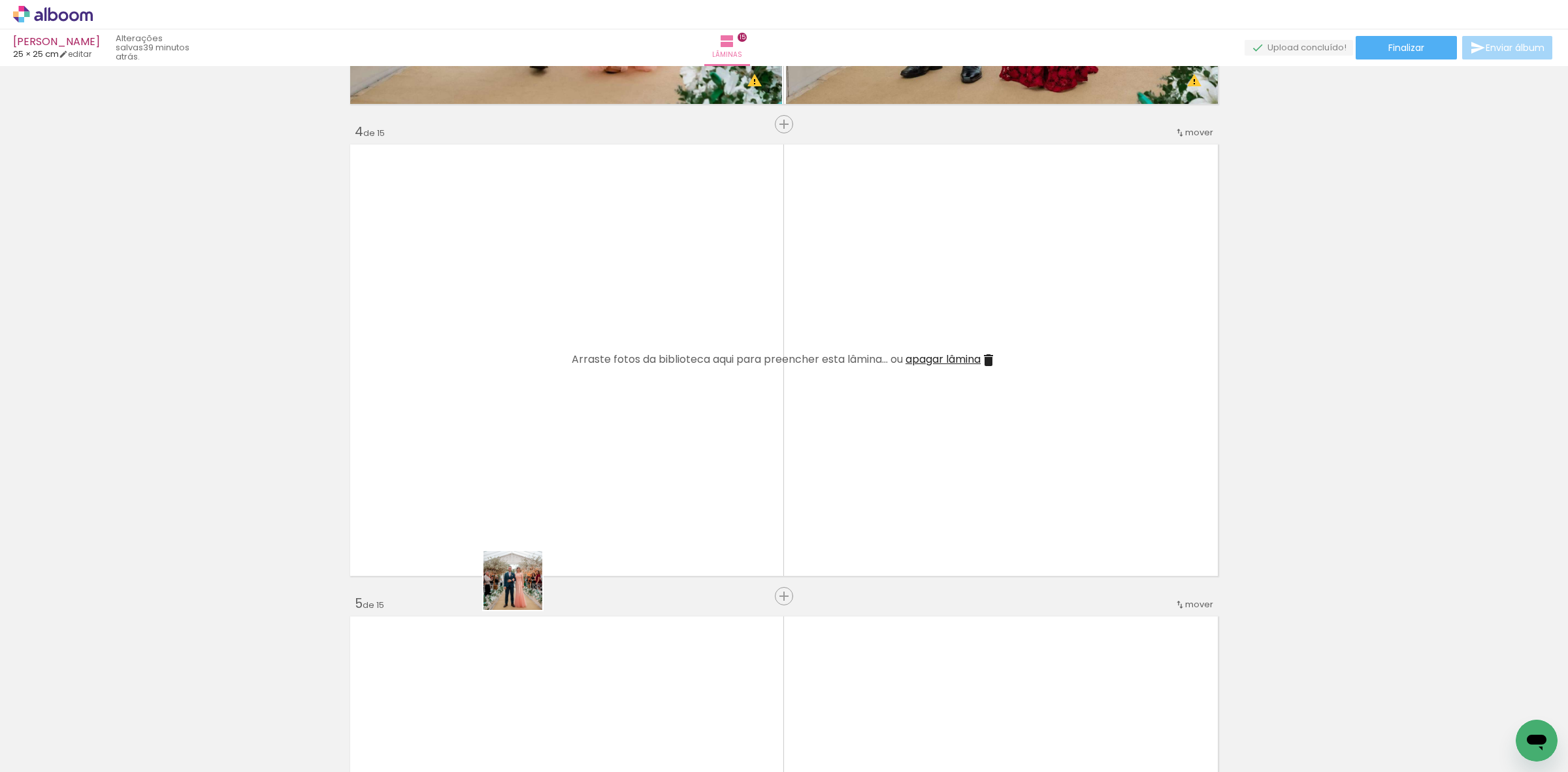
drag, startPoint x: 511, startPoint y: 724, endPoint x: 541, endPoint y: 656, distance: 74.3
click at [522, 442] on quentale-workspace at bounding box center [784, 386] width 1568 height 772
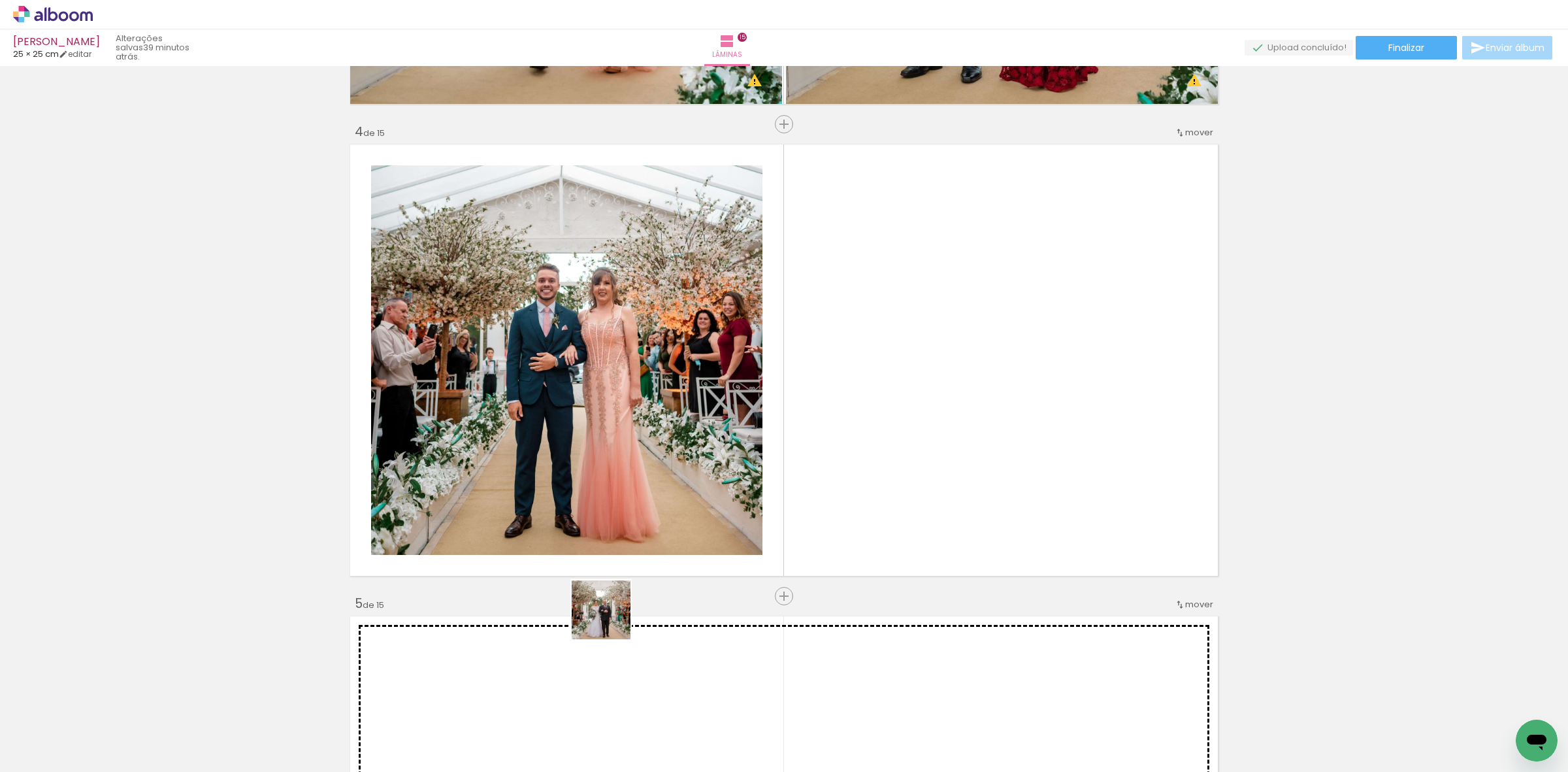
drag, startPoint x: 550, startPoint y: 714, endPoint x: 683, endPoint y: 596, distance: 177.8
click at [690, 511] on quentale-workspace at bounding box center [784, 386] width 1568 height 772
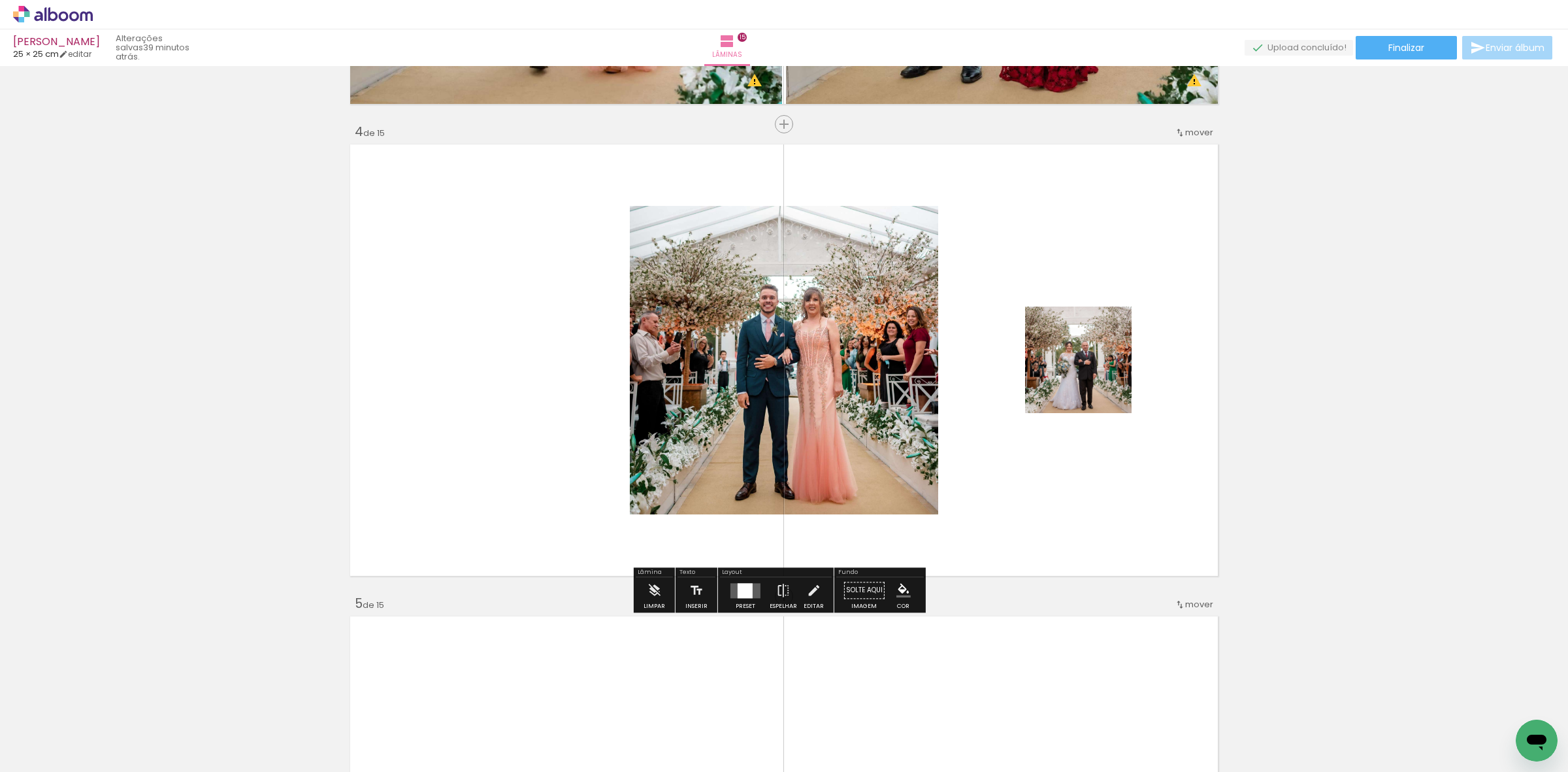
click at [730, 588] on quentale-layouter at bounding box center [745, 590] width 30 height 15
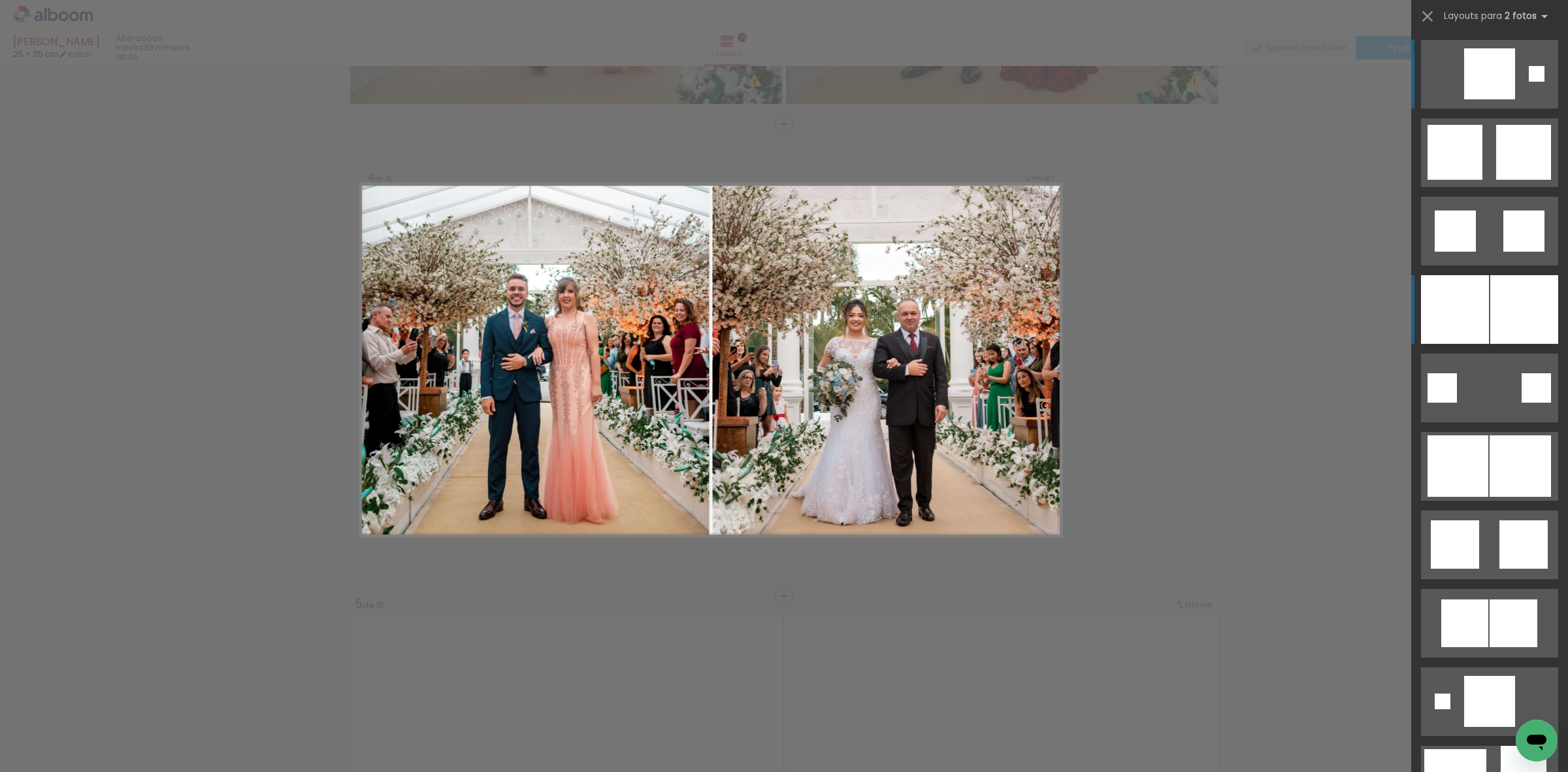
click at [1503, 305] on div at bounding box center [1524, 309] width 68 height 69
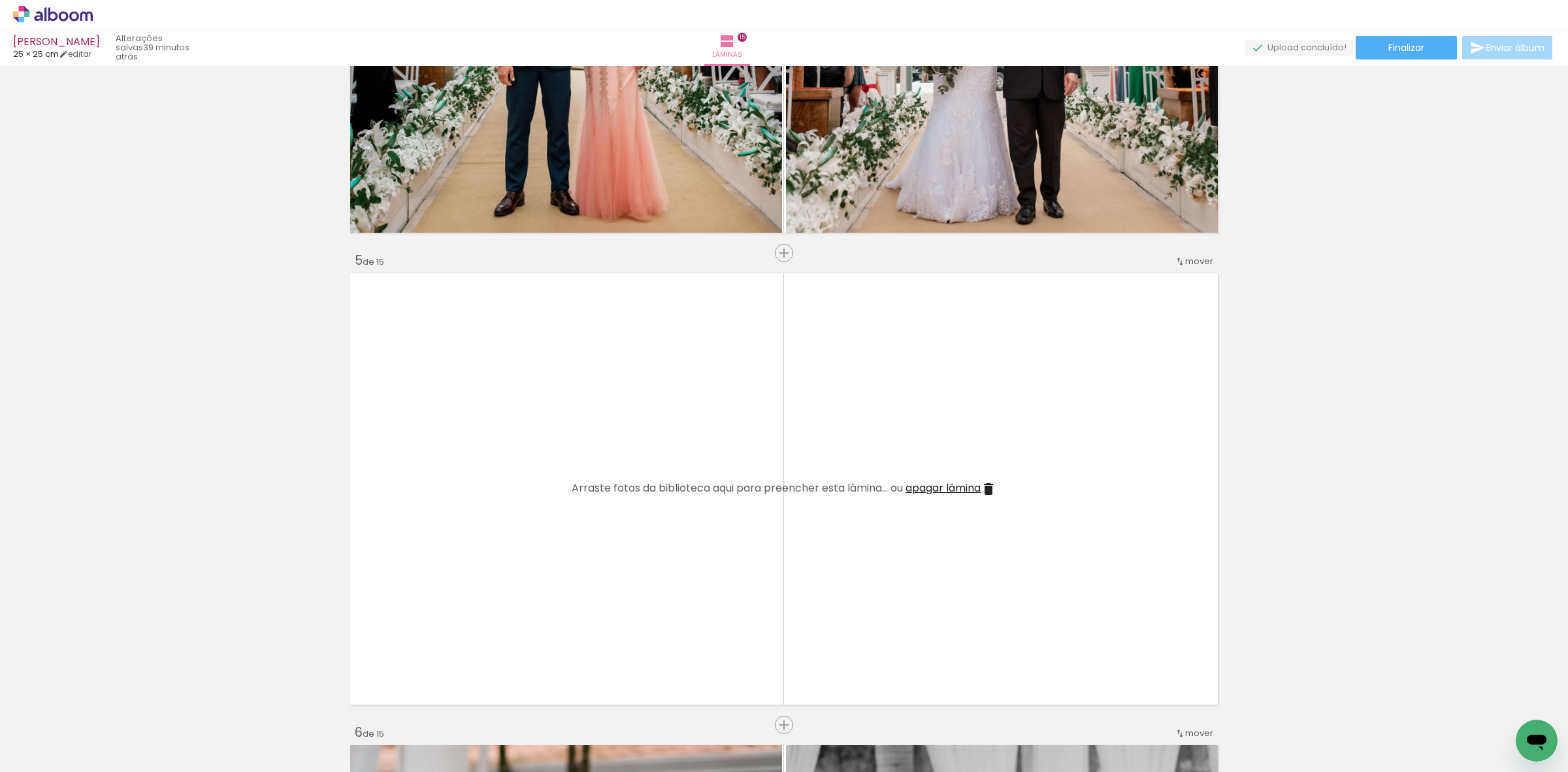
scroll to position [1851, 0]
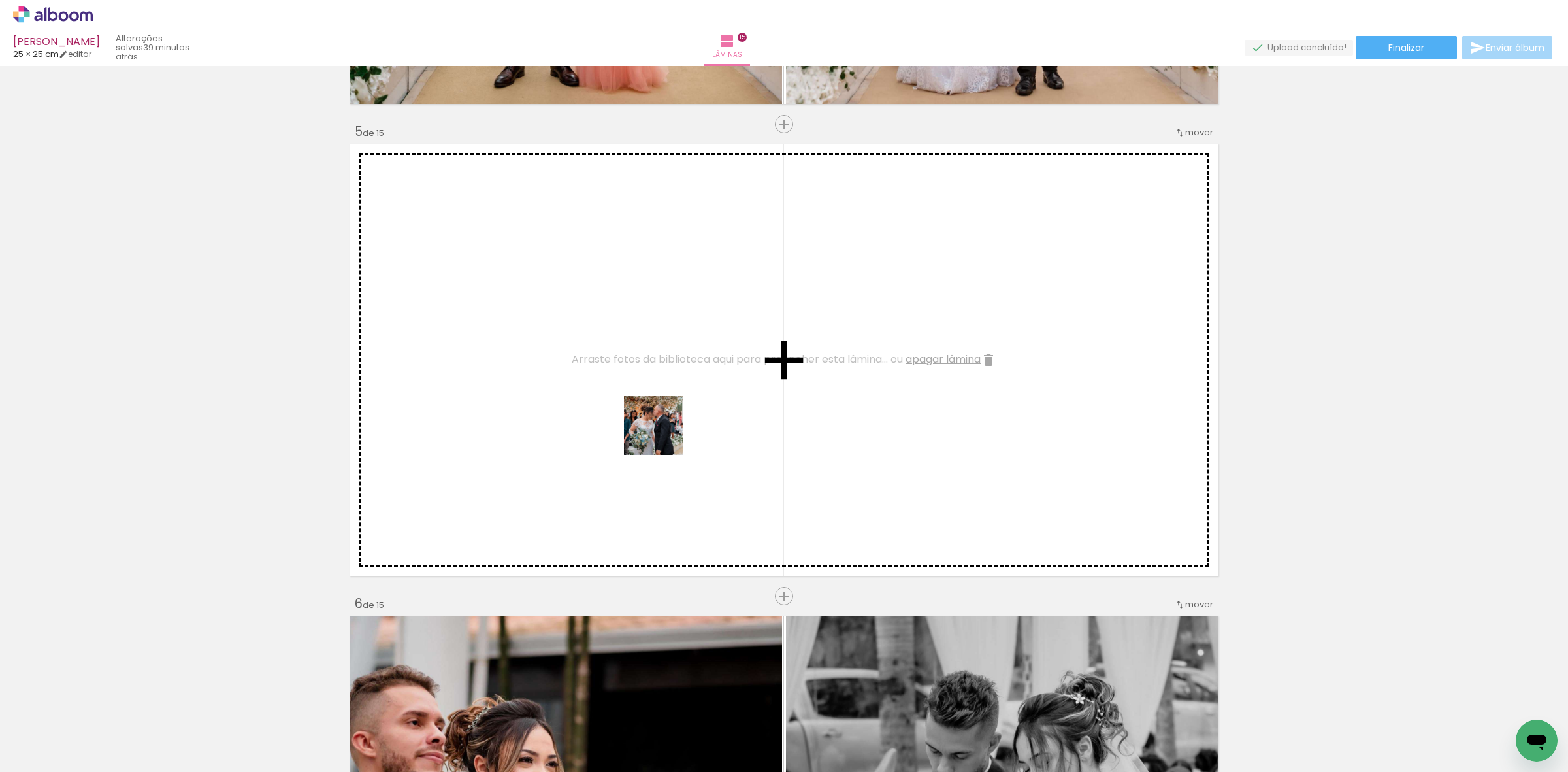
drag, startPoint x: 645, startPoint y: 701, endPoint x: 787, endPoint y: 693, distance: 142.2
click at [666, 459] on quentale-workspace at bounding box center [784, 386] width 1568 height 772
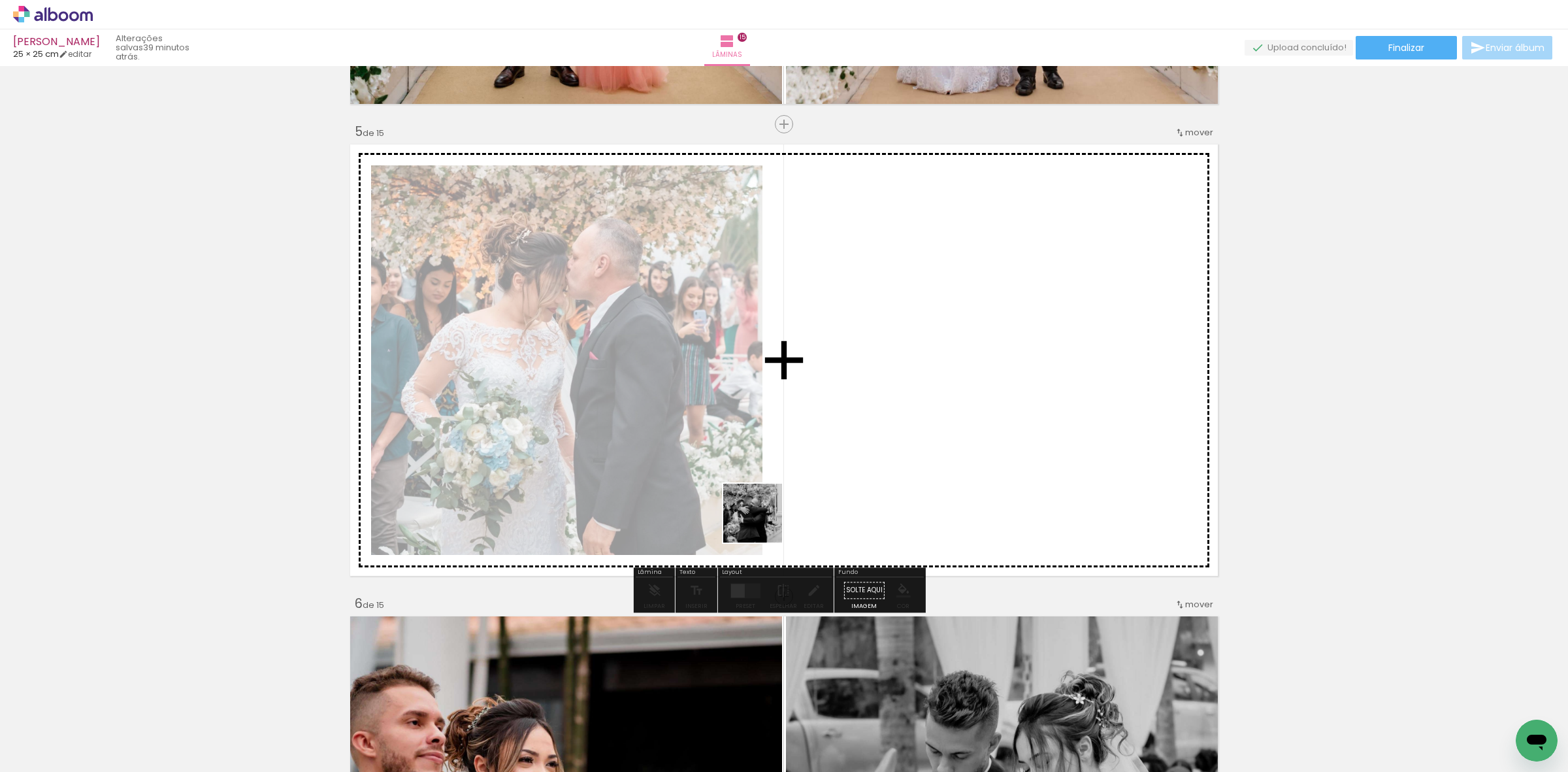
drag, startPoint x: 748, startPoint y: 637, endPoint x: 758, endPoint y: 578, distance: 59.8
click at [768, 492] on quentale-workspace at bounding box center [784, 386] width 1568 height 772
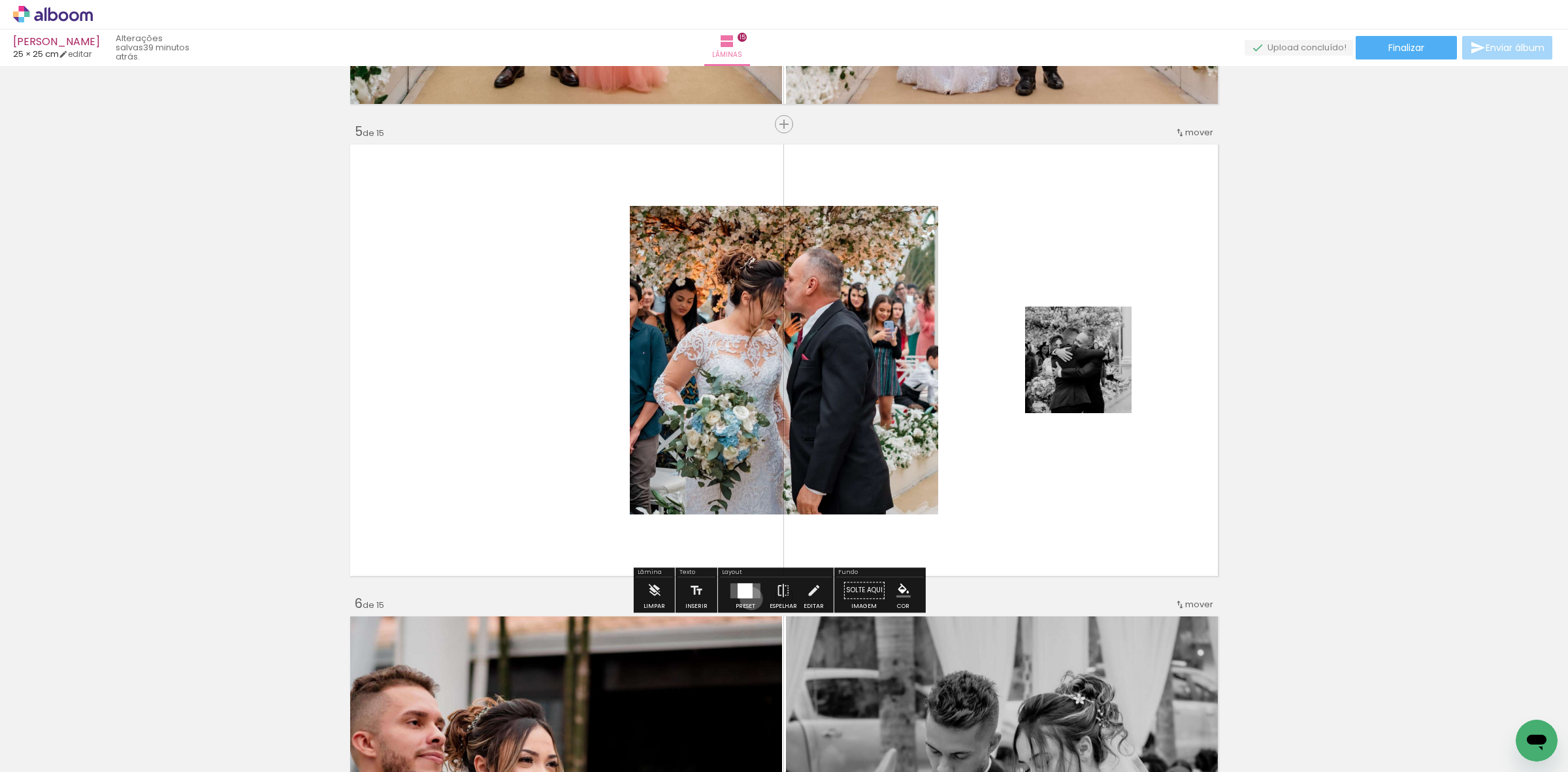
click at [748, 598] on div at bounding box center [745, 590] width 35 height 26
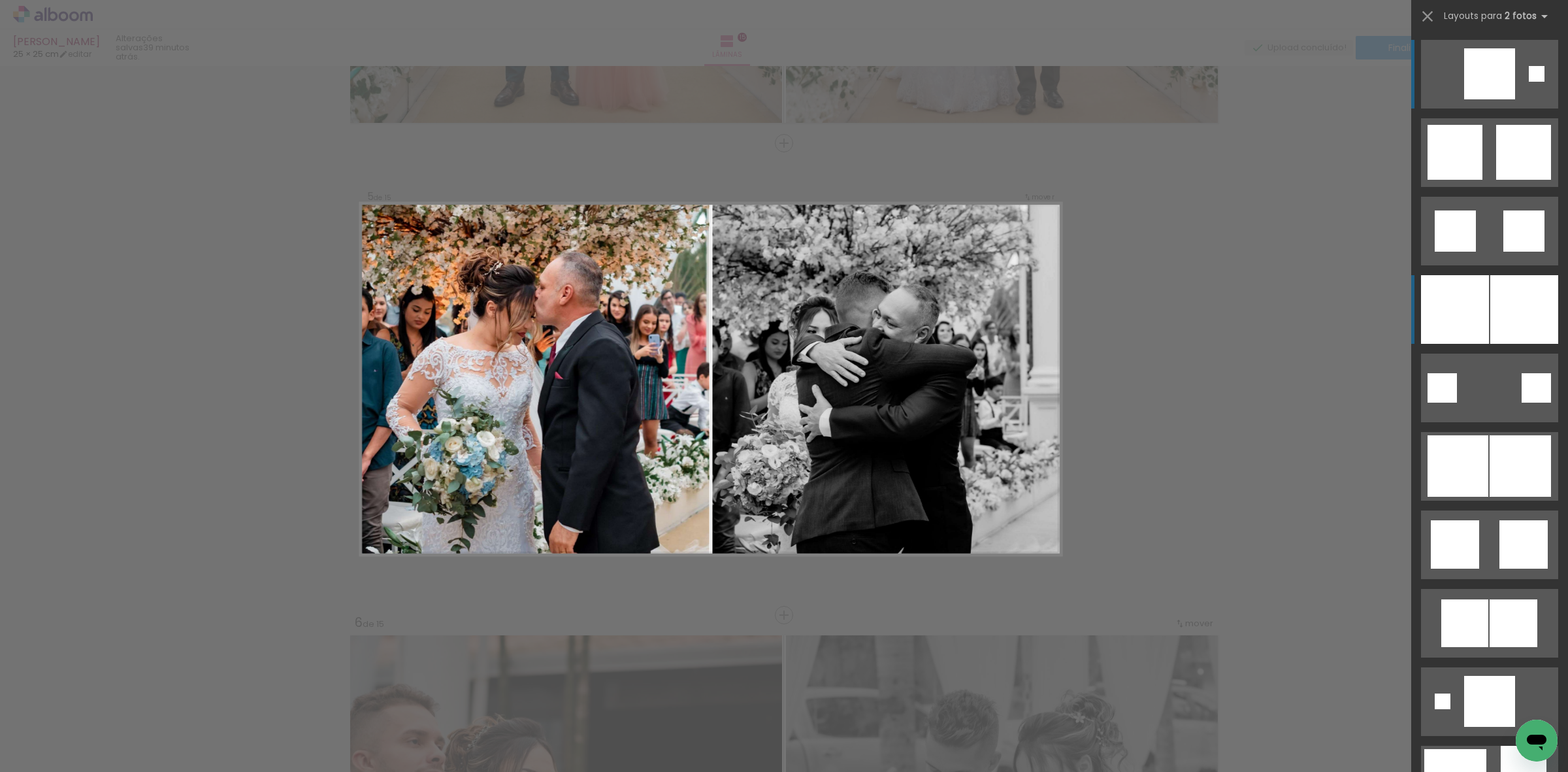
click at [1490, 306] on div at bounding box center [1524, 309] width 68 height 69
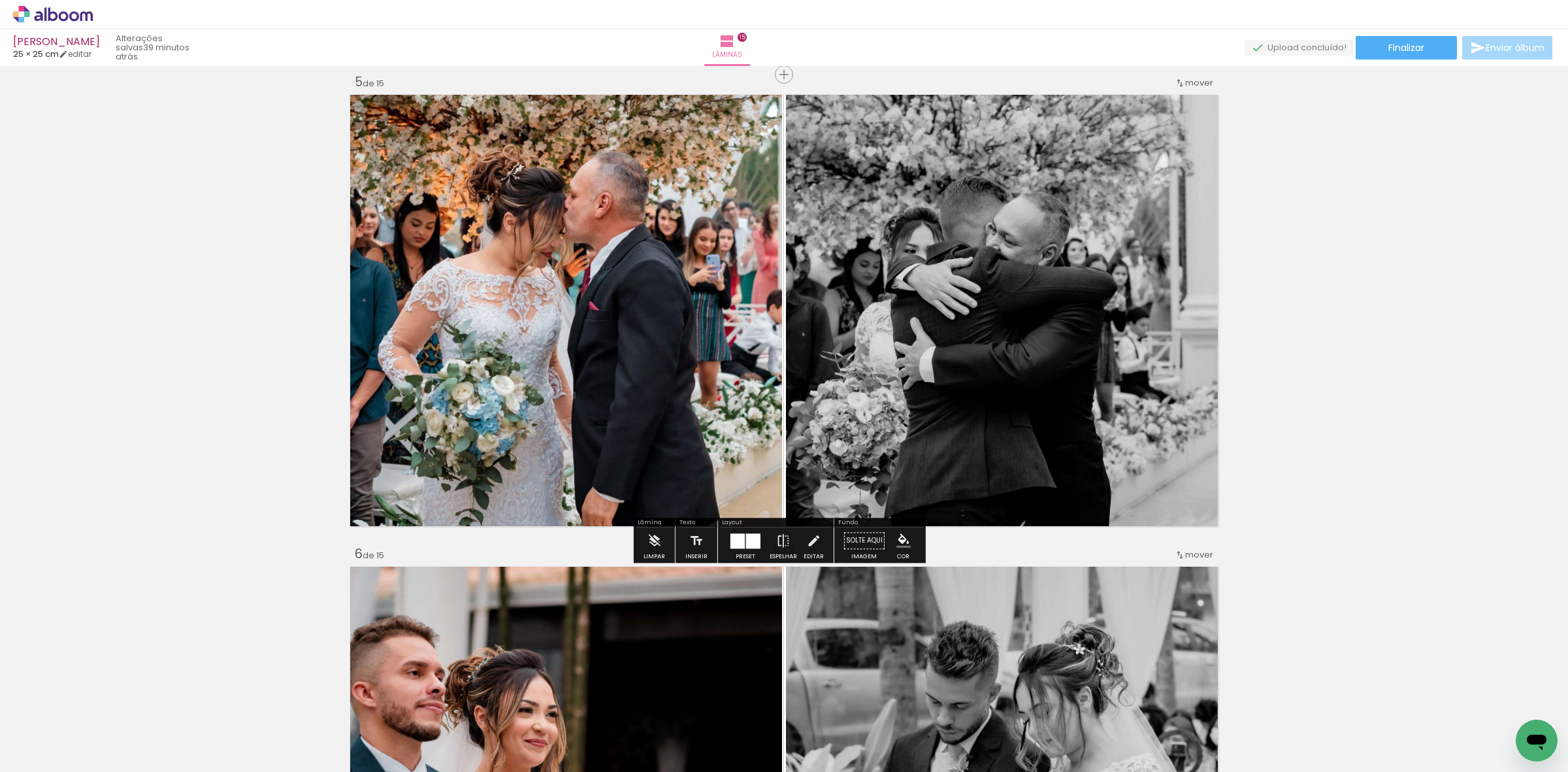
scroll to position [2241, 0]
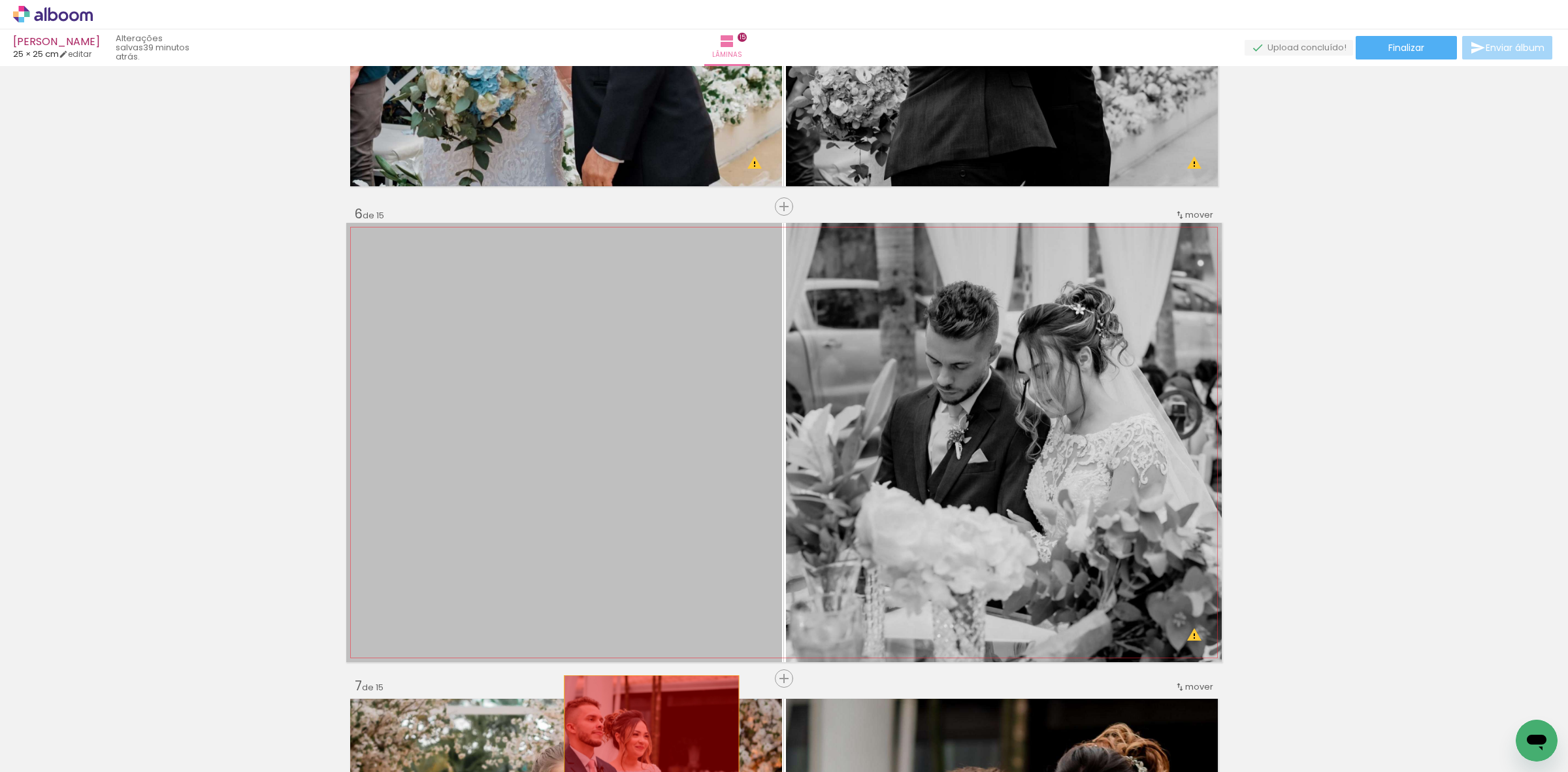
drag, startPoint x: 657, startPoint y: 504, endPoint x: 637, endPoint y: 644, distance: 141.4
click at [643, 753] on quentale-workspace at bounding box center [784, 386] width 1568 height 772
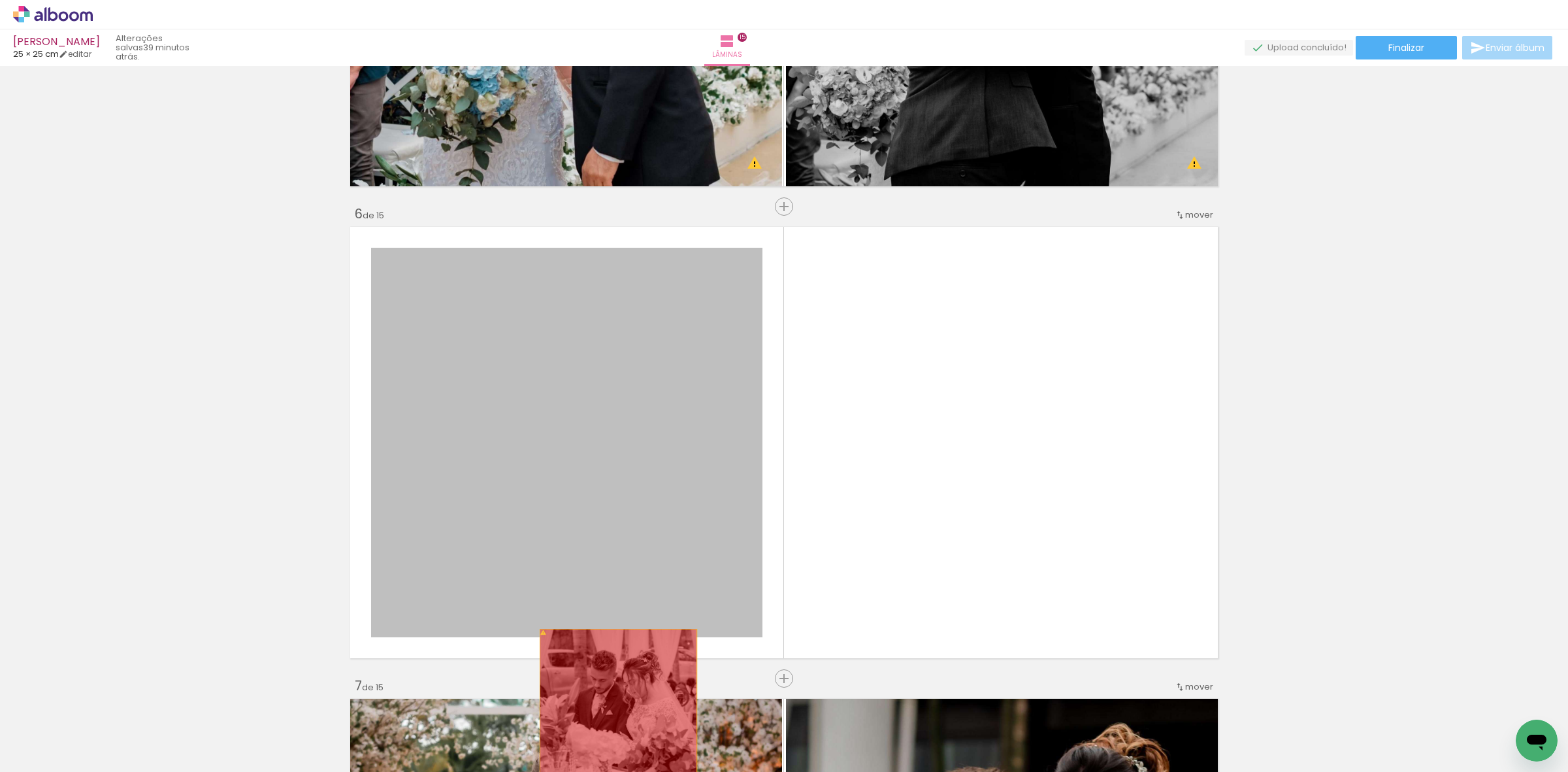
drag, startPoint x: 622, startPoint y: 556, endPoint x: 612, endPoint y: 707, distance: 151.3
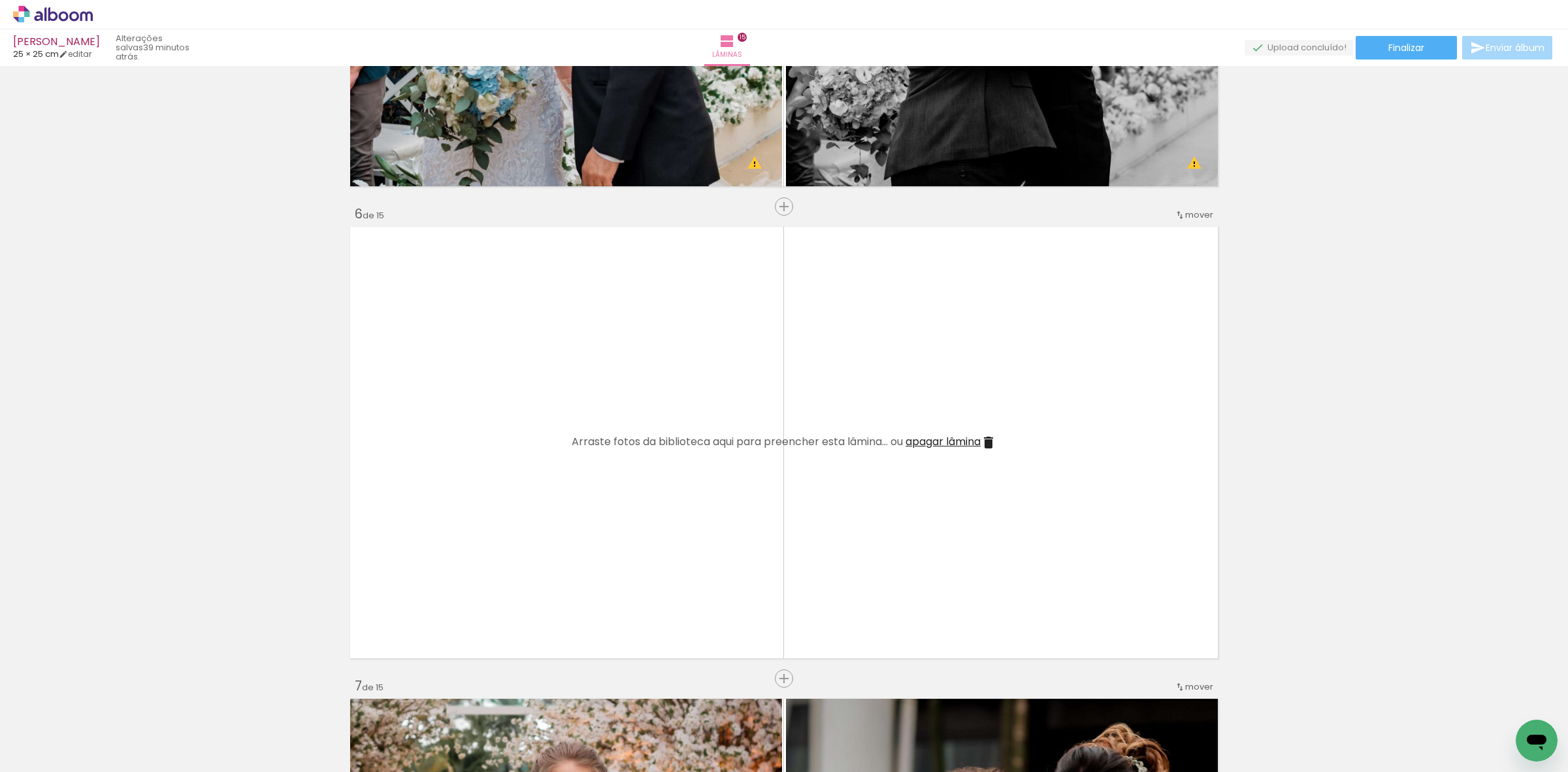
drag, startPoint x: 789, startPoint y: 716, endPoint x: 742, endPoint y: 655, distance: 77.0
click at [727, 480] on quentale-workspace at bounding box center [784, 386] width 1568 height 772
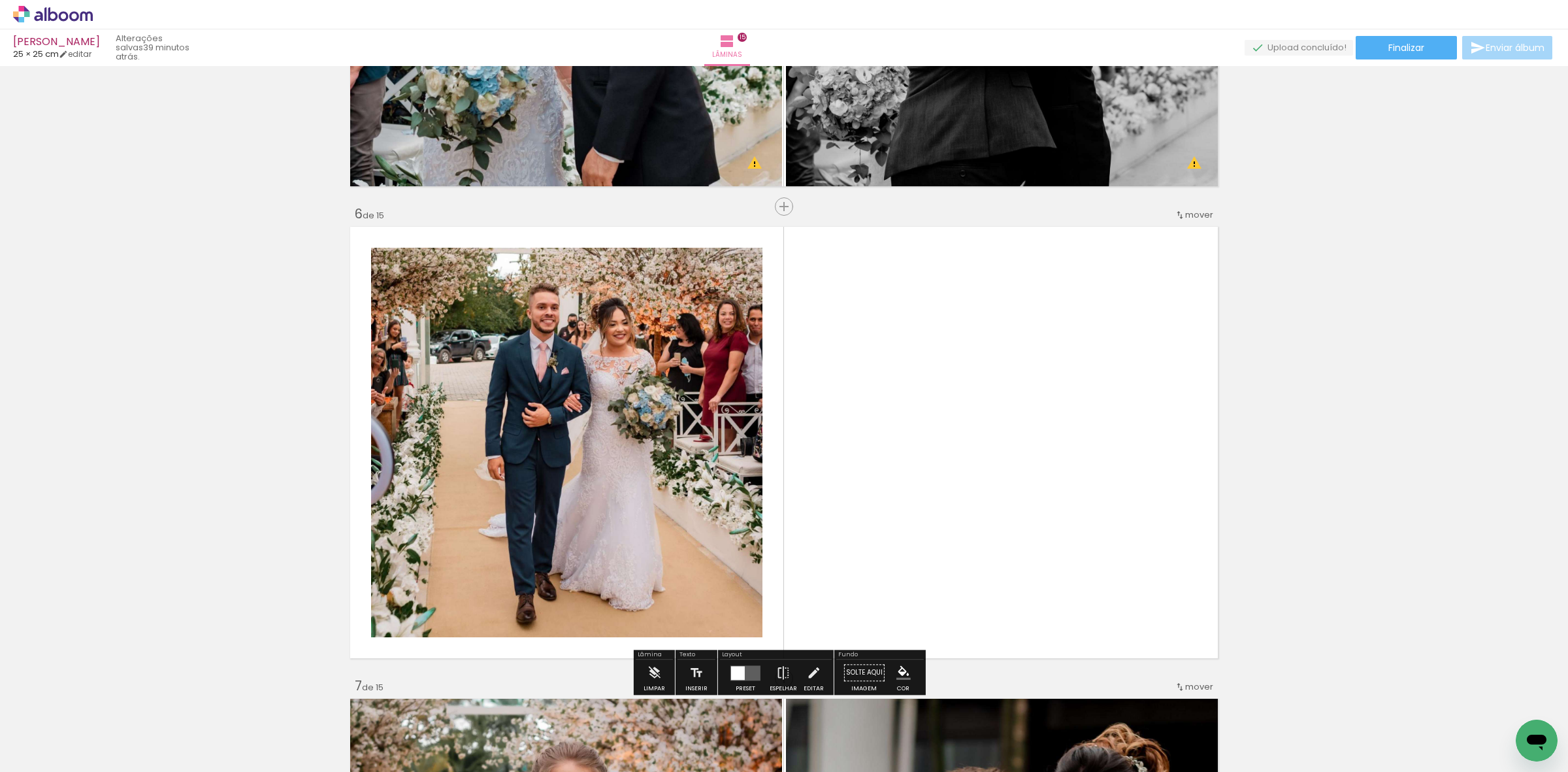
drag, startPoint x: 849, startPoint y: 730, endPoint x: 814, endPoint y: 639, distance: 97.5
click at [867, 560] on quentale-workspace at bounding box center [784, 386] width 1568 height 772
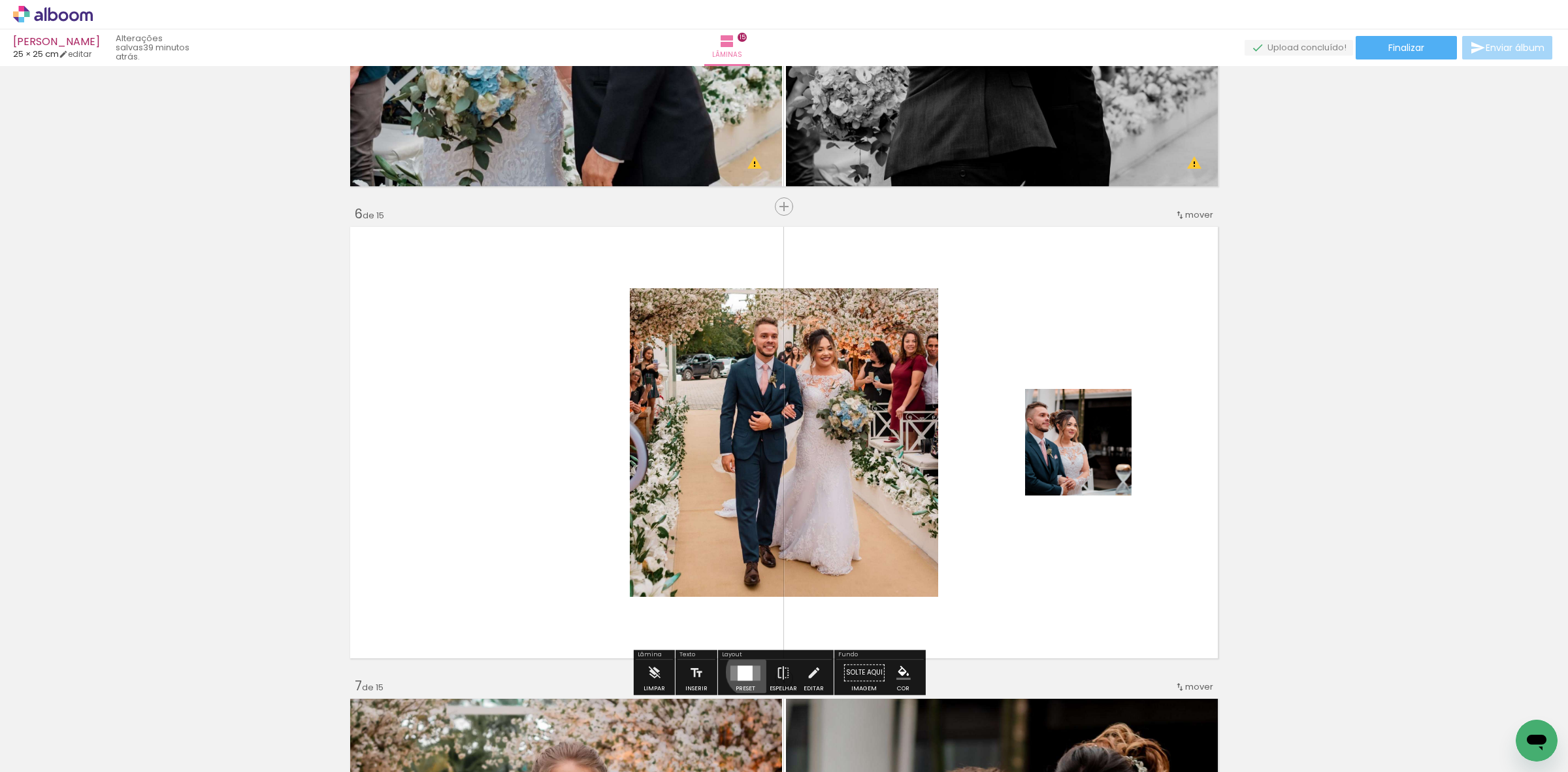
click at [748, 671] on div at bounding box center [745, 673] width 15 height 15
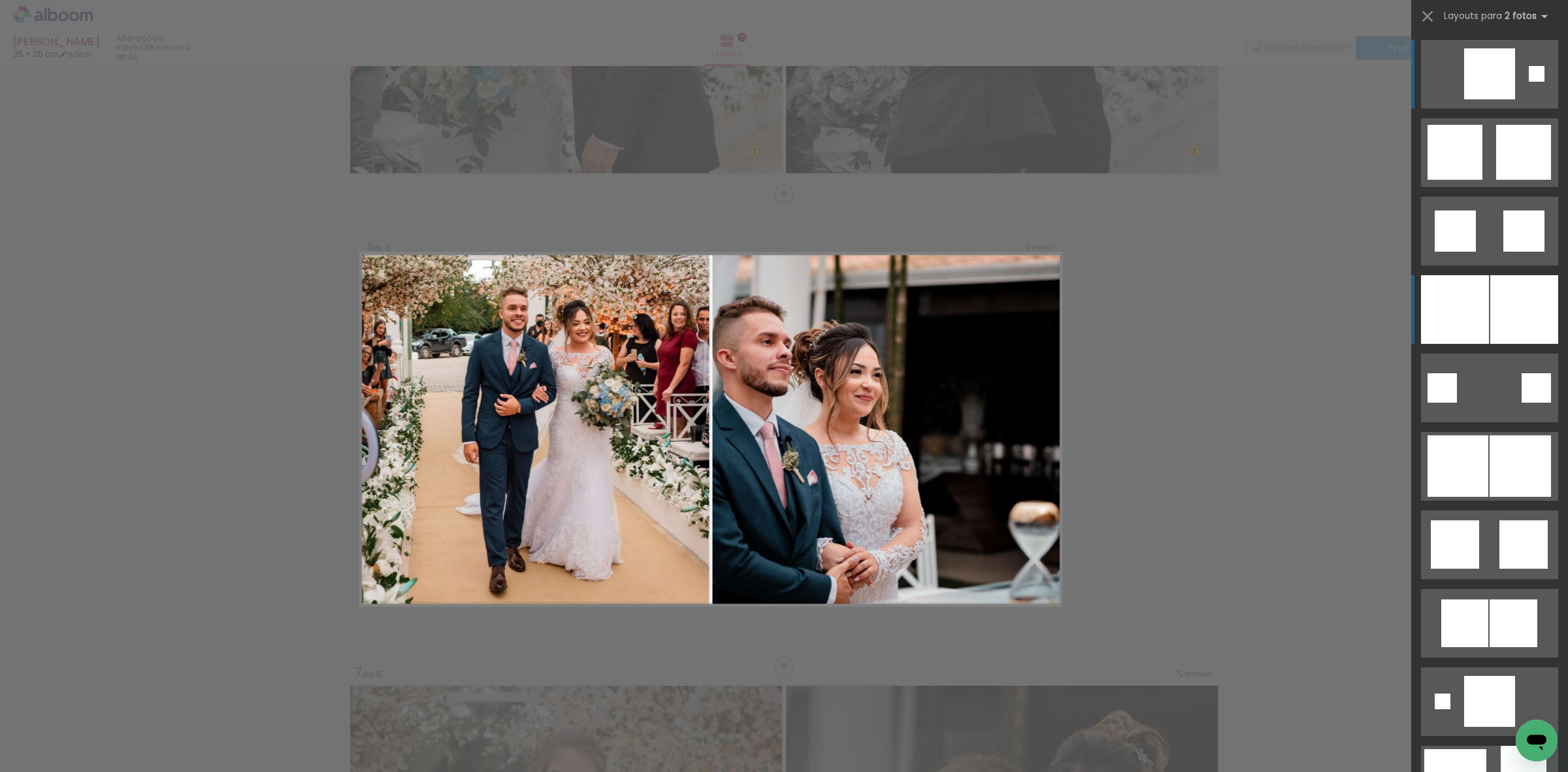
click at [1469, 319] on div at bounding box center [1455, 309] width 68 height 69
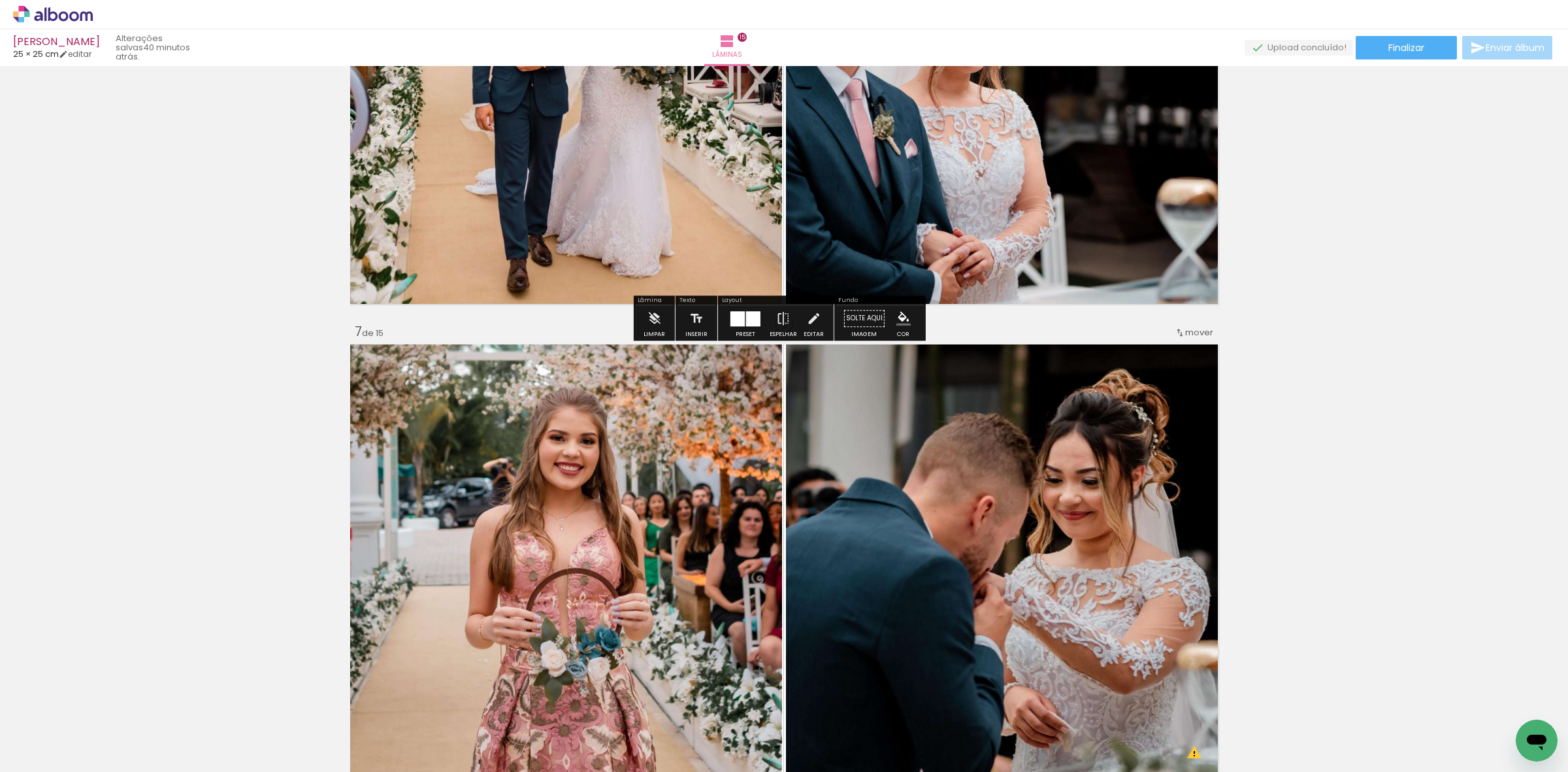
scroll to position [2632, 0]
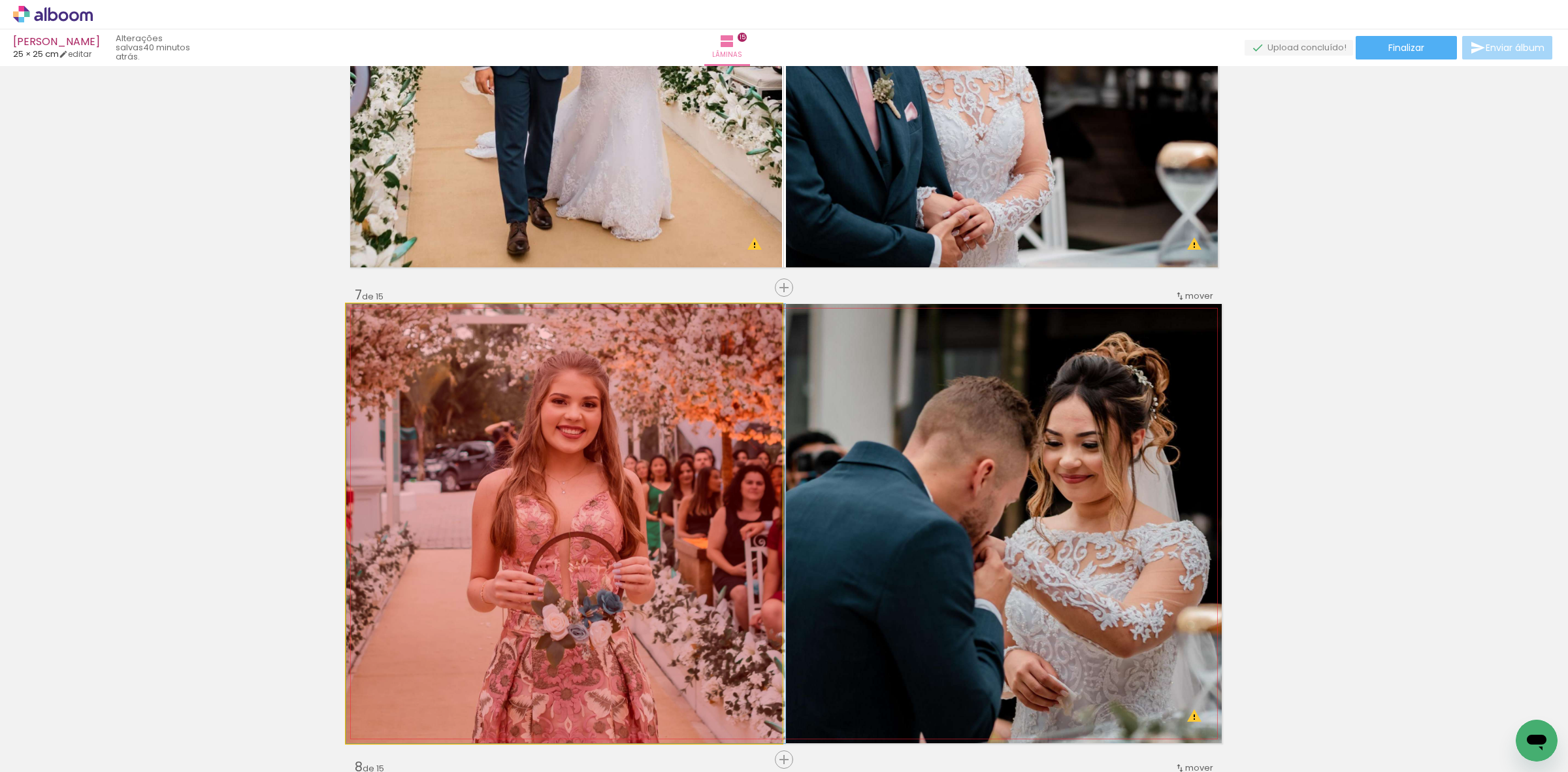
drag, startPoint x: 664, startPoint y: 626, endPoint x: 670, endPoint y: 569, distance: 57.3
click at [717, 729] on quentale-workspace at bounding box center [784, 386] width 1568 height 772
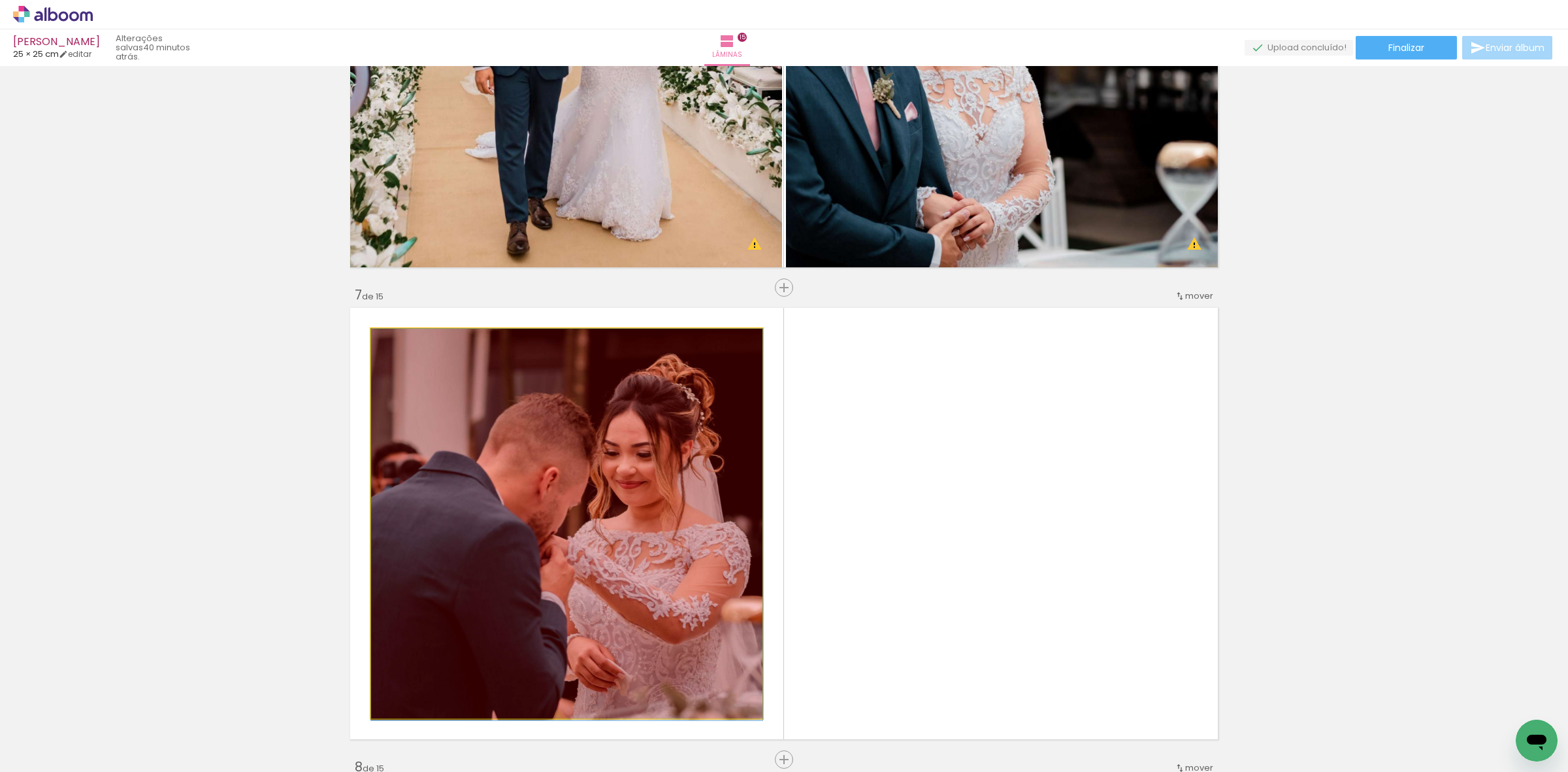
drag, startPoint x: 668, startPoint y: 570, endPoint x: 715, endPoint y: 693, distance: 131.7
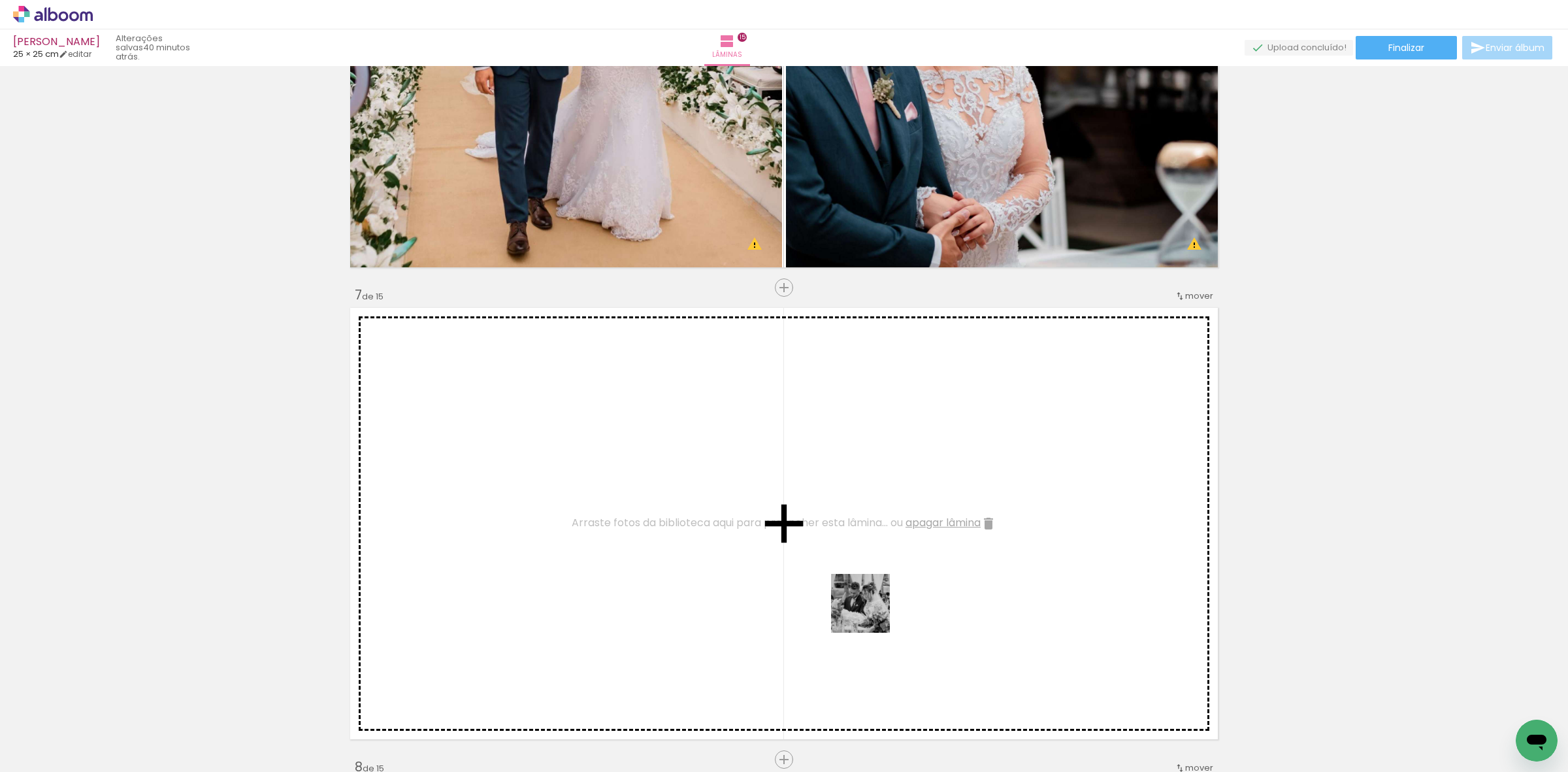
drag, startPoint x: 910, startPoint y: 722, endPoint x: 861, endPoint y: 599, distance: 132.4
click at [861, 599] on quentale-workspace at bounding box center [784, 386] width 1568 height 772
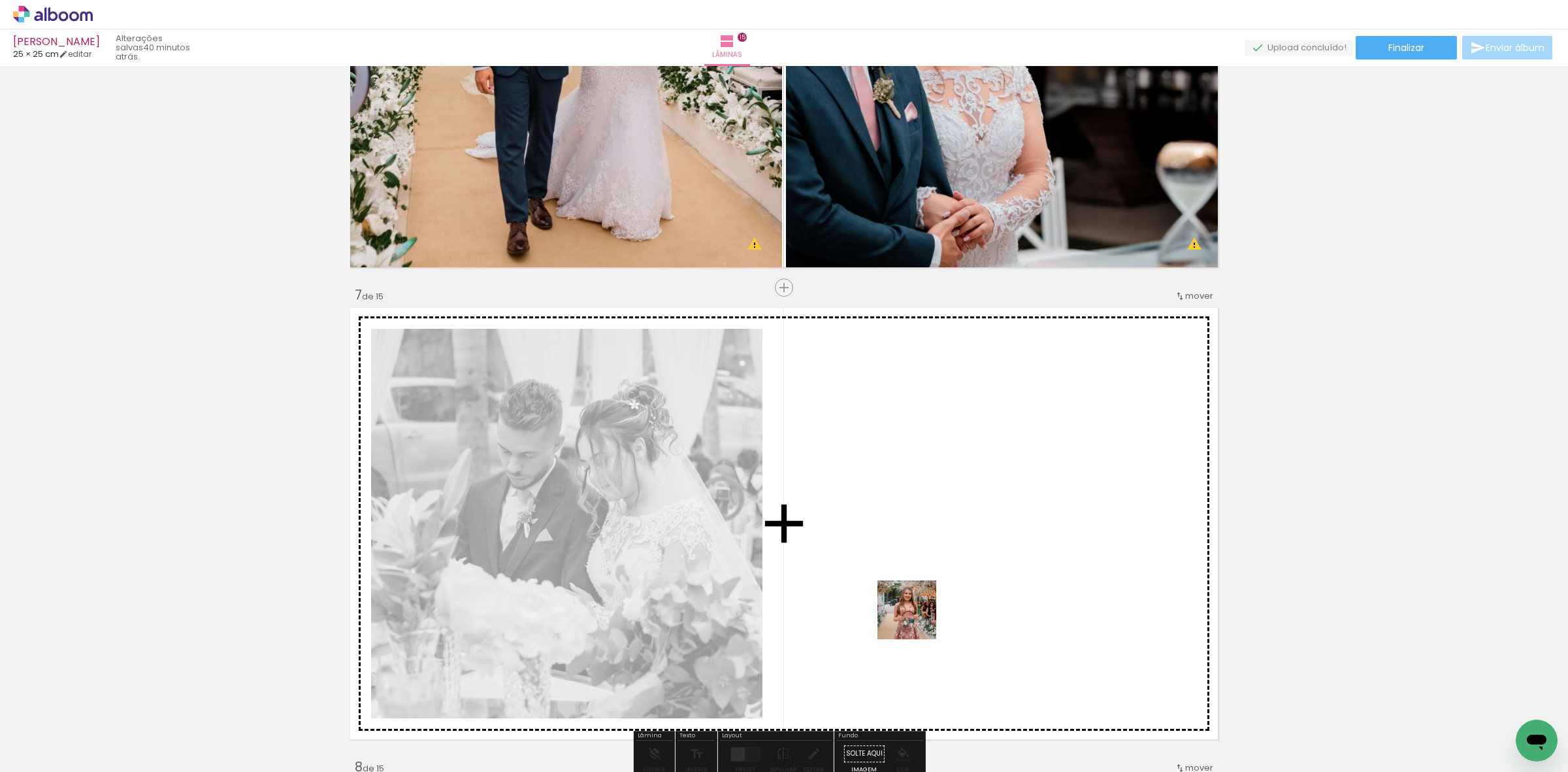
drag, startPoint x: 959, startPoint y: 672, endPoint x: 716, endPoint y: 591, distance: 256.1
click at [832, 540] on quentale-workspace at bounding box center [784, 386] width 1568 height 772
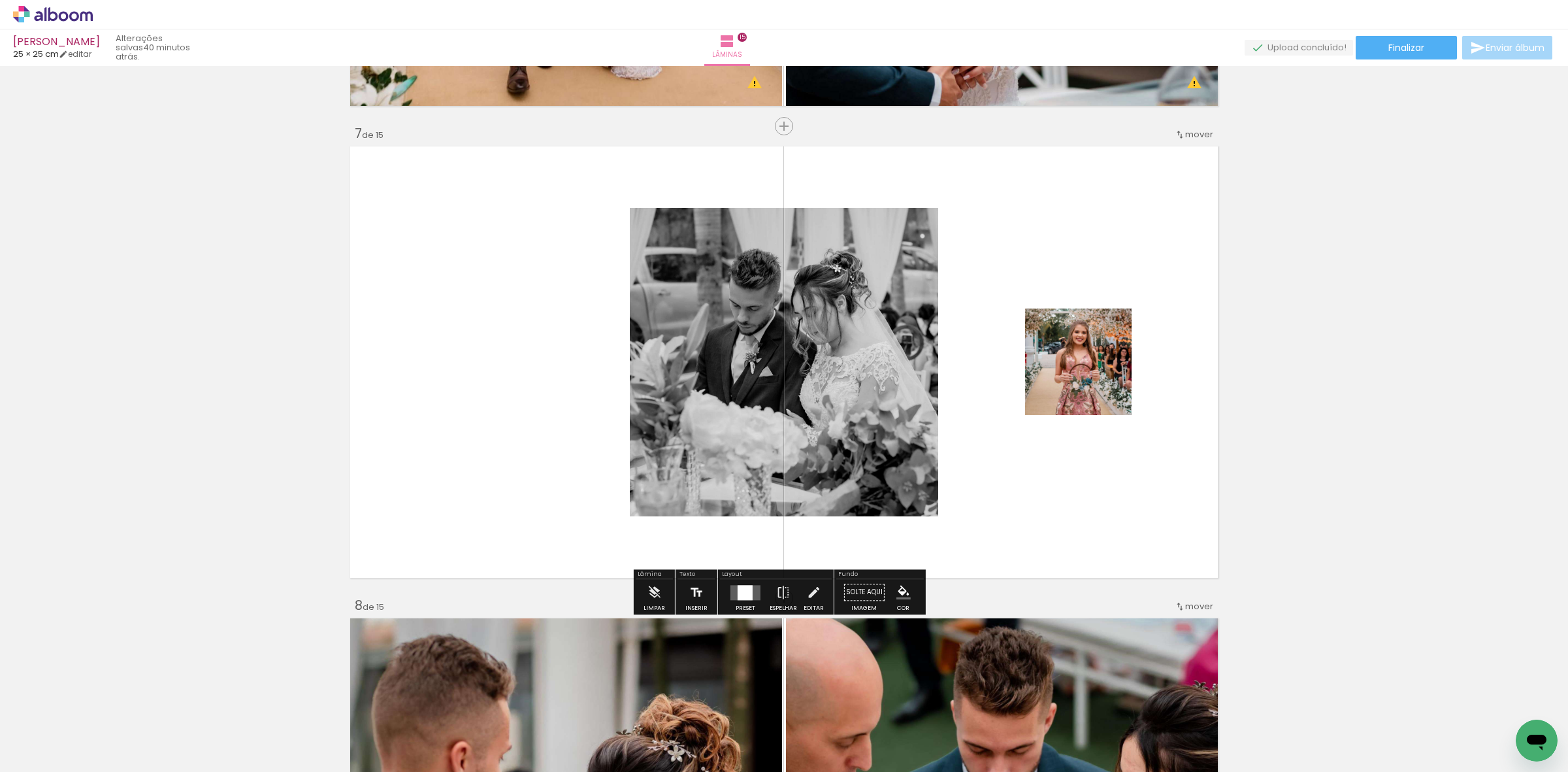
scroll to position [2795, 0]
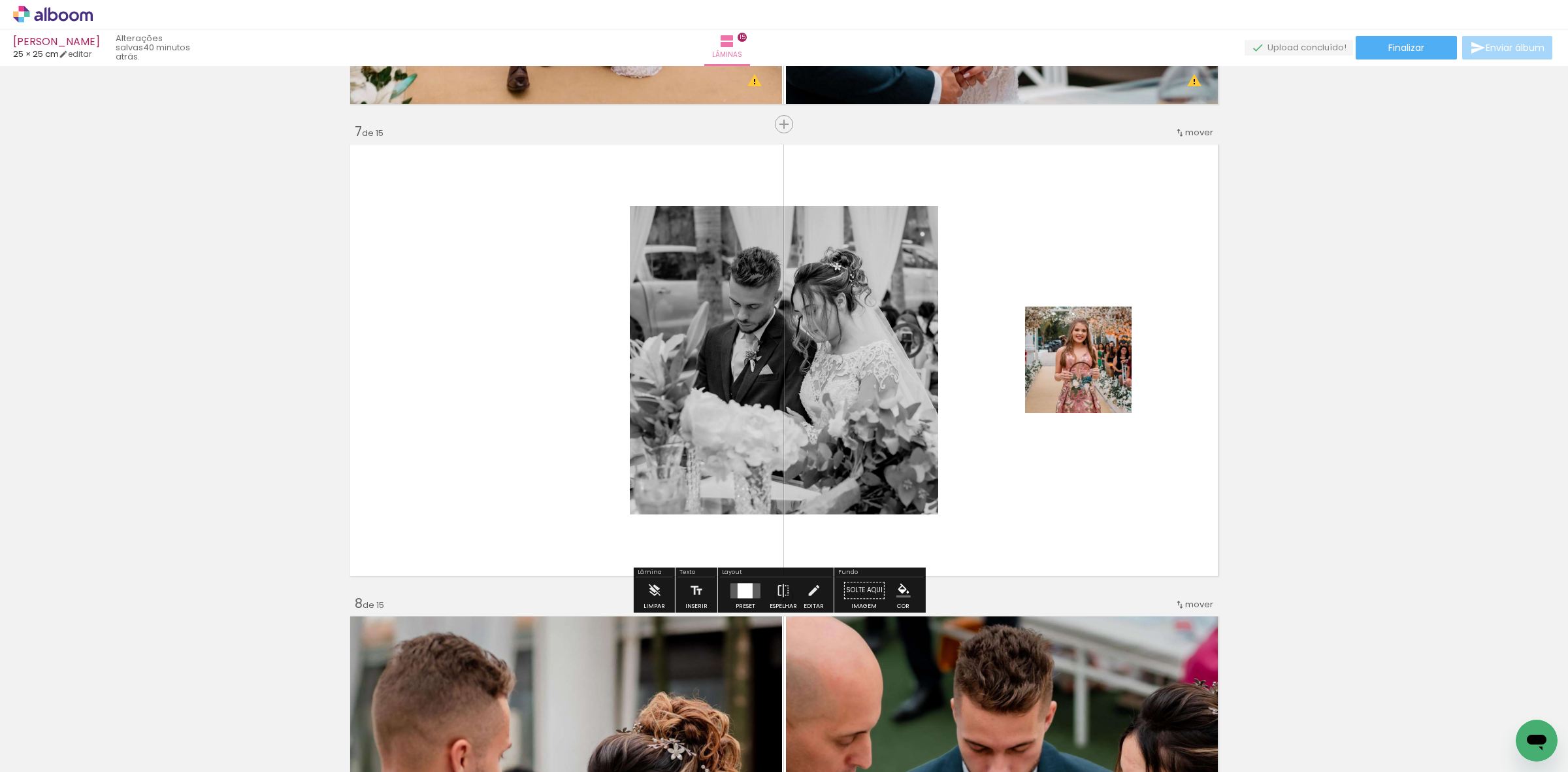
click at [730, 582] on div at bounding box center [745, 590] width 35 height 26
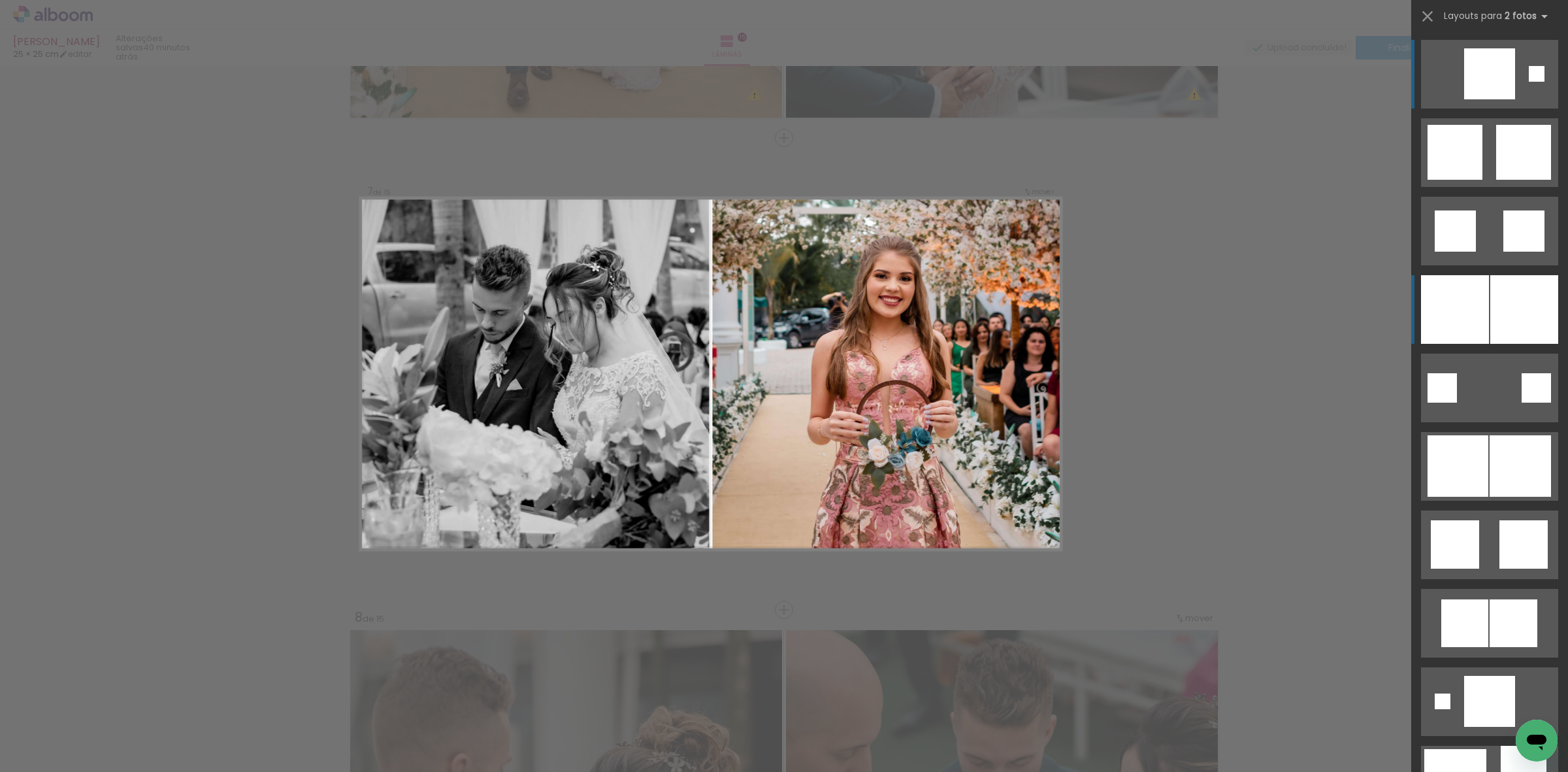
click at [1434, 315] on div at bounding box center [1455, 309] width 68 height 69
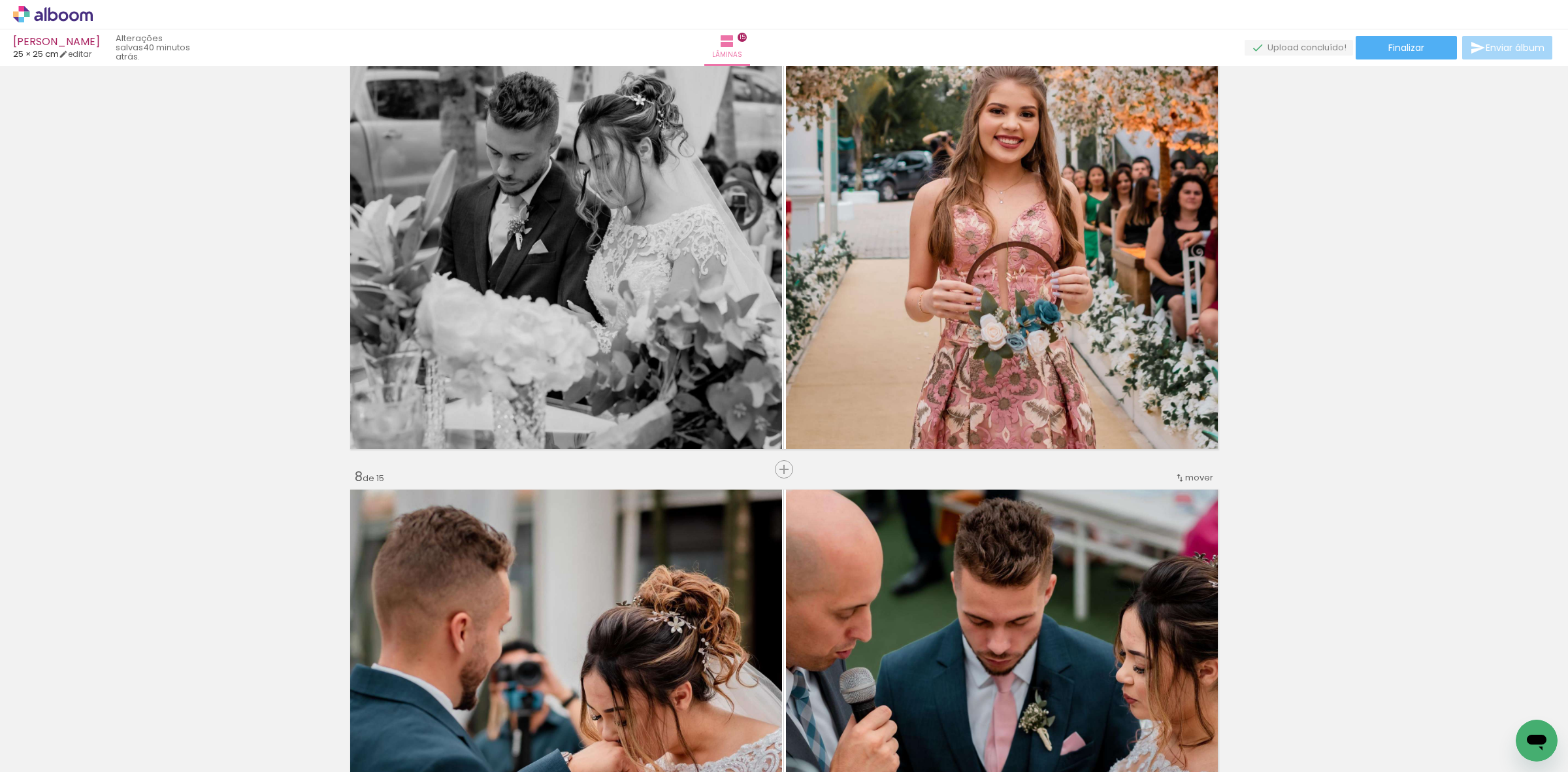
scroll to position [3104, 0]
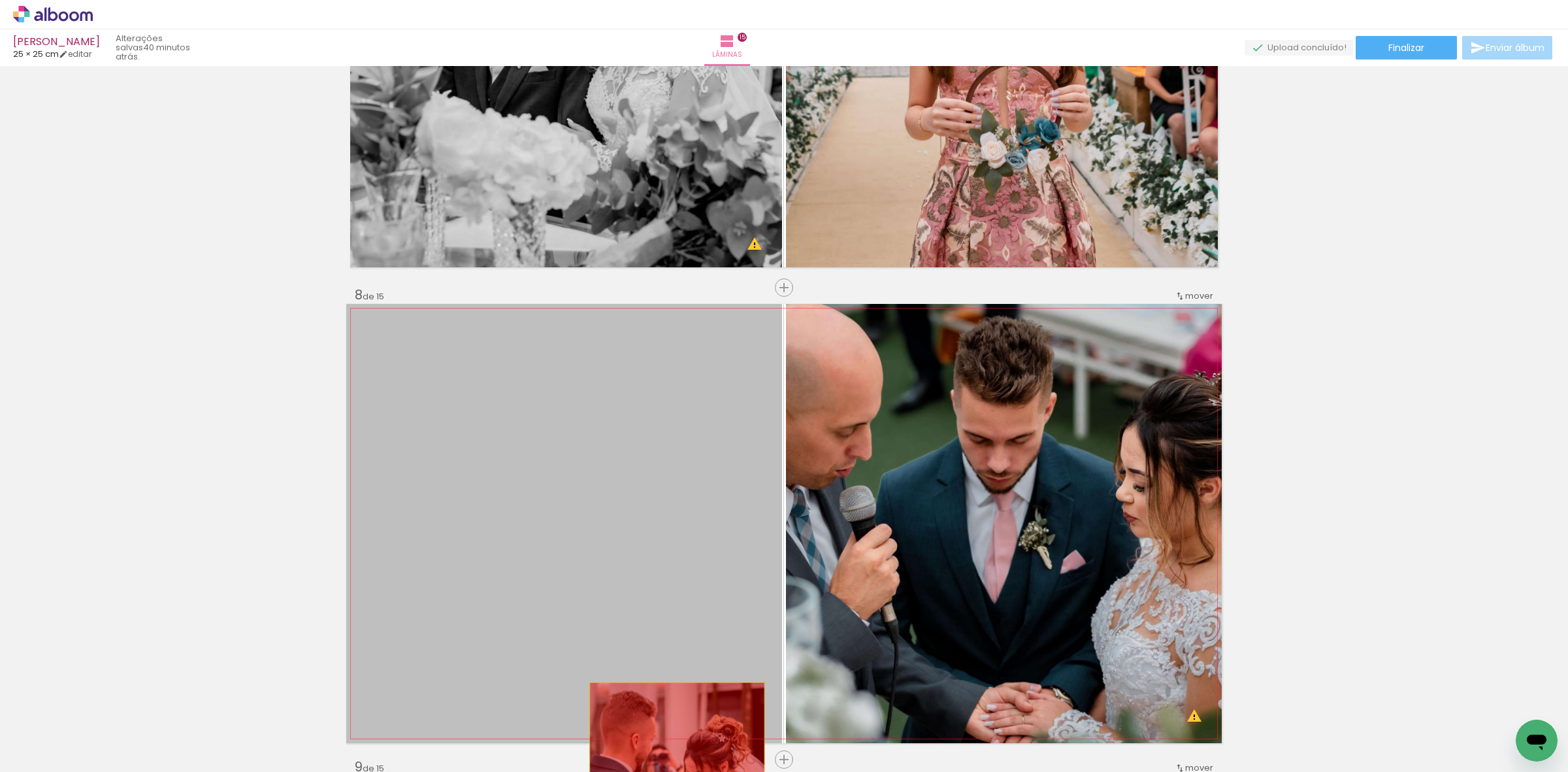
drag, startPoint x: 668, startPoint y: 579, endPoint x: 652, endPoint y: 590, distance: 19.4
click at [672, 768] on quentale-workspace at bounding box center [784, 386] width 1568 height 772
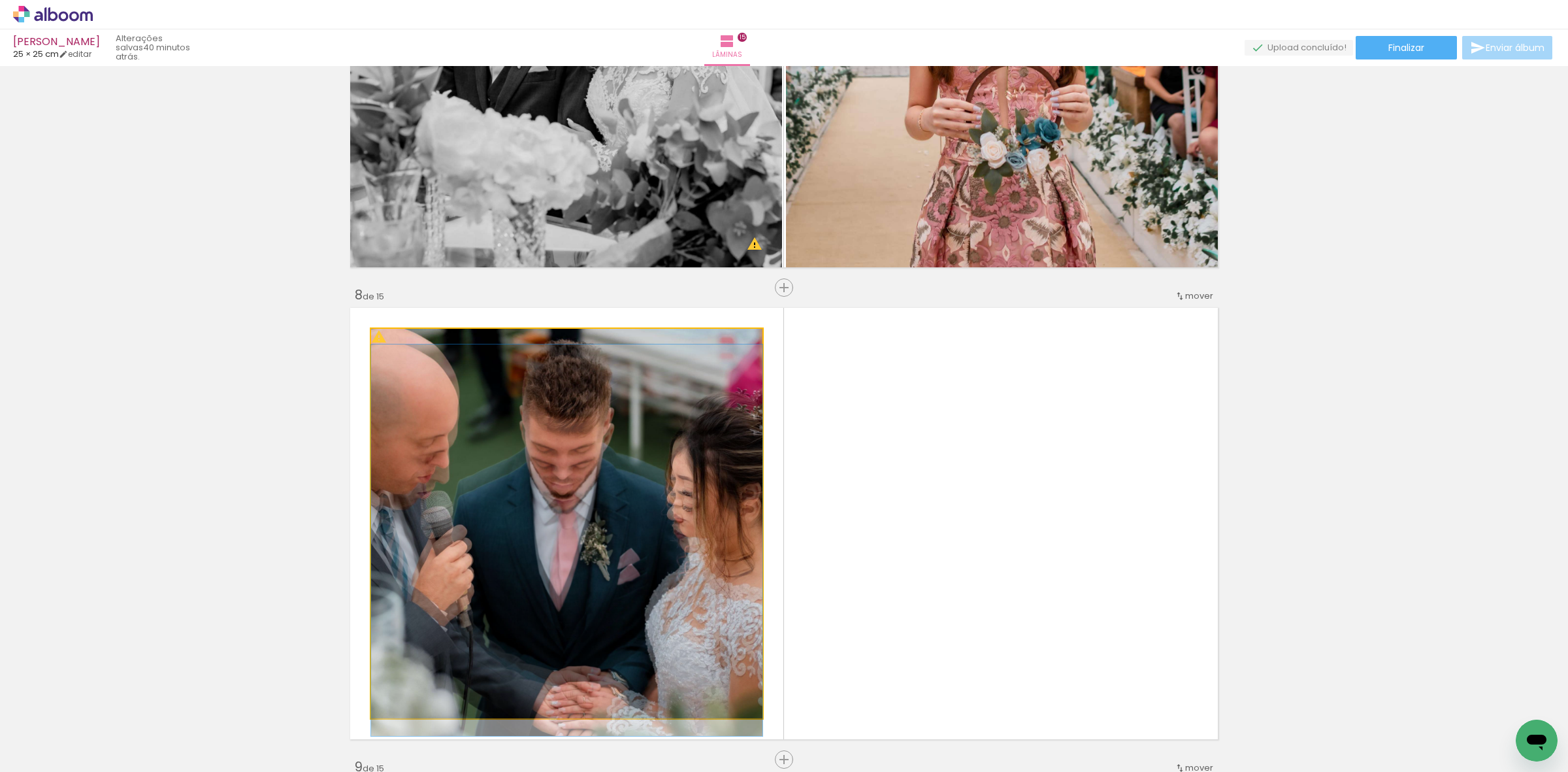
drag, startPoint x: 639, startPoint y: 540, endPoint x: 656, endPoint y: 703, distance: 163.9
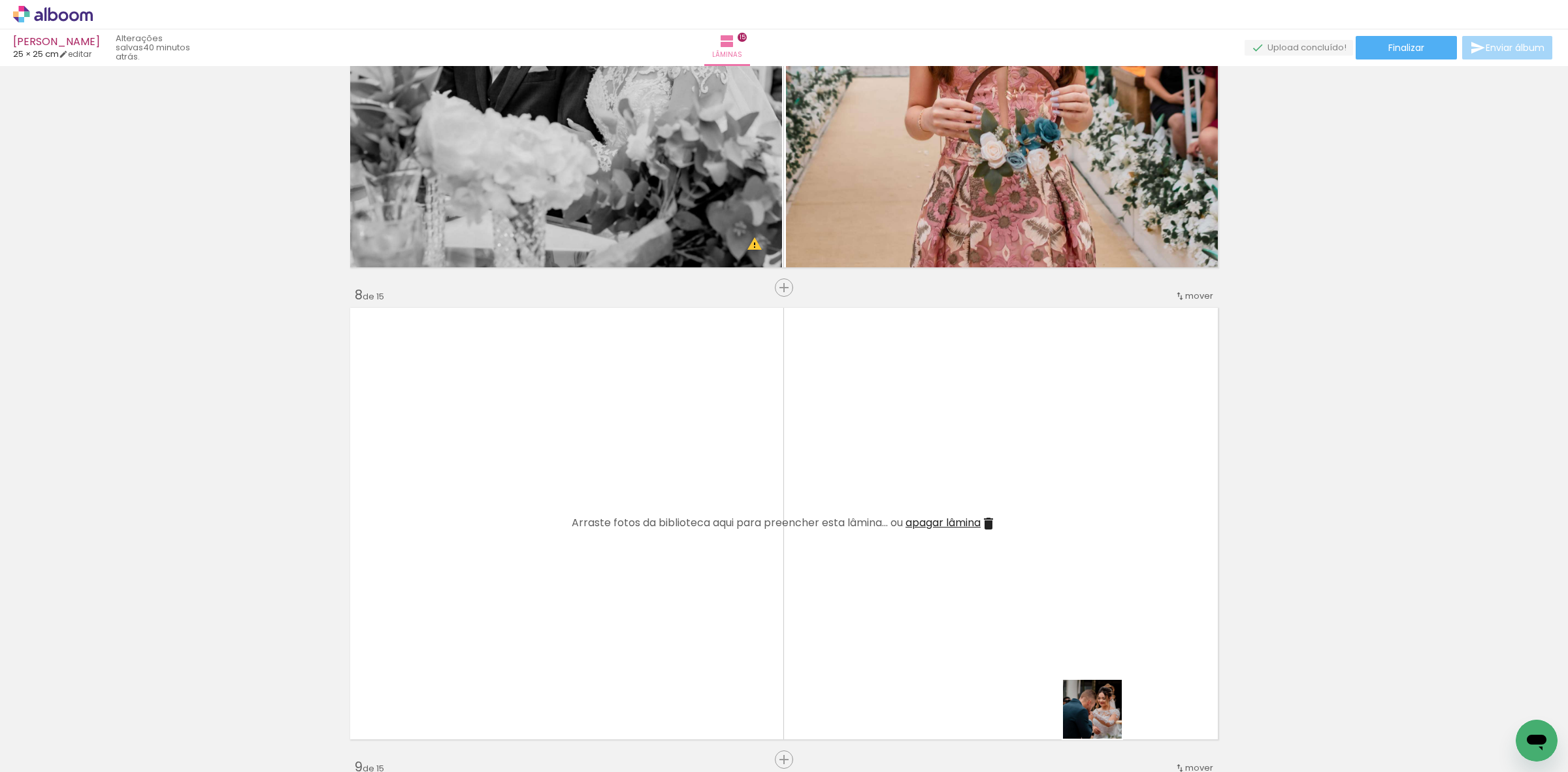
drag, startPoint x: 1102, startPoint y: 719, endPoint x: 1112, endPoint y: 654, distance: 65.8
click at [1096, 661] on quentale-workspace at bounding box center [784, 386] width 1568 height 772
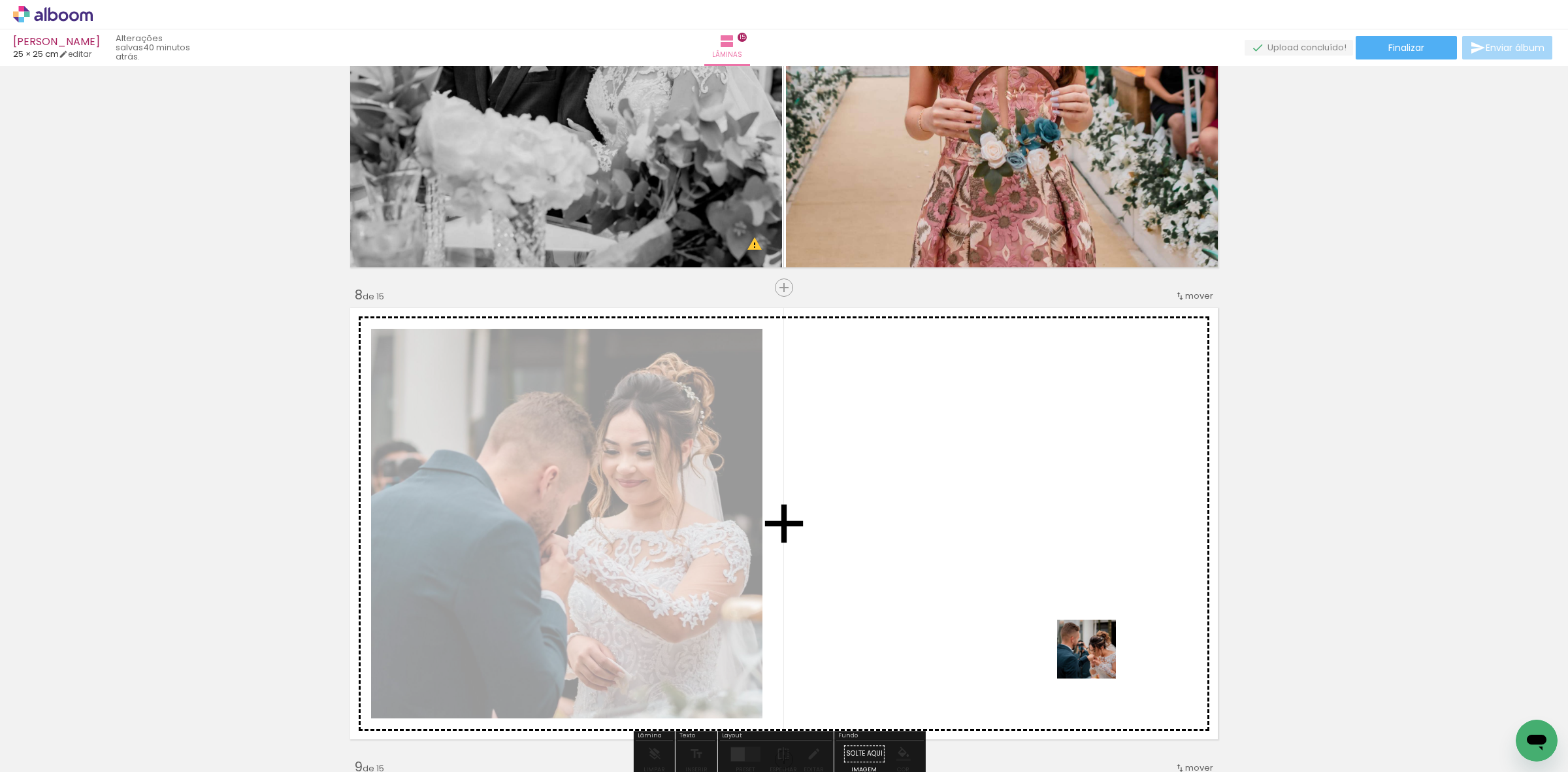
drag, startPoint x: 1182, startPoint y: 737, endPoint x: 831, endPoint y: 606, distance: 374.6
click at [1044, 601] on quentale-workspace at bounding box center [784, 386] width 1568 height 772
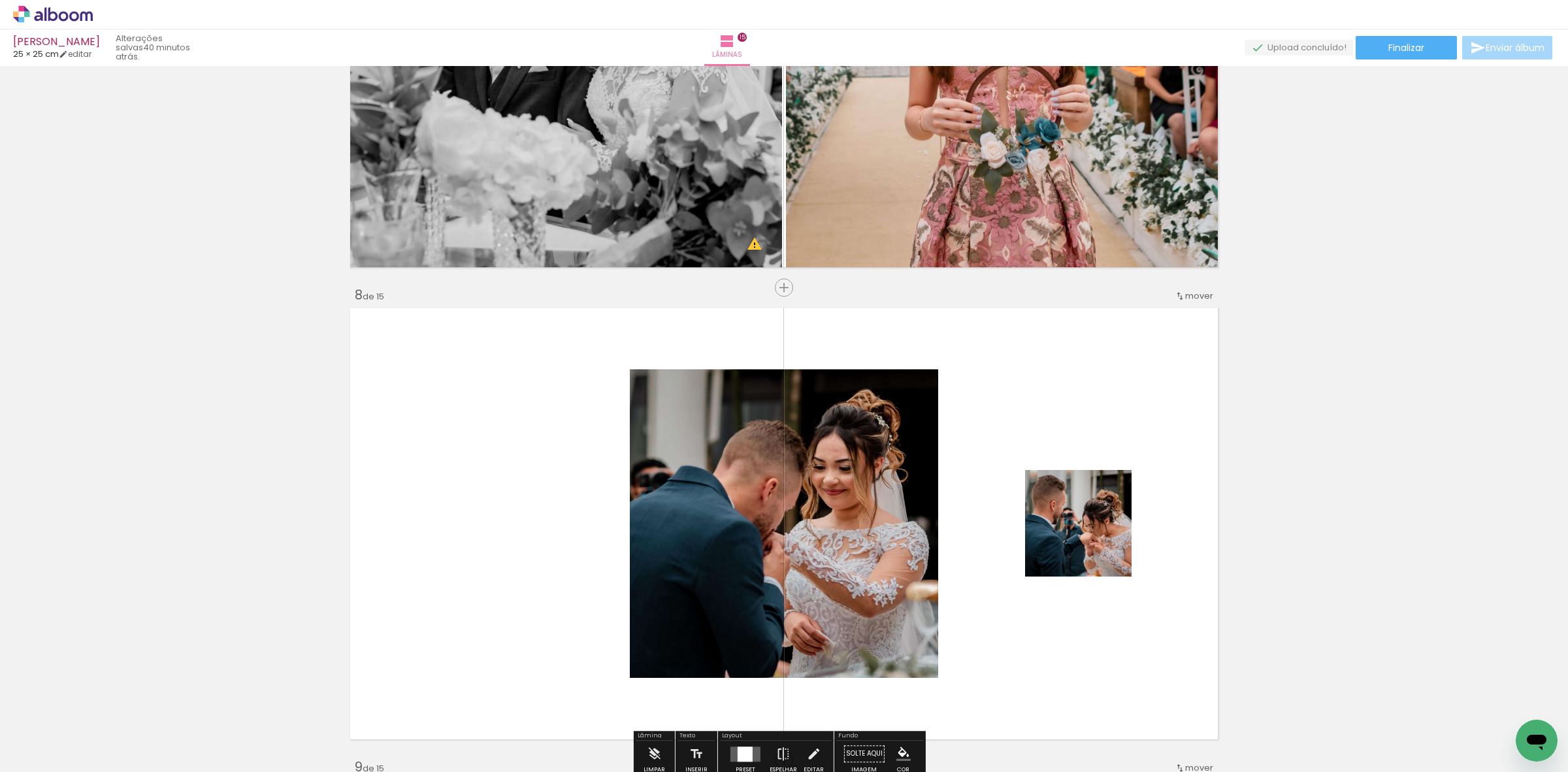
scroll to position [3267, 0]
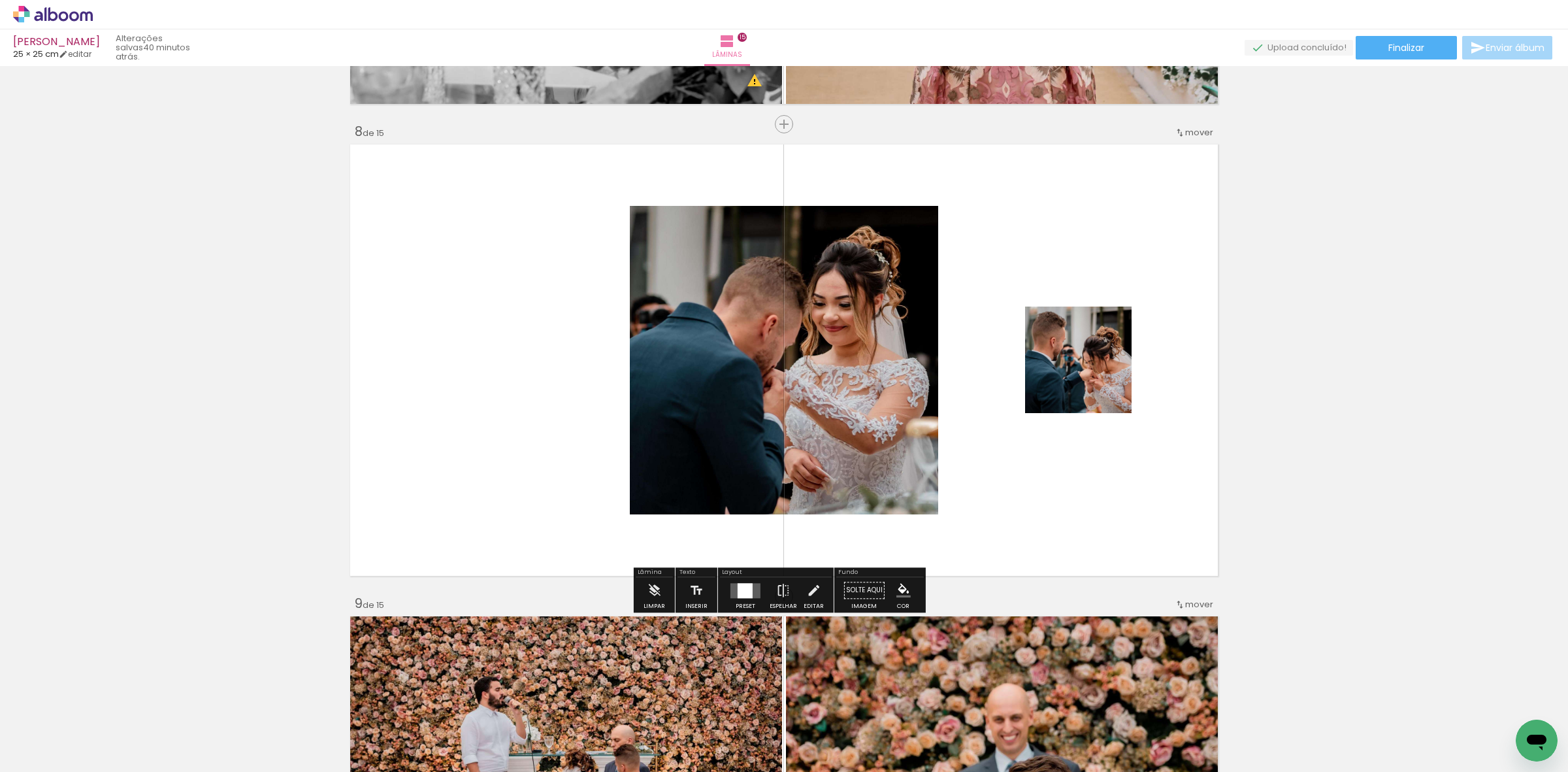
click at [738, 584] on div at bounding box center [745, 590] width 15 height 15
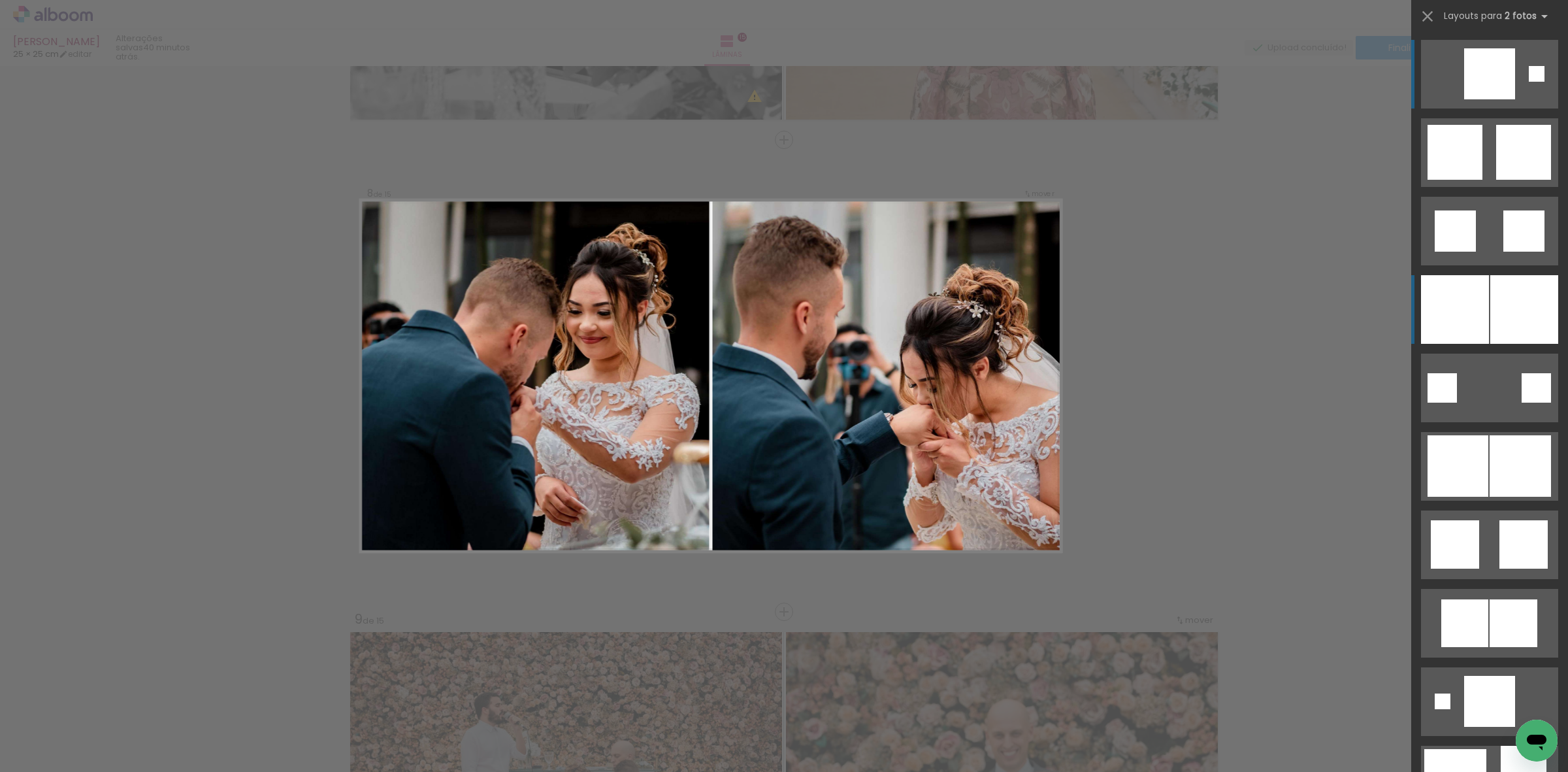
click at [1491, 319] on div at bounding box center [1524, 309] width 68 height 69
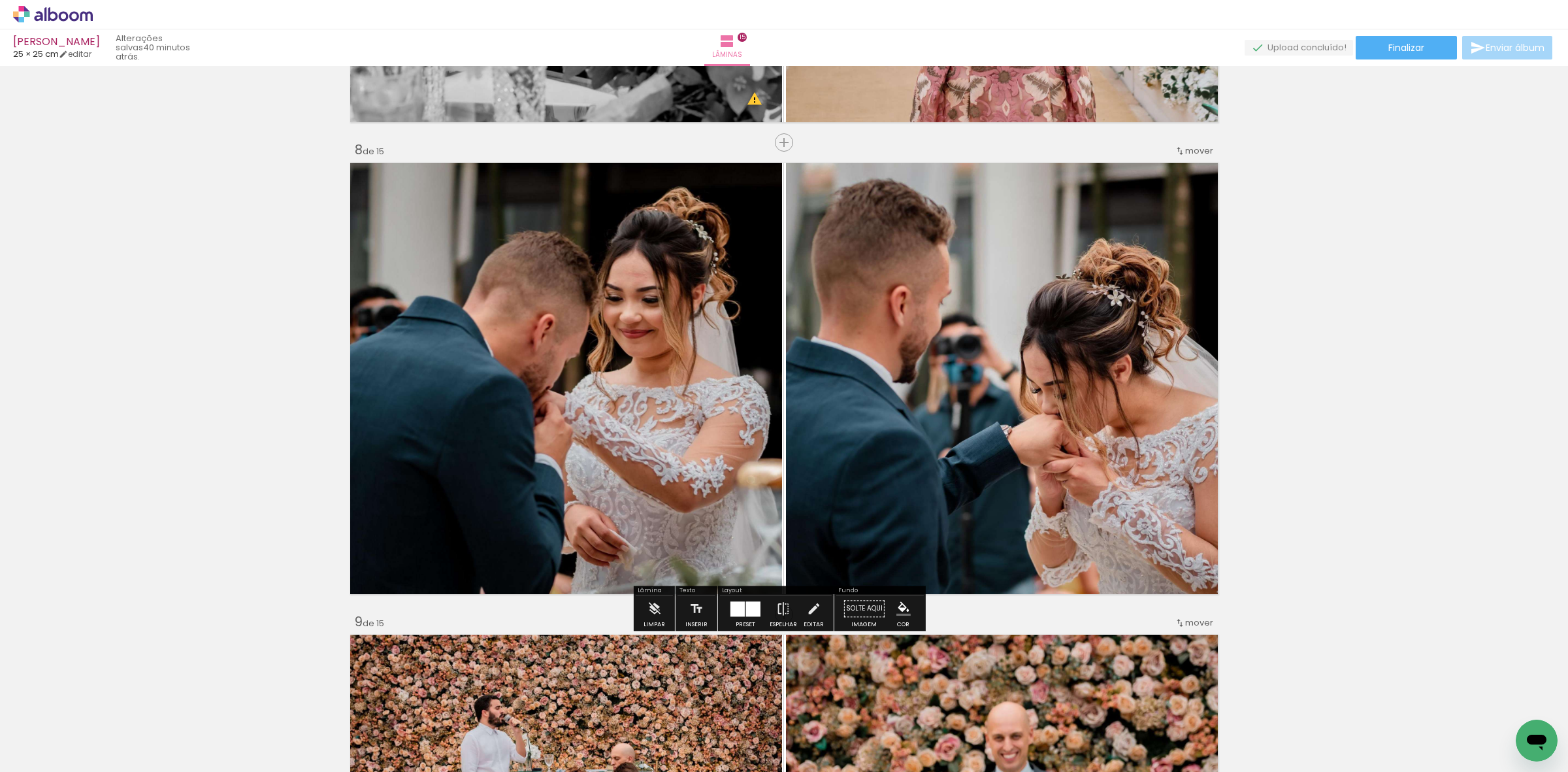
scroll to position [3413, 0]
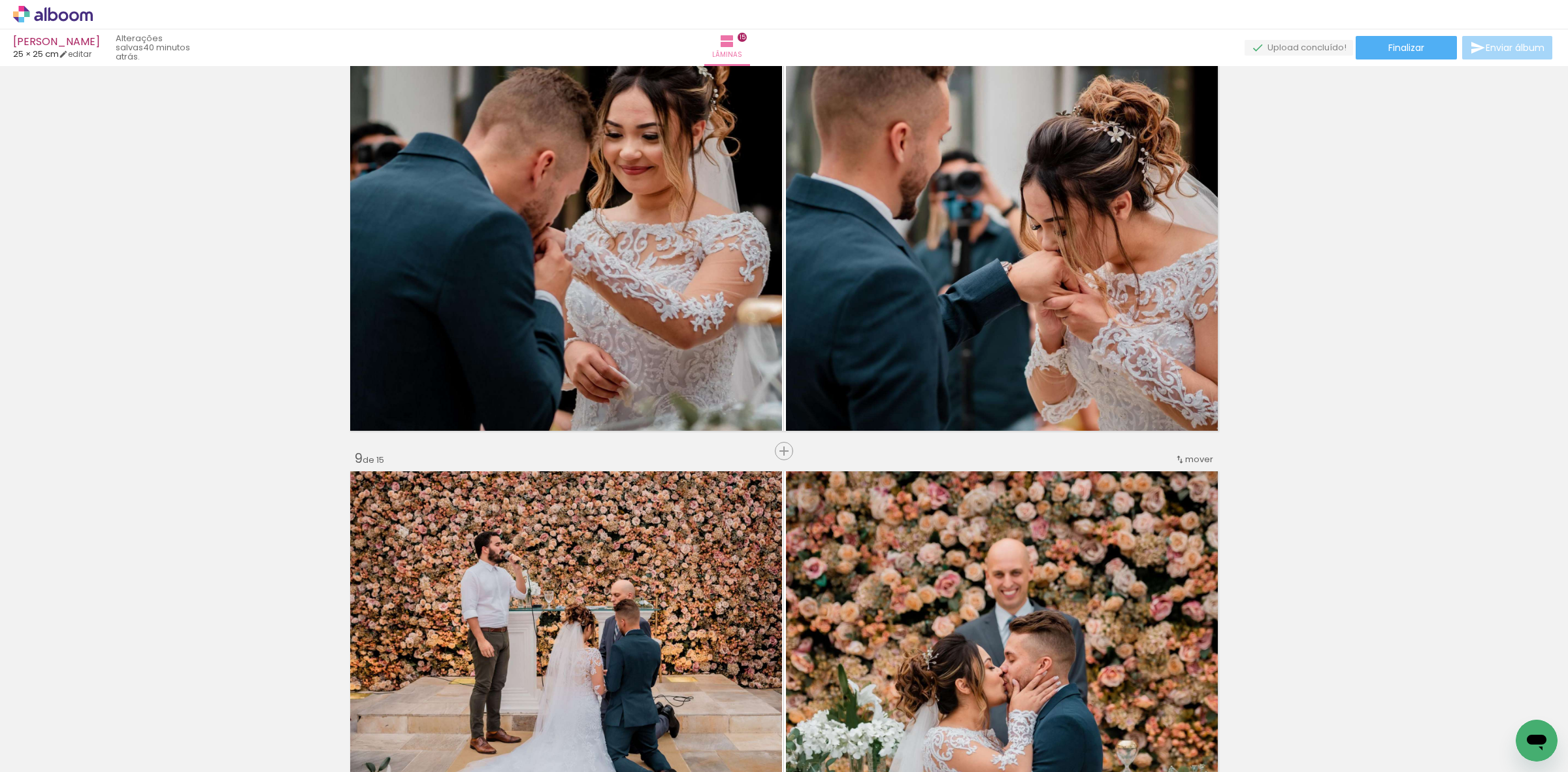
drag, startPoint x: 652, startPoint y: 615, endPoint x: 634, endPoint y: 587, distance: 33.3
click at [660, 707] on quentale-workspace at bounding box center [784, 386] width 1568 height 772
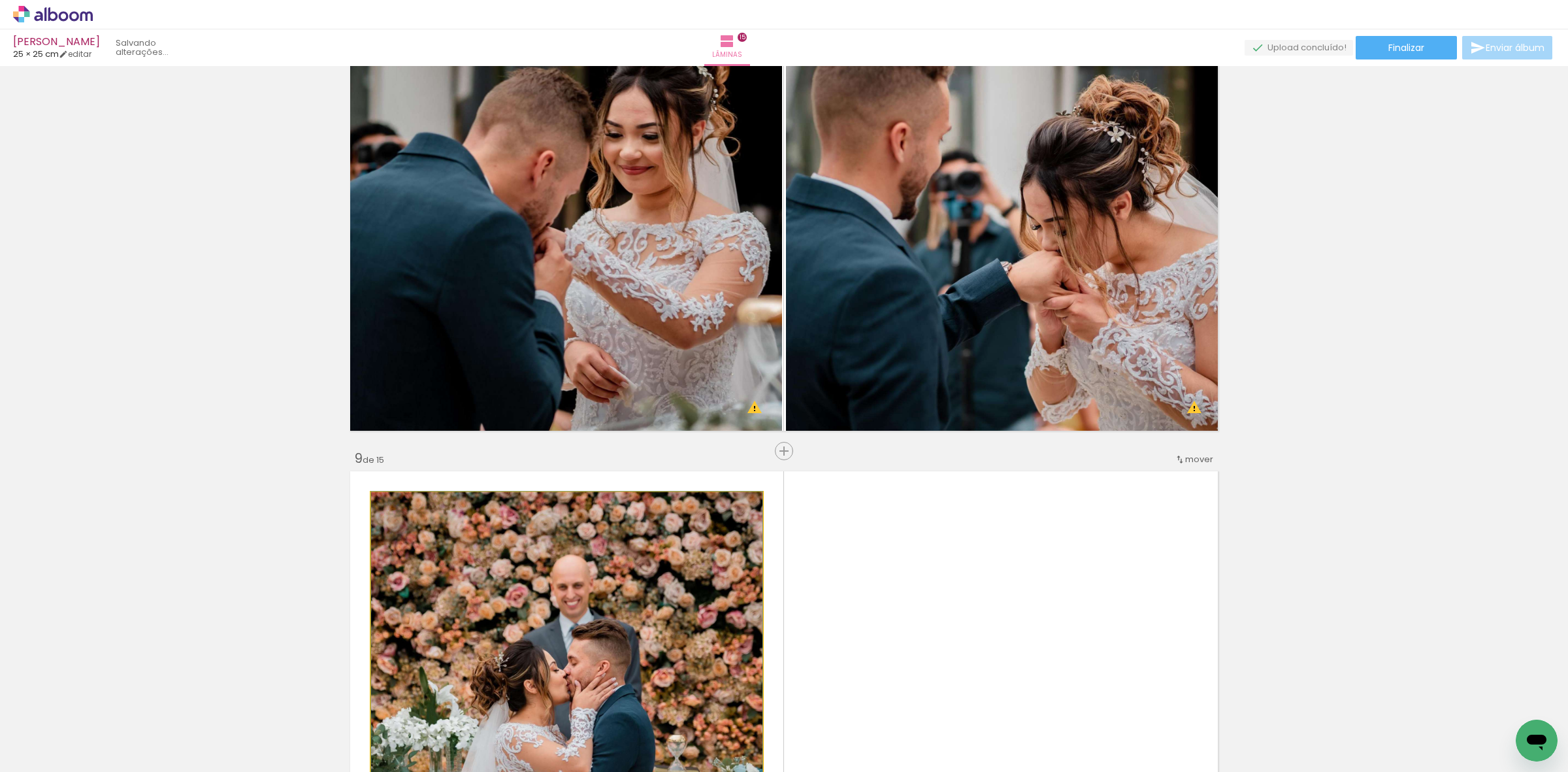
drag, startPoint x: 621, startPoint y: 582, endPoint x: 639, endPoint y: 693, distance: 112.4
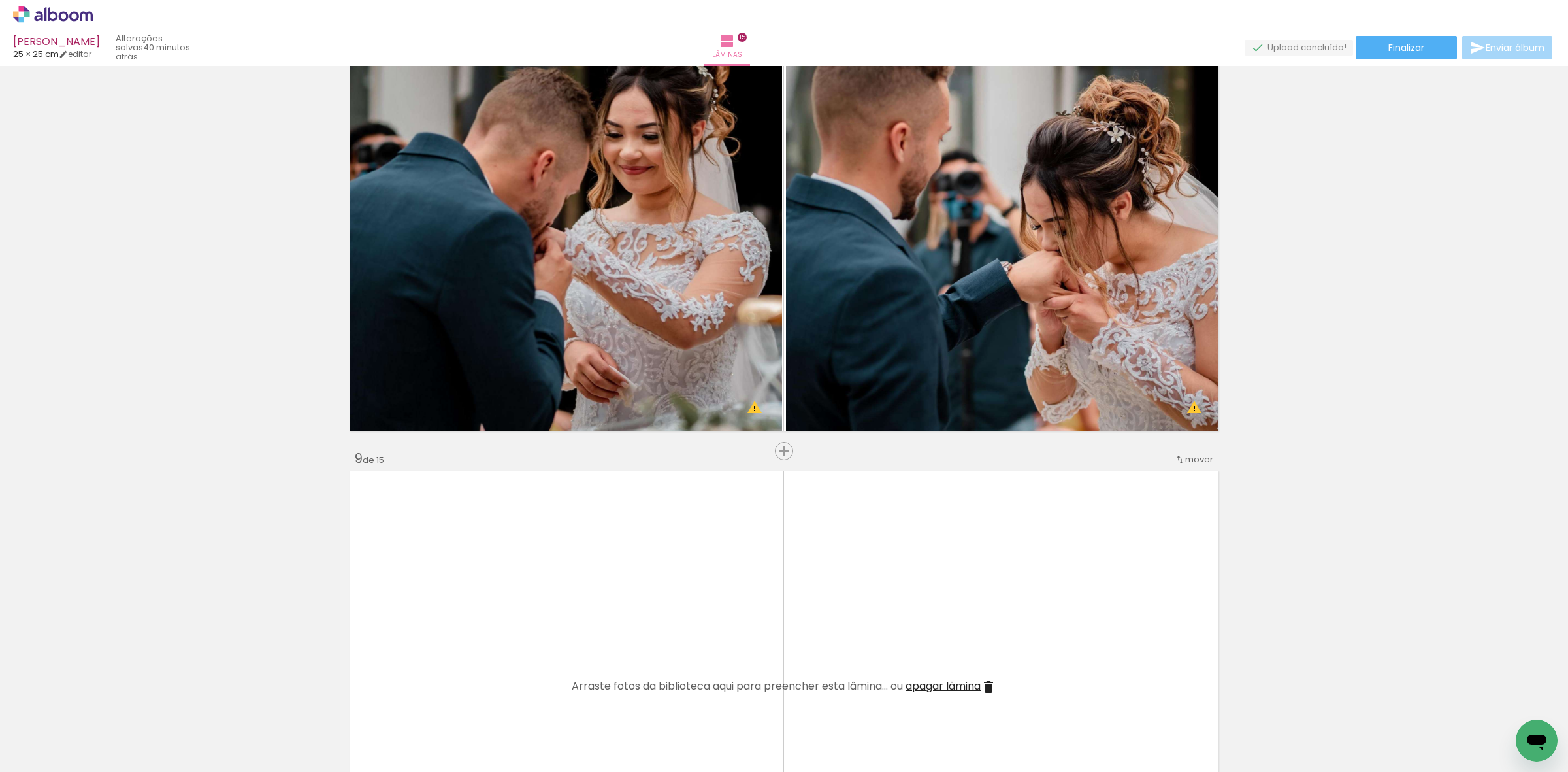
drag, startPoint x: 1241, startPoint y: 723, endPoint x: 1289, endPoint y: 722, distance: 48.0
click at [1000, 562] on quentale-workspace at bounding box center [784, 386] width 1568 height 772
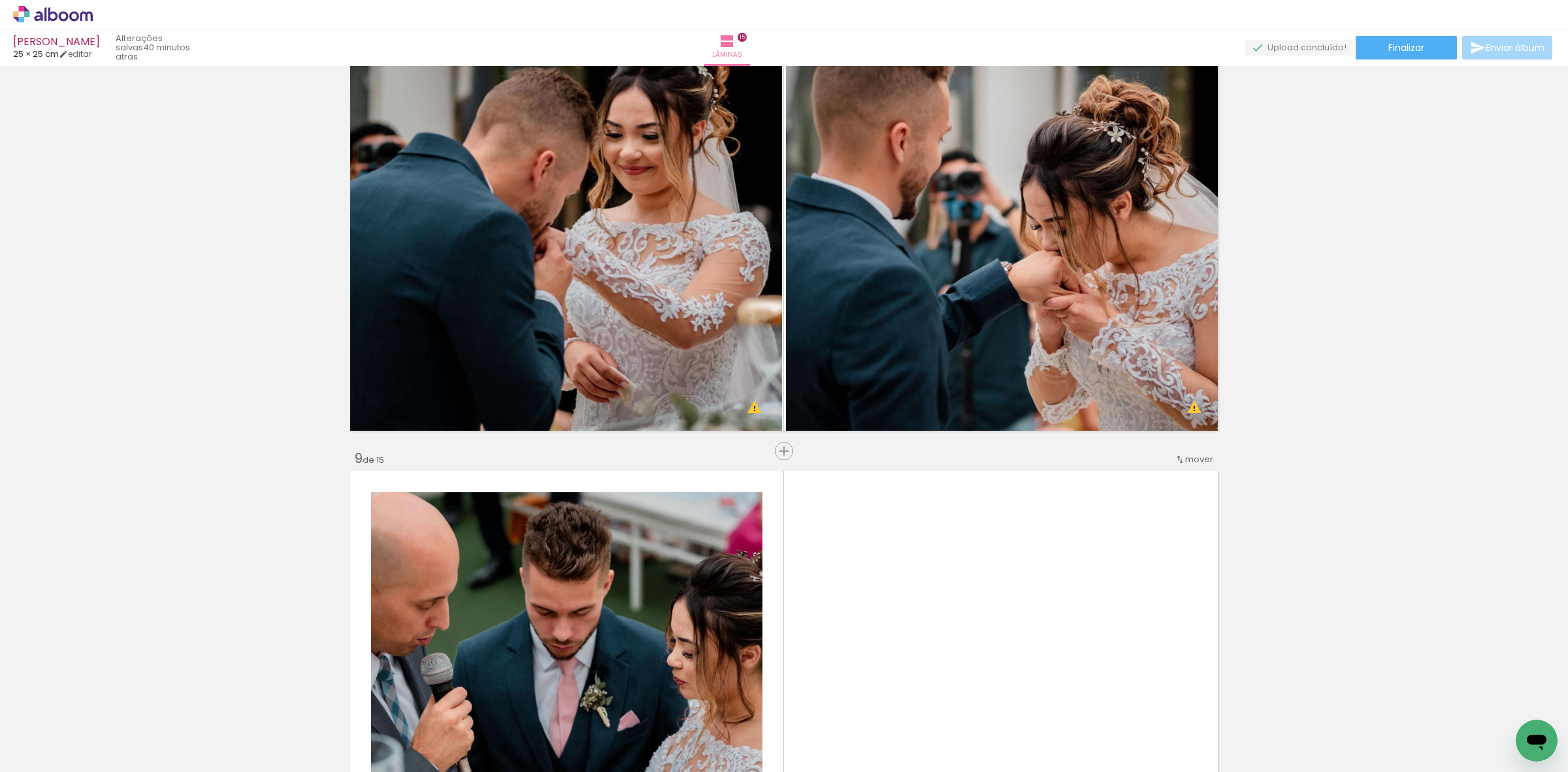
click at [1076, 606] on quentale-workspace at bounding box center [784, 386] width 1568 height 772
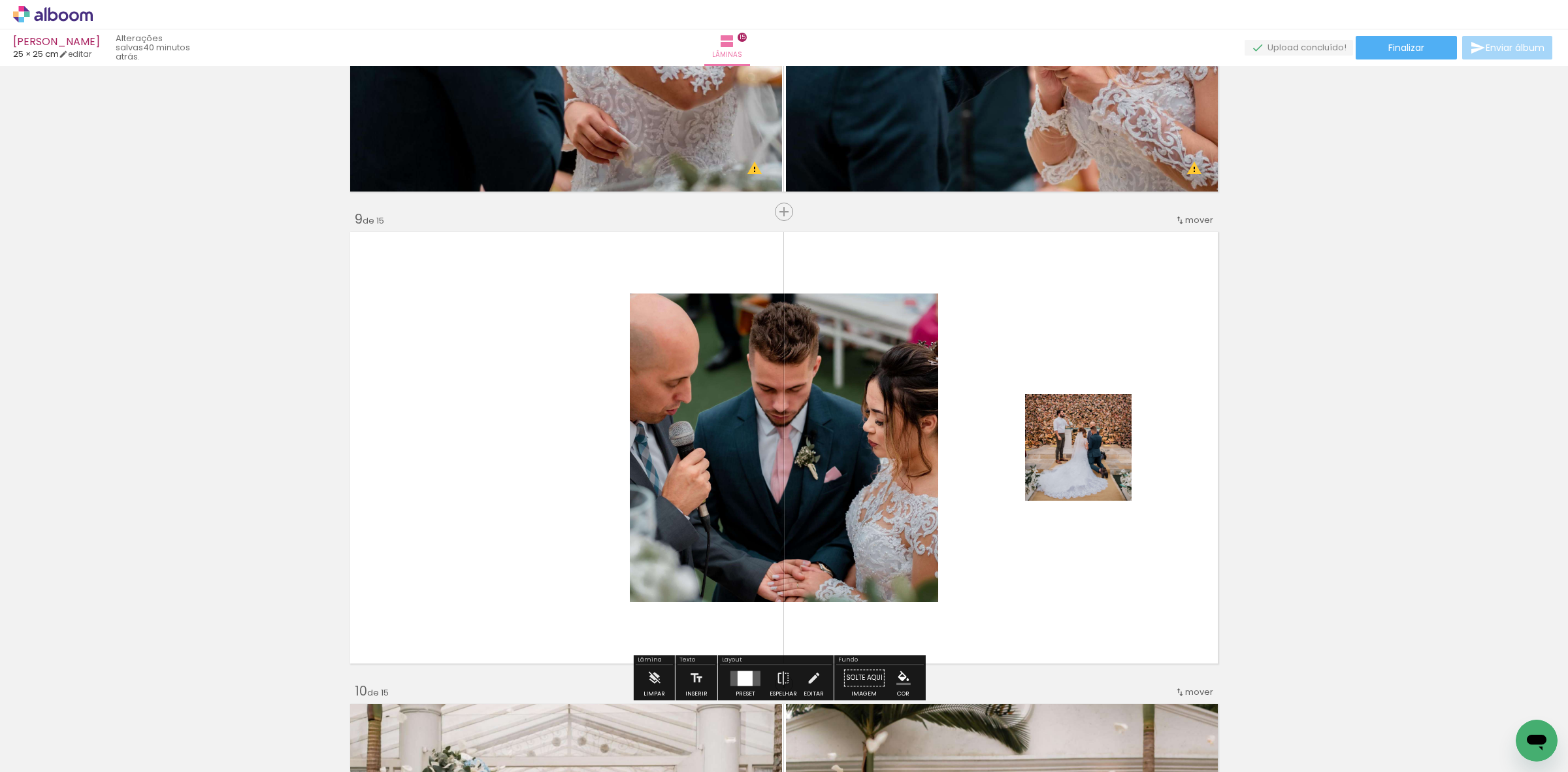
scroll to position [3657, 0]
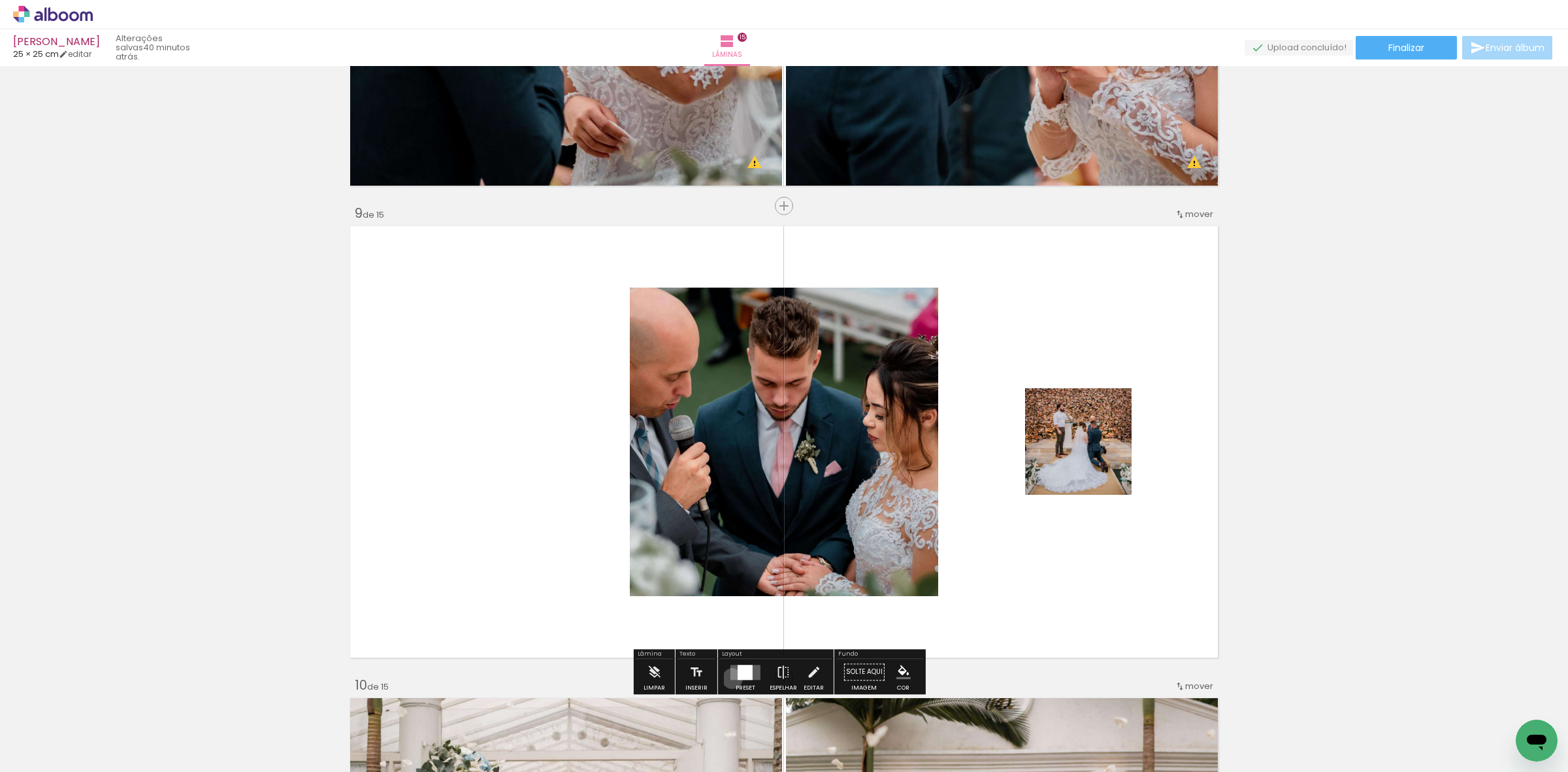
click at [730, 678] on quentale-layouter at bounding box center [745, 672] width 30 height 15
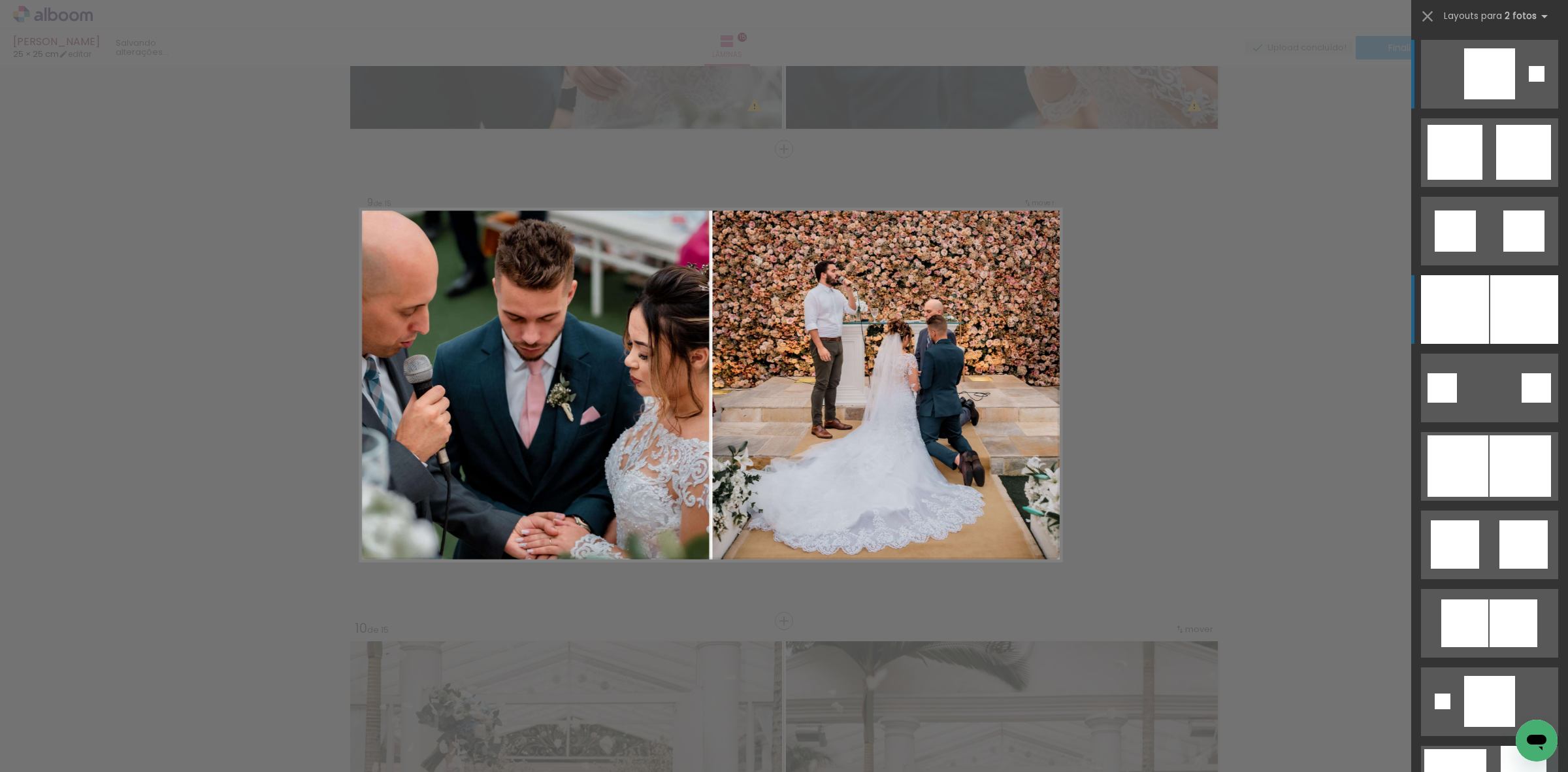
click at [1431, 289] on div at bounding box center [1455, 309] width 68 height 69
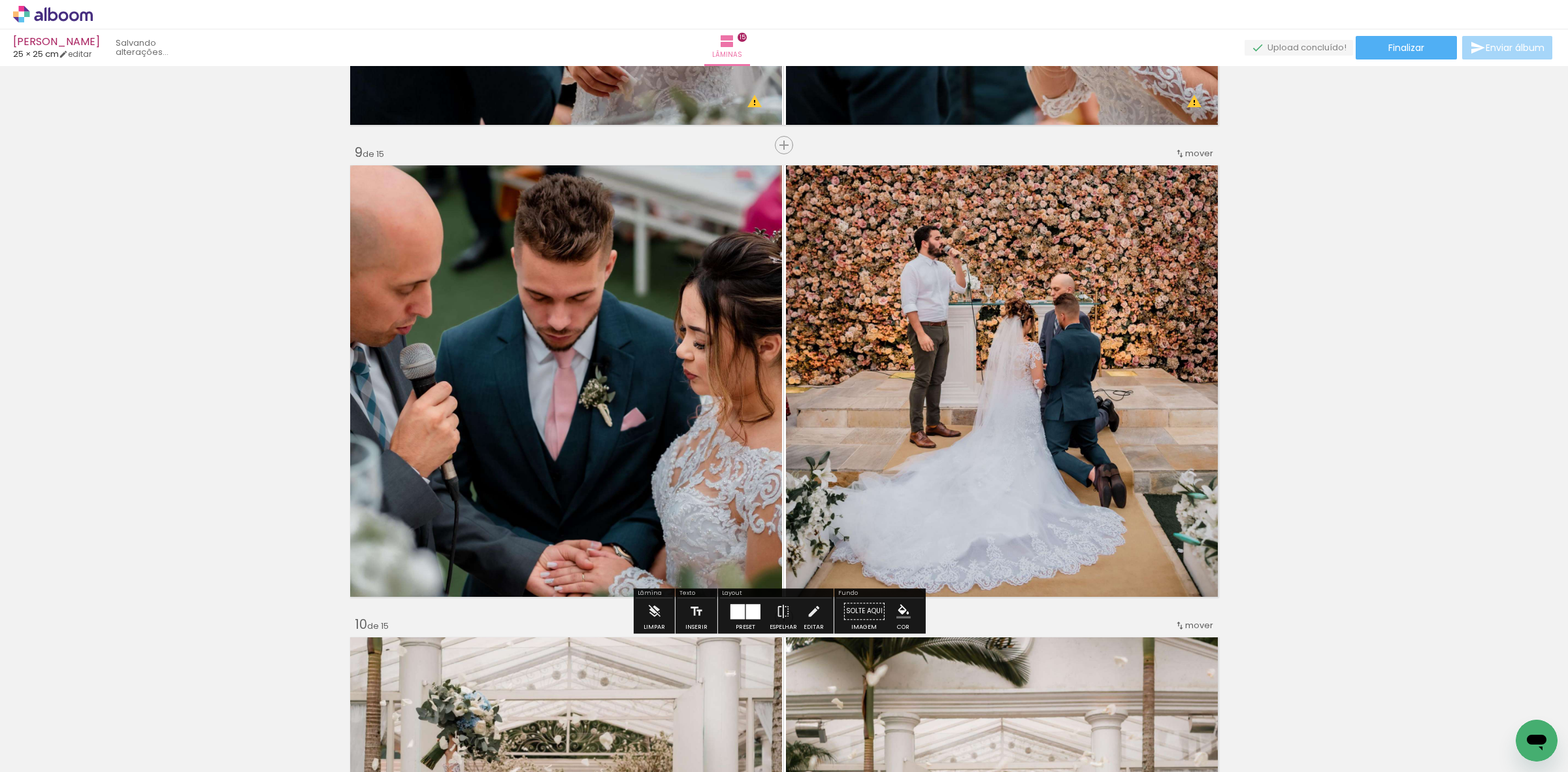
scroll to position [3721, 0]
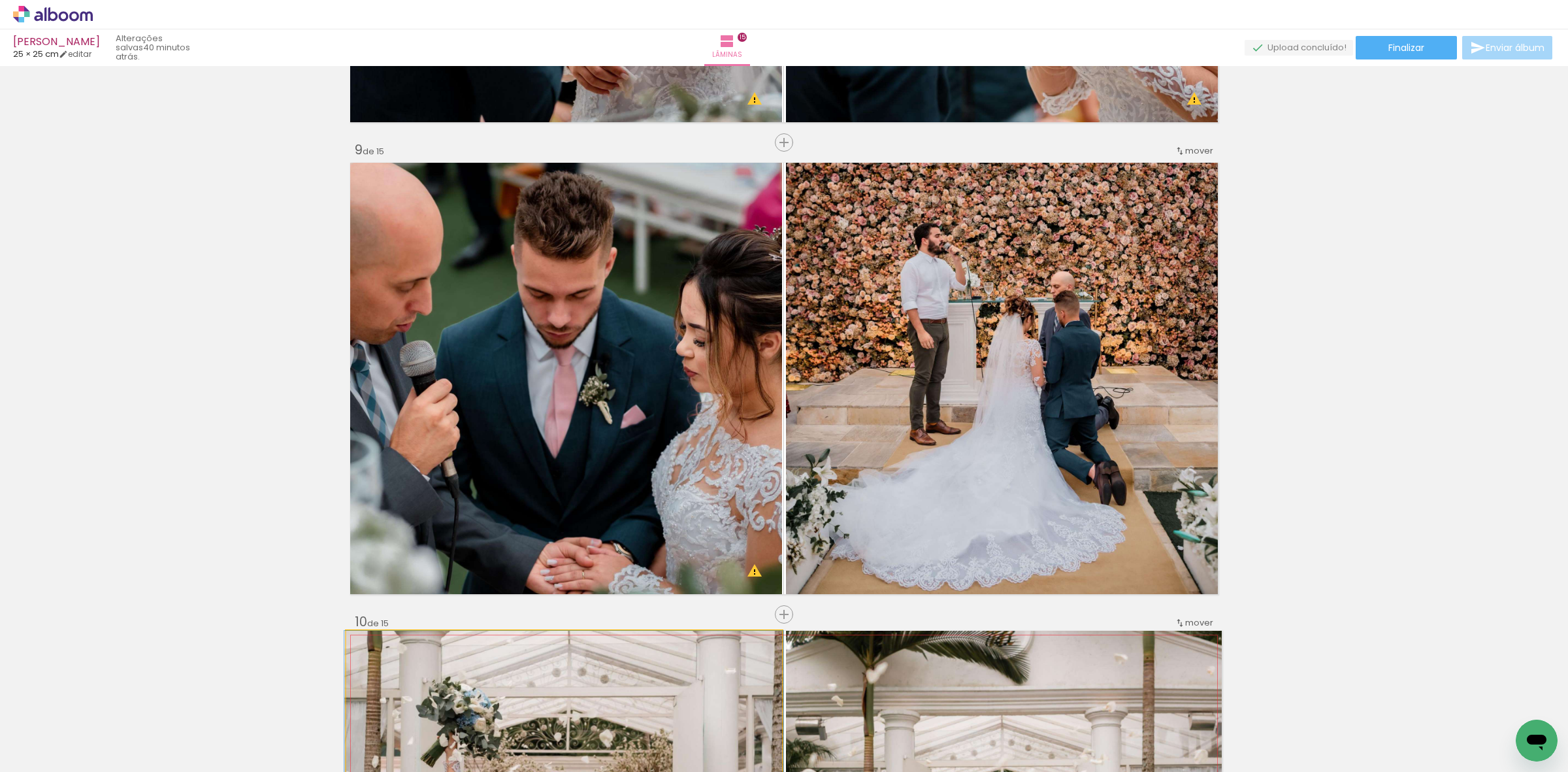
drag, startPoint x: 672, startPoint y: 640, endPoint x: 696, endPoint y: 674, distance: 41.6
click at [715, 710] on quentale-workspace at bounding box center [784, 386] width 1568 height 772
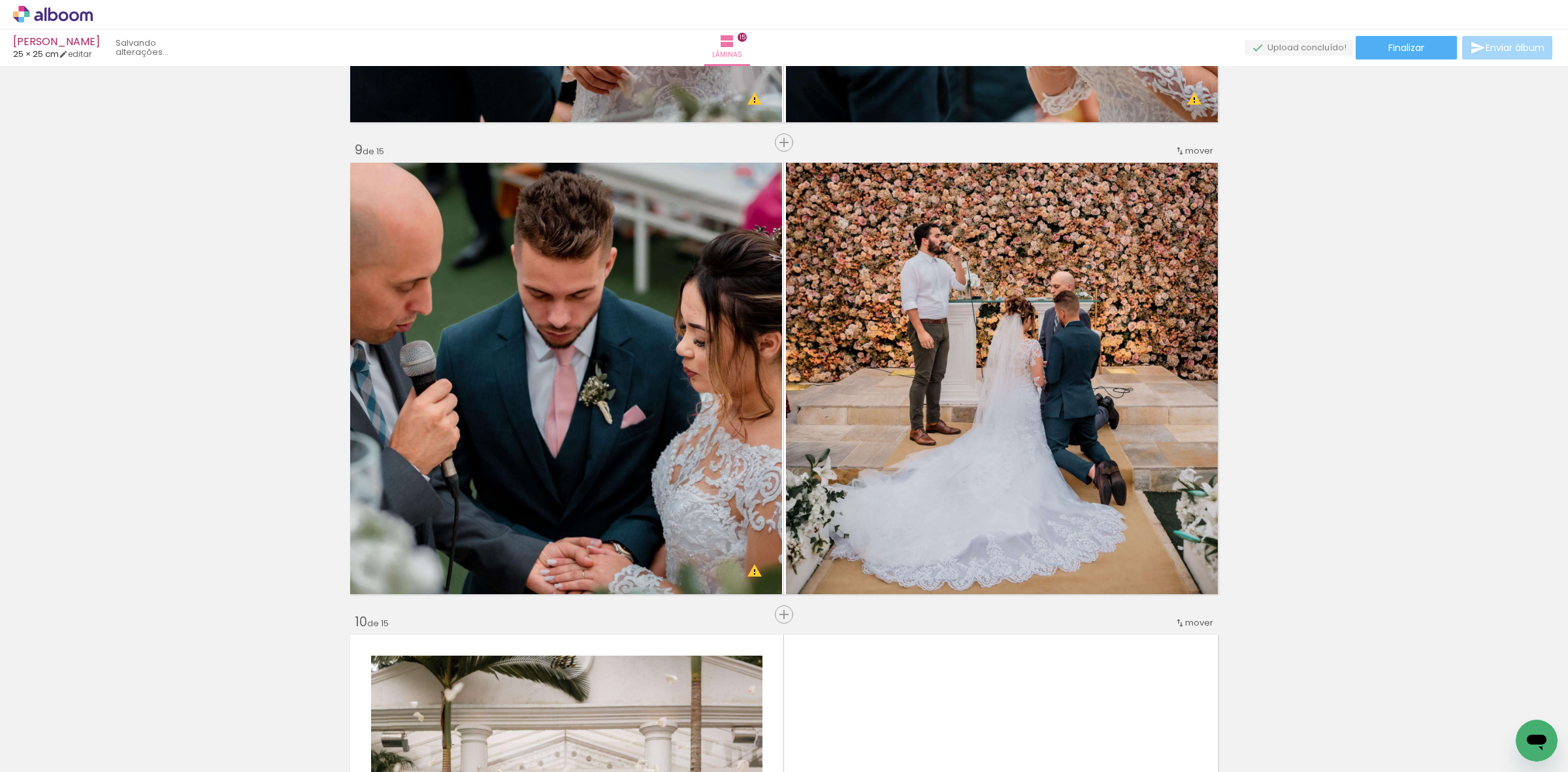
drag
click at [719, 714] on quentale-workspace at bounding box center [784, 386] width 1568 height 772
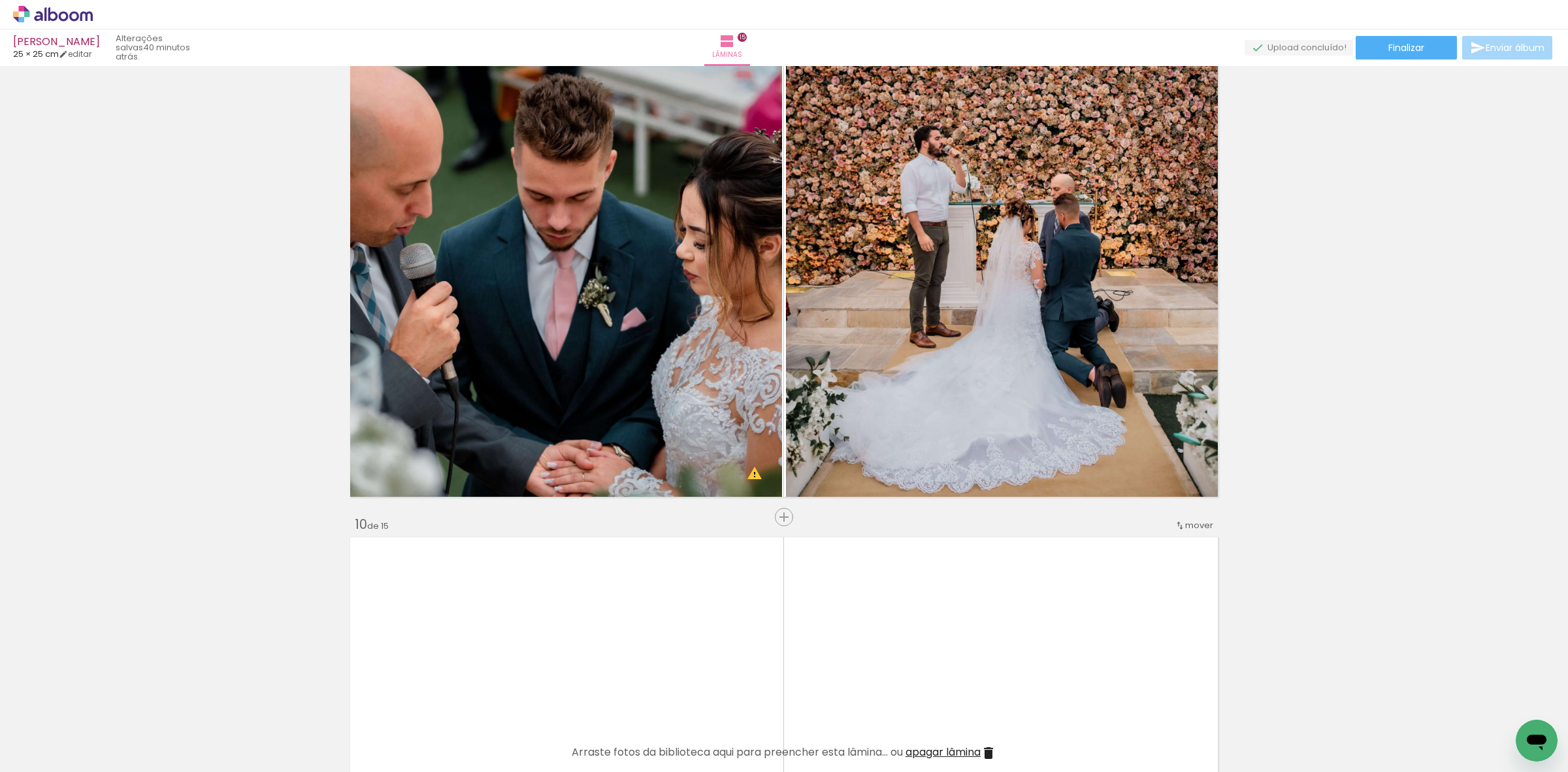
scroll to position [3966, 0]
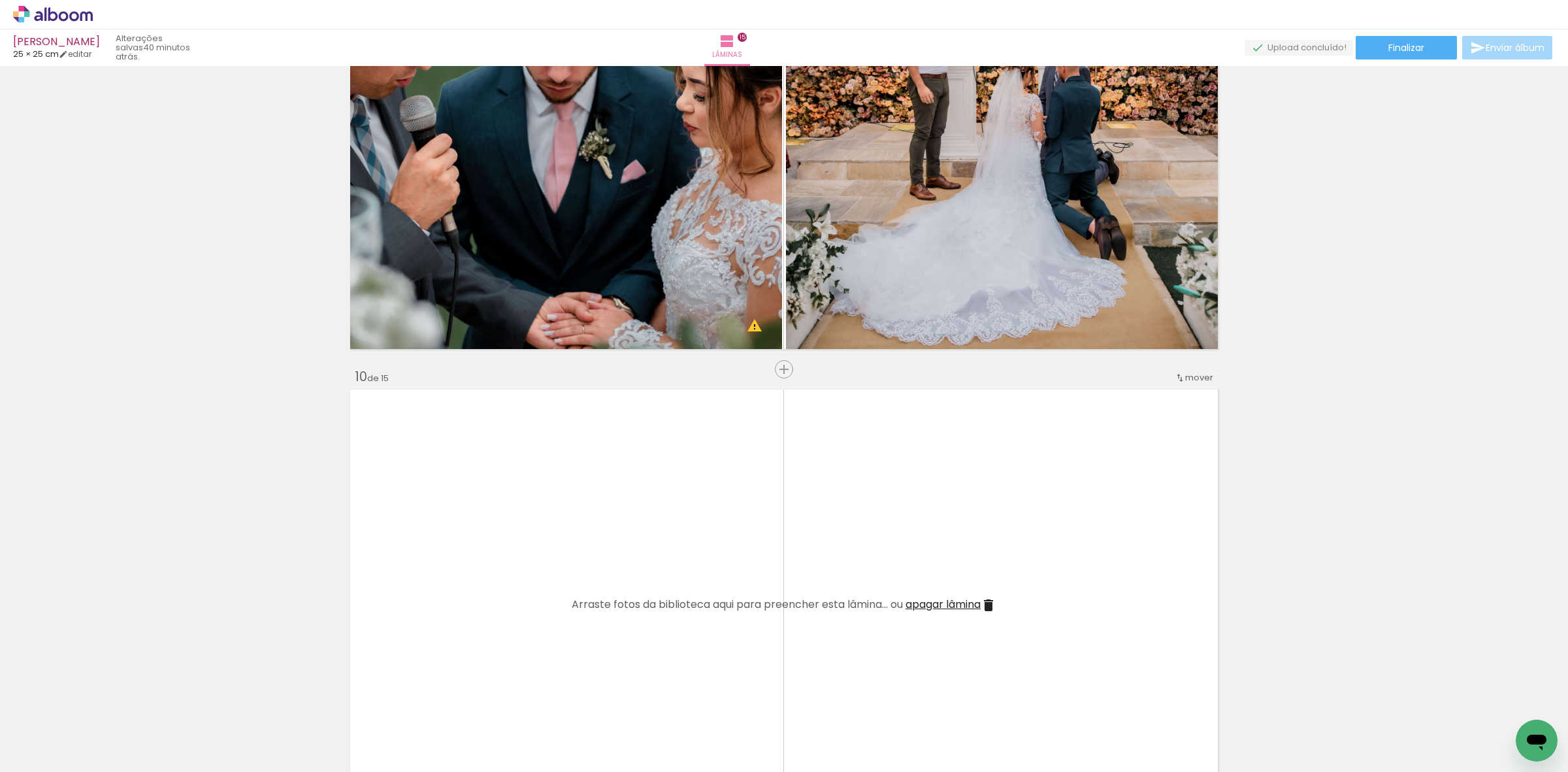
click at [785, 633] on quentale-workspace at bounding box center [784, 386] width 1568 height 772
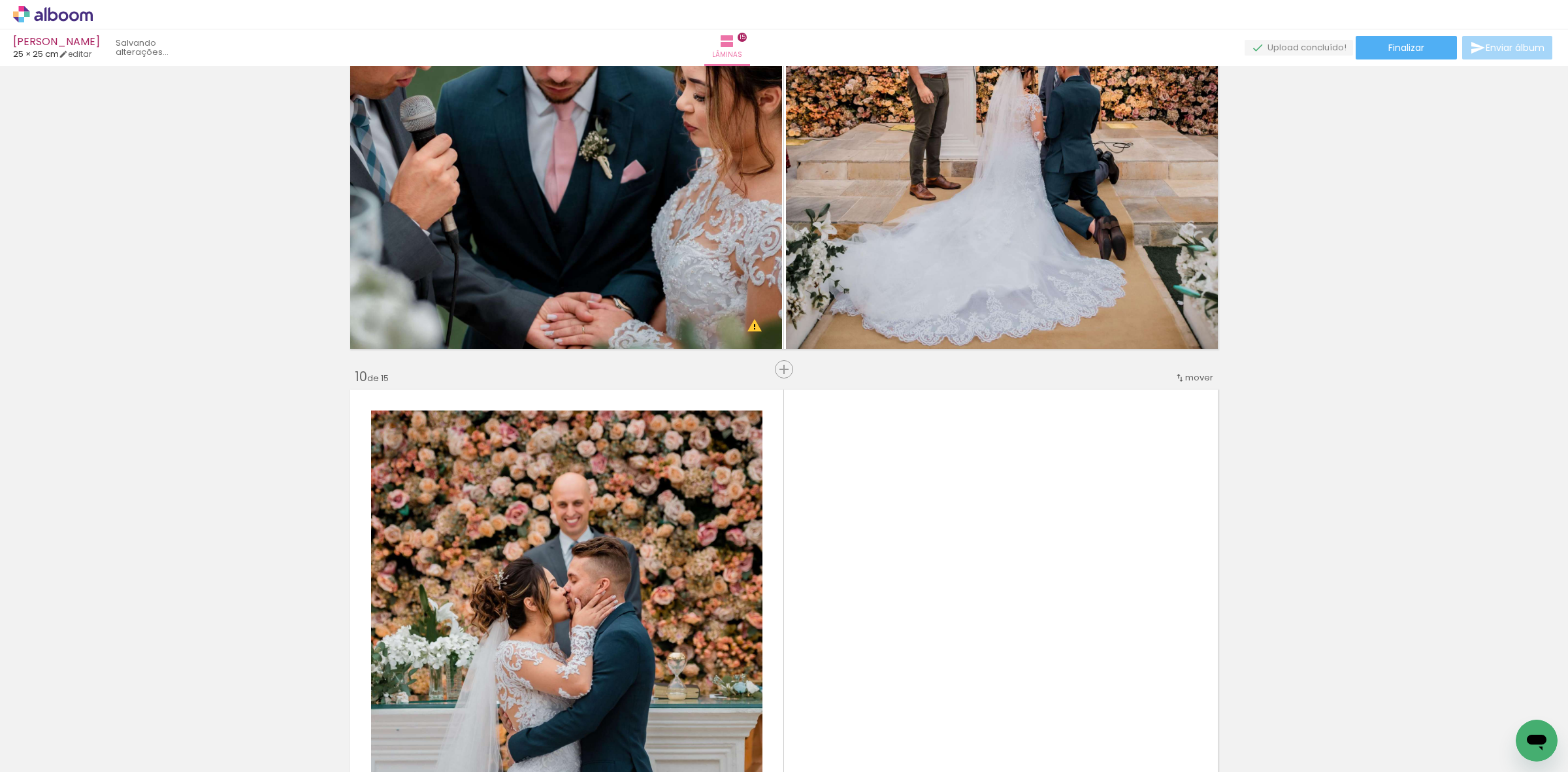
click at [851, 603] on quentale-workspace at bounding box center [784, 386] width 1568 height 772
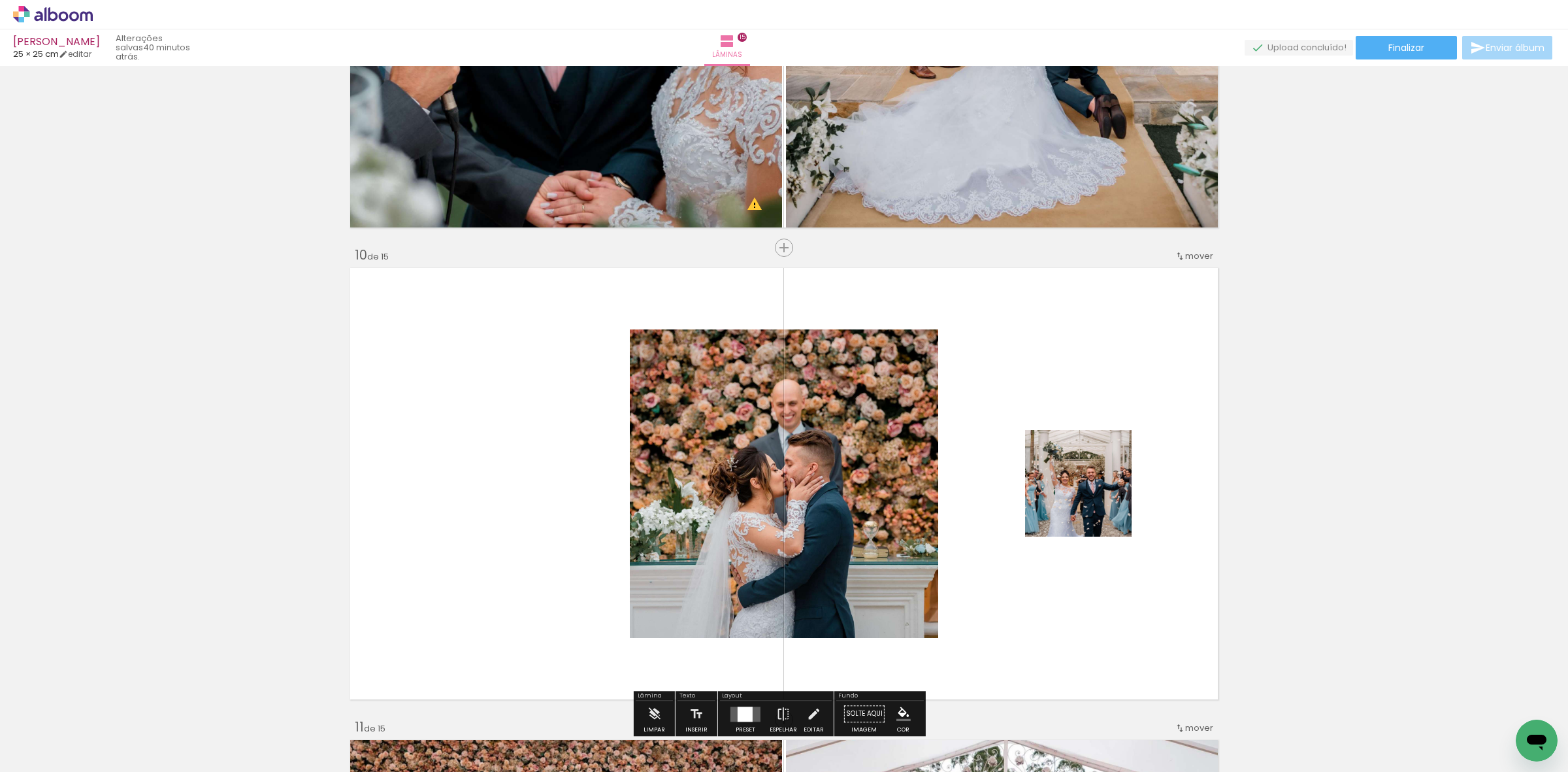
scroll to position [4211, 0]
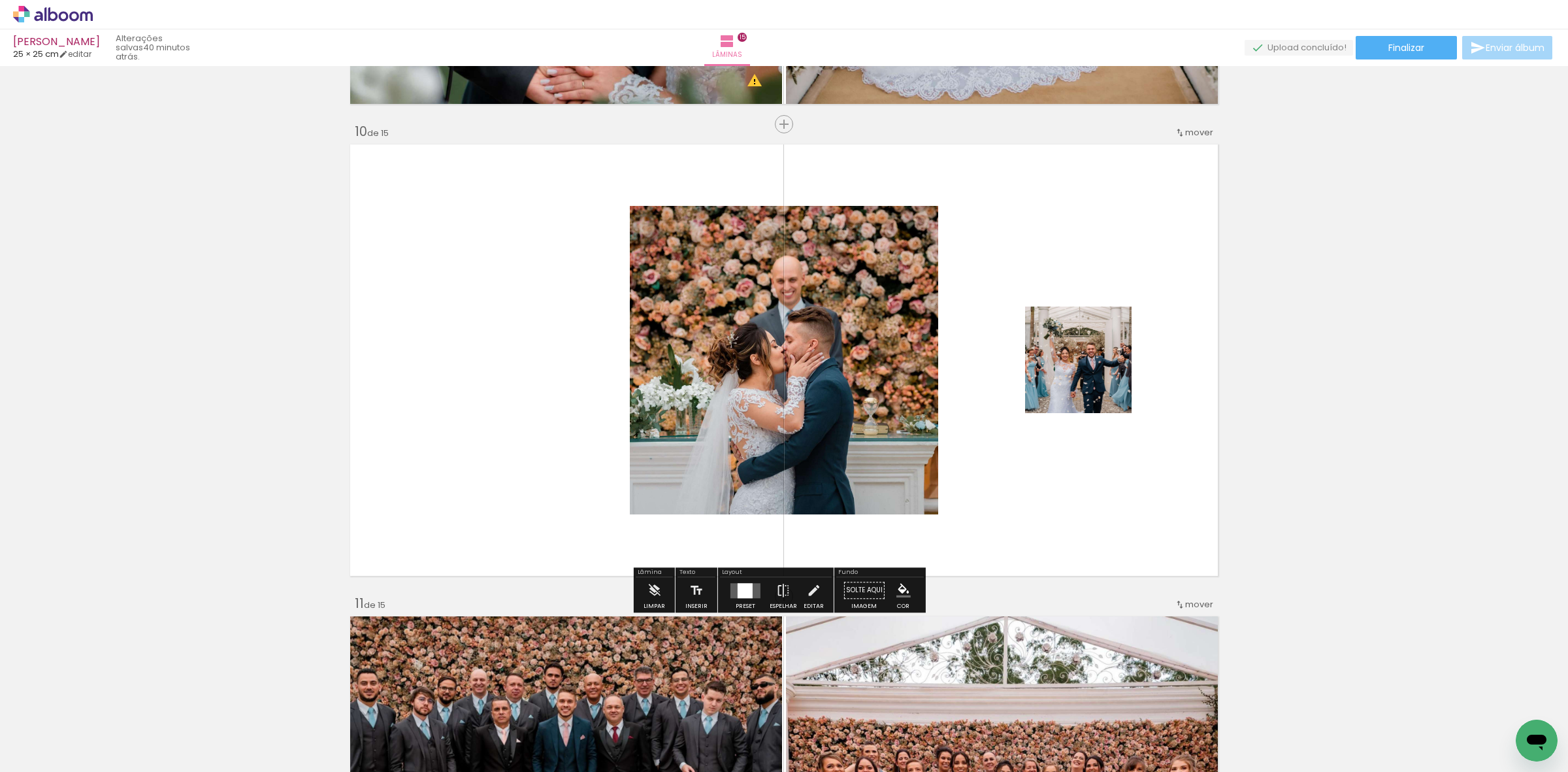
click at [743, 591] on div at bounding box center [745, 590] width 15 height 15
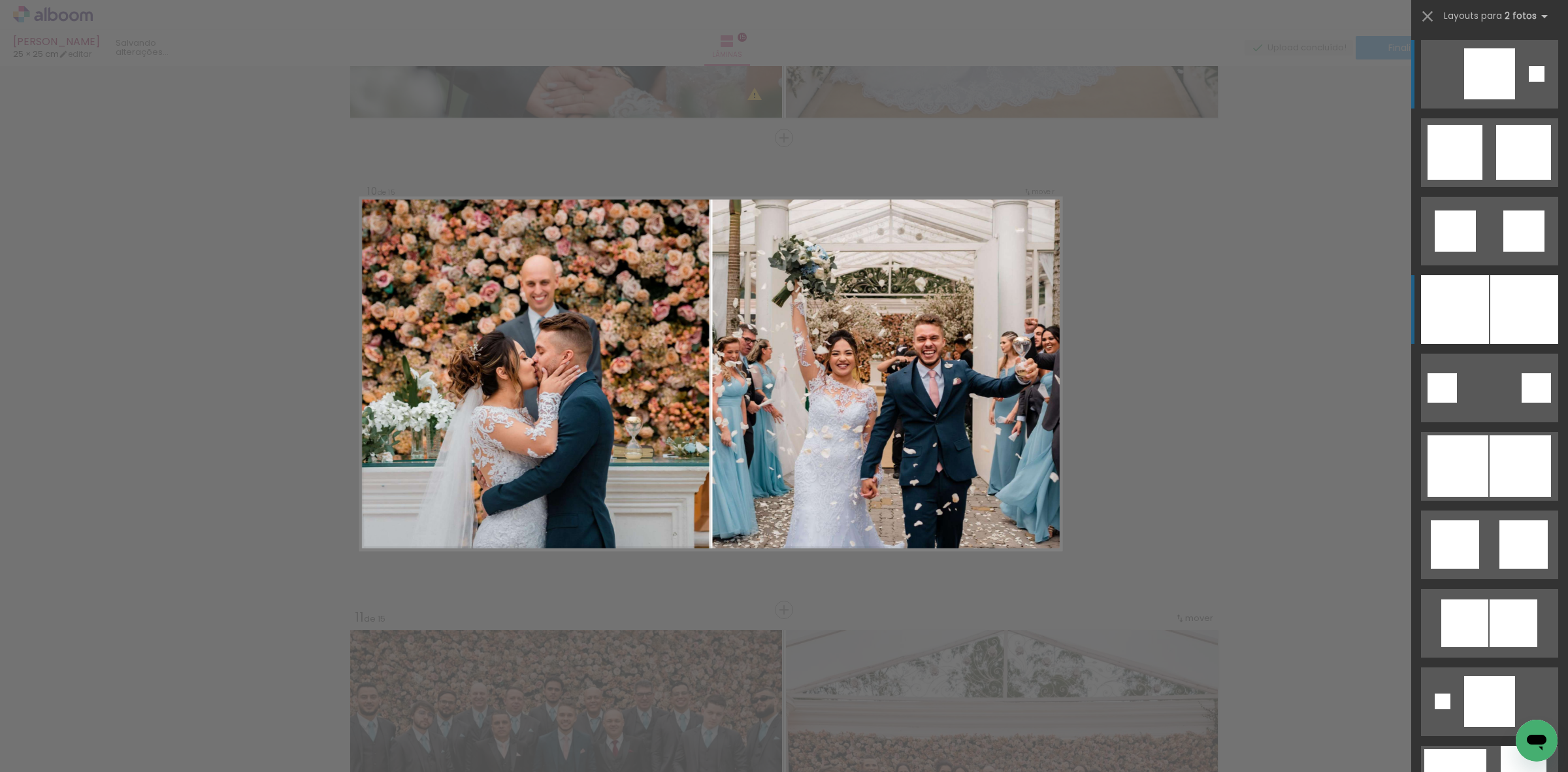
scroll to position [4192, 0]
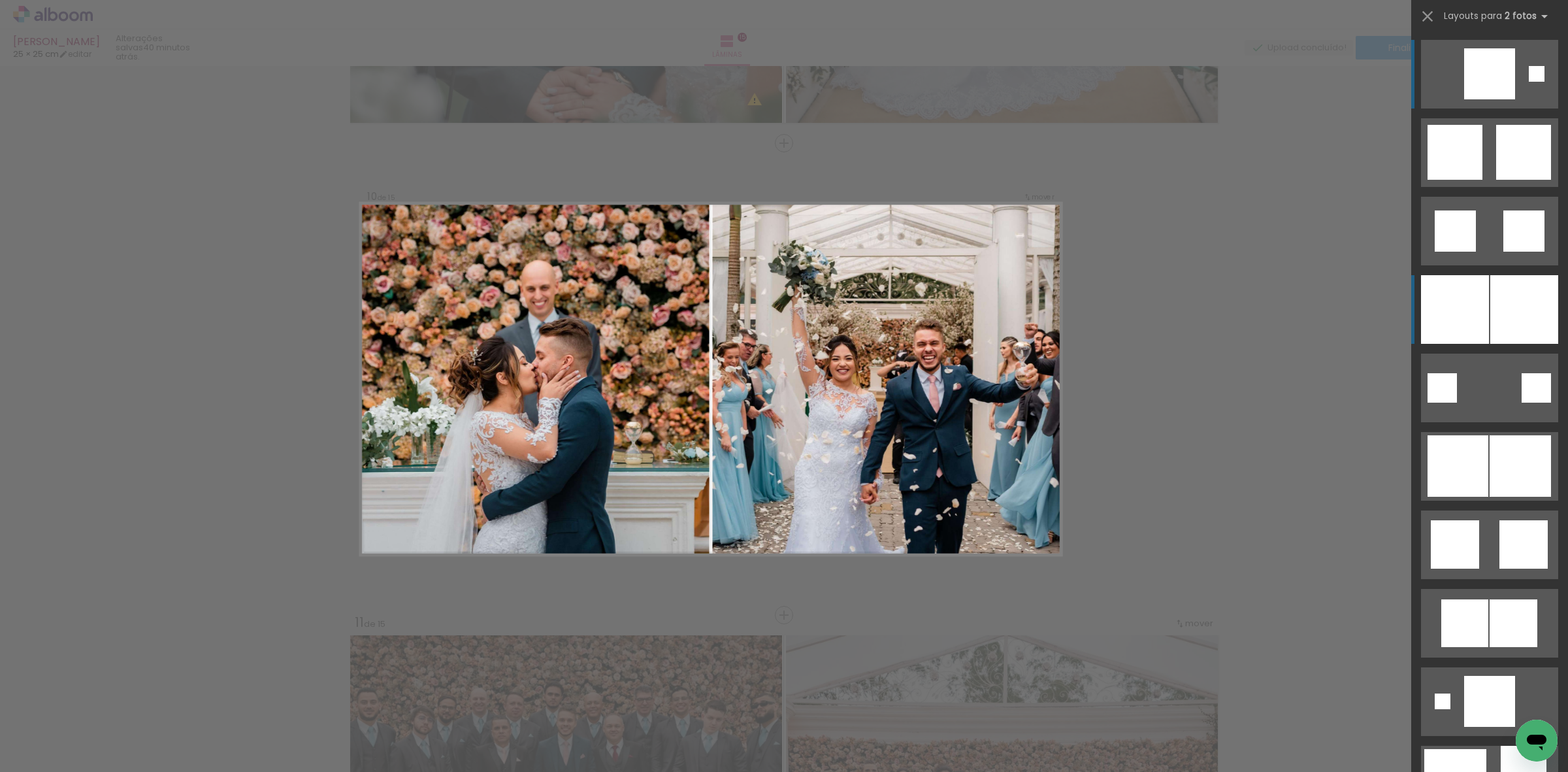
click at [1456, 319] on div at bounding box center [1455, 309] width 68 height 69
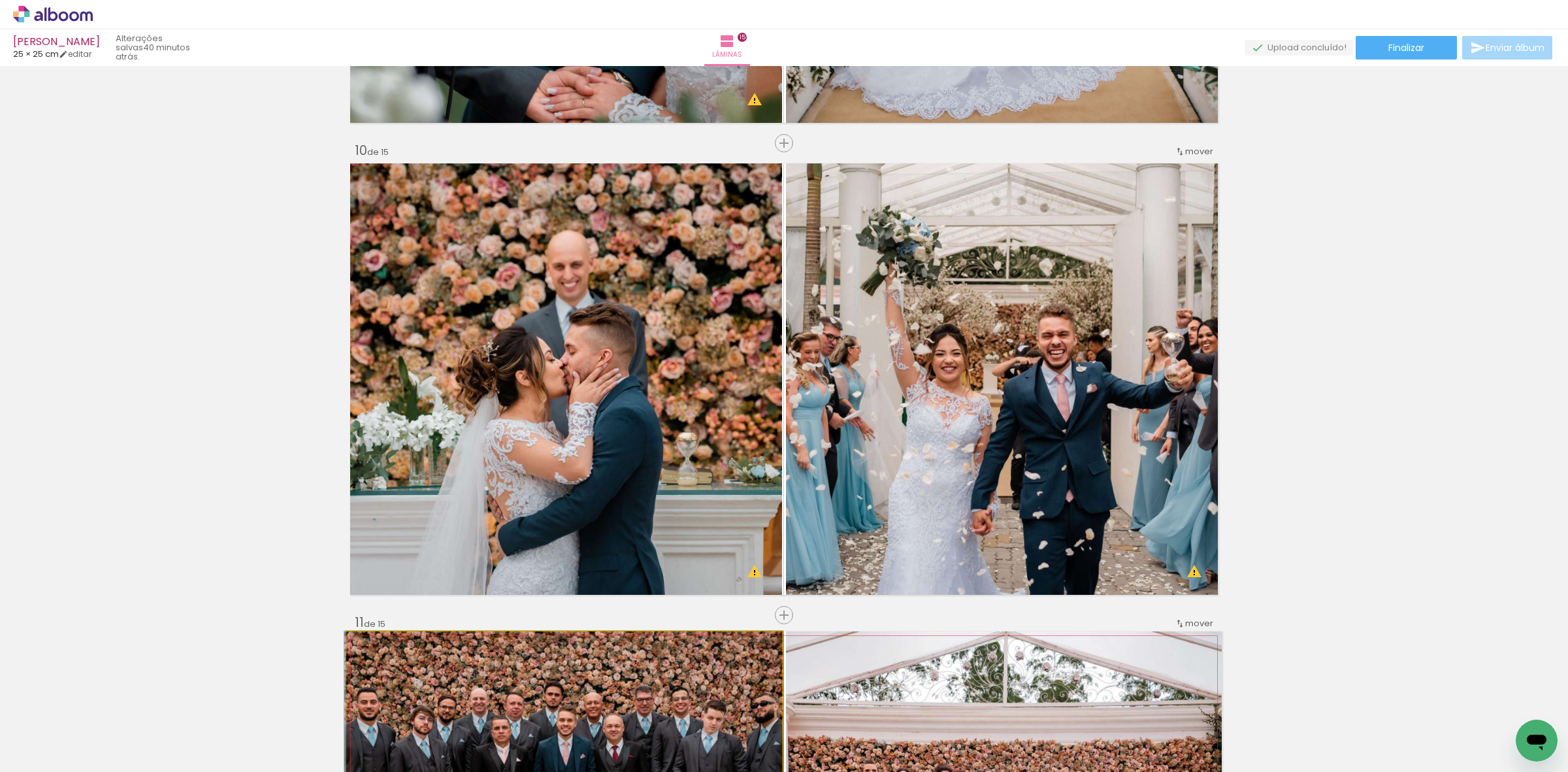
click at [586, 736] on quentale-workspace at bounding box center [784, 386] width 1568 height 772
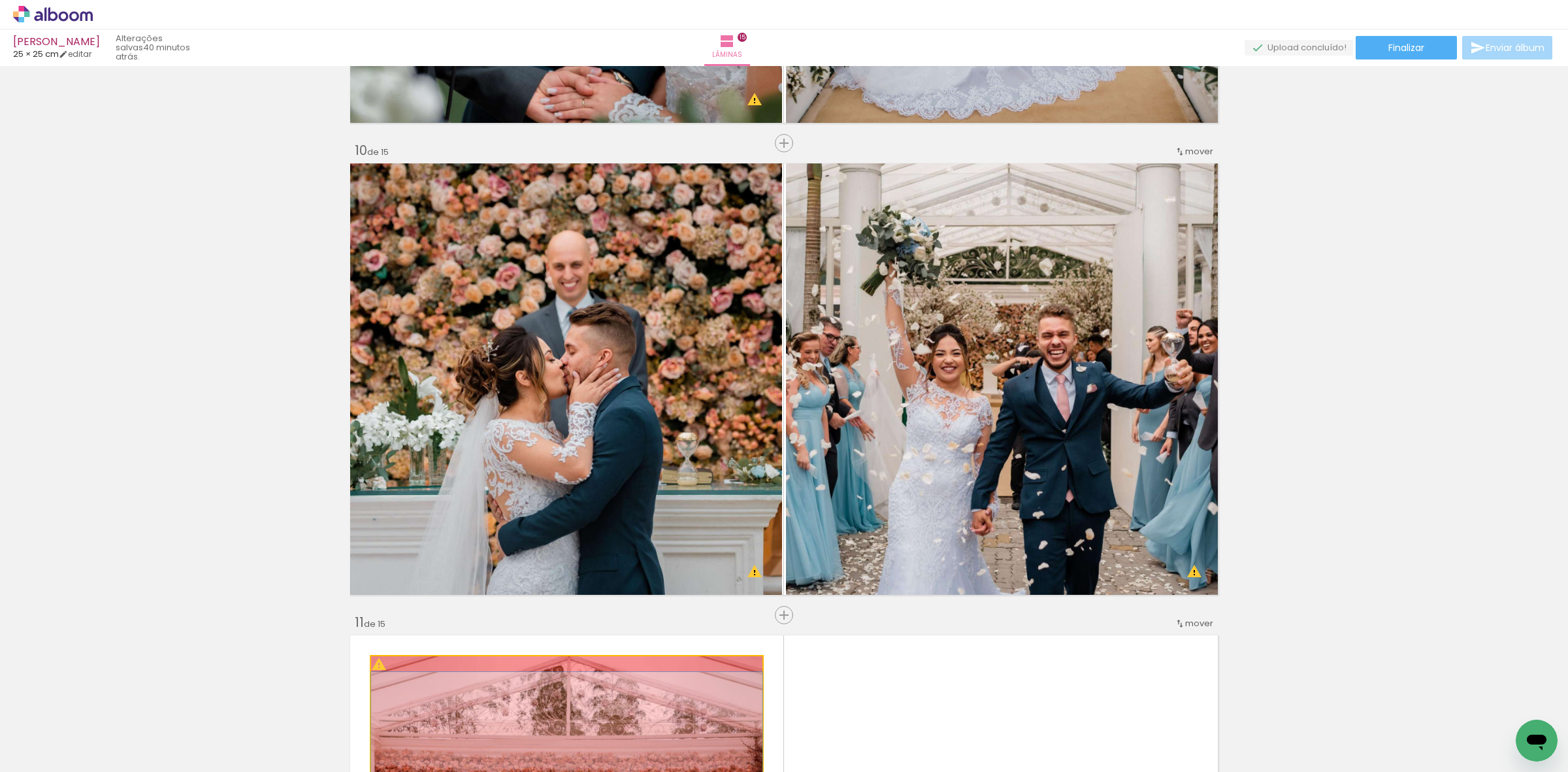
click at [627, 771] on html "link( href="../../bower_components/polymer/polymer.html" rel="import" ) picture…" at bounding box center [784, 386] width 1568 height 772
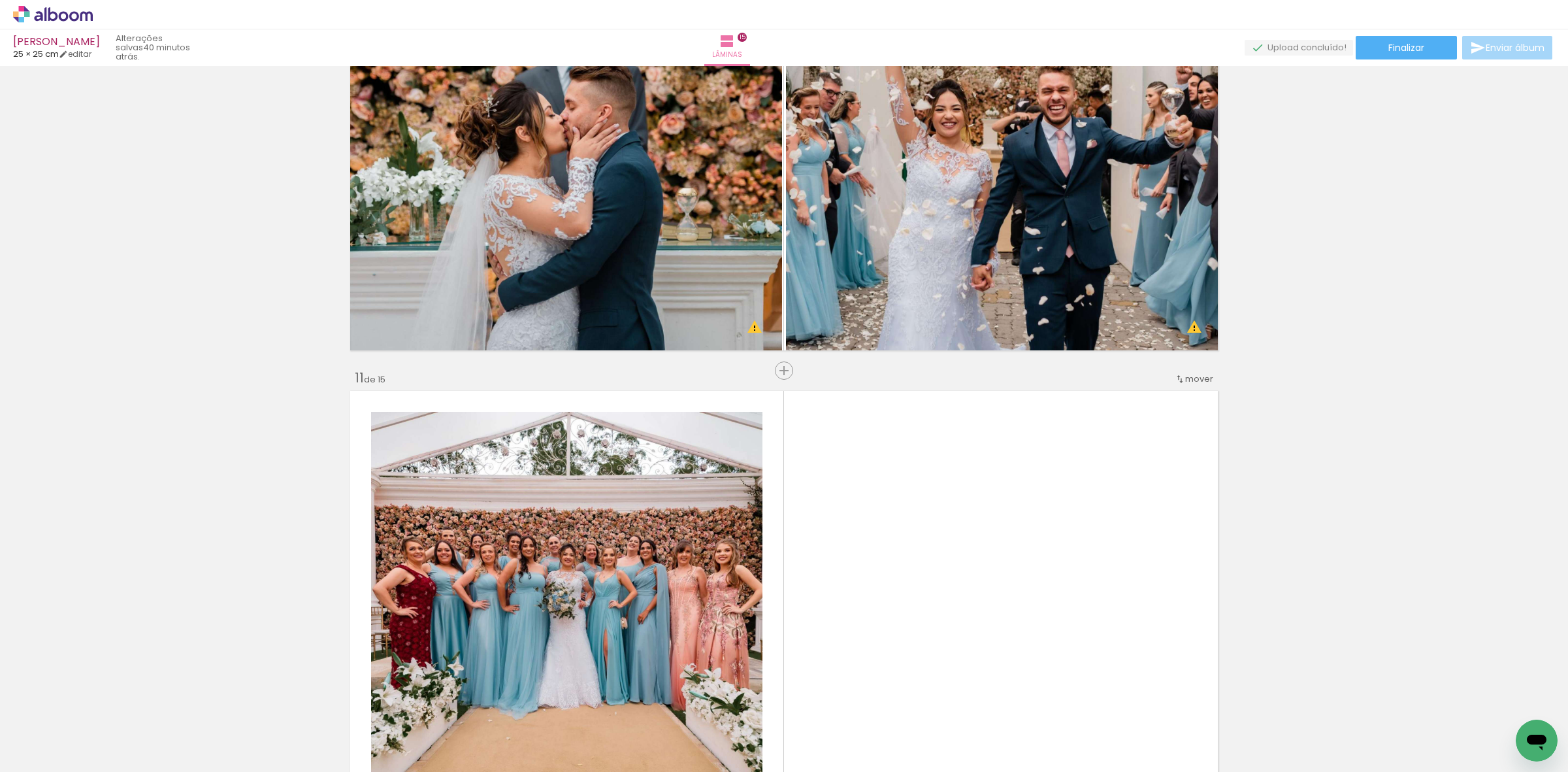
scroll to position [4437, 0]
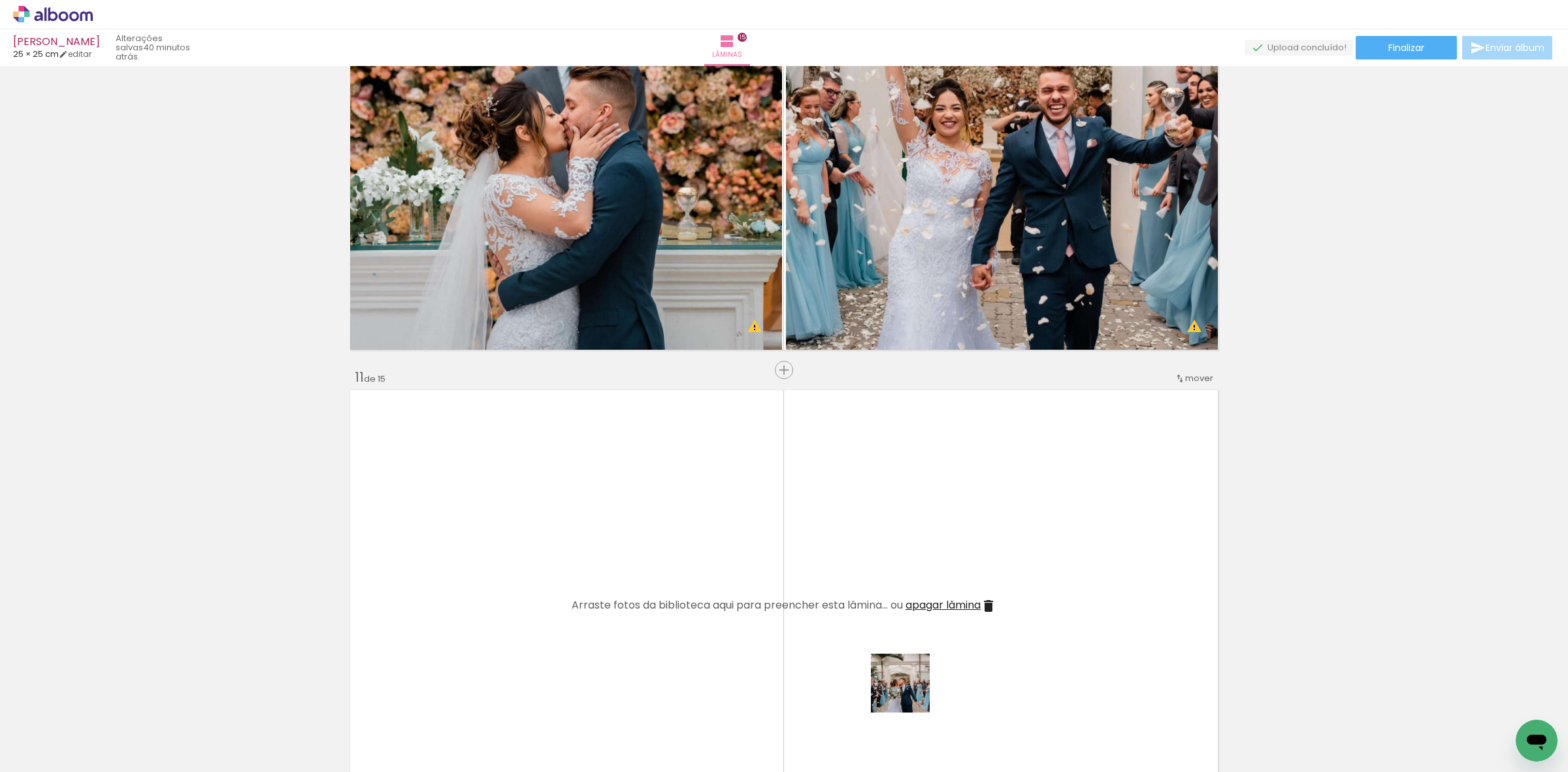
click at [848, 563] on quentale-workspace at bounding box center [784, 386] width 1568 height 772
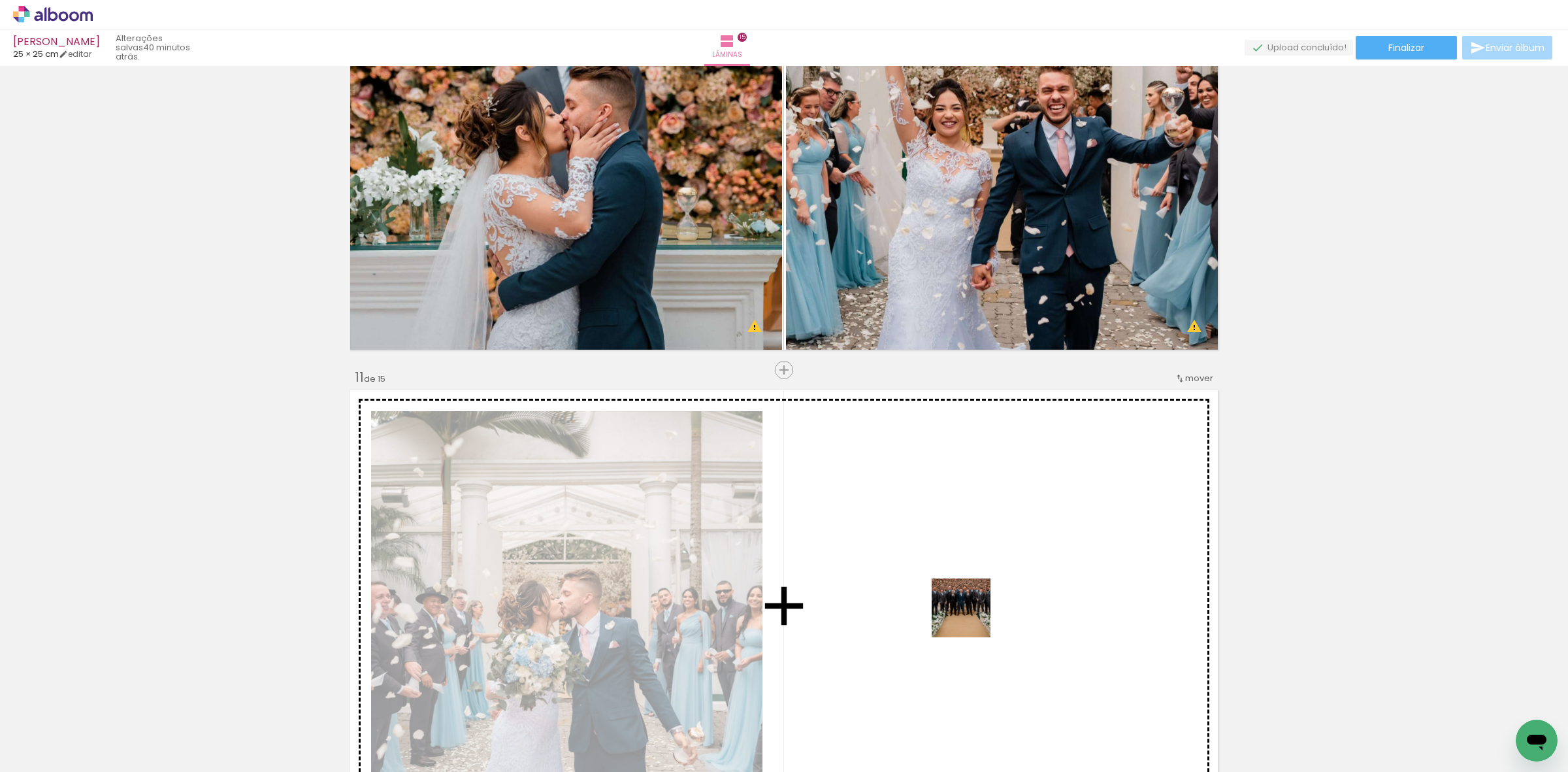
click at [933, 471] on quentale-workspace at bounding box center [784, 386] width 1568 height 772
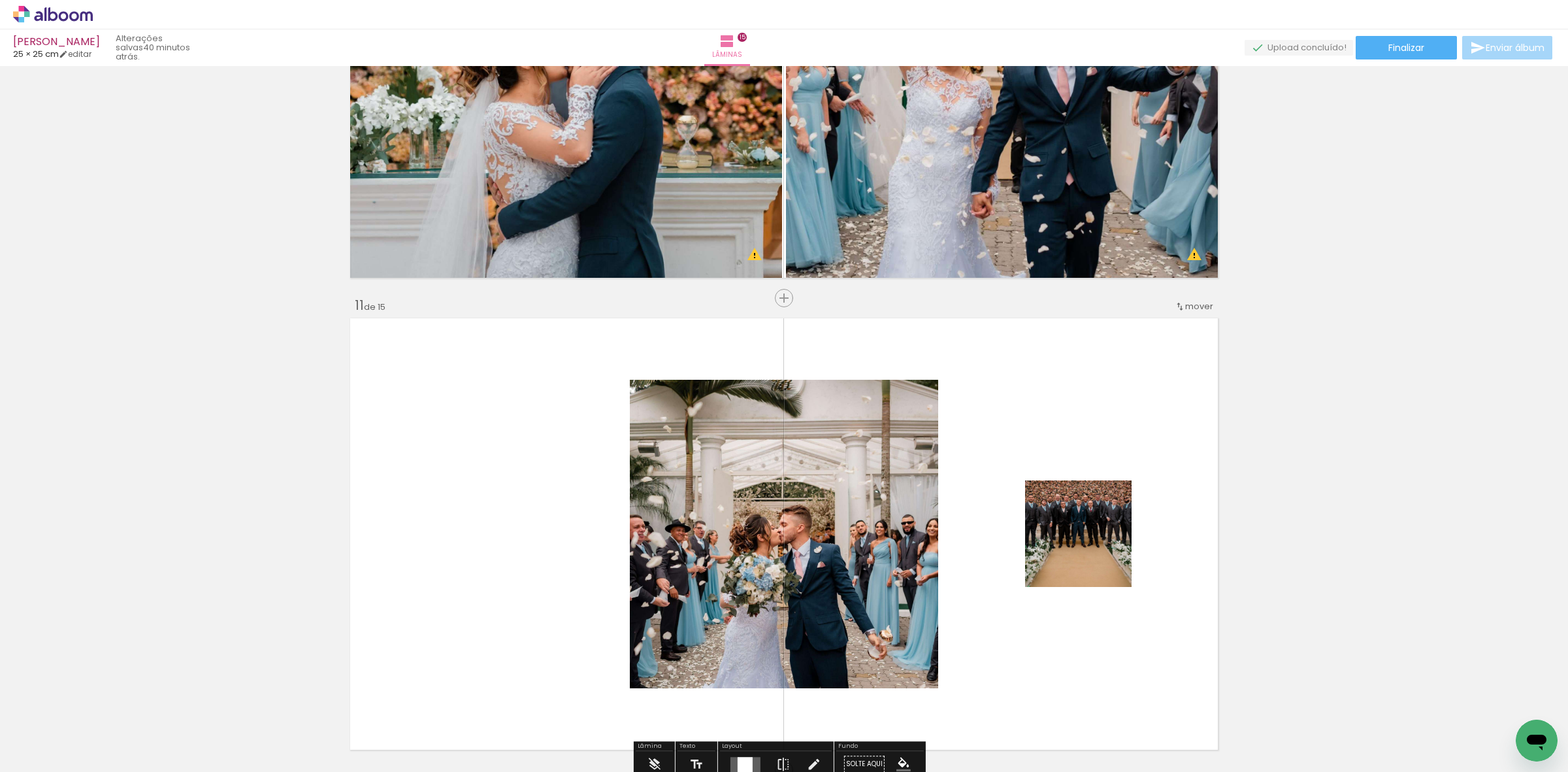
scroll to position [4601, 0]
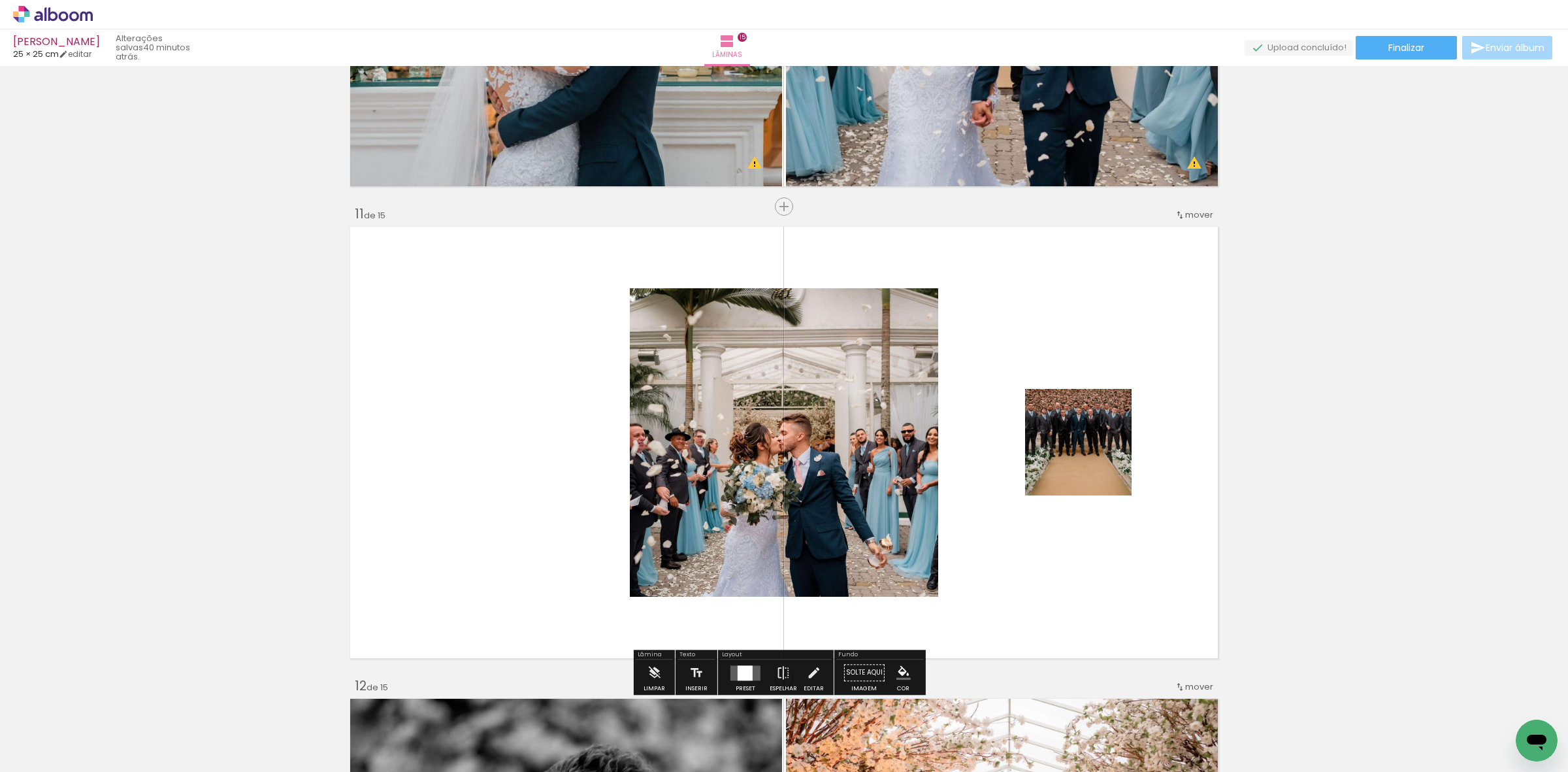
click at [749, 669] on quentale-layouter at bounding box center [745, 673] width 30 height 15
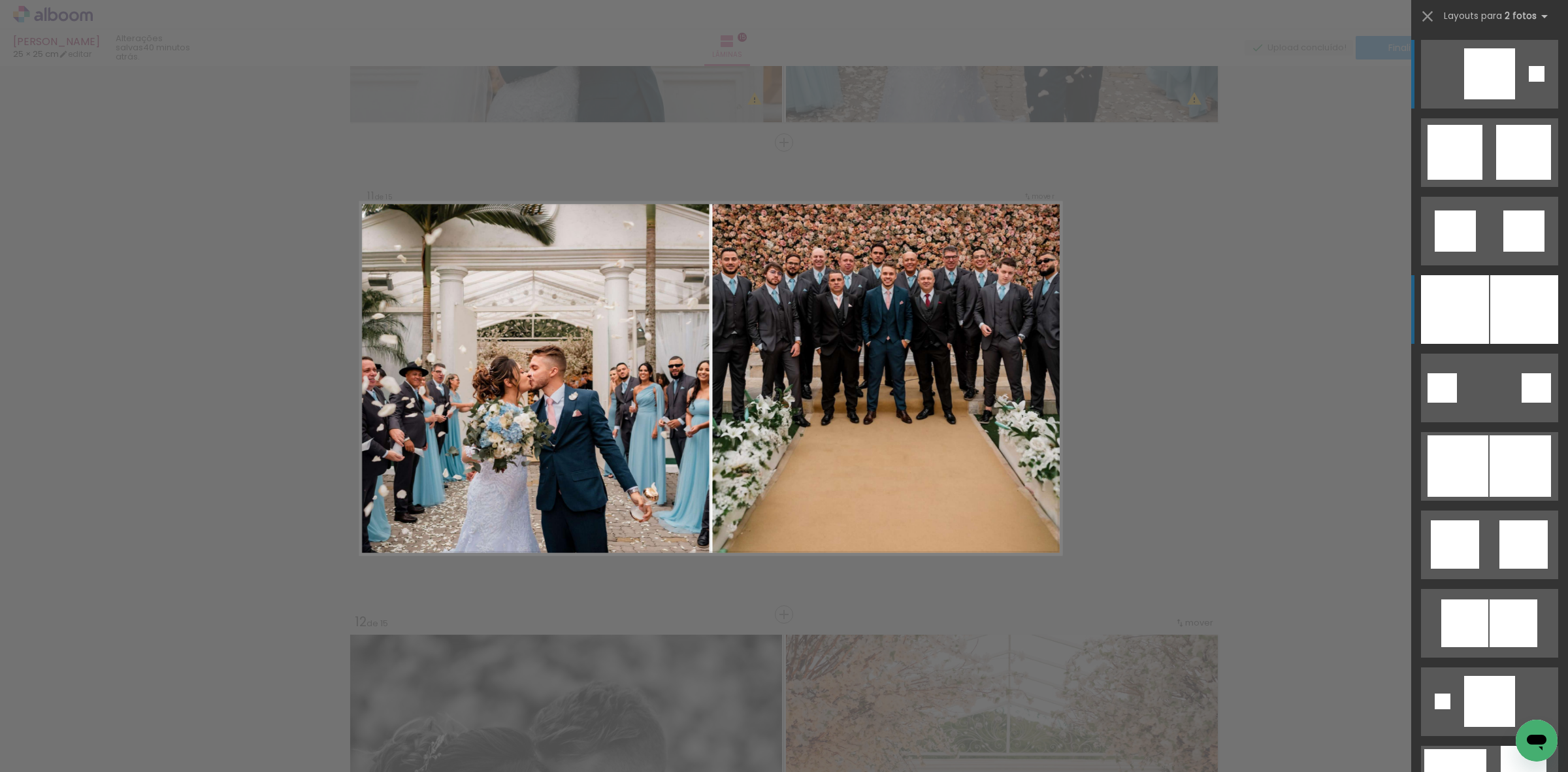
click at [1439, 293] on div at bounding box center [1455, 309] width 68 height 69
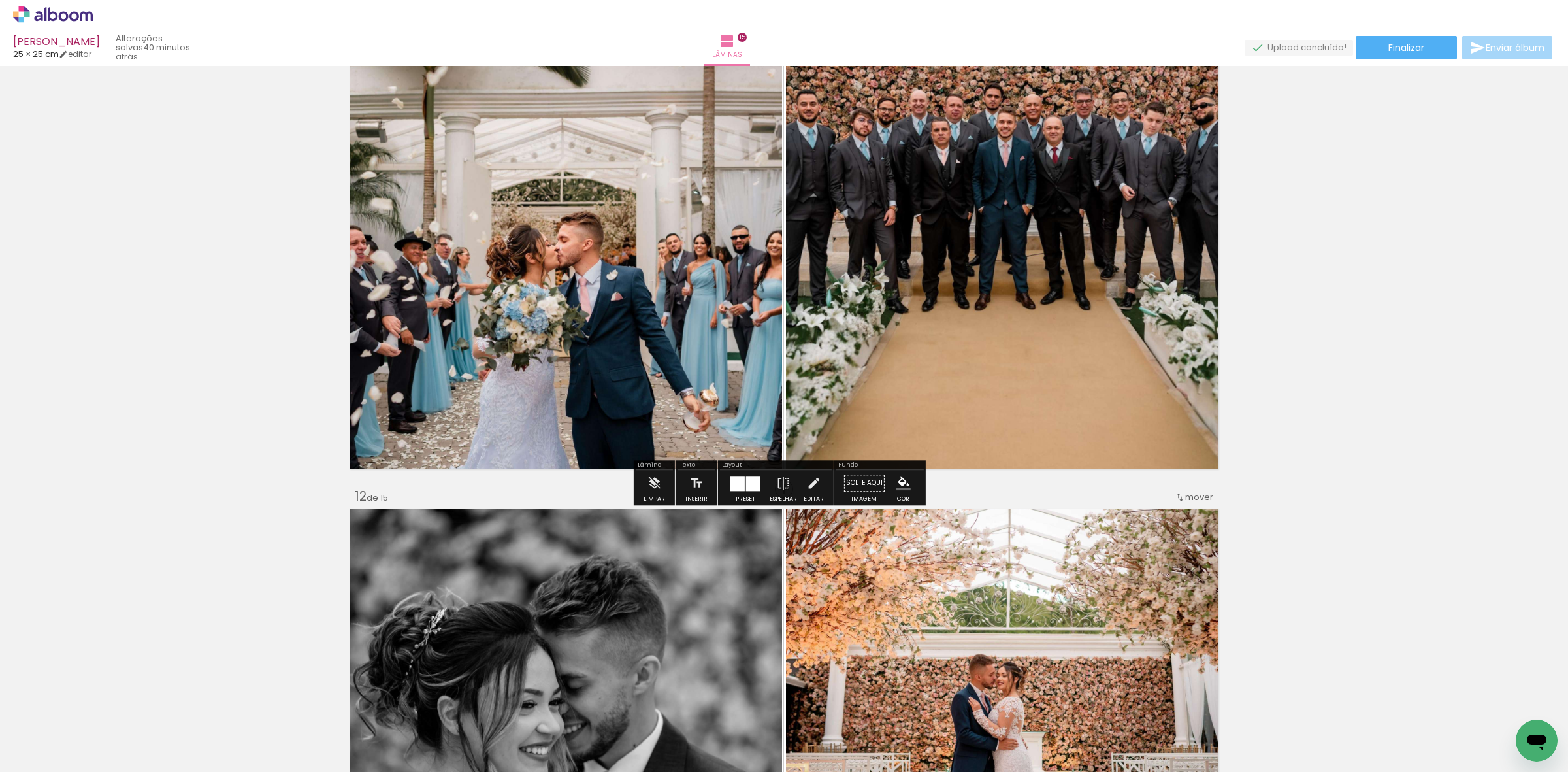
scroll to position [4910, 0]
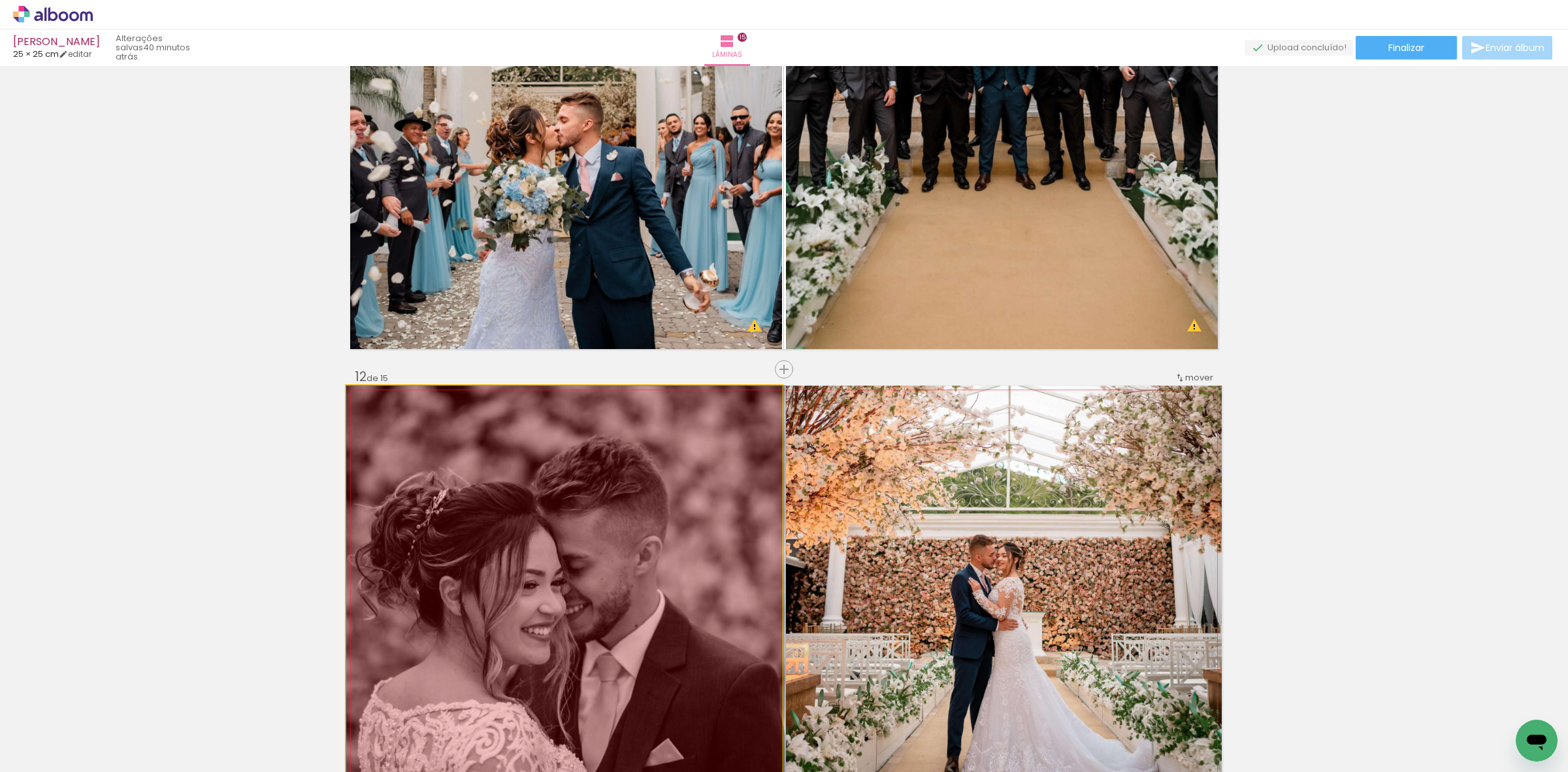
click at [624, 707] on quentale-workspace at bounding box center [784, 386] width 1568 height 772
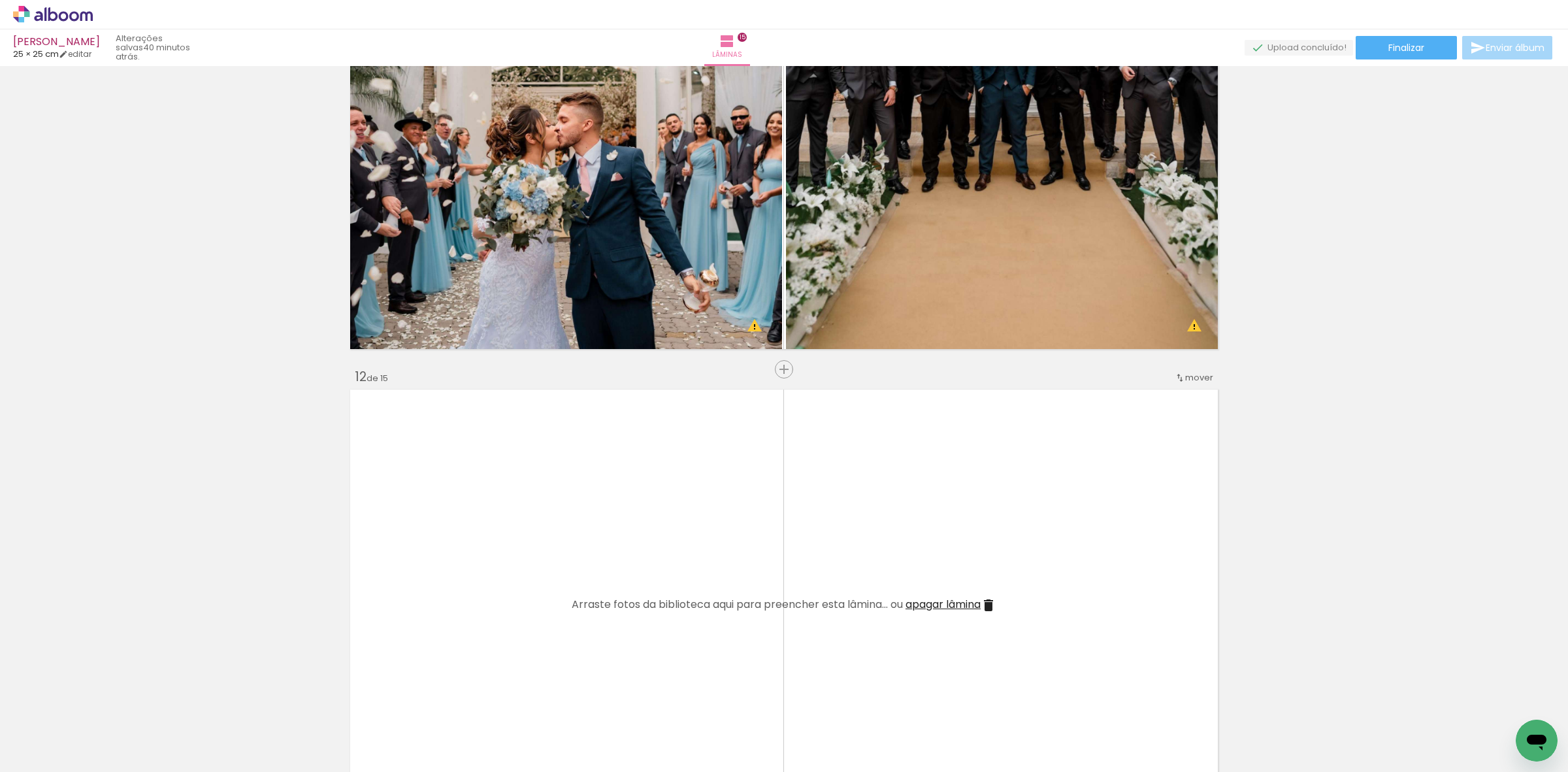
click at [957, 605] on quentale-workspace at bounding box center [784, 386] width 1568 height 772
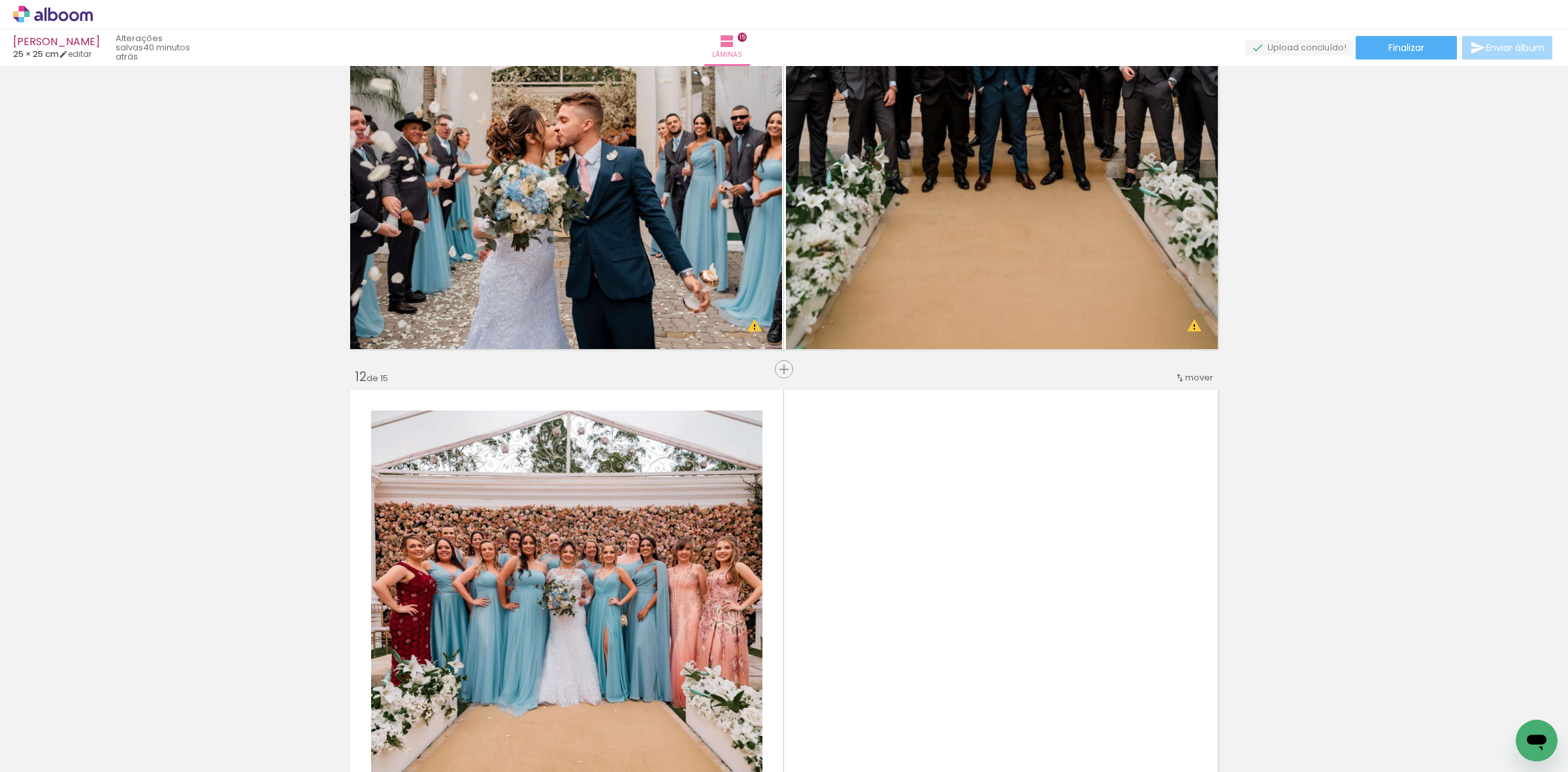
click at [980, 498] on quentale-workspace at bounding box center [784, 386] width 1568 height 772
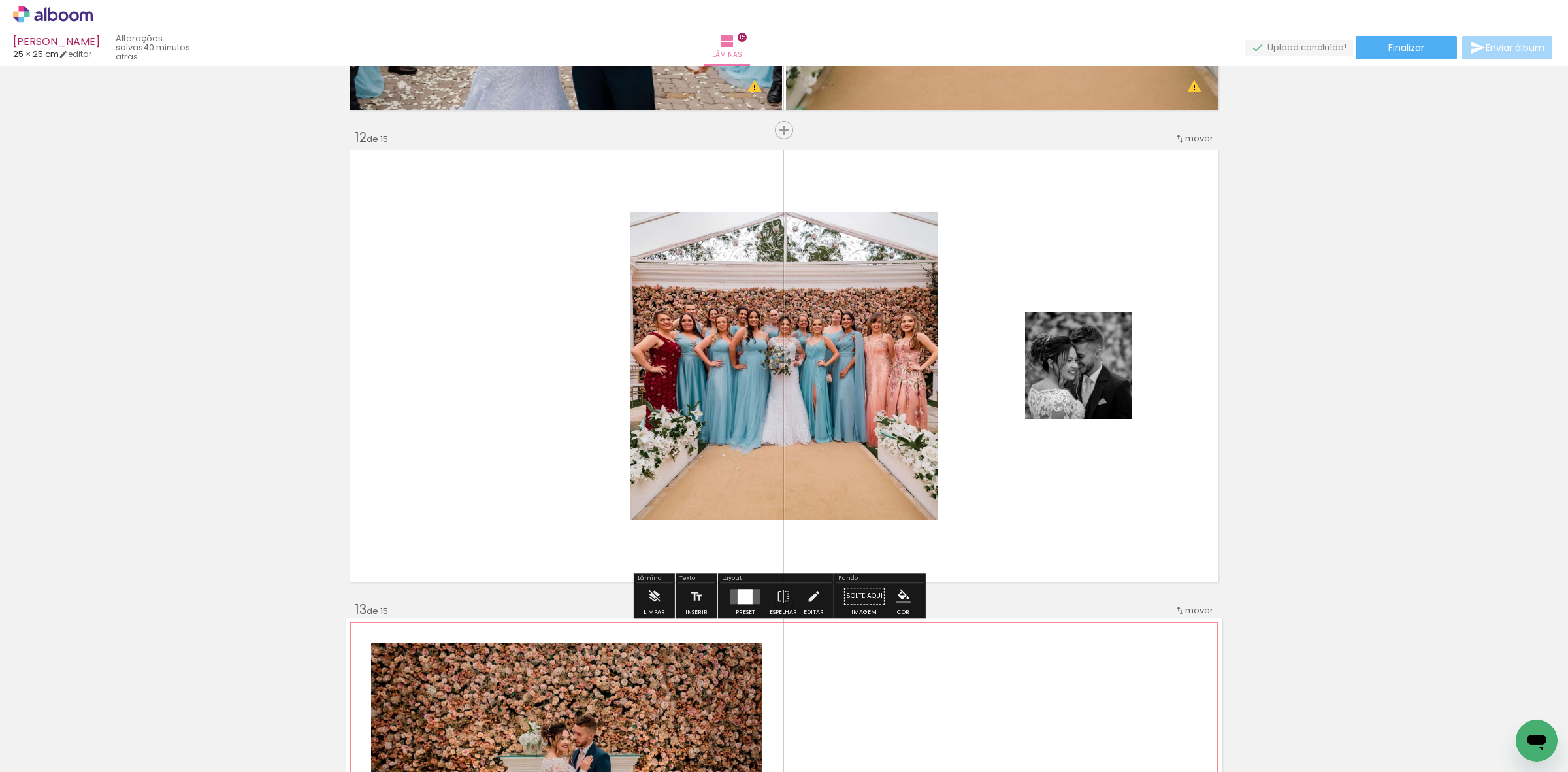
scroll to position [5155, 0]
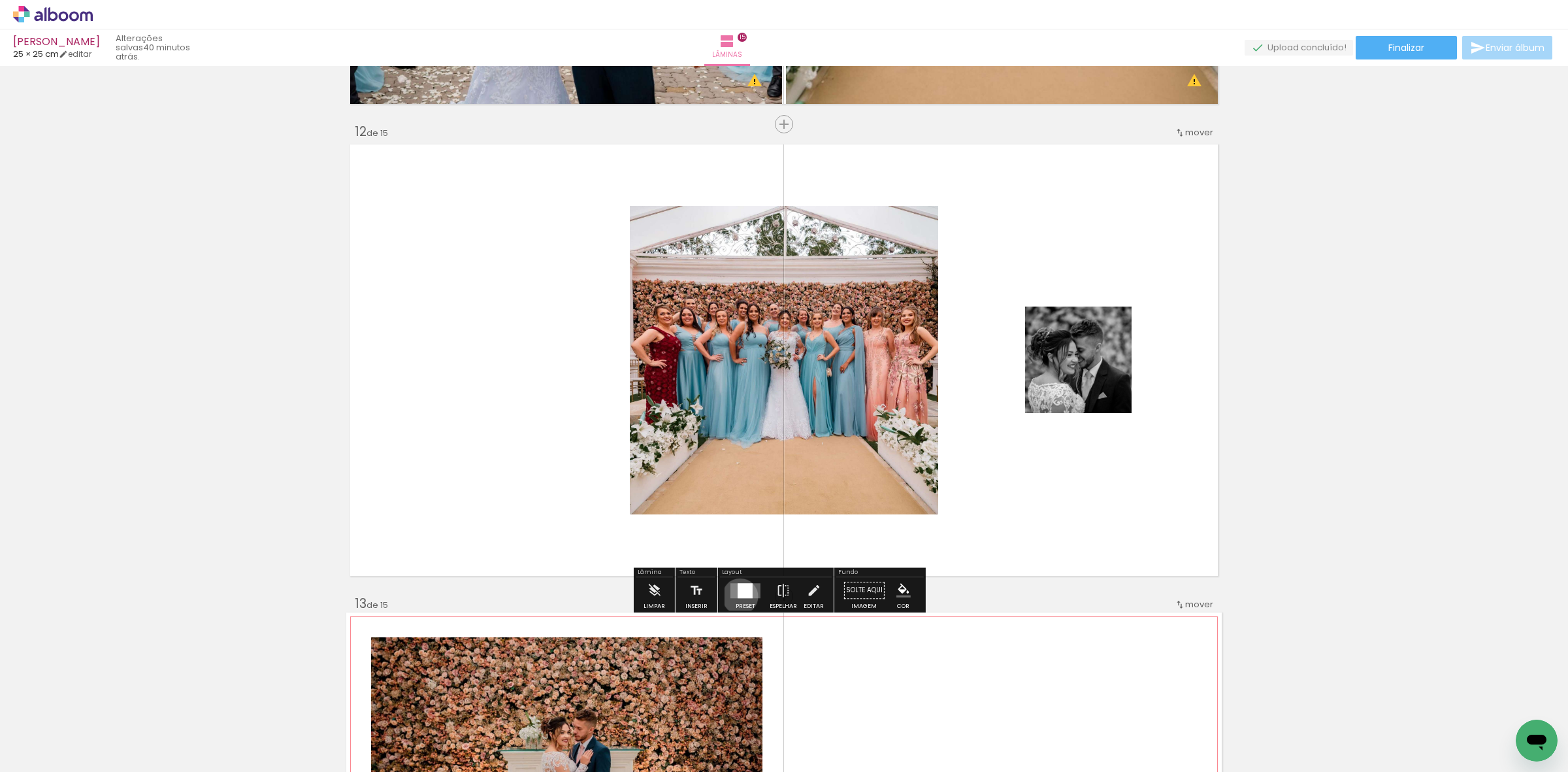
click at [738, 596] on div at bounding box center [745, 590] width 15 height 15
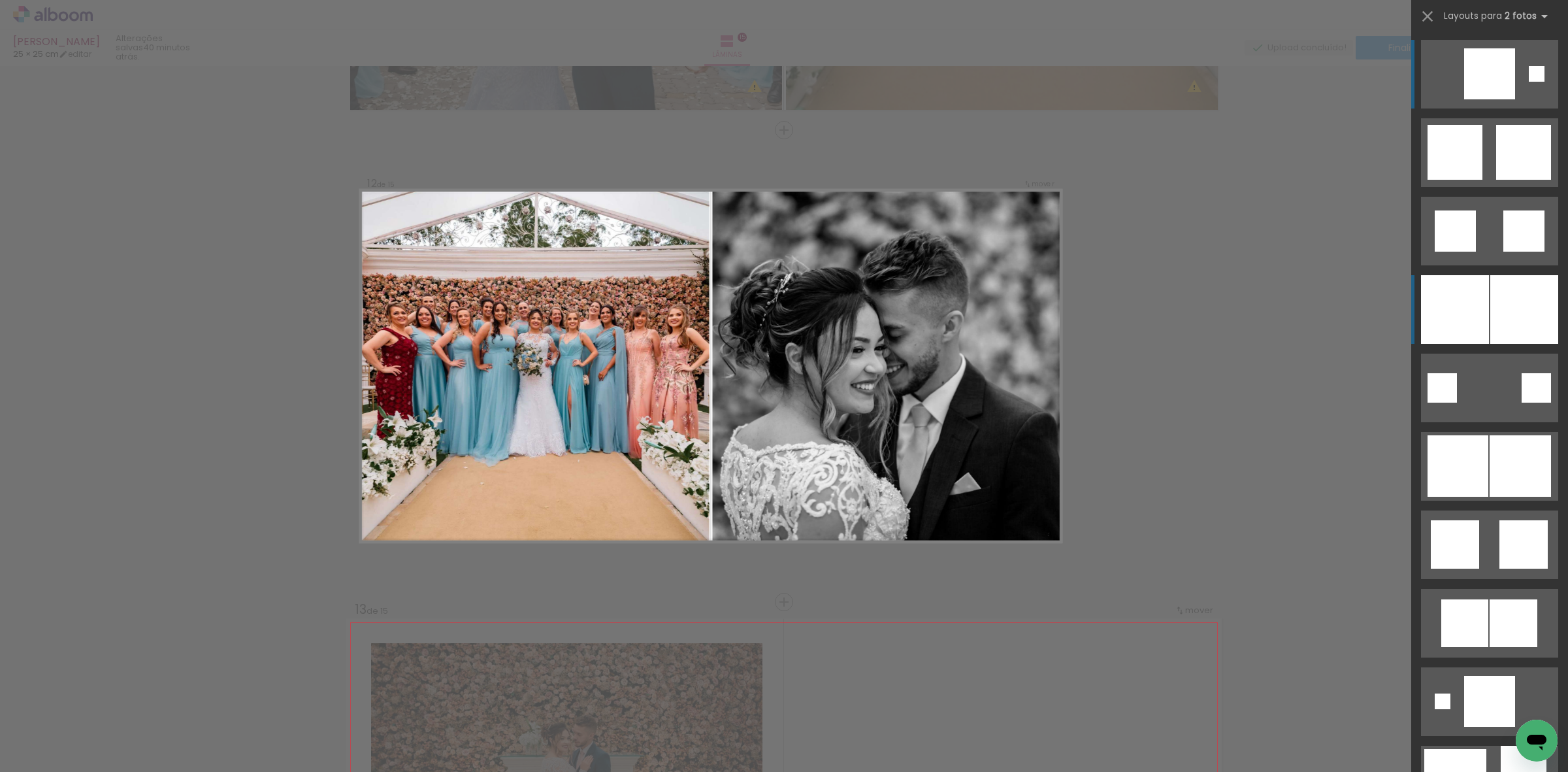
scroll to position [5136, 0]
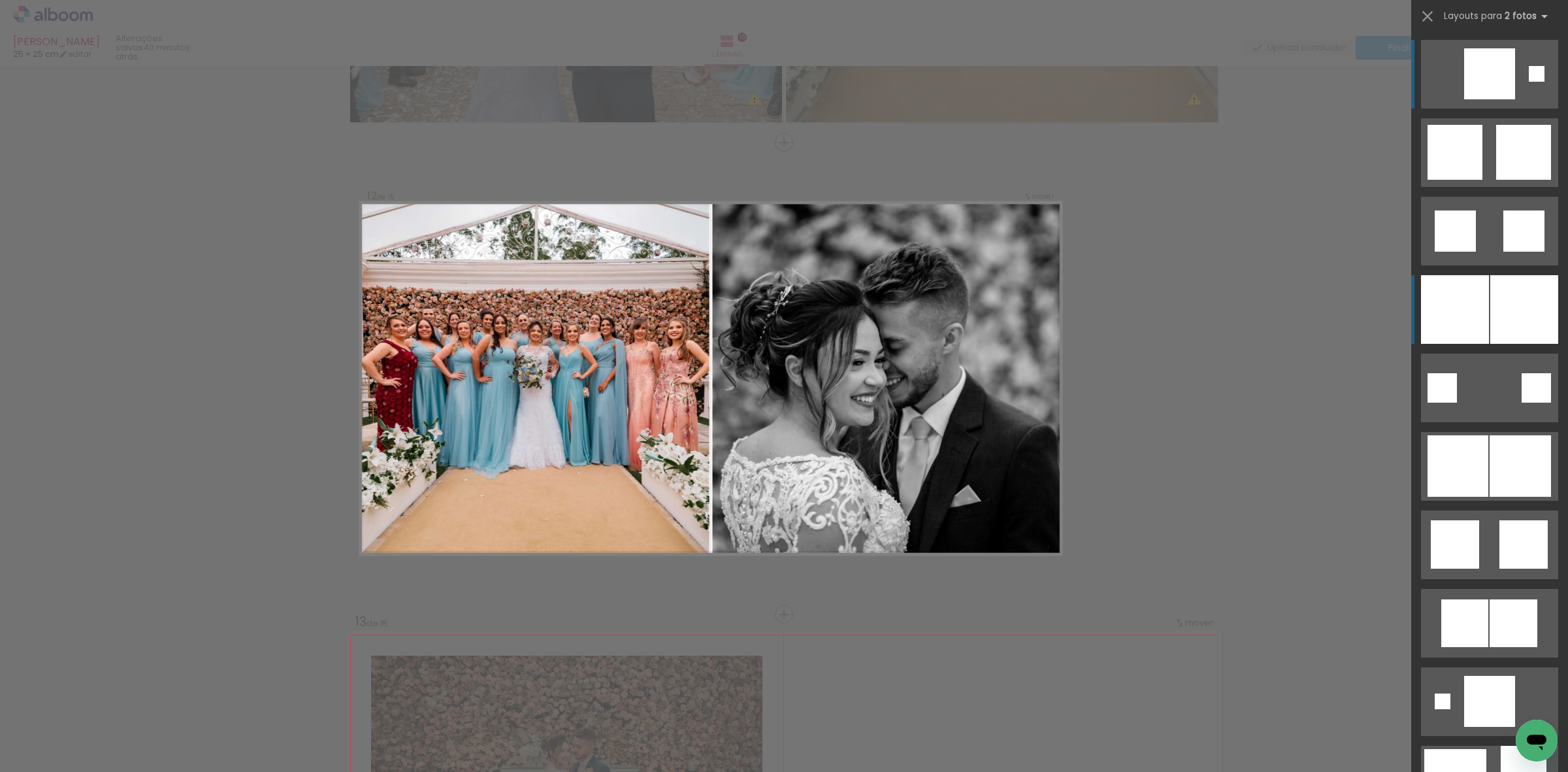
click at [1452, 298] on div at bounding box center [1455, 309] width 68 height 69
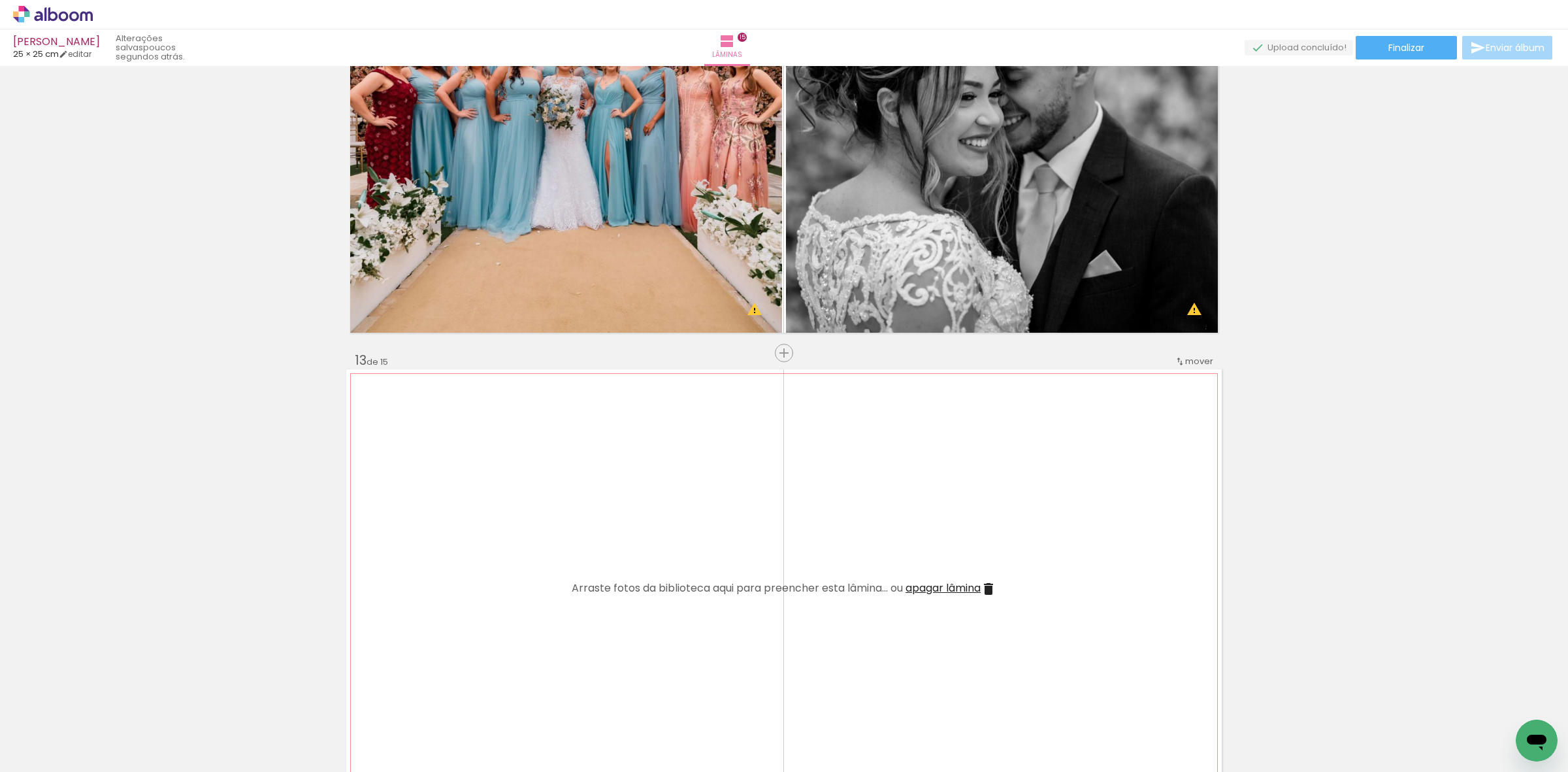
scroll to position [5426, 0]
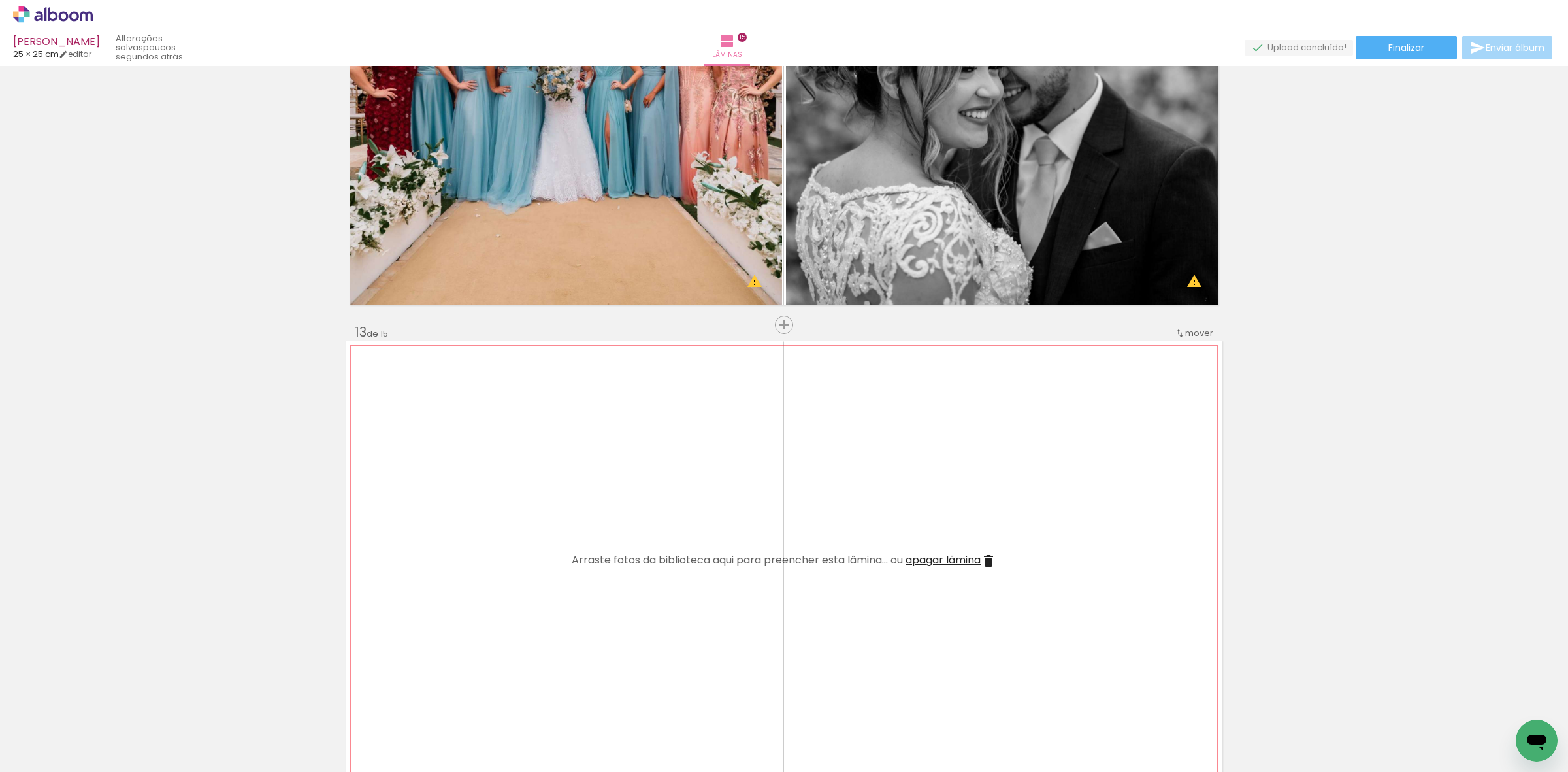
click at [987, 555] on iron-icon at bounding box center [989, 561] width 16 height 16
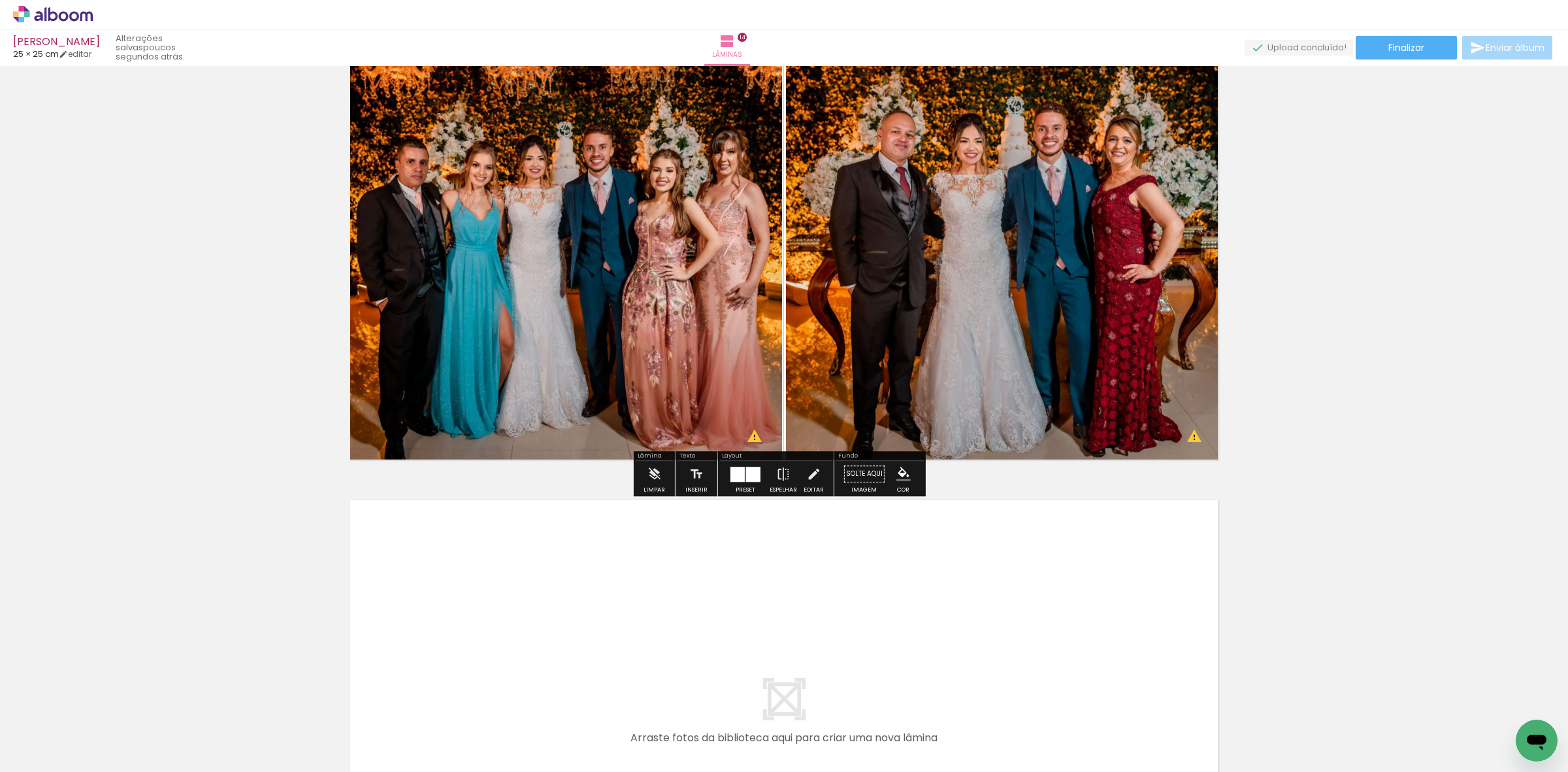
scroll to position [6506, 0]
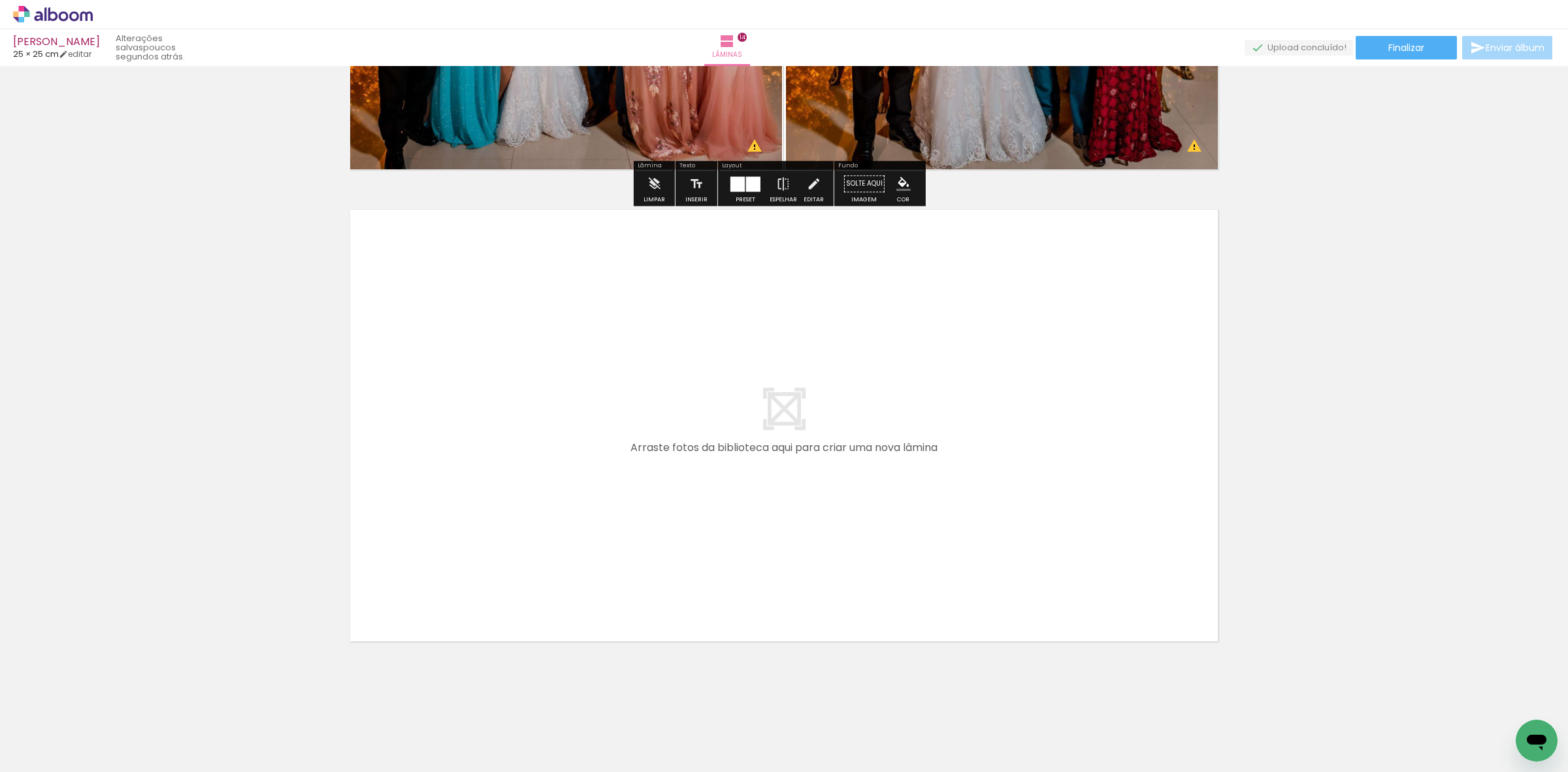
click at [1204, 720] on div at bounding box center [1206, 728] width 65 height 65
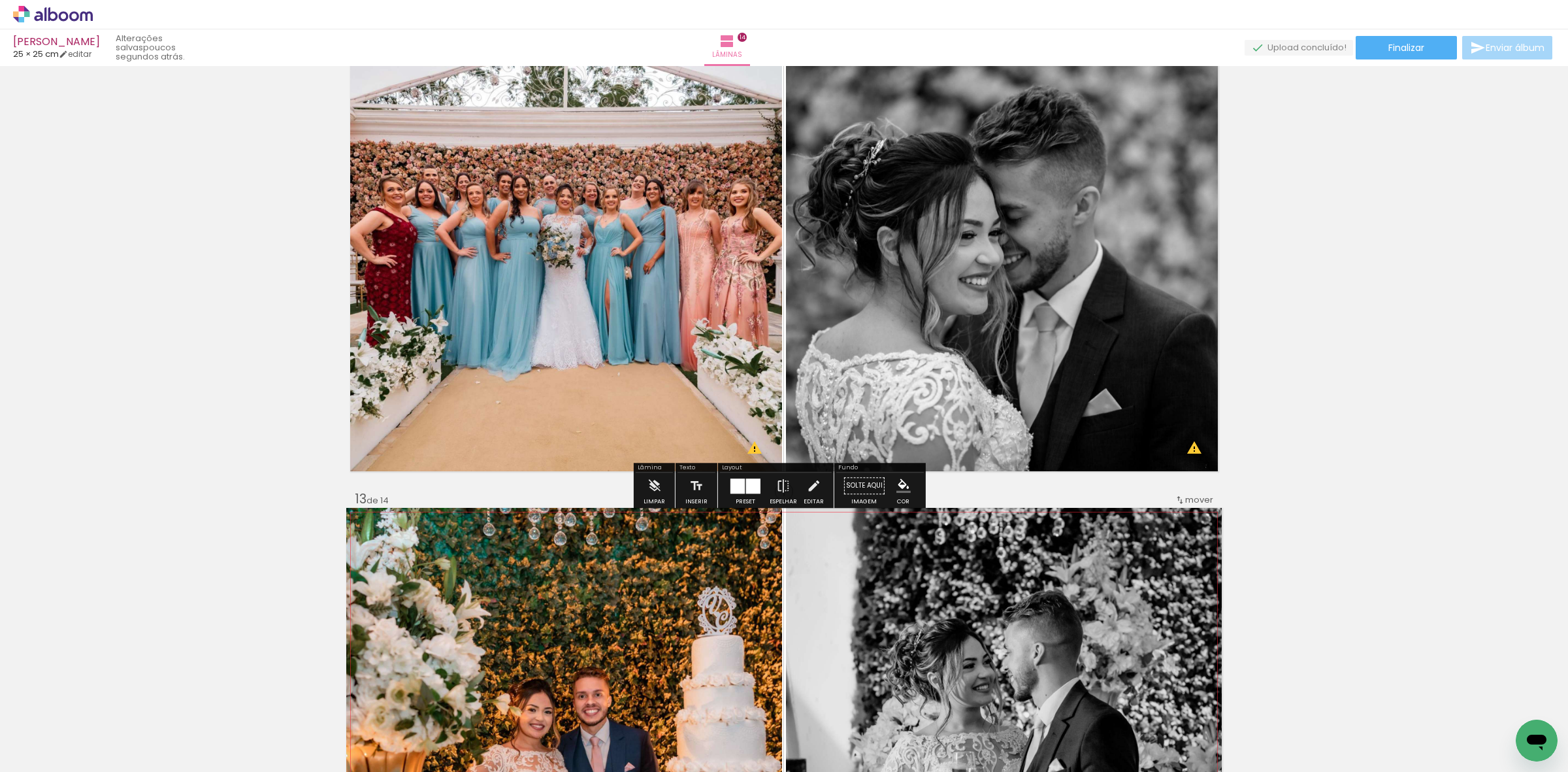
scroll to position [5443, 0]
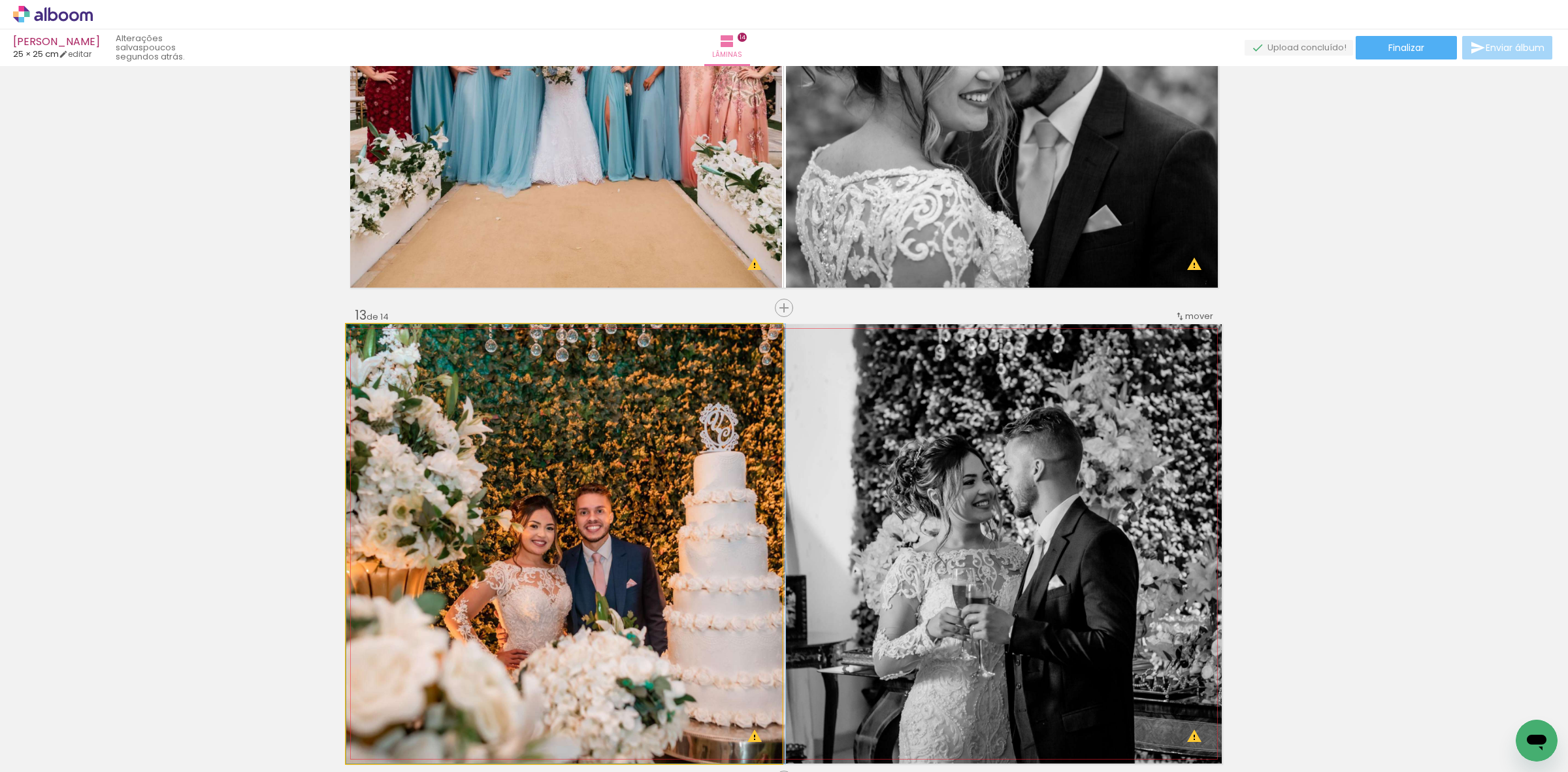
drag, startPoint x: 627, startPoint y: 591, endPoint x: 674, endPoint y: 603, distance: 48.5
click at [687, 714] on quentale-workspace at bounding box center [784, 386] width 1568 height 772
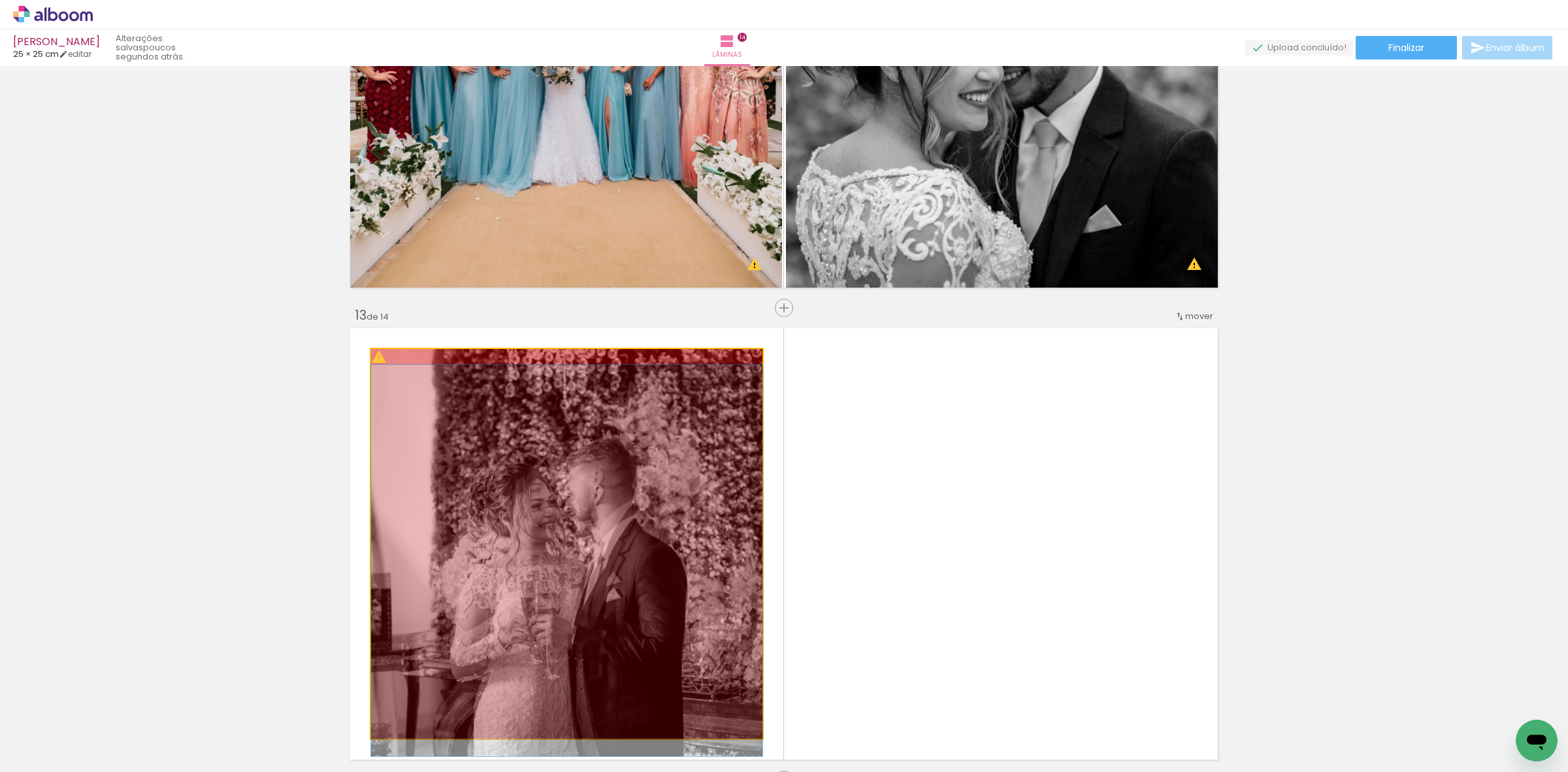
drag, startPoint x: 642, startPoint y: 550, endPoint x: 667, endPoint y: 694, distance: 146.2
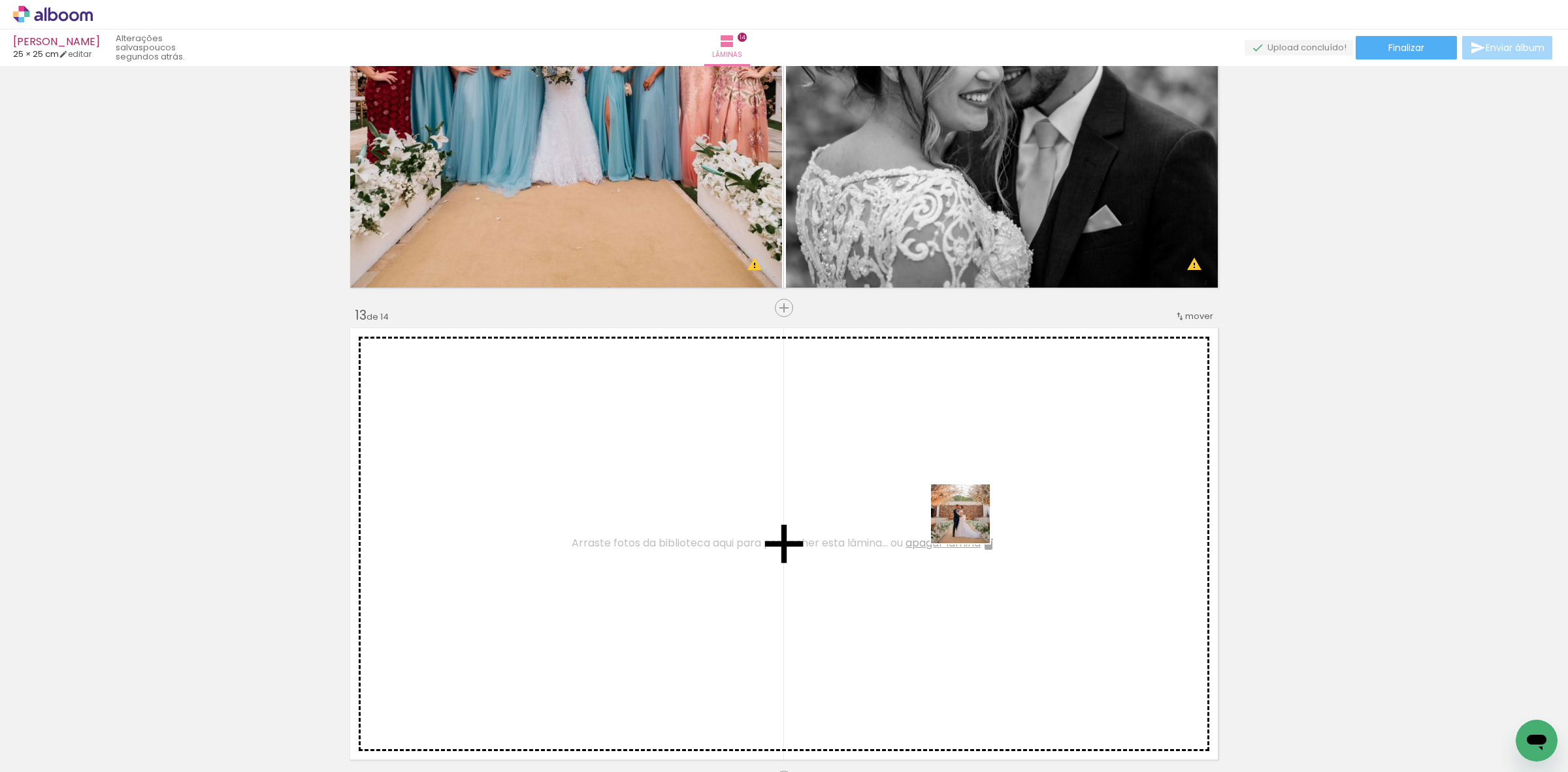
drag, startPoint x: 1203, startPoint y: 724, endPoint x: 1219, endPoint y: 769, distance: 47.8
click at [925, 488] on quentale-workspace at bounding box center [784, 386] width 1568 height 772
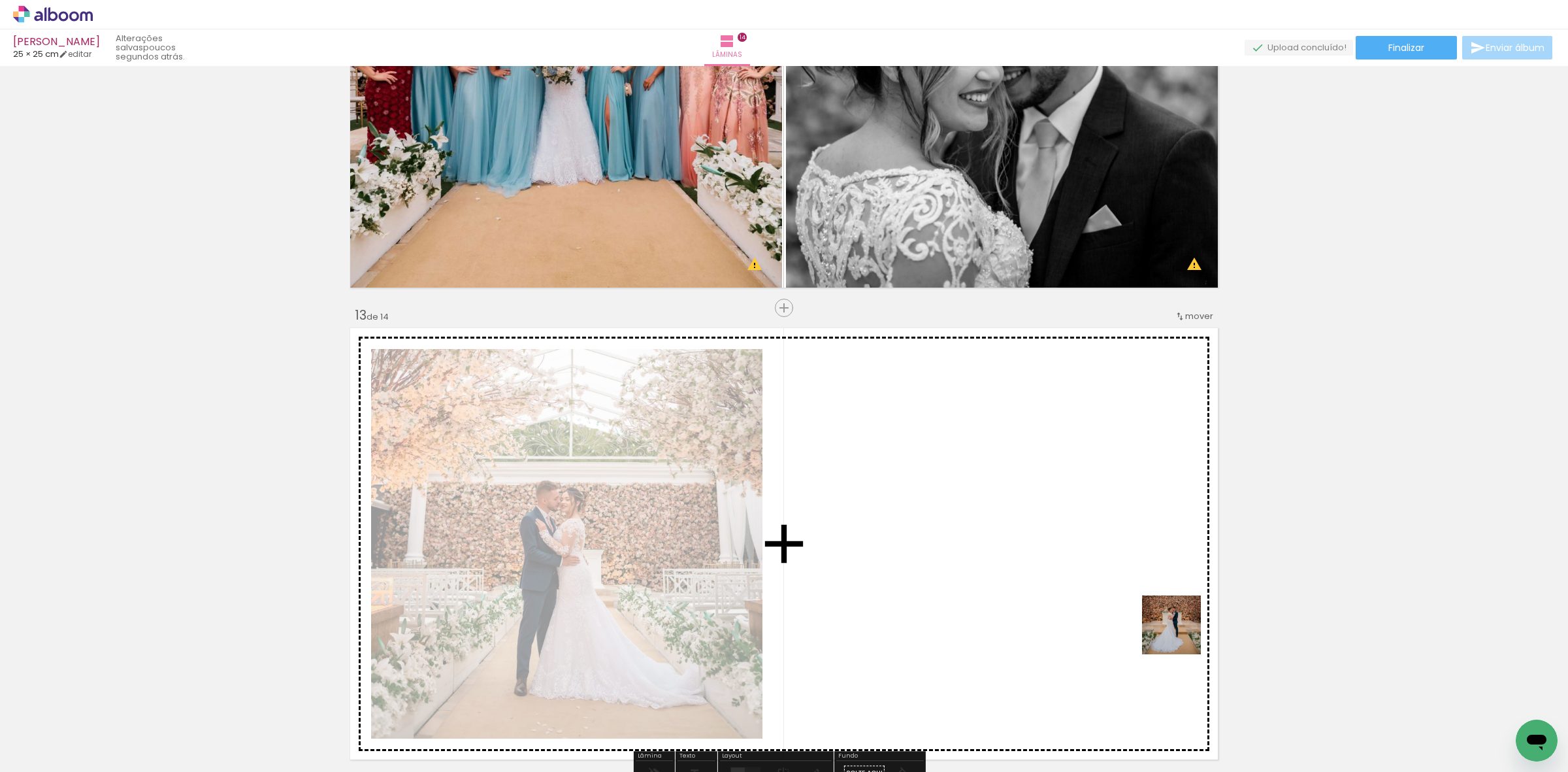
drag, startPoint x: 1350, startPoint y: 739, endPoint x: 819, endPoint y: 501, distance: 581.9
click at [840, 508] on quentale-workspace at bounding box center [784, 386] width 1568 height 772
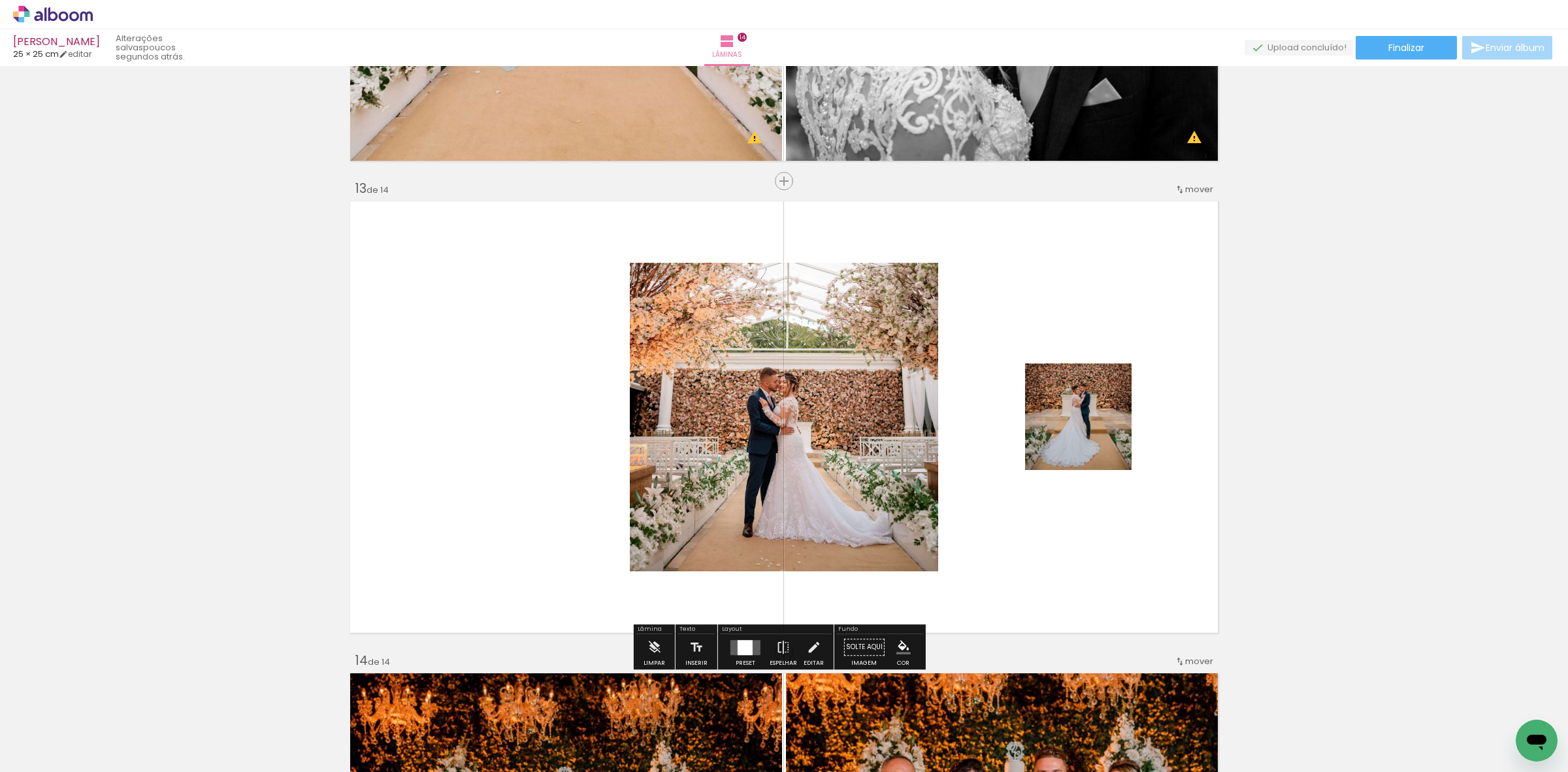
scroll to position [5770, 0]
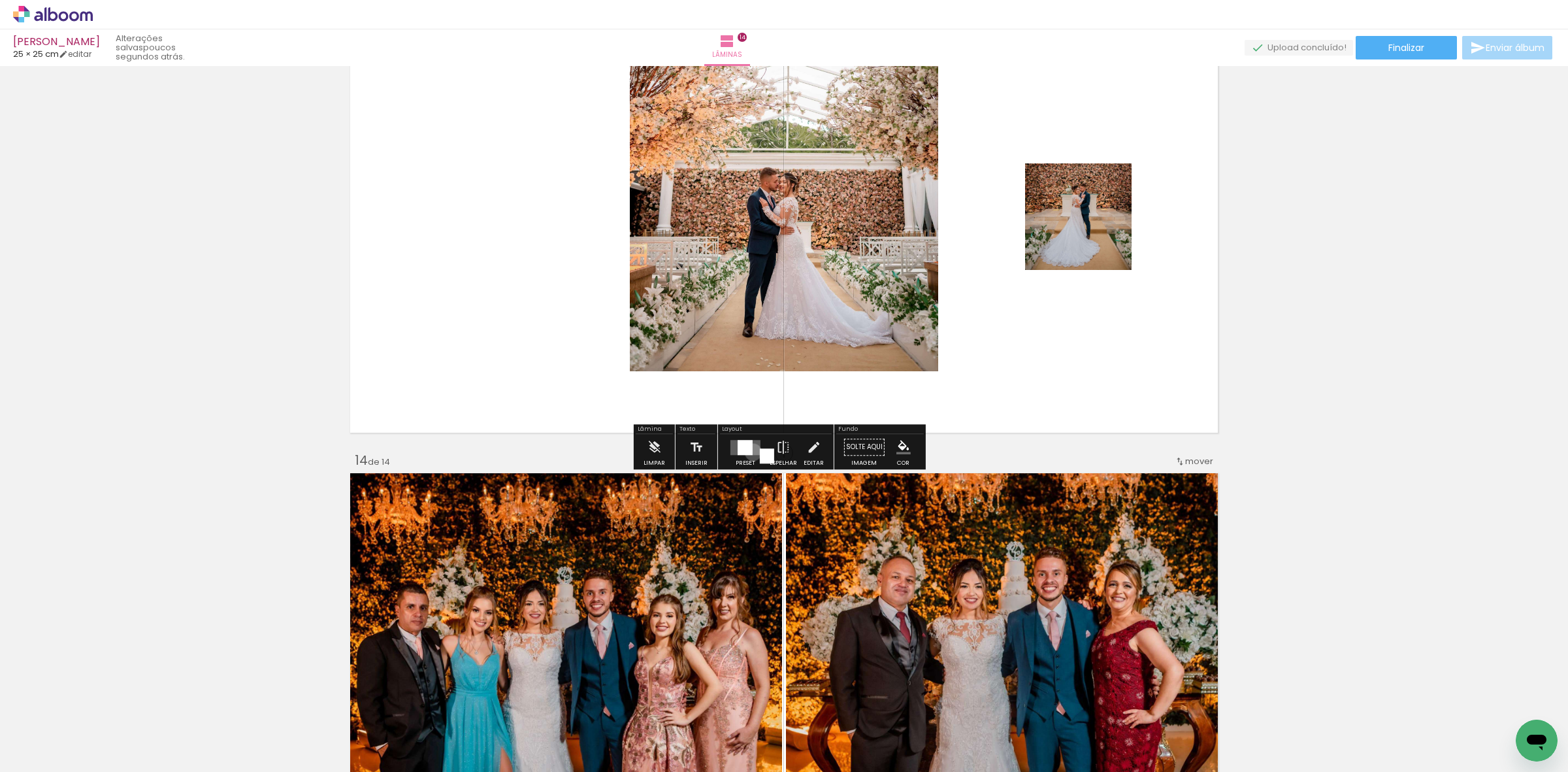
click at [750, 451] on quentale-layouter at bounding box center [745, 447] width 30 height 15
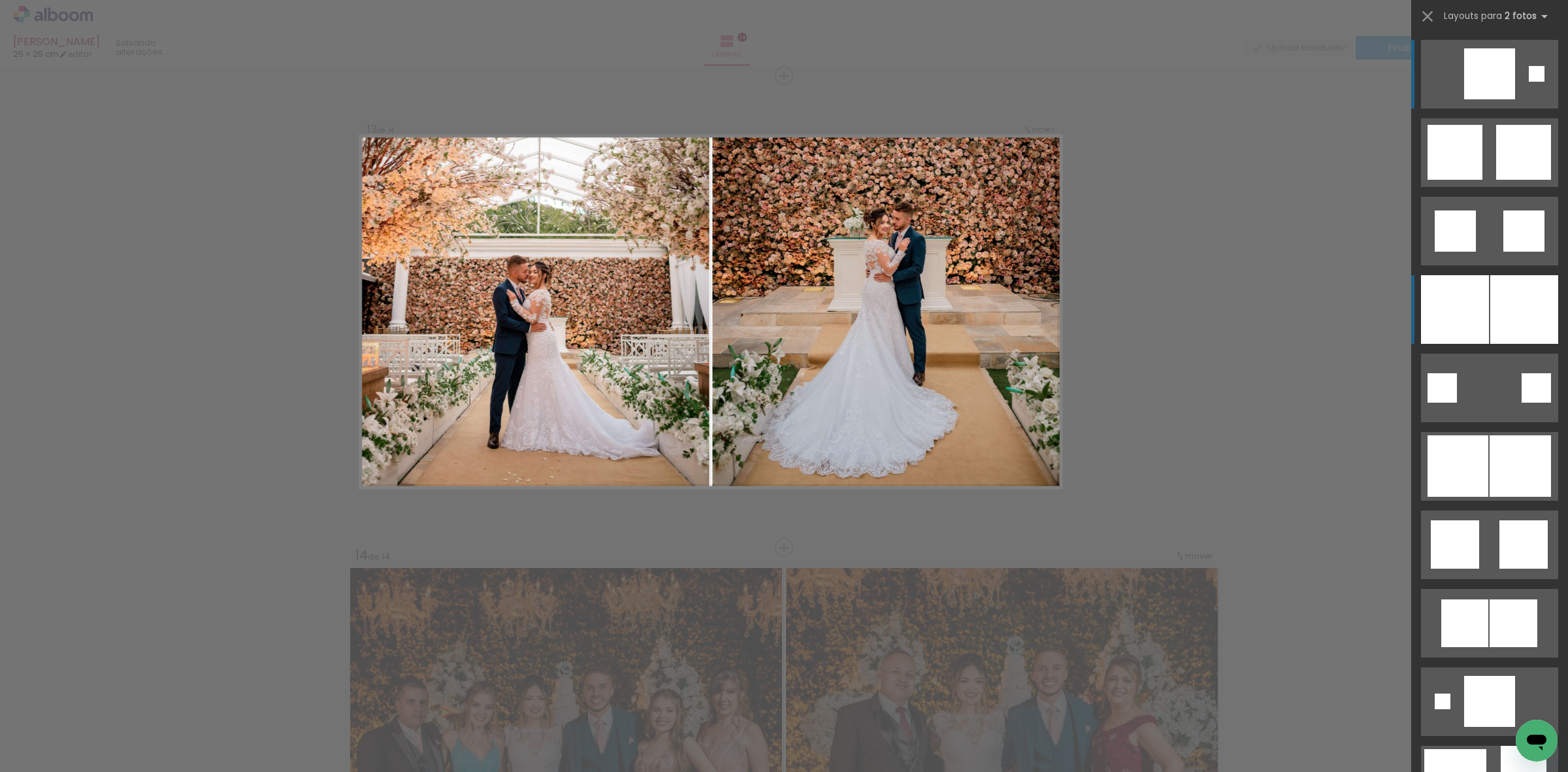
scroll to position [5609, 0]
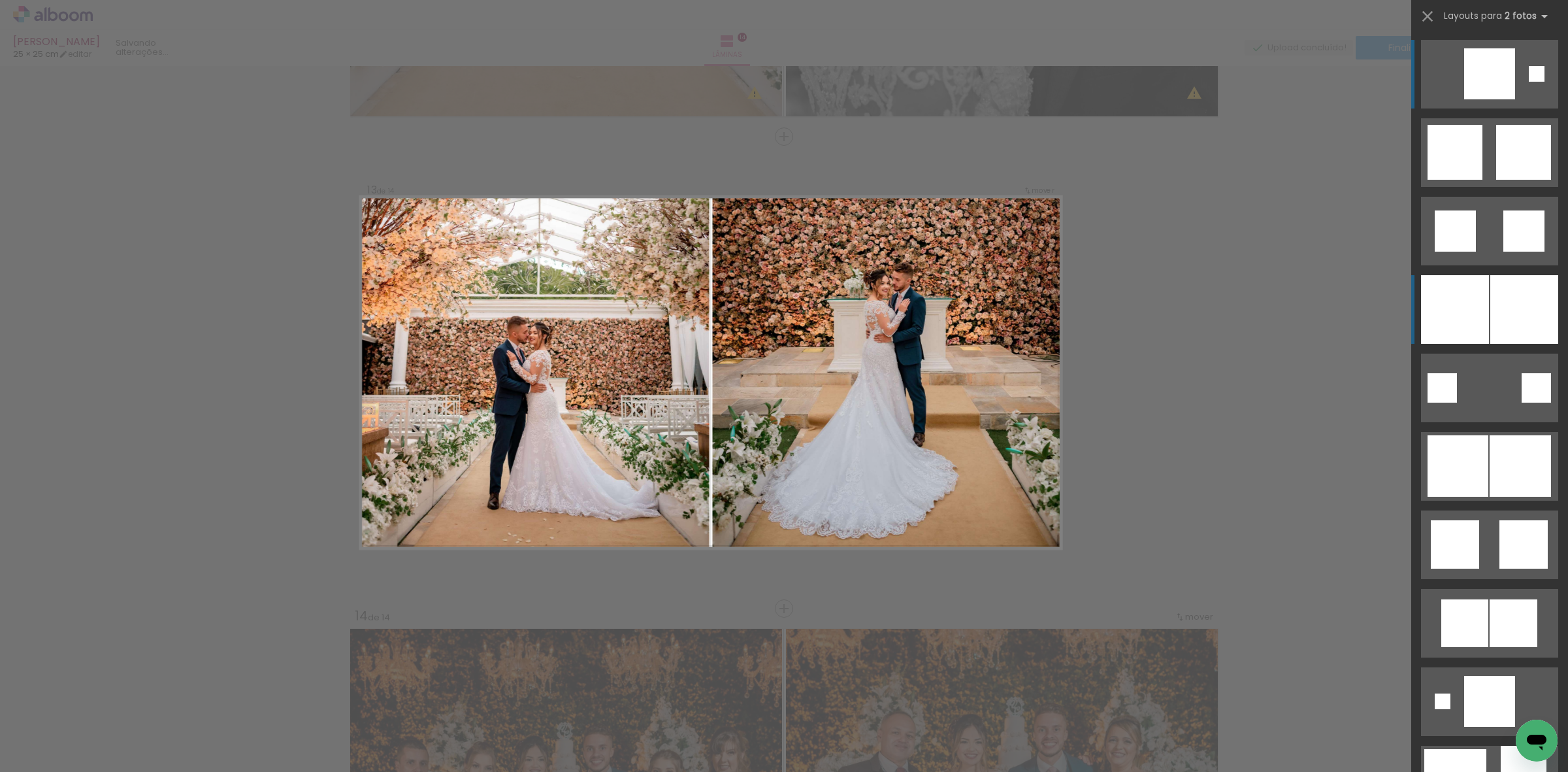
click at [1475, 323] on div at bounding box center [1455, 309] width 68 height 69
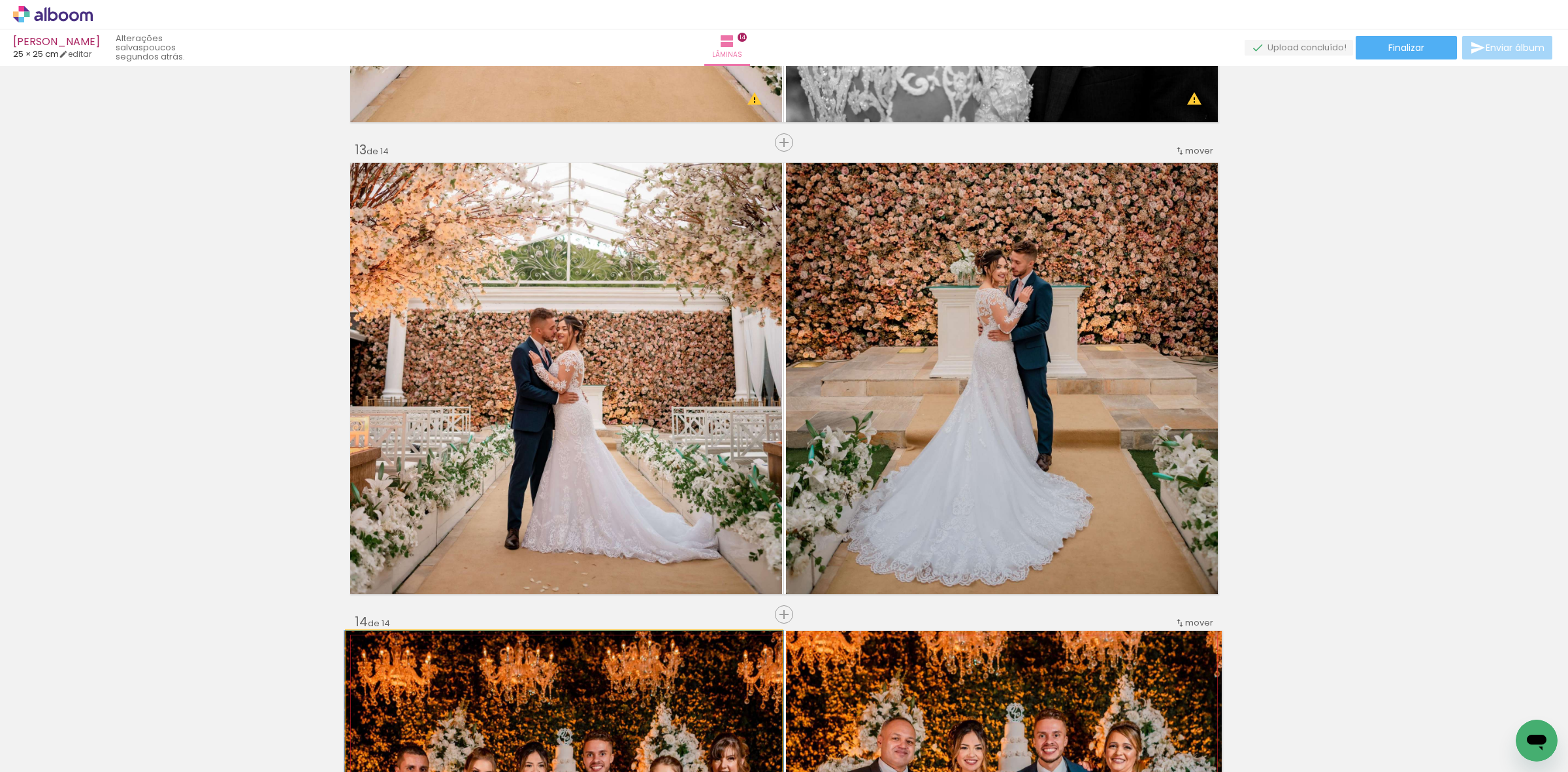
click at [656, 724] on quentale-workspace at bounding box center [784, 386] width 1568 height 772
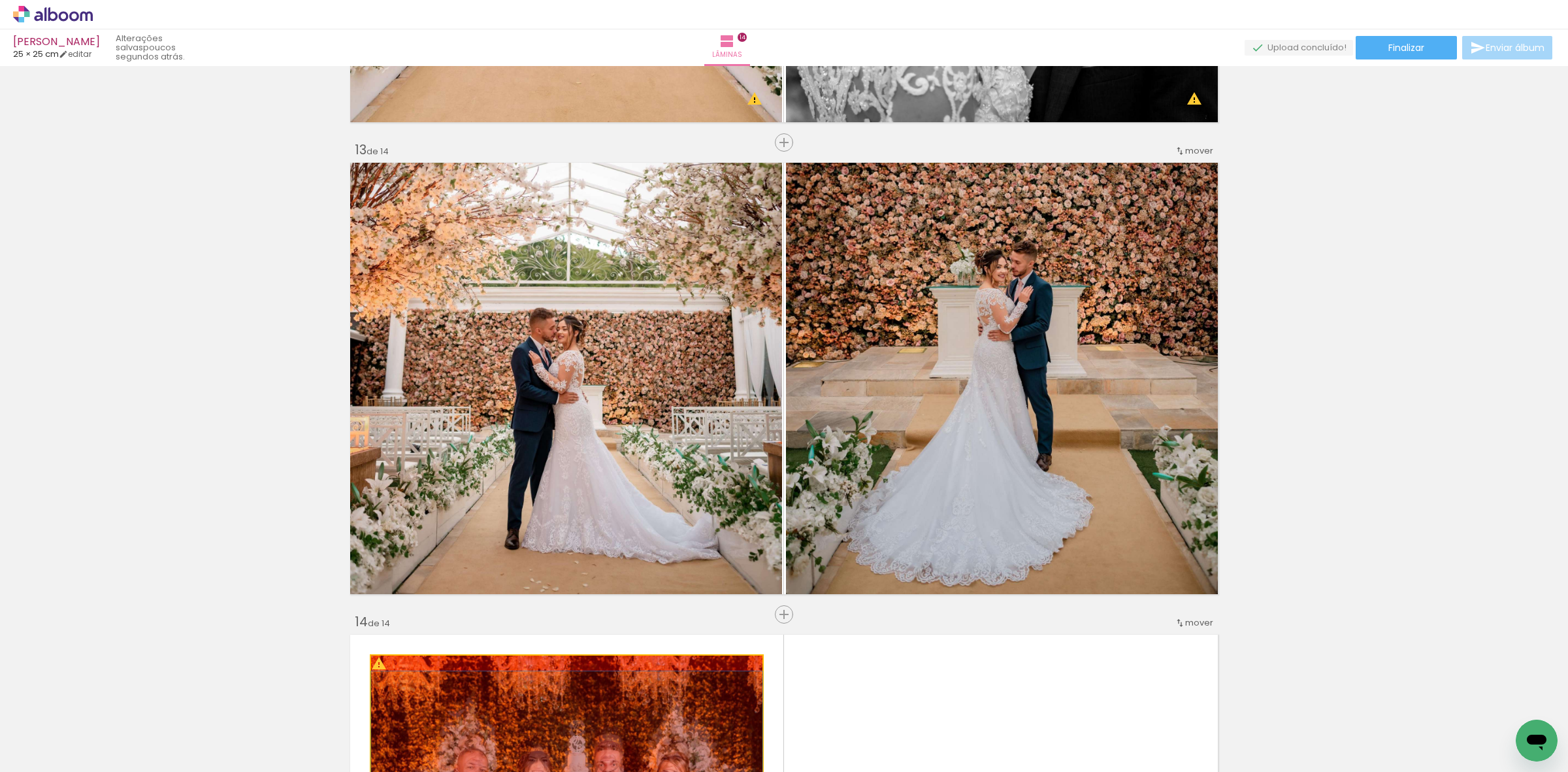
drag, startPoint x: 644, startPoint y: 687, endPoint x: 663, endPoint y: 740, distance: 56.3
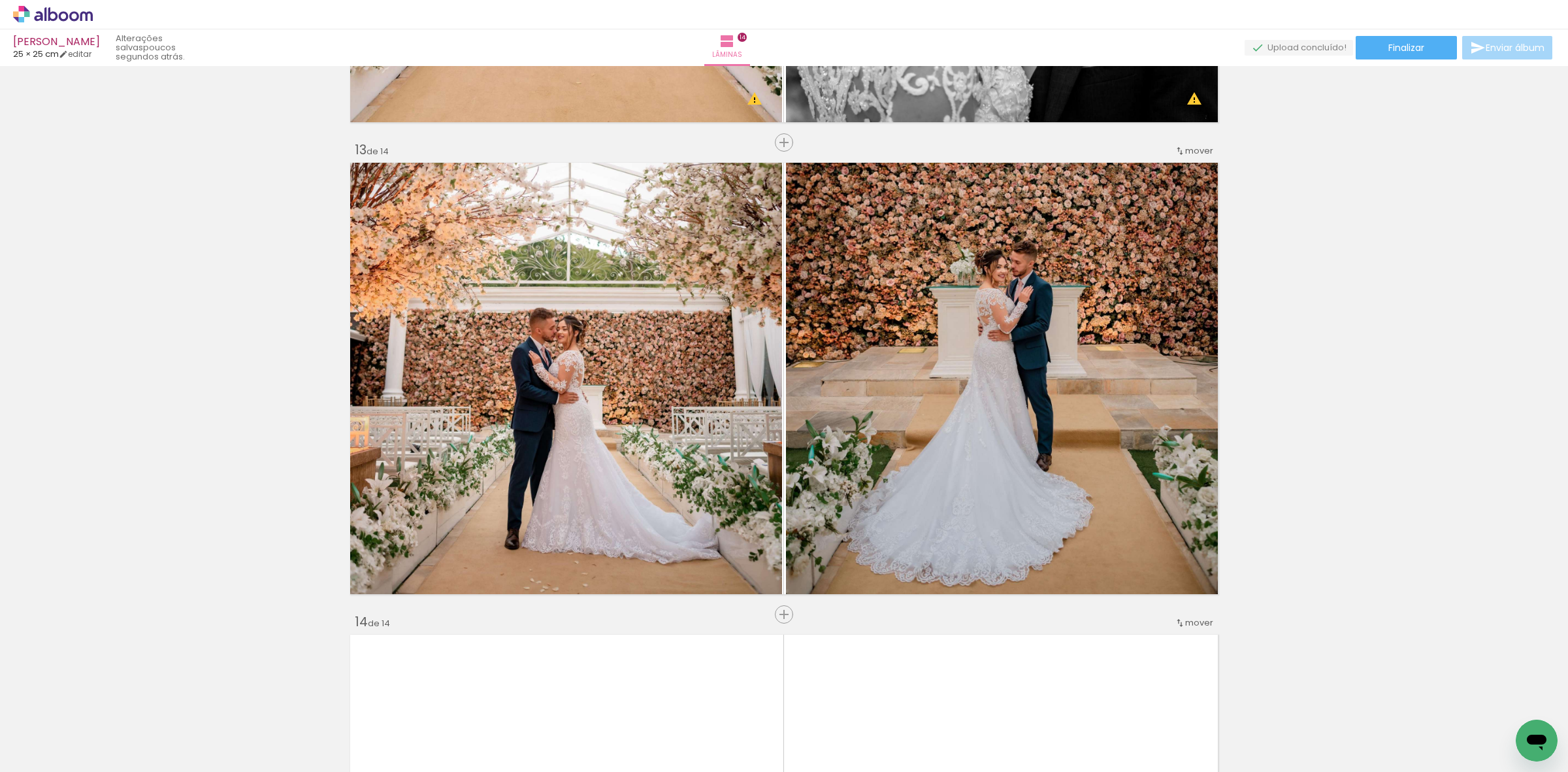
scroll to position [5853, 0]
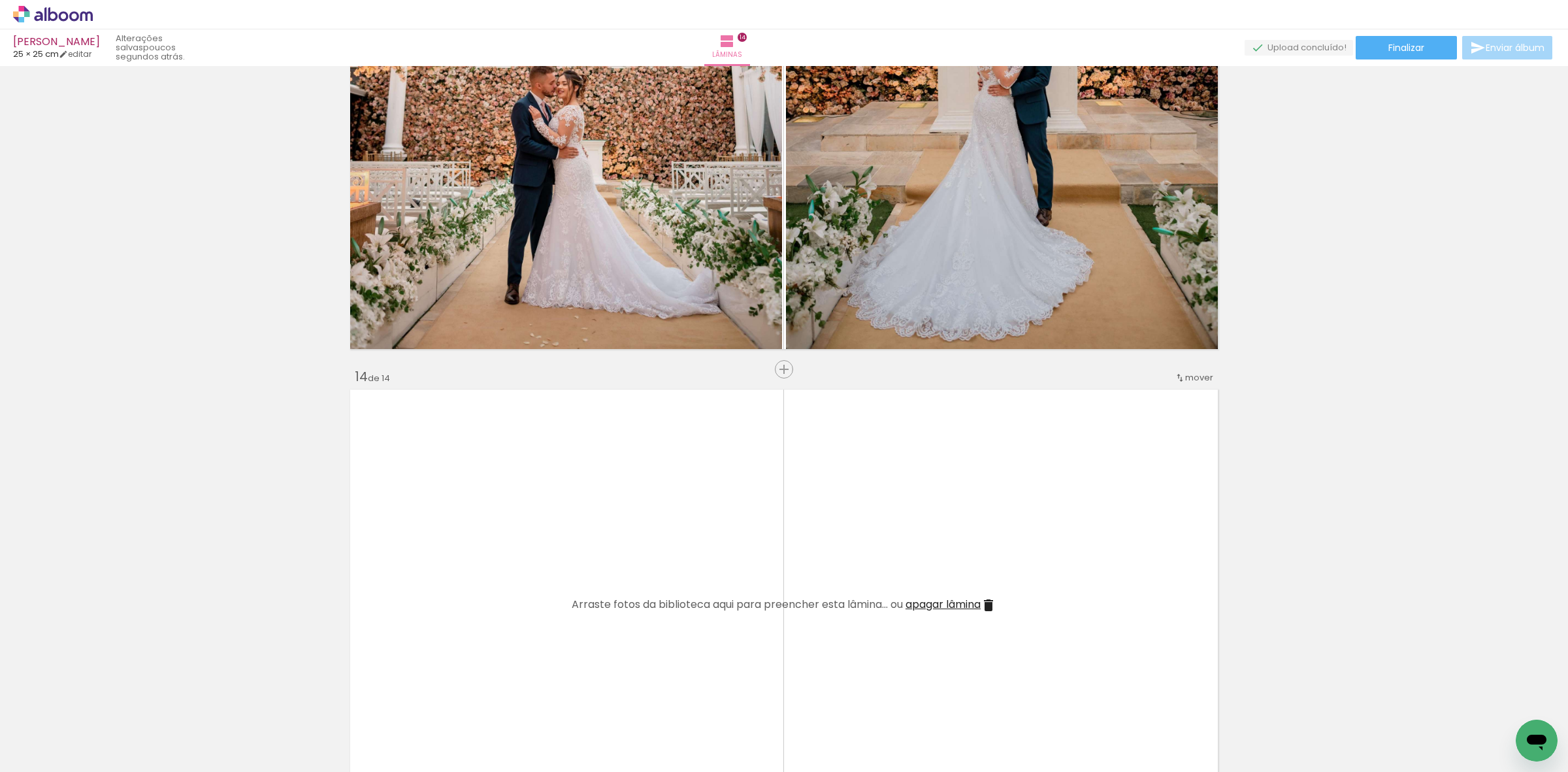
drag, startPoint x: 1291, startPoint y: 703, endPoint x: 1221, endPoint y: 719, distance: 71.8
click at [978, 499] on quentale-workspace at bounding box center [784, 386] width 1568 height 772
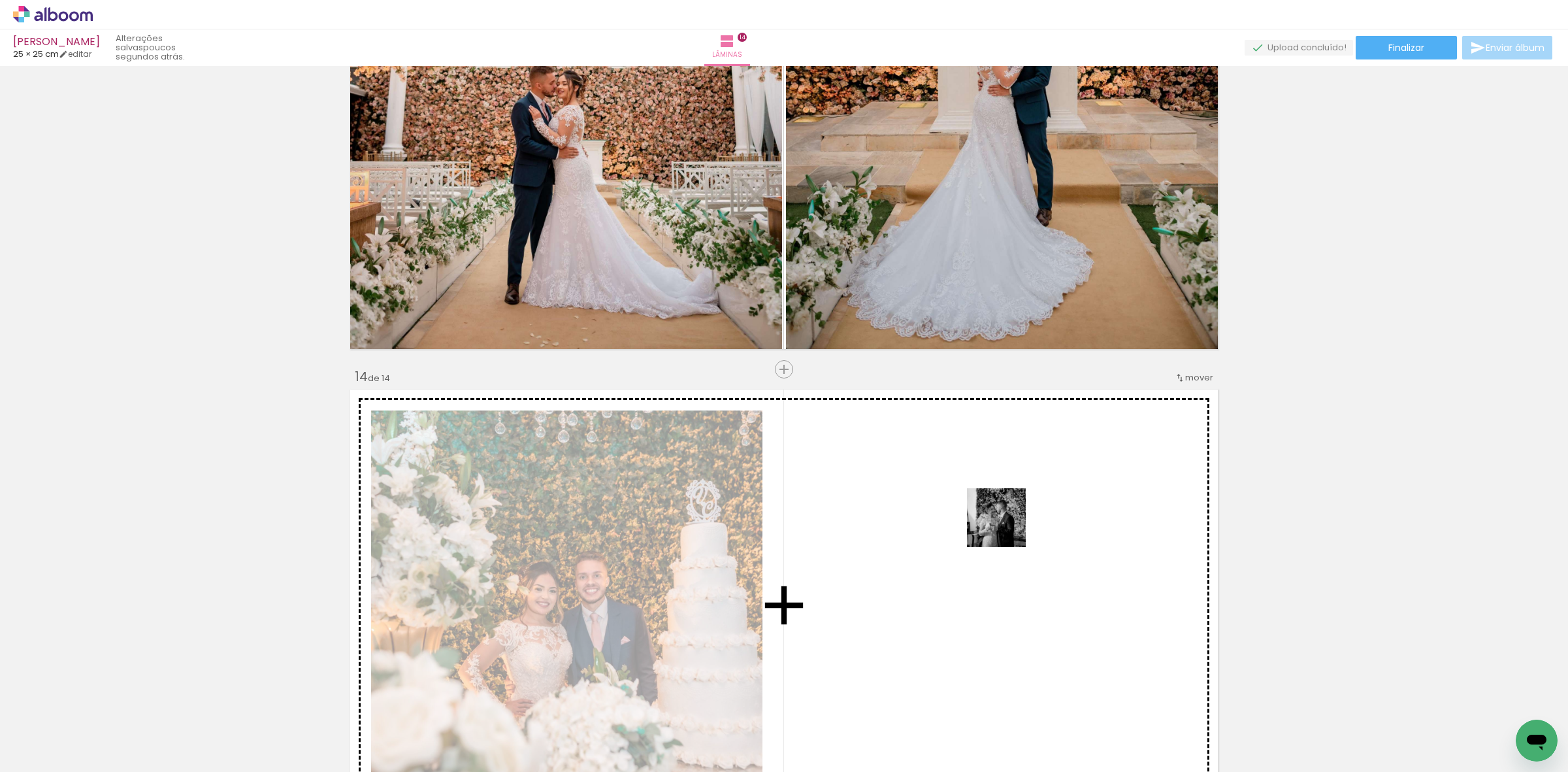
drag, startPoint x: 1393, startPoint y: 756, endPoint x: 812, endPoint y: 515, distance: 629.0
click at [958, 518] on quentale-workspace at bounding box center [784, 386] width 1568 height 772
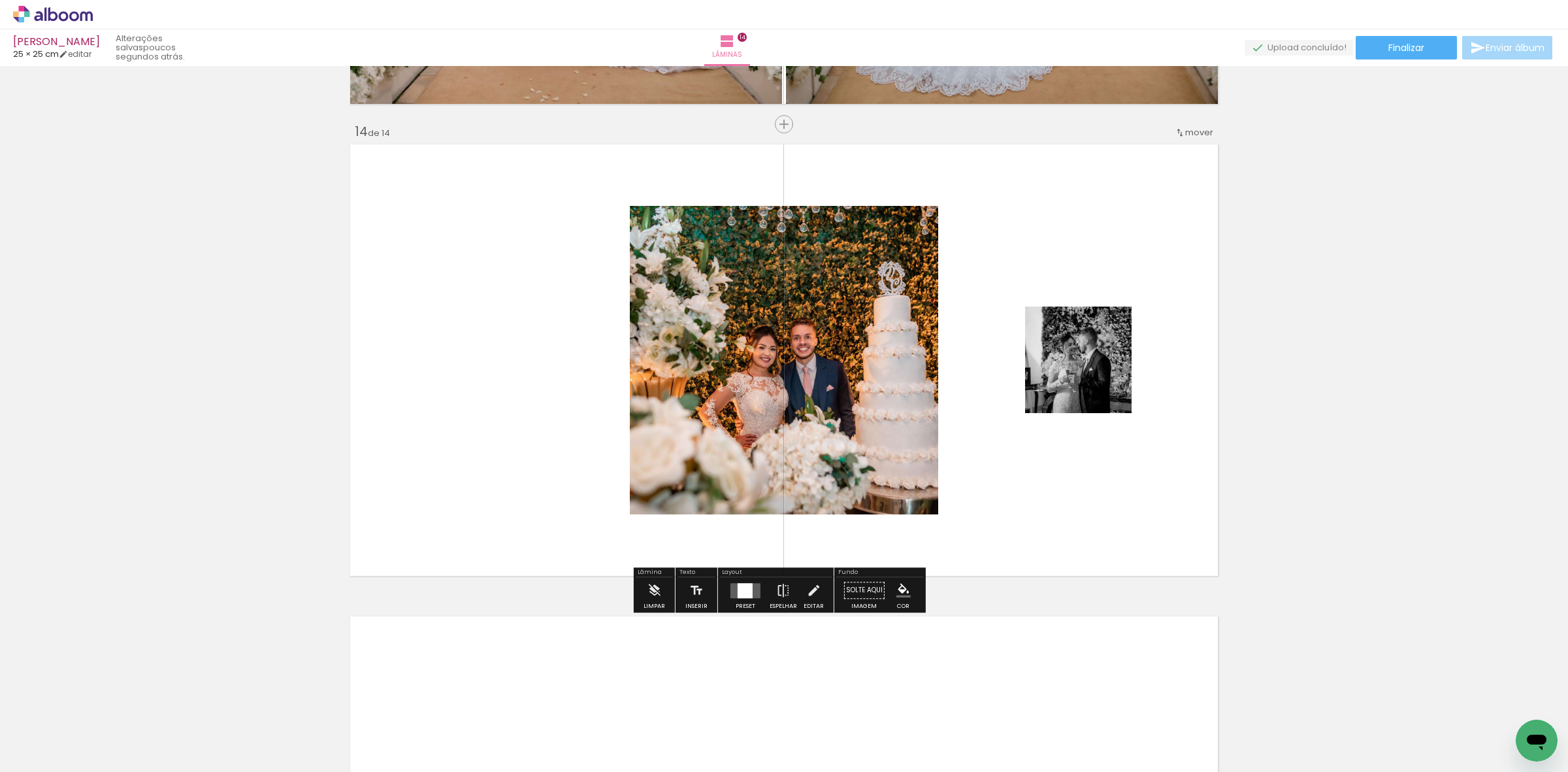
click at [738, 586] on div at bounding box center [745, 590] width 15 height 15
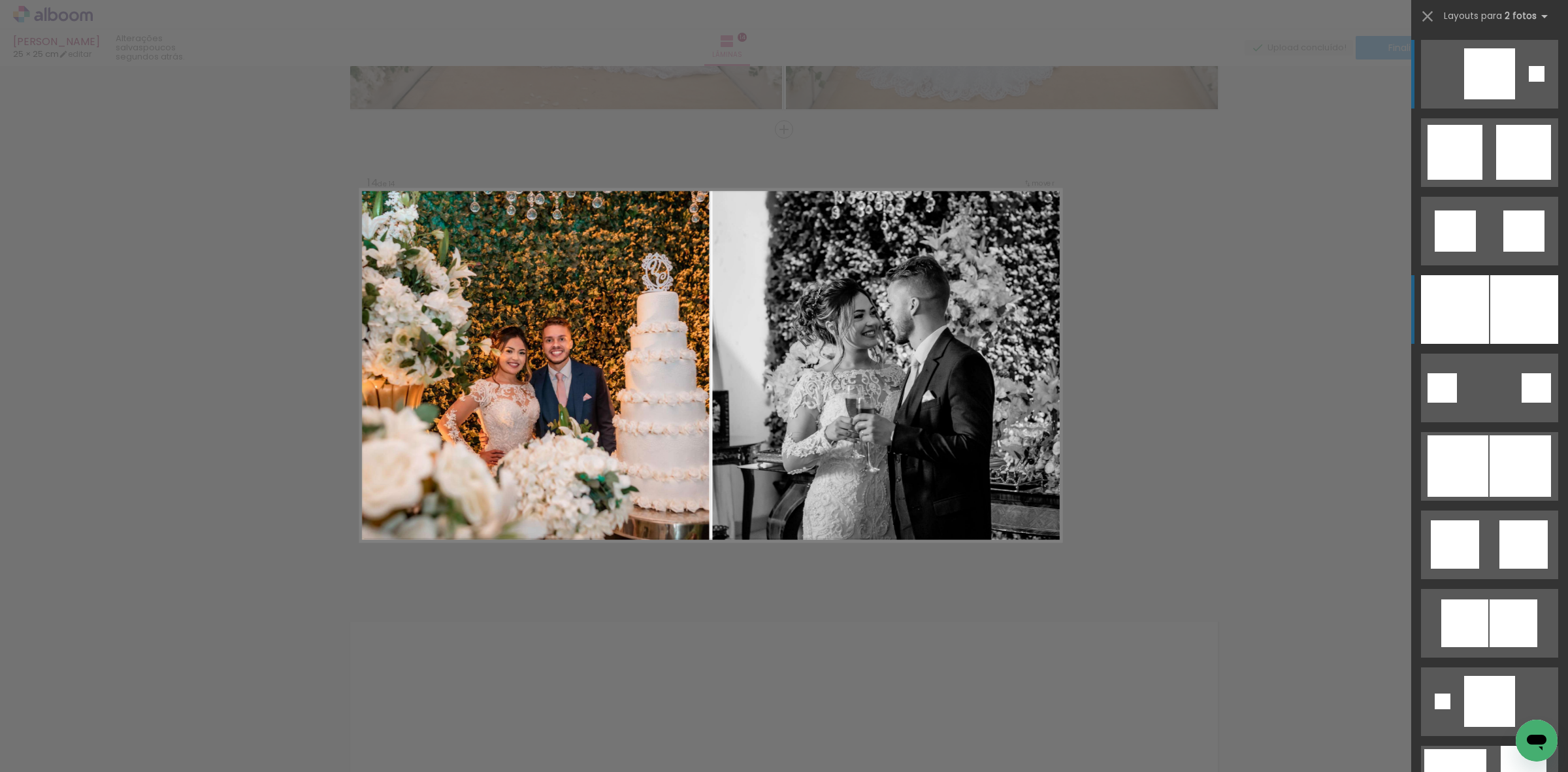
click at [1449, 289] on div at bounding box center [1455, 309] width 68 height 69
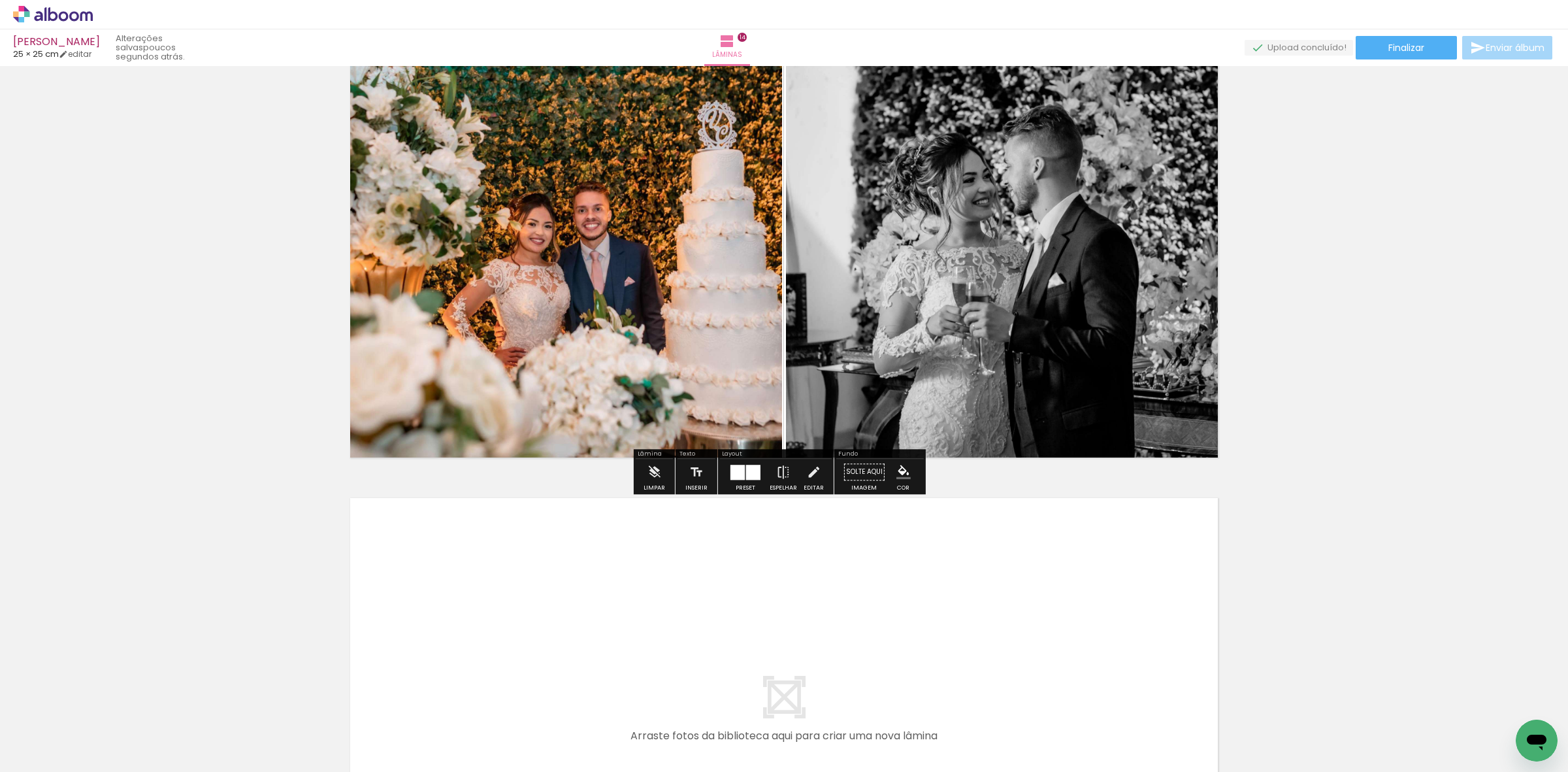
scroll to position [6326, 0]
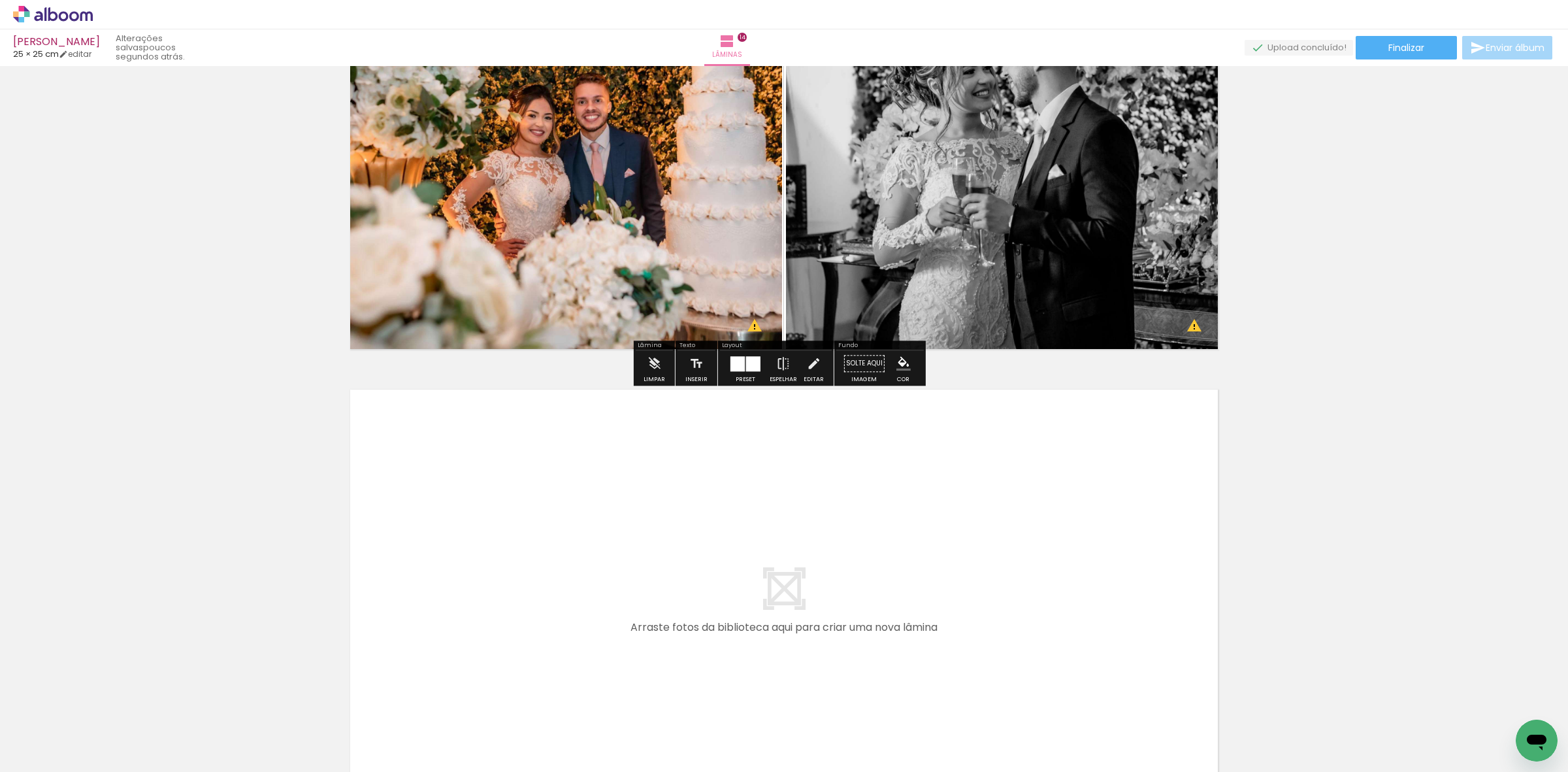
drag, startPoint x: 1436, startPoint y: 711, endPoint x: 583, endPoint y: 547, distance: 868.6
click at [583, 547] on quentale-workspace at bounding box center [784, 386] width 1568 height 772
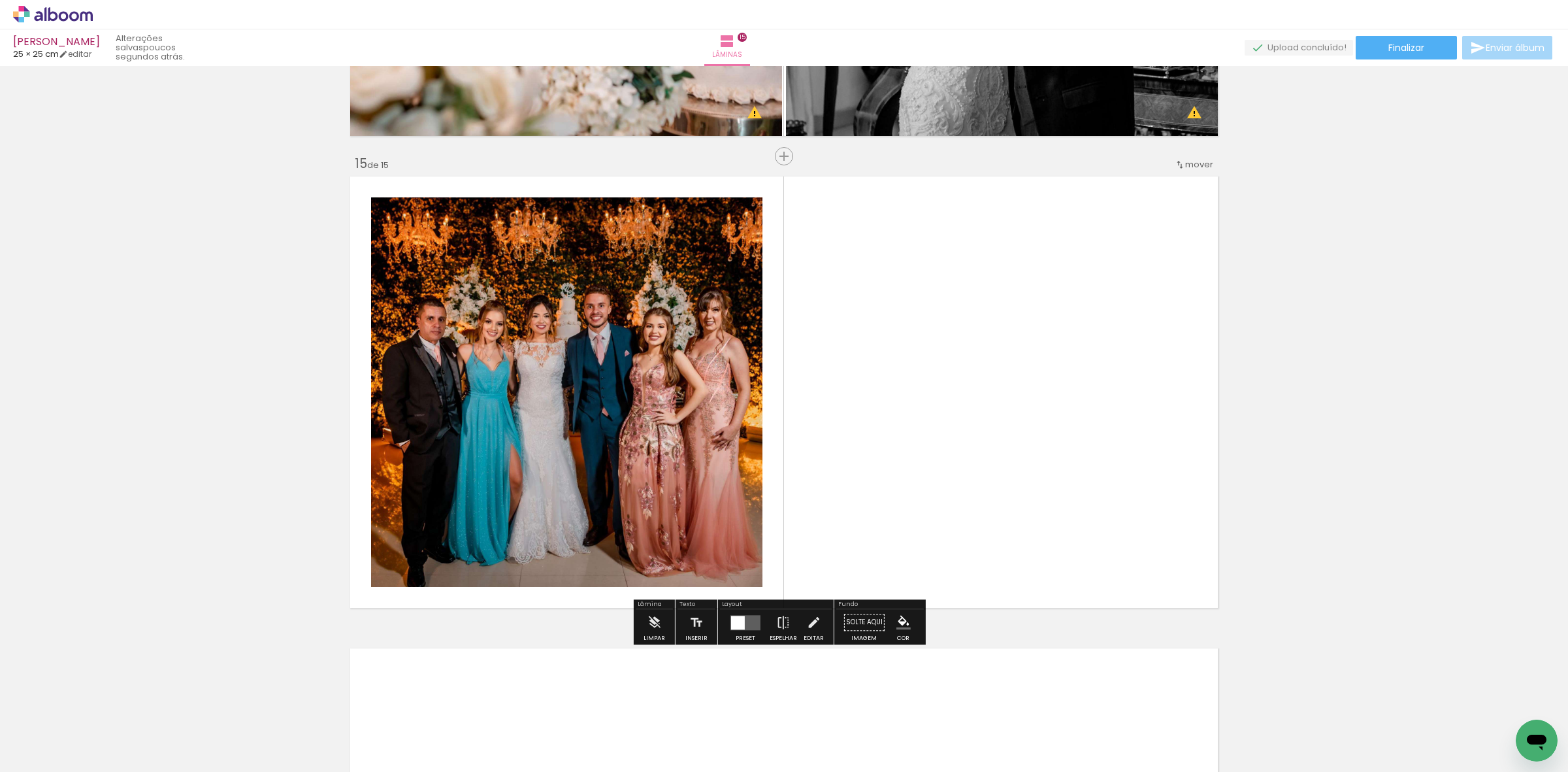
scroll to position [6552, 0]
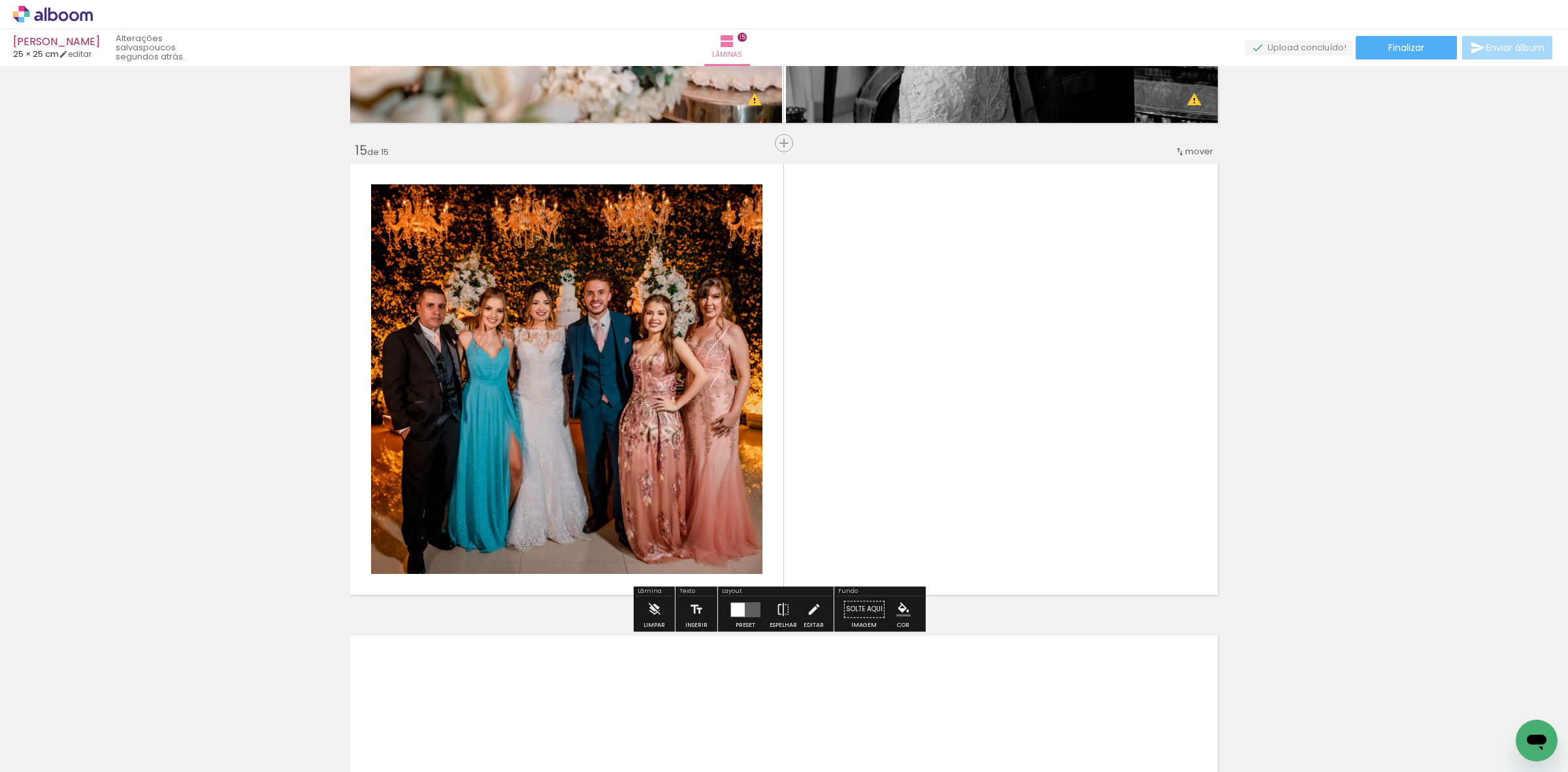
drag, startPoint x: 1505, startPoint y: 726, endPoint x: 638, endPoint y: 553, distance: 884.1
click at [1122, 572] on quentale-workspace at bounding box center [784, 386] width 1568 height 772
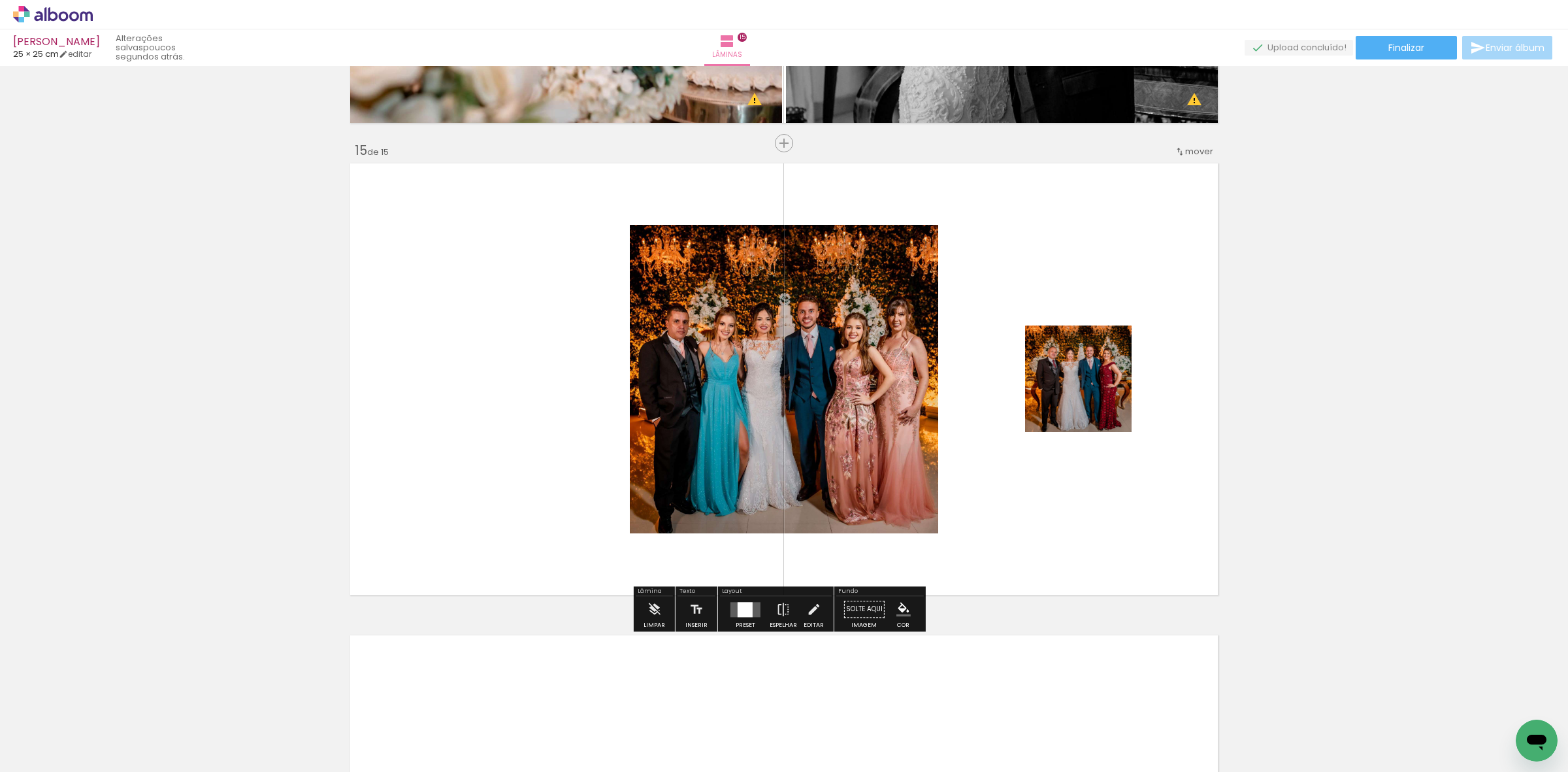
click at [741, 616] on div at bounding box center [745, 609] width 15 height 15
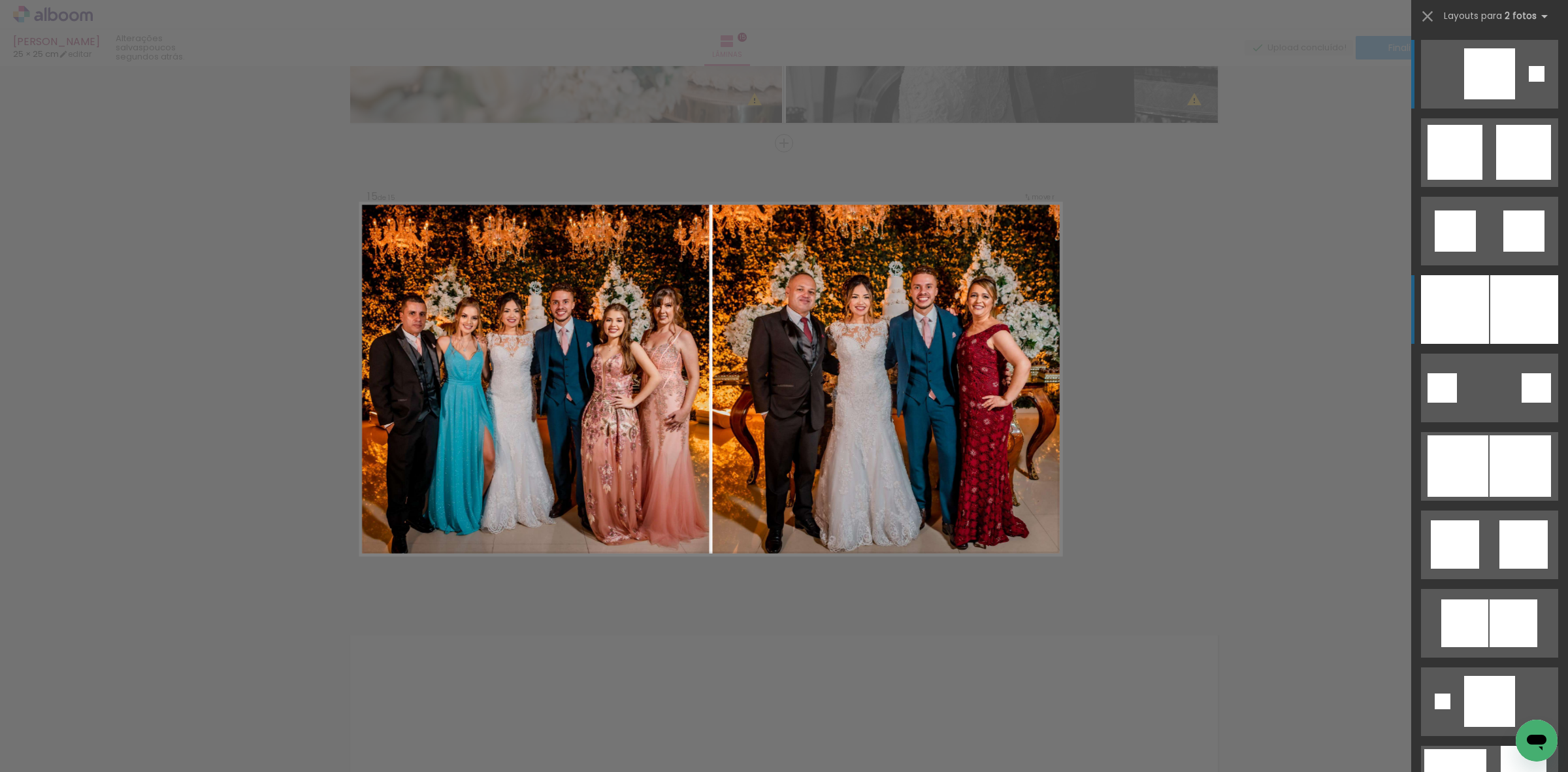
click at [1476, 313] on div at bounding box center [1455, 309] width 68 height 69
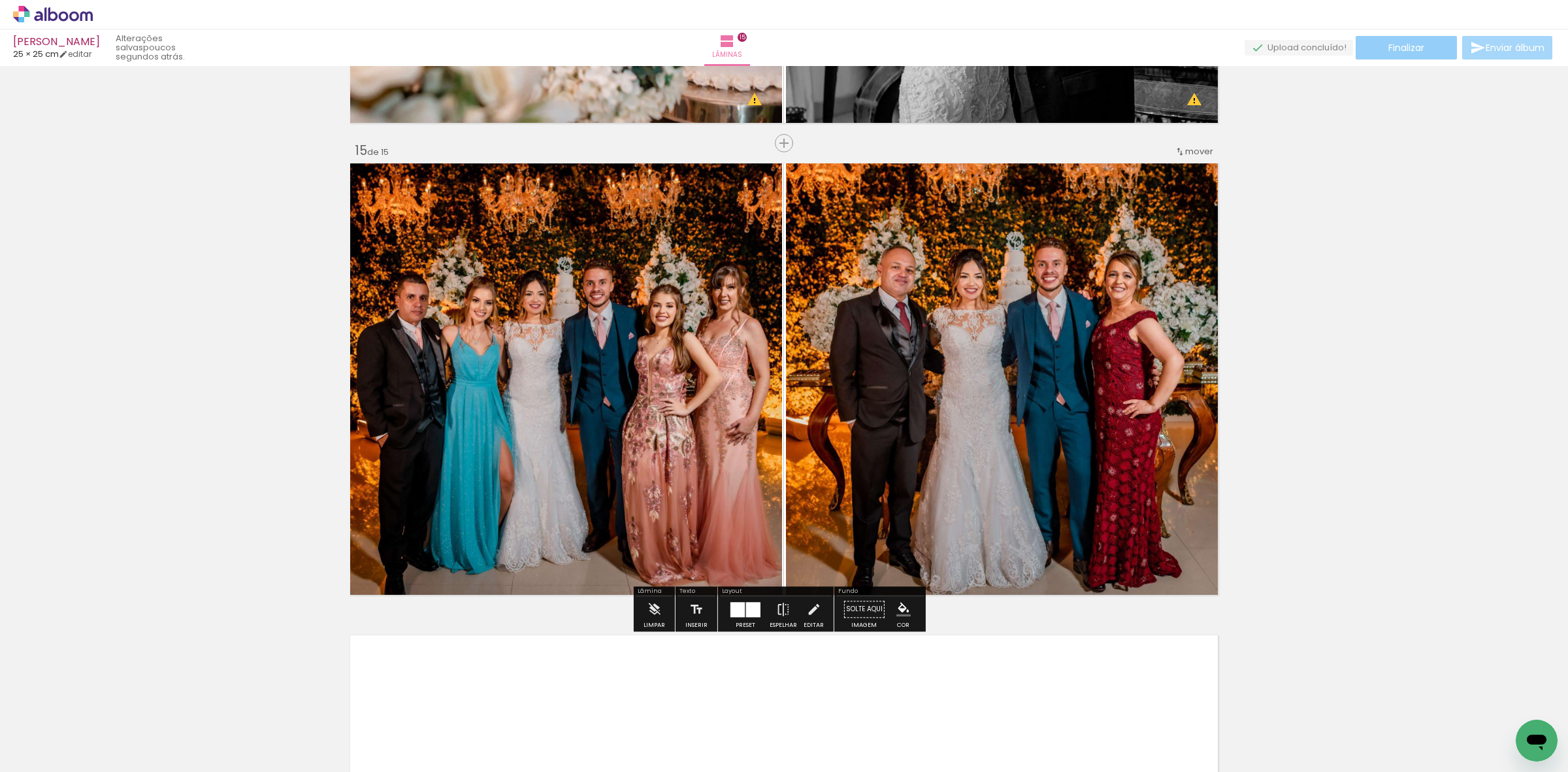
click at [1418, 47] on span "Finalizar" at bounding box center [1406, 48] width 36 height 9
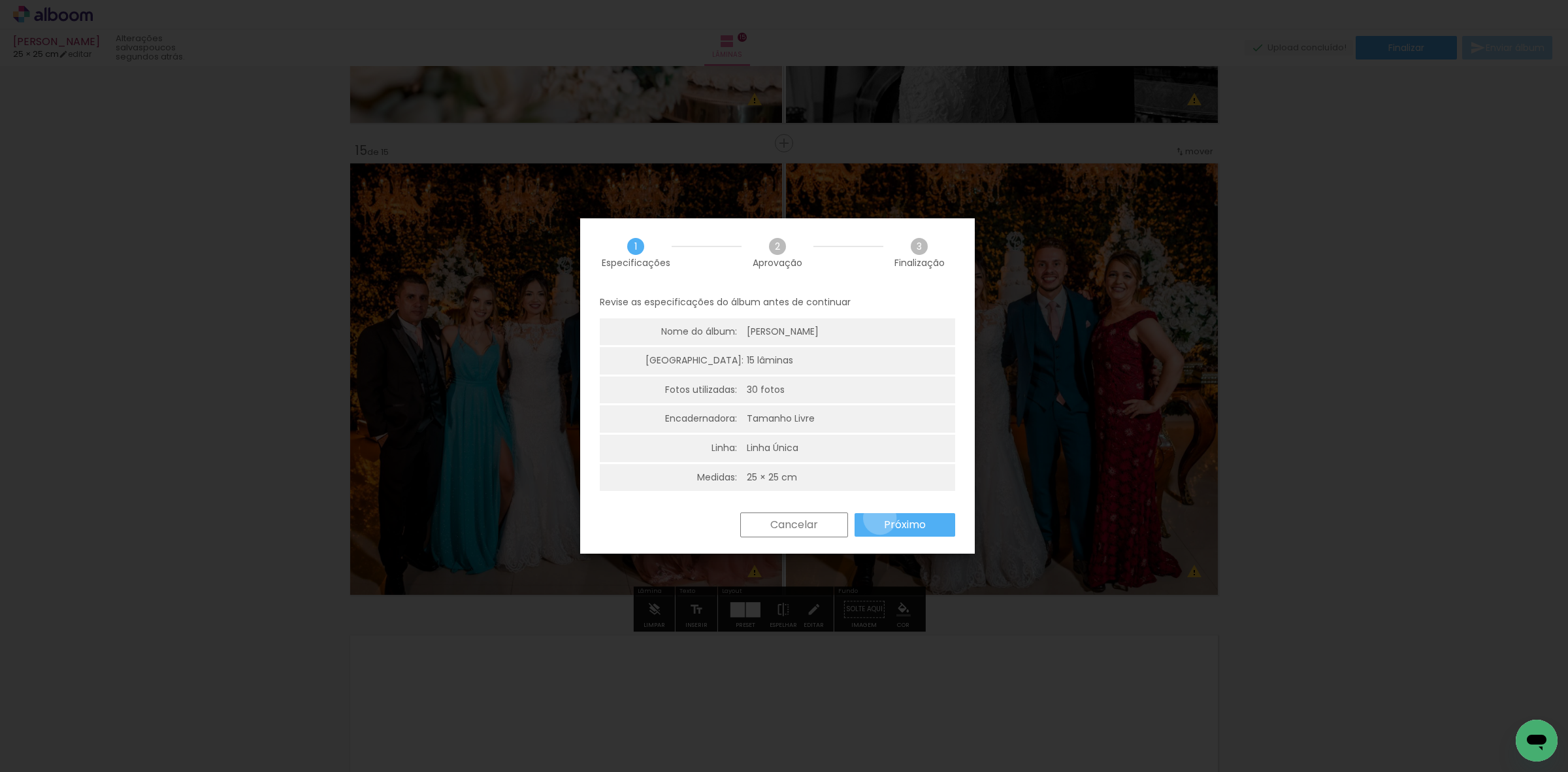
click at [881, 518] on paper-button "Próximo" at bounding box center [905, 525] width 101 height 24
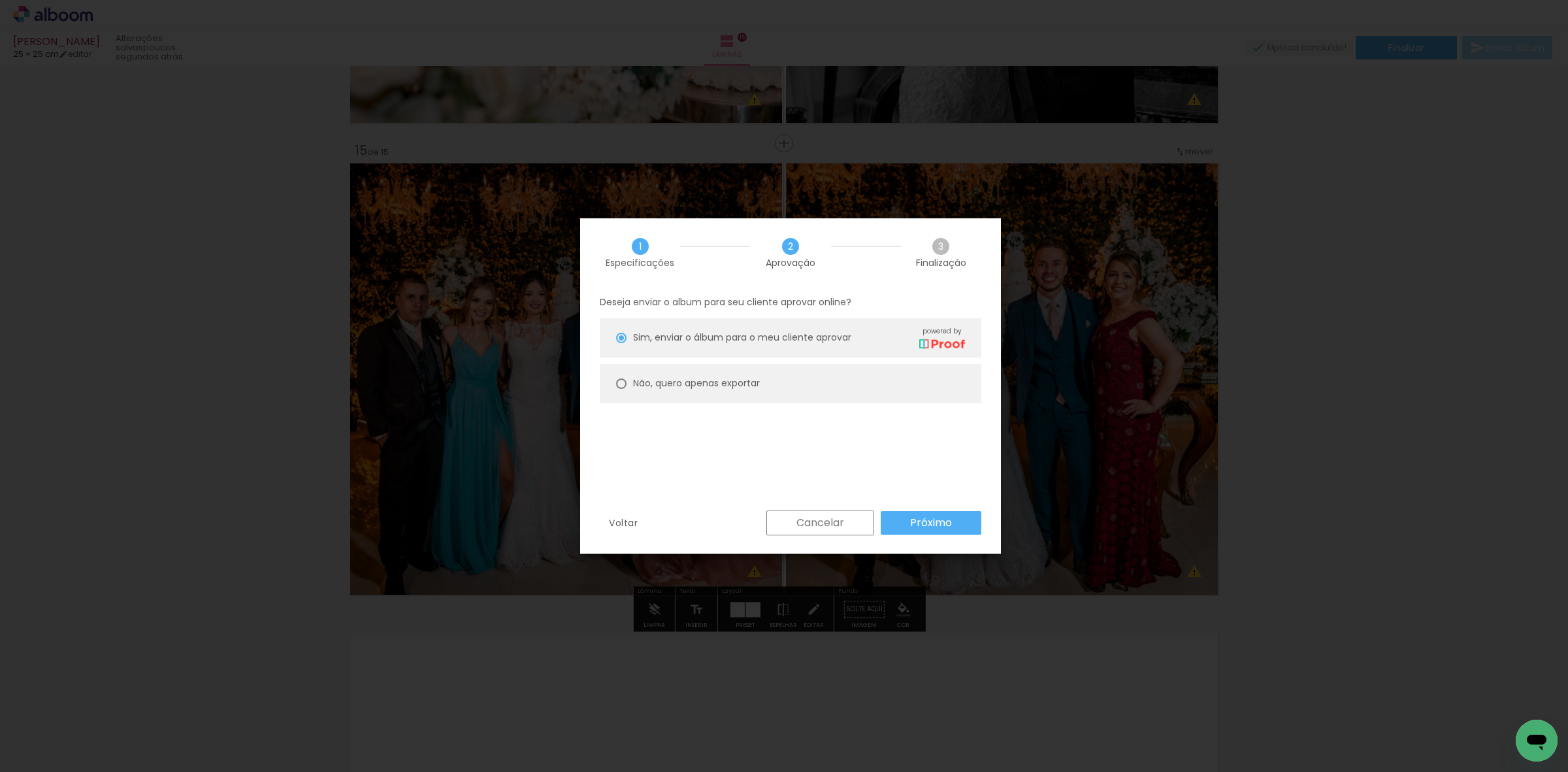
drag, startPoint x: 768, startPoint y: 412, endPoint x: 764, endPoint y: 402, distance: 10.8
click at [766, 410] on div "Deseja enviar o album para seu cliente aprovar online? [PERSON_NAME], enviar o …" at bounding box center [790, 399] width 420 height 224
click at [745, 371] on paper-radio-button "Não, quero apenas exportar" at bounding box center [791, 384] width 382 height 39
type paper-radio-button "on"
click at [0, 0] on slot "Próximo" at bounding box center [0, 0] width 0 height 0
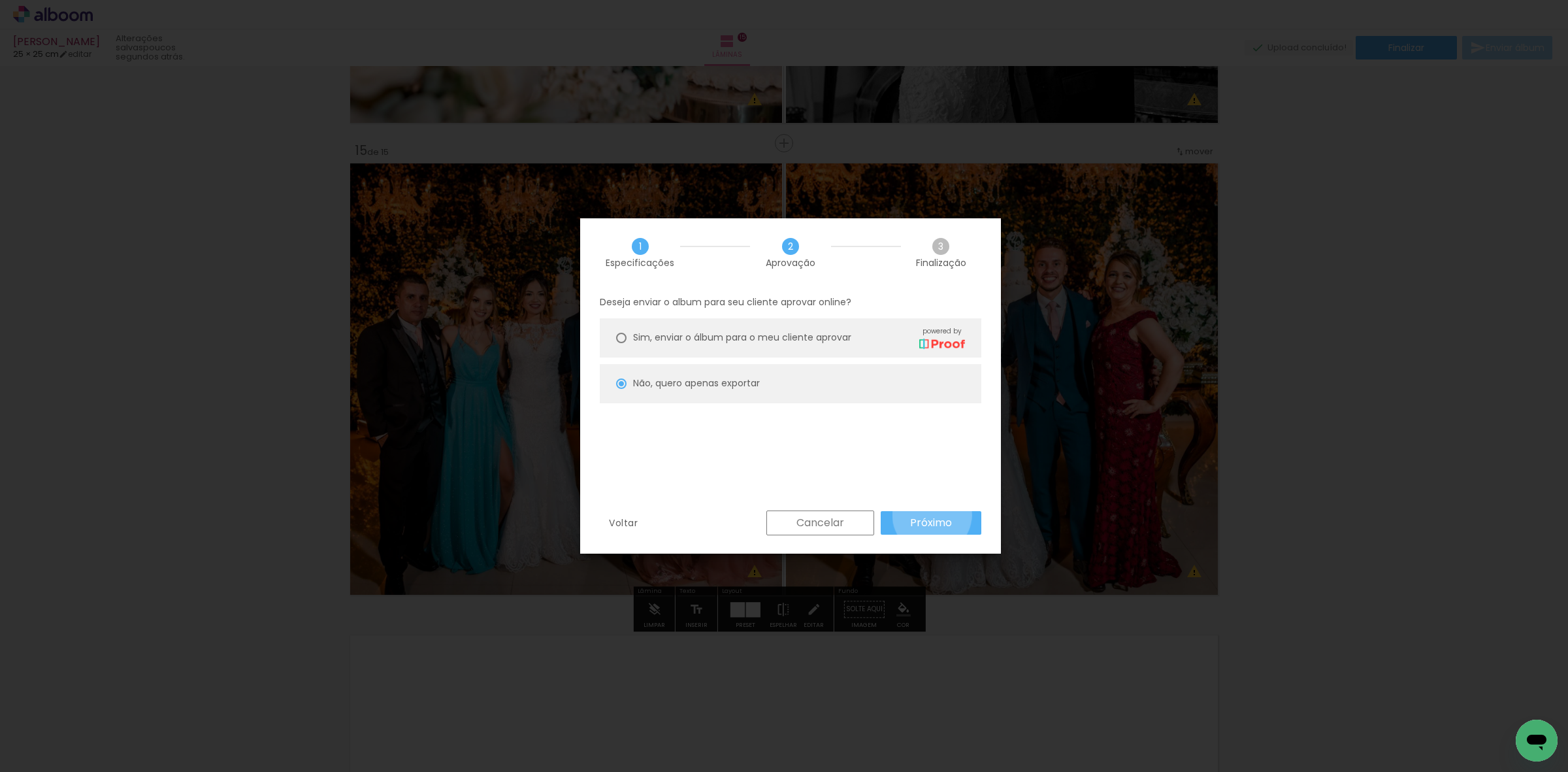
type input "Alta, 300 DPI"
click at [0, 0] on paper-button "Exportar" at bounding box center [0, 0] width 0 height 0
